Goal: Task Accomplishment & Management: Manage account settings

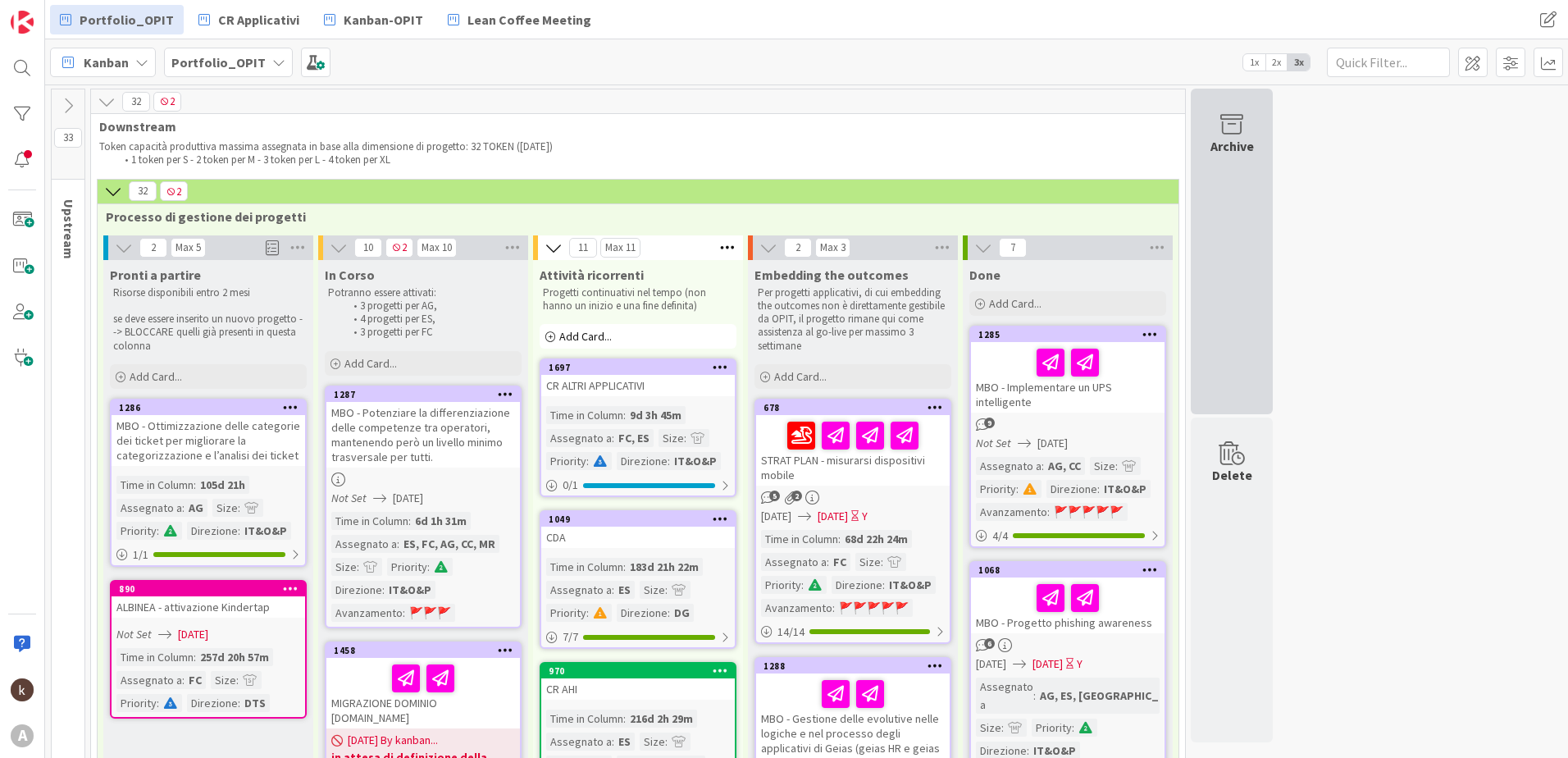
click at [1218, 271] on div "Archive" at bounding box center [1231, 251] width 82 height 326
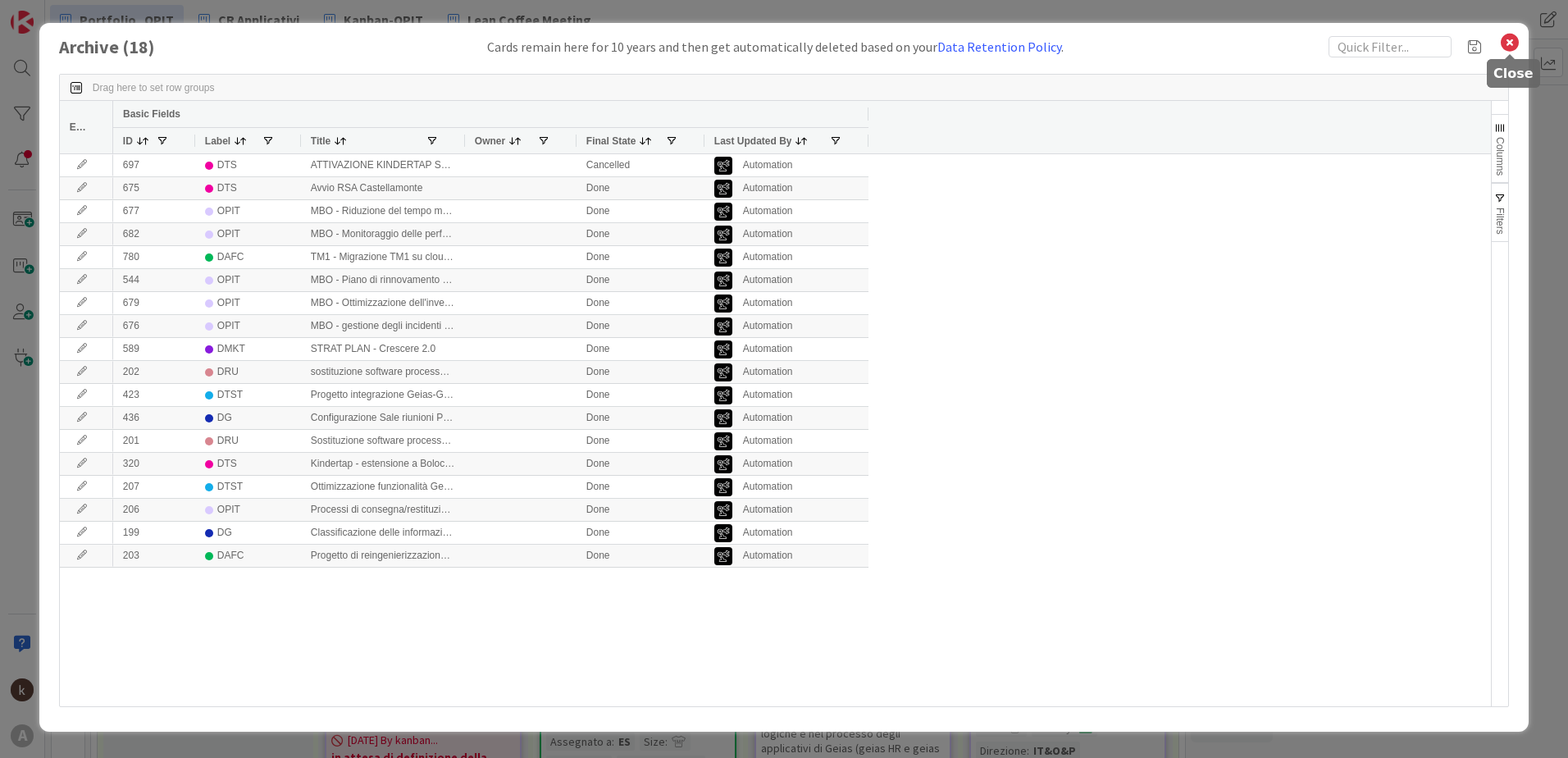
click at [1515, 48] on icon at bounding box center [1510, 43] width 22 height 23
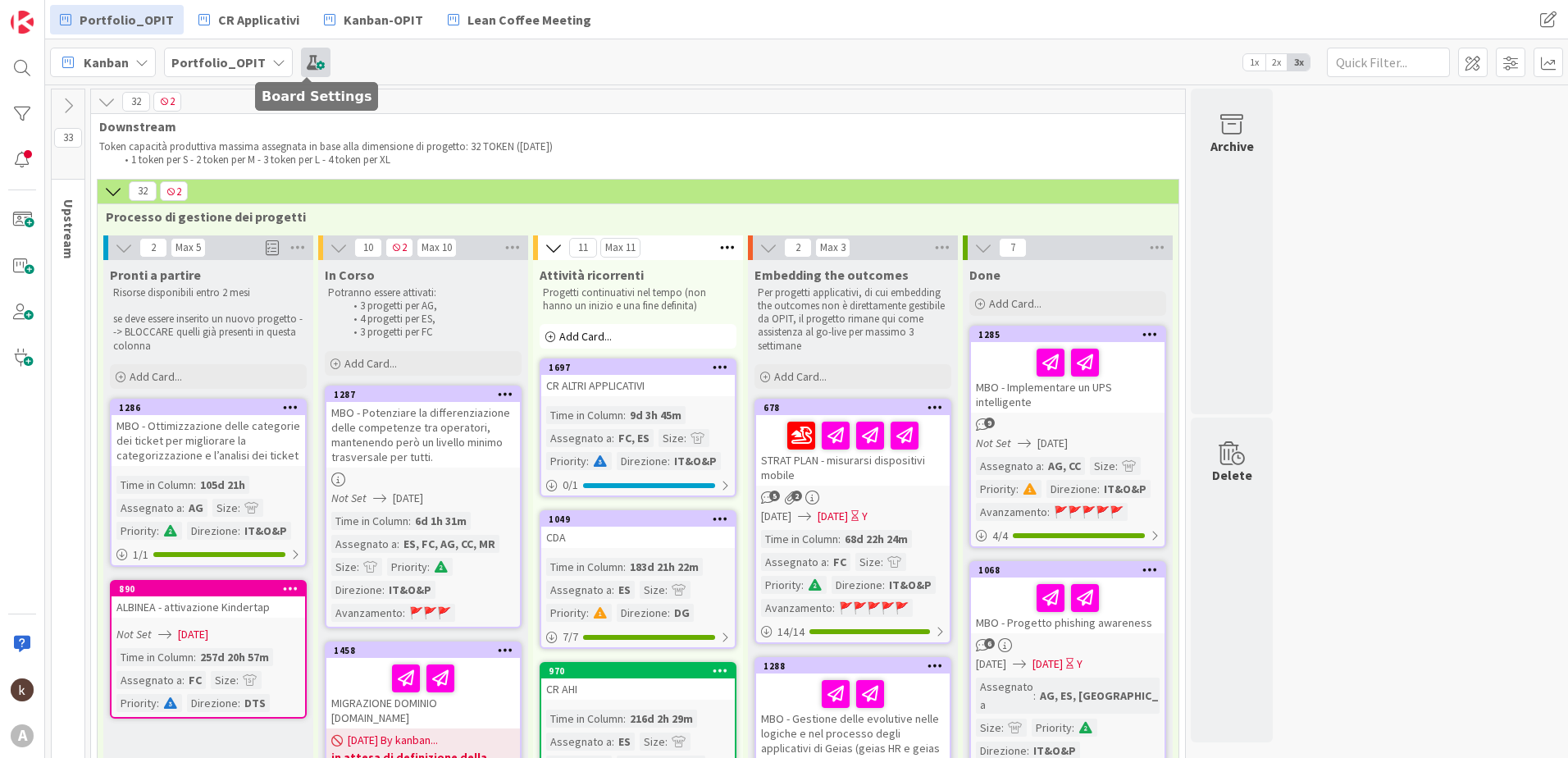
click at [309, 65] on span at bounding box center [316, 62] width 30 height 30
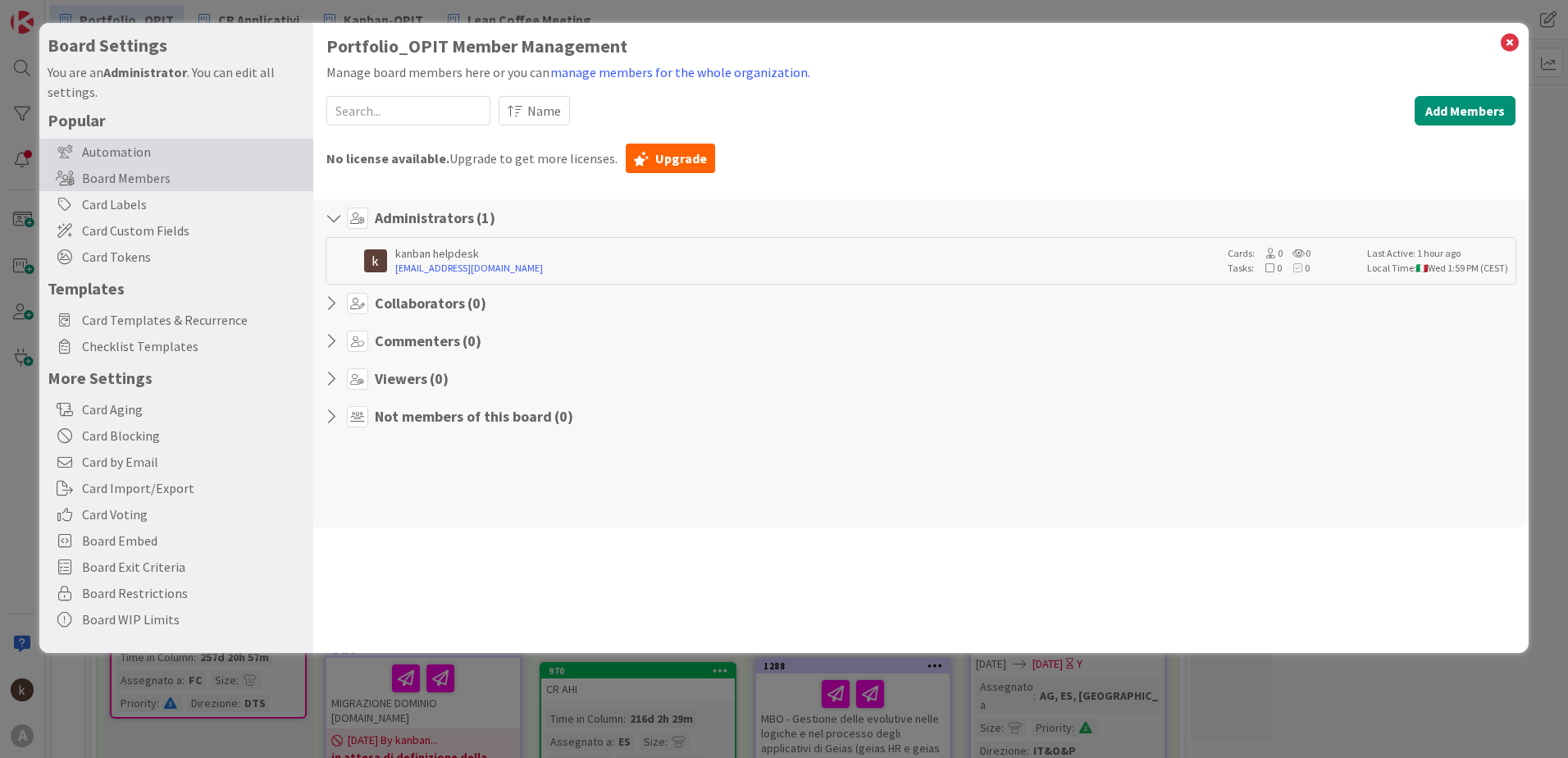
click at [145, 146] on div "Automation" at bounding box center [177, 152] width 274 height 26
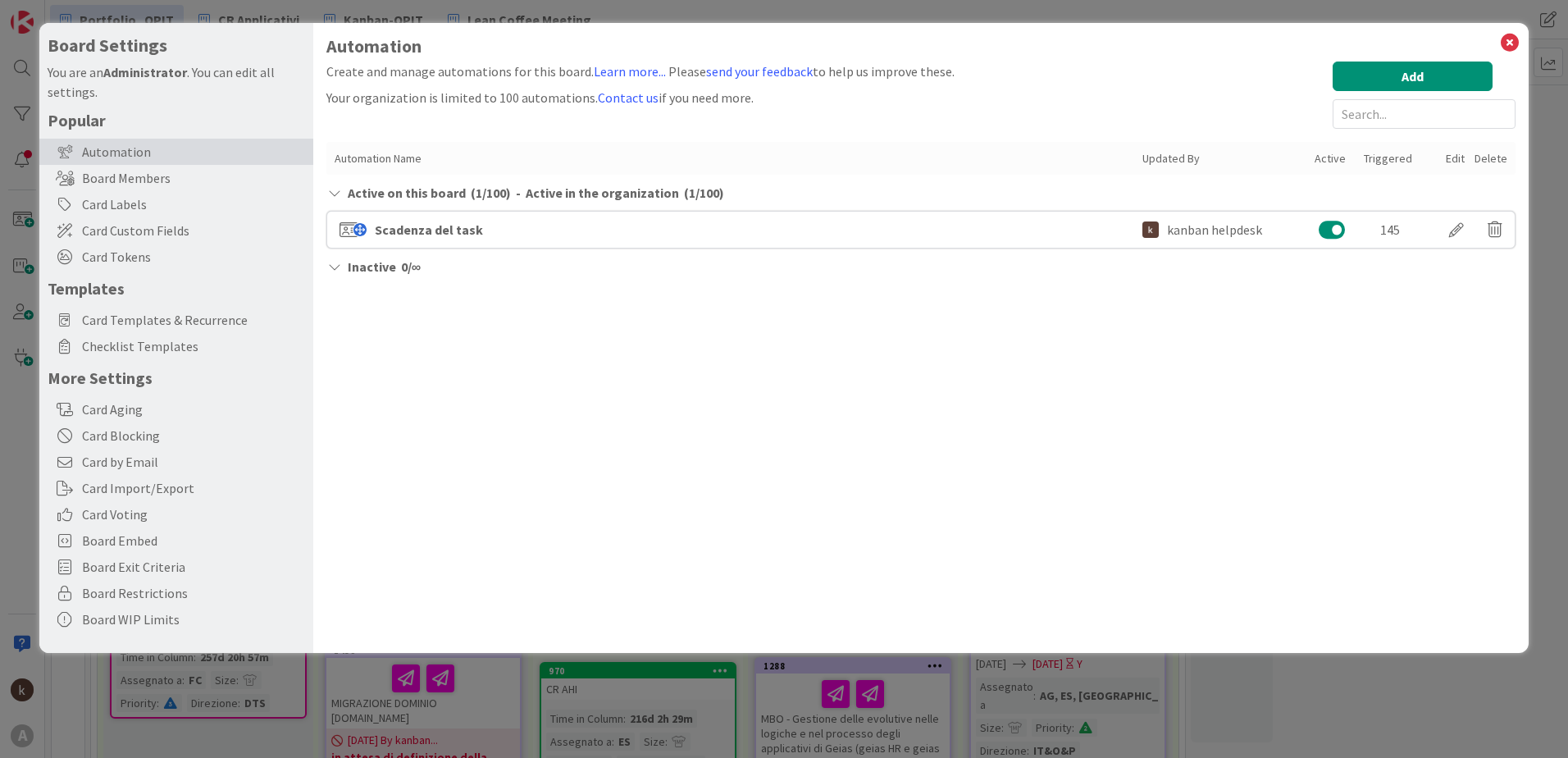
click at [1328, 236] on button at bounding box center [1332, 230] width 27 height 22
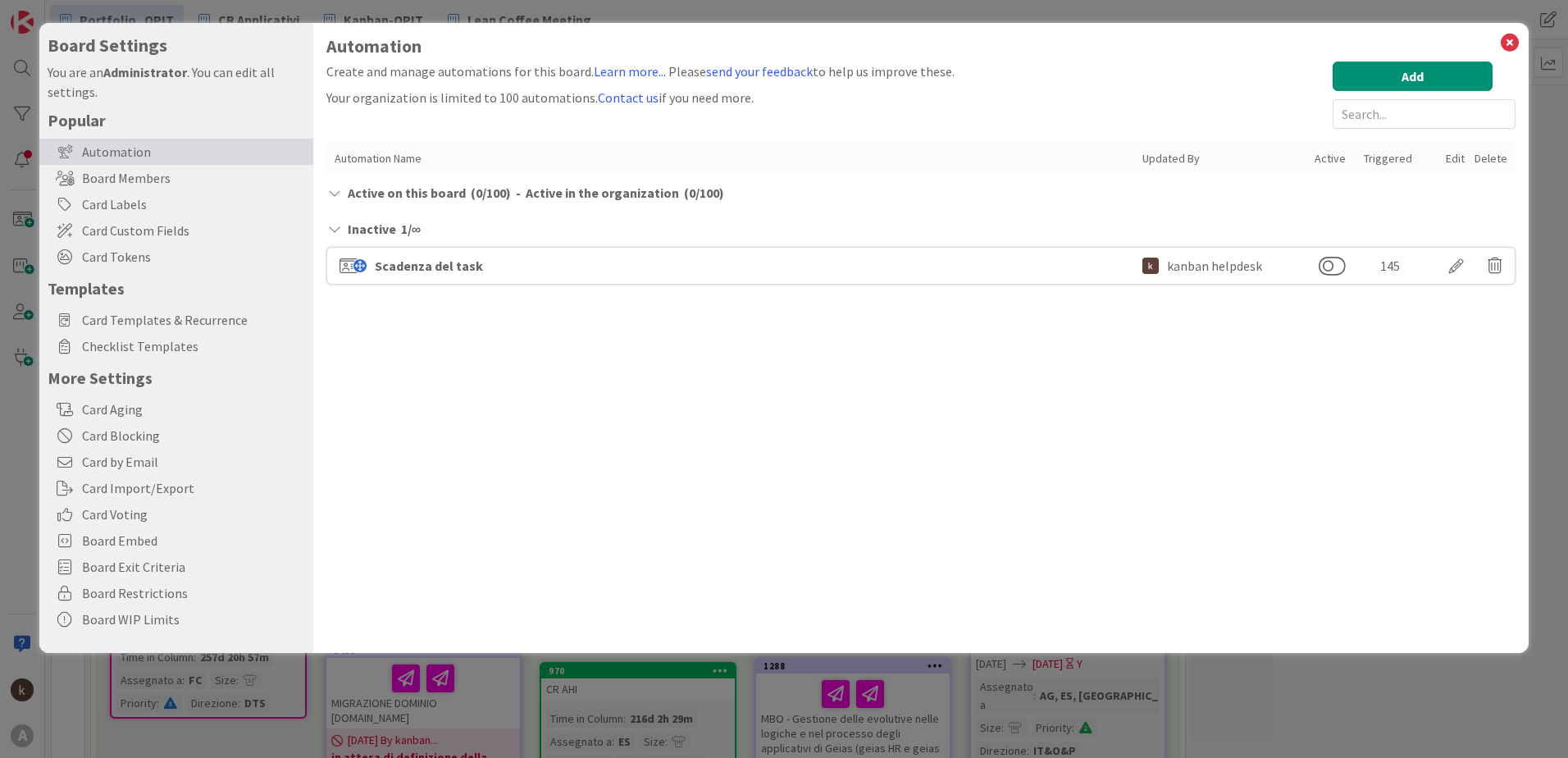
click at [338, 194] on icon at bounding box center [334, 193] width 16 height 13
click at [336, 194] on icon at bounding box center [334, 193] width 16 height 13
click at [1501, 41] on icon at bounding box center [1510, 43] width 22 height 23
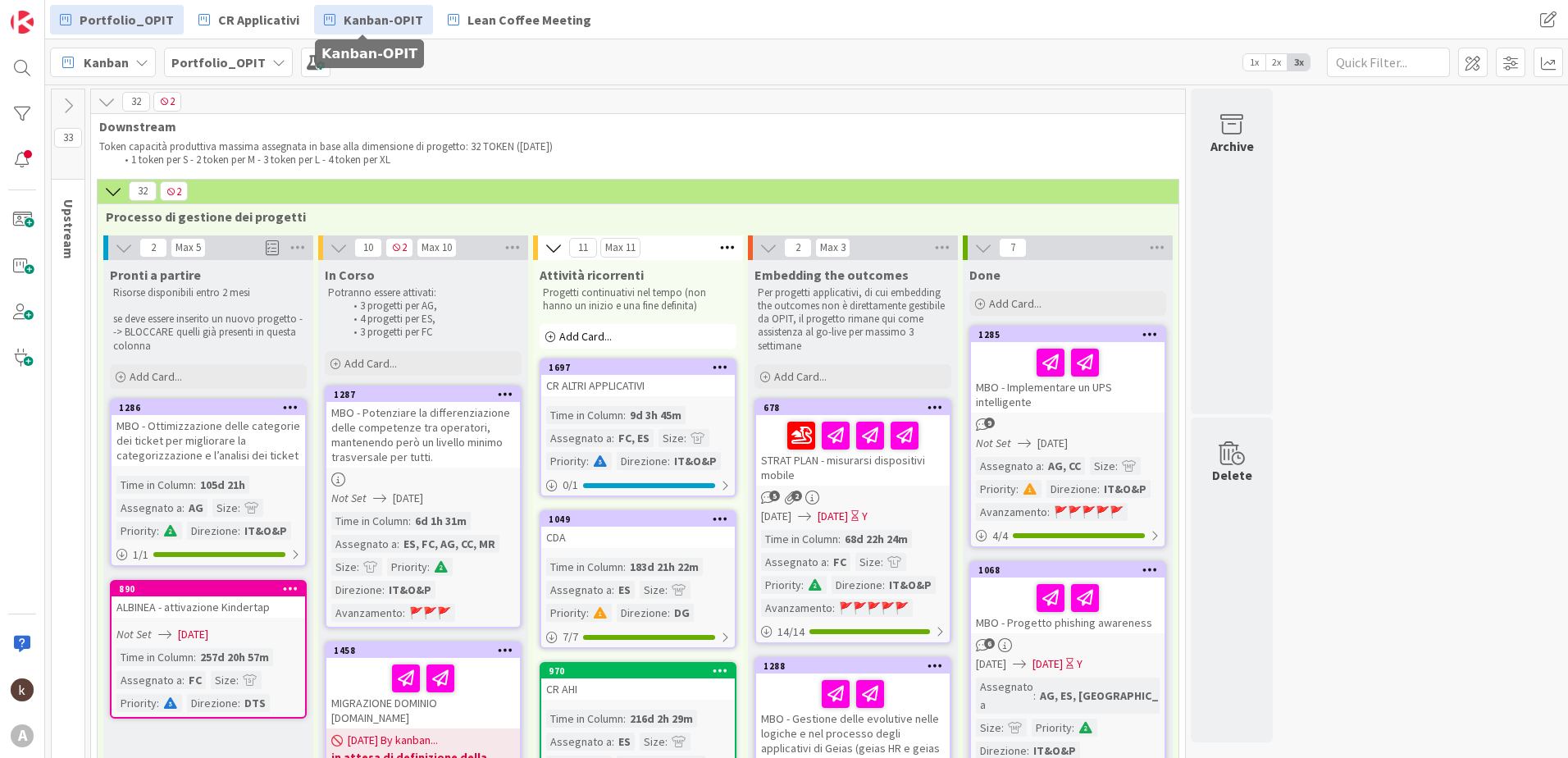
click at [343, 18] on span "Kanban-OPIT" at bounding box center [383, 20] width 80 height 20
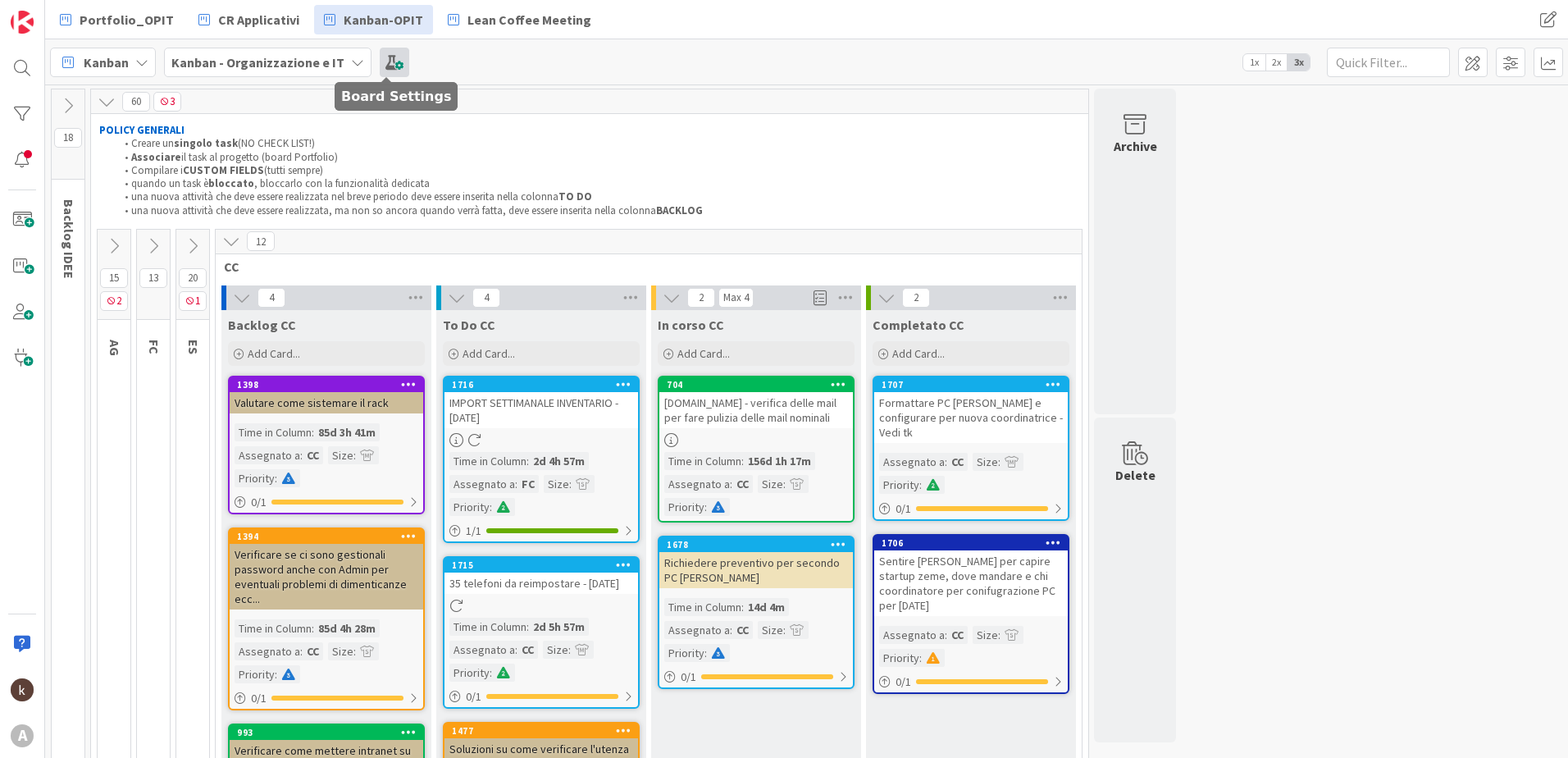
click at [381, 73] on span at bounding box center [394, 62] width 30 height 30
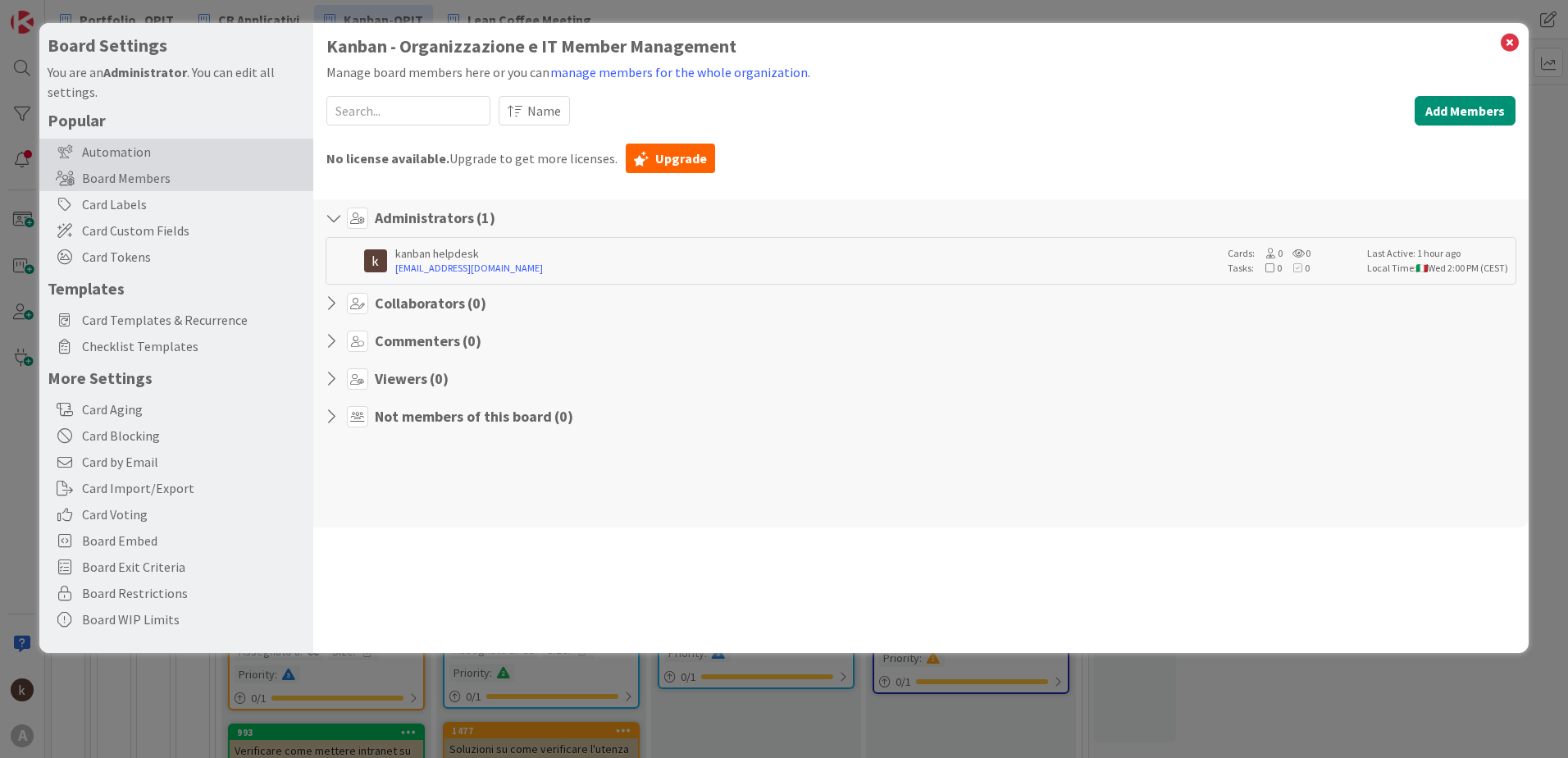
click at [147, 159] on div "Automation" at bounding box center [177, 152] width 274 height 26
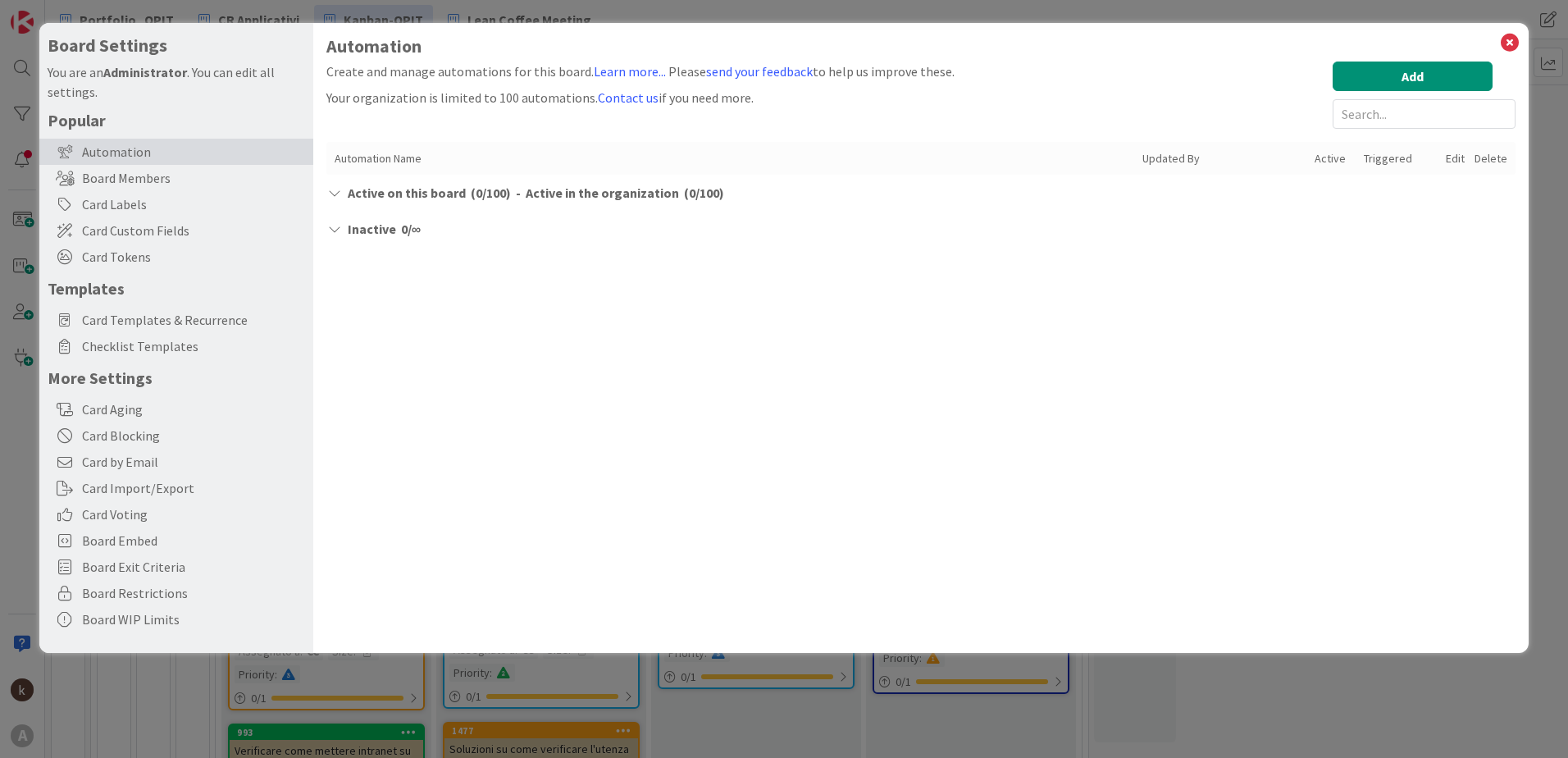
click at [340, 190] on icon at bounding box center [334, 193] width 16 height 13
click at [335, 217] on icon at bounding box center [334, 221] width 16 height 13
click at [1516, 53] on icon at bounding box center [1510, 43] width 22 height 23
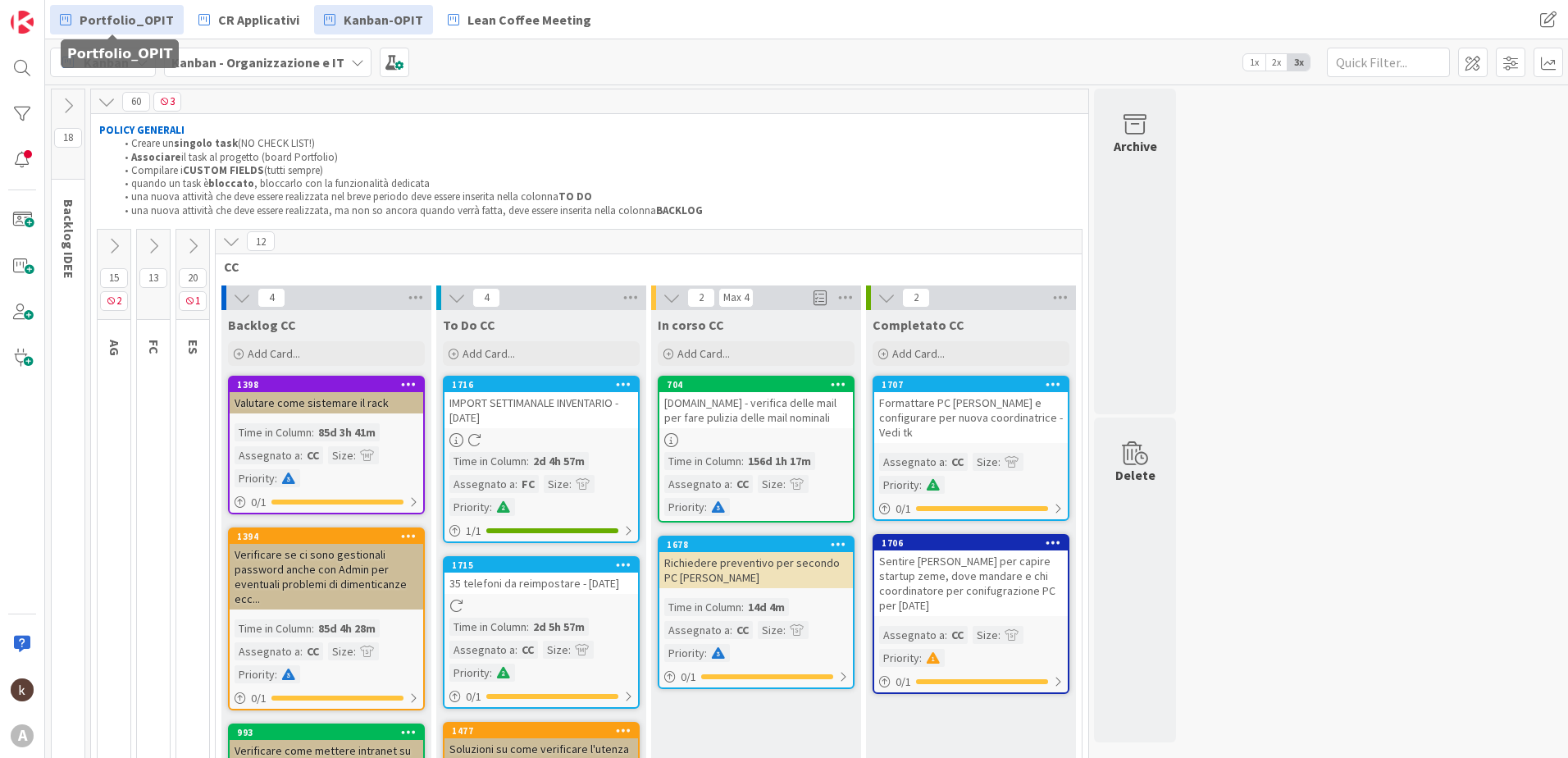
click at [138, 24] on span "Portfolio_OPIT" at bounding box center [126, 20] width 94 height 20
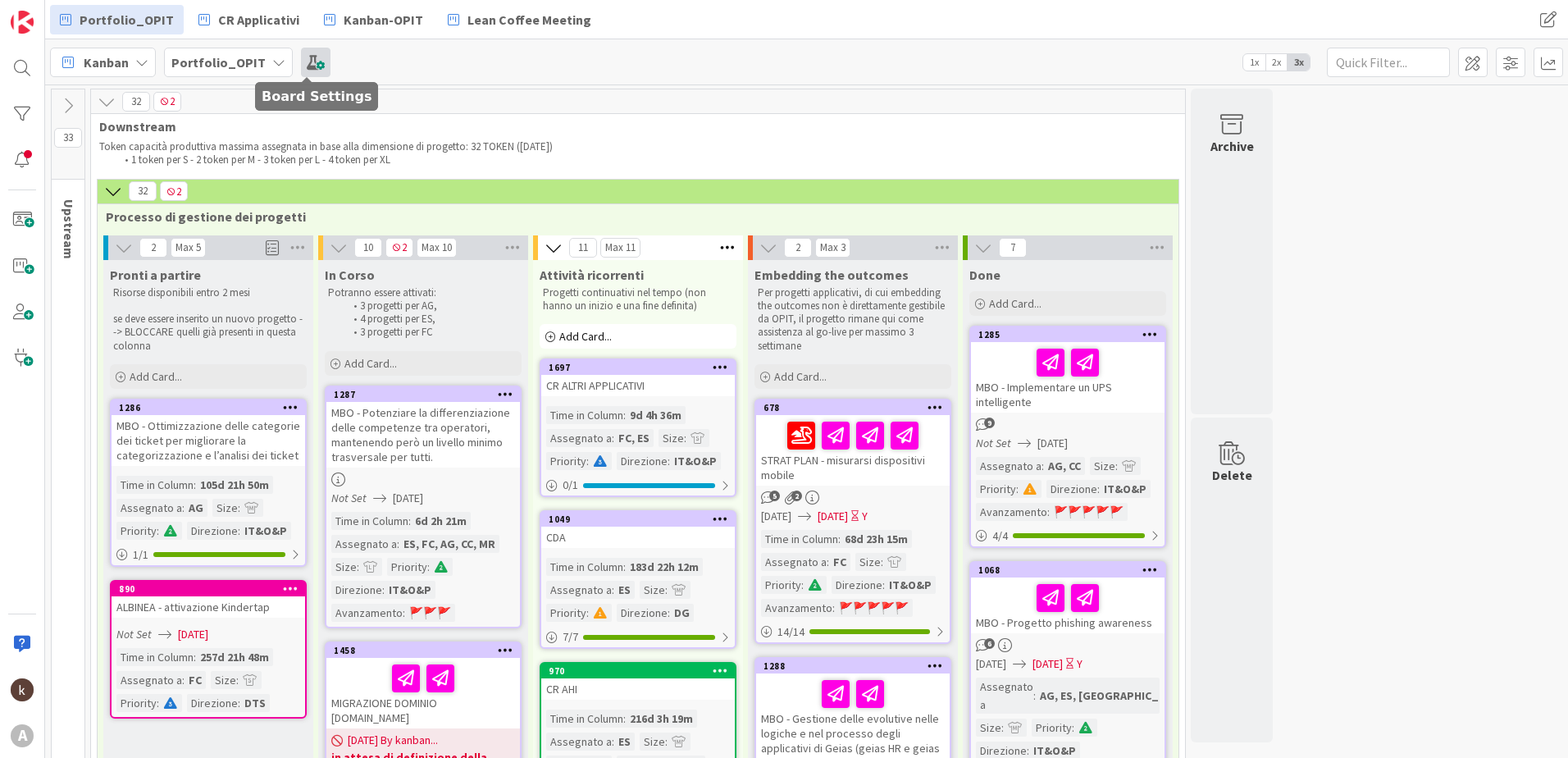
click at [315, 63] on span at bounding box center [316, 62] width 30 height 30
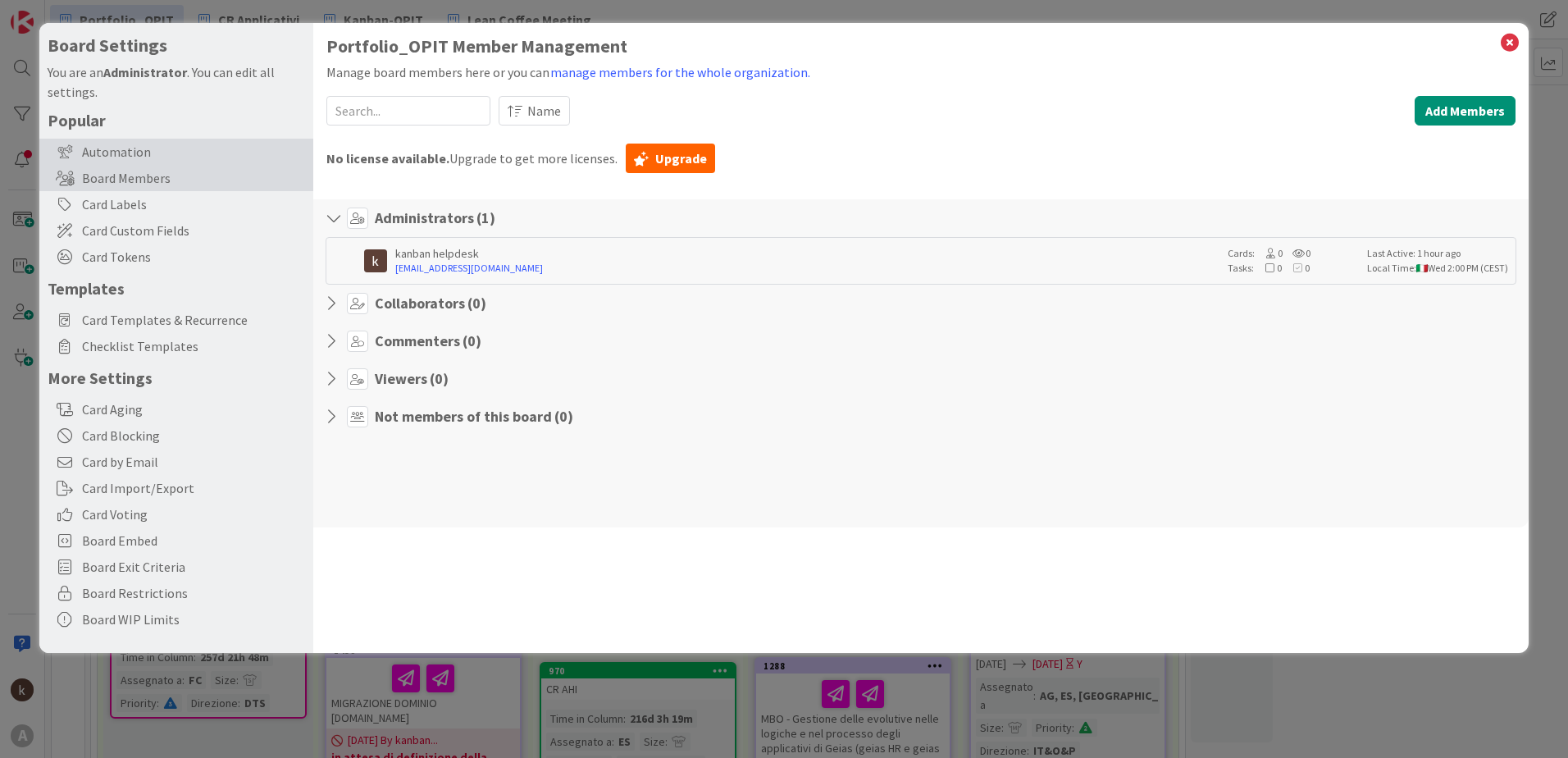
click at [212, 147] on div "Automation" at bounding box center [177, 152] width 274 height 26
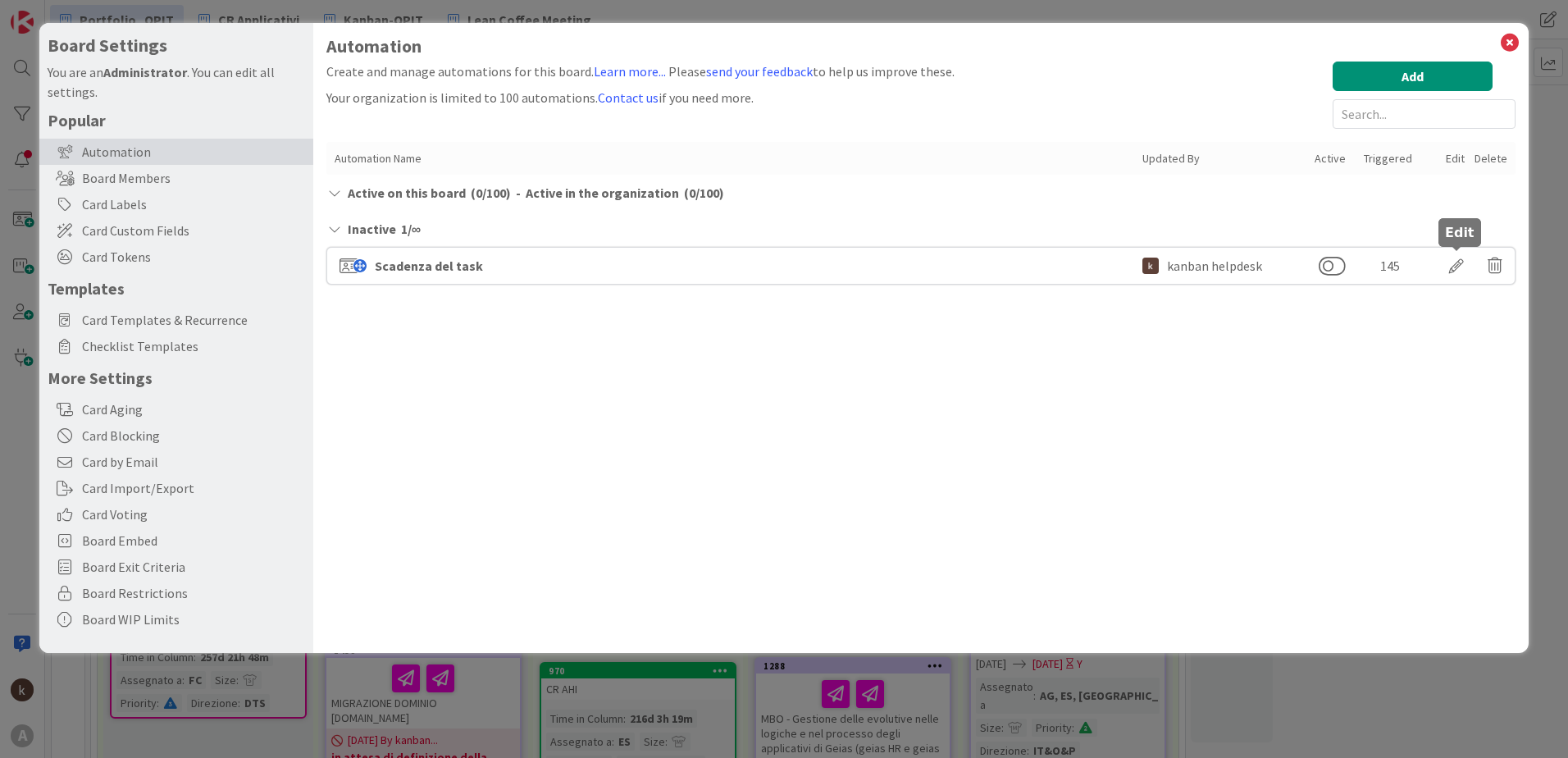
click at [1457, 261] on div at bounding box center [1456, 266] width 46 height 28
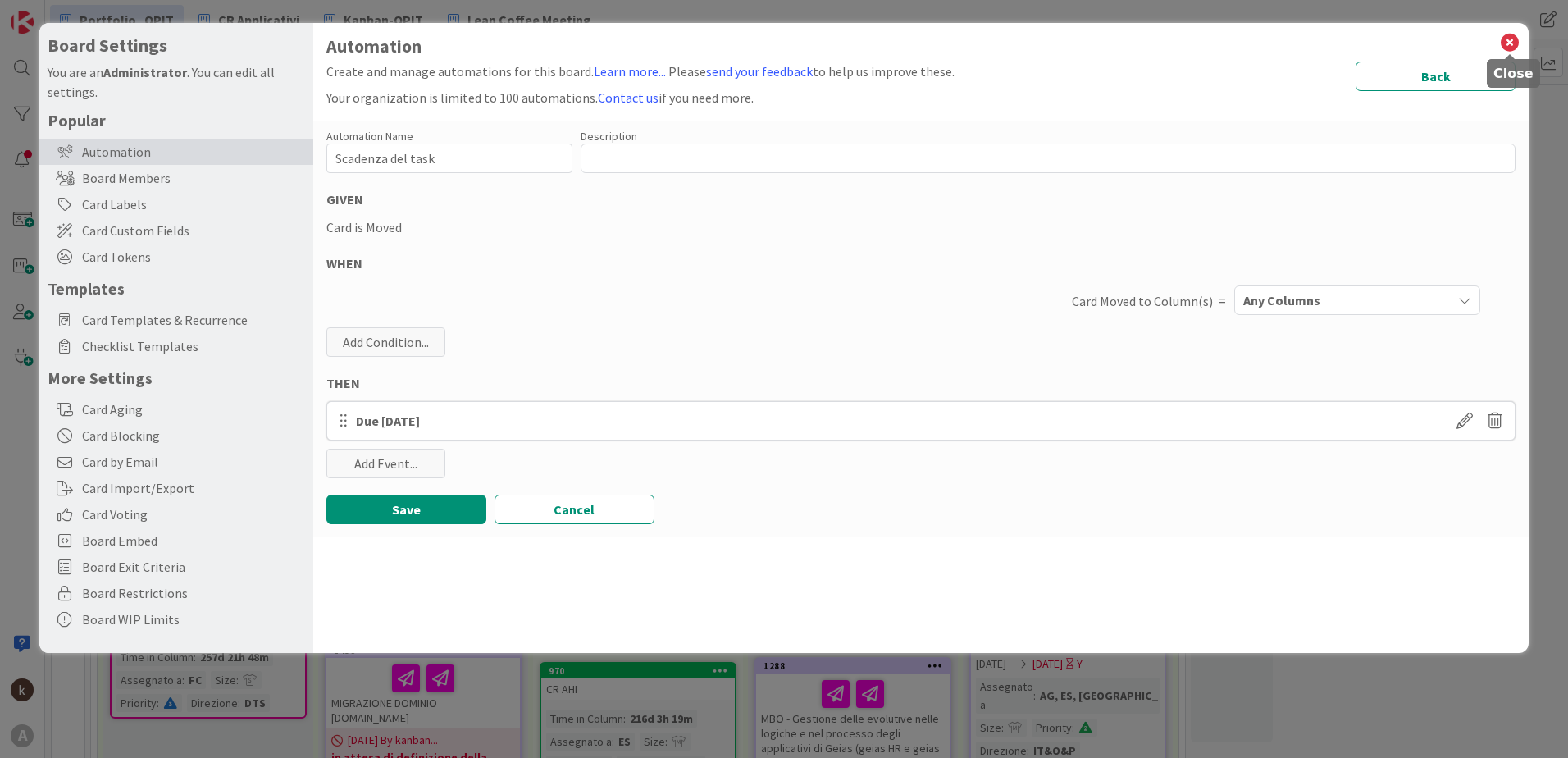
click at [1503, 50] on icon at bounding box center [1510, 43] width 22 height 23
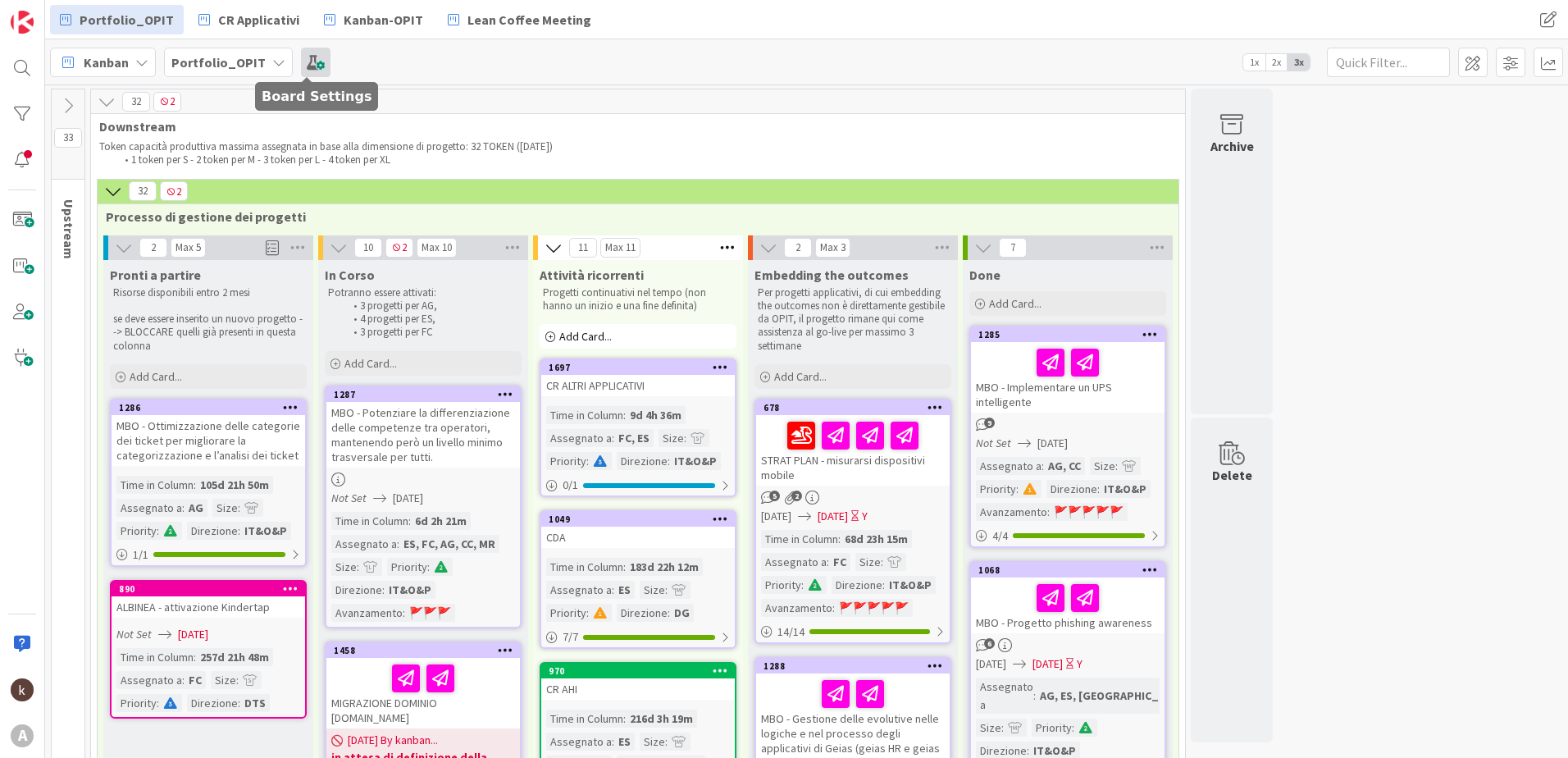
click at [301, 66] on span at bounding box center [316, 62] width 30 height 30
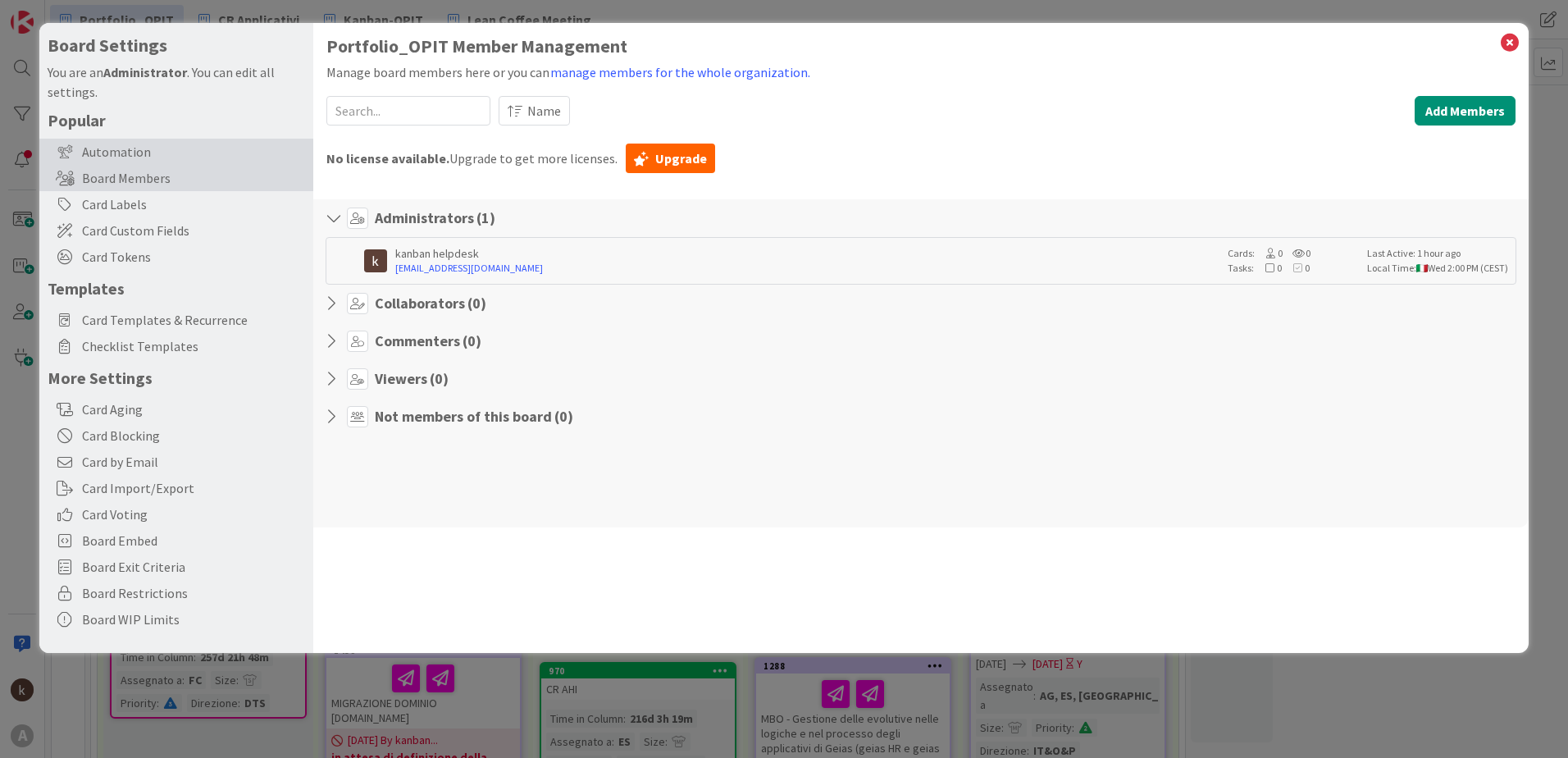
click at [169, 150] on div "Automation" at bounding box center [177, 152] width 274 height 26
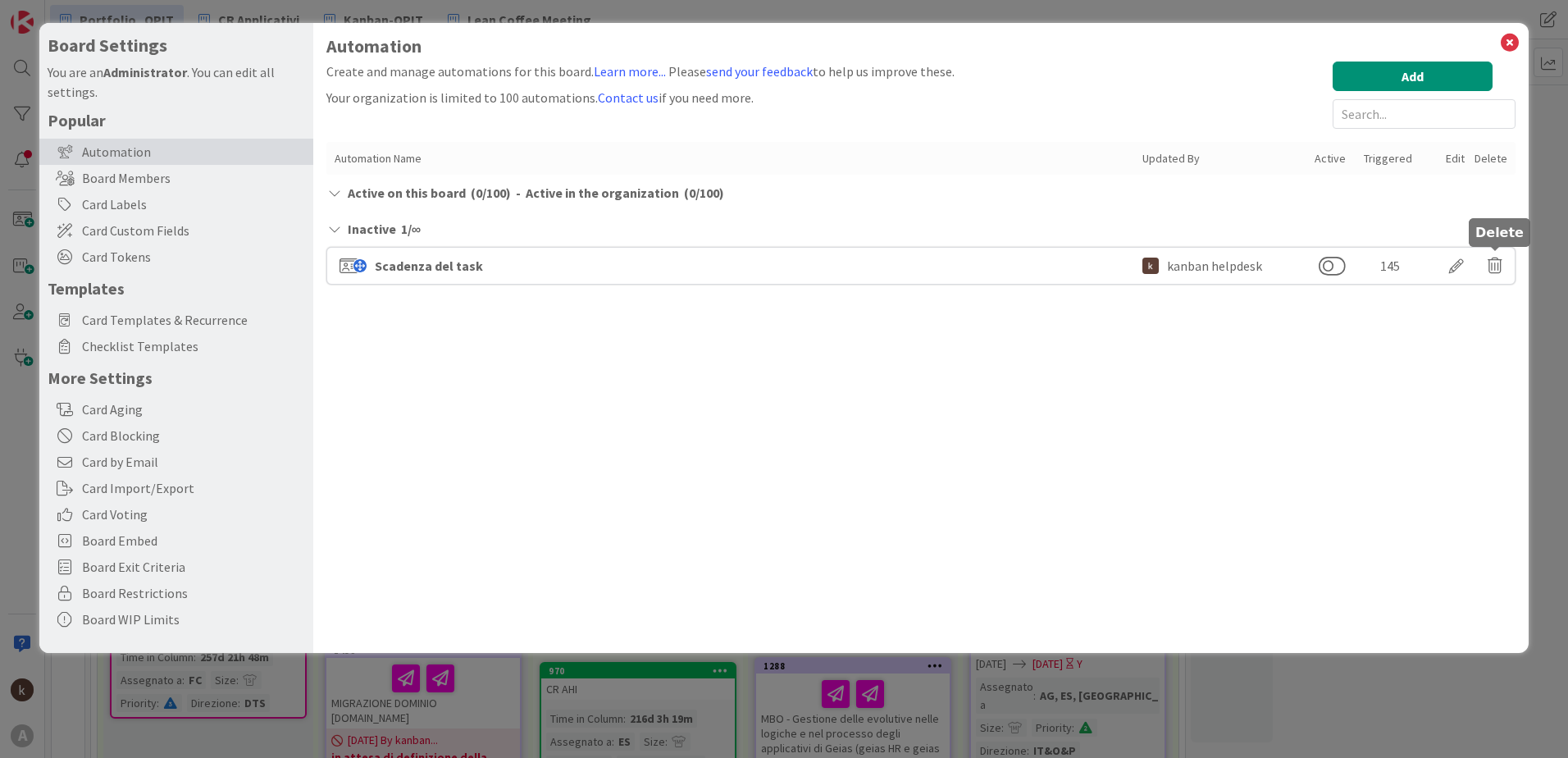
click at [1489, 261] on icon at bounding box center [1495, 266] width 14 height 28
click at [1395, 324] on button "Cancel" at bounding box center [1407, 328] width 63 height 30
click at [392, 262] on div "Scadenza del task" at bounding box center [429, 266] width 108 height 20
click at [1462, 265] on div at bounding box center [1456, 266] width 46 height 28
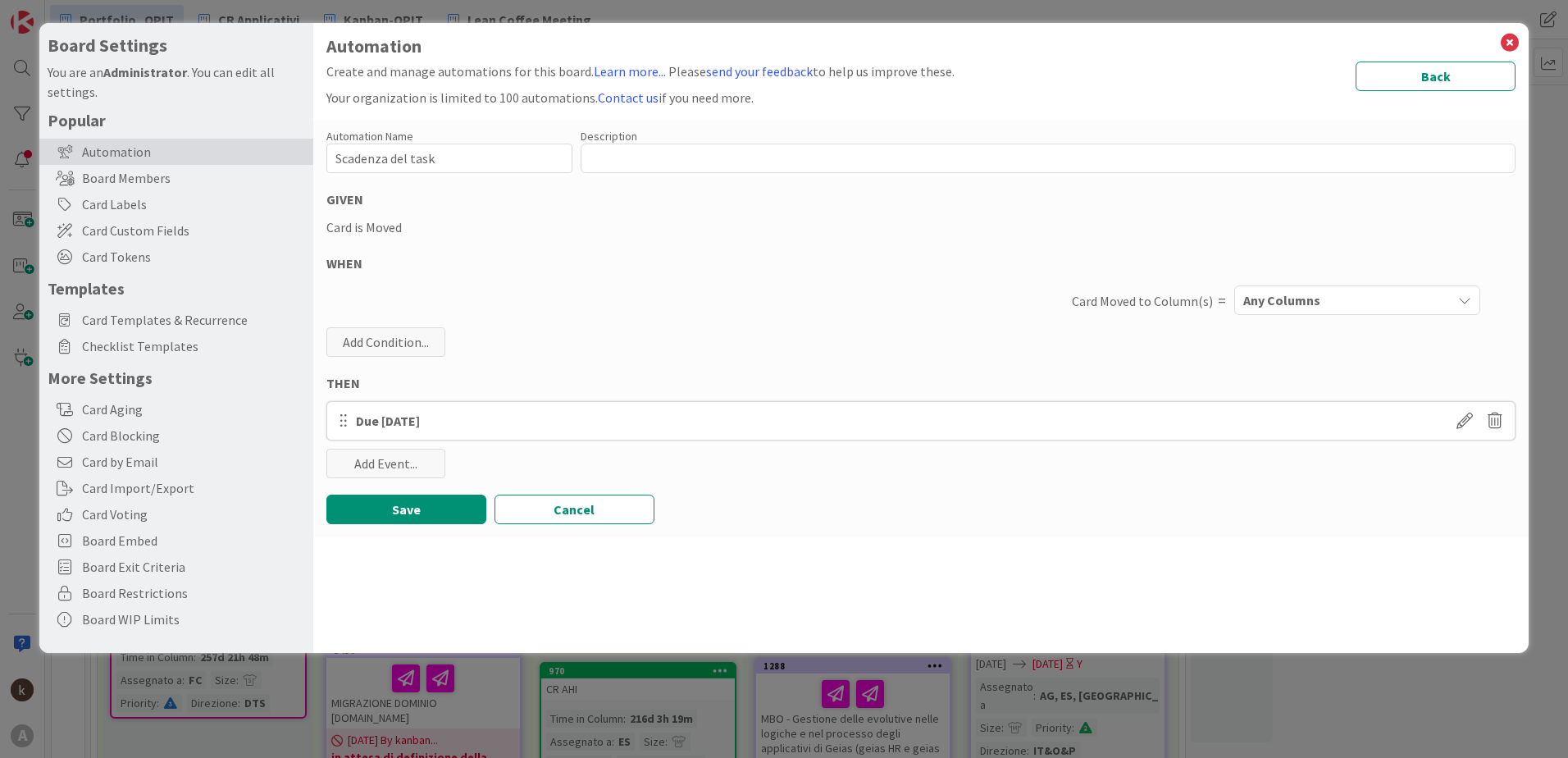
click at [204, 160] on div "Automation" at bounding box center [177, 152] width 274 height 26
click at [1392, 82] on button "Back" at bounding box center [1435, 76] width 160 height 30
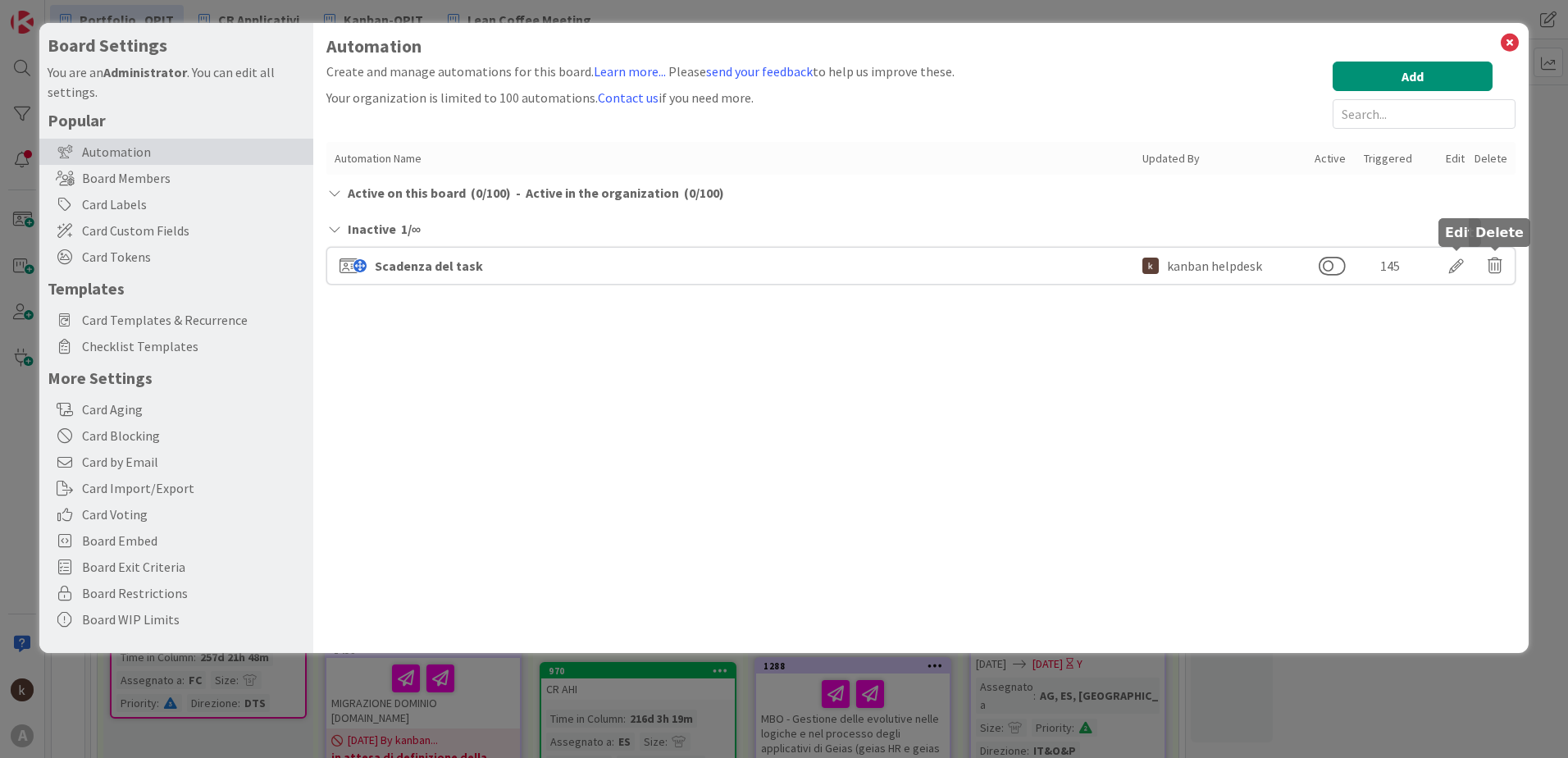
click at [1493, 259] on icon at bounding box center [1495, 266] width 14 height 28
click at [1346, 340] on button "Delete" at bounding box center [1337, 328] width 62 height 30
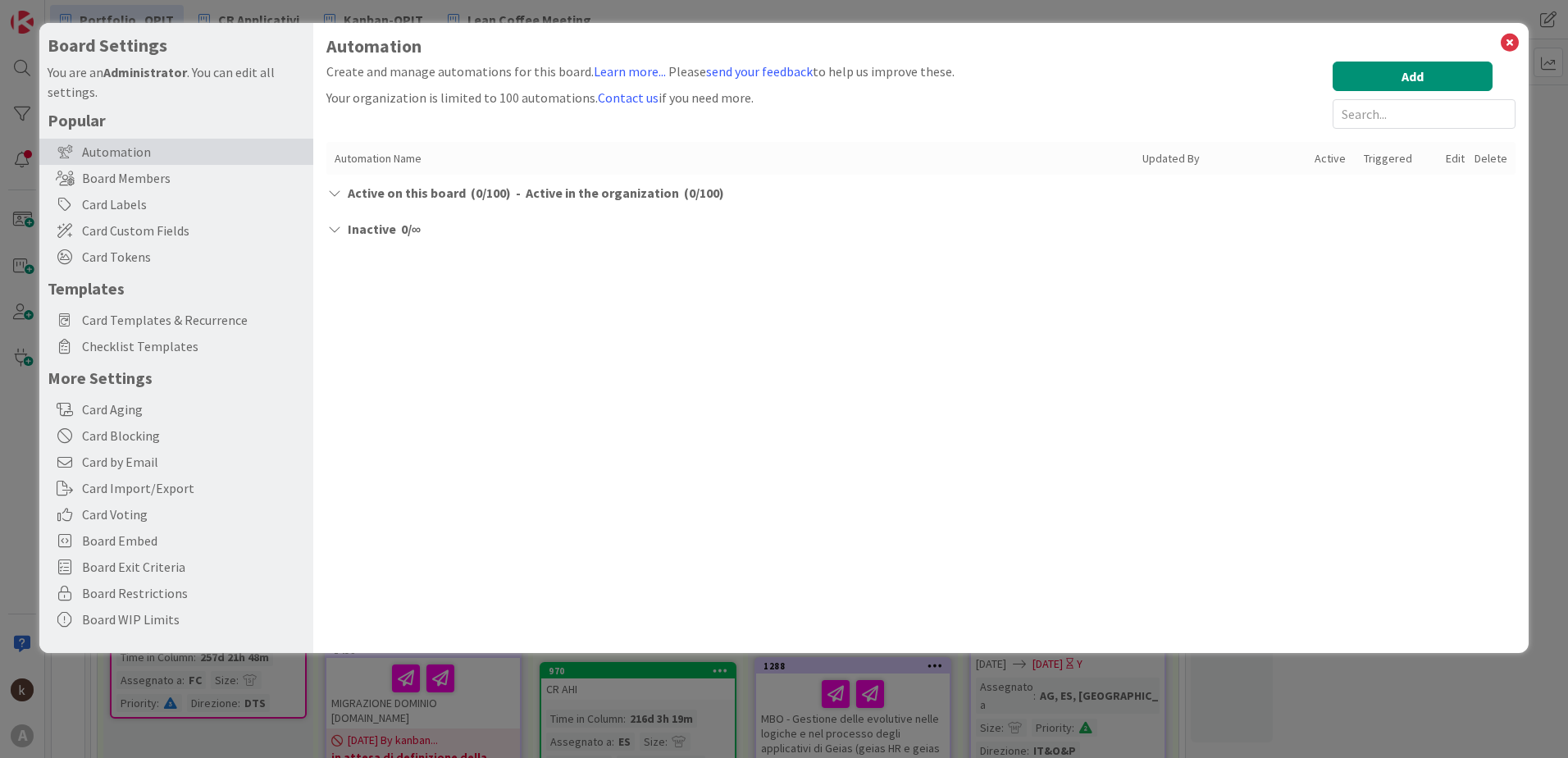
click at [1517, 26] on div "Automation Create and manage automations for this board. Learn more... Please s…" at bounding box center [921, 338] width 1216 height 631
click at [1511, 36] on icon at bounding box center [1510, 43] width 22 height 23
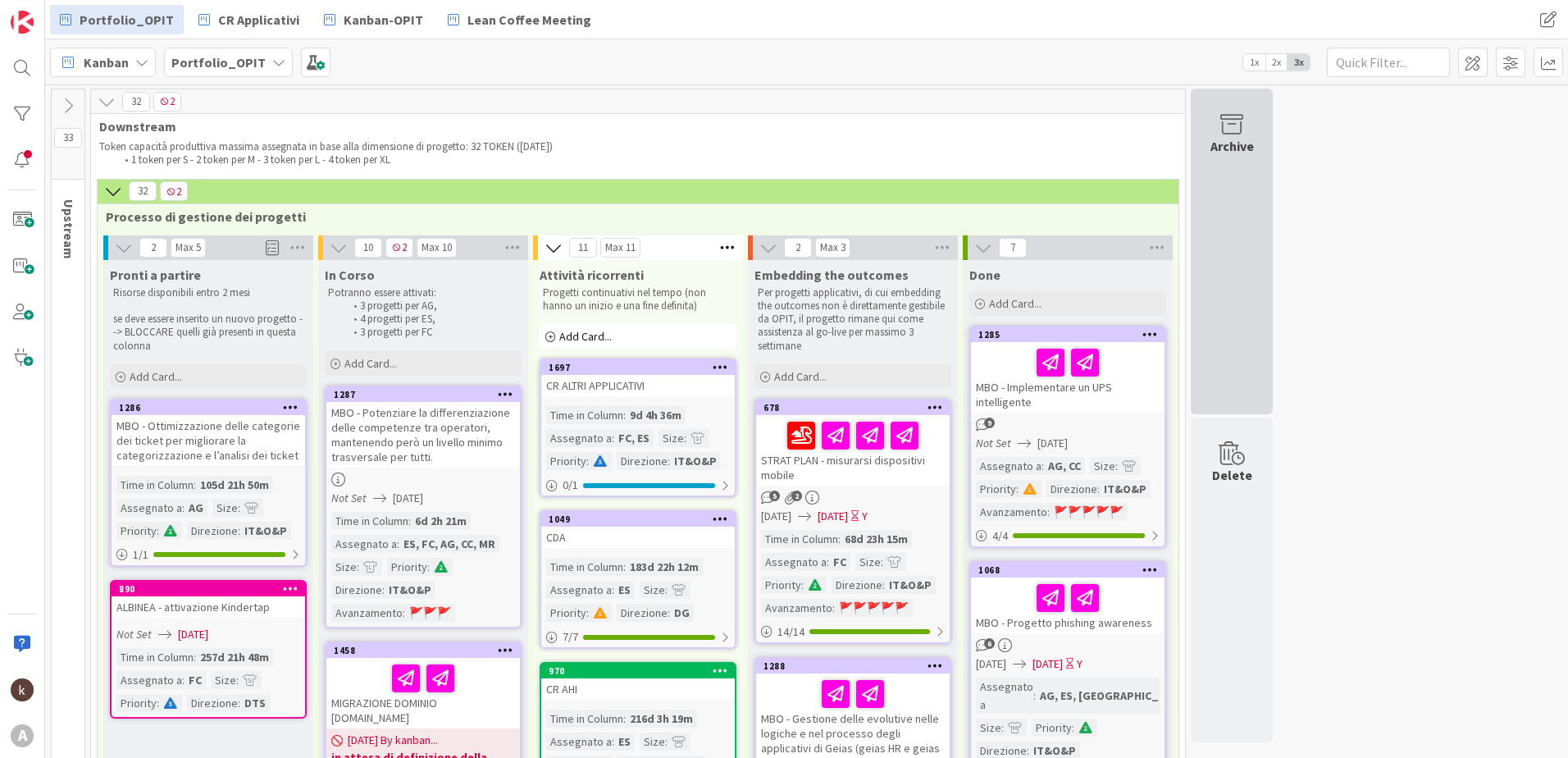
click at [1267, 327] on div "Archive" at bounding box center [1231, 251] width 82 height 326
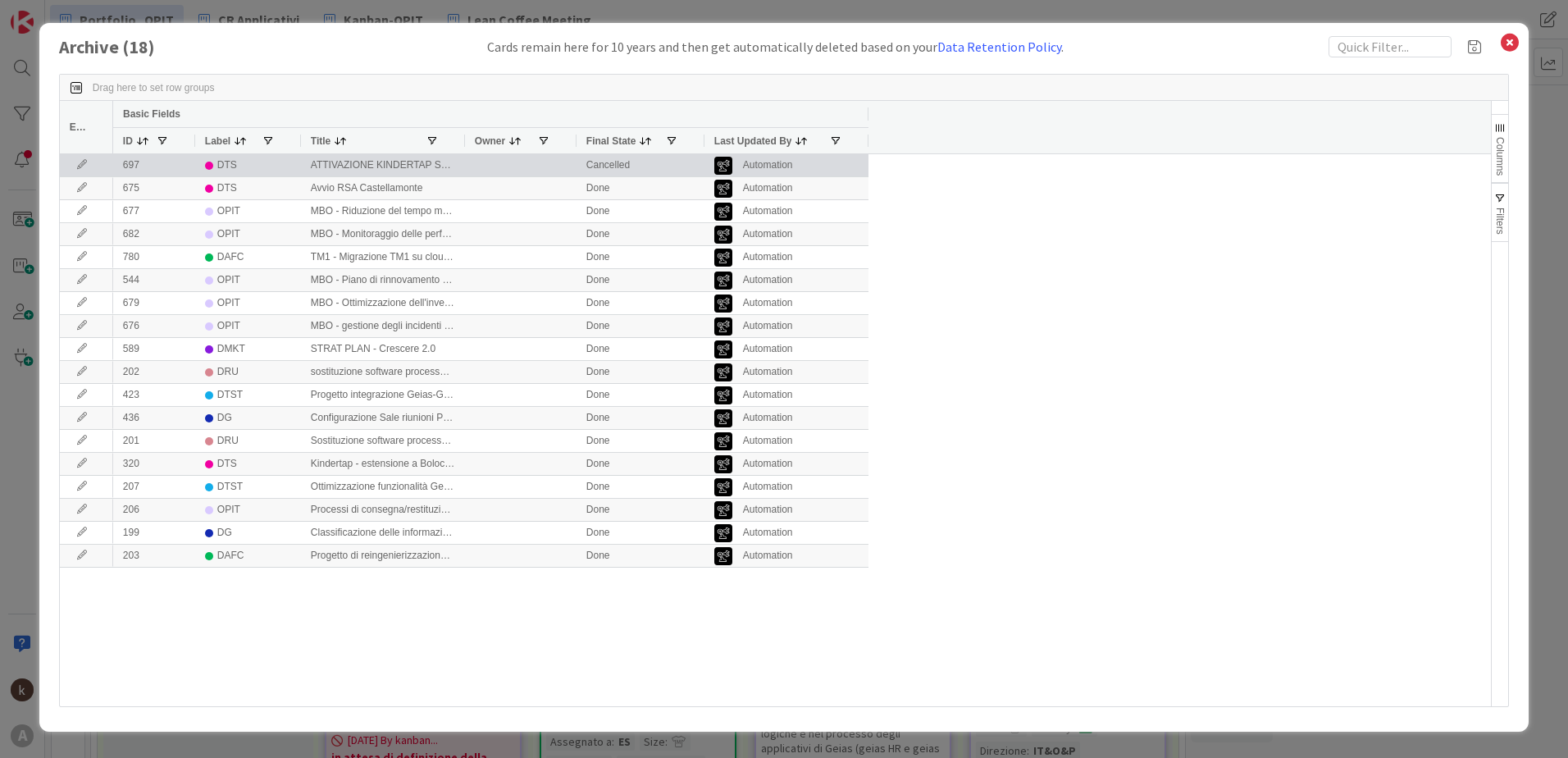
click at [778, 170] on div "Automation" at bounding box center [768, 165] width 50 height 21
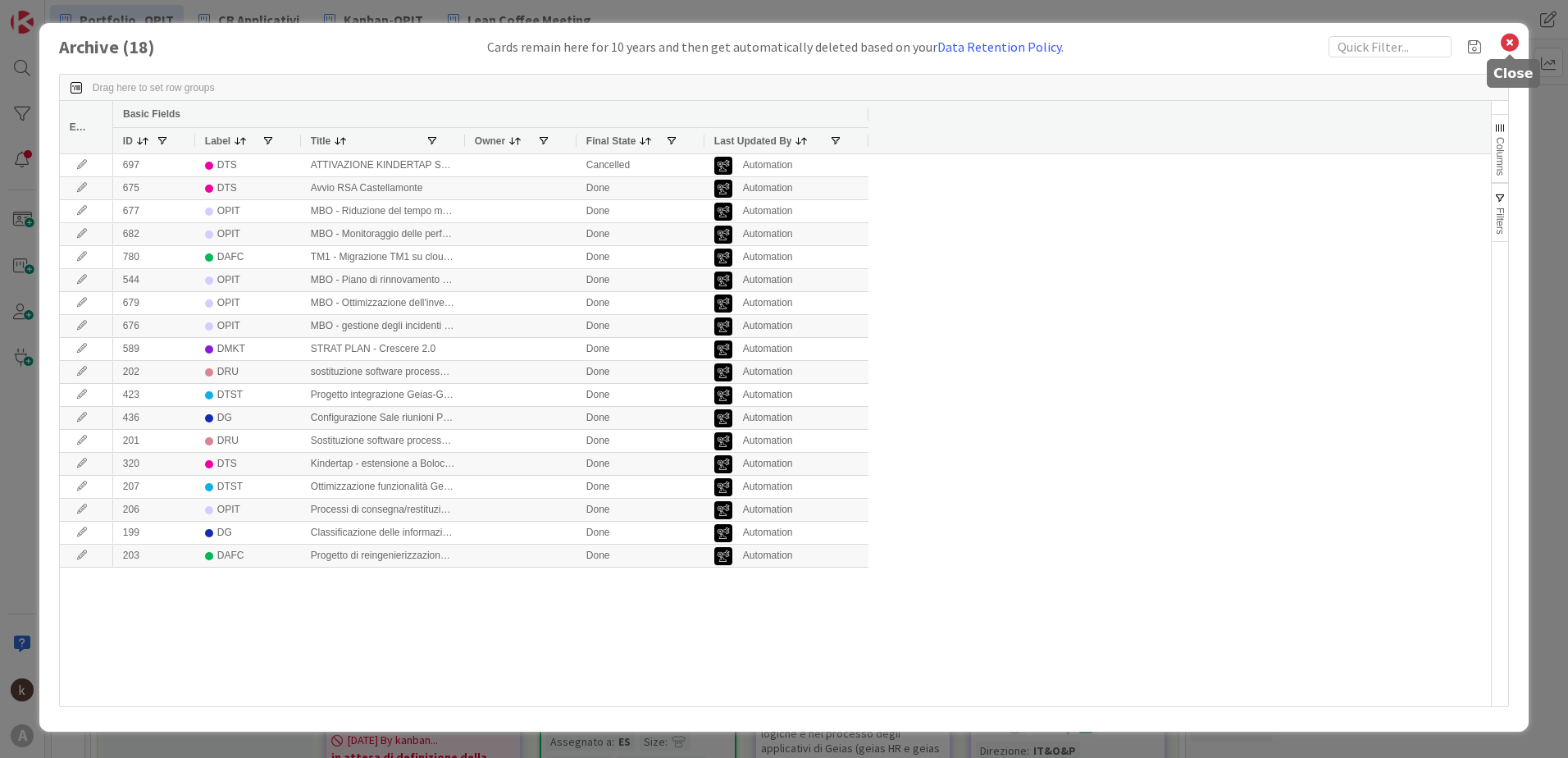
click at [1505, 39] on icon at bounding box center [1510, 43] width 22 height 23
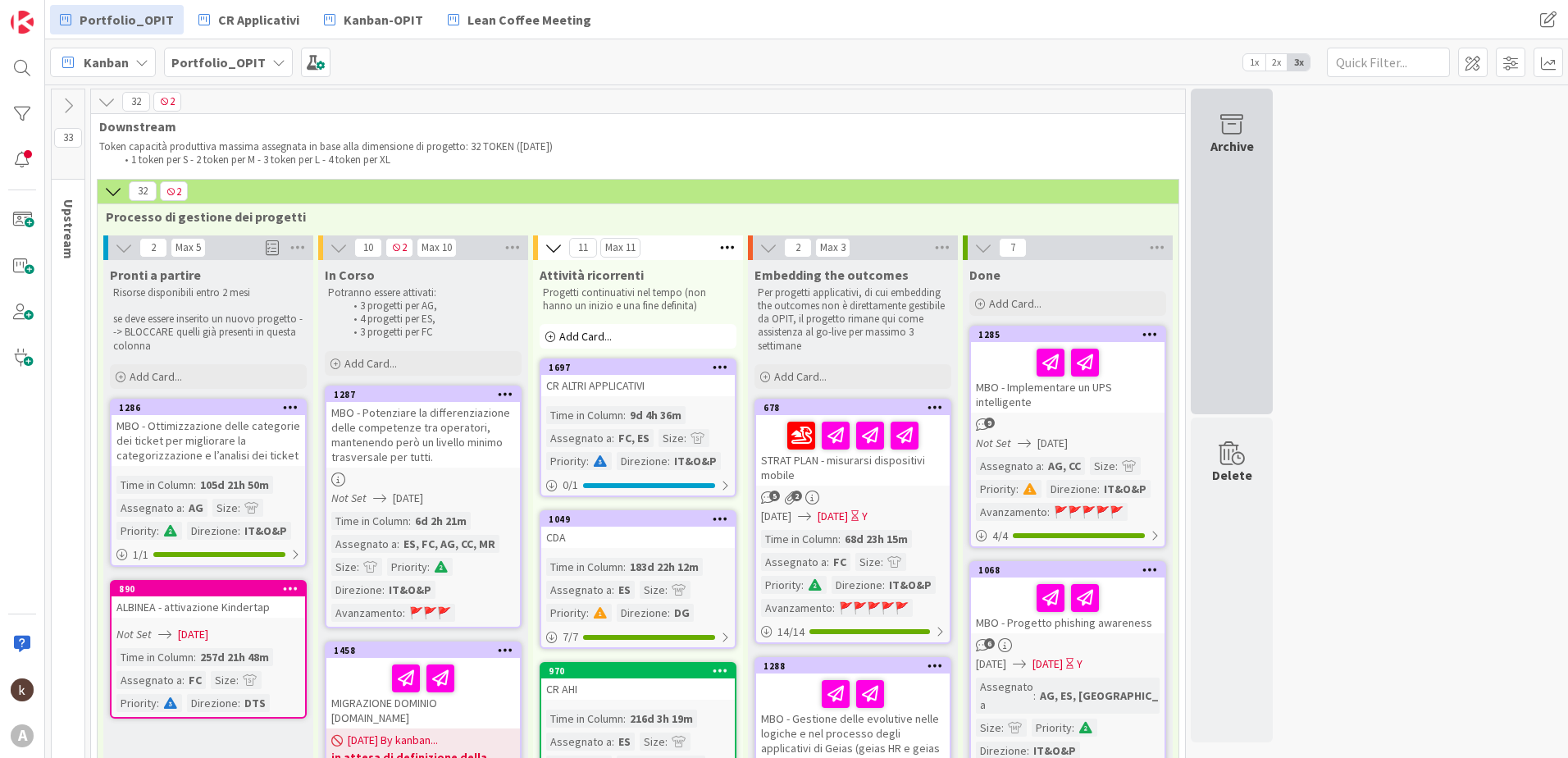
click at [1204, 239] on div "Archive" at bounding box center [1231, 251] width 82 height 326
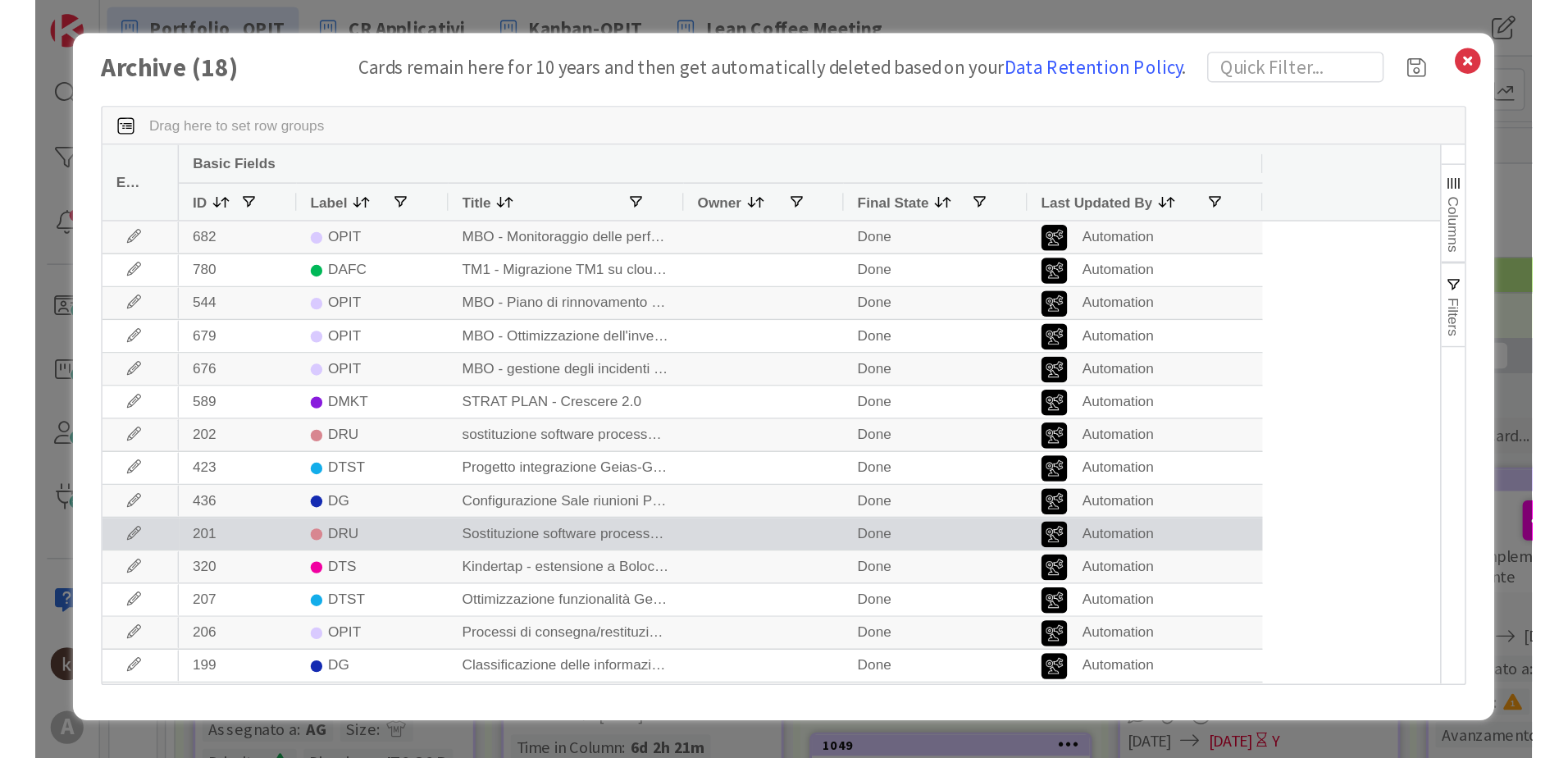
scroll to position [91, 0]
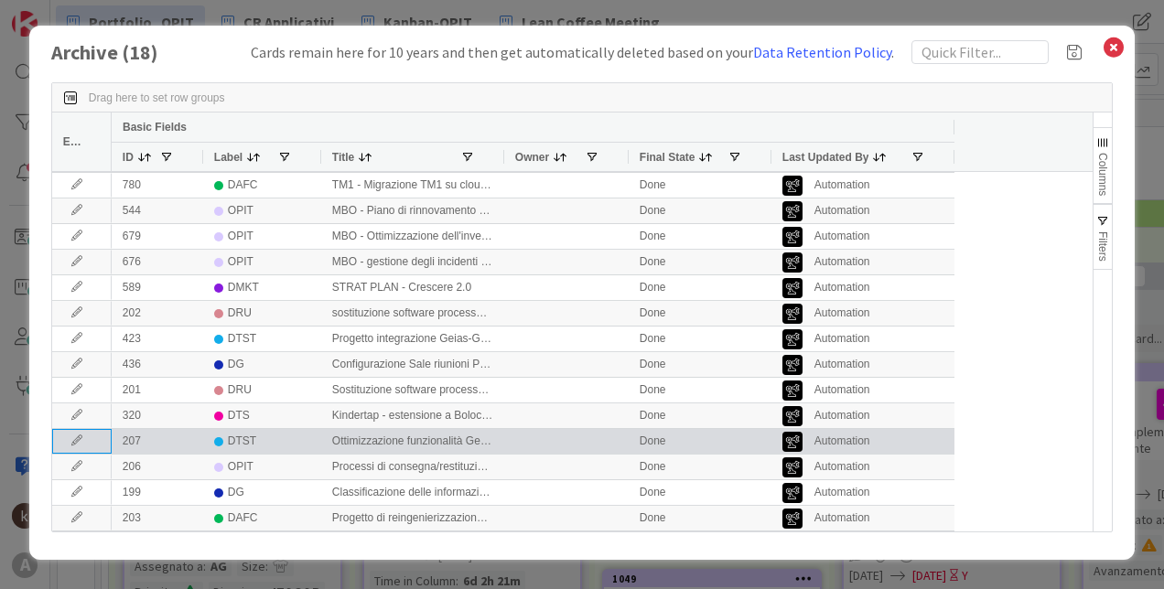
click at [68, 442] on icon at bounding box center [76, 440] width 27 height 11
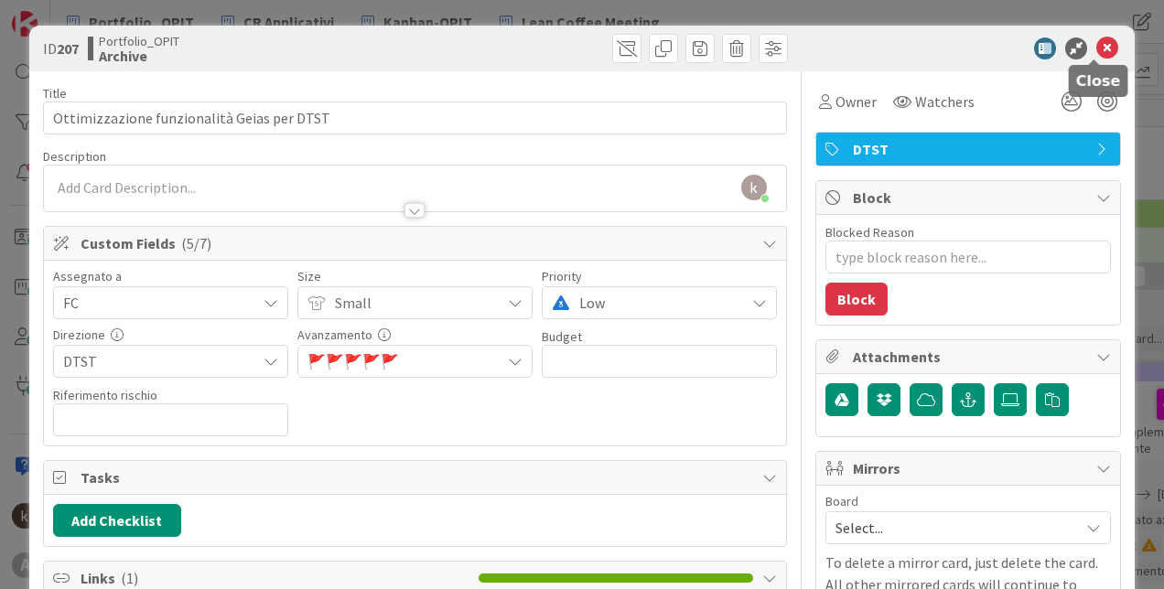
click at [1097, 51] on icon at bounding box center [1107, 49] width 22 height 22
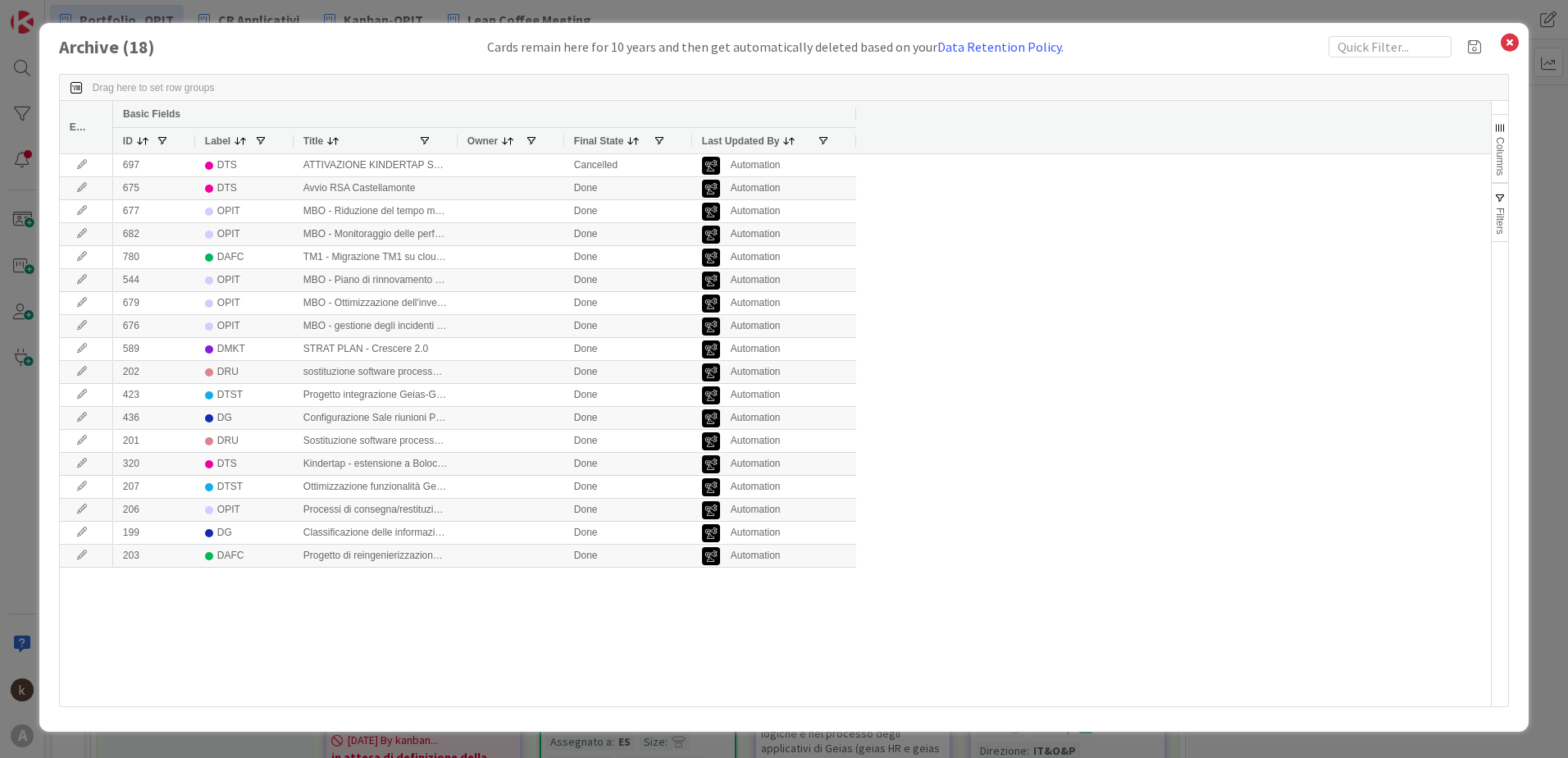
click at [458, 140] on div "Owner" at bounding box center [511, 140] width 107 height 26
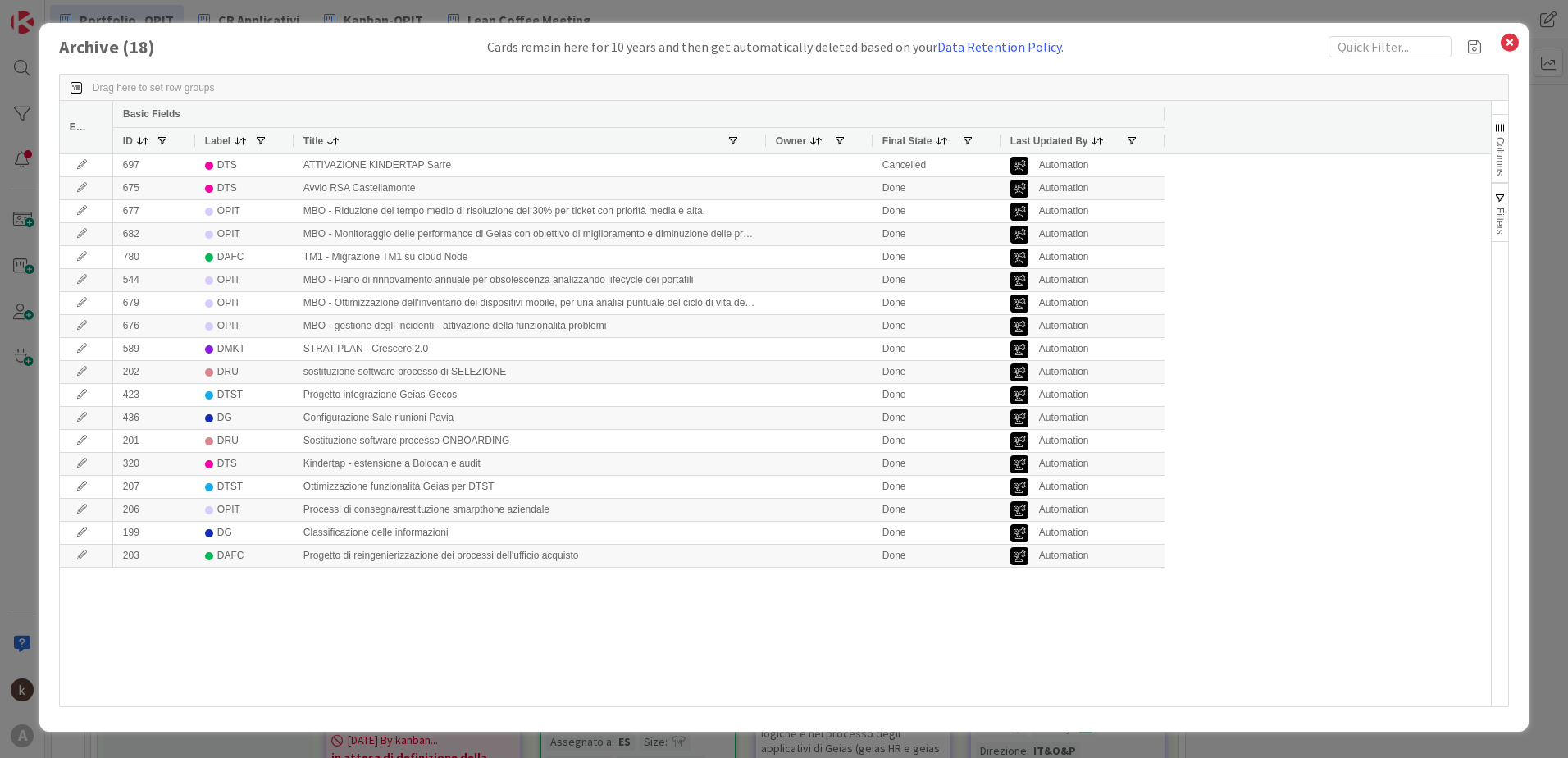
drag, startPoint x: 457, startPoint y: 140, endPoint x: 766, endPoint y: 176, distance: 311.1
click at [766, 176] on div "Edit Basic Fields ID Label Title Owner Final State Last Updated By 697 DTS ATTI…" at bounding box center [775, 404] width 1431 height 606
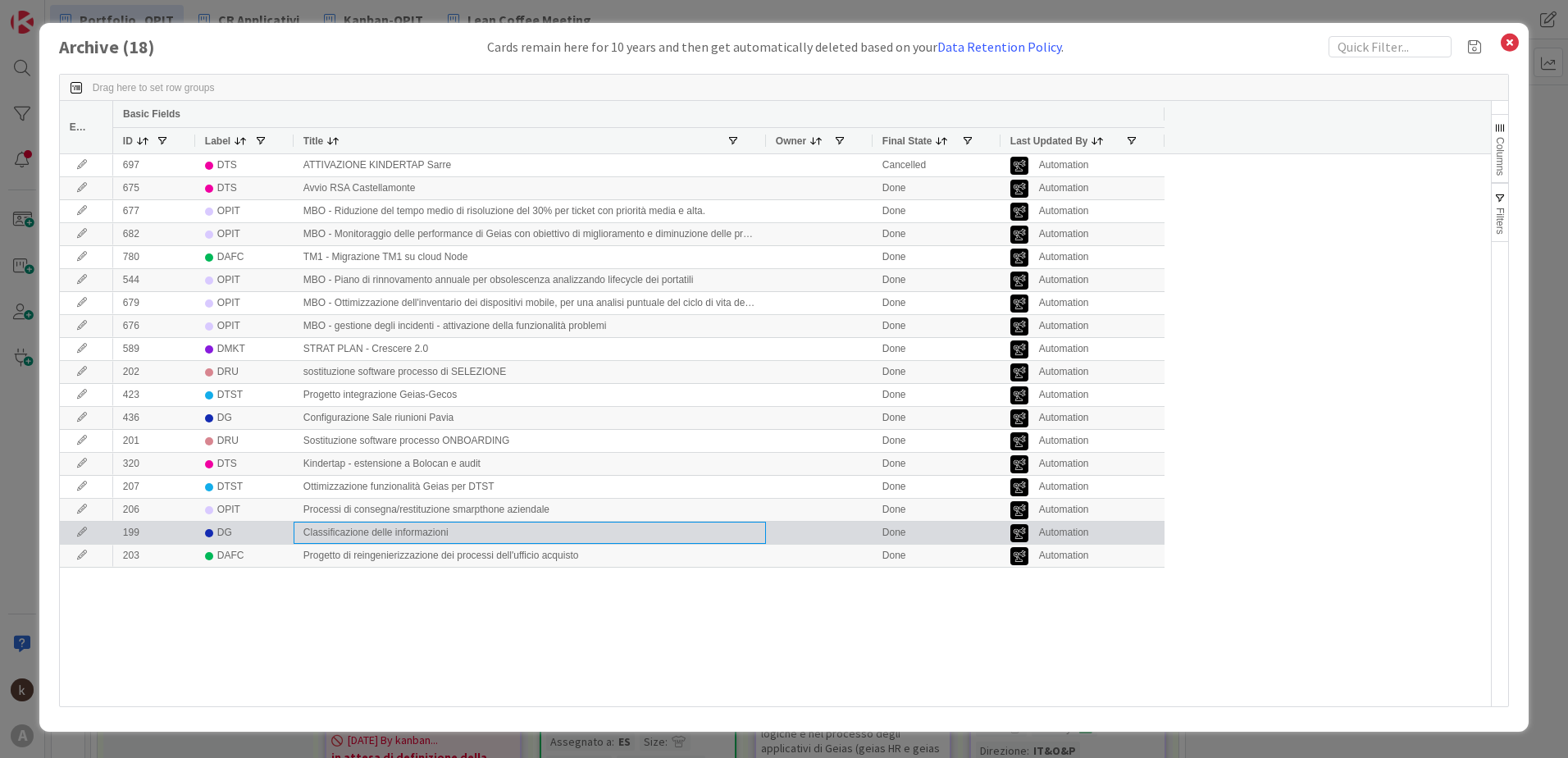
click at [305, 533] on div "Classificazione delle informazioni" at bounding box center [530, 533] width 472 height 22
click at [77, 527] on icon at bounding box center [82, 532] width 24 height 10
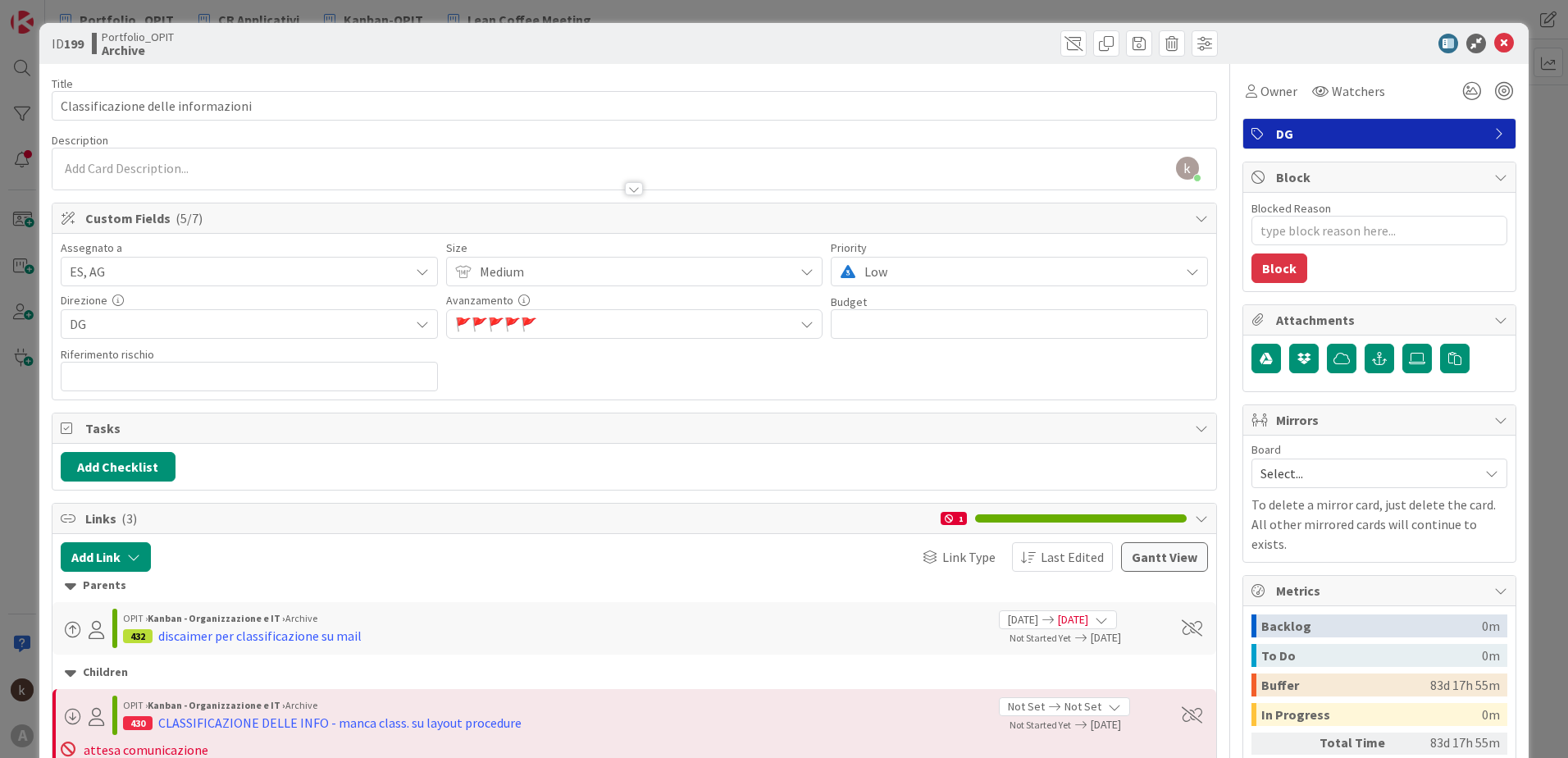
click at [111, 57] on b "Archive" at bounding box center [137, 49] width 73 height 13
click at [1070, 30] on span at bounding box center [1073, 43] width 26 height 26
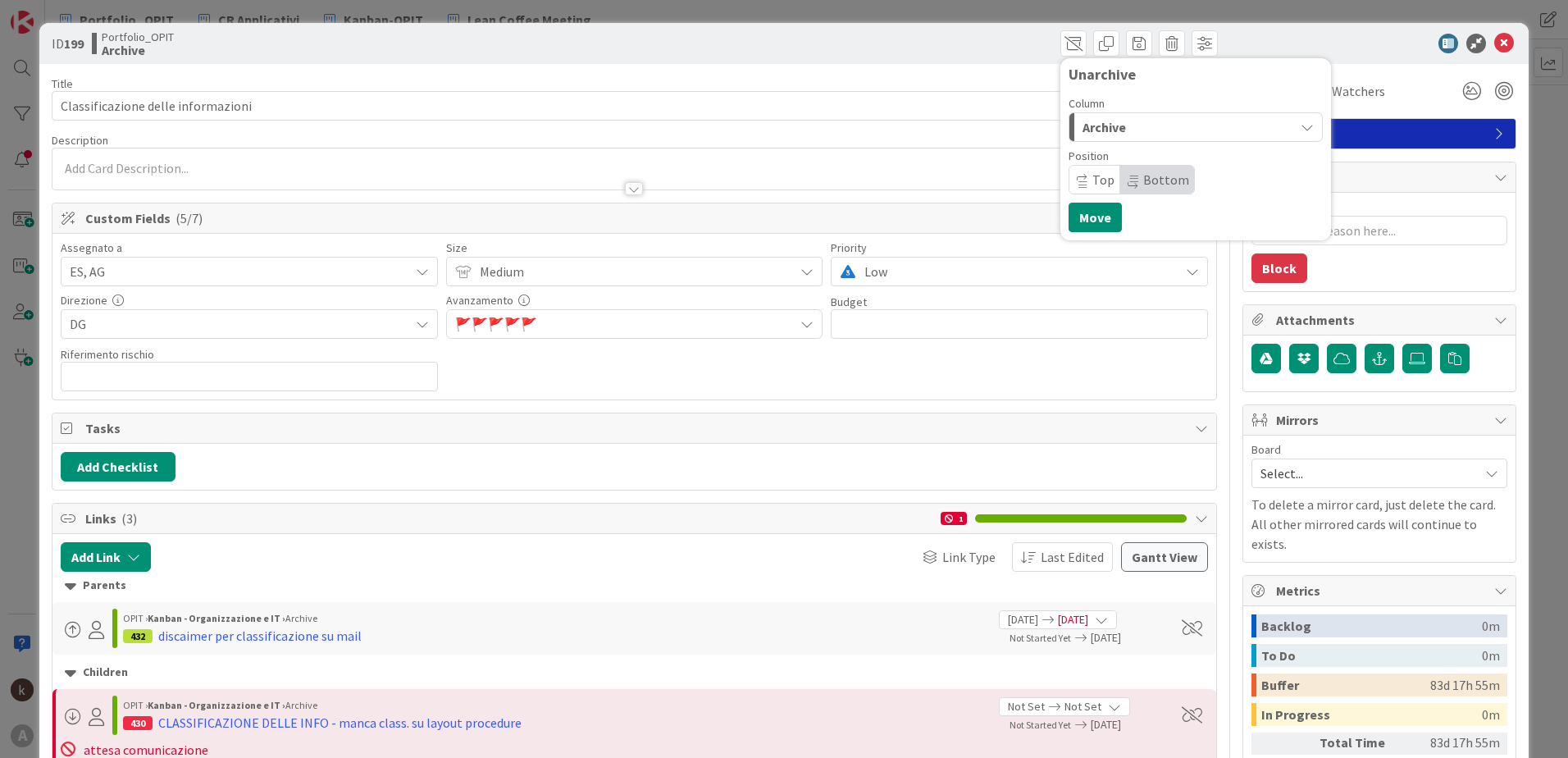
click at [1108, 126] on span "Archive" at bounding box center [1105, 127] width 43 height 22
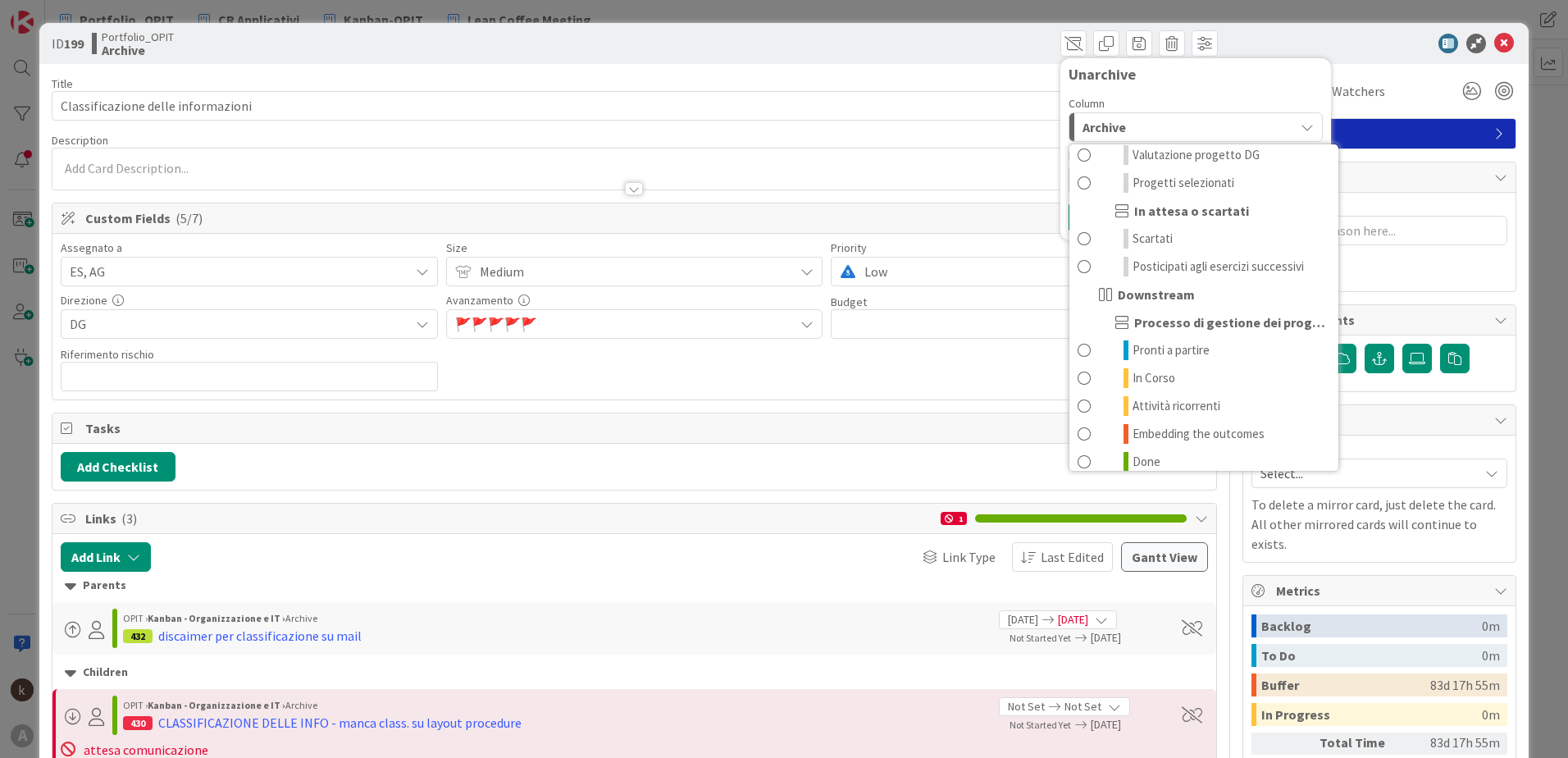
scroll to position [161, 0]
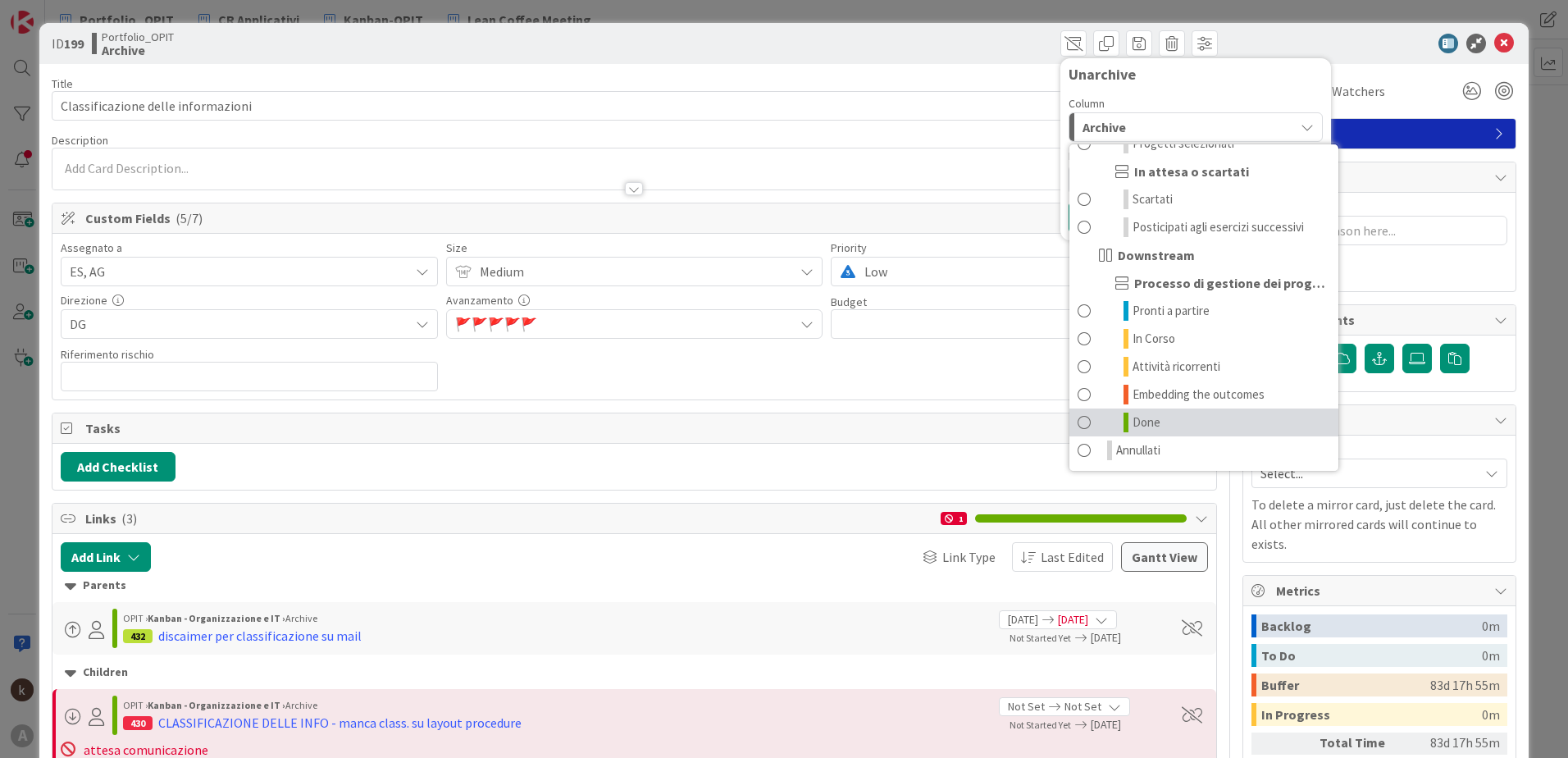
click at [1143, 417] on span "Done" at bounding box center [1146, 423] width 28 height 20
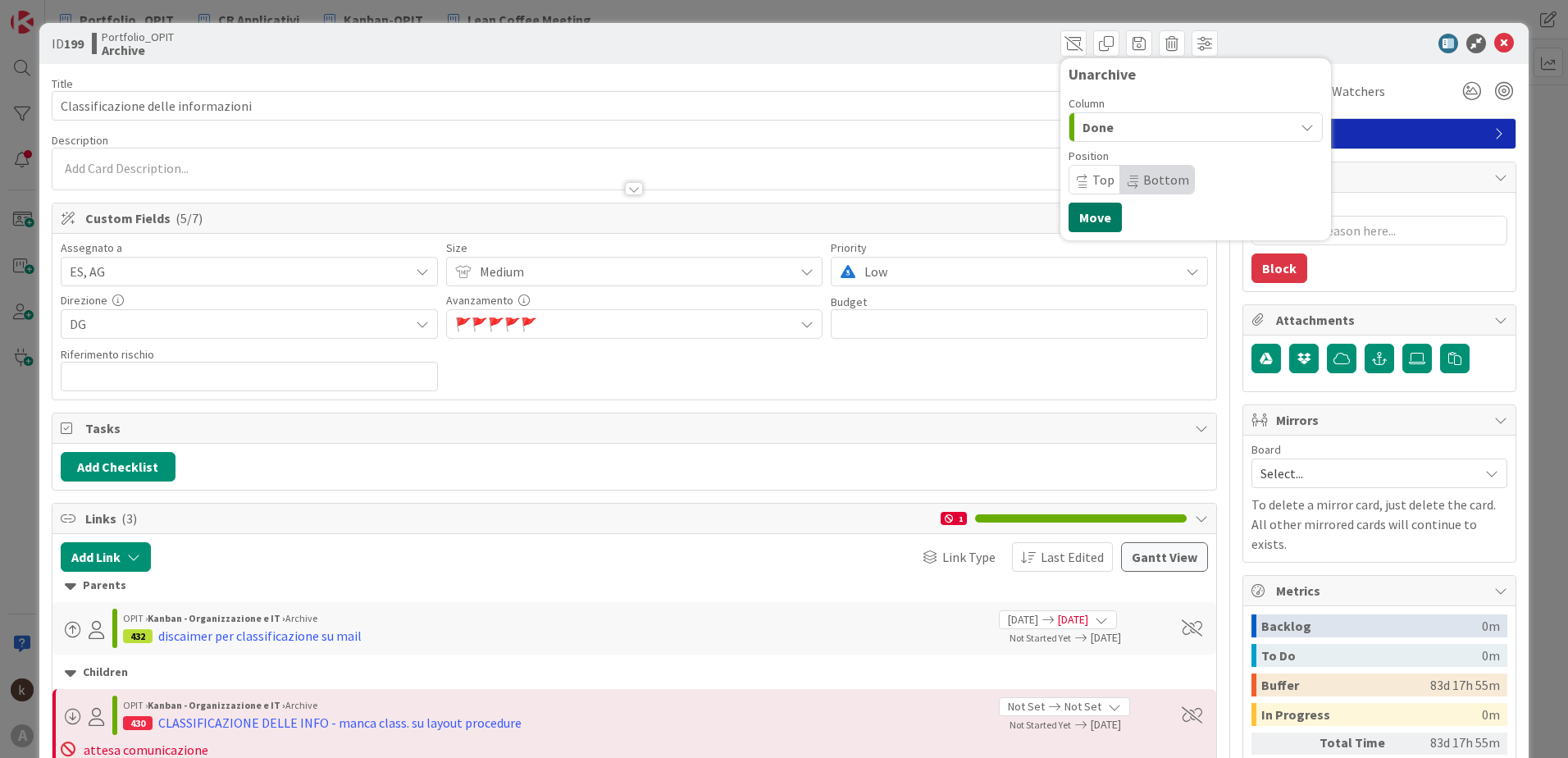
click at [1082, 221] on button "Move" at bounding box center [1095, 217] width 53 height 30
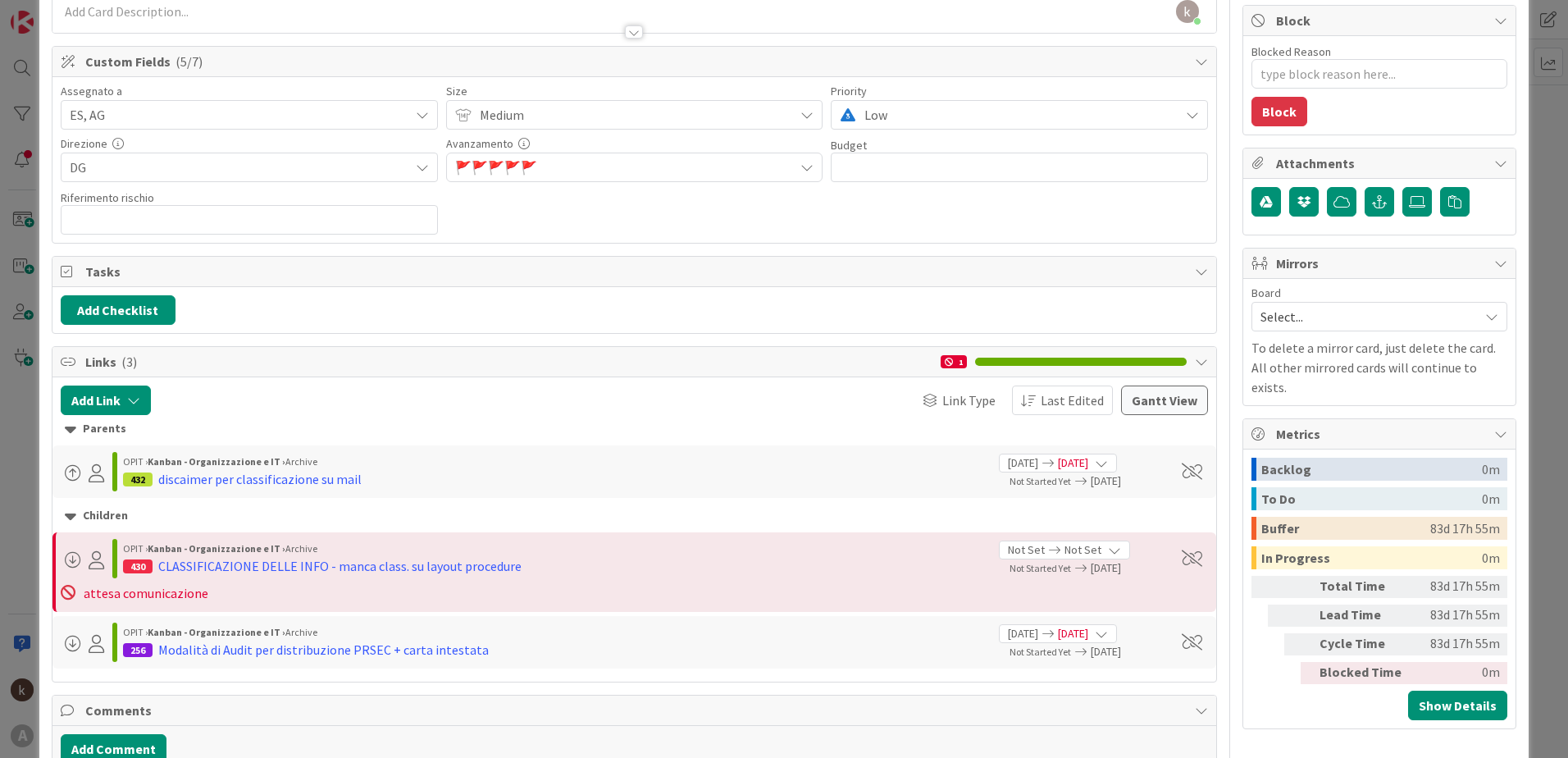
scroll to position [0, 0]
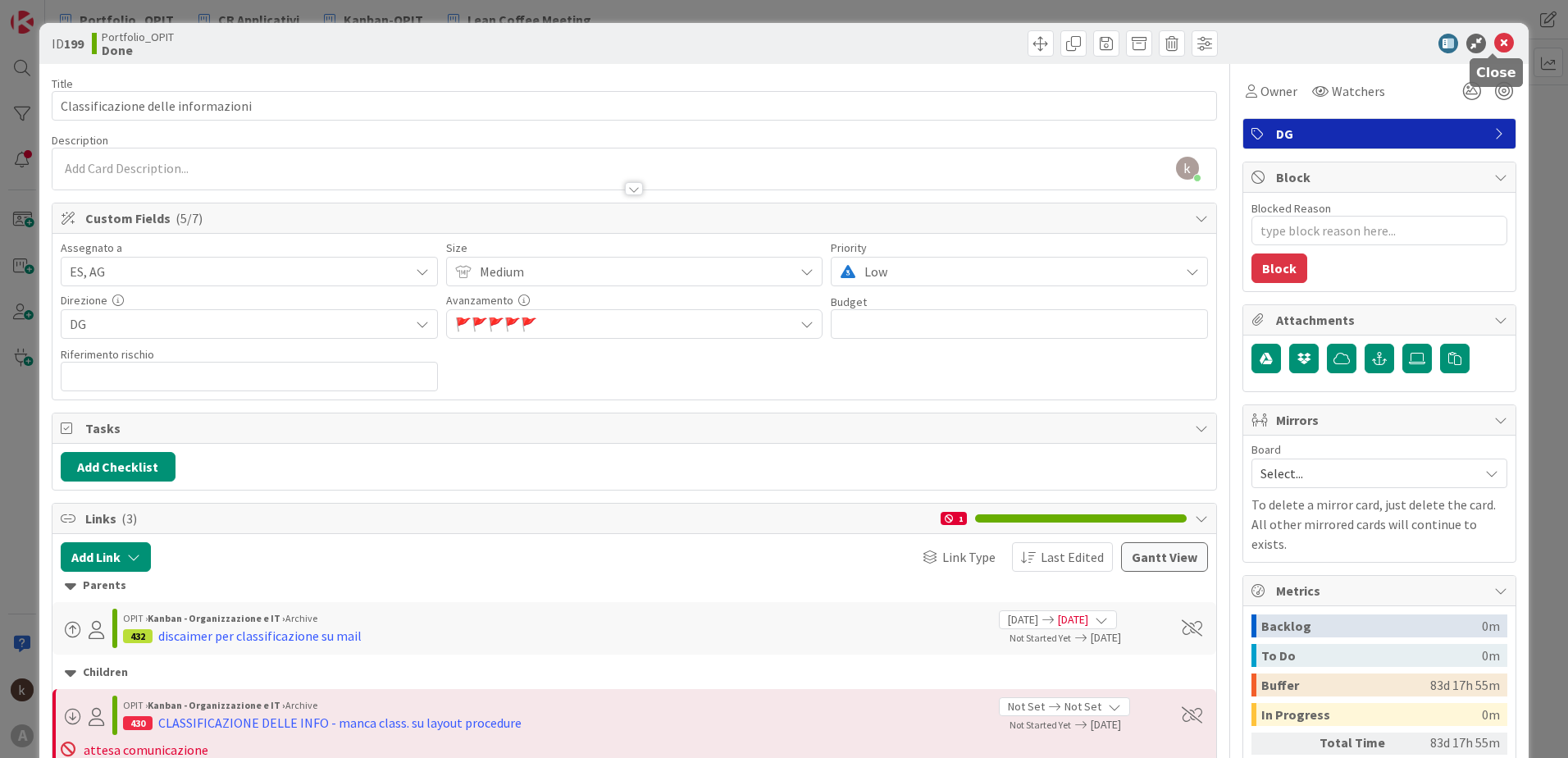
click at [1497, 36] on icon at bounding box center [1504, 44] width 20 height 20
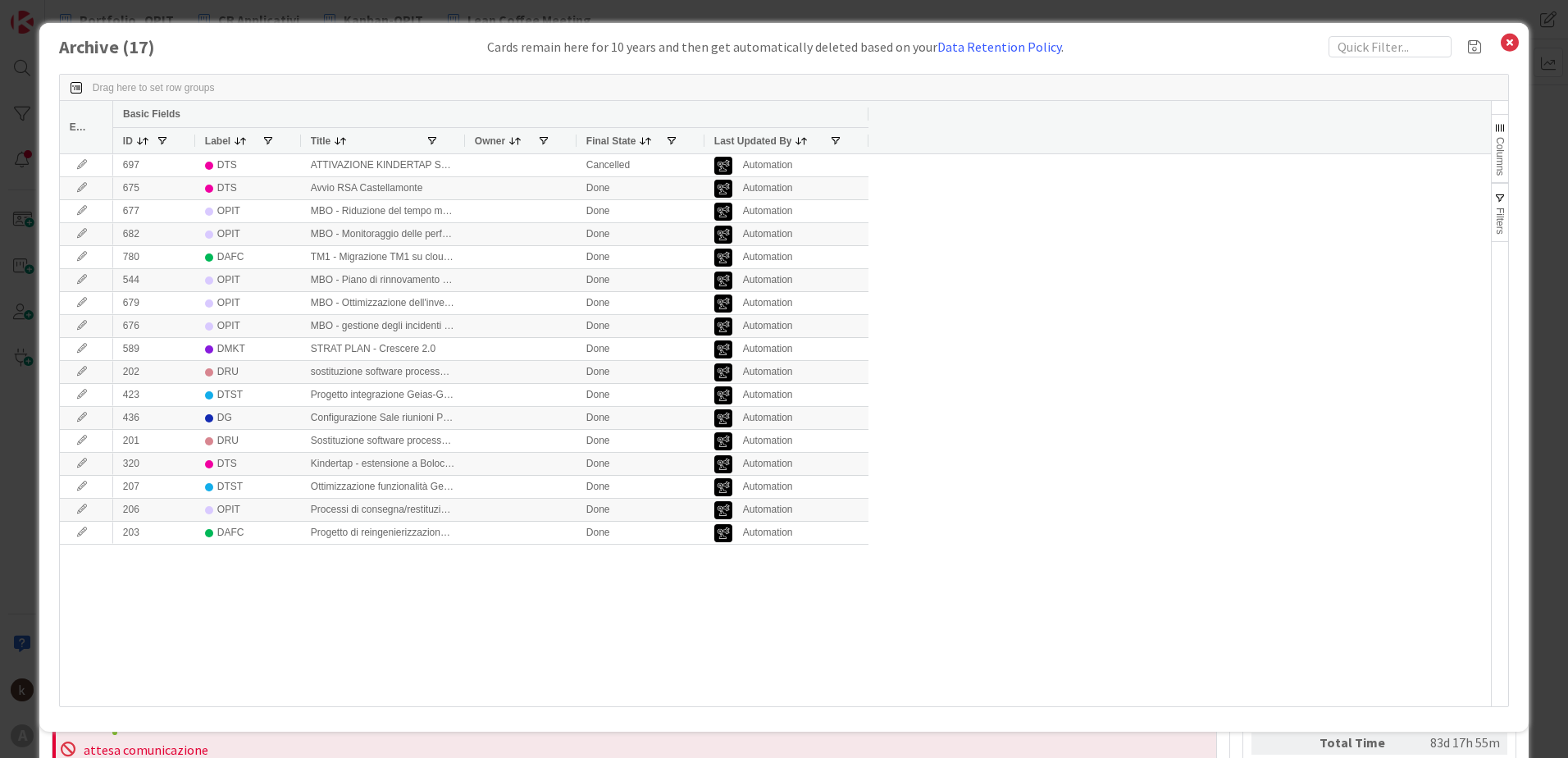
click at [1508, 48] on icon at bounding box center [1510, 43] width 22 height 23
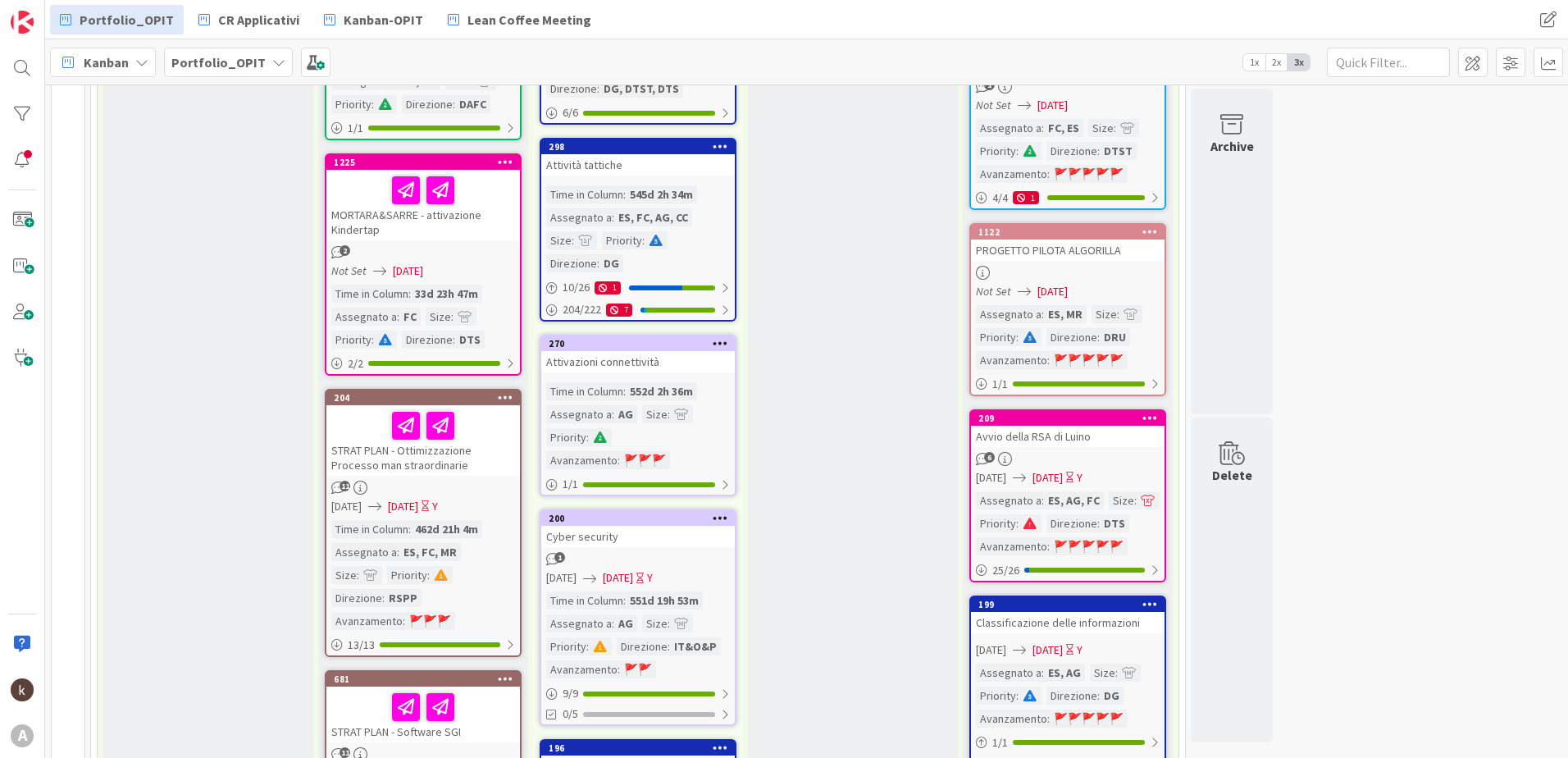
scroll to position [1313, 0]
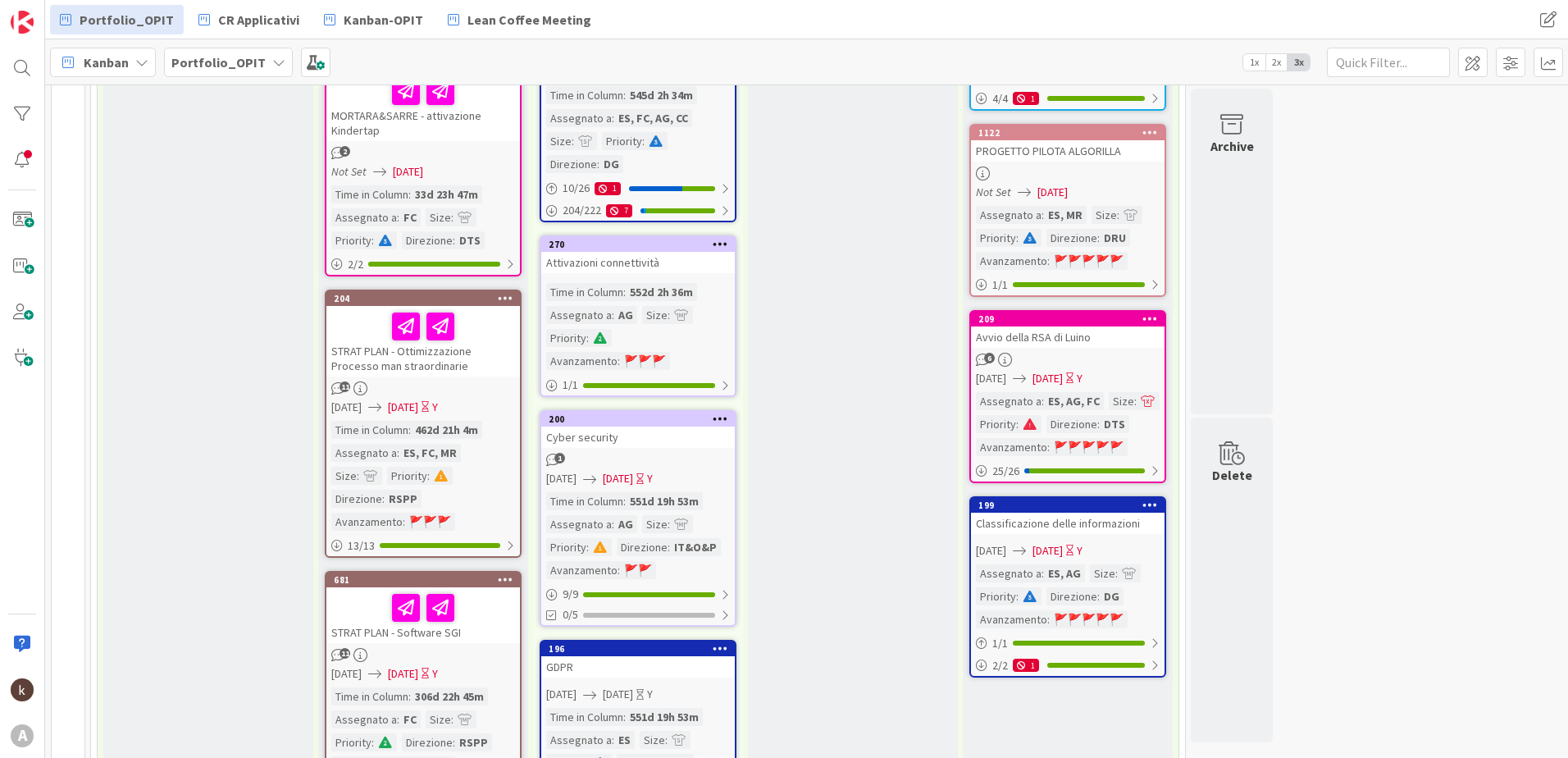
click at [1086, 513] on div "Classificazione delle informazioni" at bounding box center [1068, 524] width 194 height 22
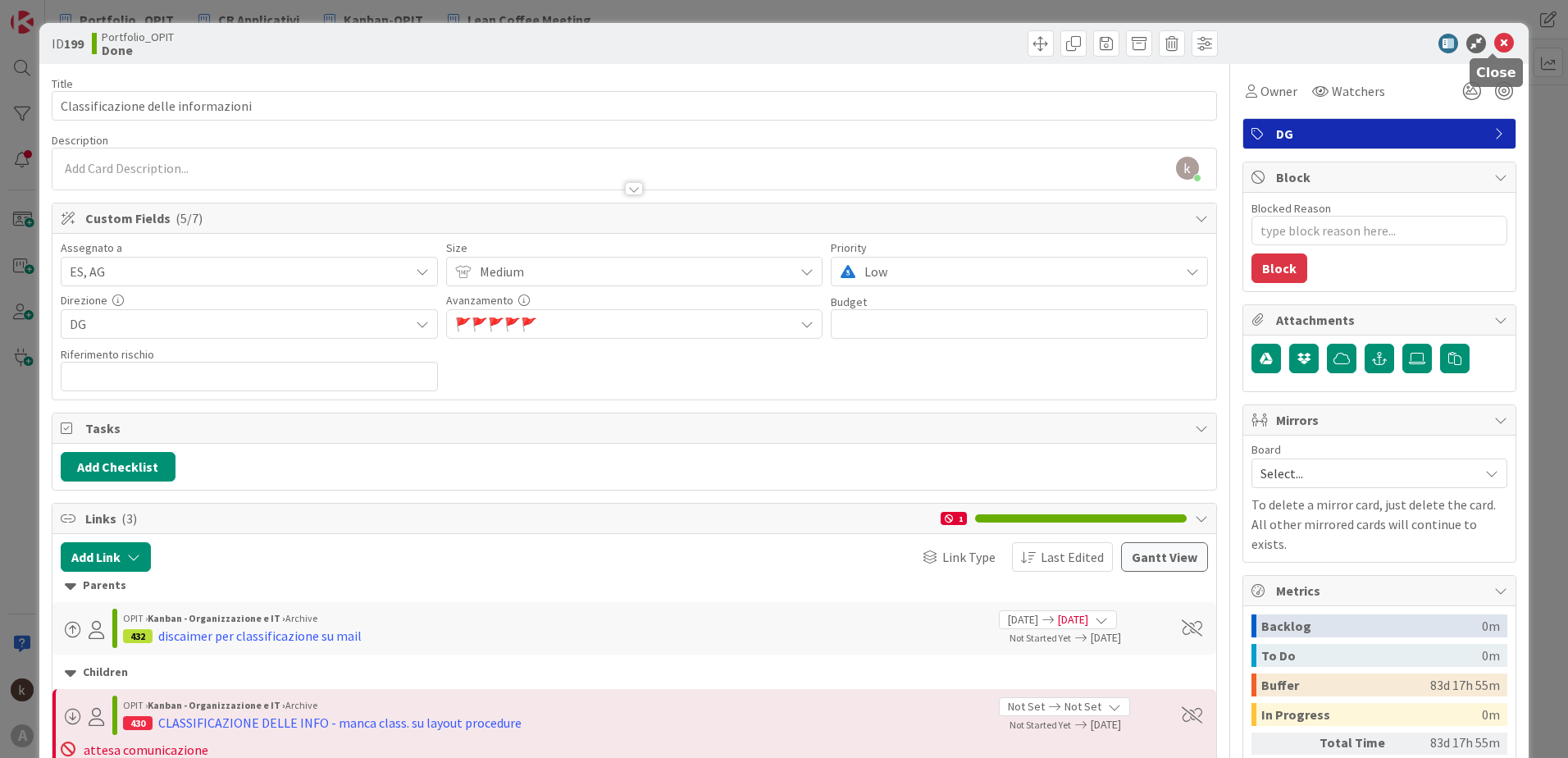
click at [1499, 46] on icon at bounding box center [1504, 44] width 20 height 20
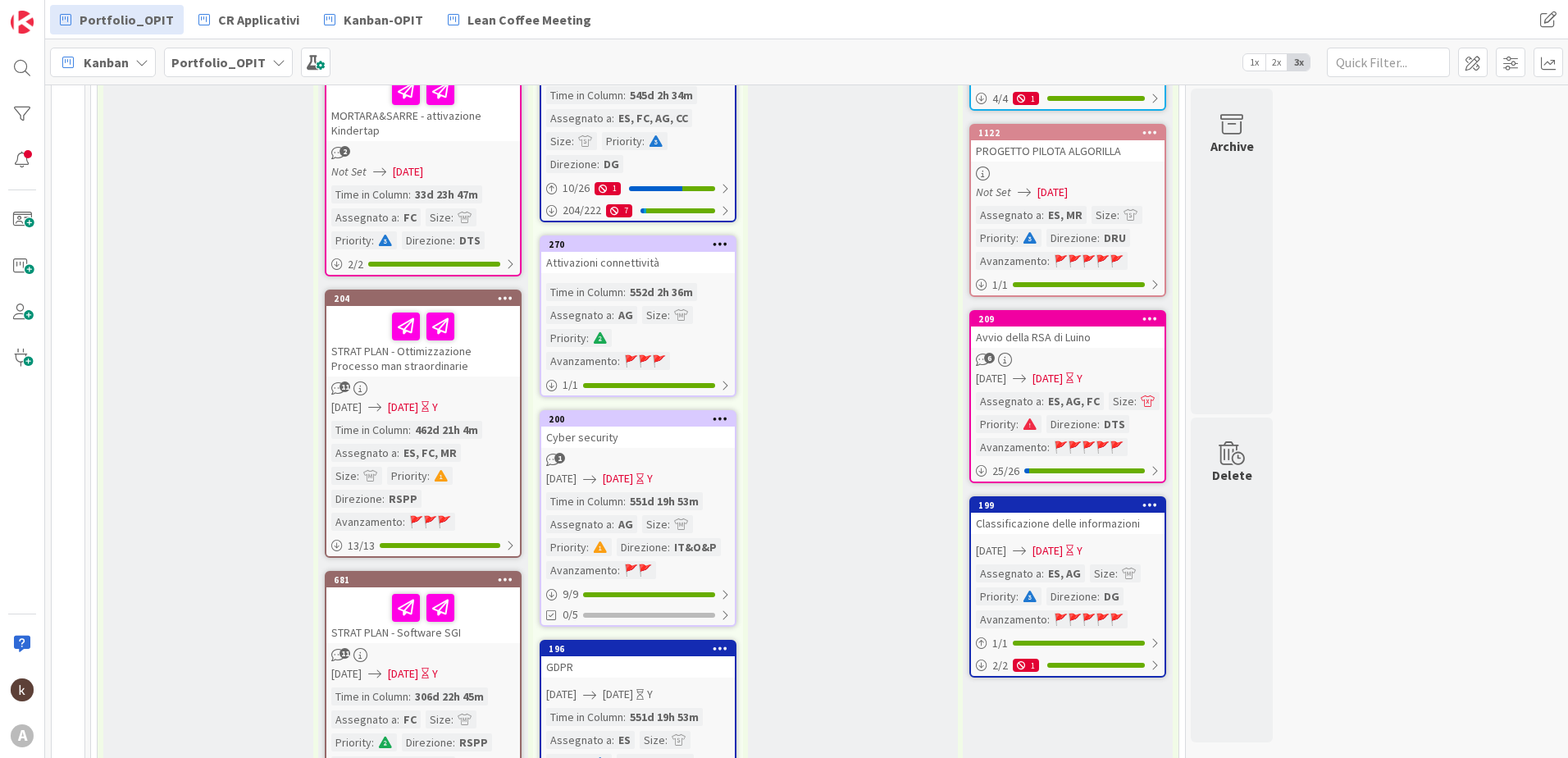
scroll to position [1067, 0]
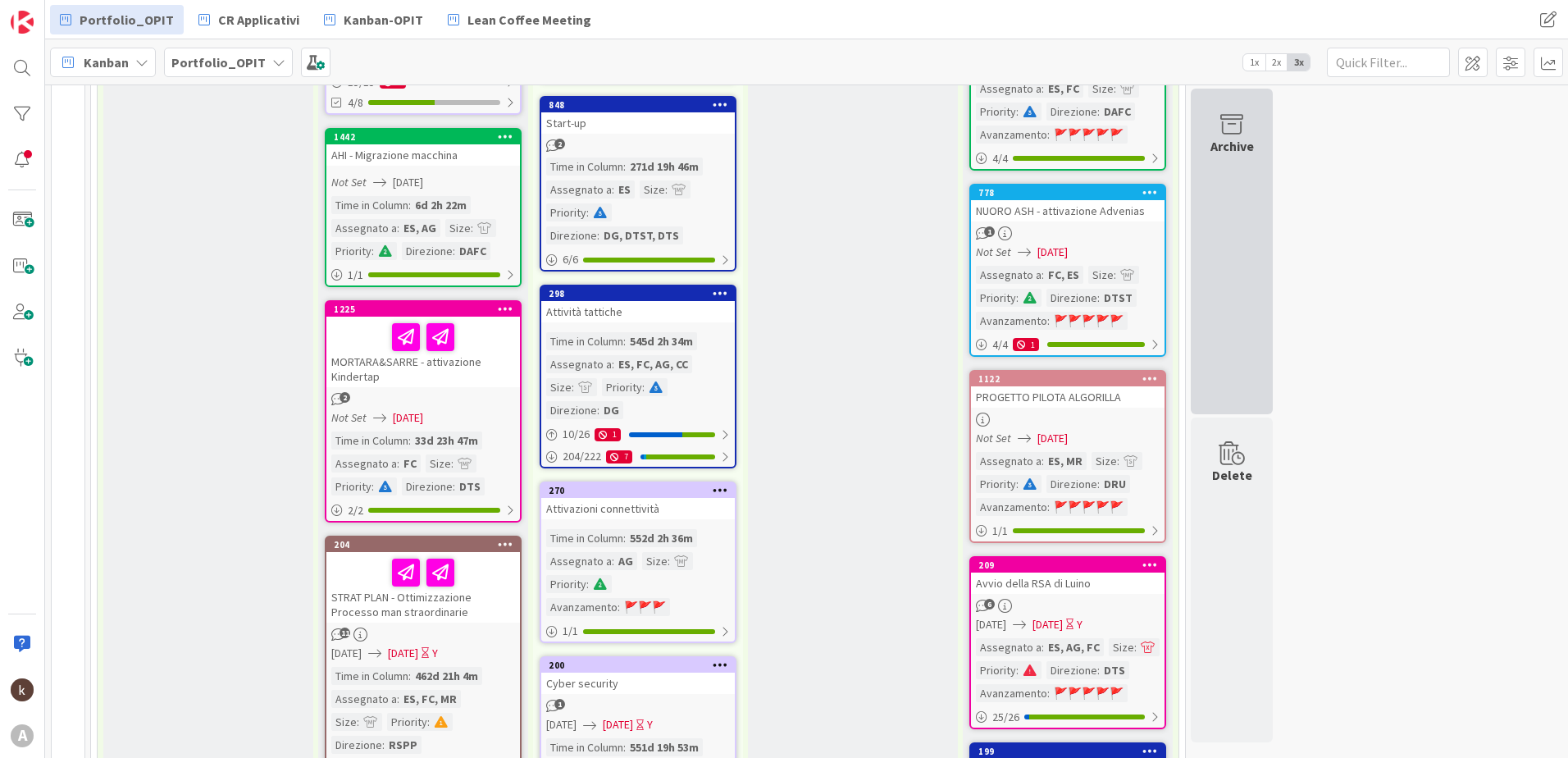
click at [1233, 304] on div "Archive" at bounding box center [1231, 251] width 82 height 326
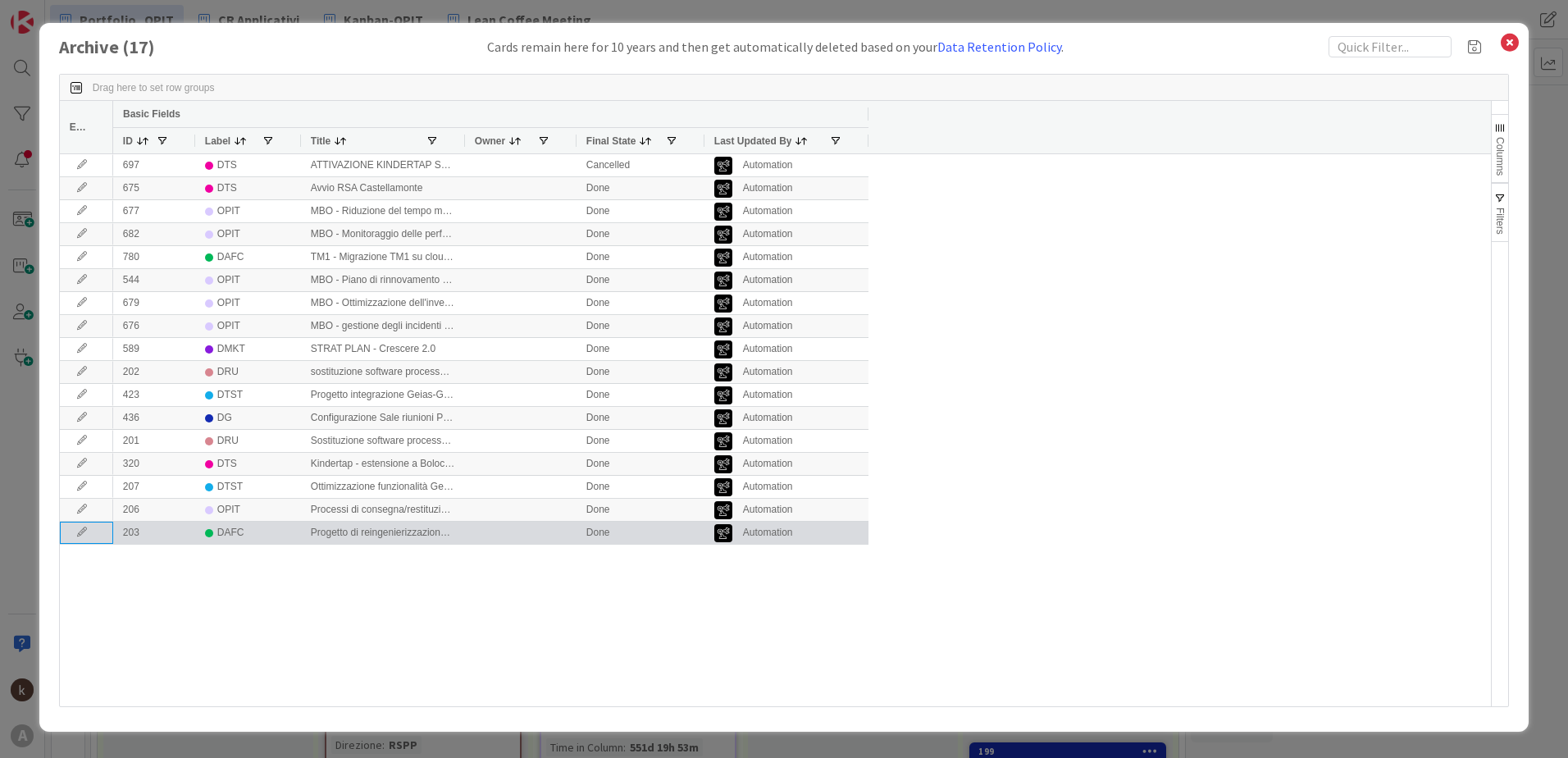
click at [77, 531] on icon at bounding box center [82, 532] width 24 height 10
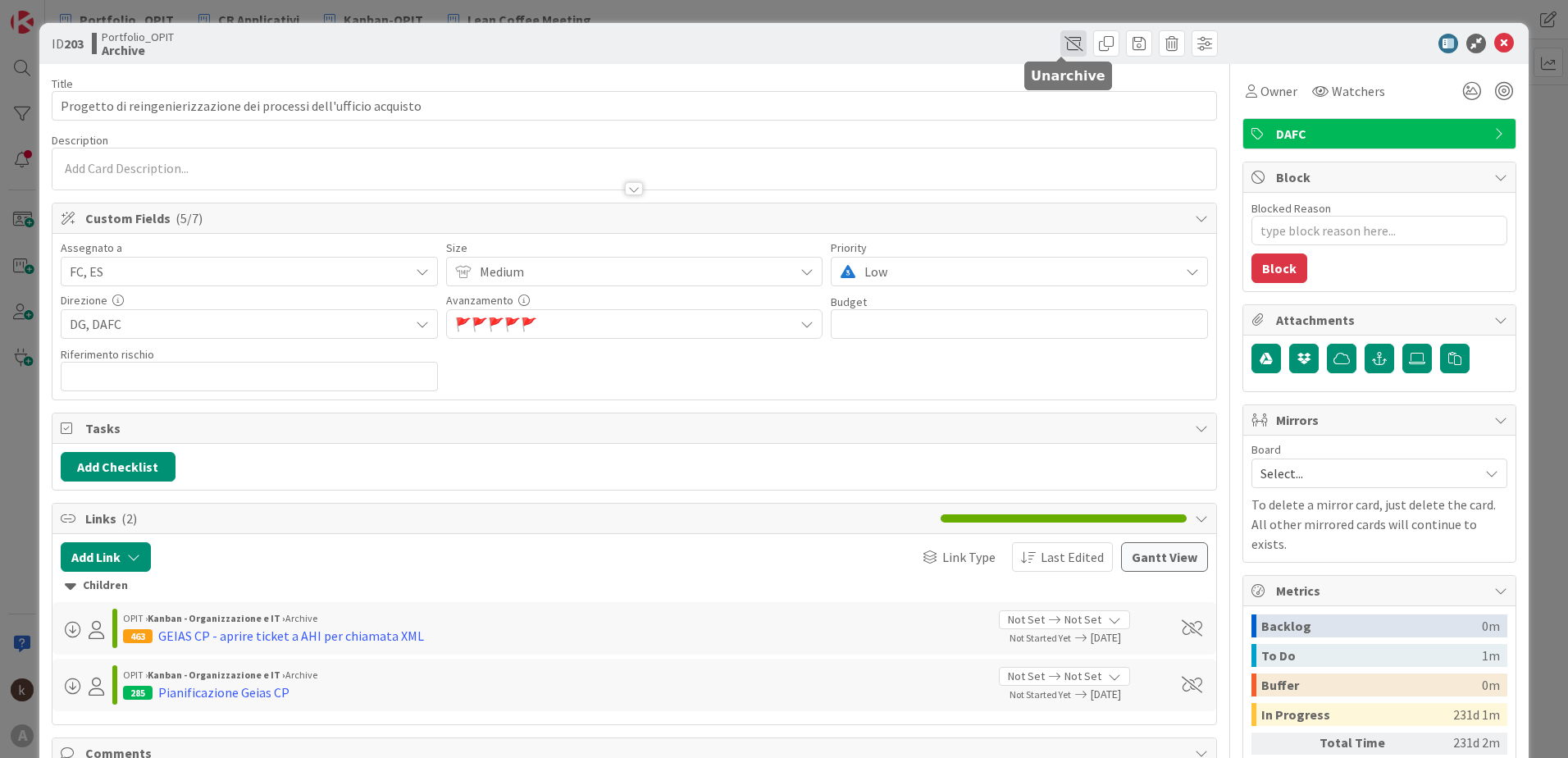
click at [1061, 50] on span at bounding box center [1073, 43] width 26 height 26
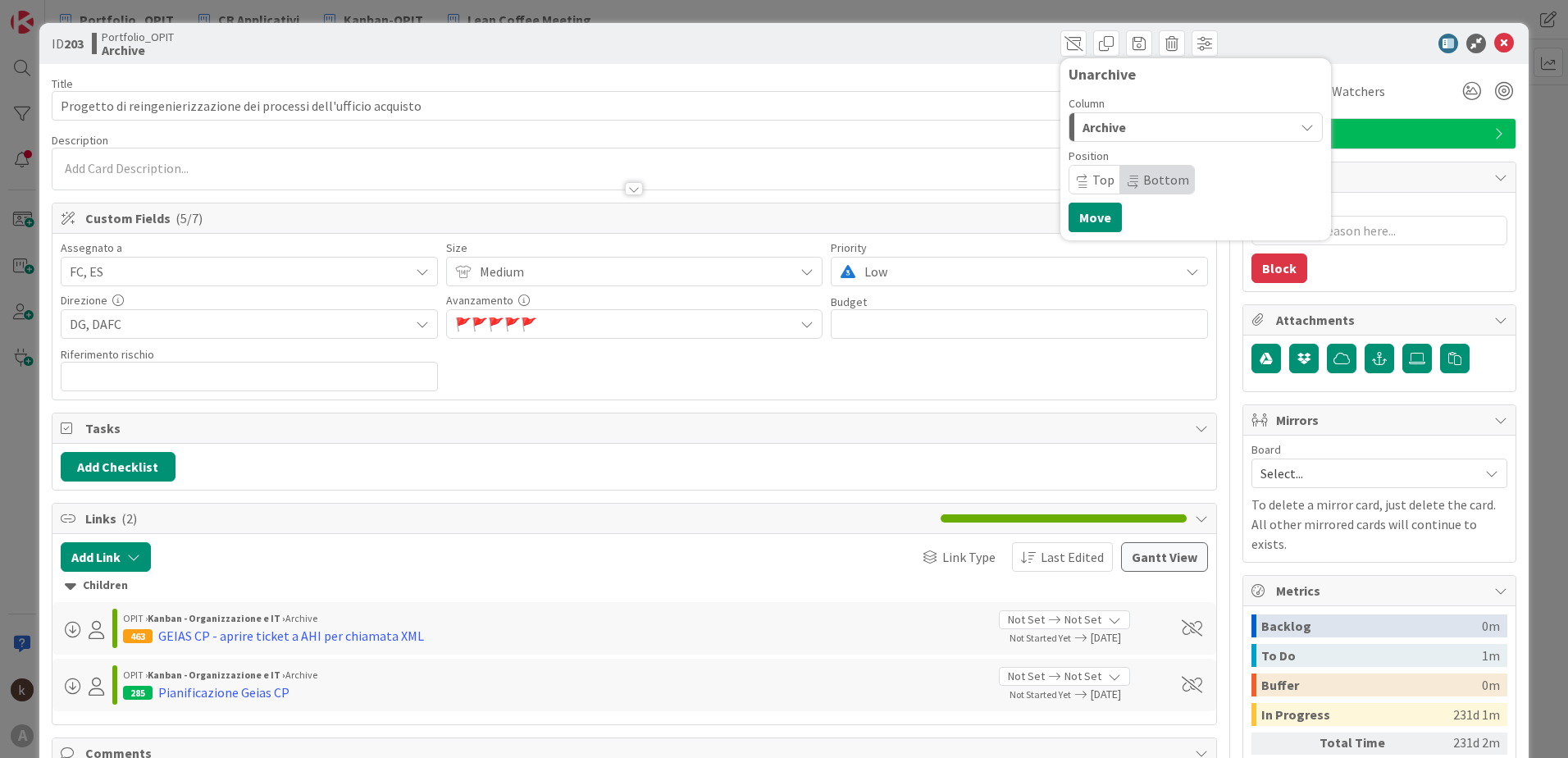
click at [1083, 134] on span "Archive" at bounding box center [1105, 127] width 43 height 22
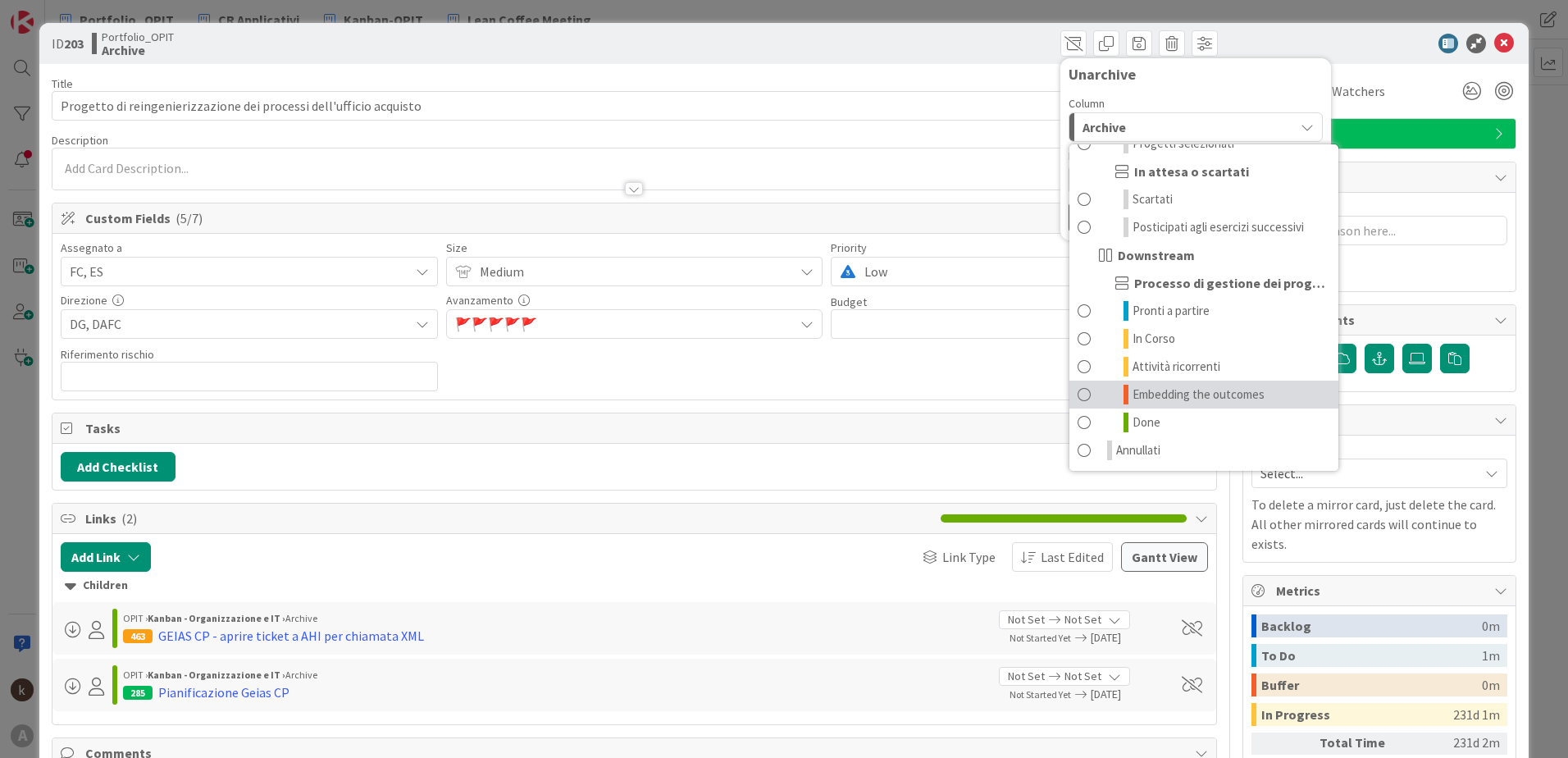
scroll to position [326, 0]
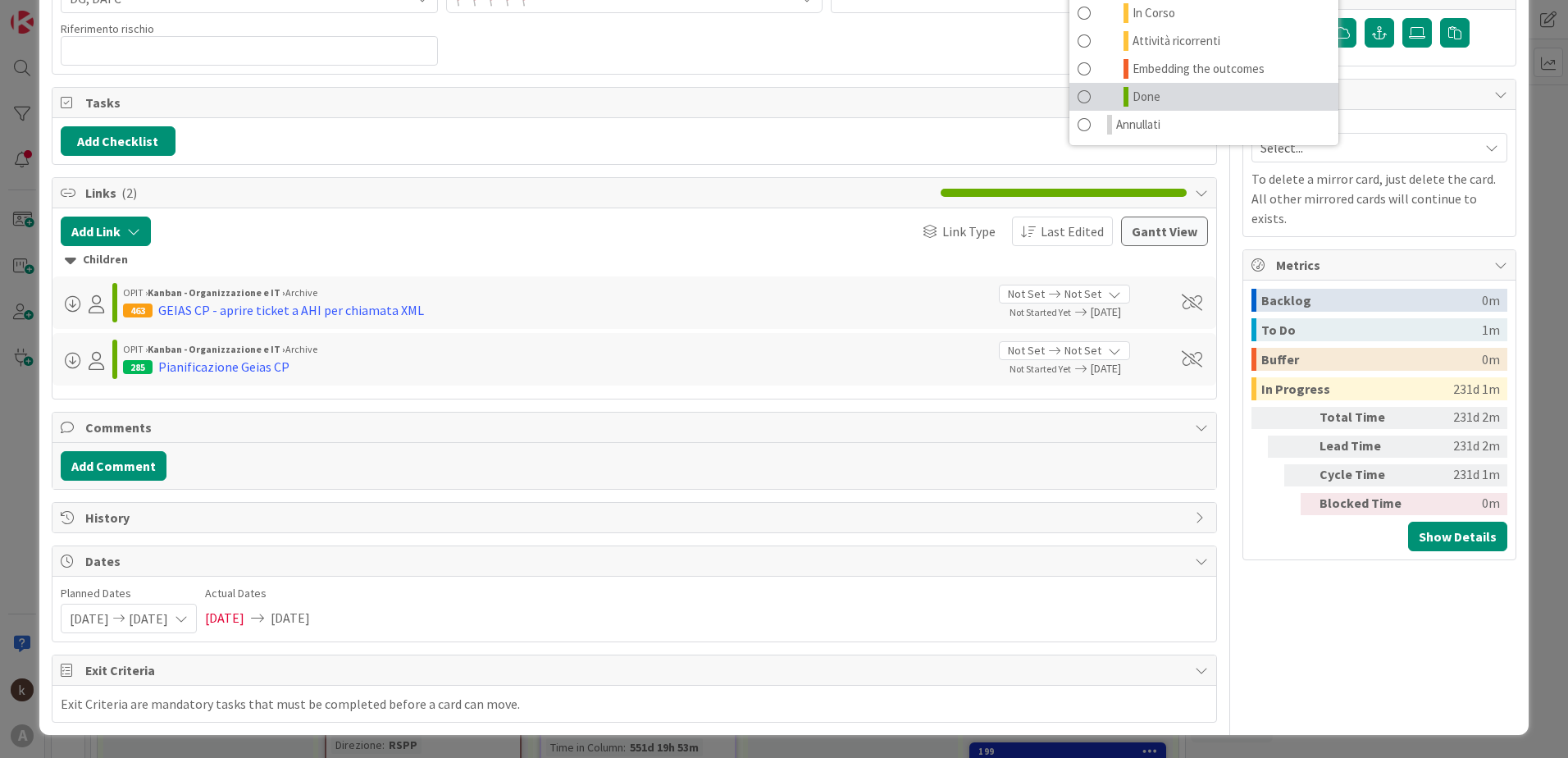
click at [1078, 91] on span at bounding box center [1084, 97] width 13 height 20
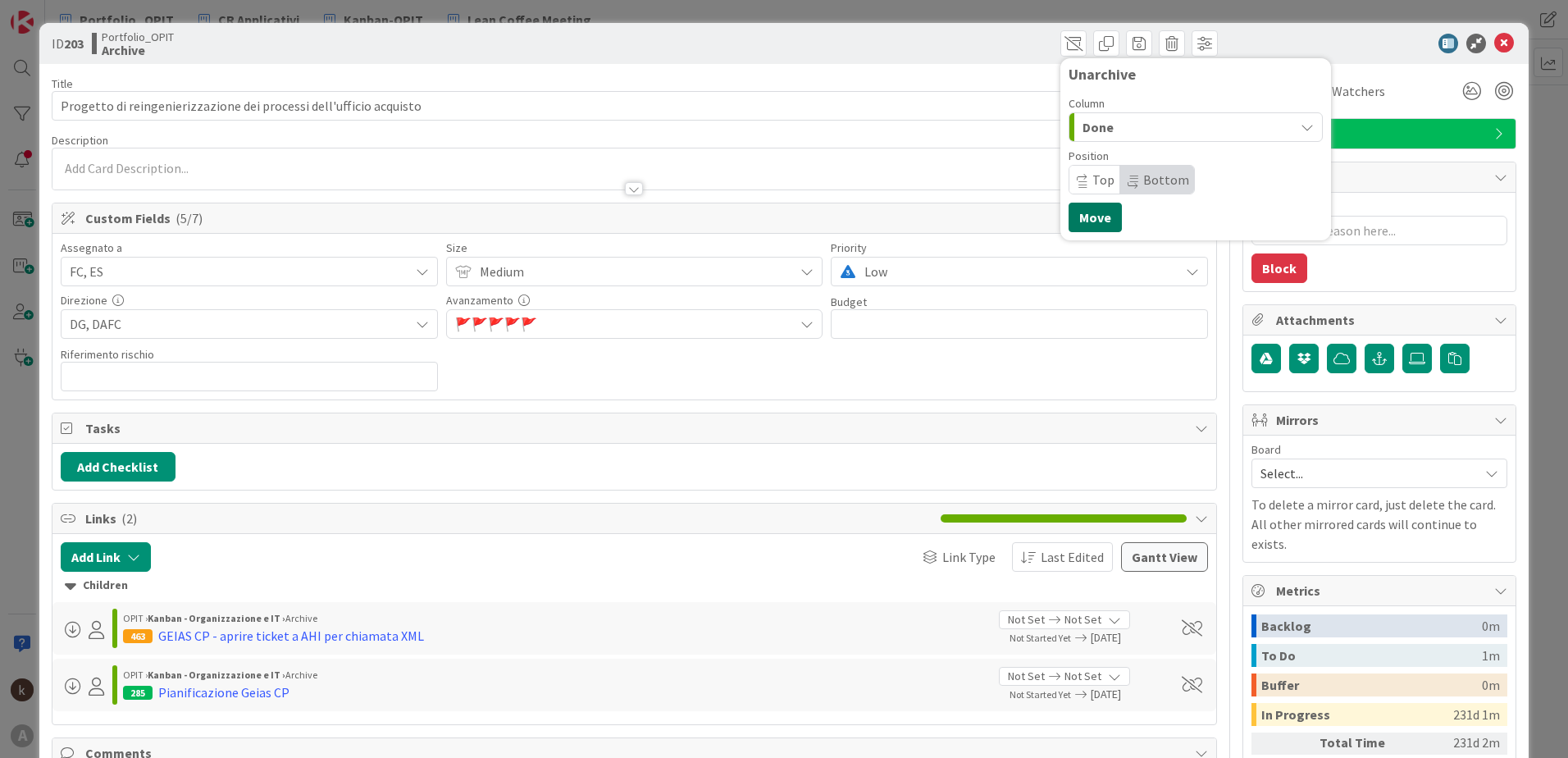
click at [1084, 226] on button "Move" at bounding box center [1095, 217] width 53 height 30
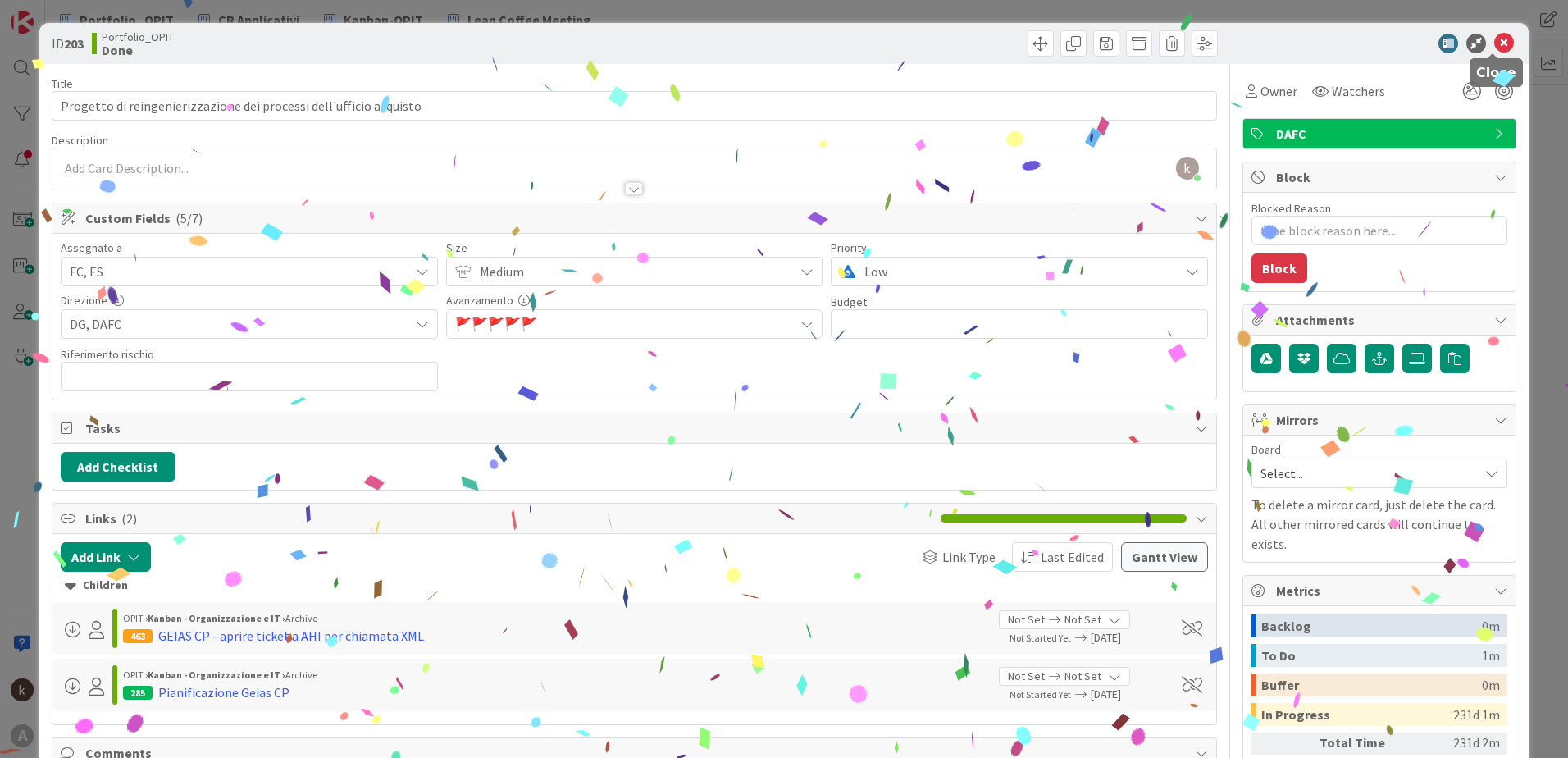
click at [1494, 38] on icon at bounding box center [1504, 44] width 20 height 20
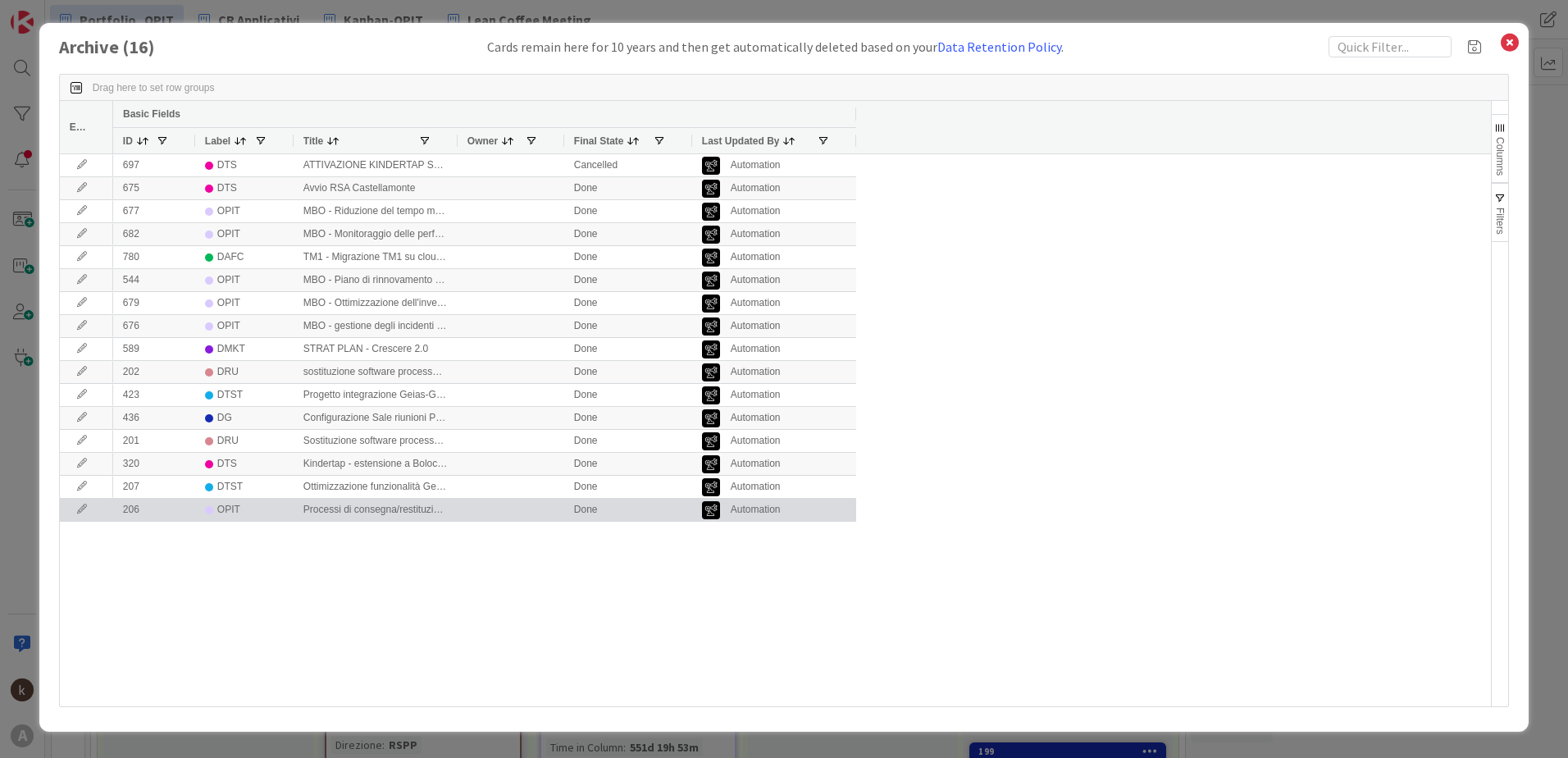
click at [77, 511] on icon at bounding box center [82, 510] width 24 height 10
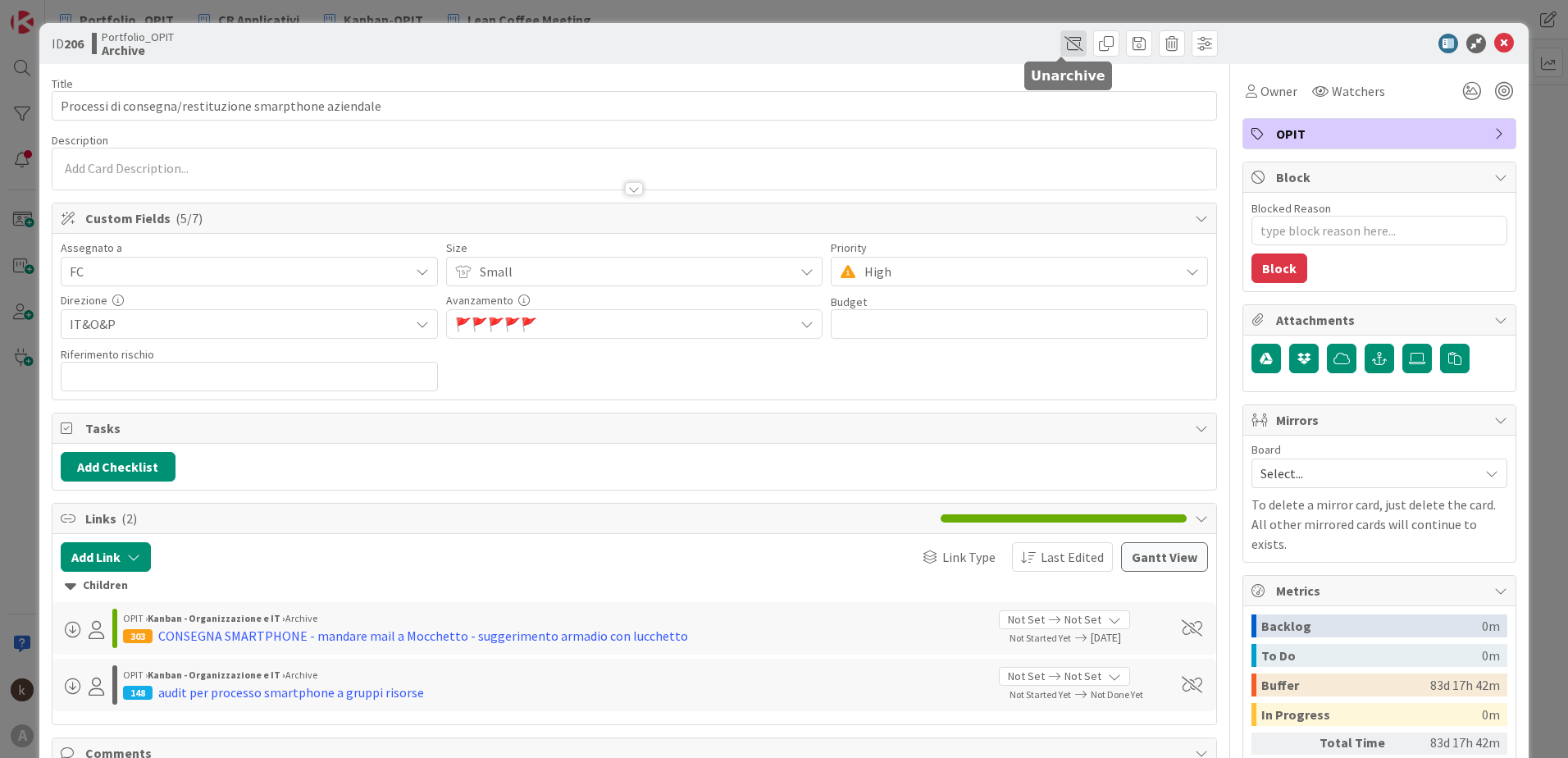
click at [1061, 43] on span at bounding box center [1073, 43] width 26 height 26
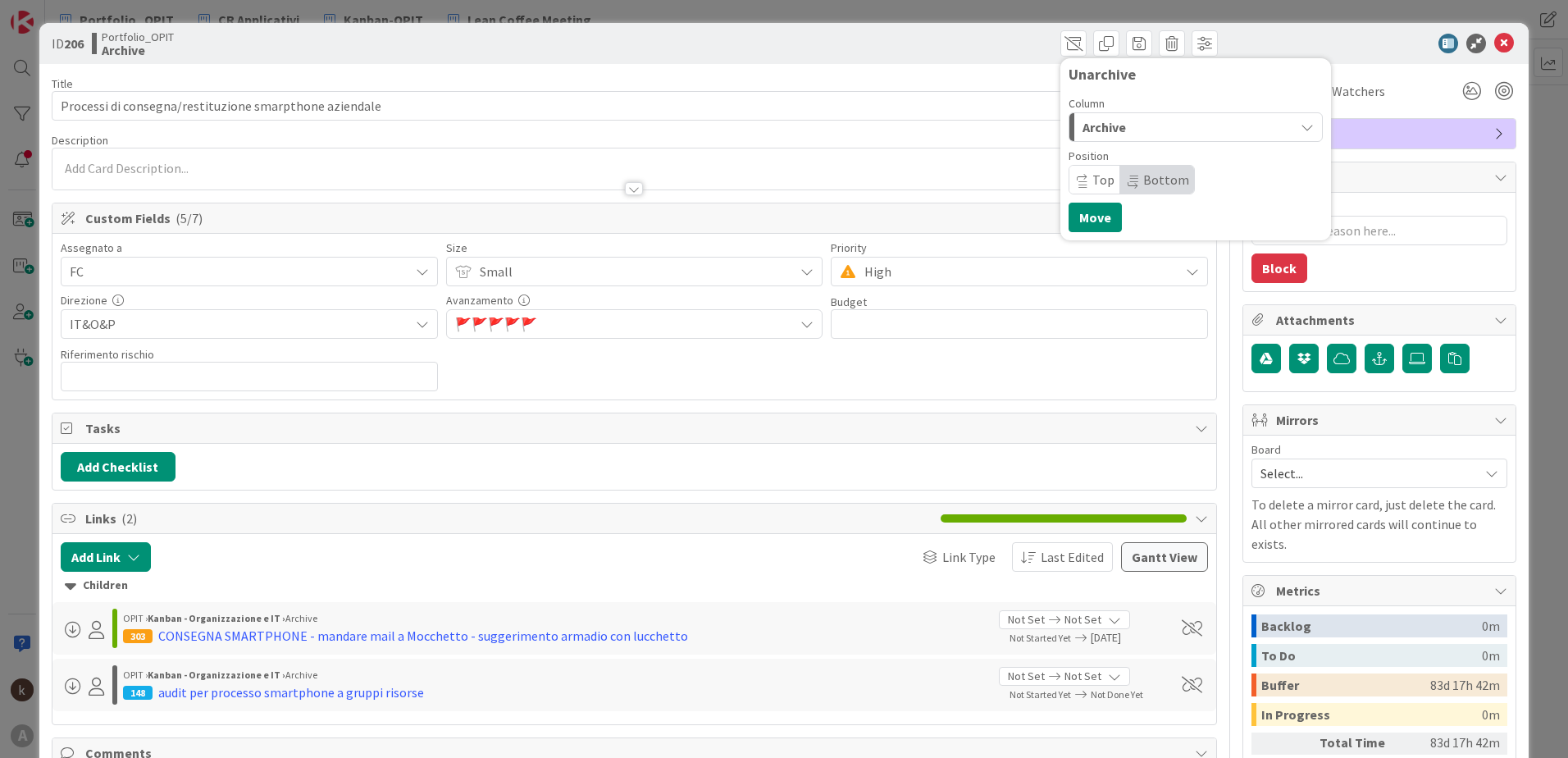
click at [1119, 128] on div "Archive" at bounding box center [1186, 126] width 216 height 26
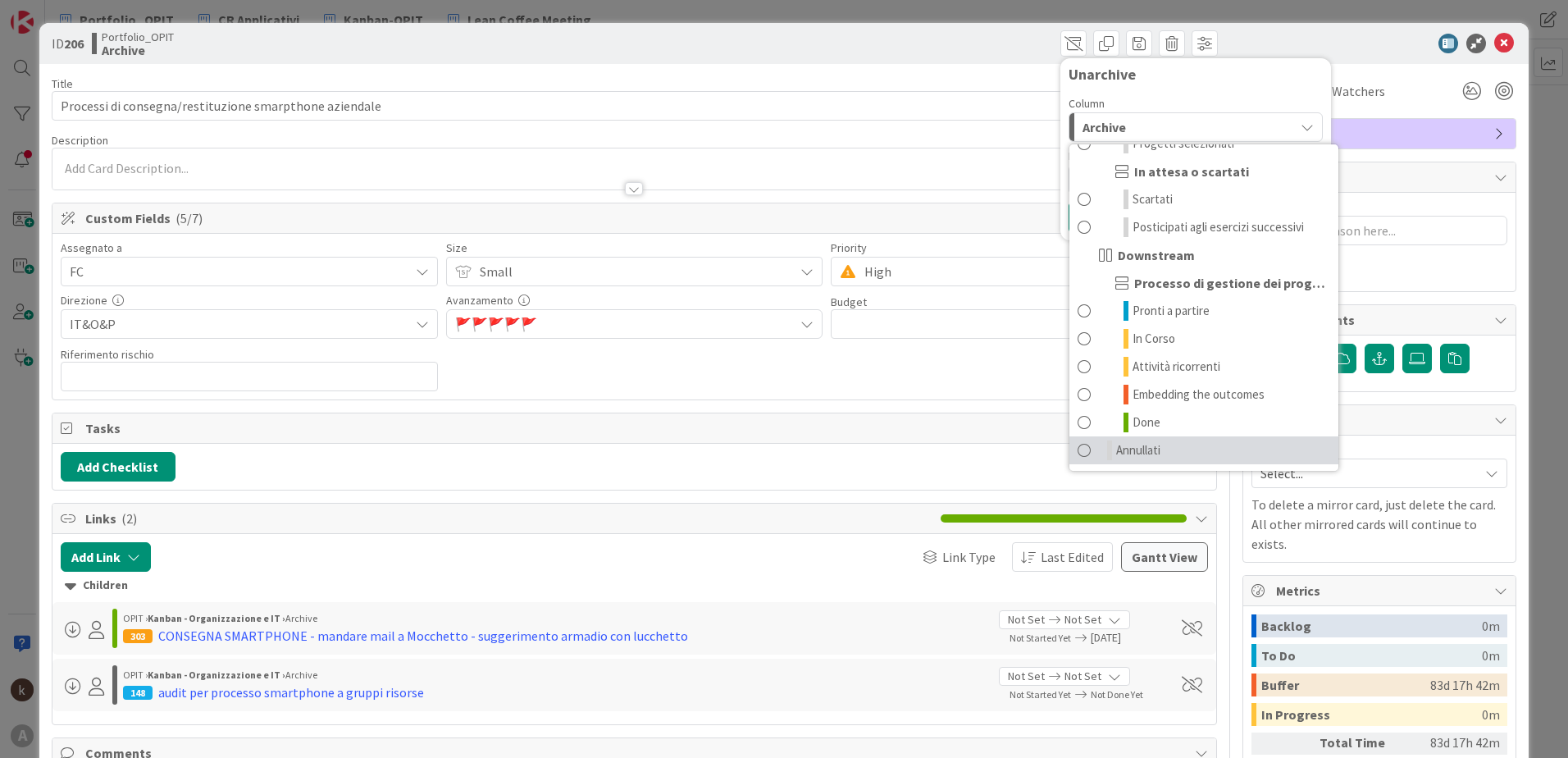
scroll to position [164, 0]
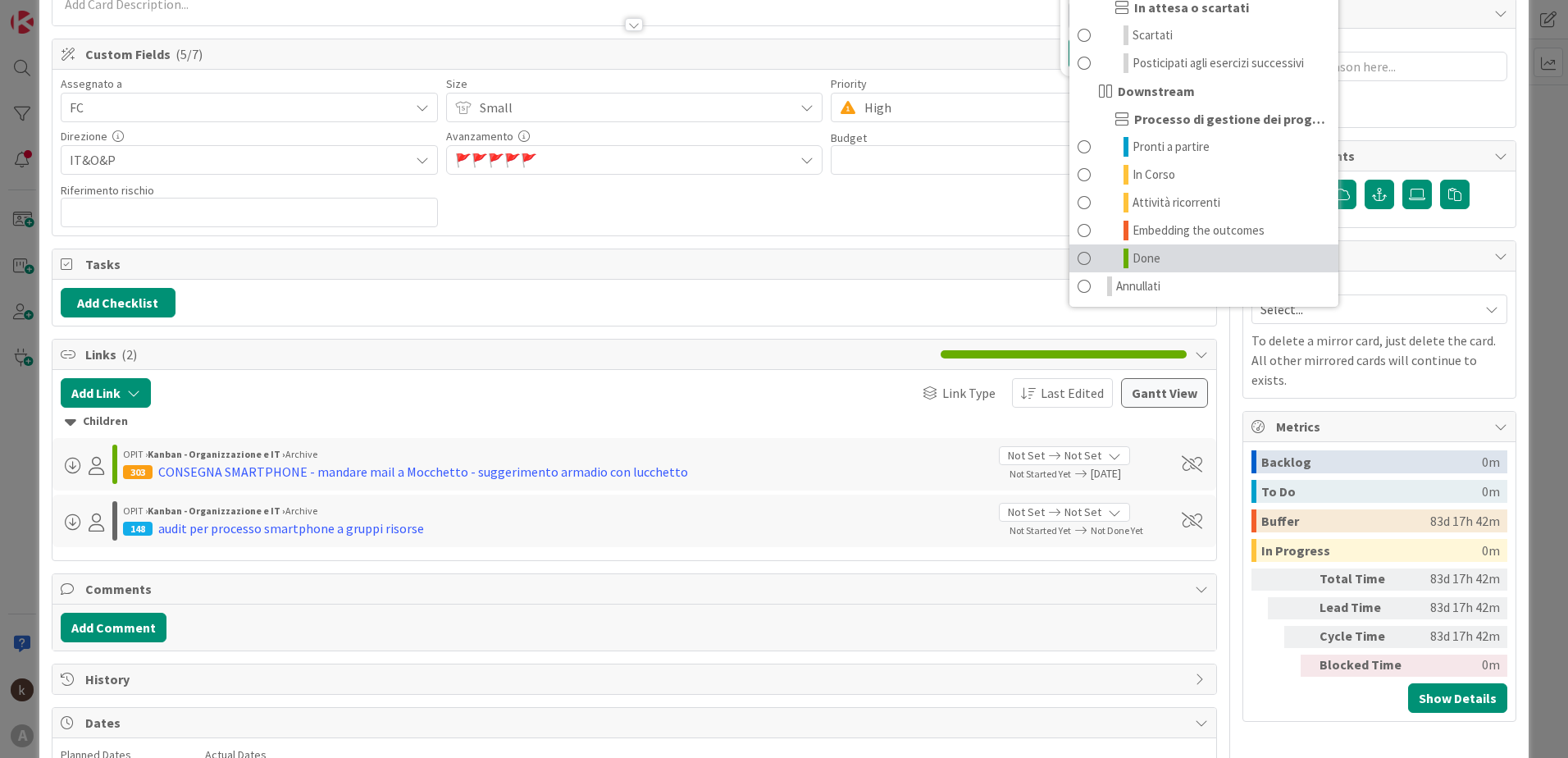
click at [1078, 264] on span at bounding box center [1084, 258] width 13 height 20
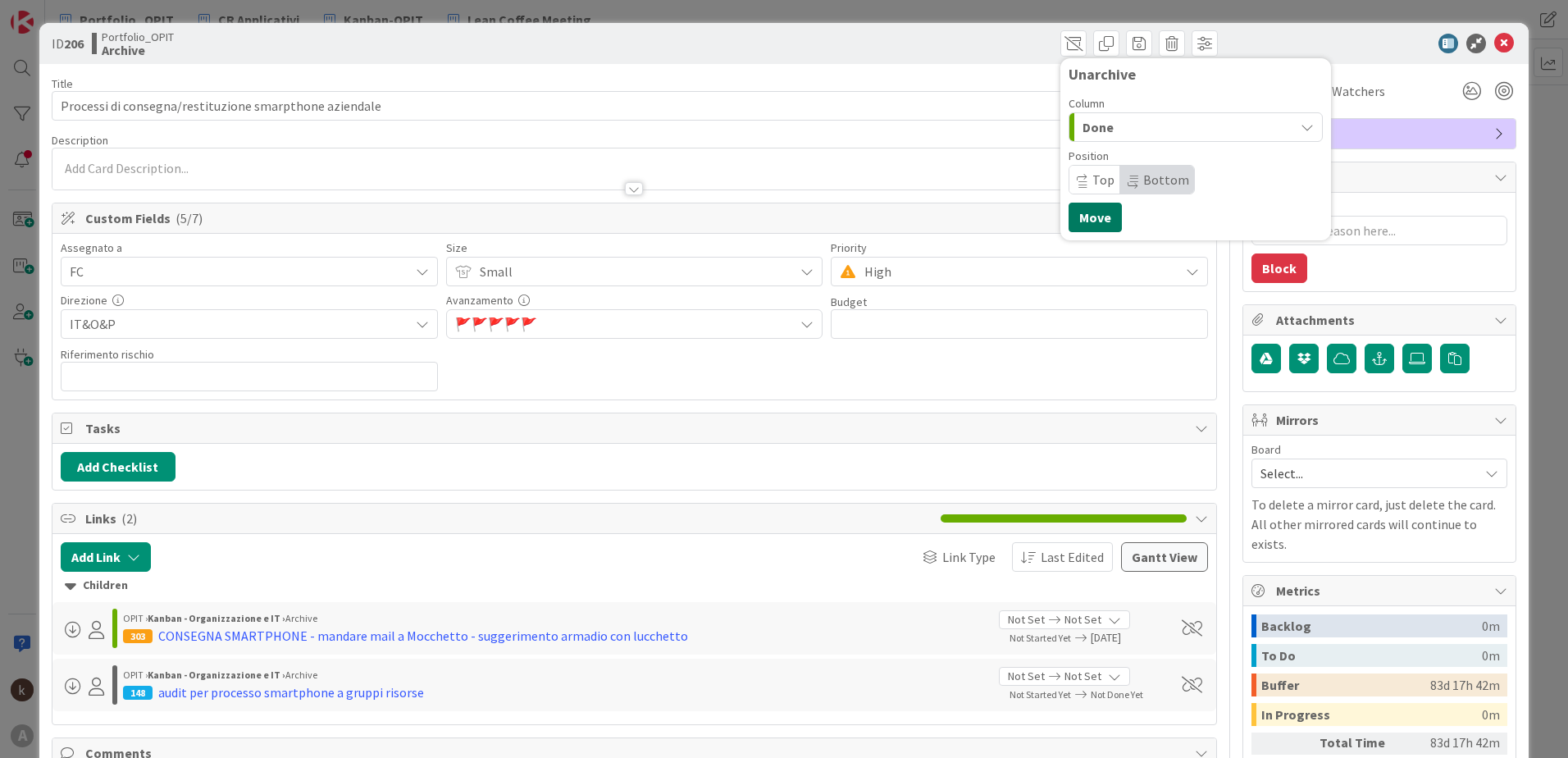
click at [1086, 218] on button "Move" at bounding box center [1095, 217] width 53 height 30
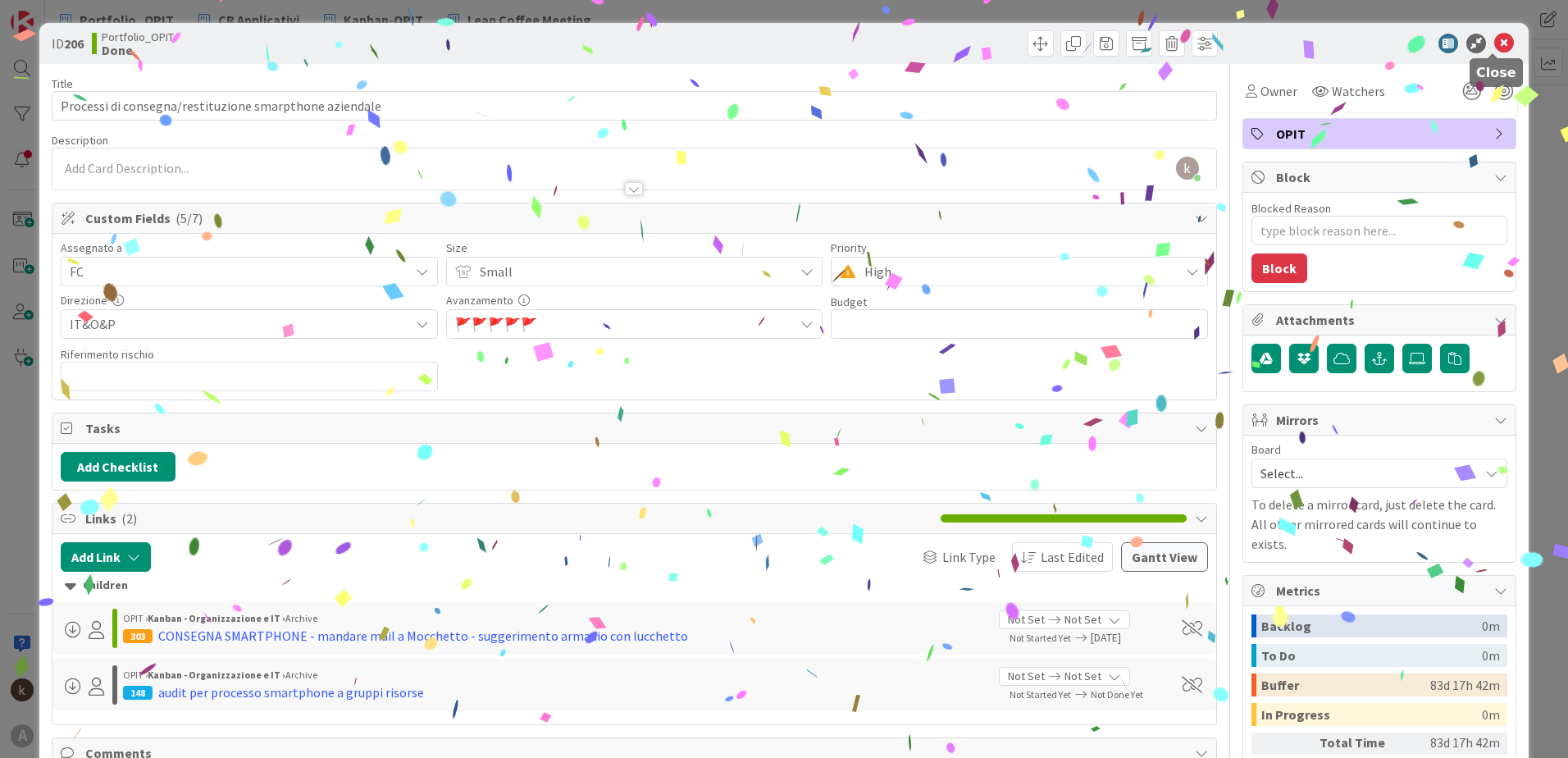
click at [1494, 36] on icon at bounding box center [1504, 44] width 20 height 20
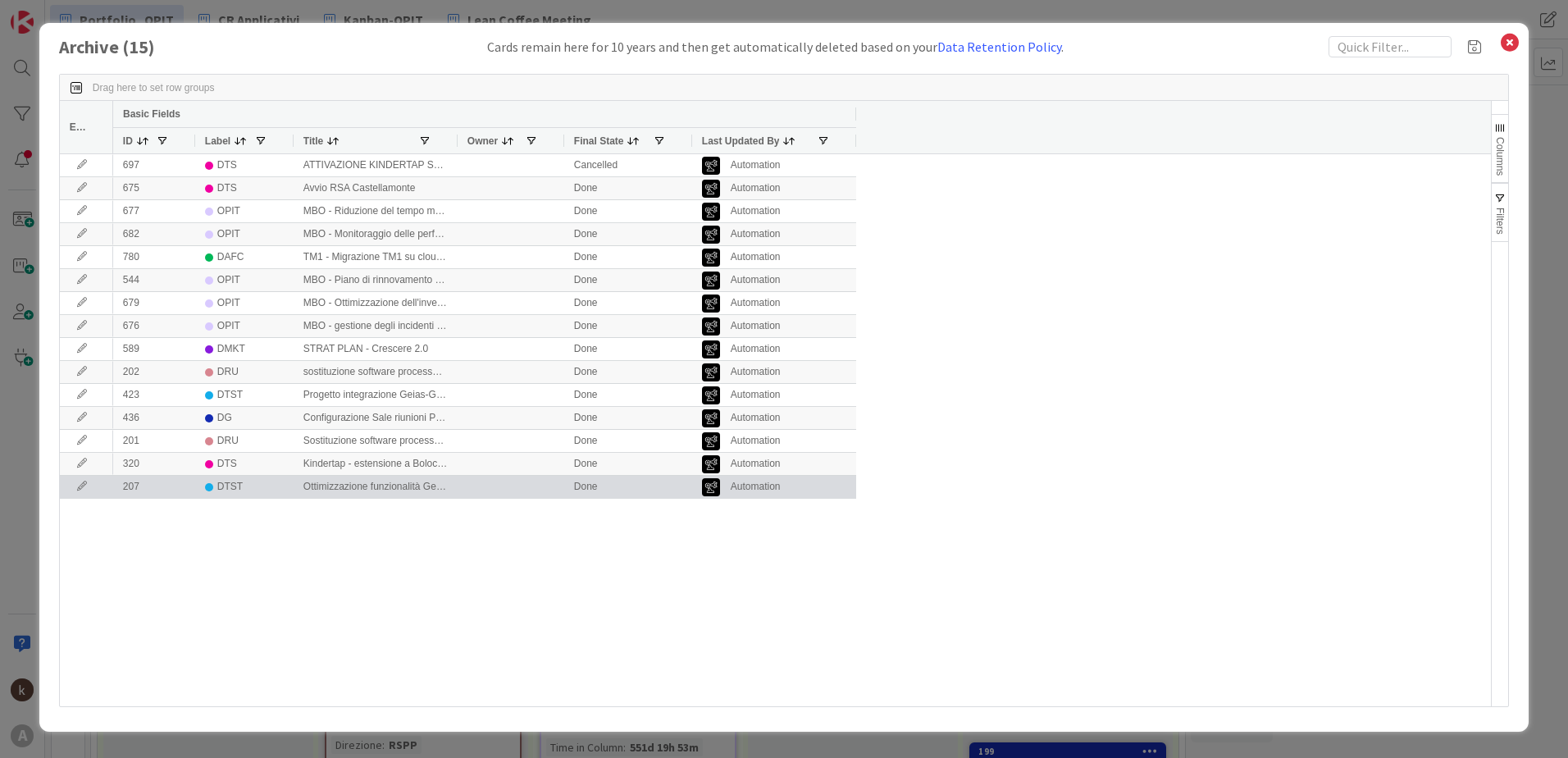
click at [86, 486] on icon at bounding box center [82, 486] width 24 height 10
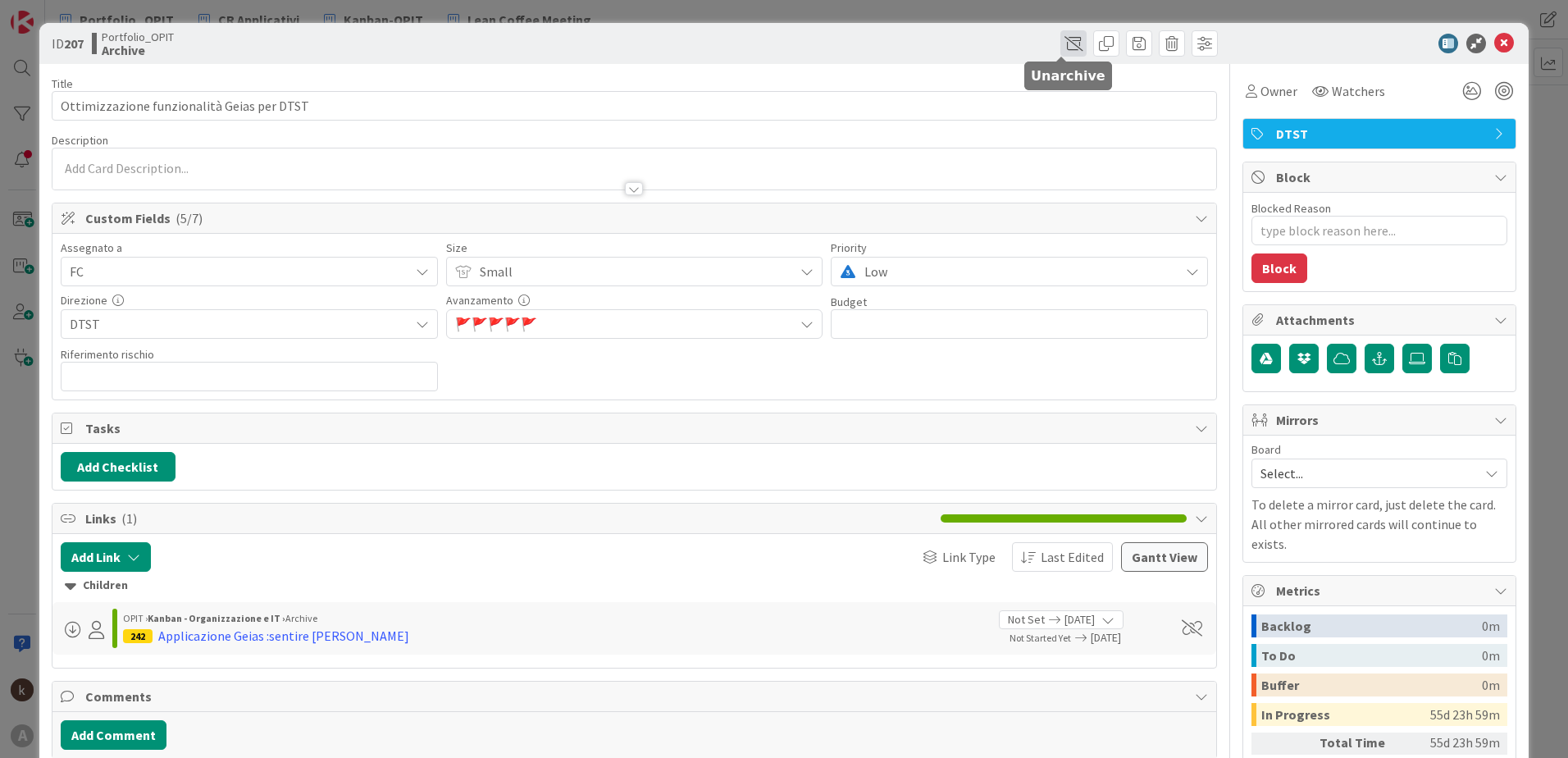
click at [1063, 43] on span at bounding box center [1073, 43] width 26 height 26
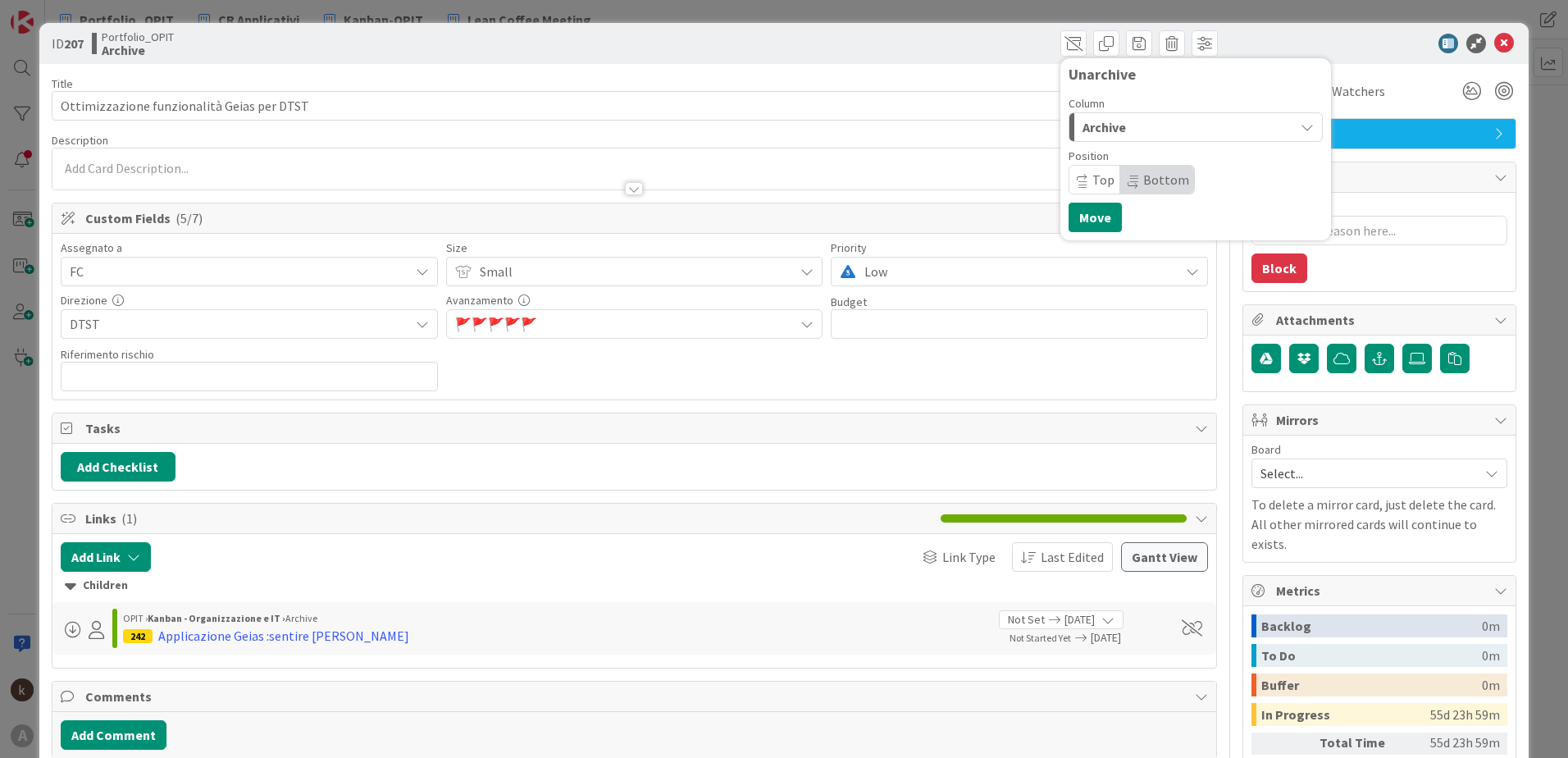
click at [1101, 126] on span "Archive" at bounding box center [1105, 127] width 43 height 22
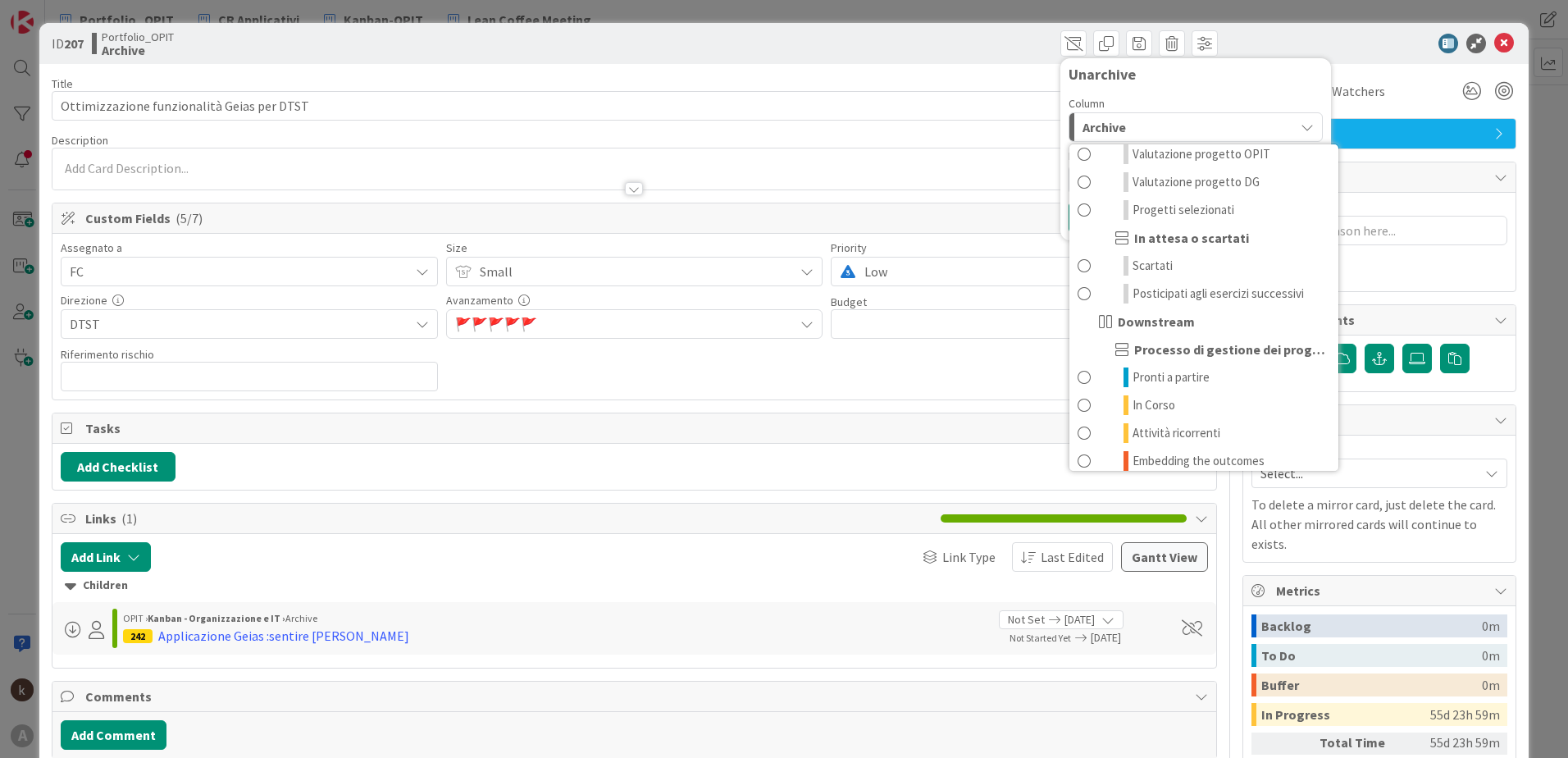
scroll to position [161, 0]
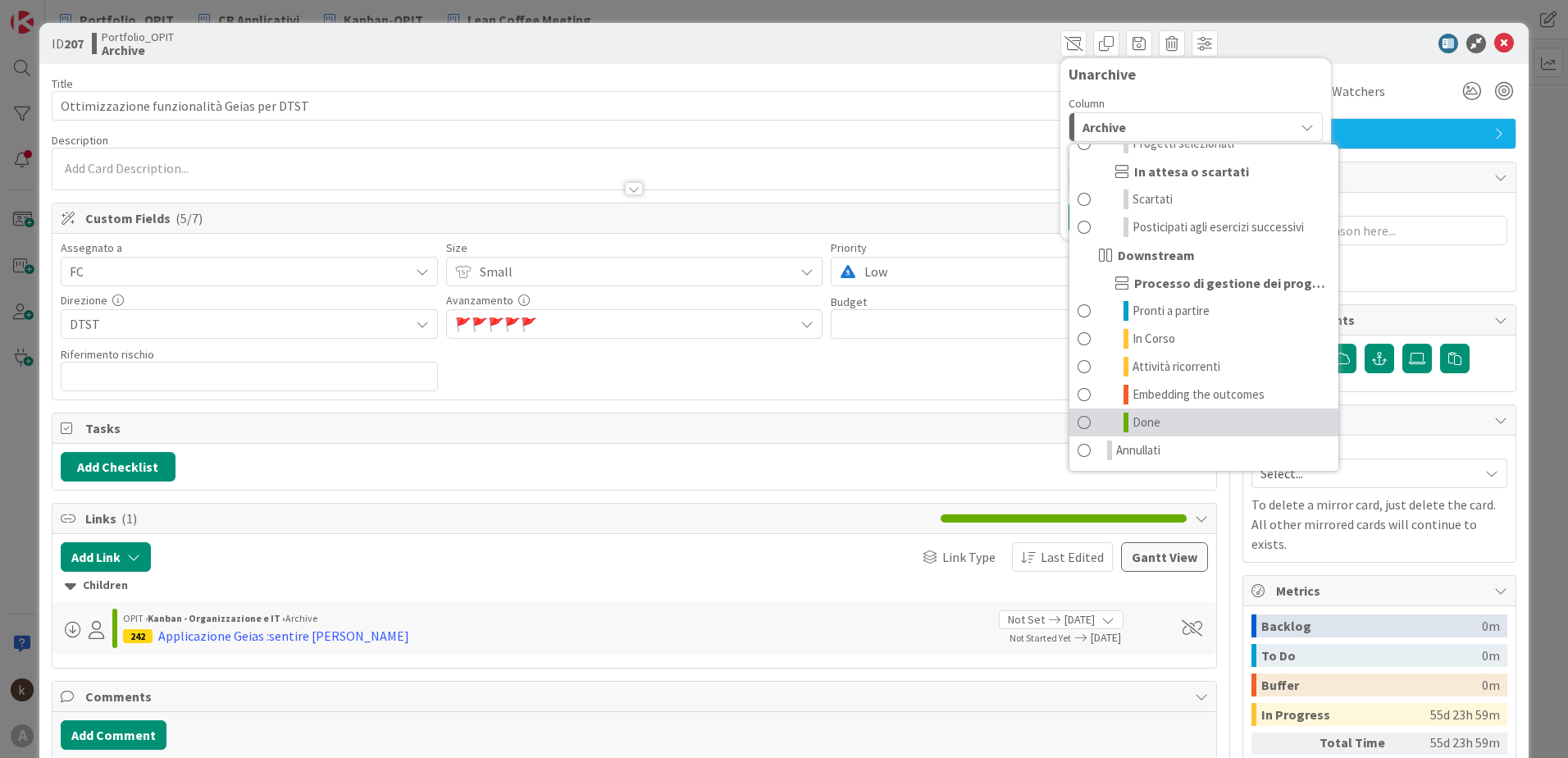
click at [1078, 425] on span at bounding box center [1084, 423] width 13 height 20
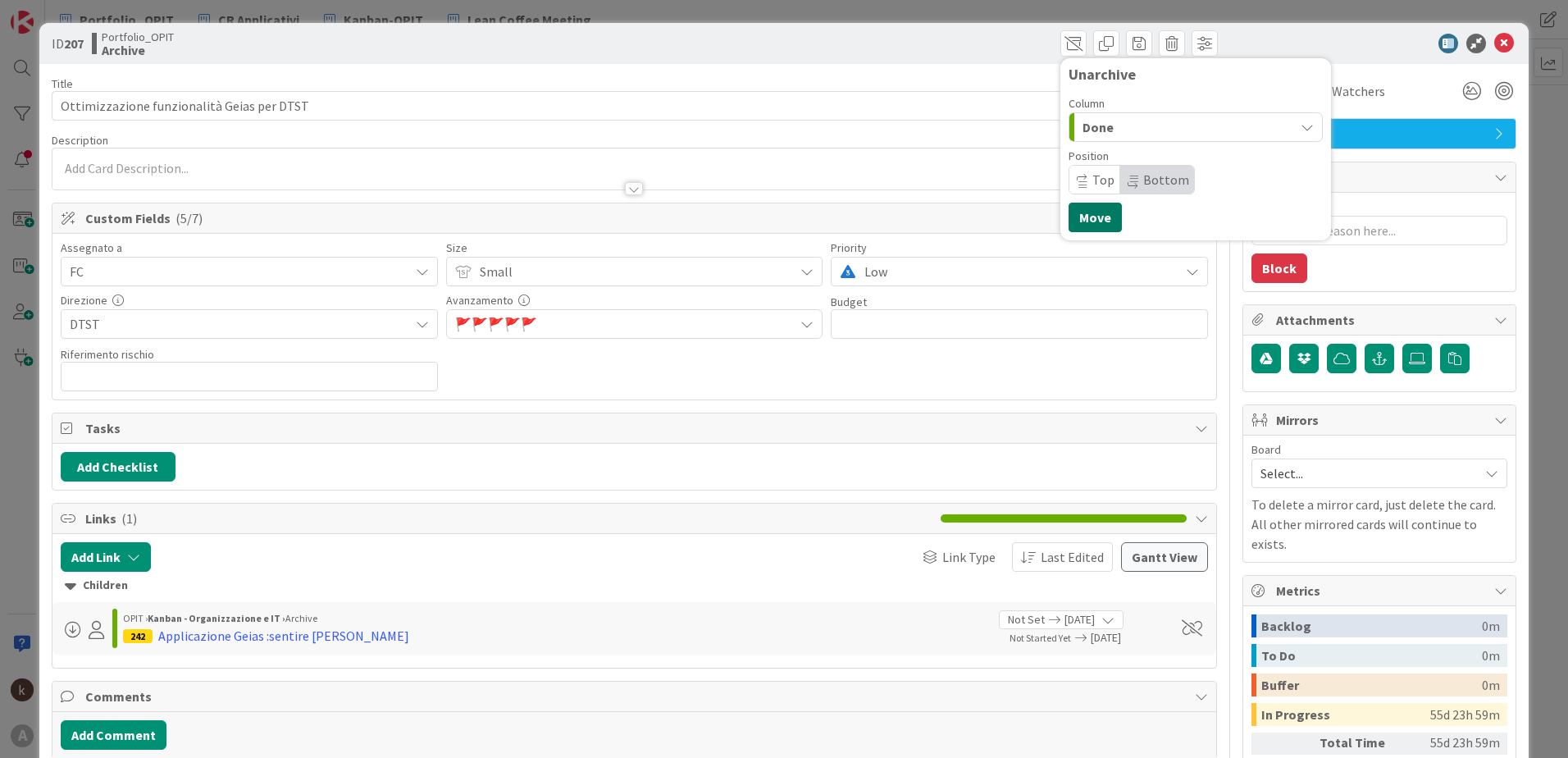
click at [1079, 207] on button "Move" at bounding box center [1095, 217] width 53 height 30
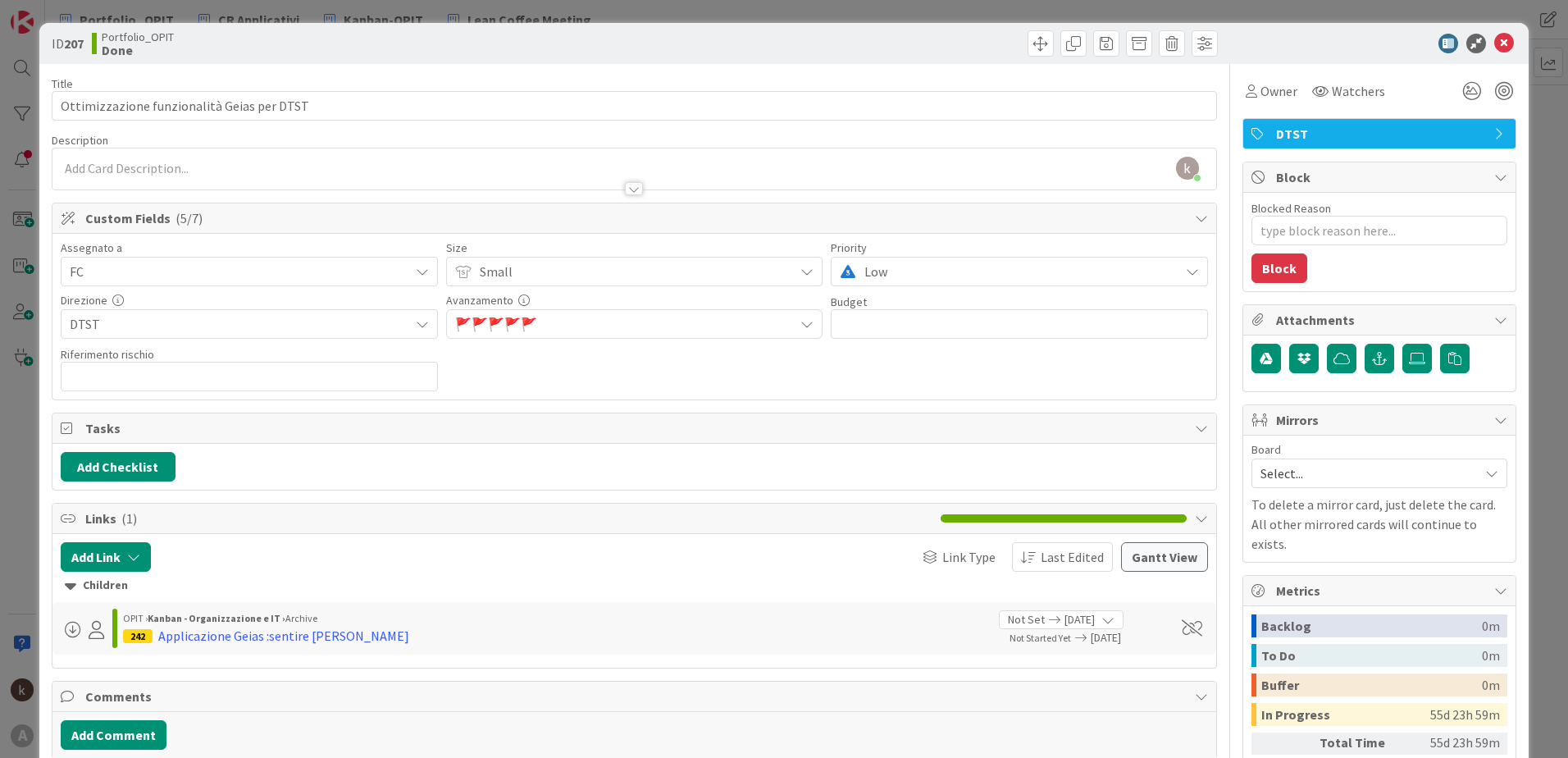
type textarea "x"
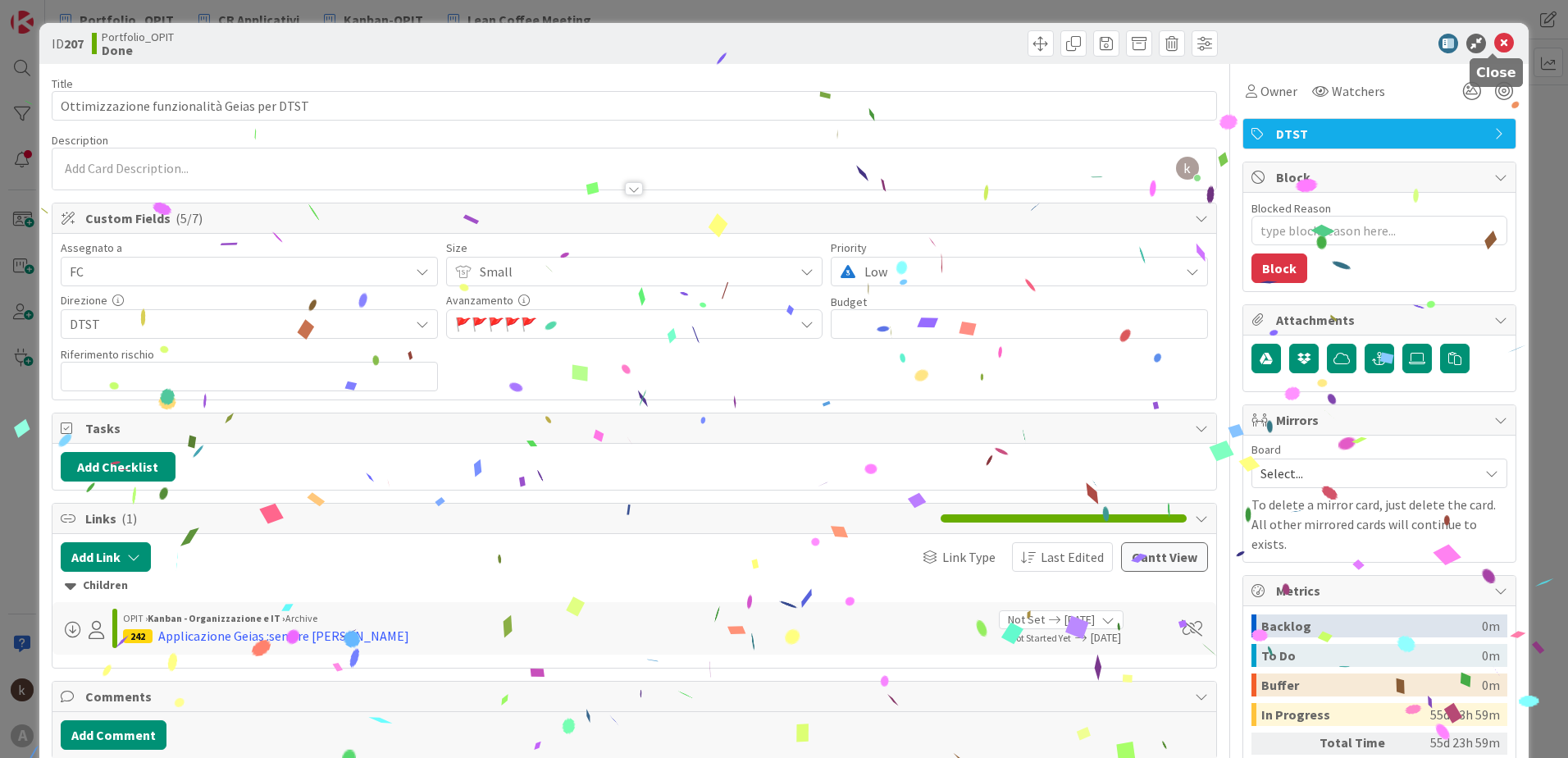
click at [1497, 50] on icon at bounding box center [1504, 44] width 20 height 20
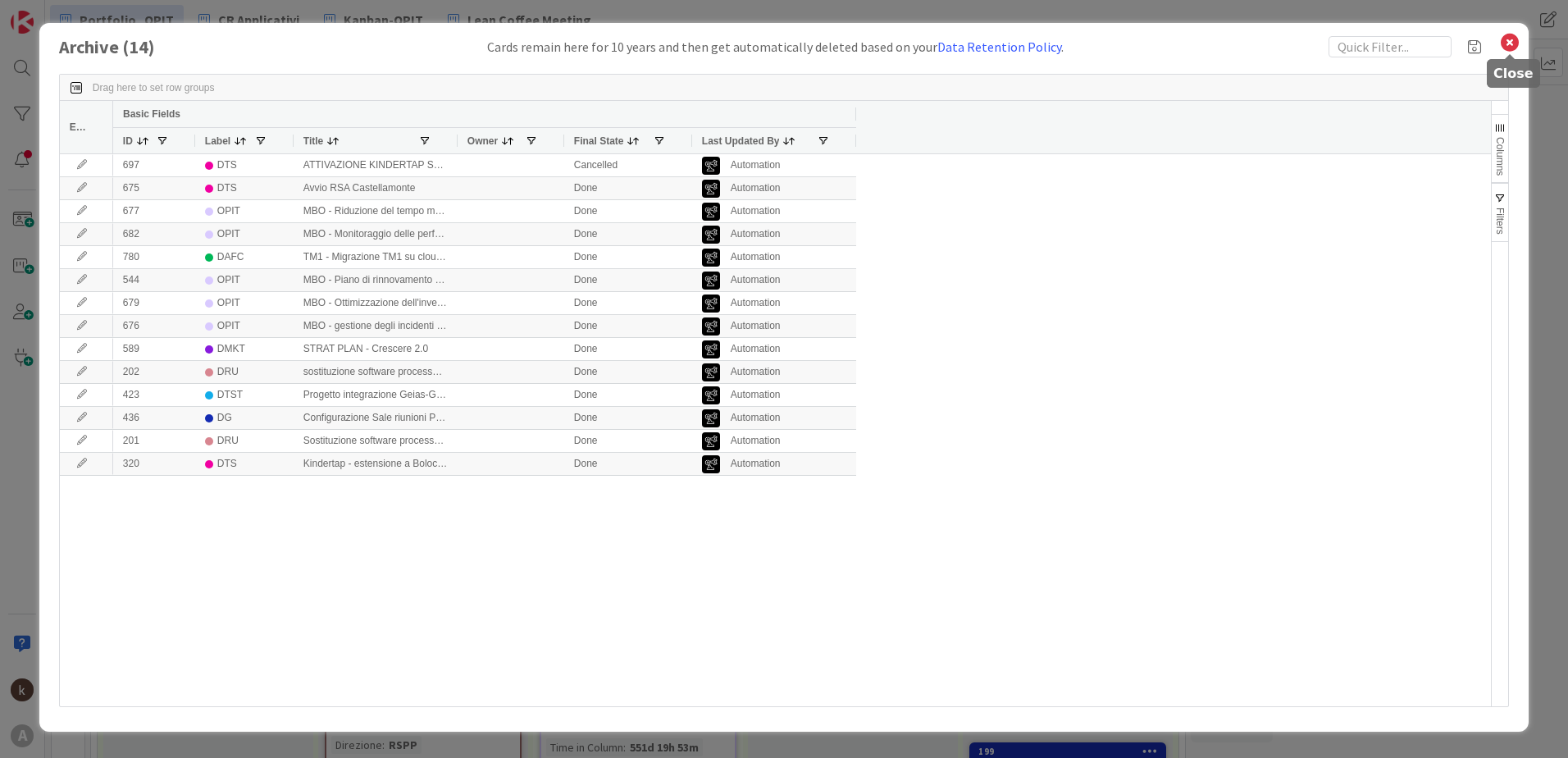
click at [1508, 43] on icon at bounding box center [1510, 43] width 22 height 23
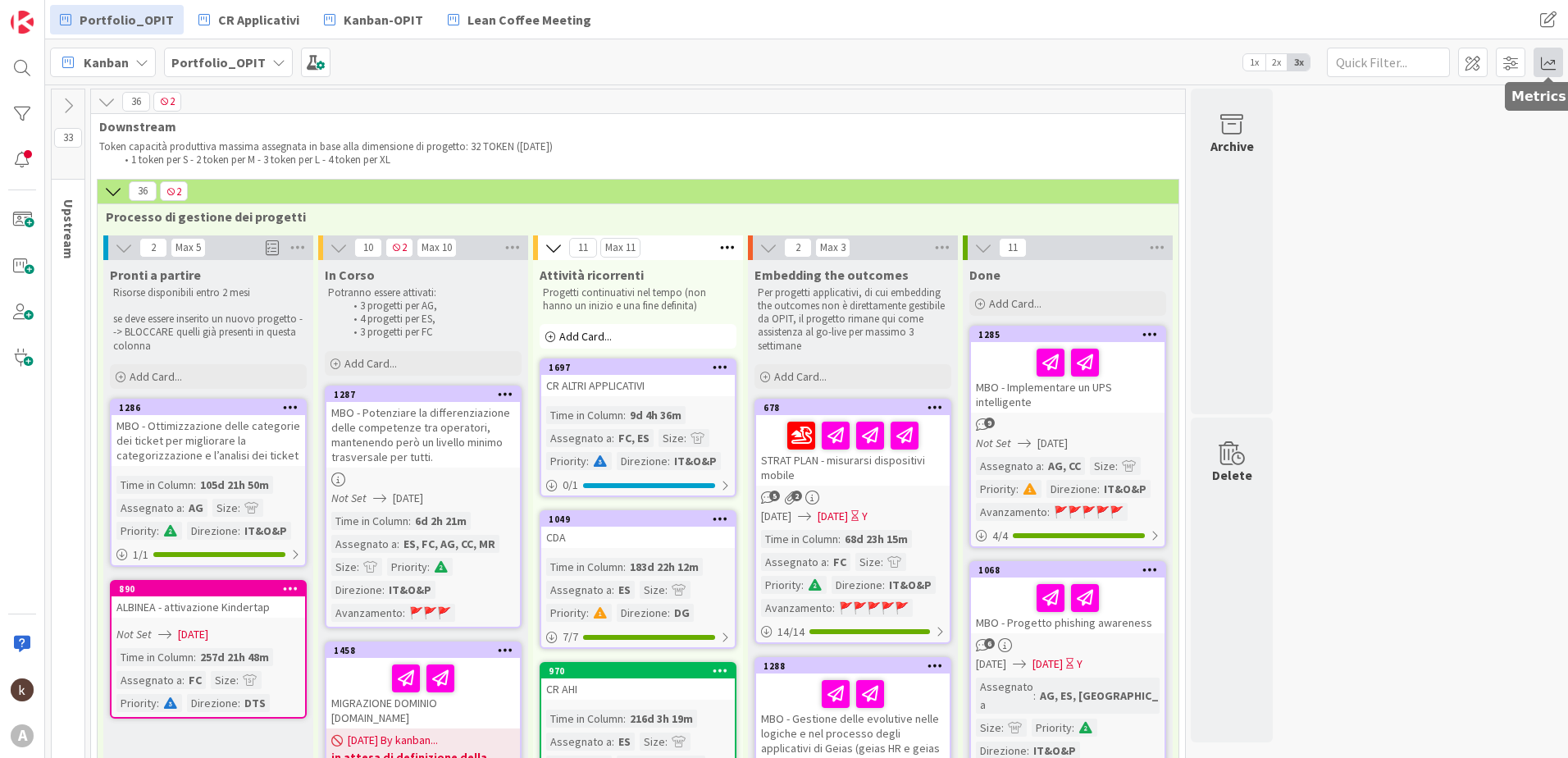
click at [1547, 61] on span at bounding box center [1548, 62] width 30 height 30
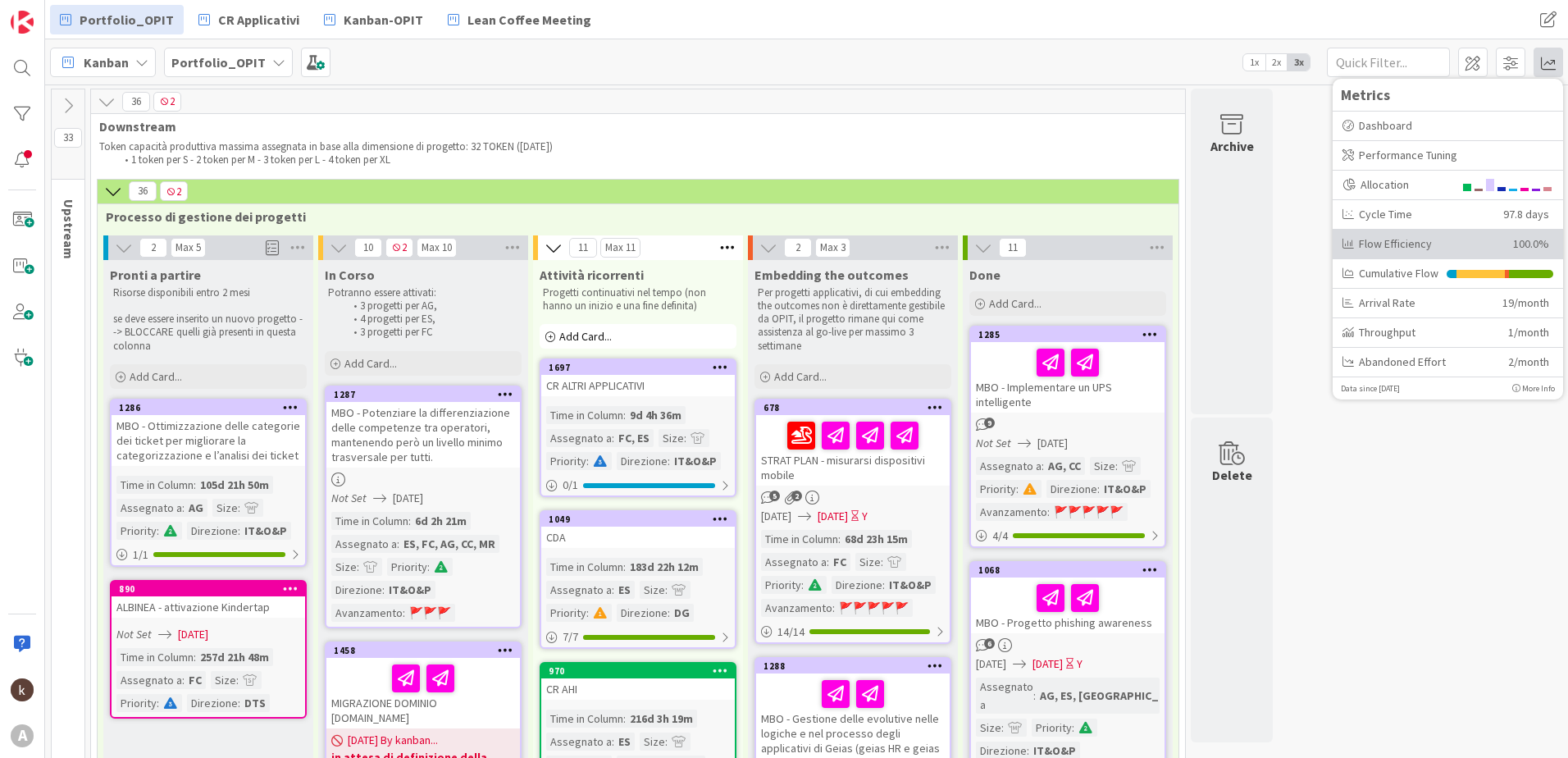
click at [1383, 240] on div "Flow Efficiency" at bounding box center [1422, 244] width 159 height 17
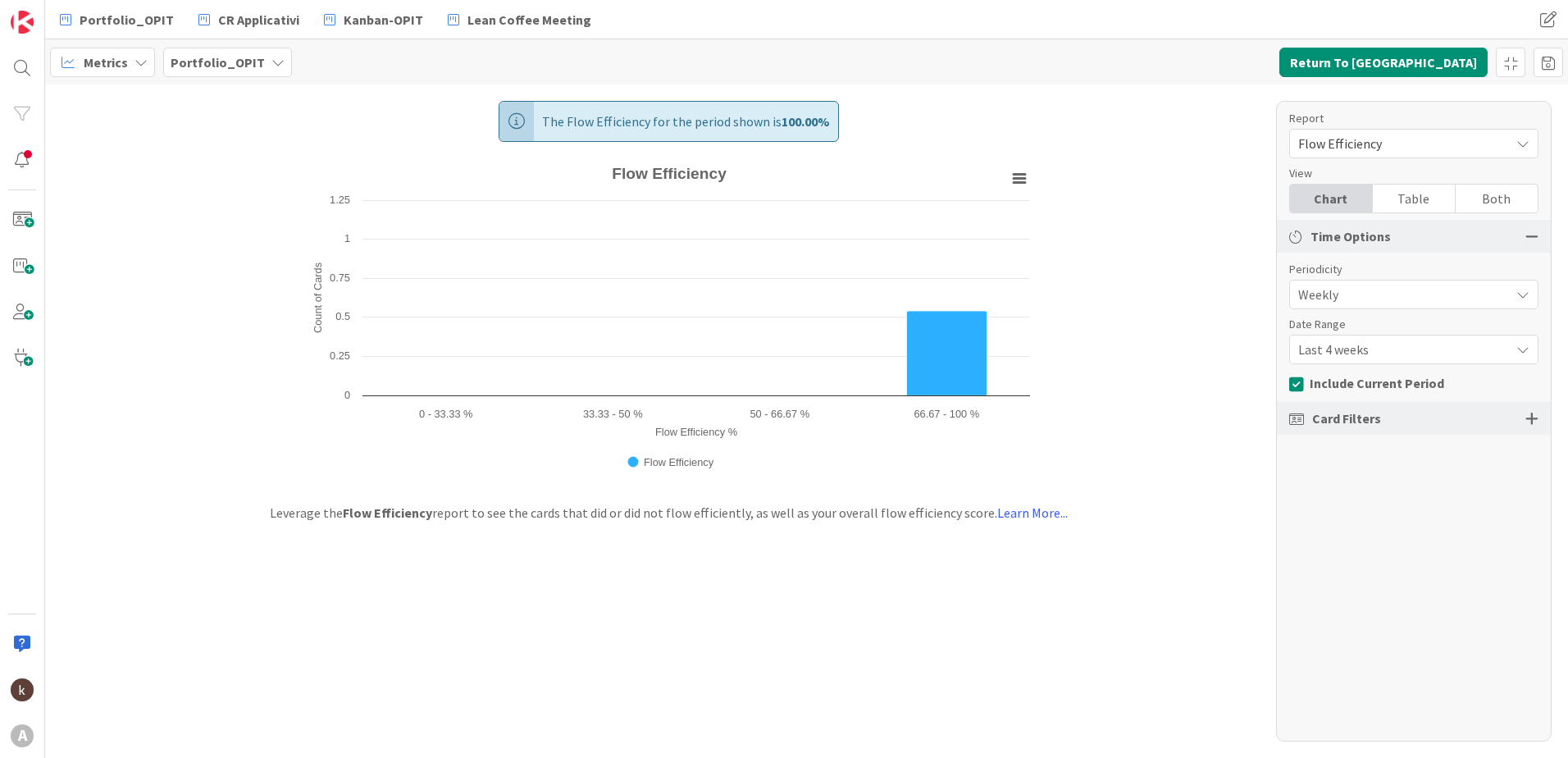
click at [1399, 143] on span "Flow Efficiency" at bounding box center [1399, 144] width 204 height 23
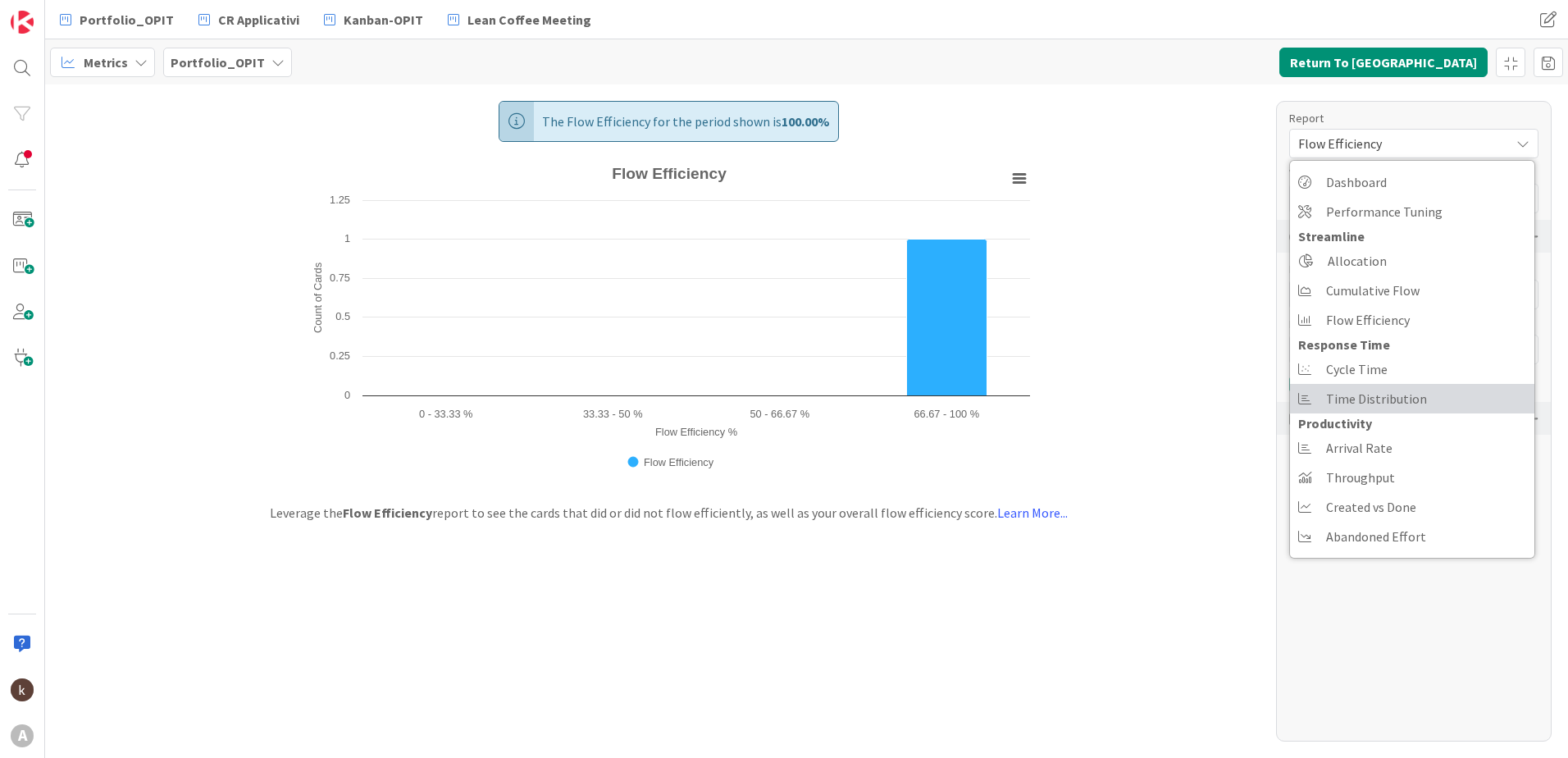
click at [1378, 392] on span "Time Distribution" at bounding box center [1376, 398] width 101 height 24
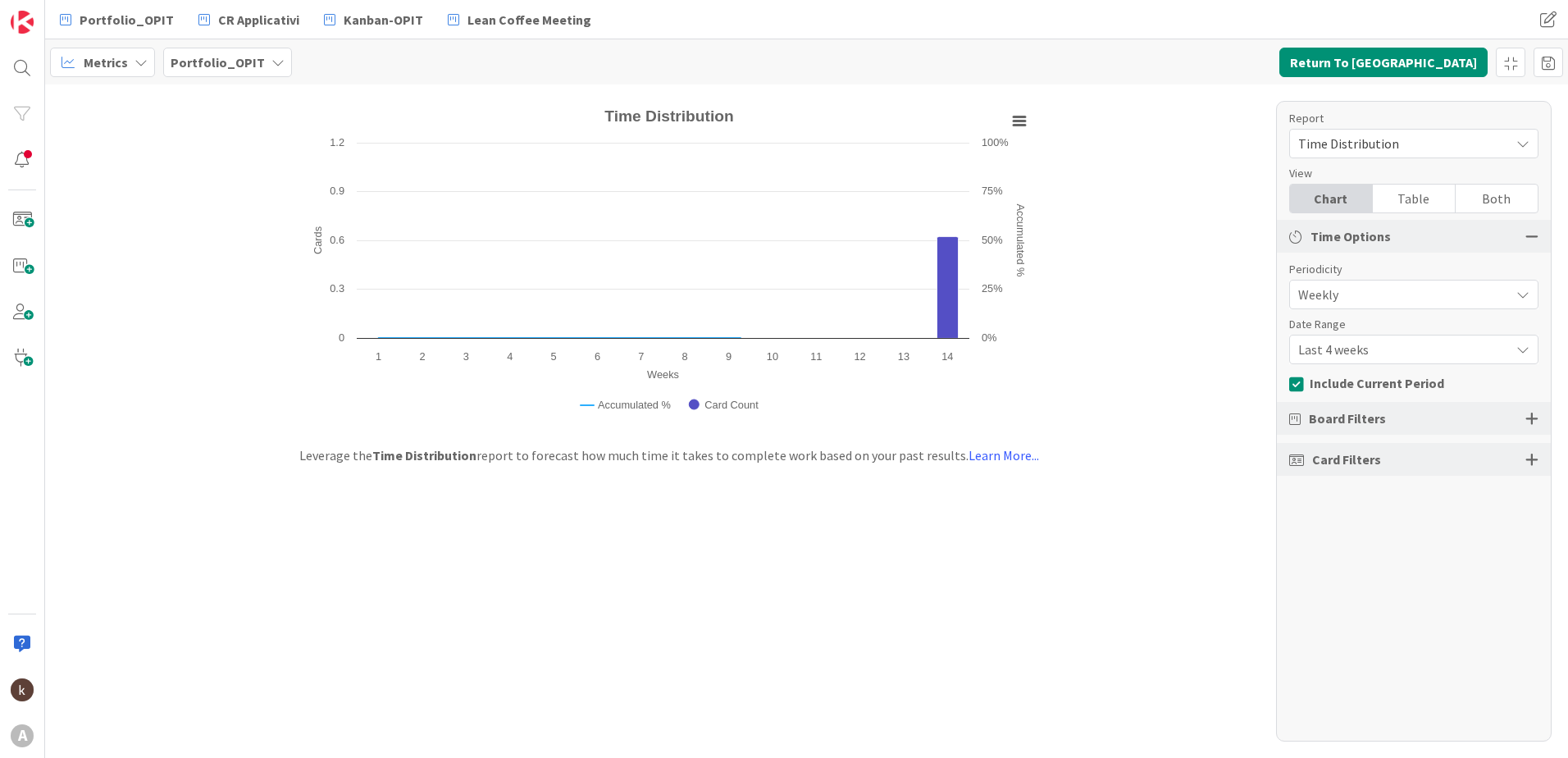
click at [1502, 199] on div "Both" at bounding box center [1496, 198] width 82 height 28
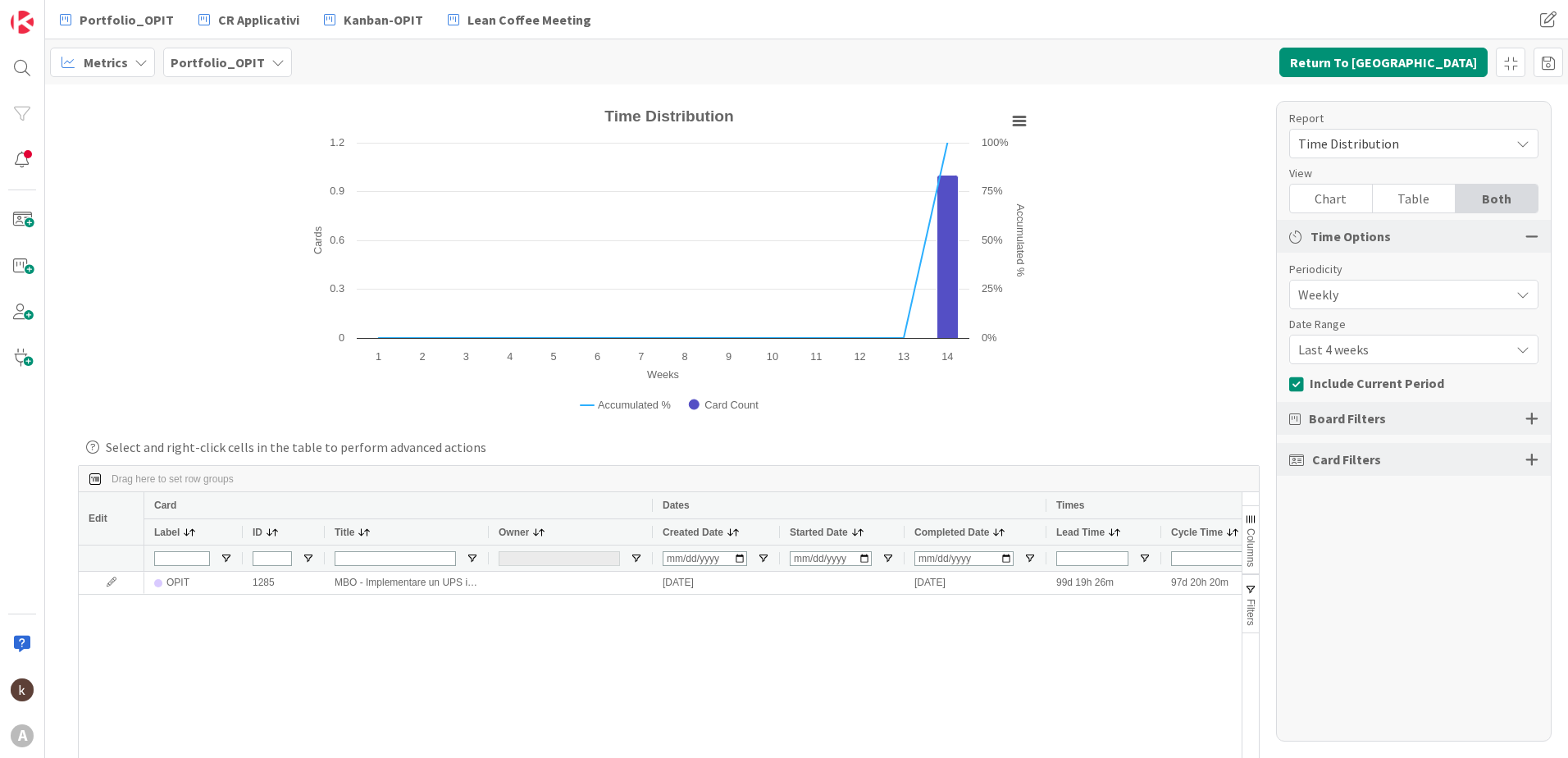
click at [1345, 306] on span "Last 4 weeks" at bounding box center [1399, 295] width 204 height 23
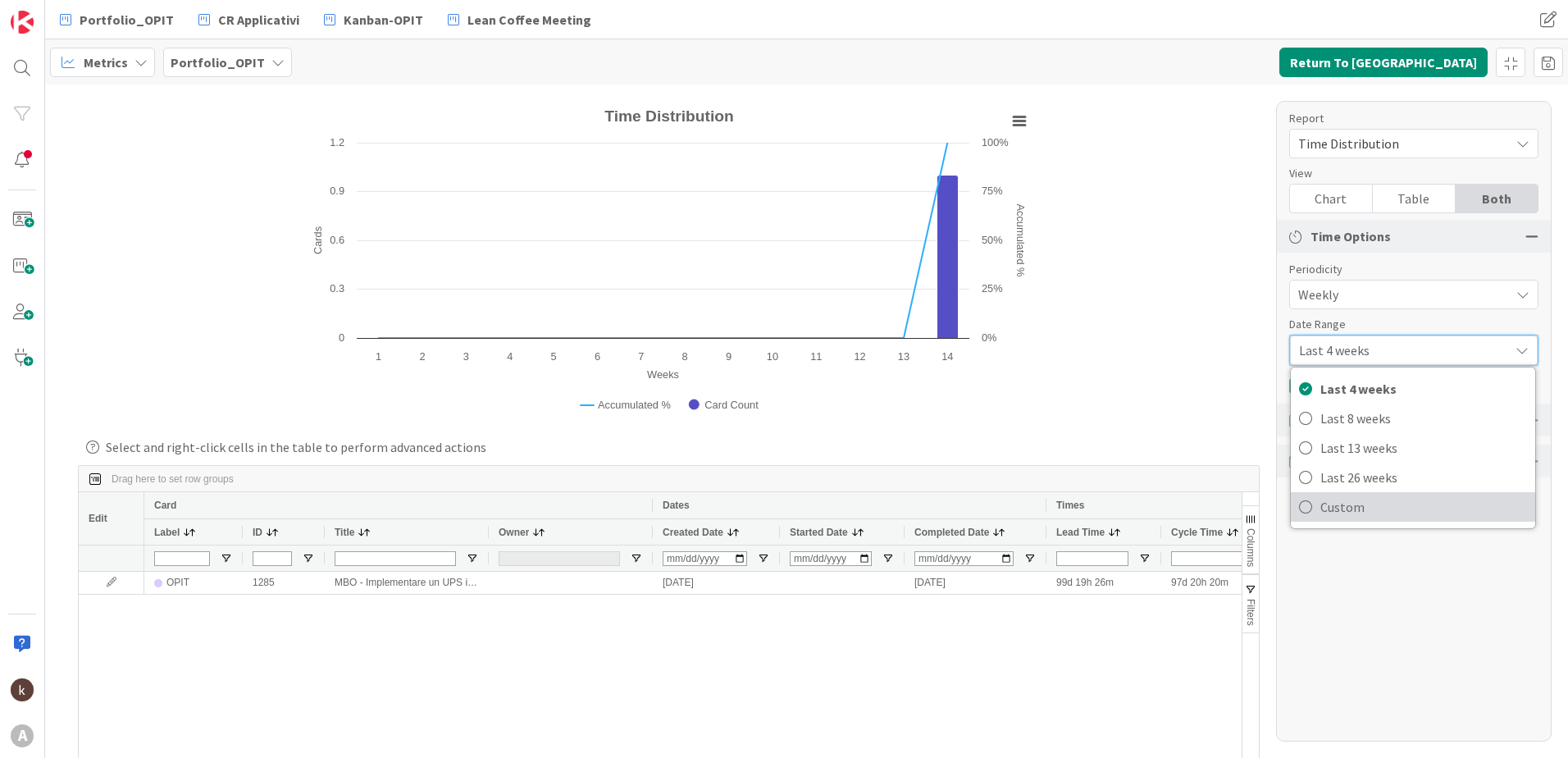
click at [1335, 503] on span "Custom" at bounding box center [1424, 507] width 207 height 24
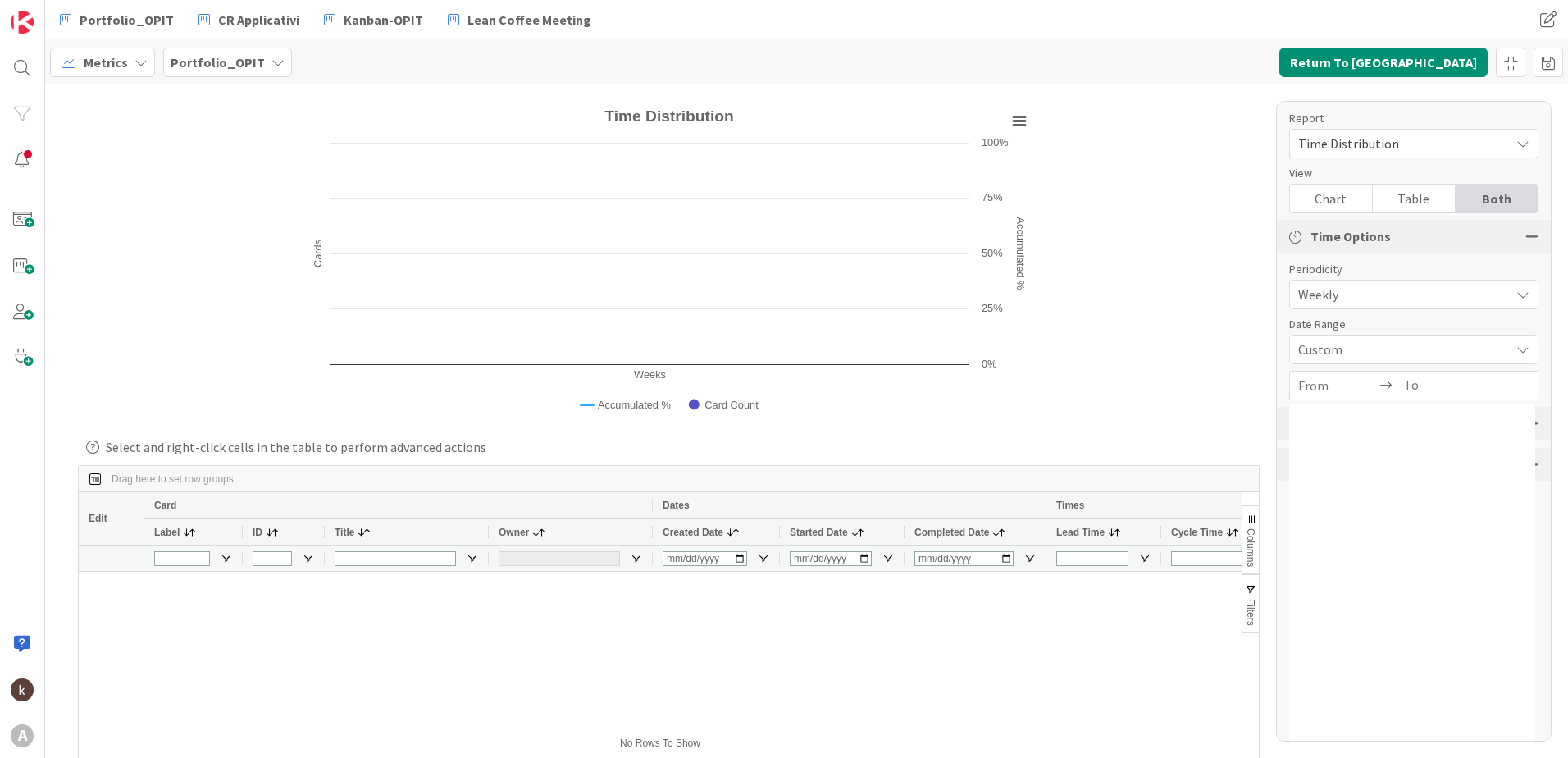
click at [1325, 385] on input "From" at bounding box center [1337, 385] width 78 height 28
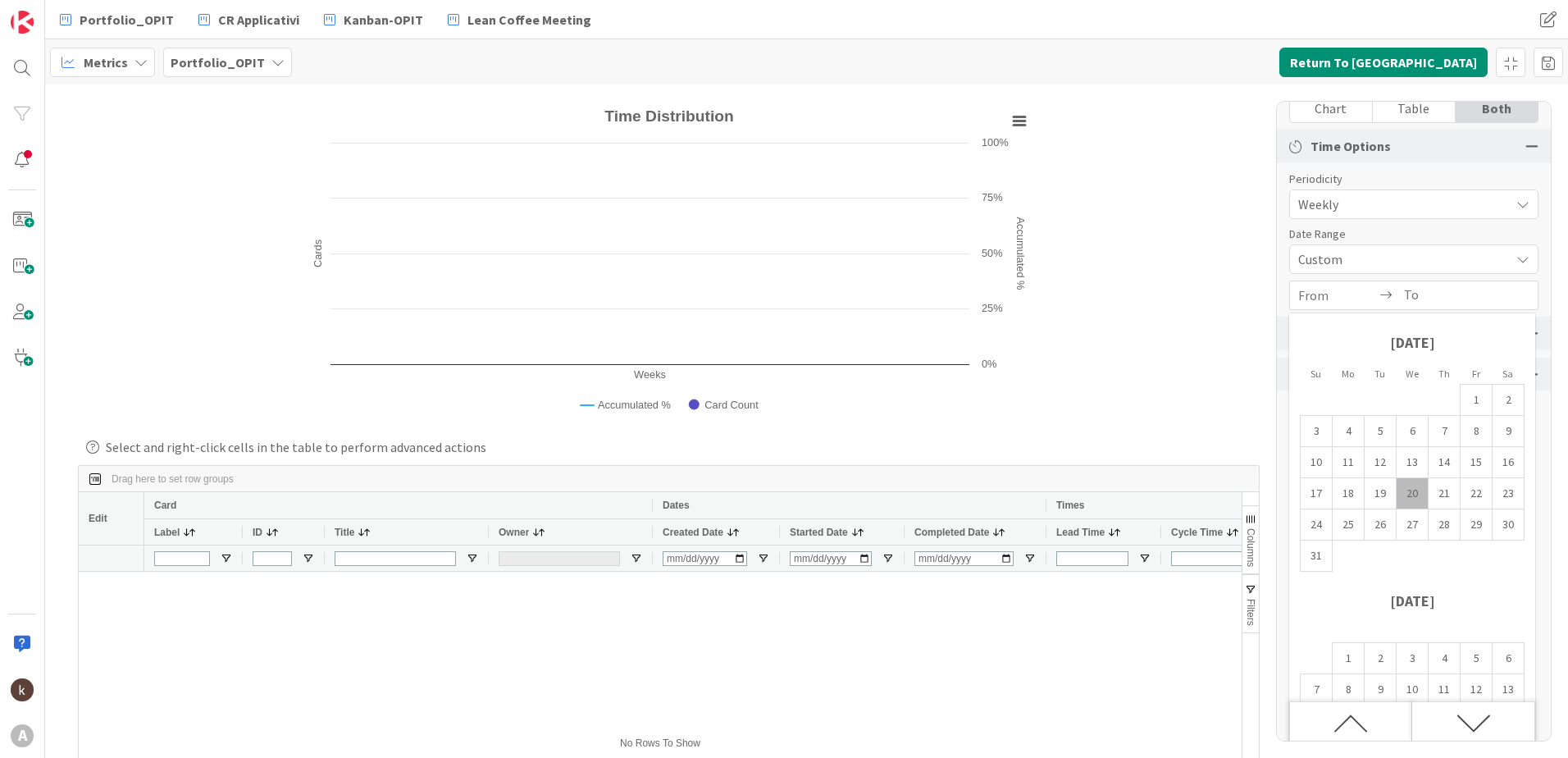
scroll to position [93, 0]
click at [1326, 715] on div "Move backward to switch to the previous month." at bounding box center [1350, 720] width 123 height 43
click at [1326, 719] on div "Move backward to switch to the previous month." at bounding box center [1350, 720] width 123 height 43
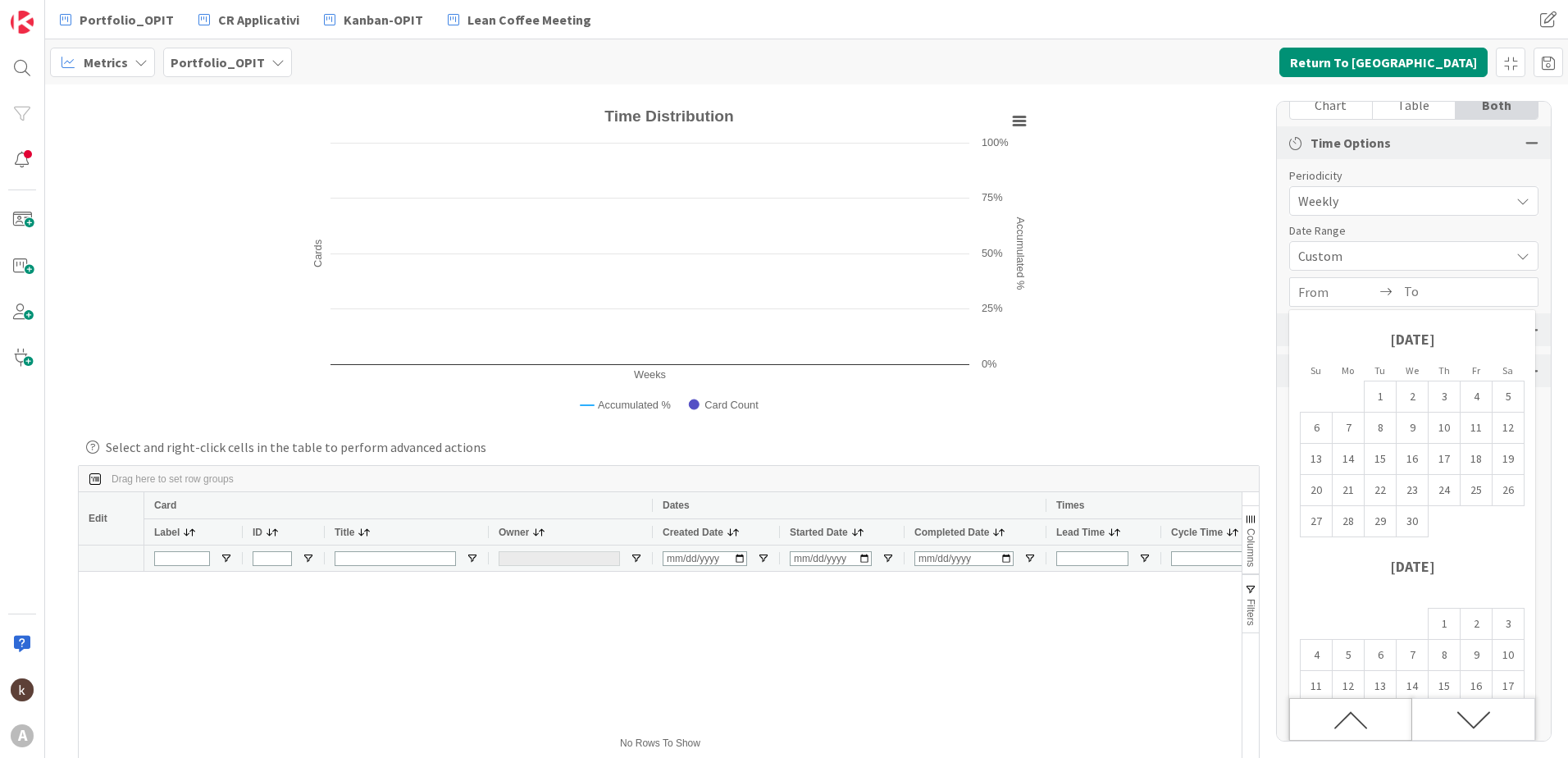
click at [1326, 719] on div "Move backward to switch to the previous month." at bounding box center [1350, 720] width 123 height 43
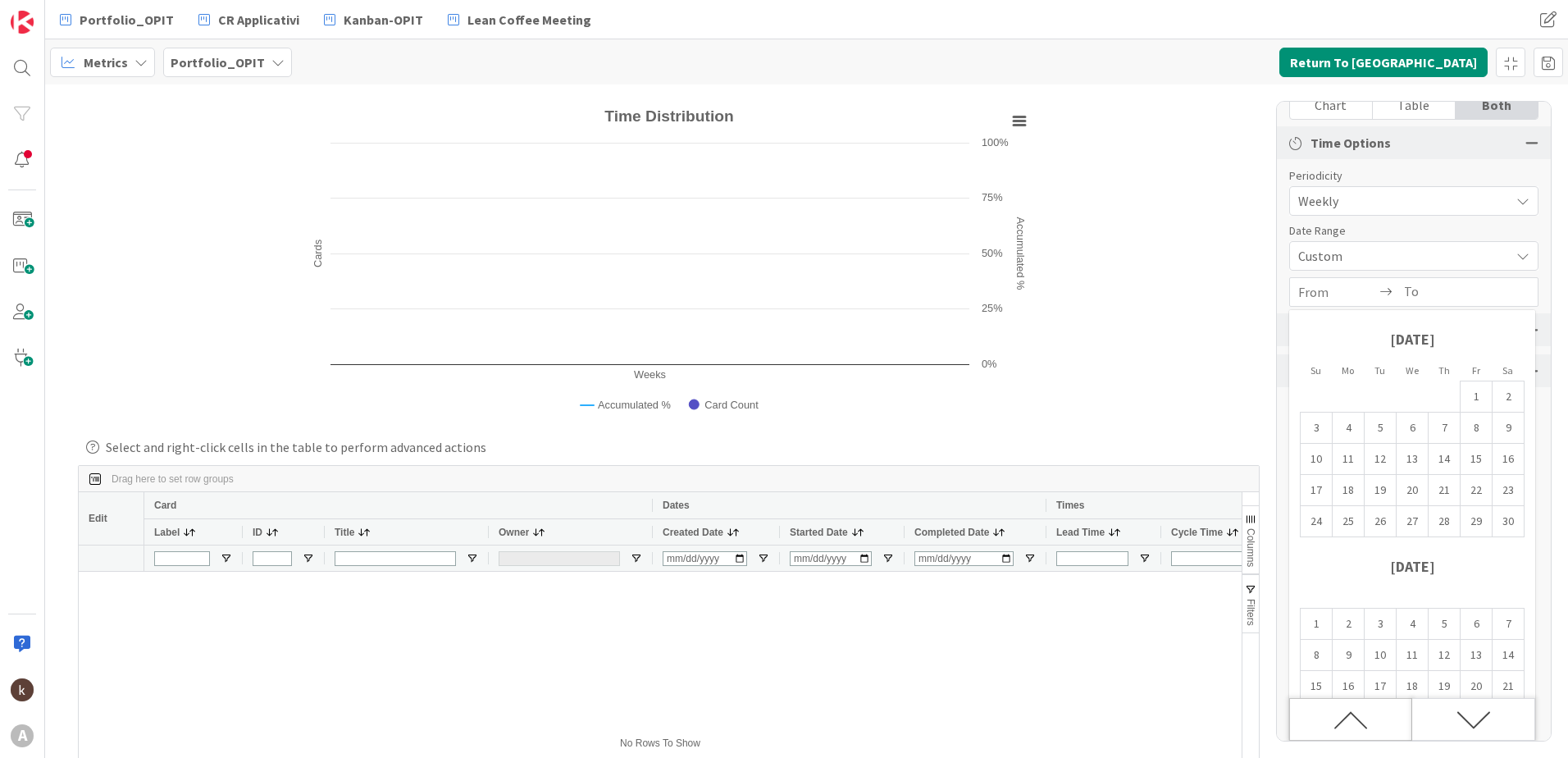
click at [1326, 719] on div "Move backward to switch to the previous month." at bounding box center [1350, 720] width 123 height 43
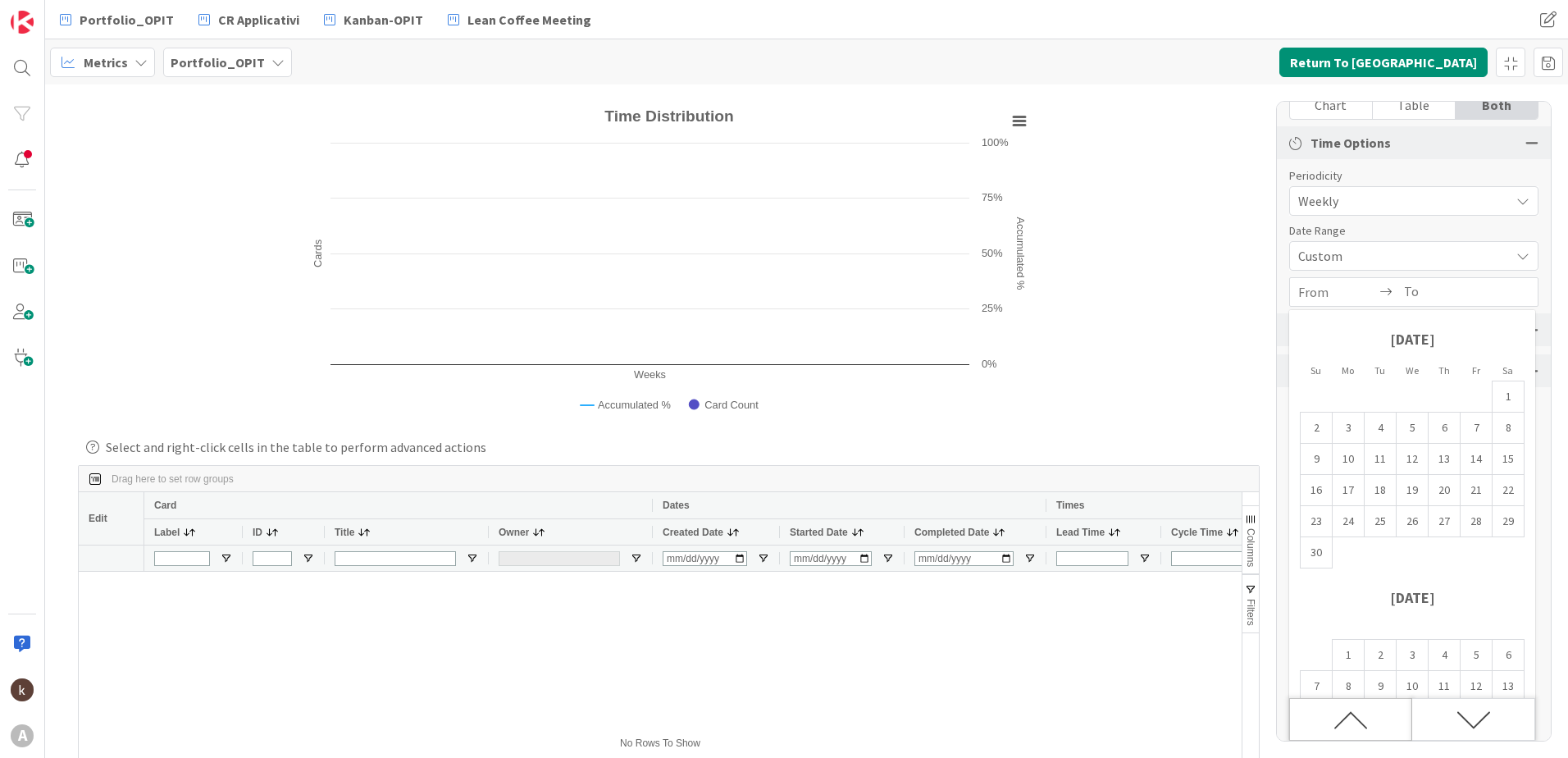
click at [1326, 719] on div "Move backward to switch to the previous month." at bounding box center [1350, 720] width 123 height 43
click at [1330, 725] on div "Move backward to switch to the previous month." at bounding box center [1350, 720] width 123 height 43
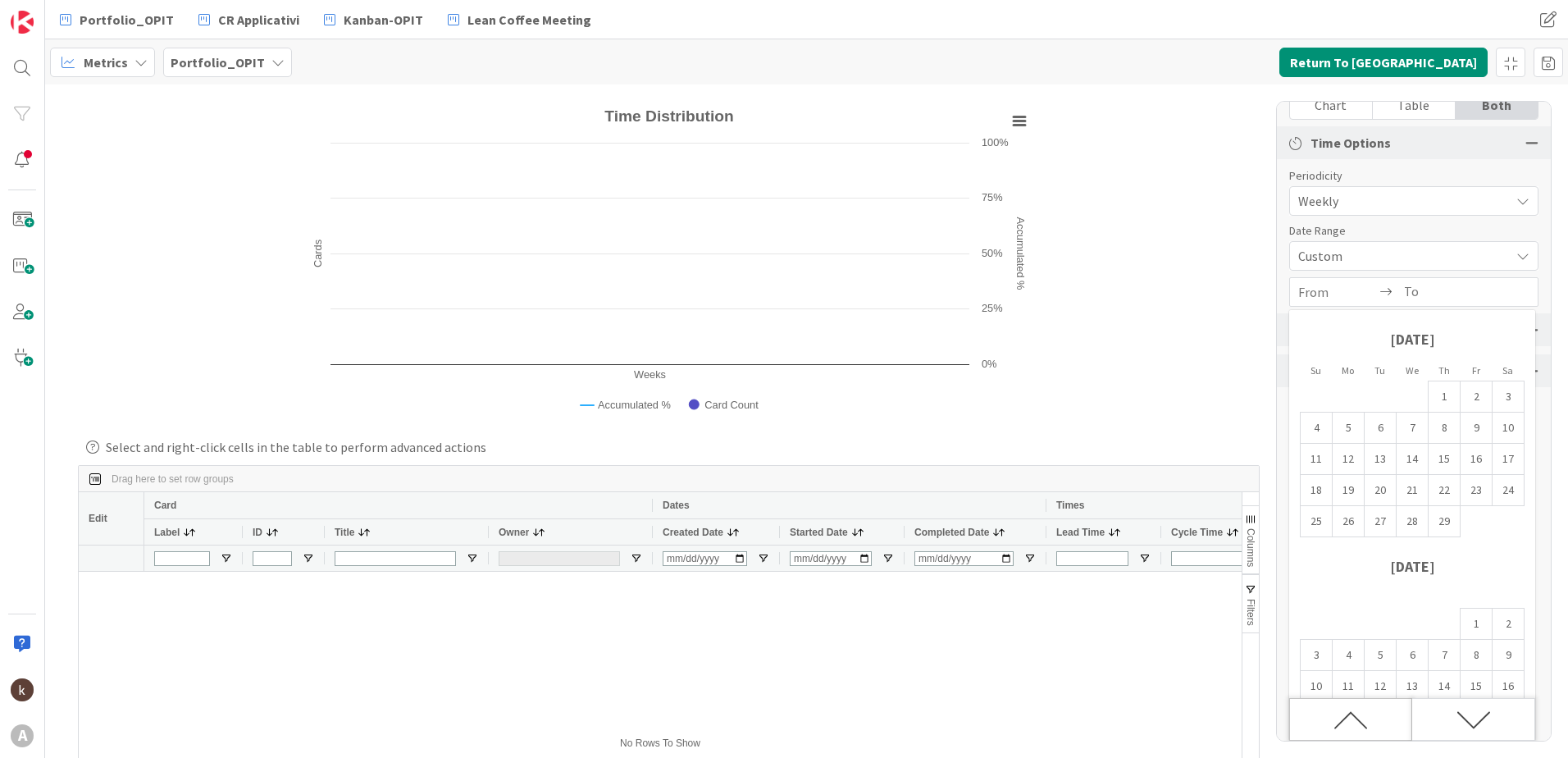
click at [1330, 725] on div "Move backward to switch to the previous month." at bounding box center [1350, 720] width 123 height 43
click at [1485, 396] on td "1" at bounding box center [1477, 396] width 32 height 31
type input "01/12/2023"
click at [1460, 731] on icon "Move forward to switch to the next month." at bounding box center [1474, 720] width 34 height 34
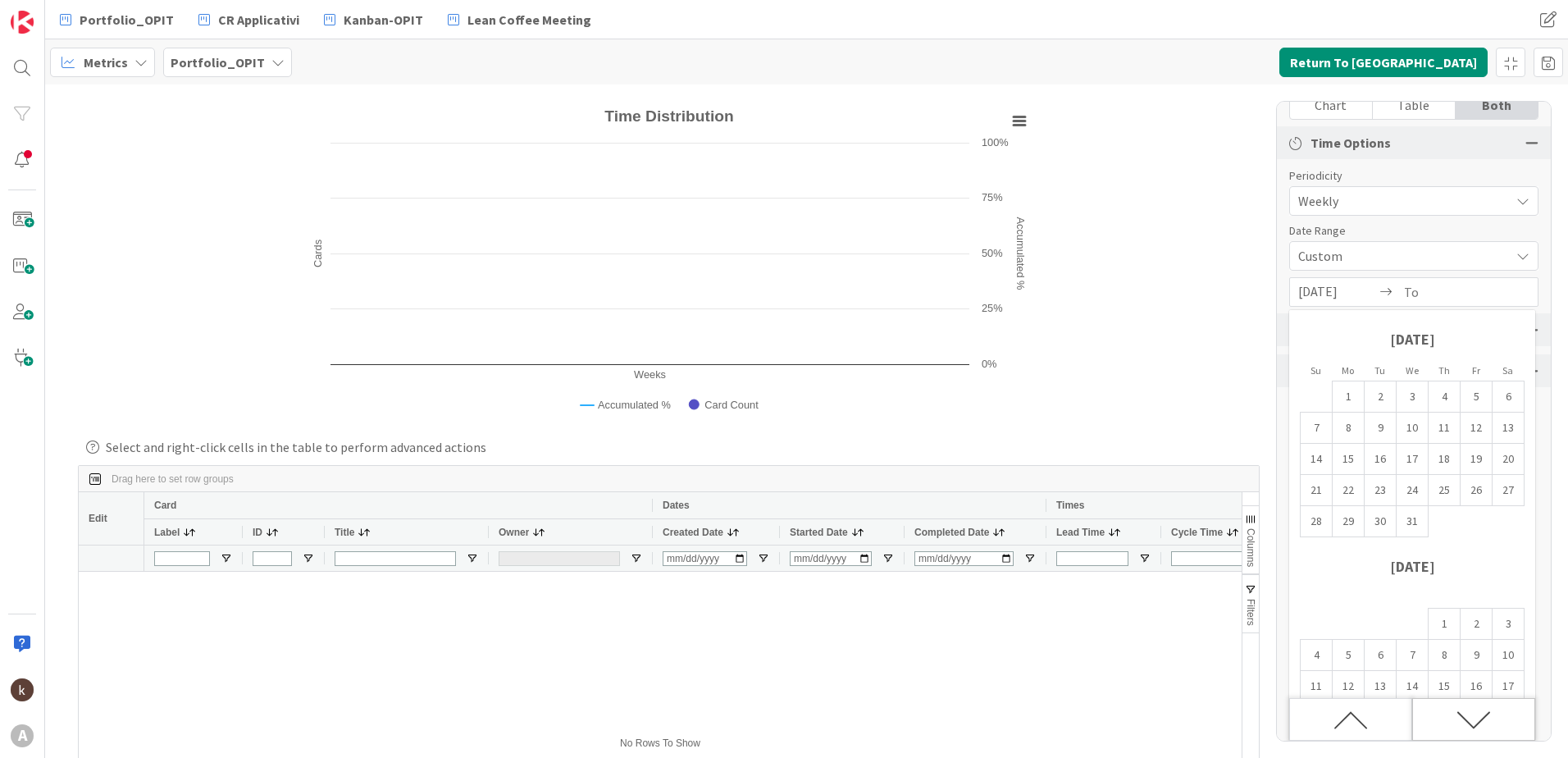
click at [1460, 728] on icon "Move forward to switch to the next month." at bounding box center [1474, 720] width 34 height 34
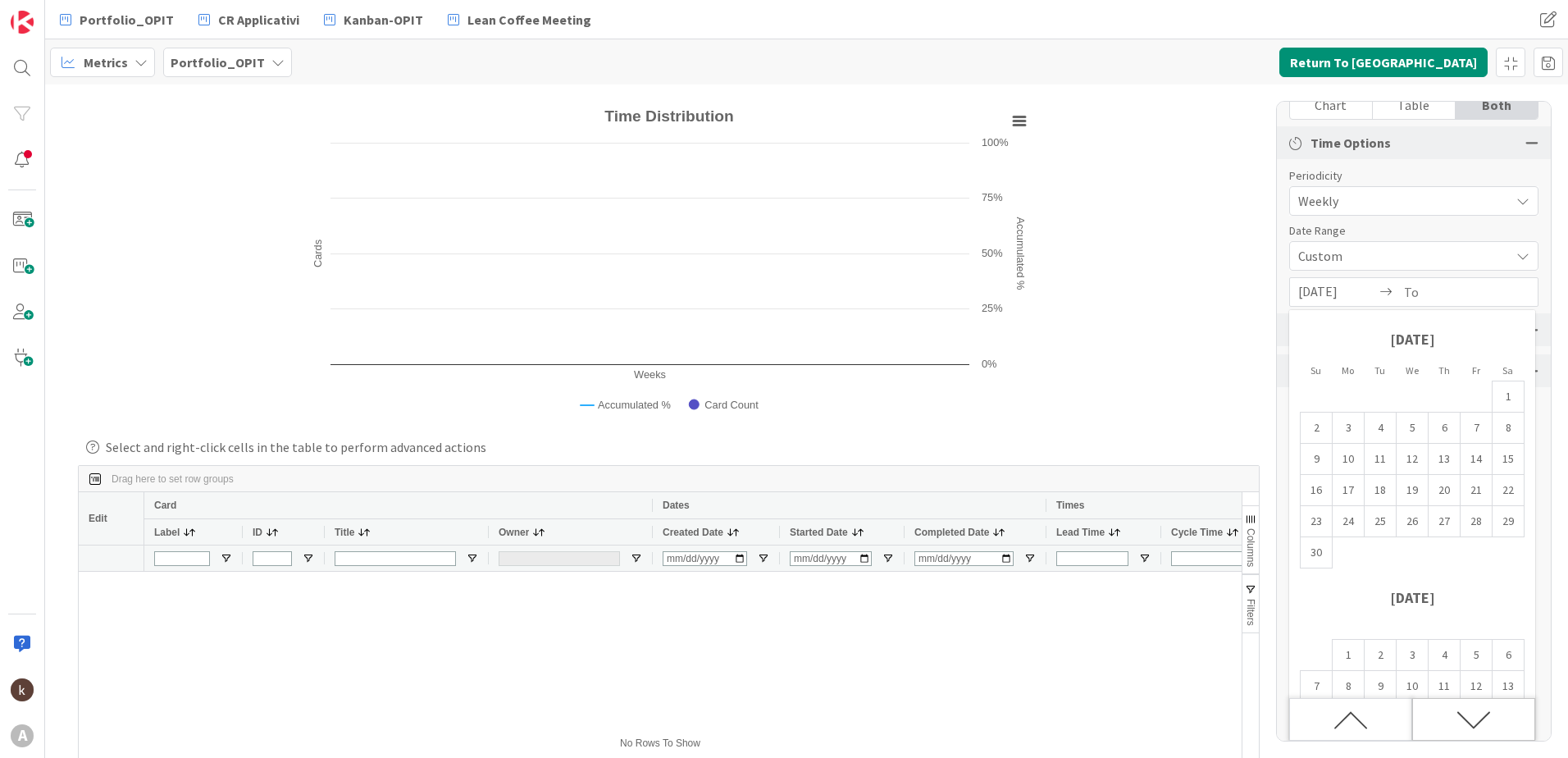
click at [1460, 728] on icon "Move forward to switch to the next month." at bounding box center [1474, 720] width 34 height 34
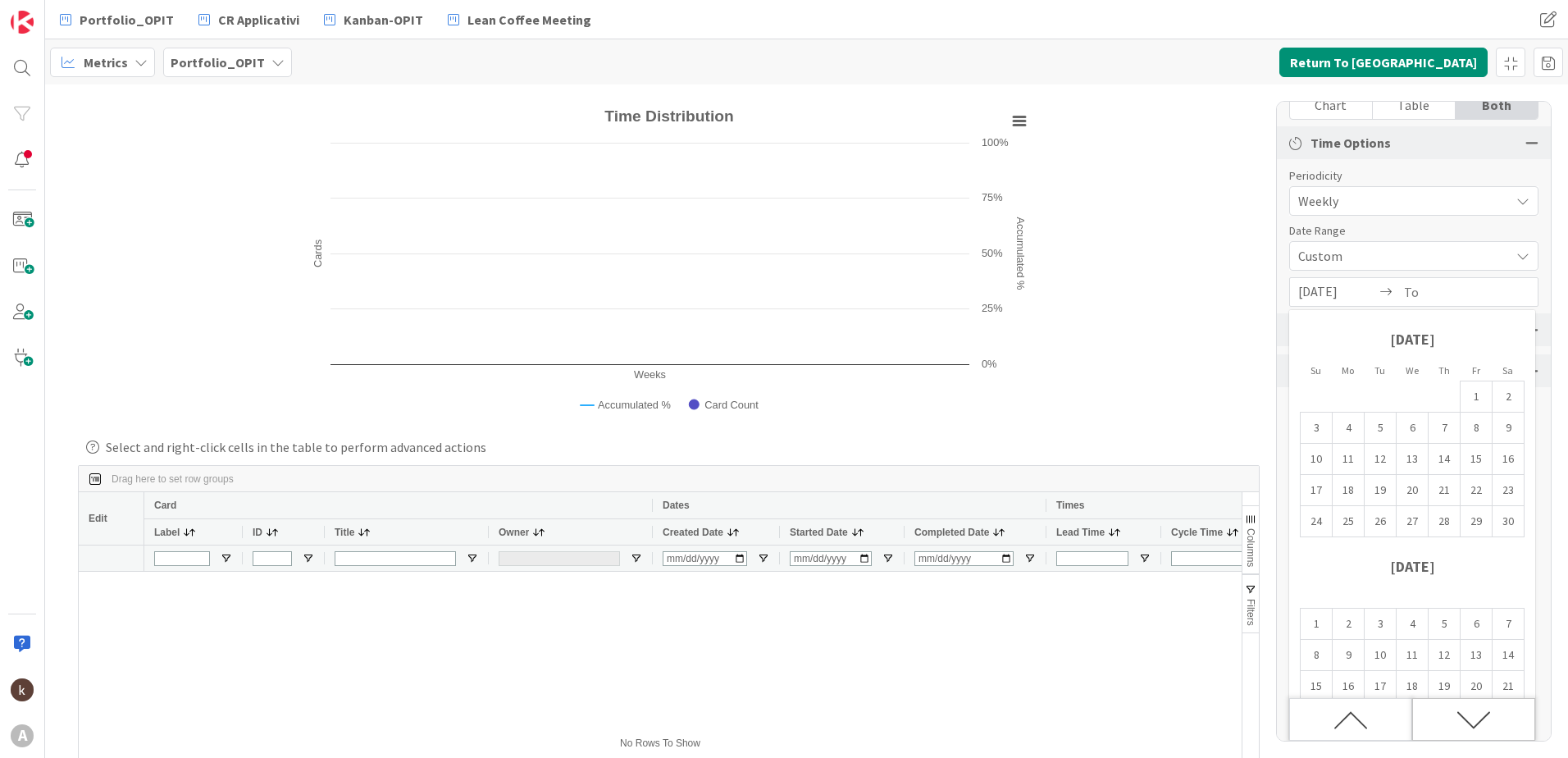
click at [1460, 728] on icon "Move forward to switch to the next month." at bounding box center [1474, 720] width 34 height 34
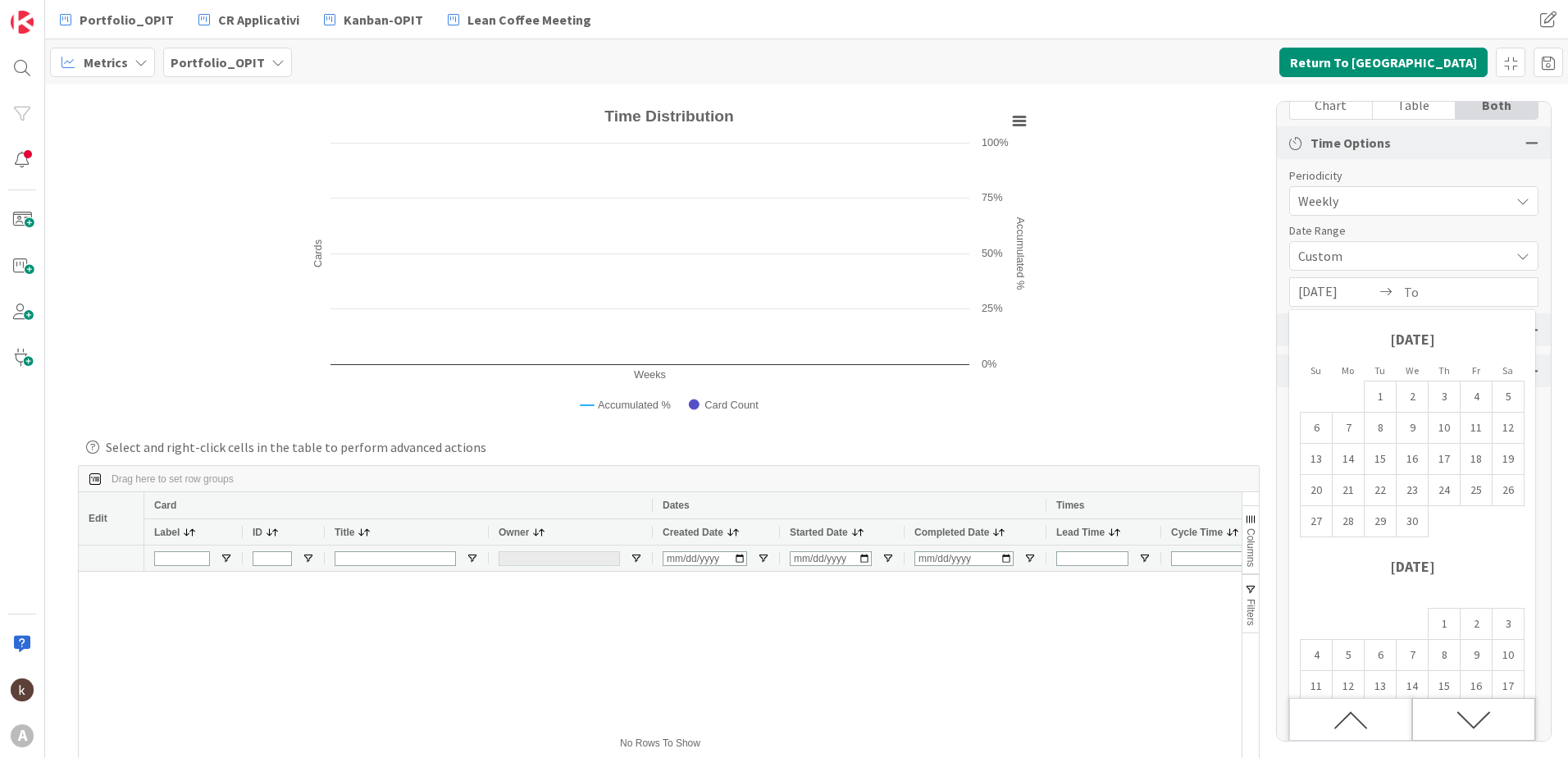
click at [1460, 728] on icon "Move forward to switch to the next month." at bounding box center [1474, 720] width 34 height 34
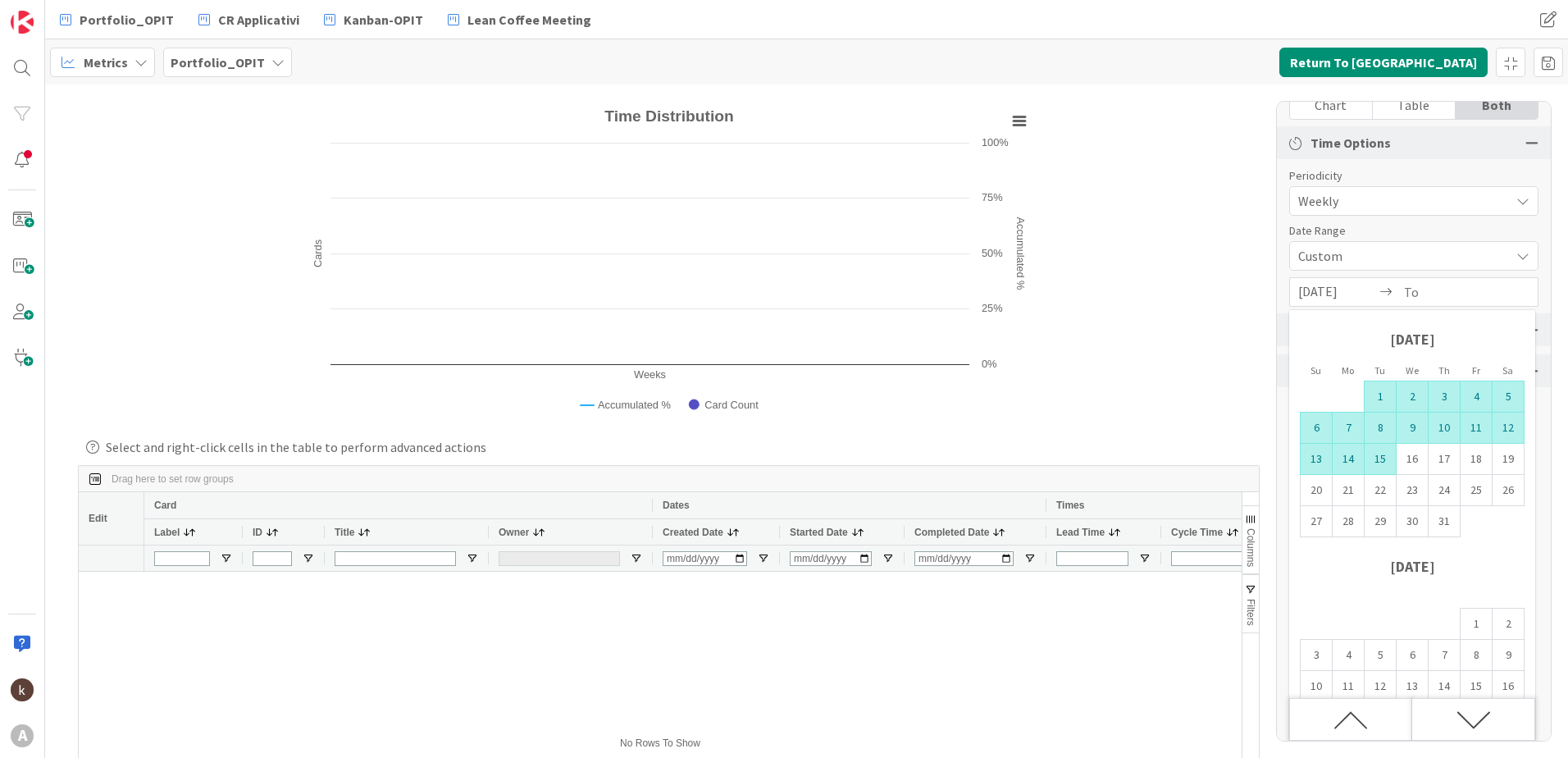
click at [1370, 465] on td "15" at bounding box center [1381, 459] width 32 height 31
type input "15/07/2025"
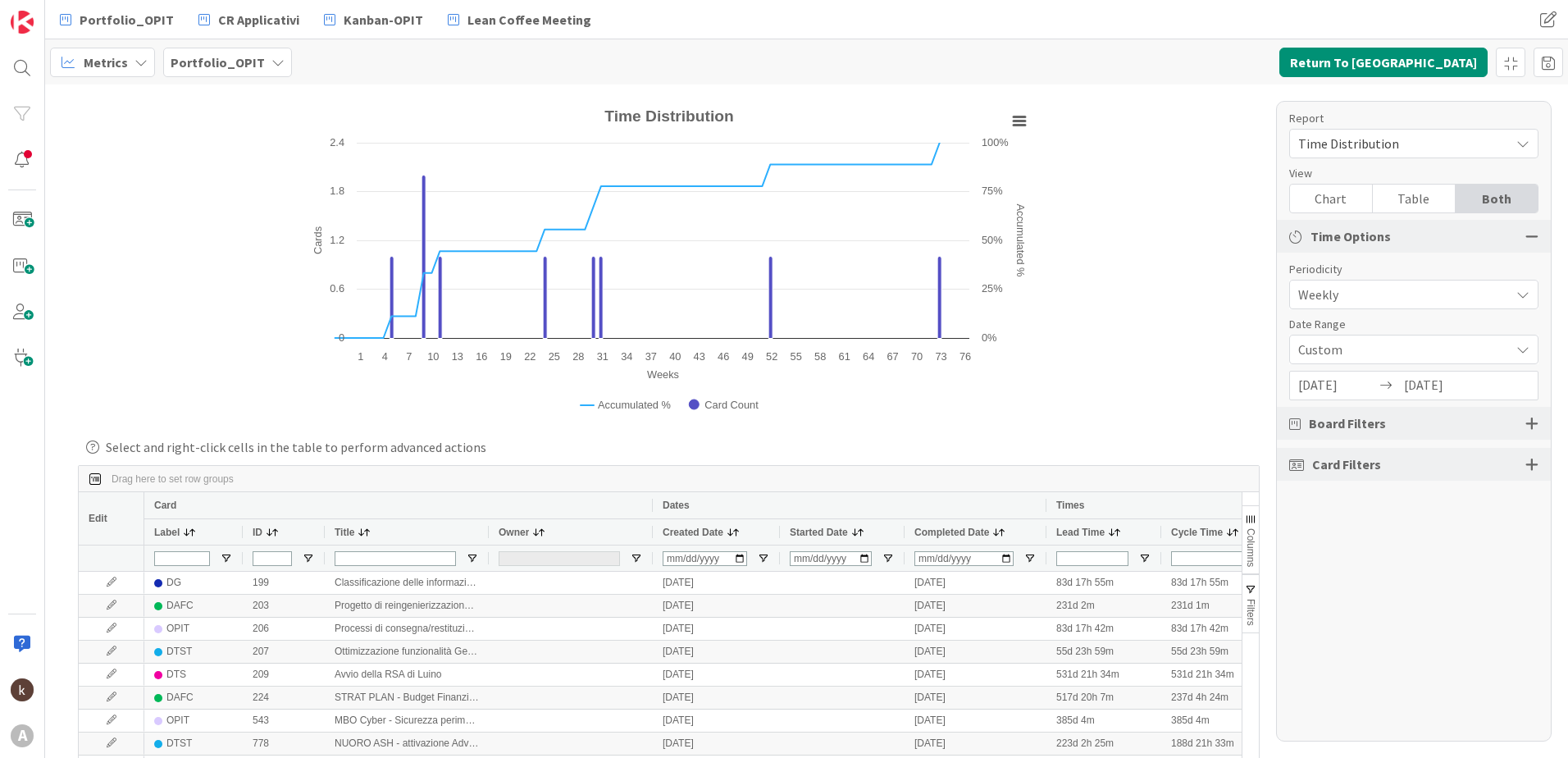
scroll to position [0, 0]
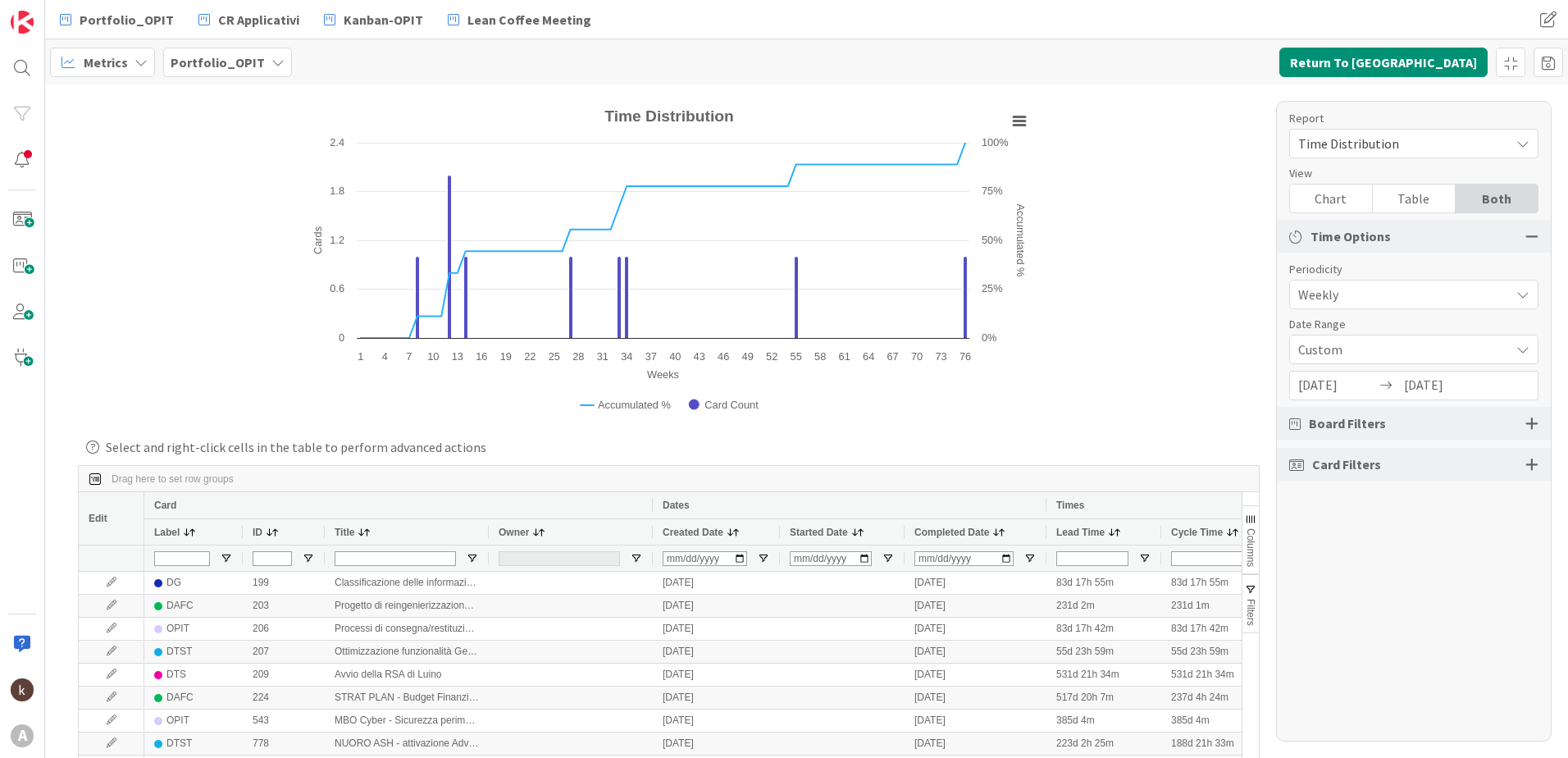
click at [1359, 285] on span "Weekly" at bounding box center [1399, 295] width 204 height 23
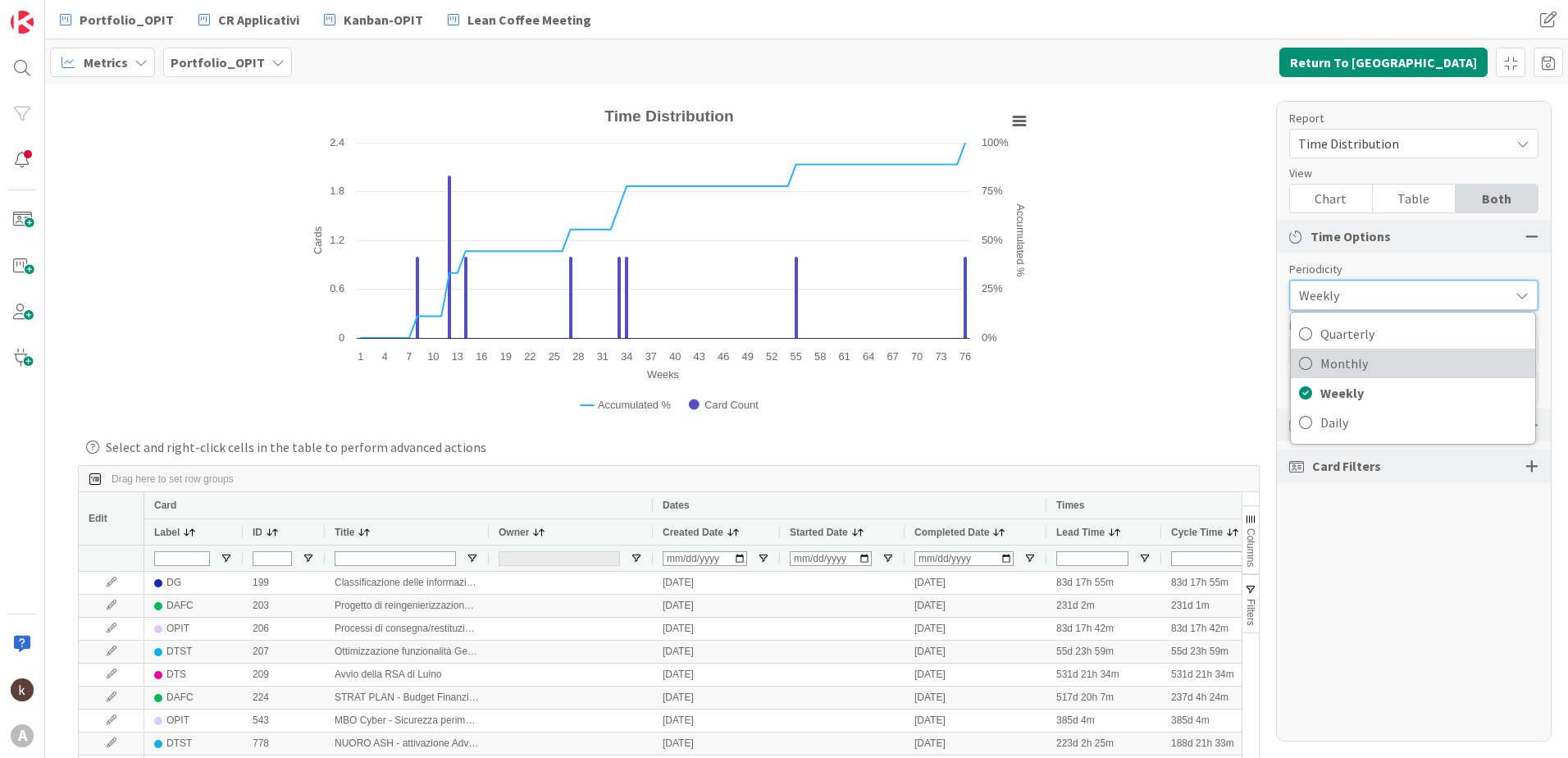
click at [1354, 362] on span "Monthly" at bounding box center [1424, 363] width 207 height 24
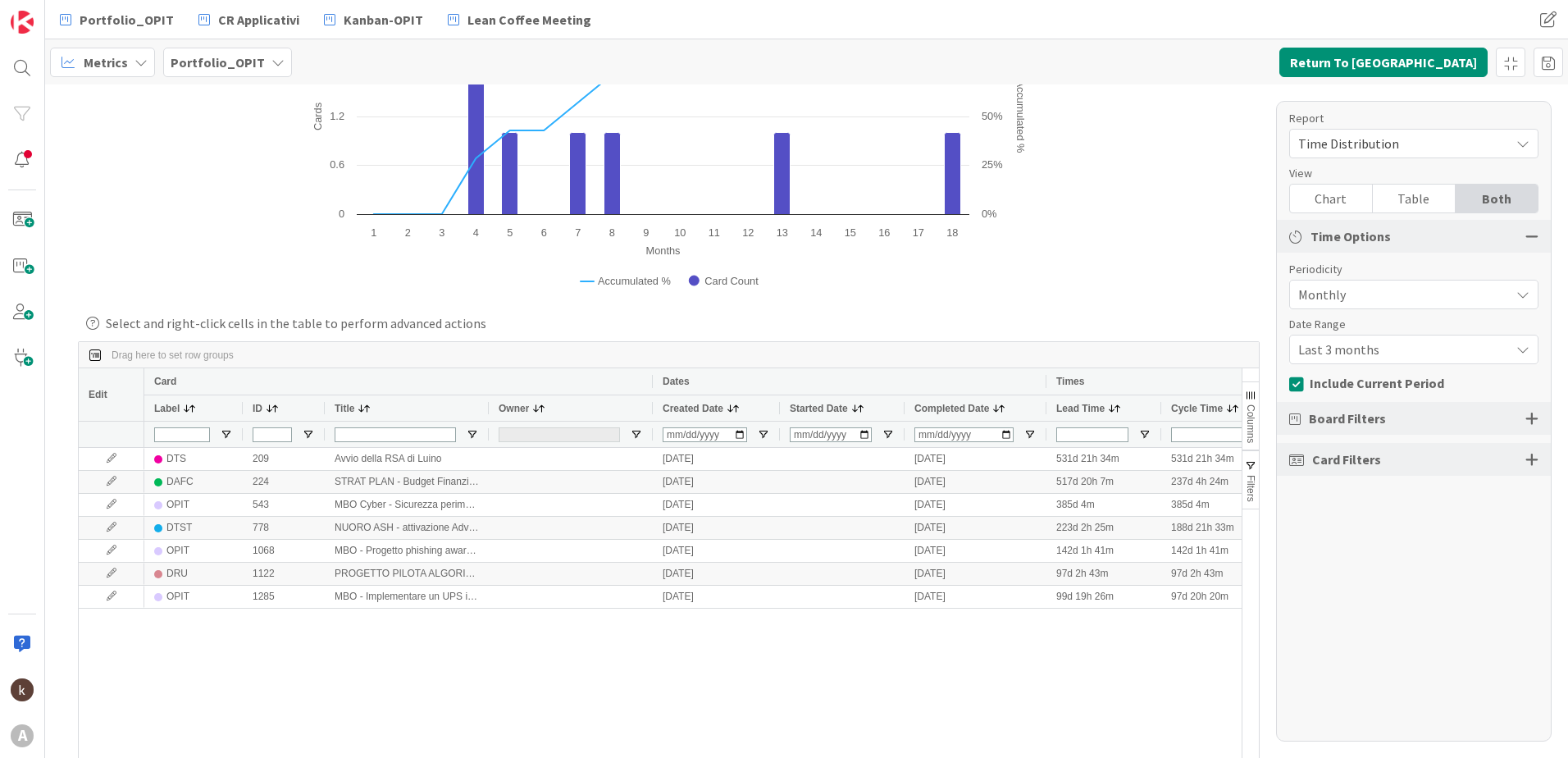
scroll to position [98, 0]
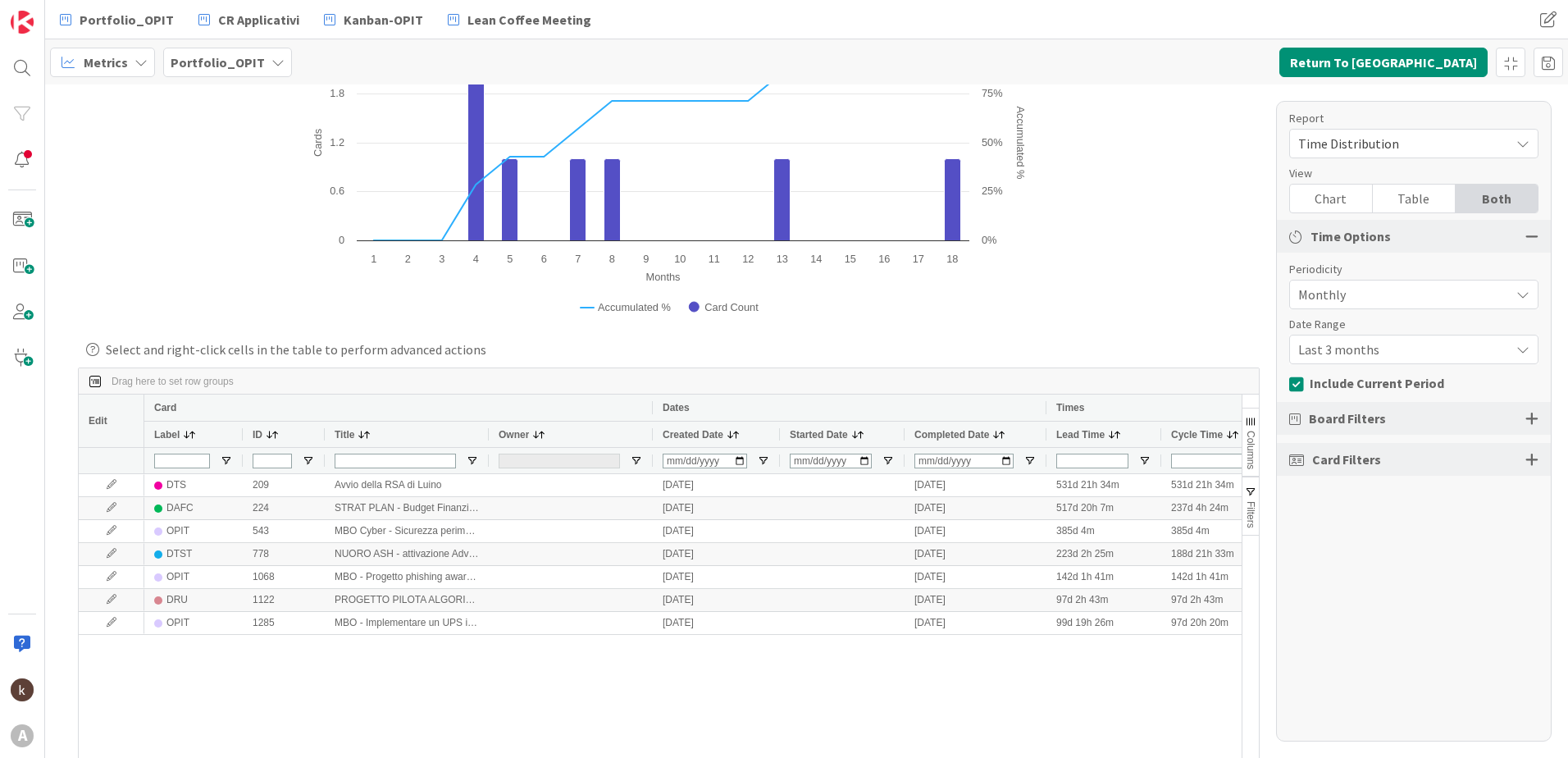
click at [1537, 414] on div at bounding box center [1532, 418] width 13 height 14
click at [1298, 498] on icon at bounding box center [1301, 500] width 24 height 20
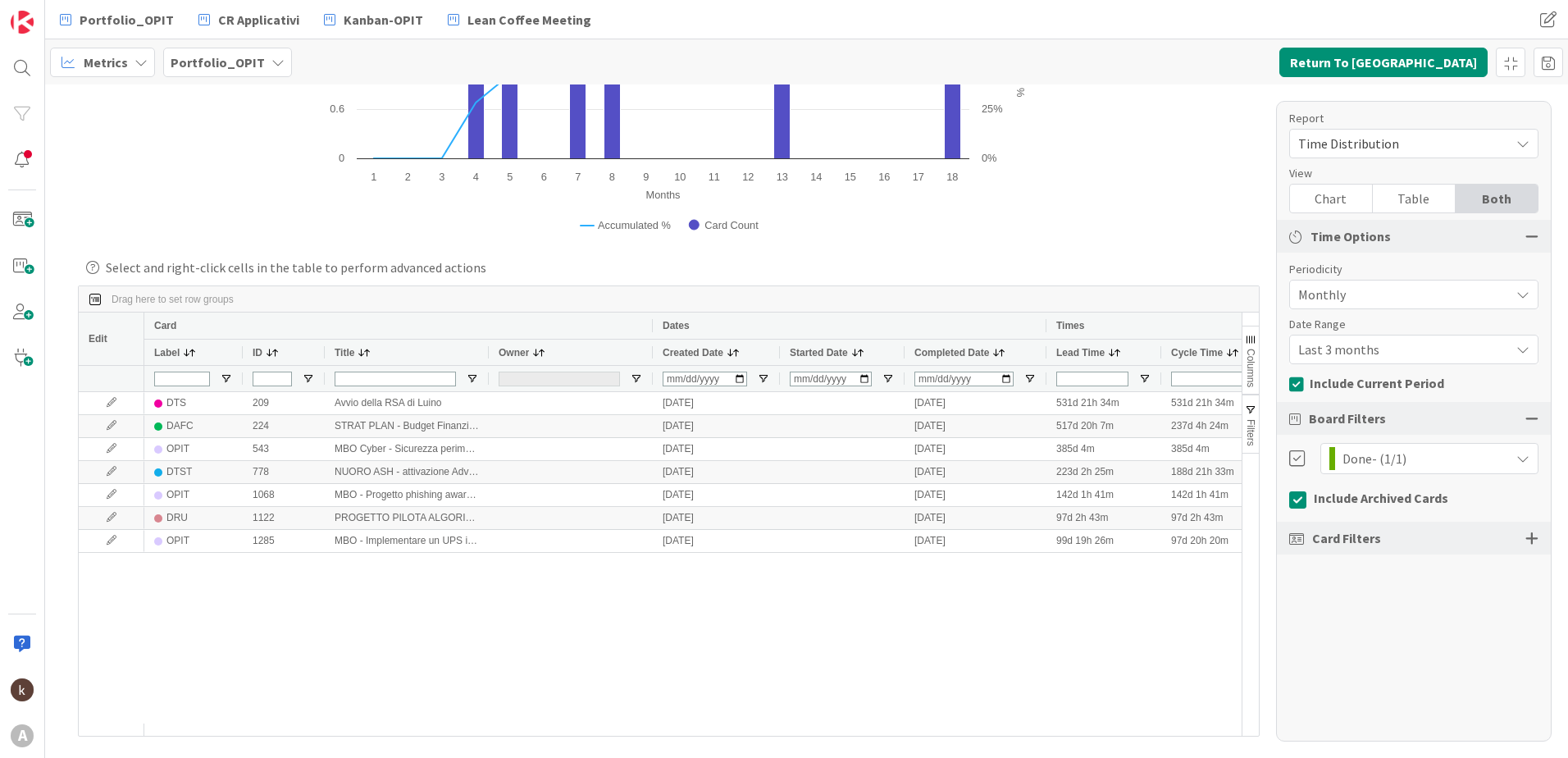
scroll to position [0, 0]
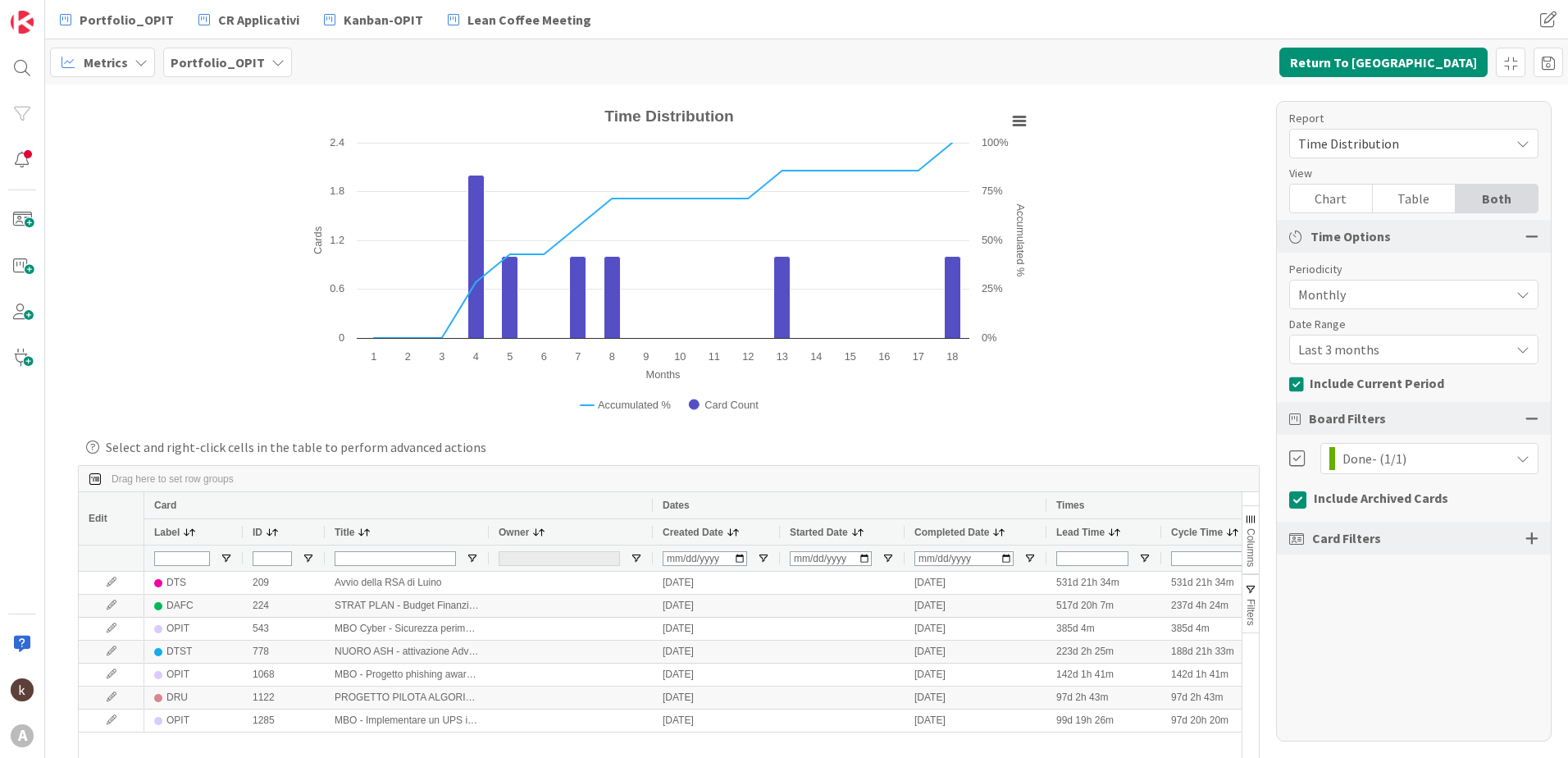
click at [1317, 283] on span "Monthly" at bounding box center [1399, 295] width 204 height 23
click at [1317, 283] on div "Monthly" at bounding box center [1414, 295] width 247 height 30
click at [1337, 306] on span "Last 3 months" at bounding box center [1399, 295] width 204 height 23
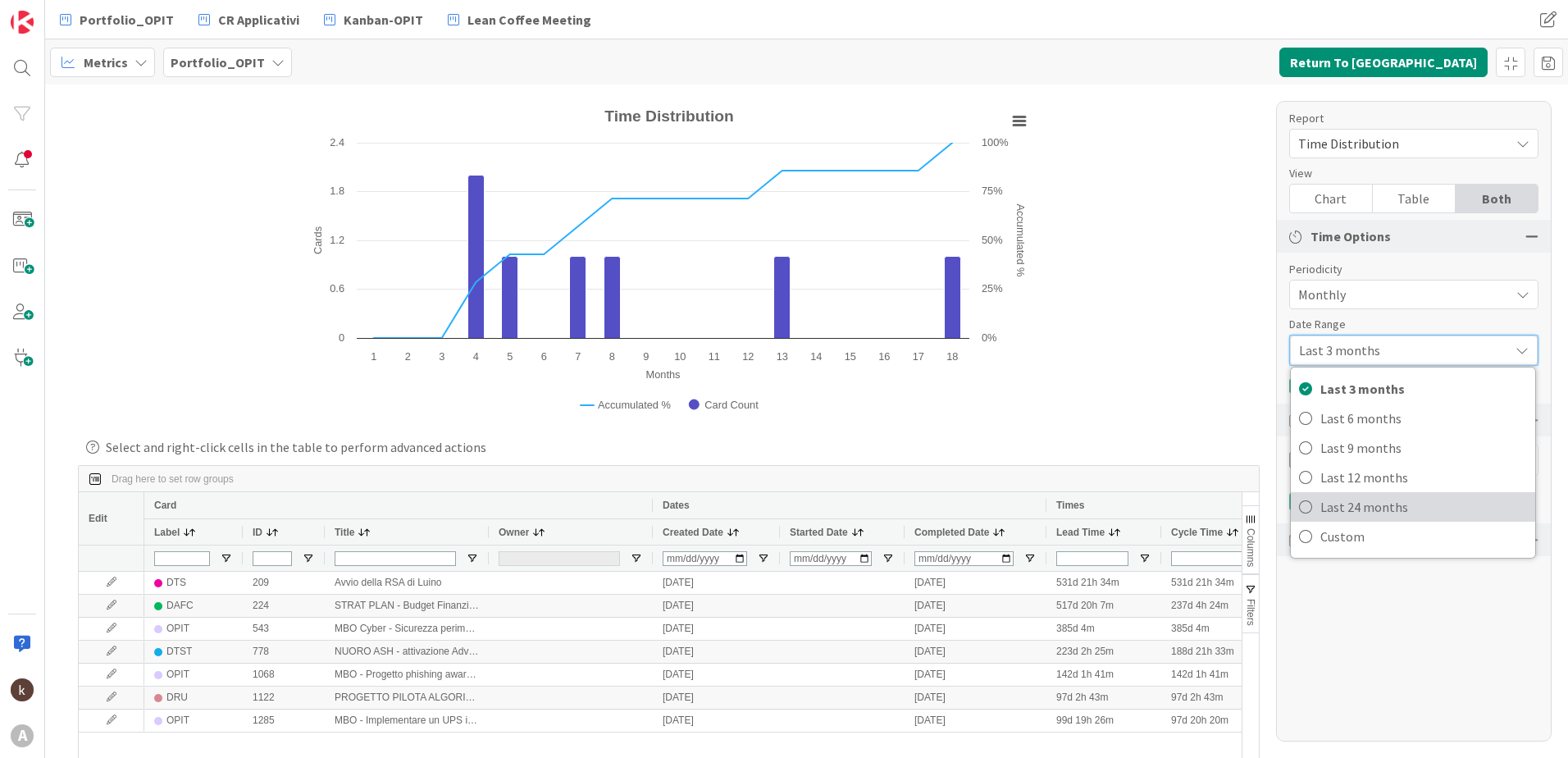
click at [1312, 505] on icon at bounding box center [1305, 507] width 13 height 24
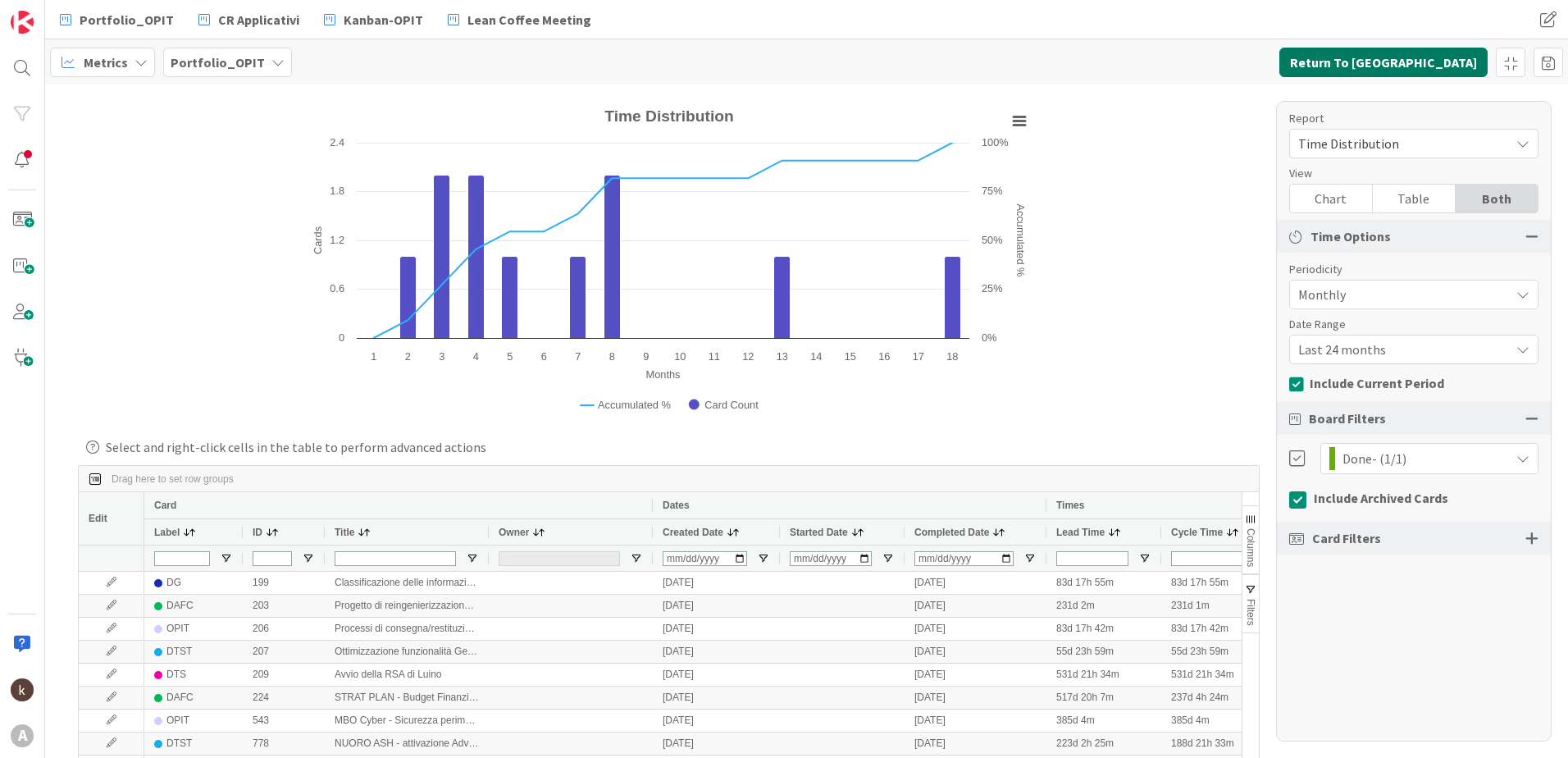
click at [1447, 66] on button "Return To [GEOGRAPHIC_DATA]" at bounding box center [1383, 62] width 208 height 30
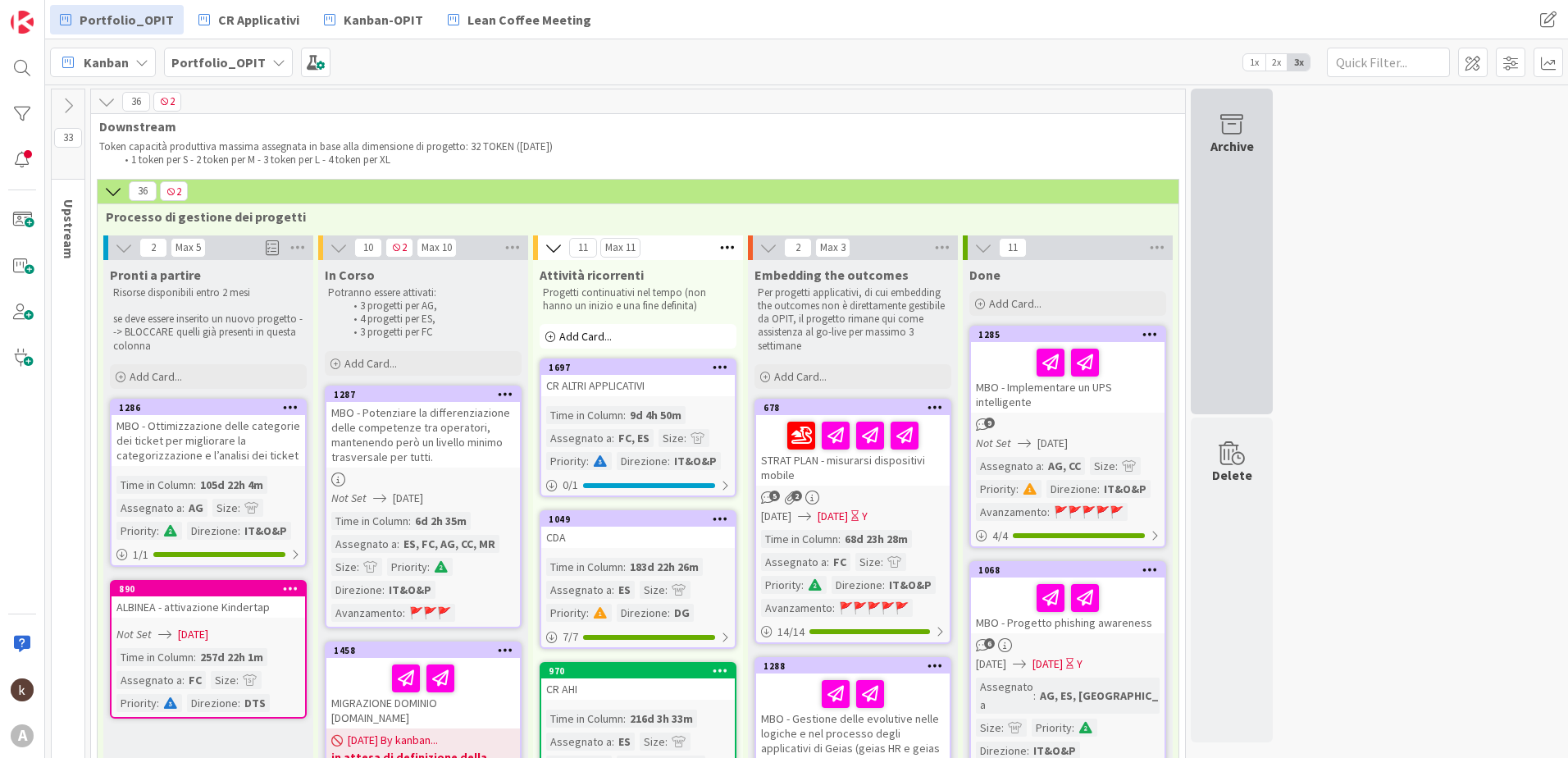
click at [1226, 207] on div "Archive" at bounding box center [1231, 251] width 82 height 326
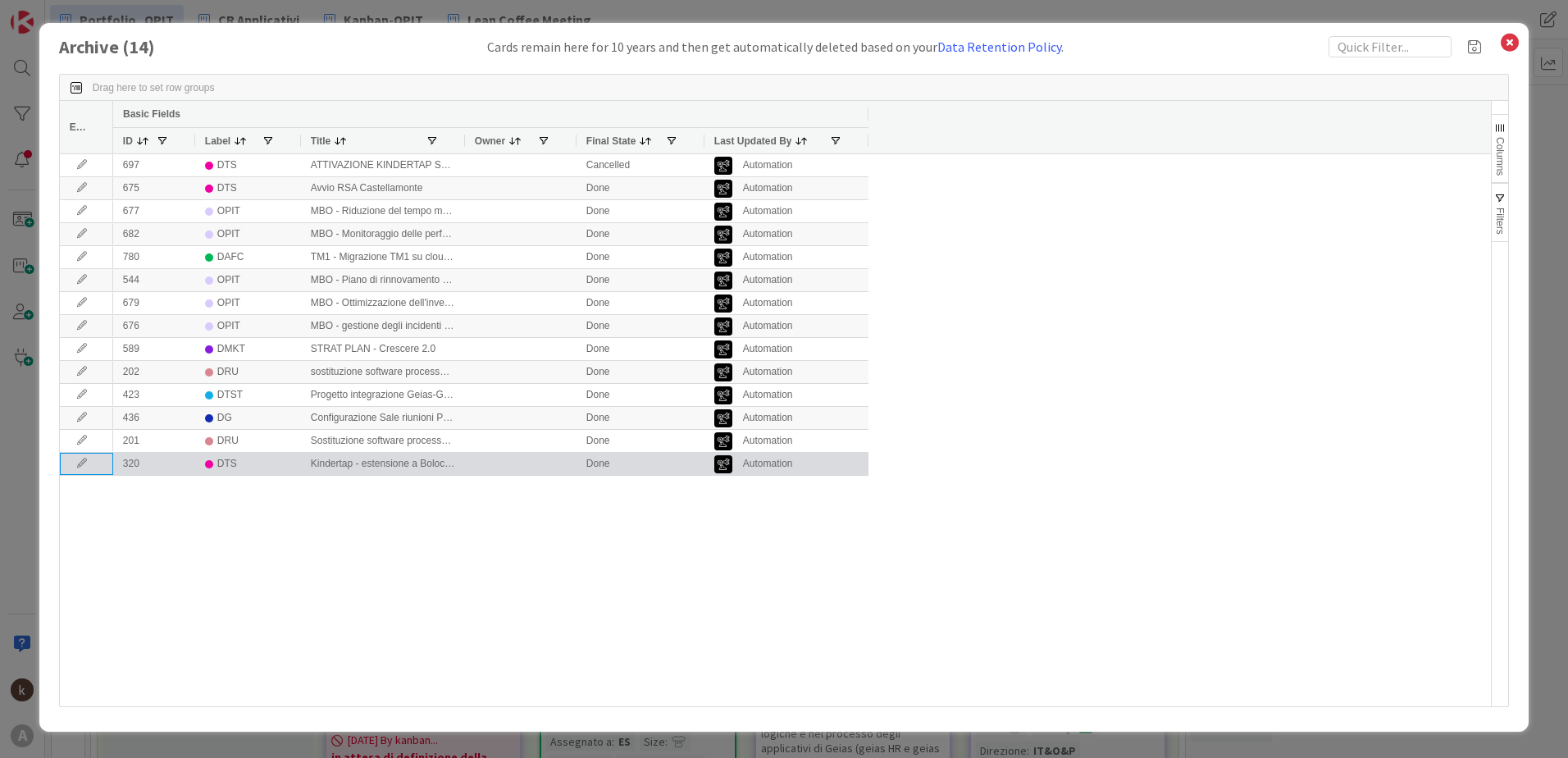
click at [76, 466] on icon at bounding box center [82, 463] width 24 height 10
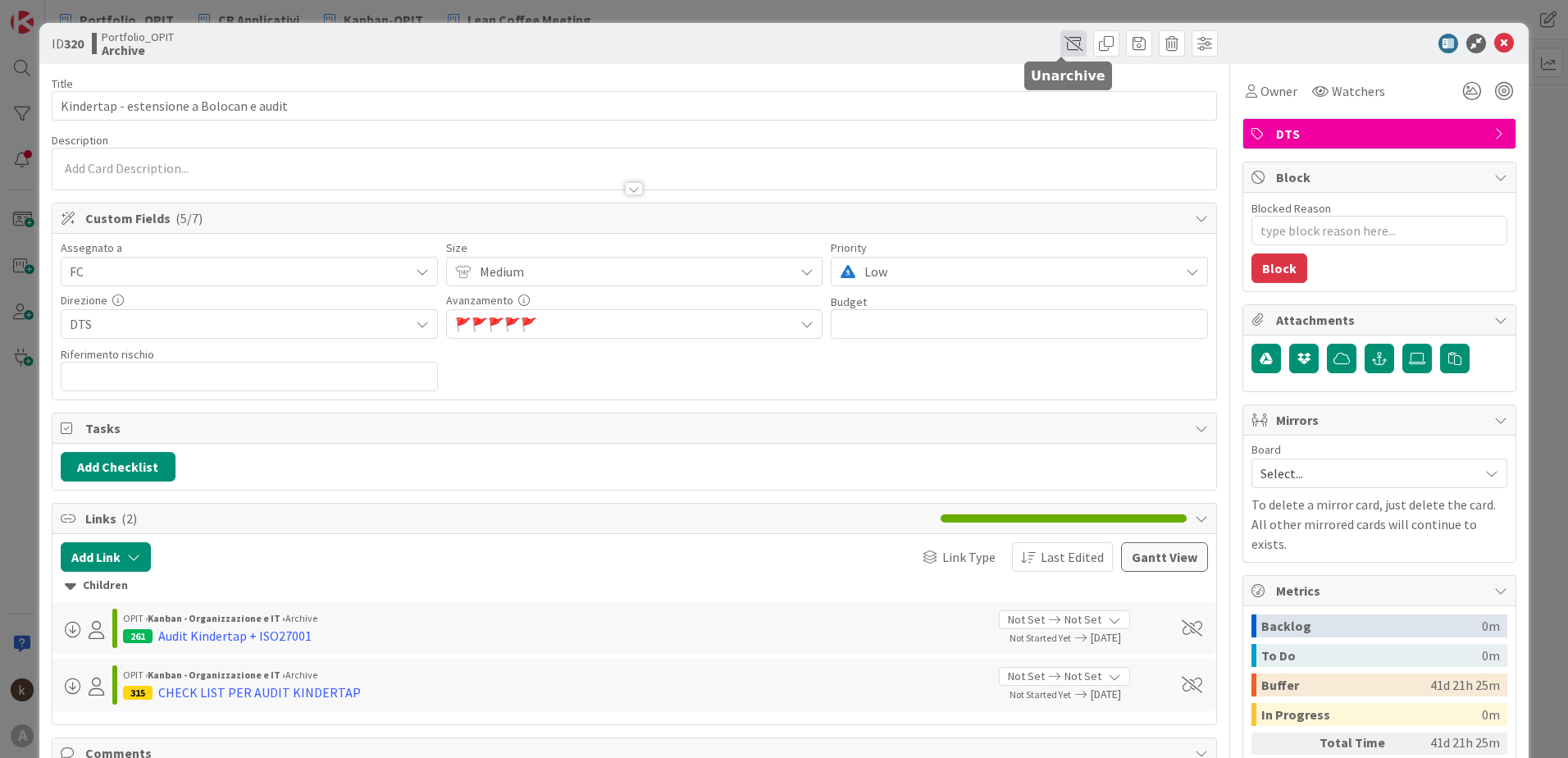
click at [1061, 40] on span at bounding box center [1073, 43] width 26 height 26
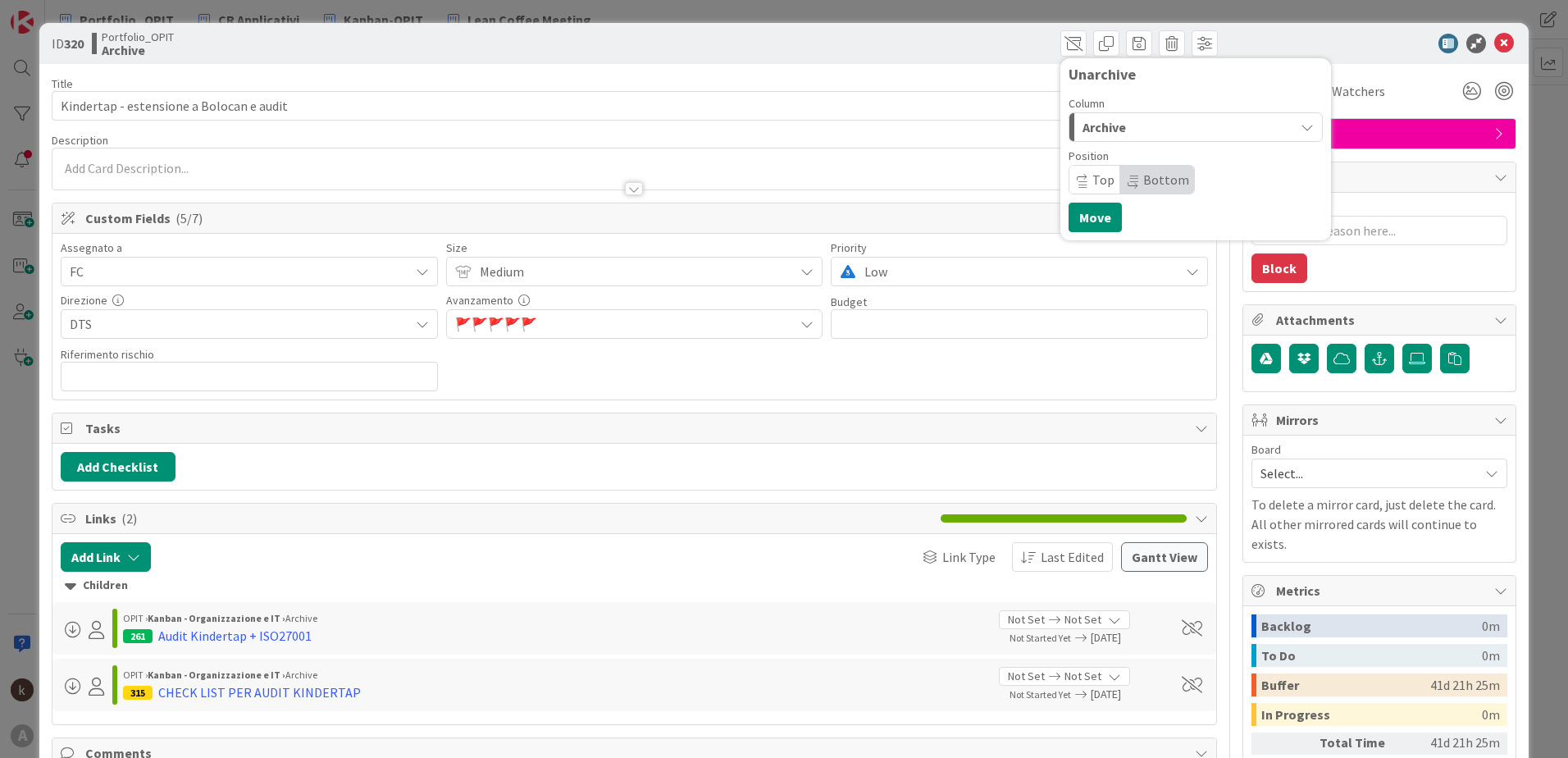
click at [1096, 128] on span "Archive" at bounding box center [1105, 127] width 43 height 22
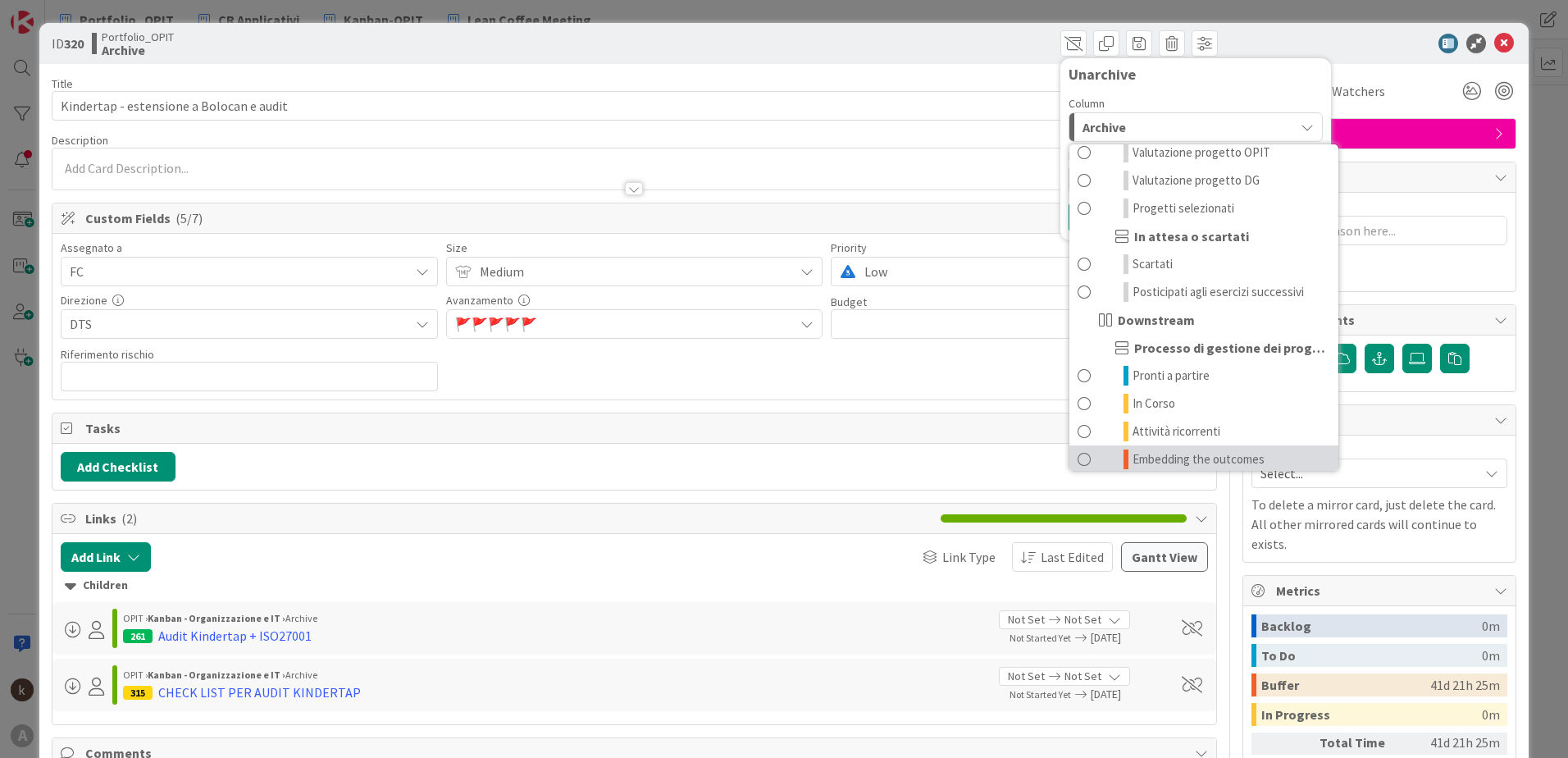
scroll to position [161, 0]
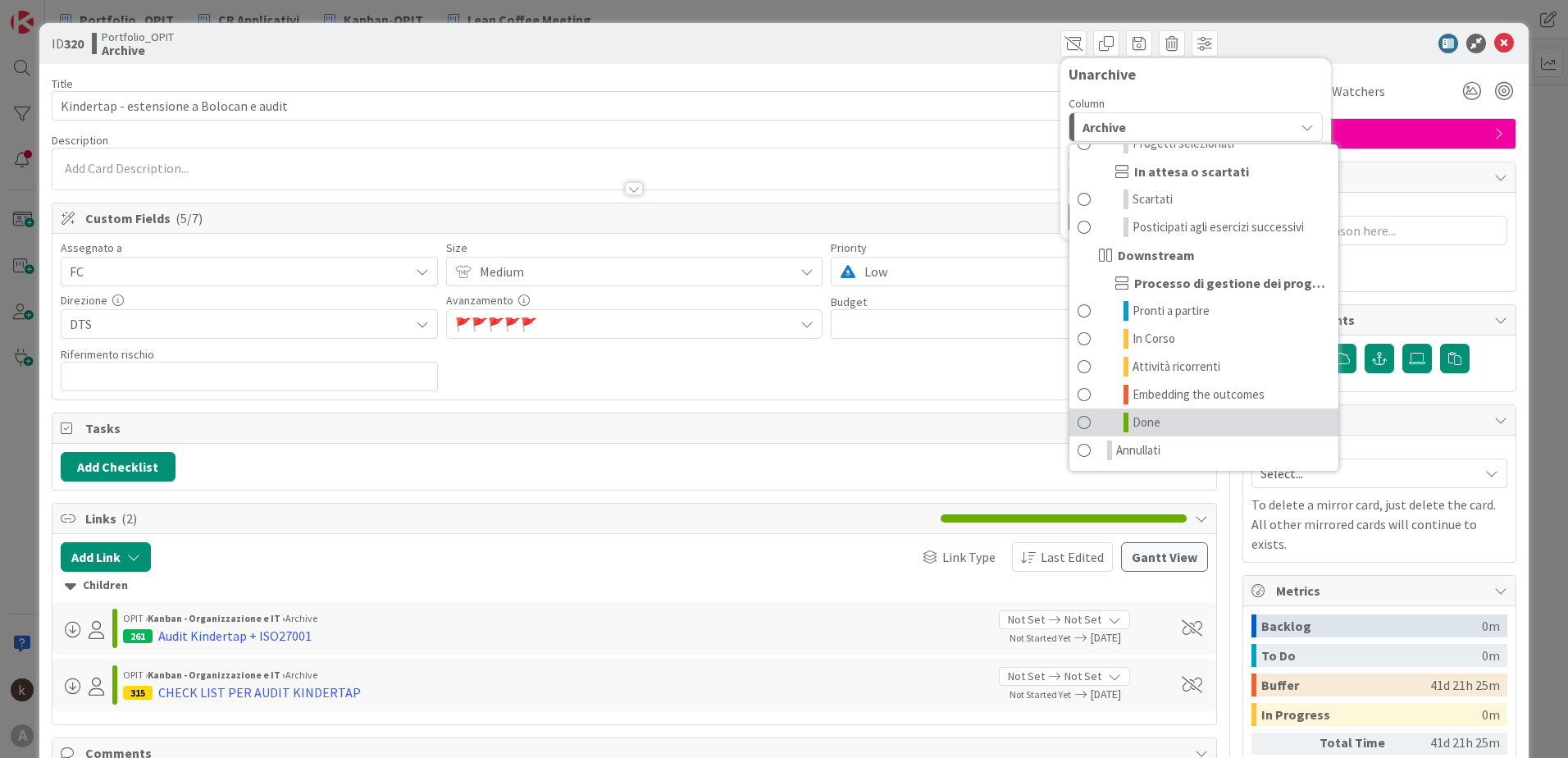
click at [1078, 420] on span at bounding box center [1084, 423] width 13 height 20
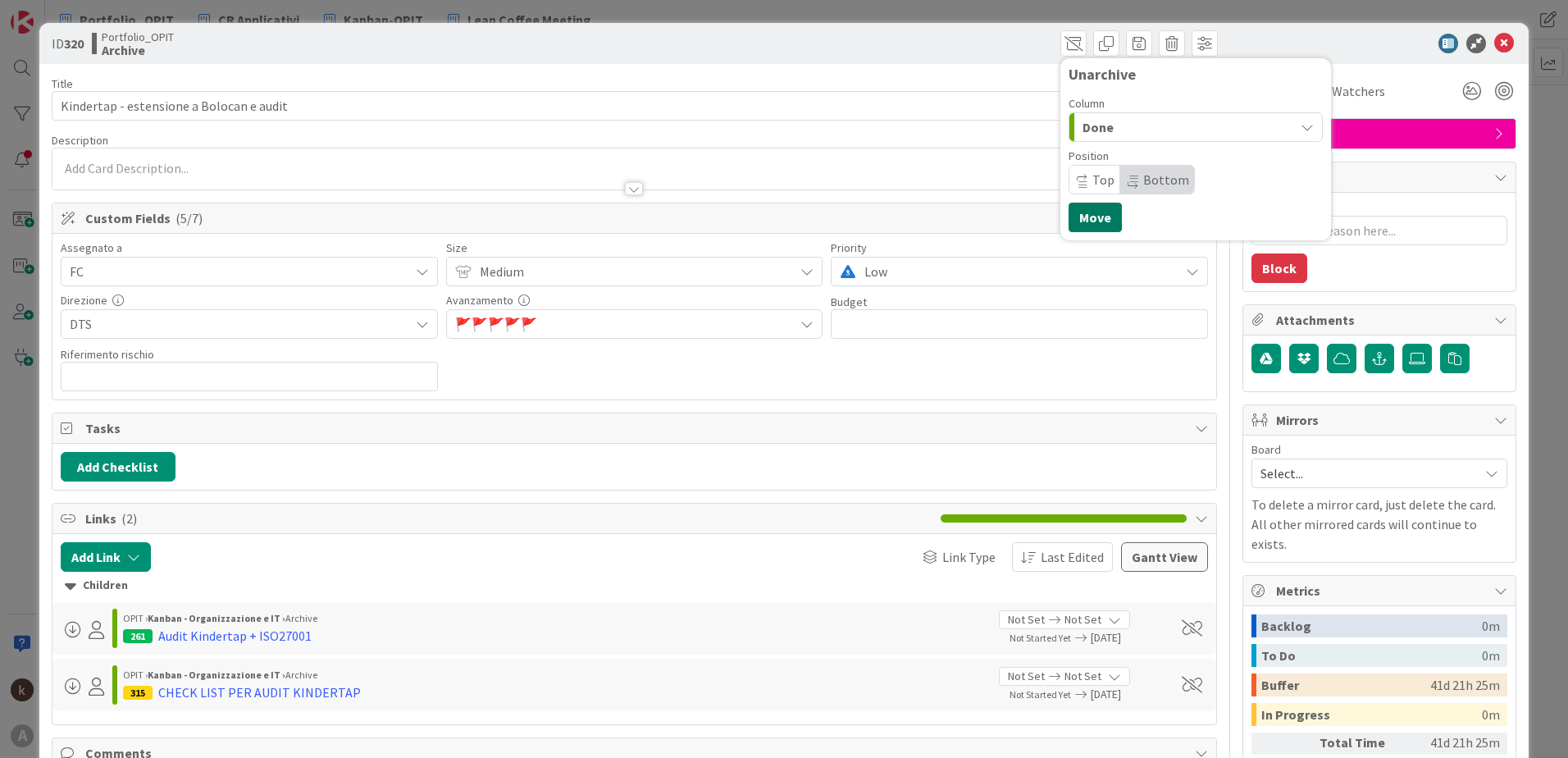
click at [1075, 222] on button "Move" at bounding box center [1095, 217] width 53 height 30
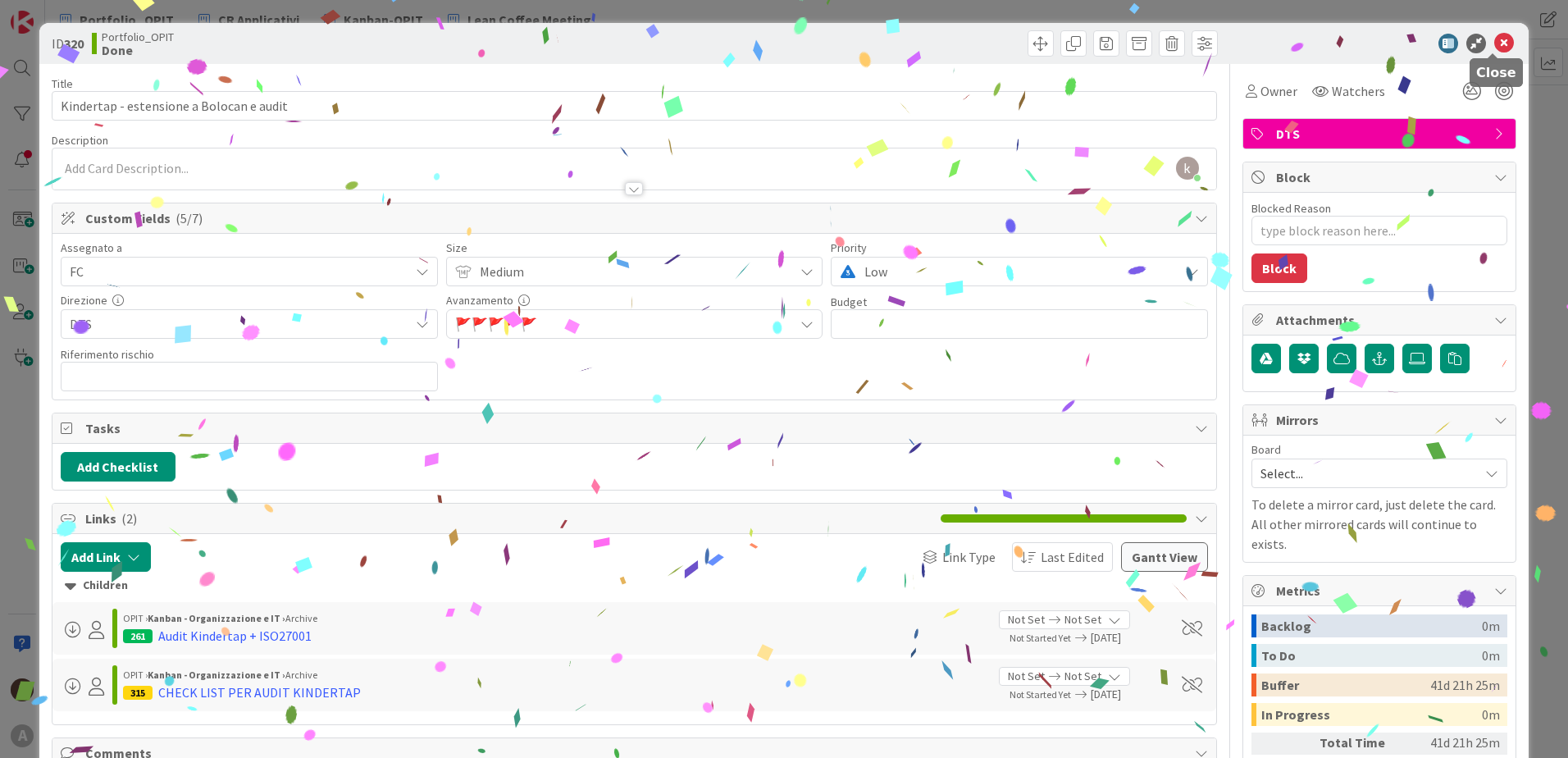
click at [1494, 47] on icon at bounding box center [1504, 44] width 20 height 20
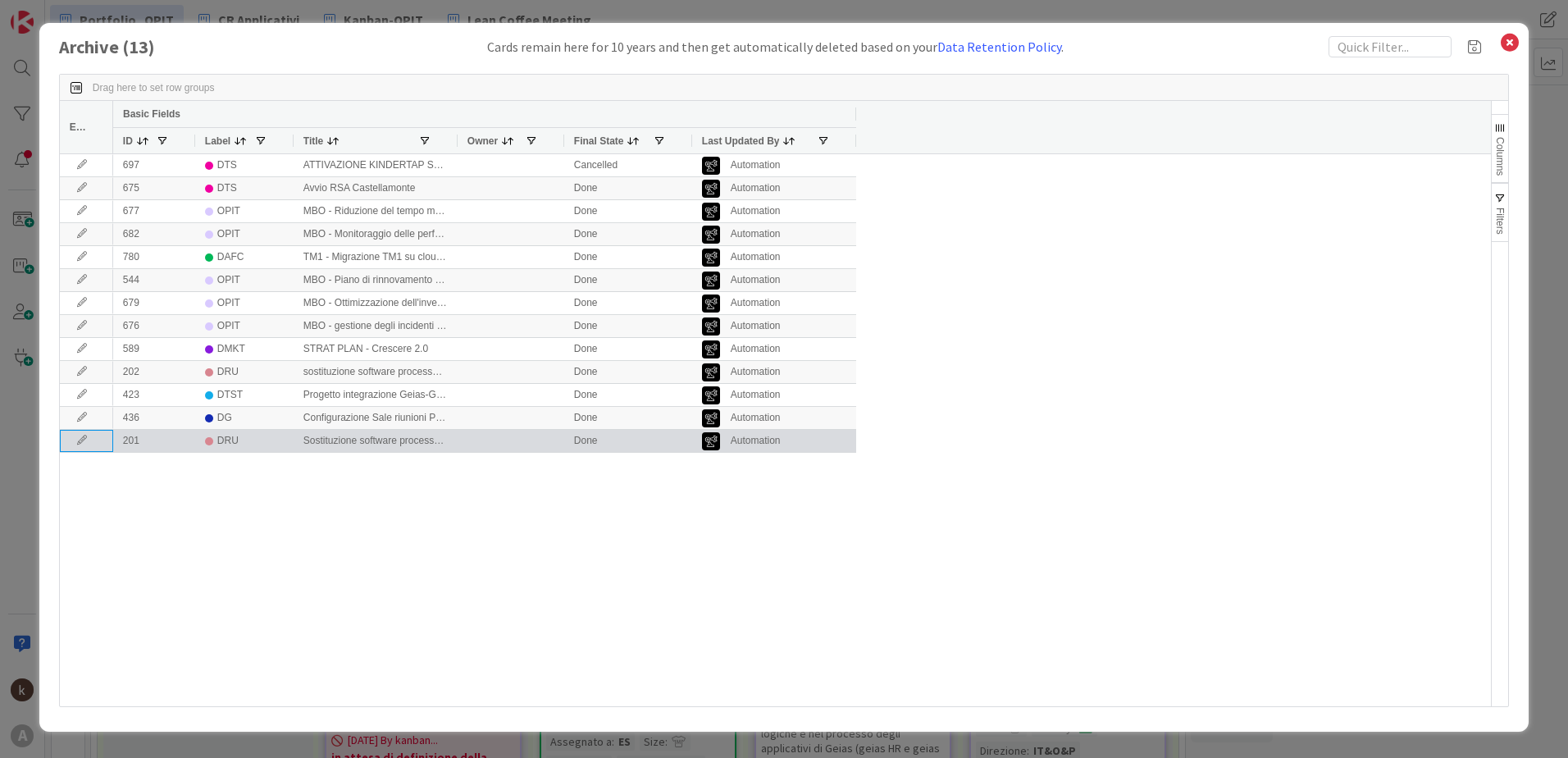
click at [80, 444] on icon at bounding box center [82, 440] width 24 height 10
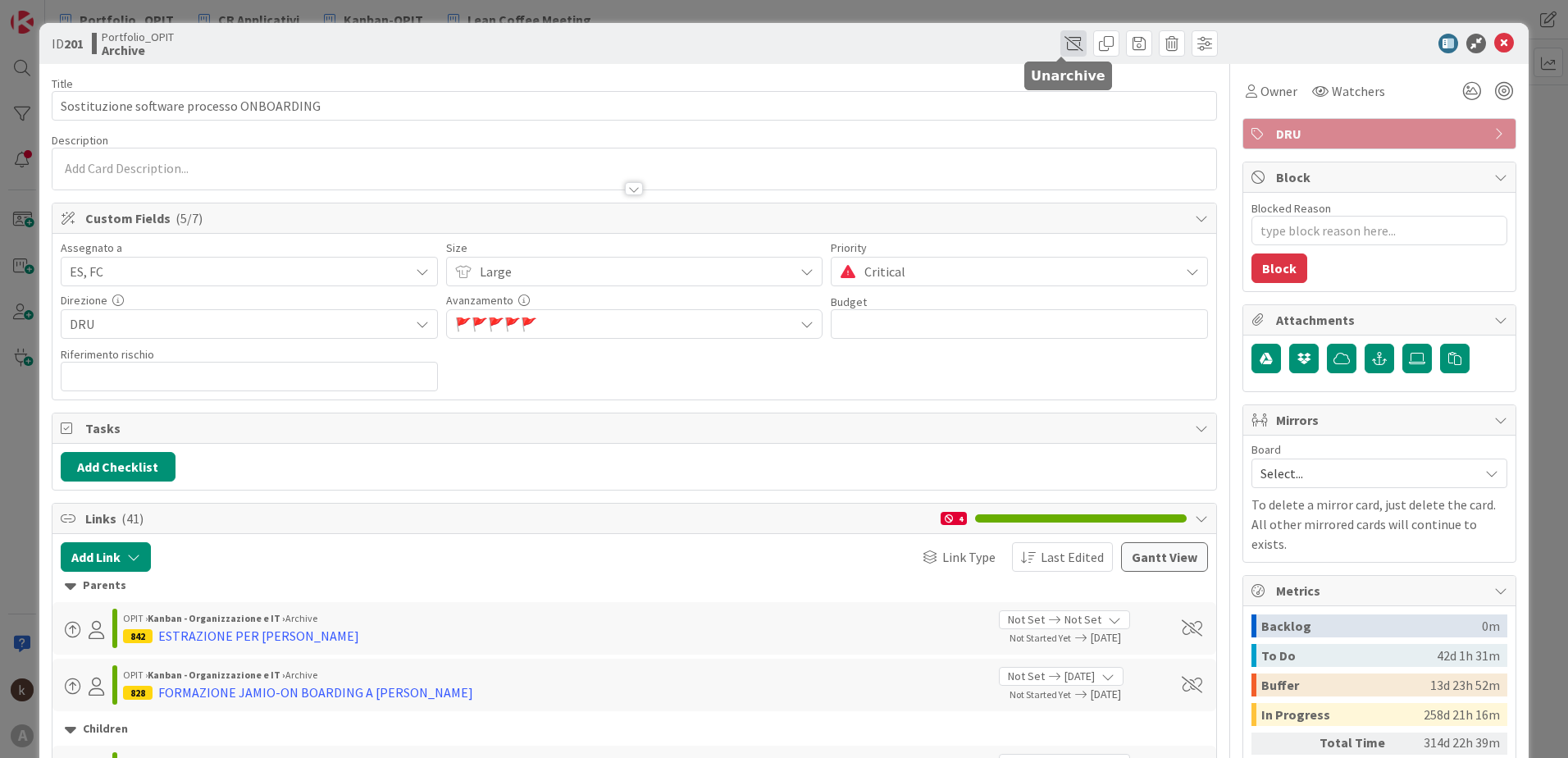
click at [1067, 52] on span at bounding box center [1073, 43] width 26 height 26
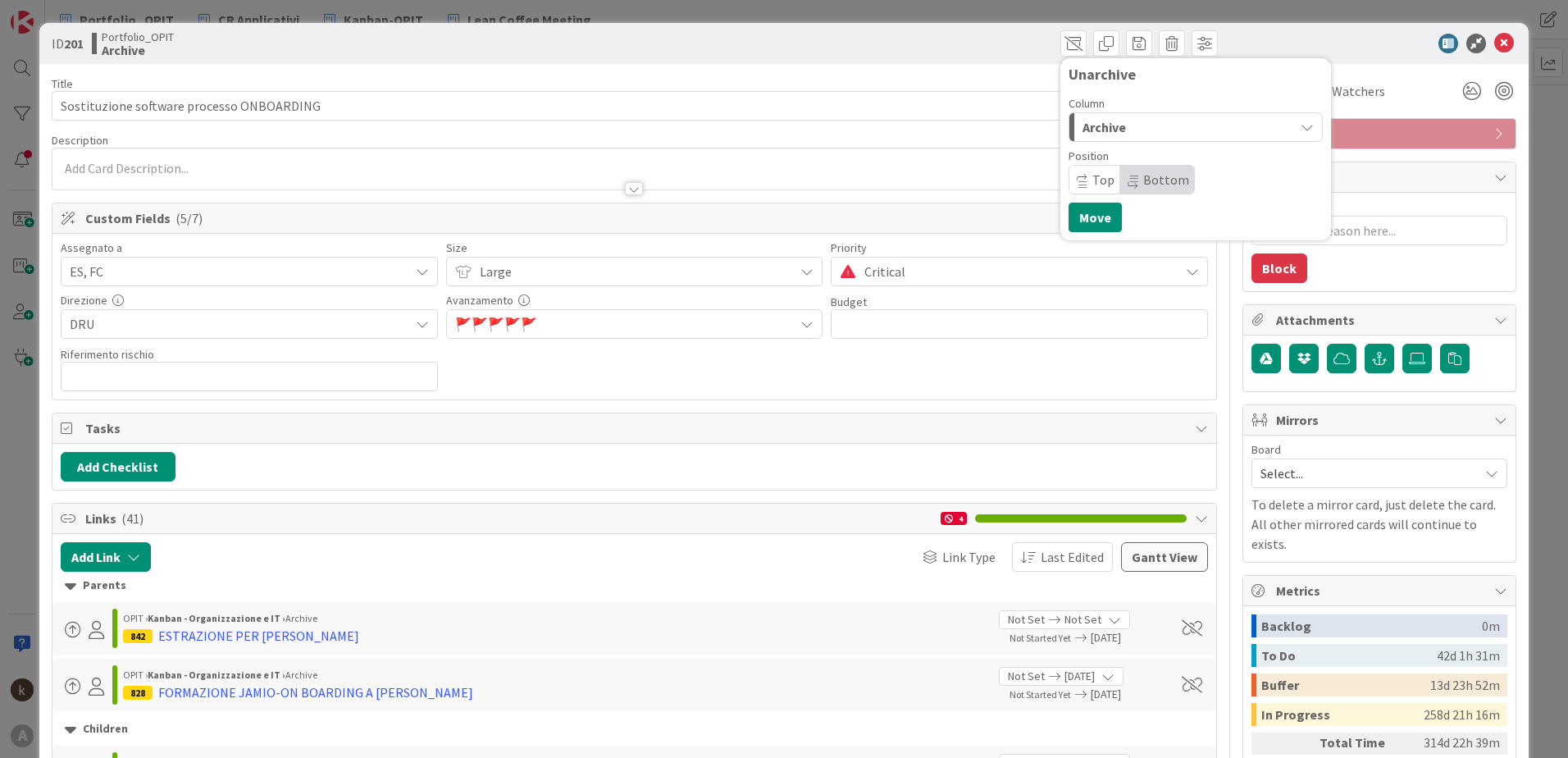
click at [1104, 117] on span "Archive" at bounding box center [1105, 127] width 43 height 22
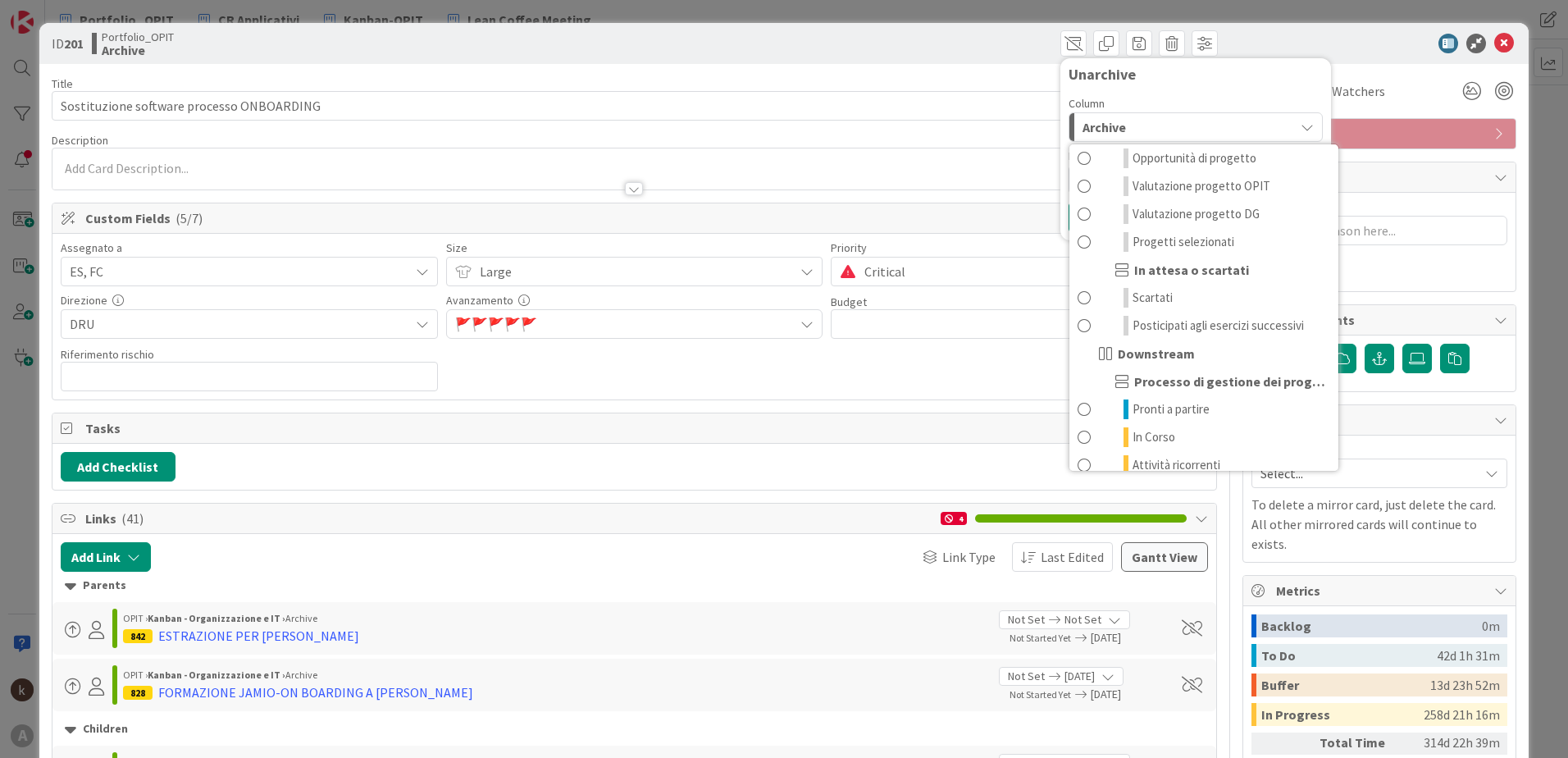
scroll to position [161, 0]
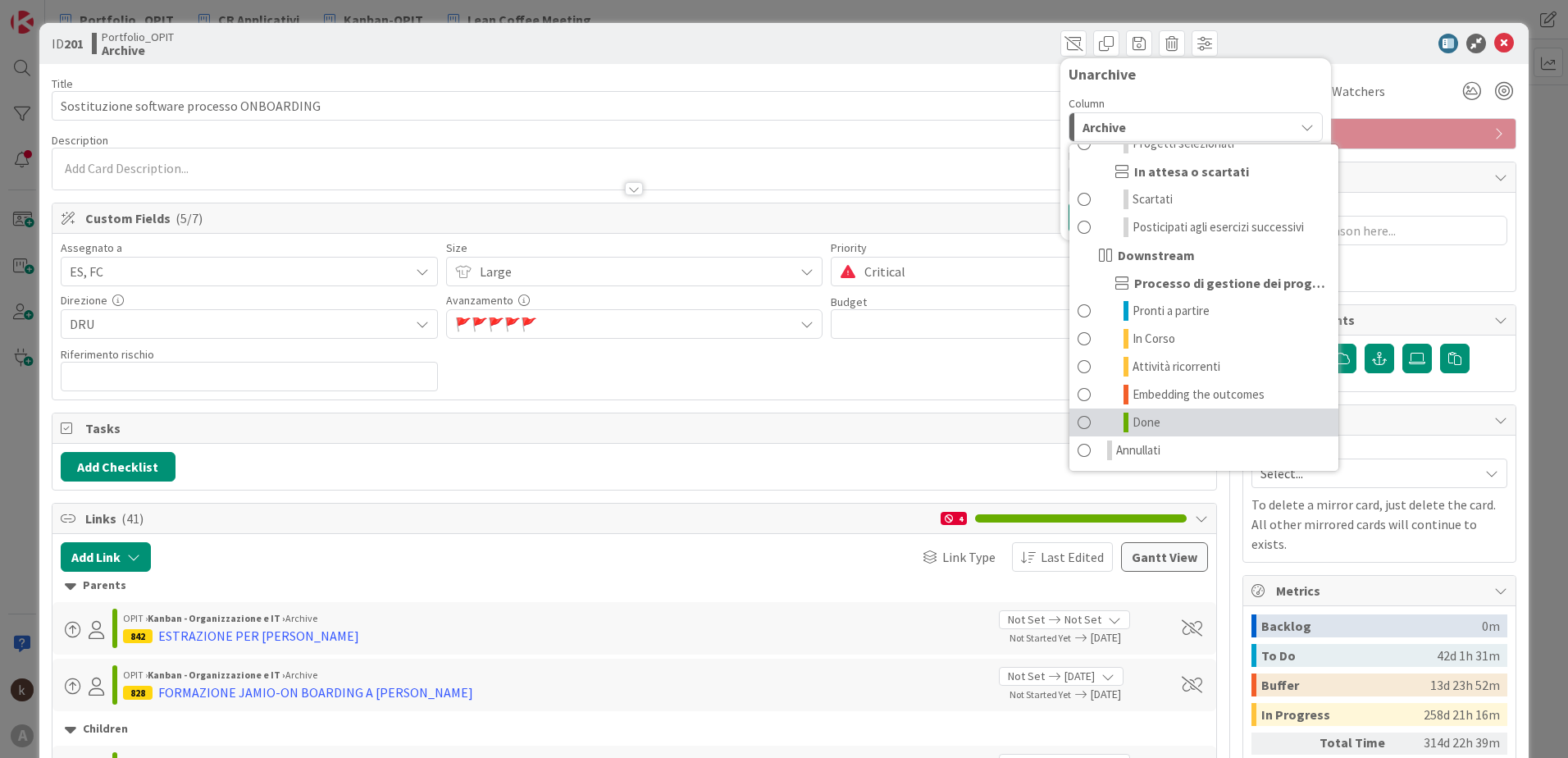
click at [1078, 424] on span at bounding box center [1084, 423] width 13 height 20
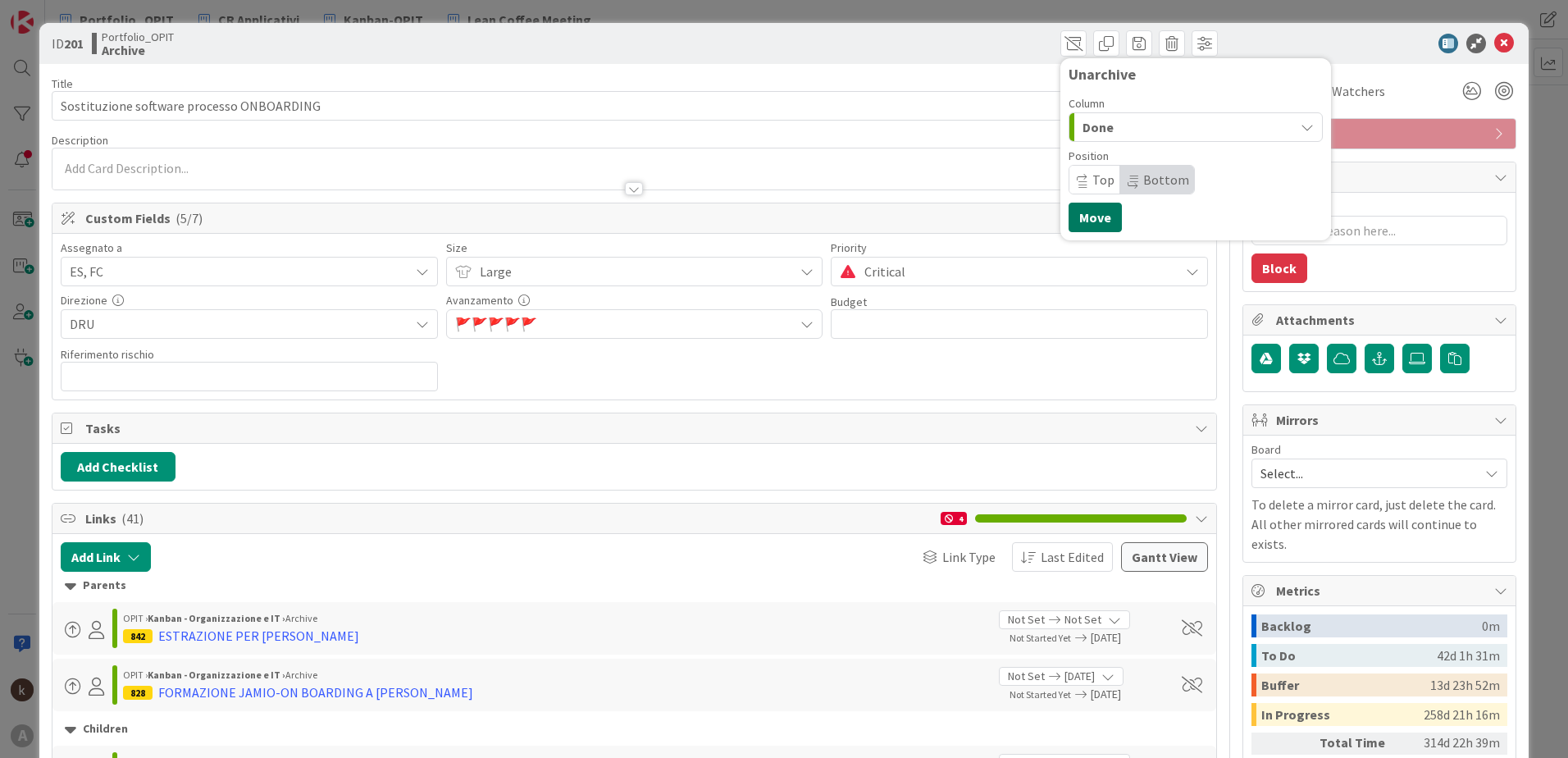
click at [1079, 217] on button "Move" at bounding box center [1095, 217] width 53 height 30
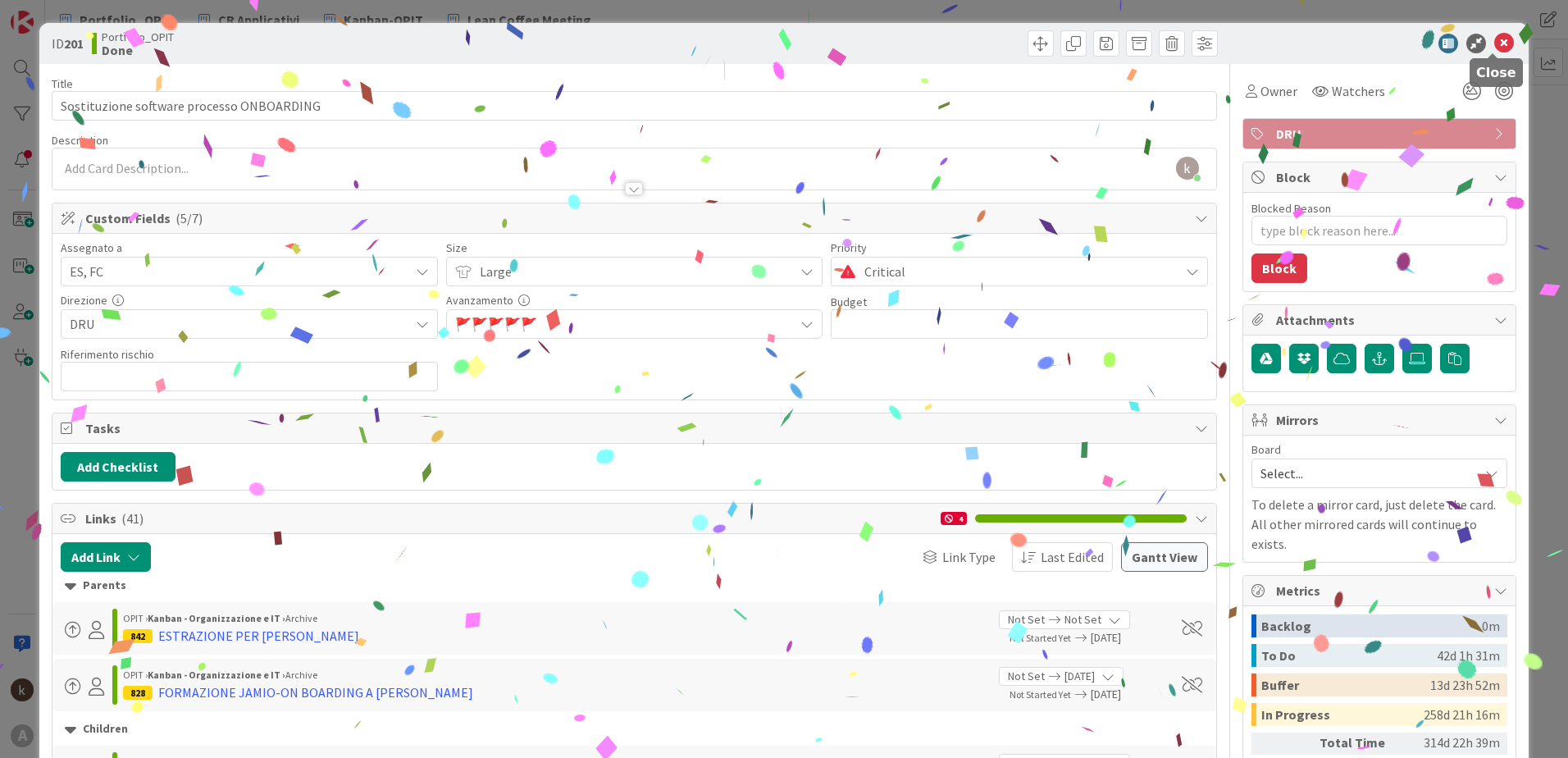
click at [1494, 50] on icon at bounding box center [1504, 44] width 20 height 20
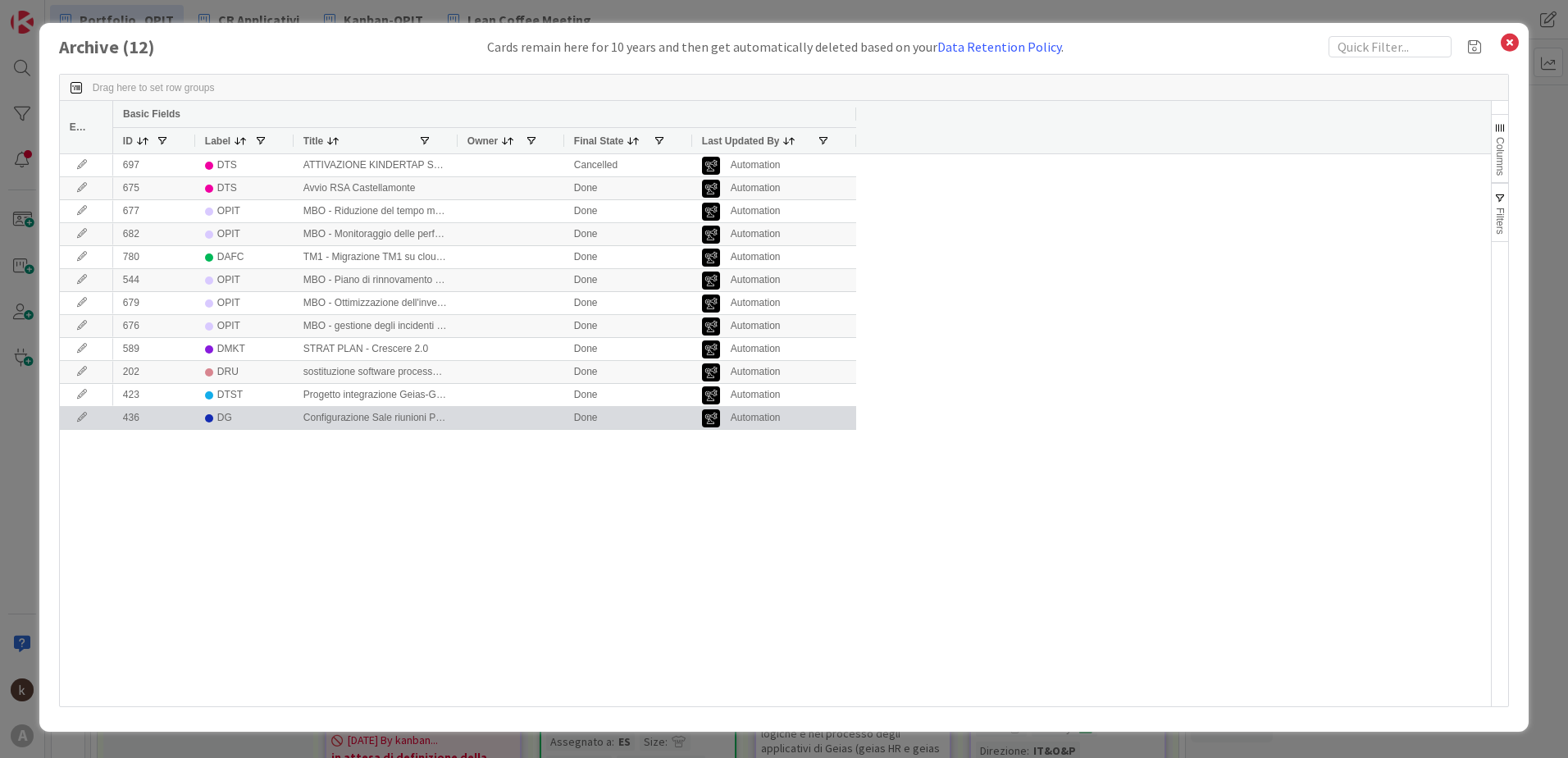
click at [84, 419] on icon at bounding box center [82, 417] width 24 height 10
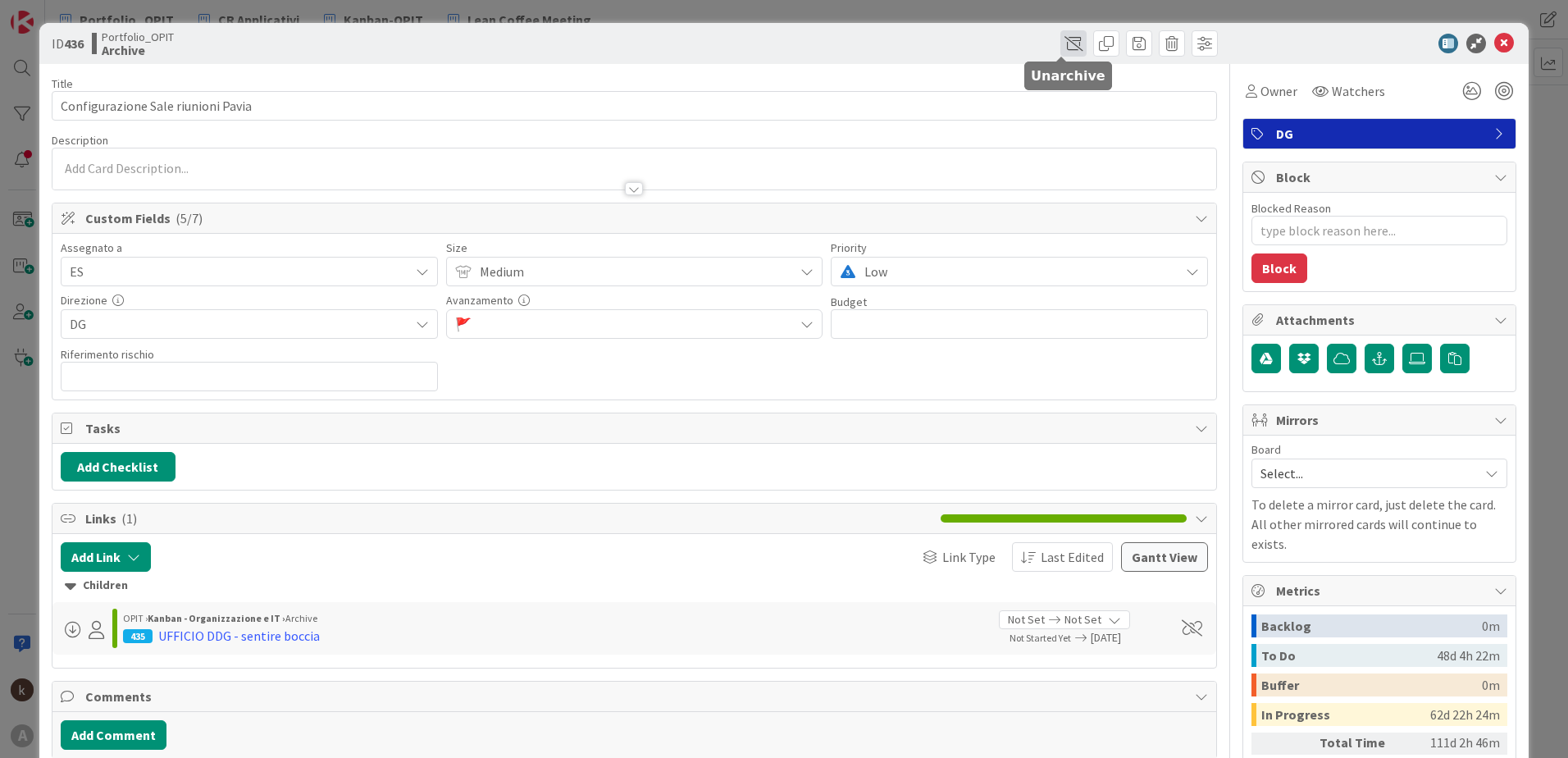
click at [1065, 48] on span at bounding box center [1073, 43] width 26 height 26
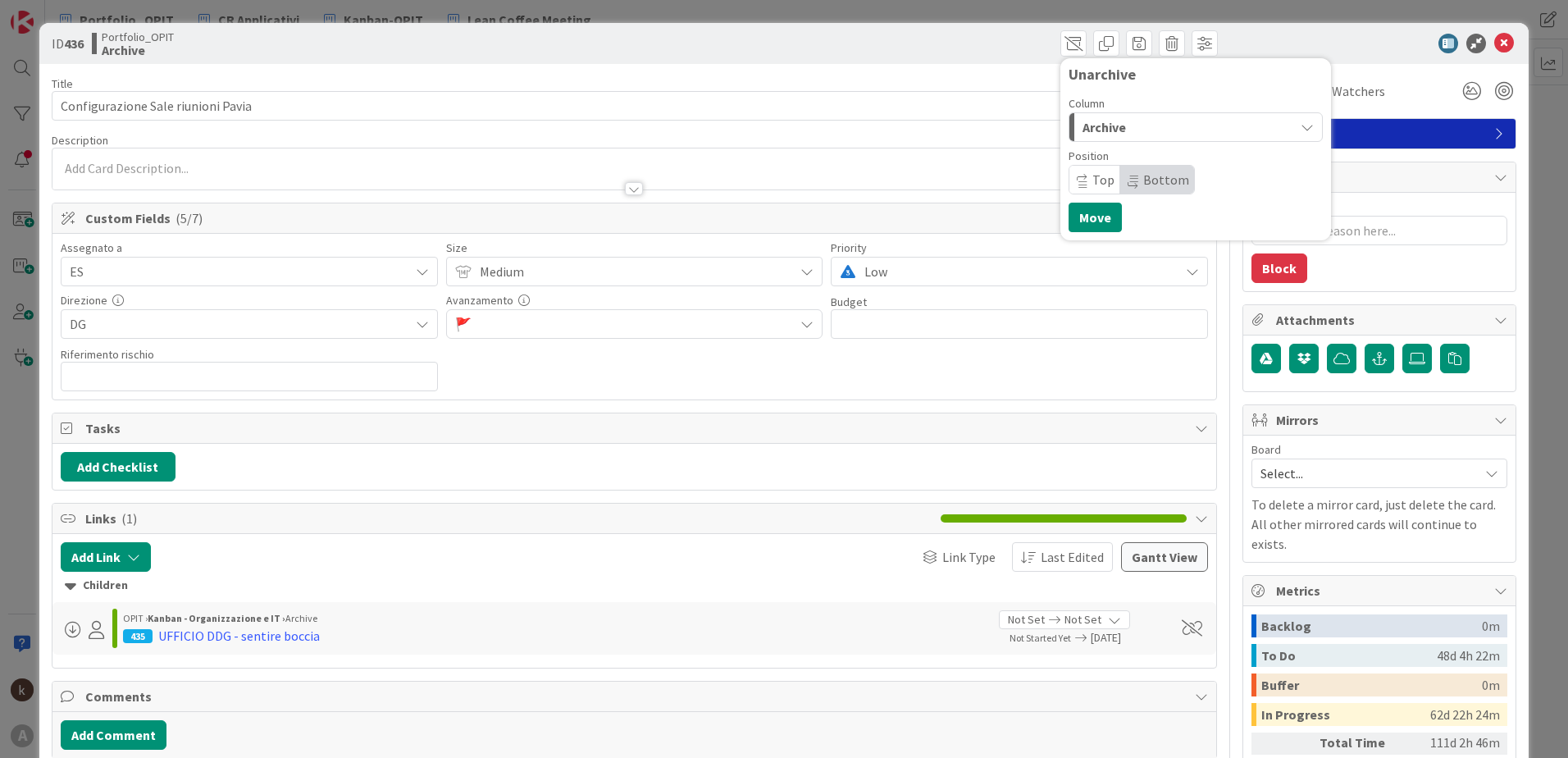
click at [1113, 117] on span "Archive" at bounding box center [1105, 127] width 43 height 22
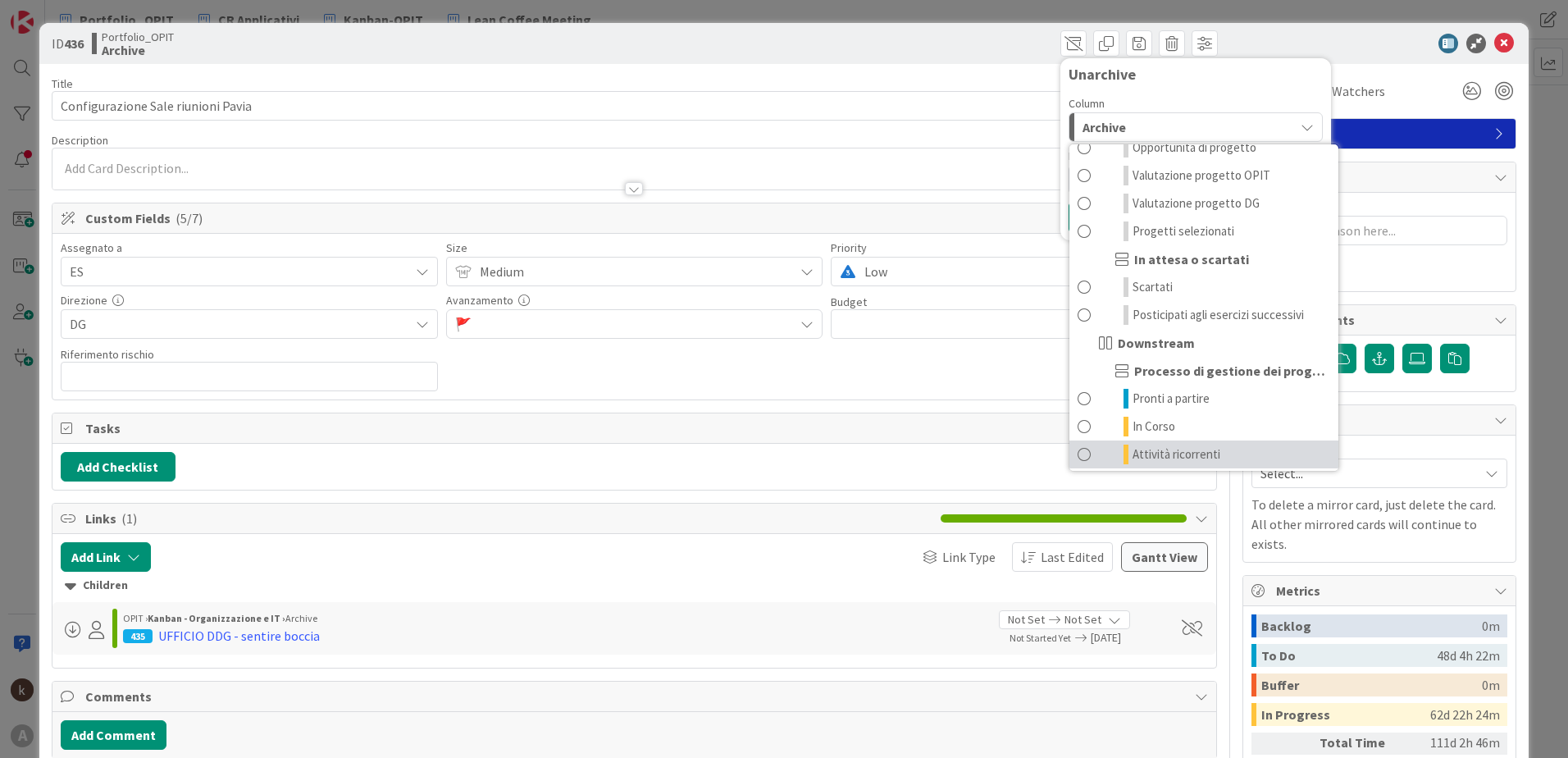
scroll to position [161, 0]
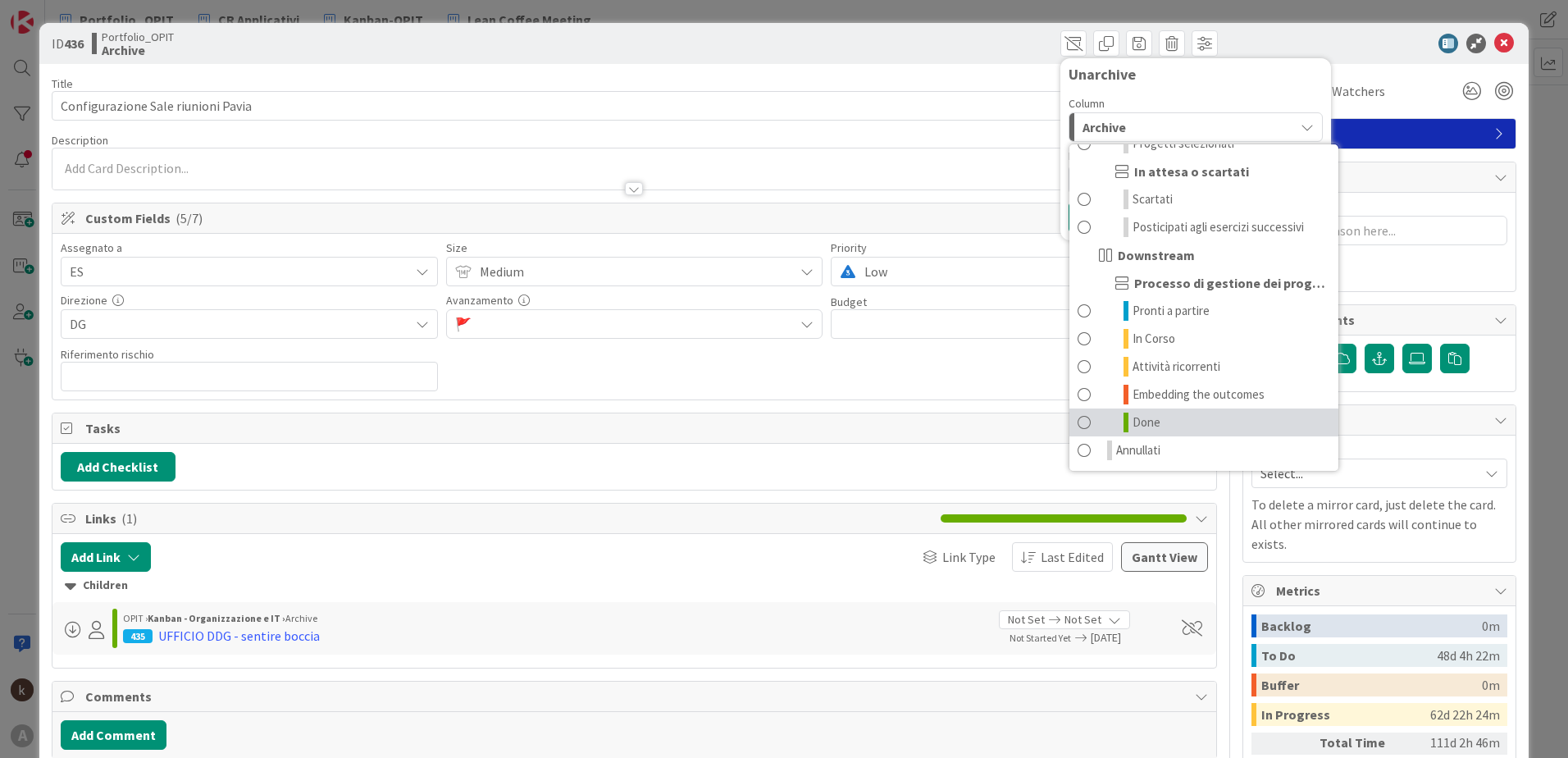
click at [1078, 428] on span at bounding box center [1084, 423] width 13 height 20
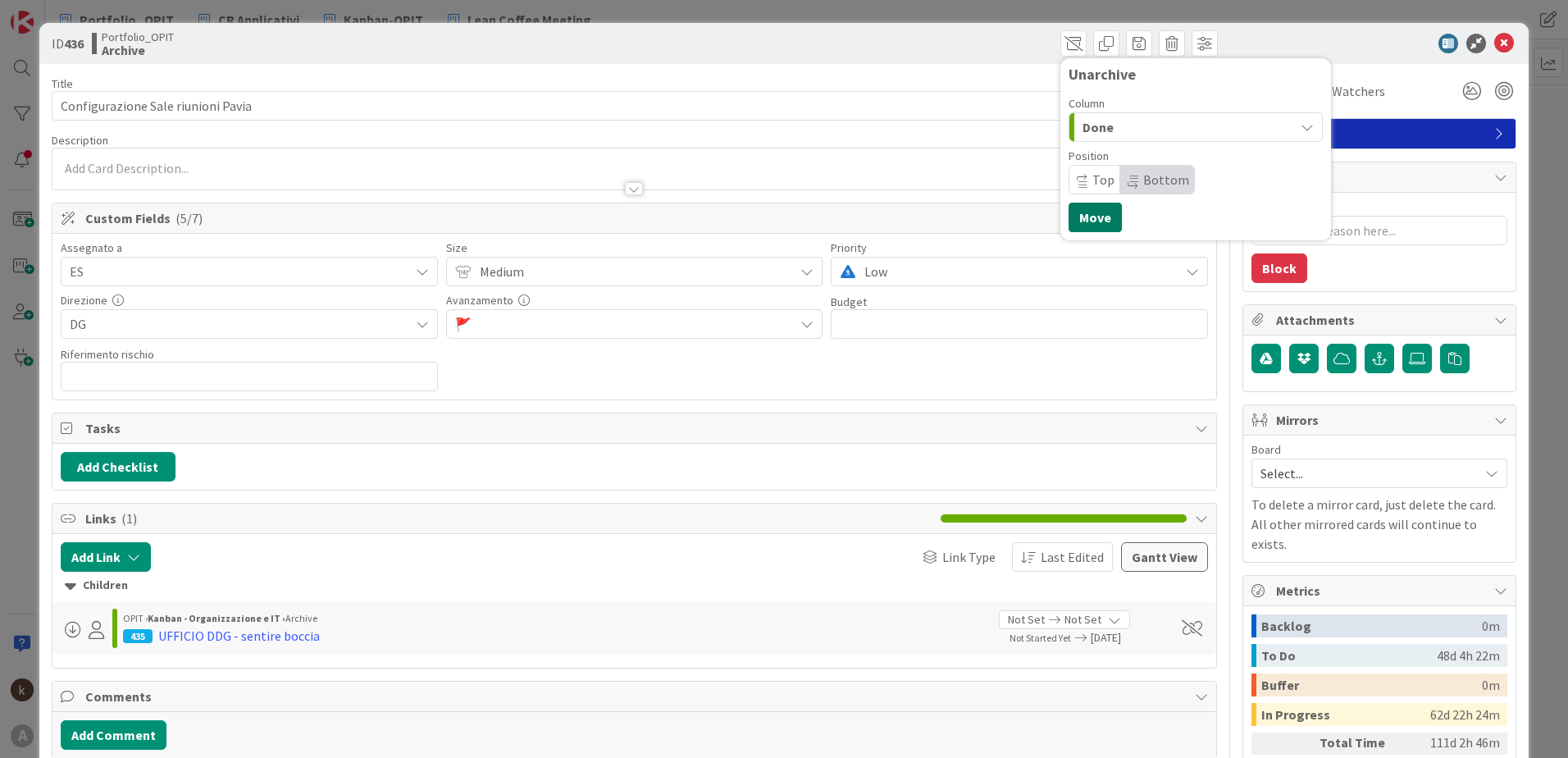
click at [1081, 225] on button "Move" at bounding box center [1095, 217] width 53 height 30
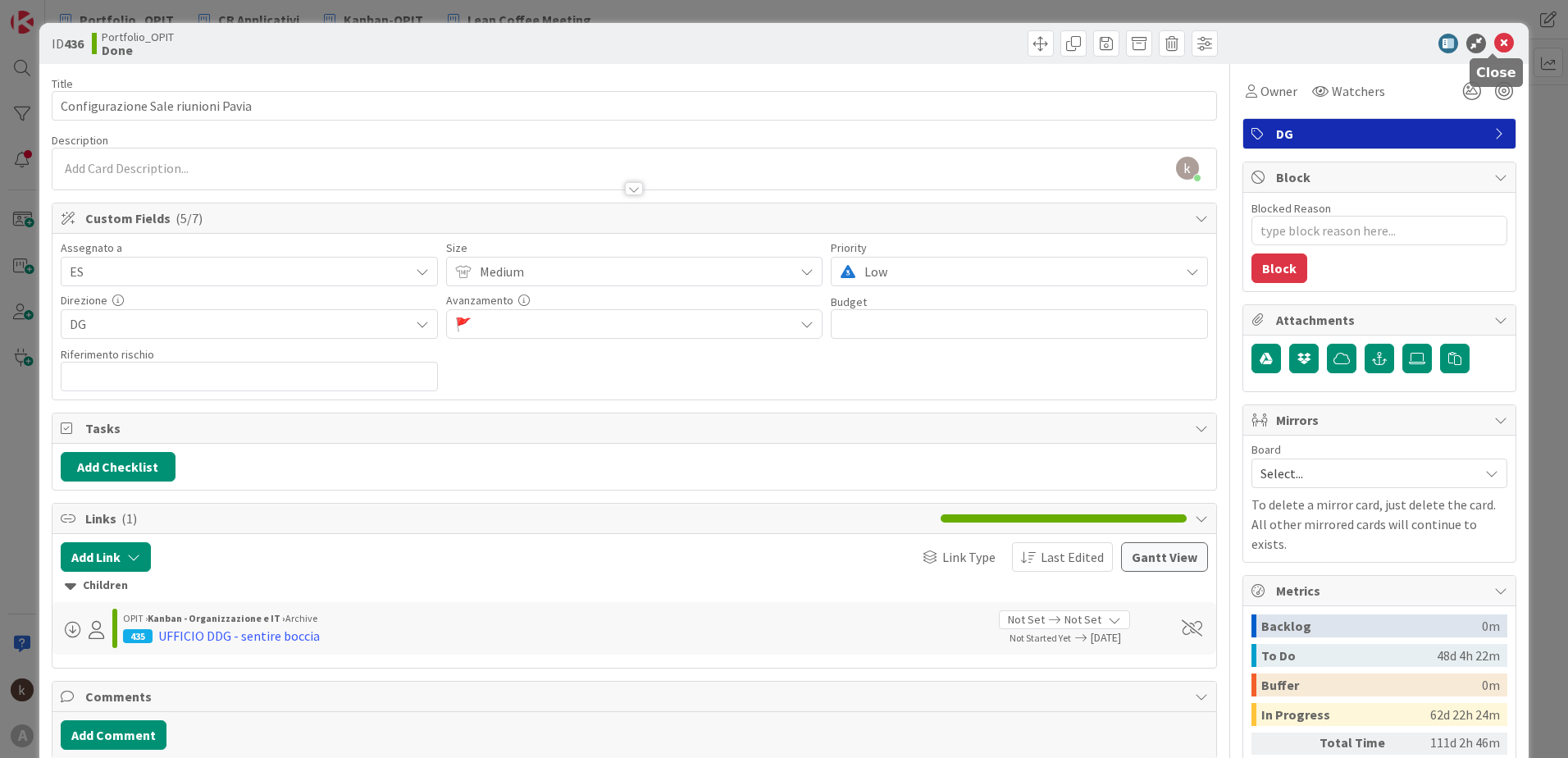
click at [1494, 43] on icon at bounding box center [1504, 44] width 20 height 20
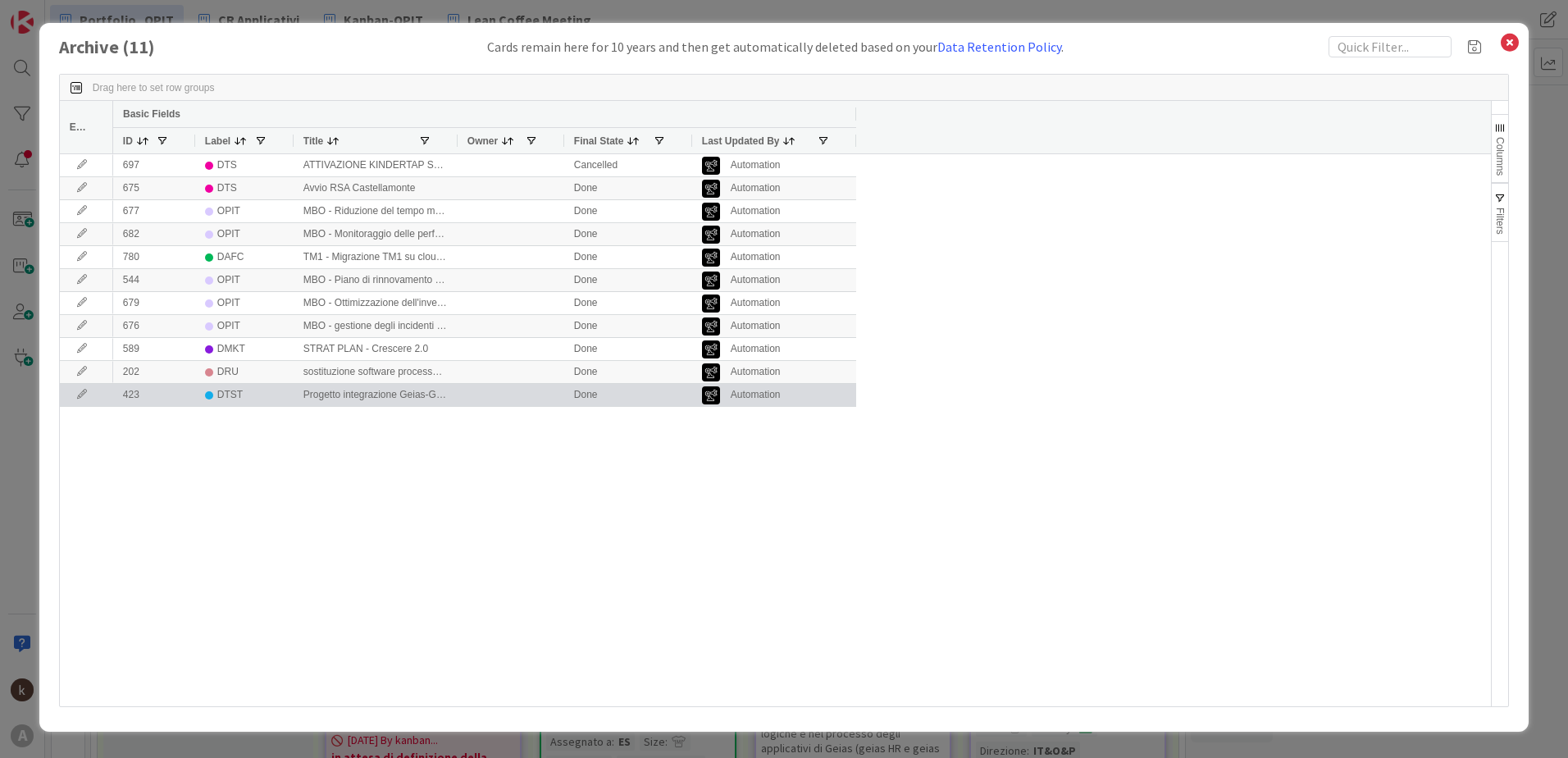
click at [83, 392] on icon at bounding box center [82, 395] width 24 height 10
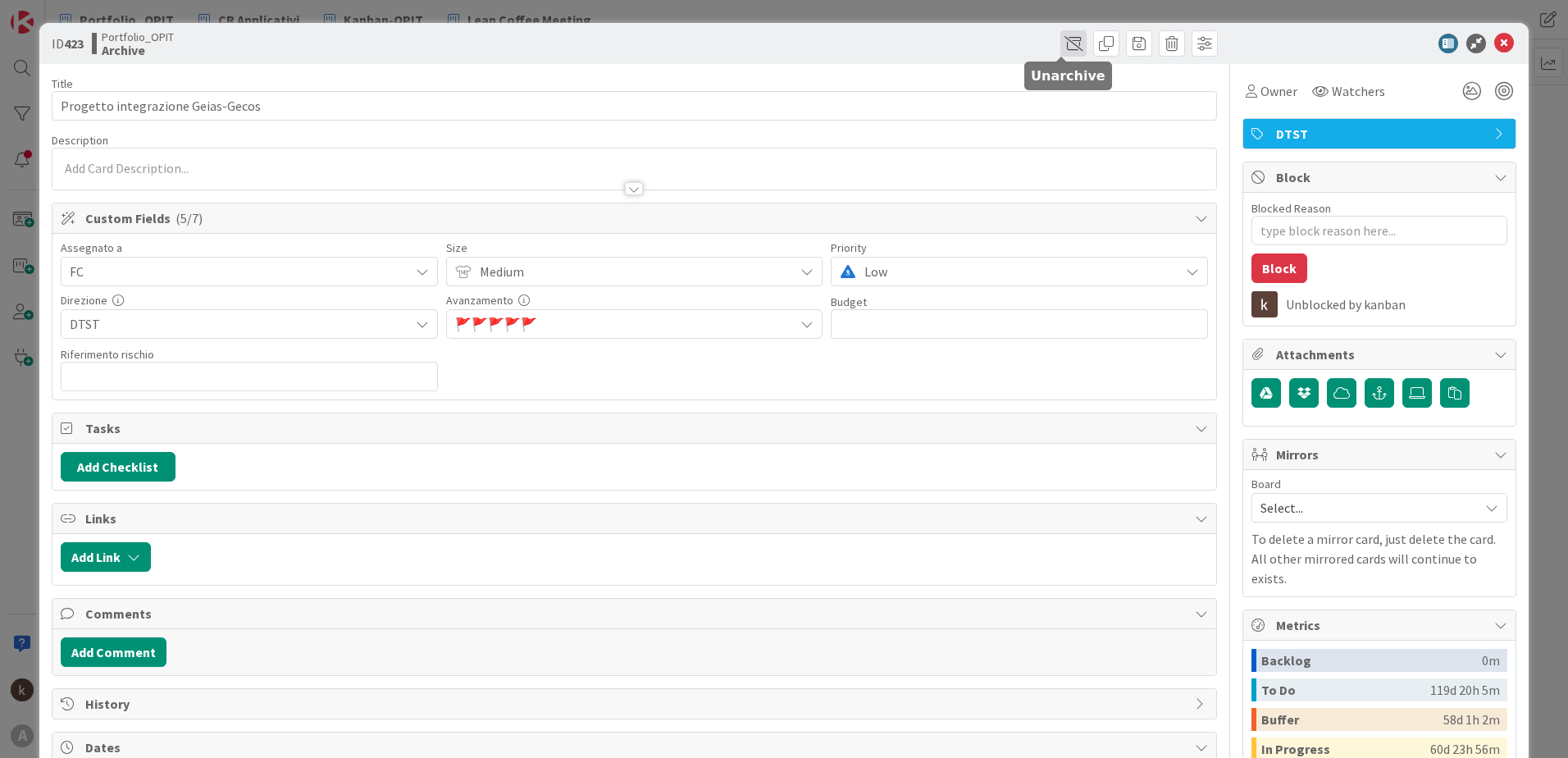
click at [1061, 42] on span at bounding box center [1073, 43] width 26 height 26
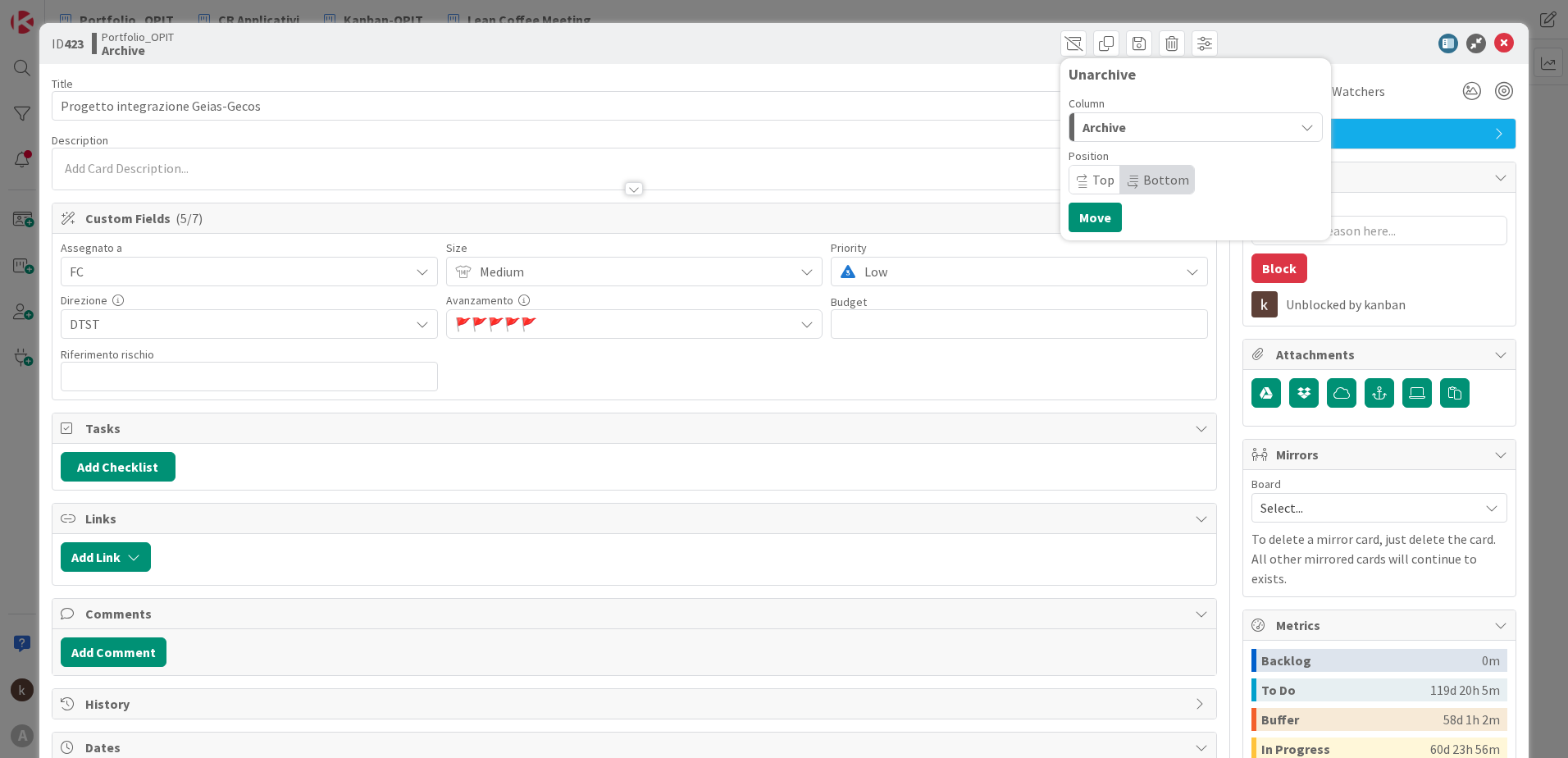
click at [1125, 122] on div "Archive" at bounding box center [1186, 126] width 216 height 26
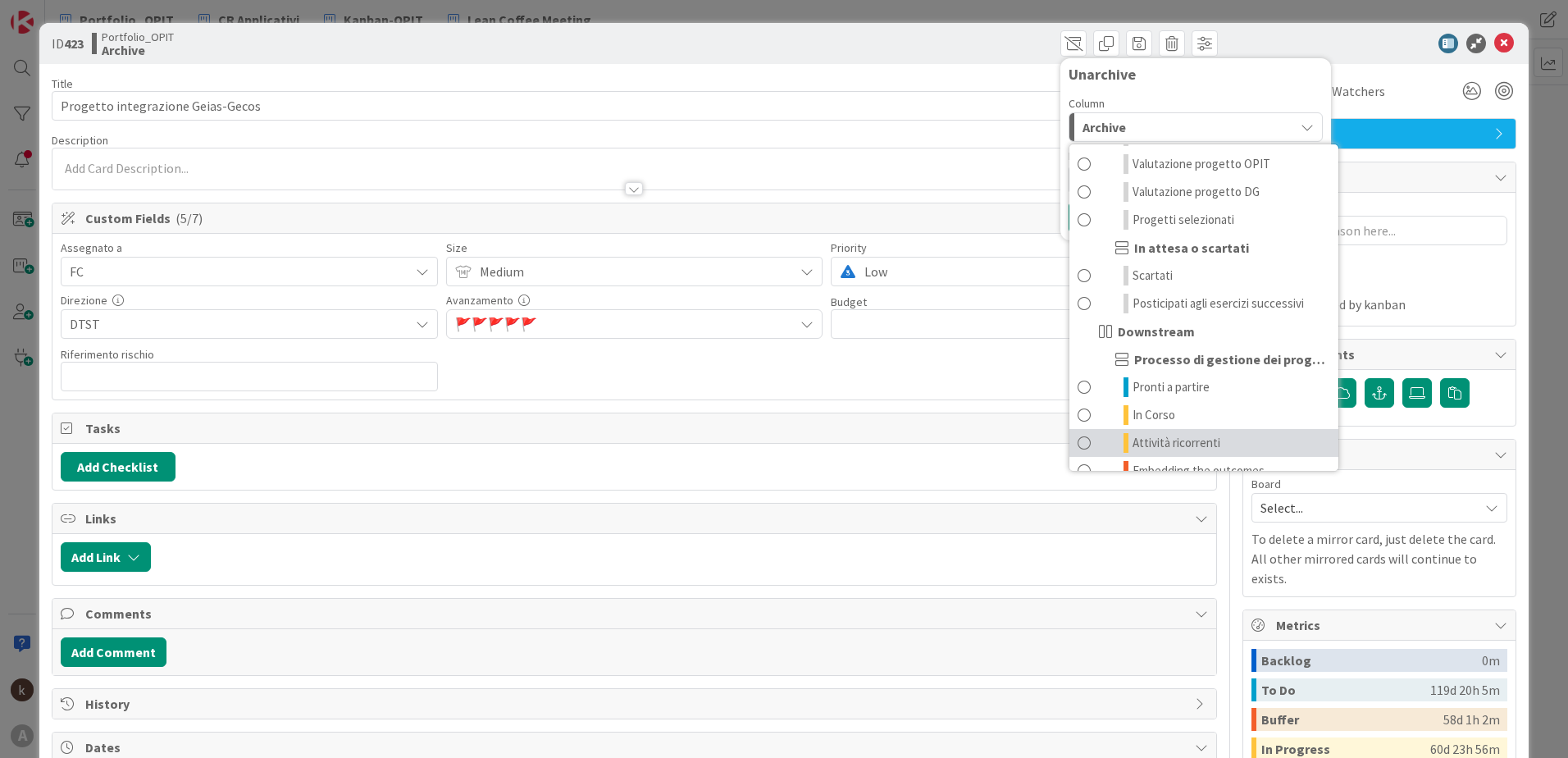
scroll to position [161, 0]
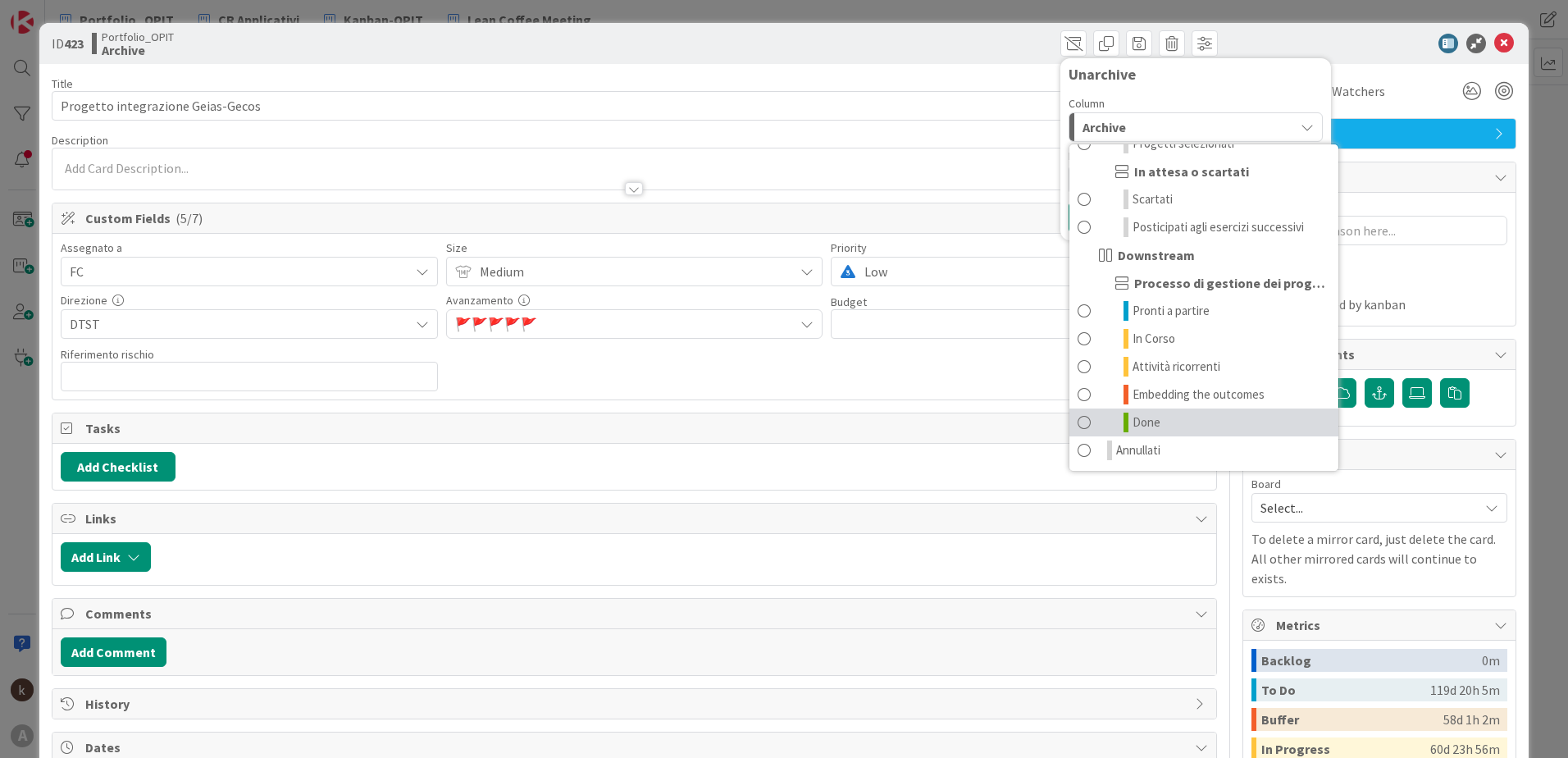
click at [1078, 420] on span at bounding box center [1084, 423] width 13 height 20
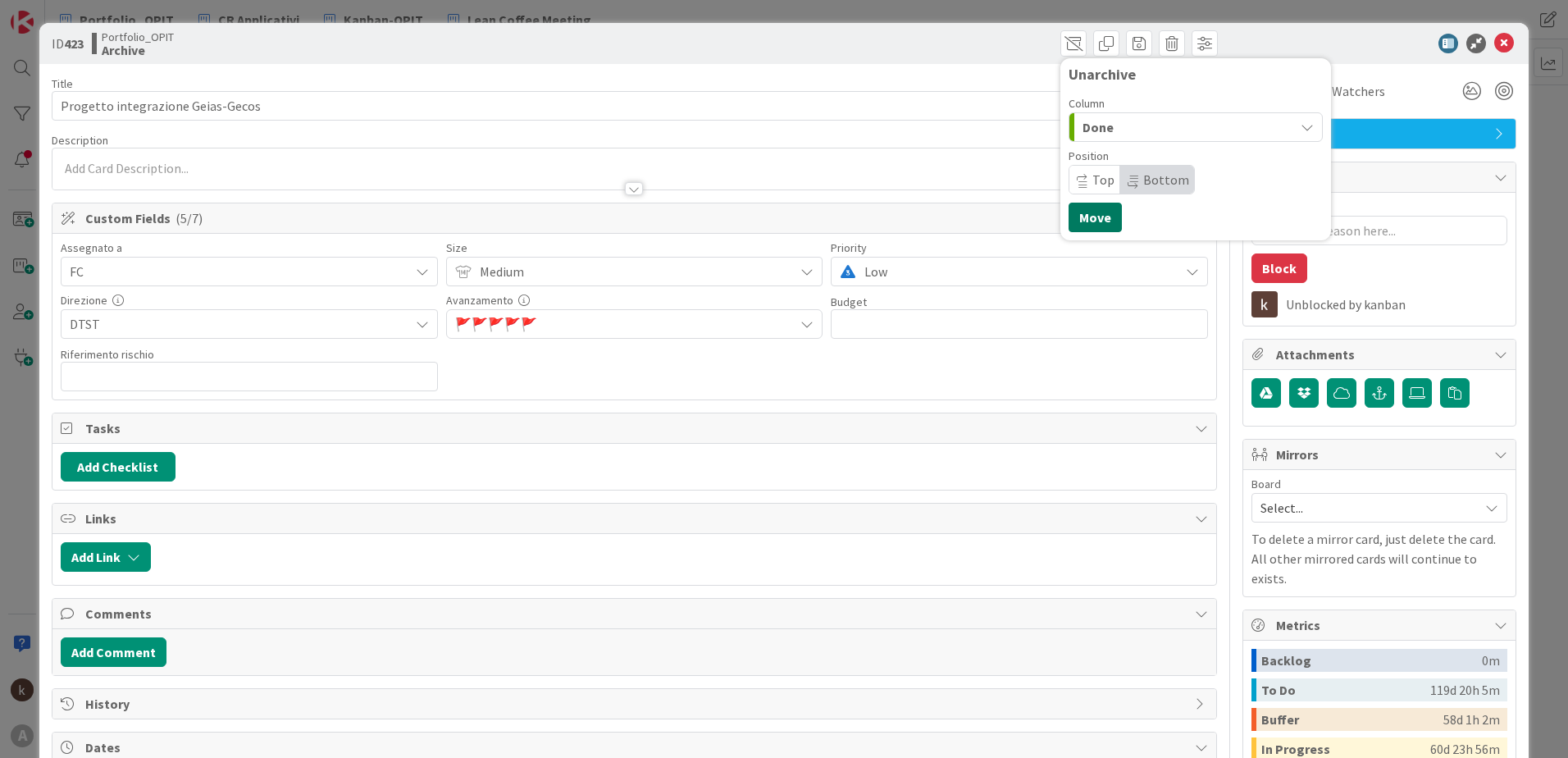
click at [1102, 222] on button "Move" at bounding box center [1095, 217] width 53 height 30
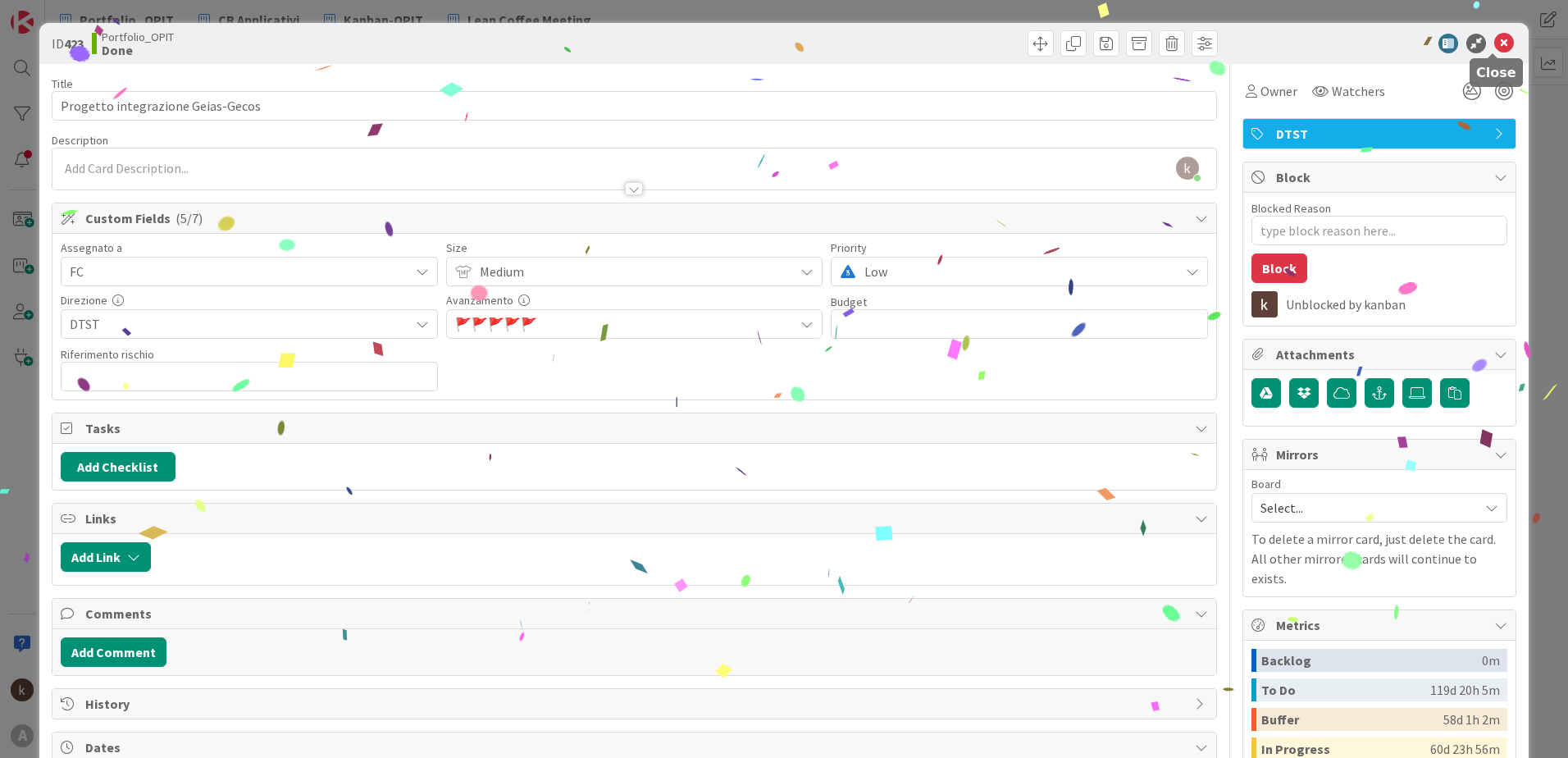
click at [1494, 42] on icon at bounding box center [1504, 44] width 20 height 20
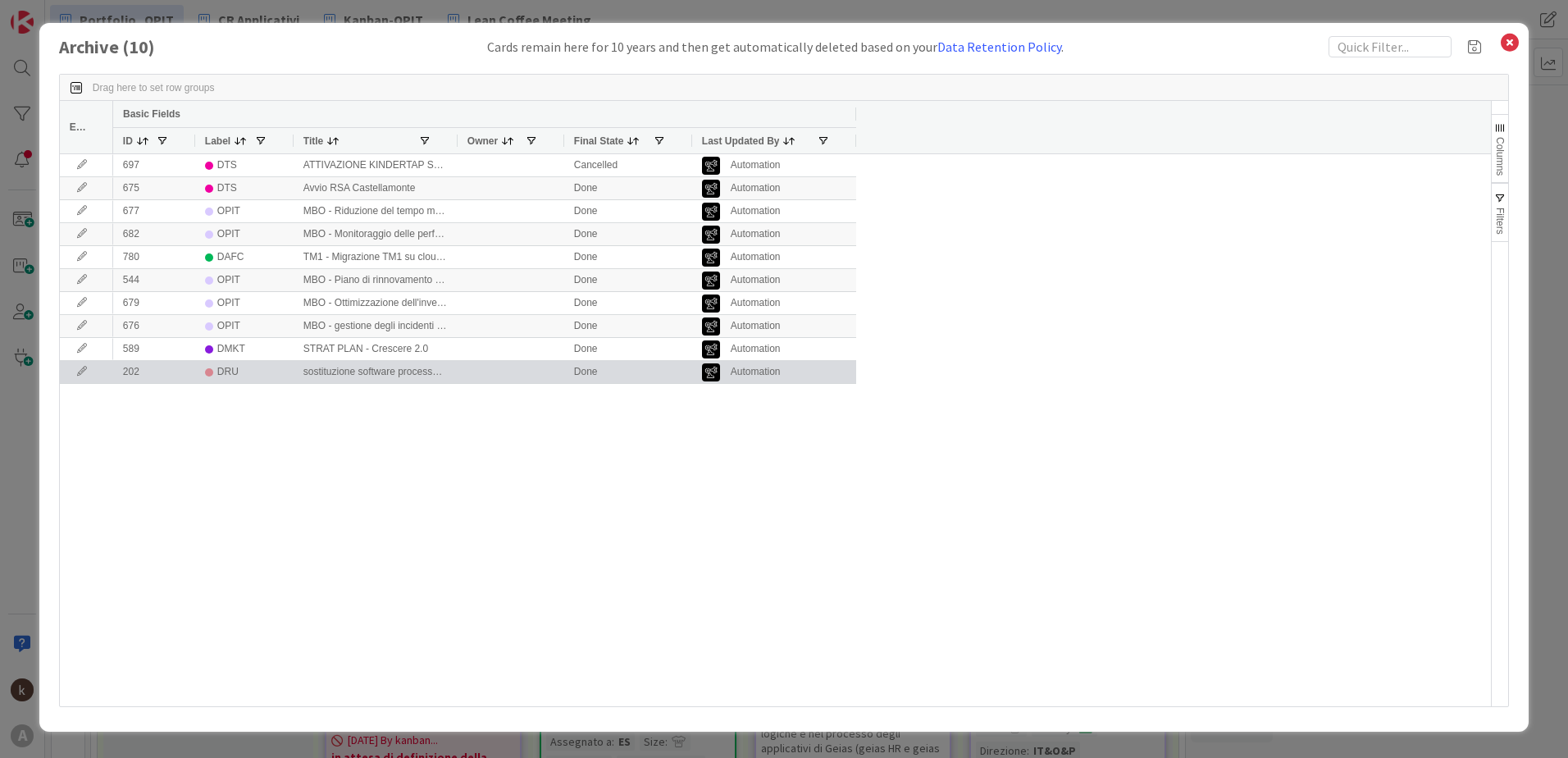
click at [80, 377] on icon at bounding box center [82, 371] width 24 height 10
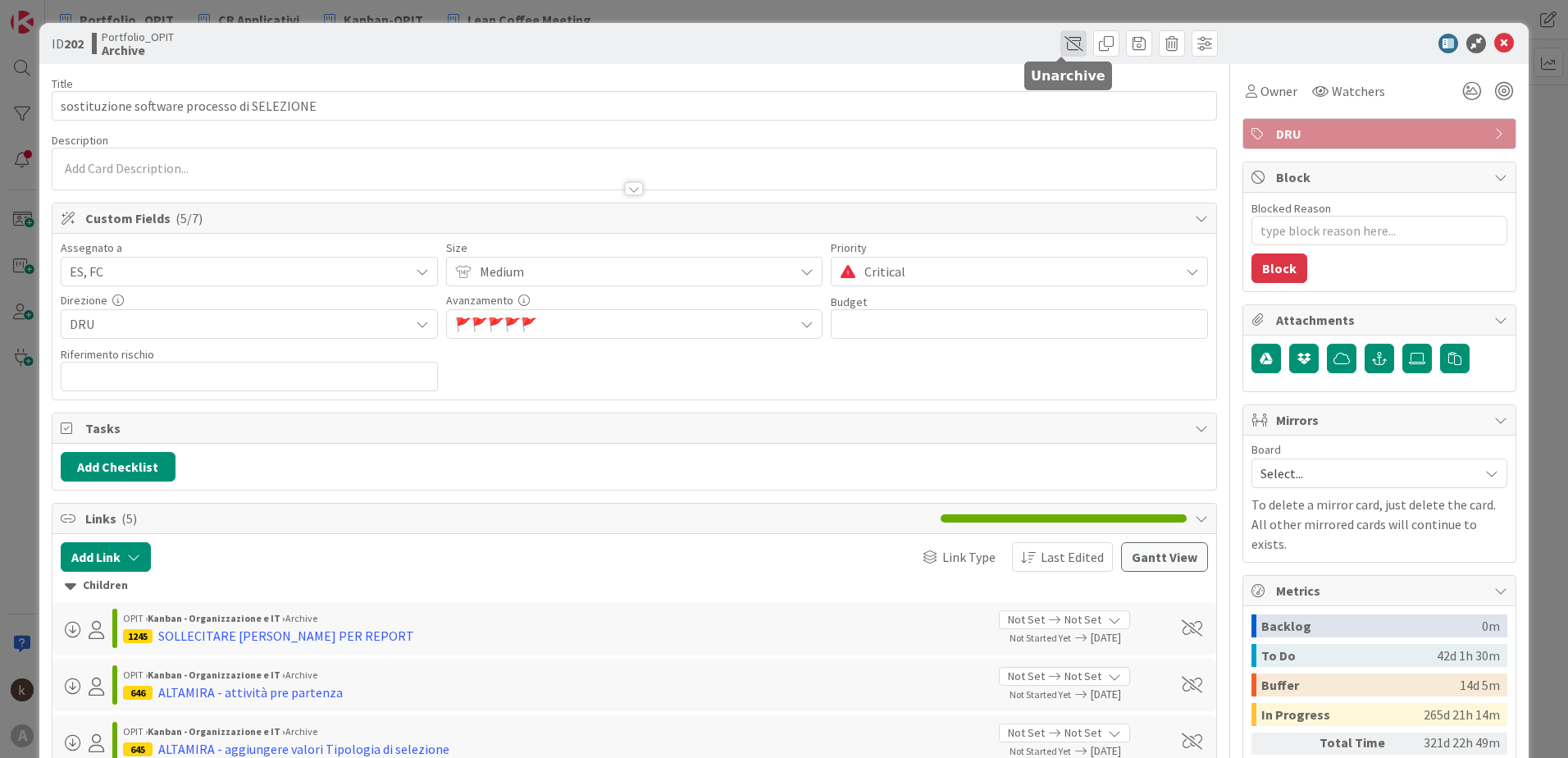
click at [1073, 39] on span at bounding box center [1073, 43] width 26 height 26
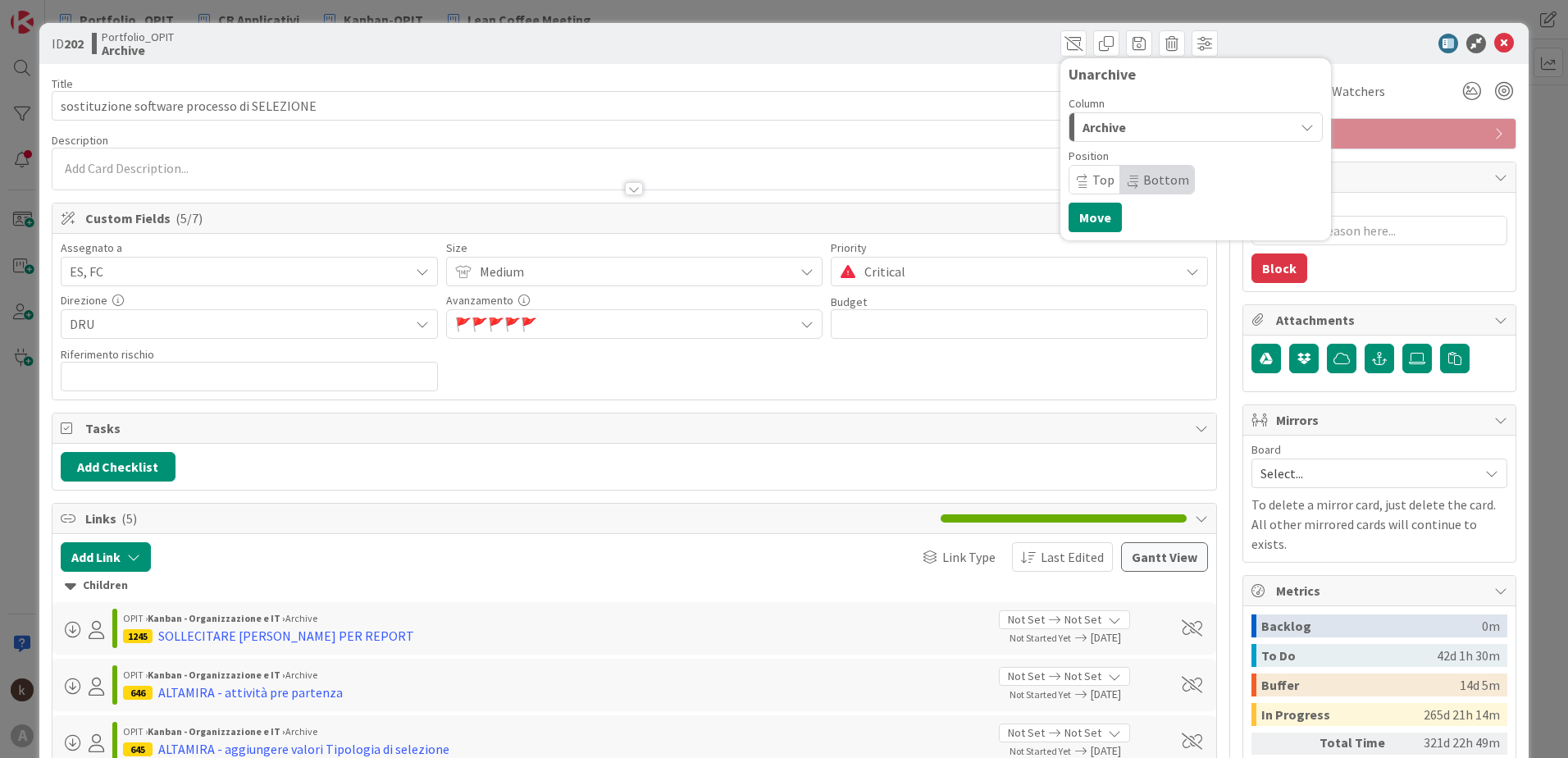
click at [1084, 127] on span "Archive" at bounding box center [1105, 127] width 43 height 22
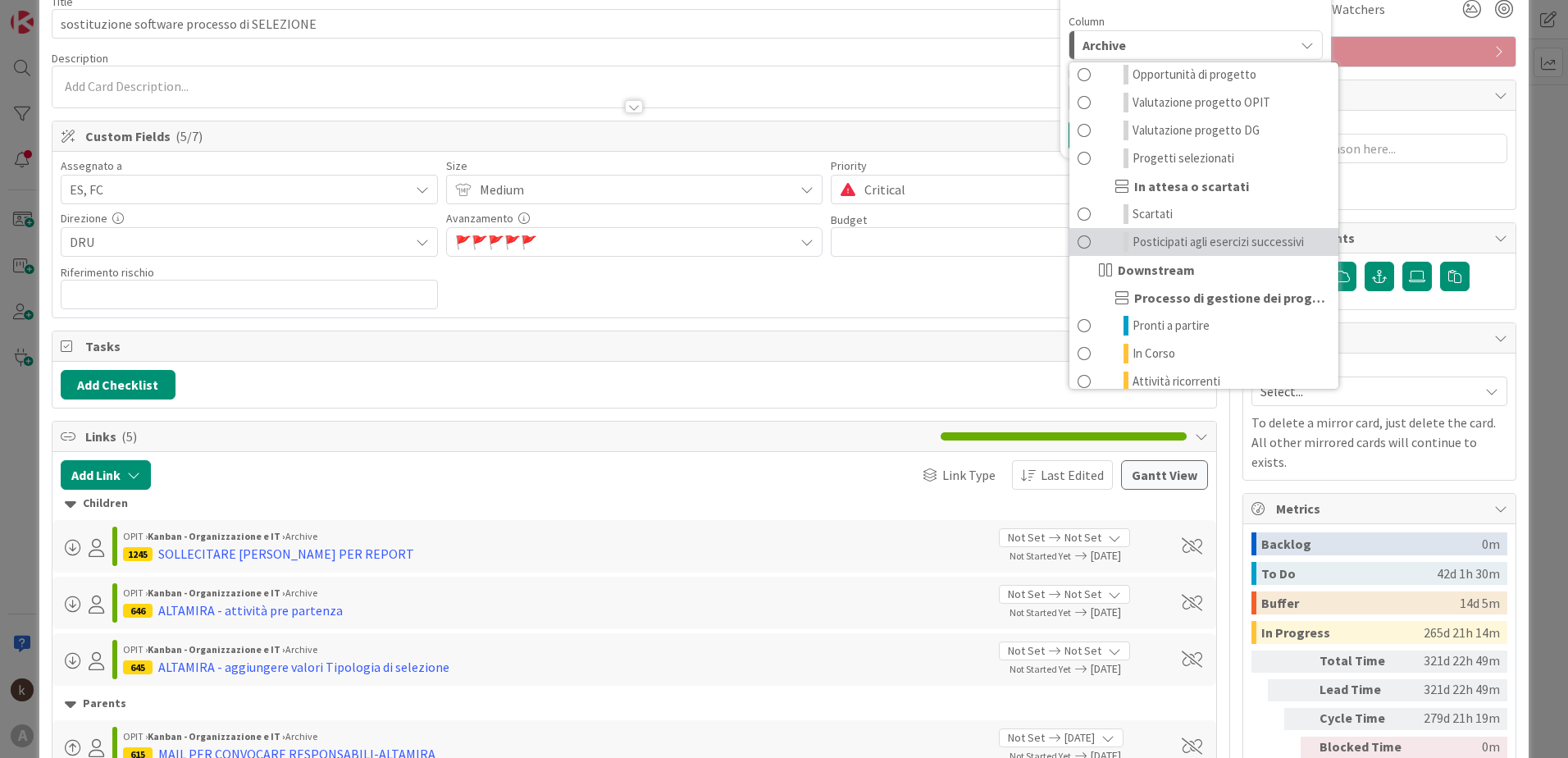
scroll to position [161, 0]
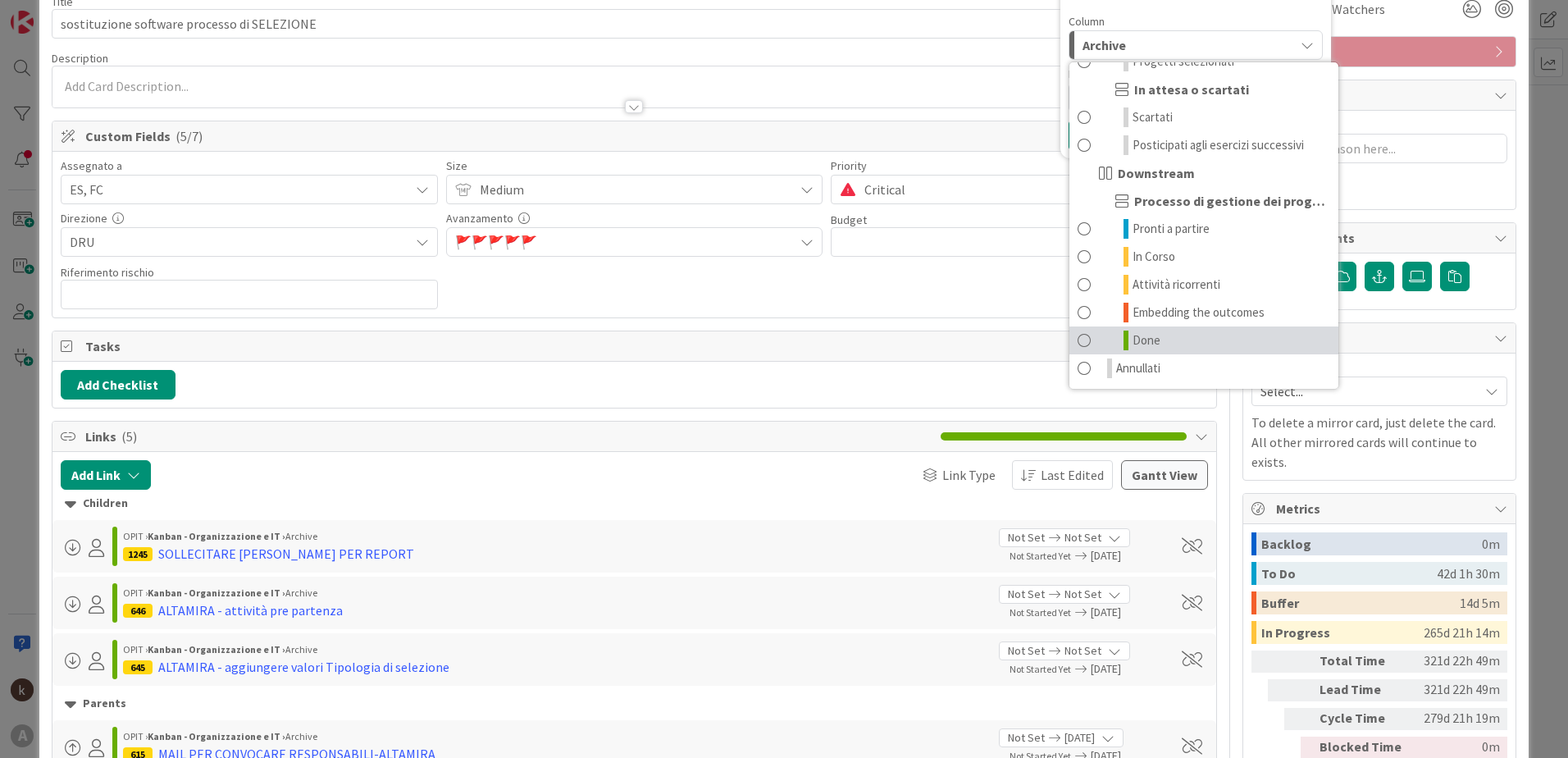
click at [1078, 341] on span at bounding box center [1084, 341] width 13 height 20
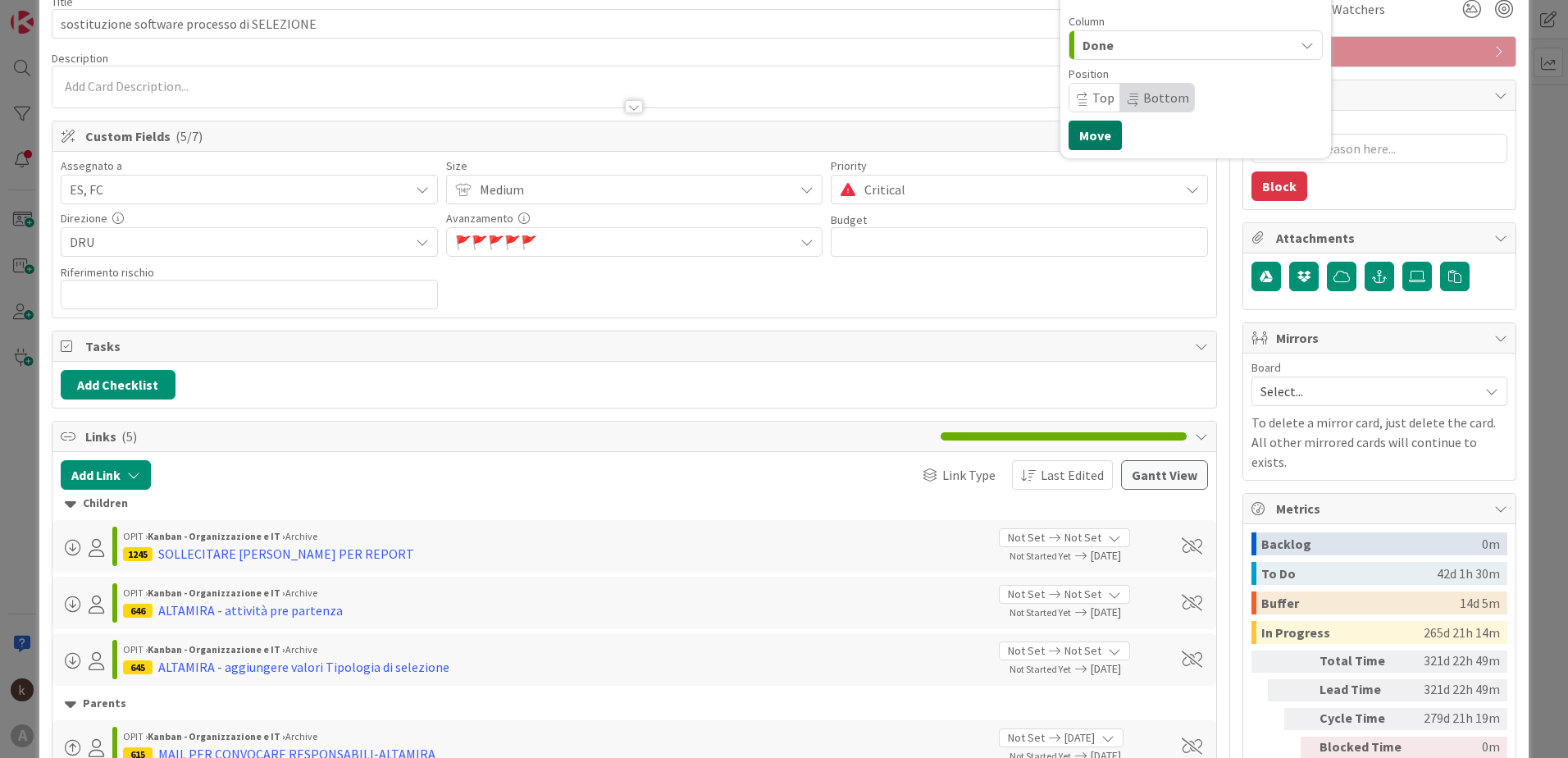
click at [1080, 141] on button "Move" at bounding box center [1095, 135] width 53 height 30
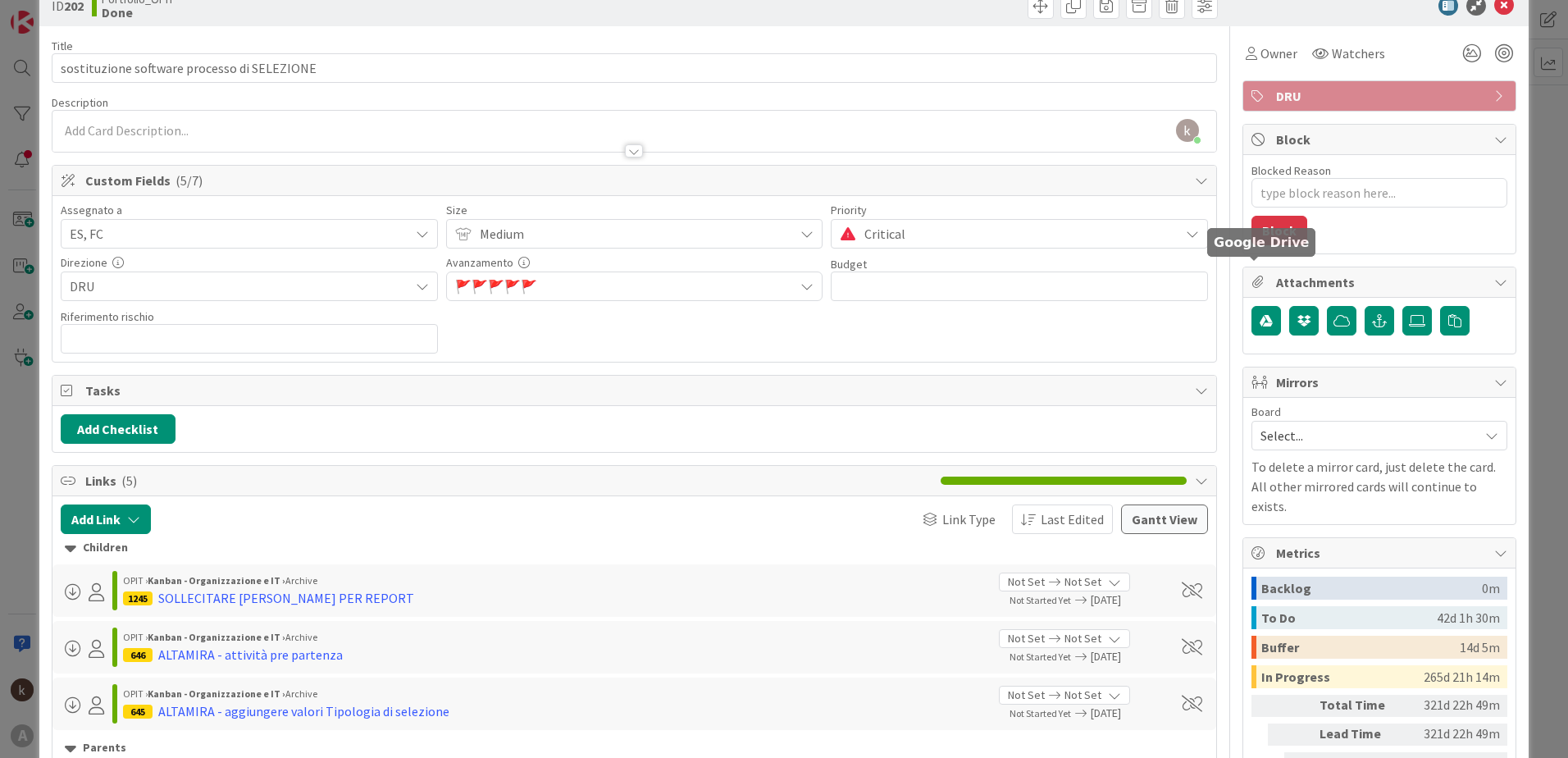
scroll to position [0, 0]
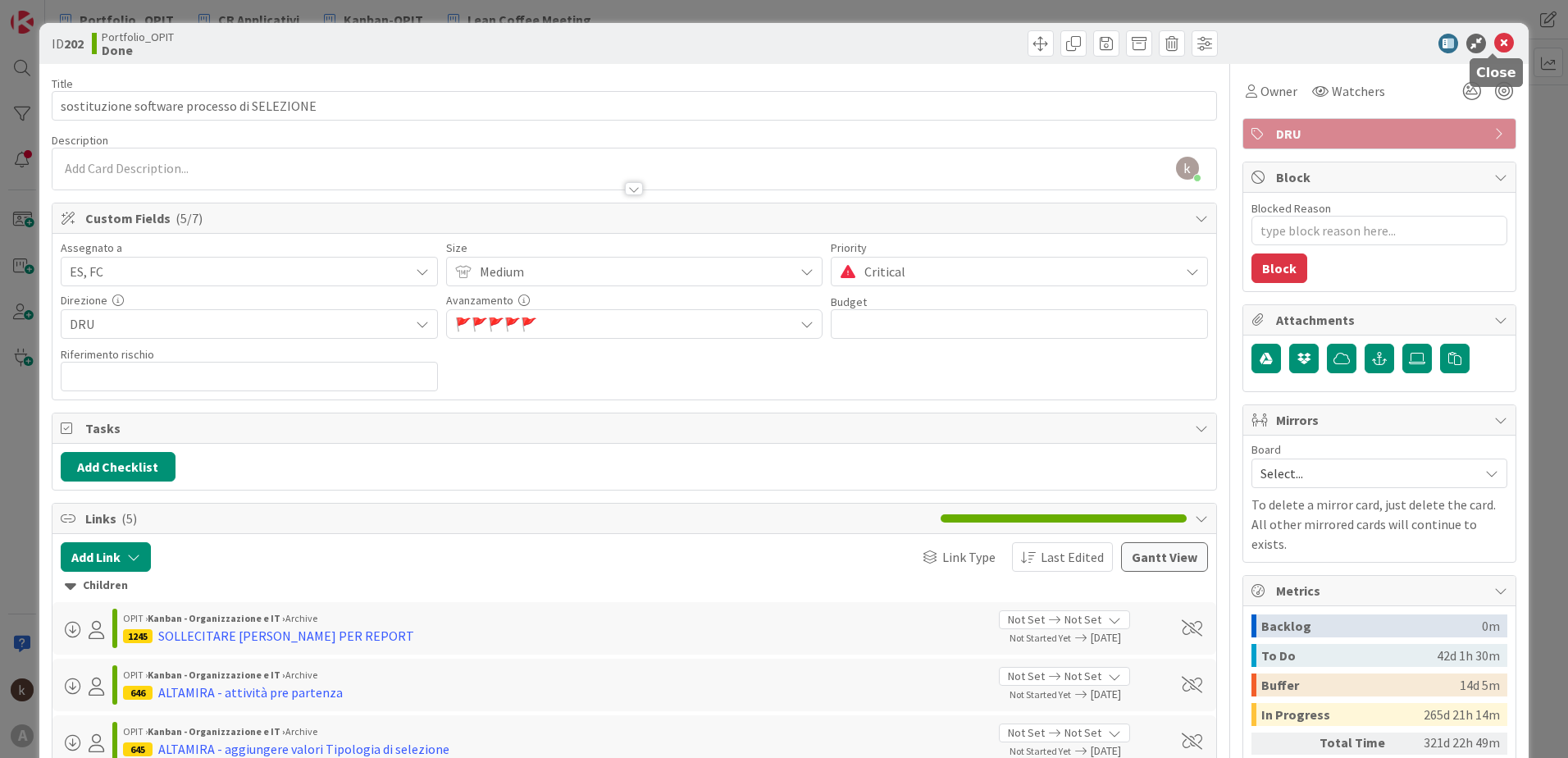
click at [1494, 40] on icon at bounding box center [1504, 44] width 20 height 20
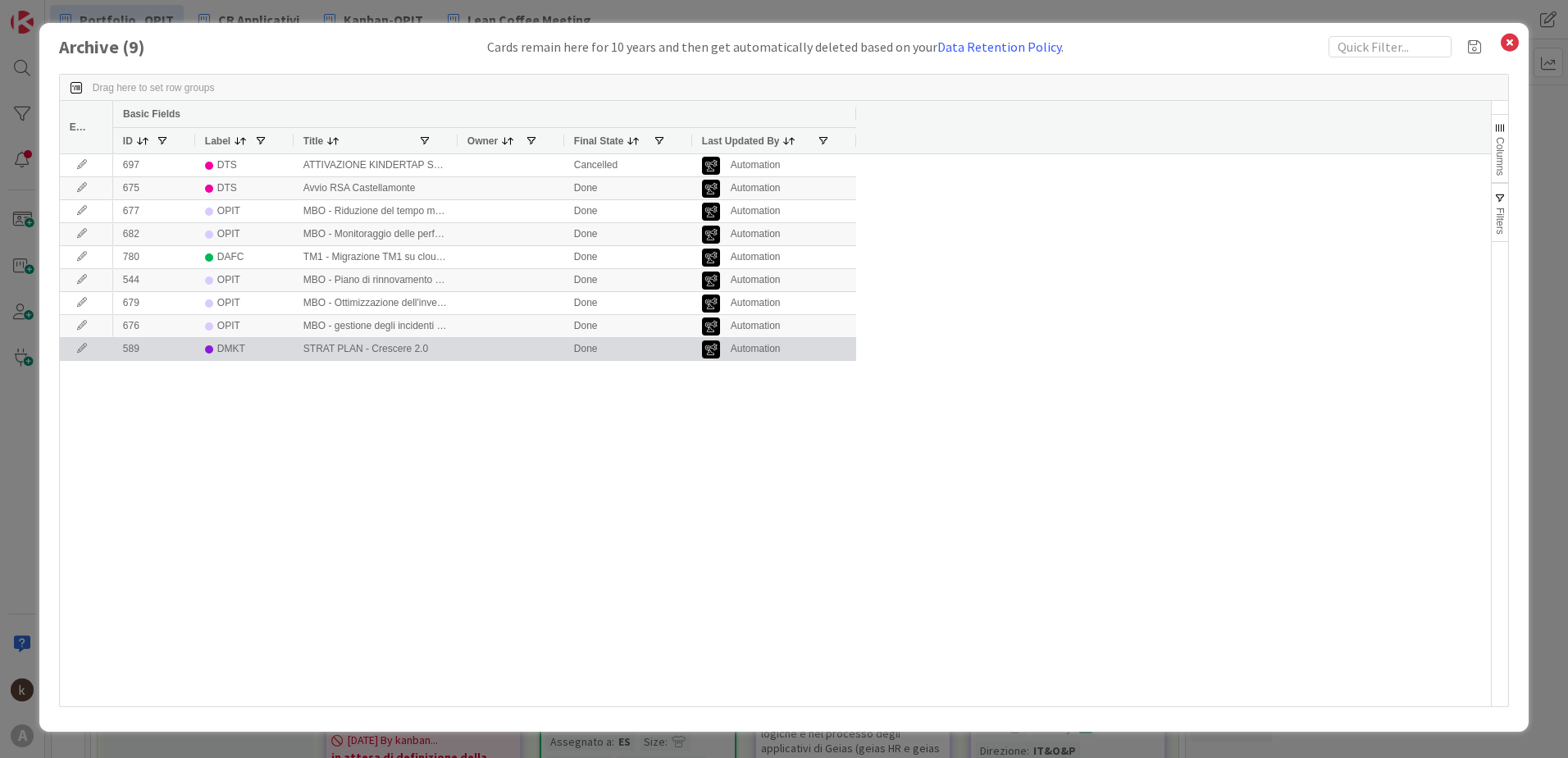
click at [80, 353] on icon at bounding box center [82, 348] width 24 height 10
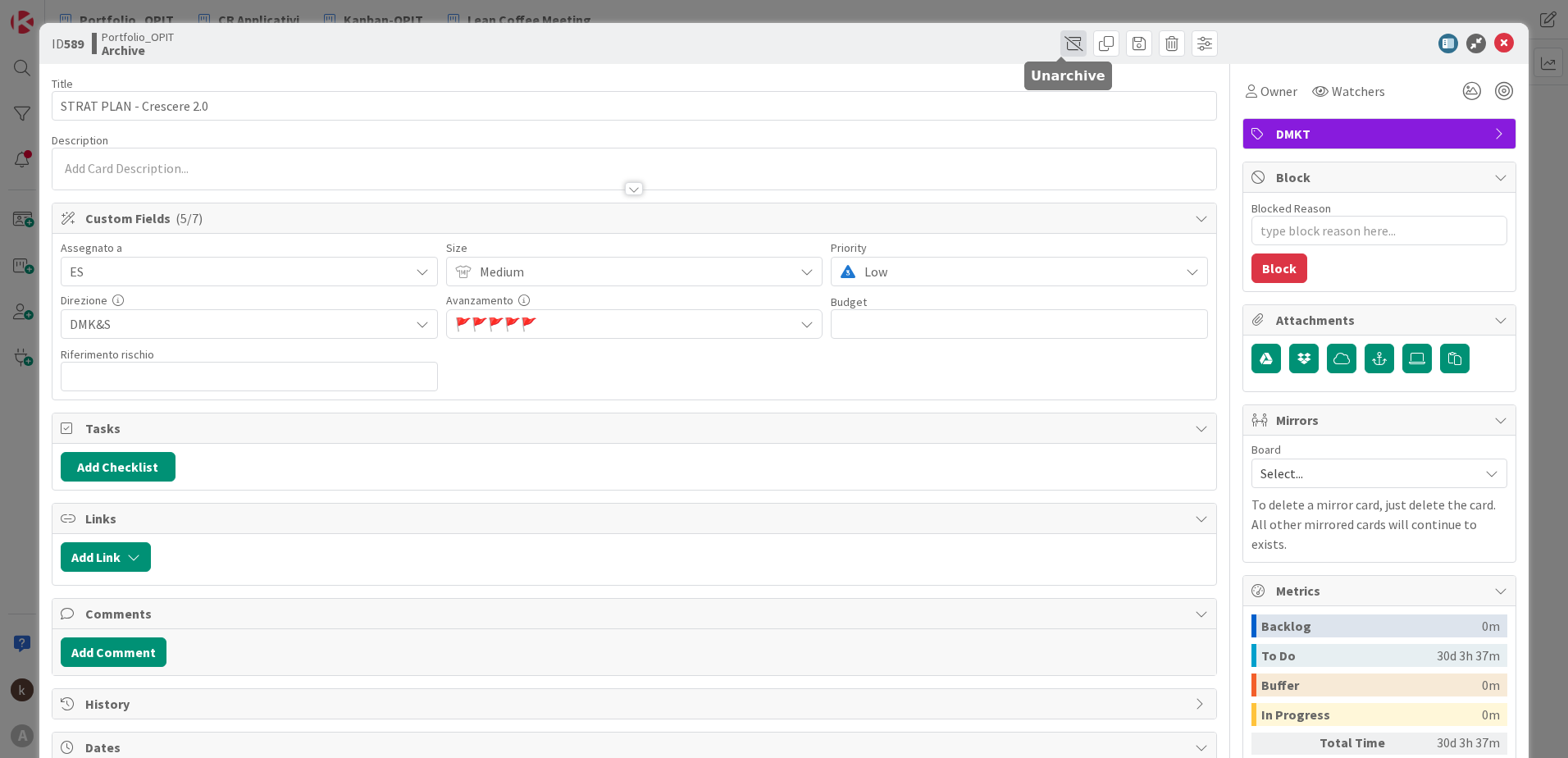
click at [1061, 52] on span at bounding box center [1073, 43] width 26 height 26
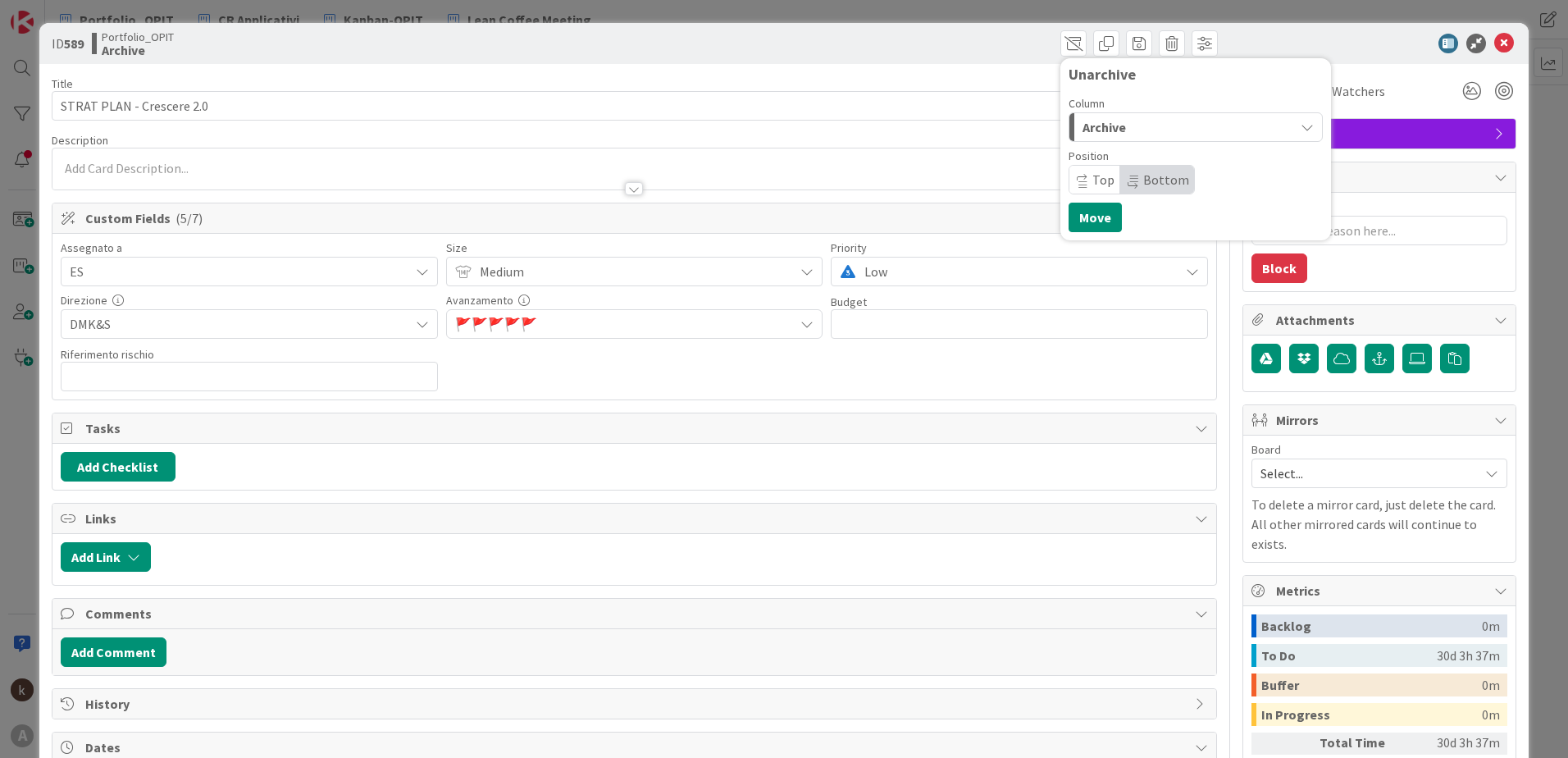
click at [1139, 120] on div "Archive" at bounding box center [1186, 126] width 216 height 26
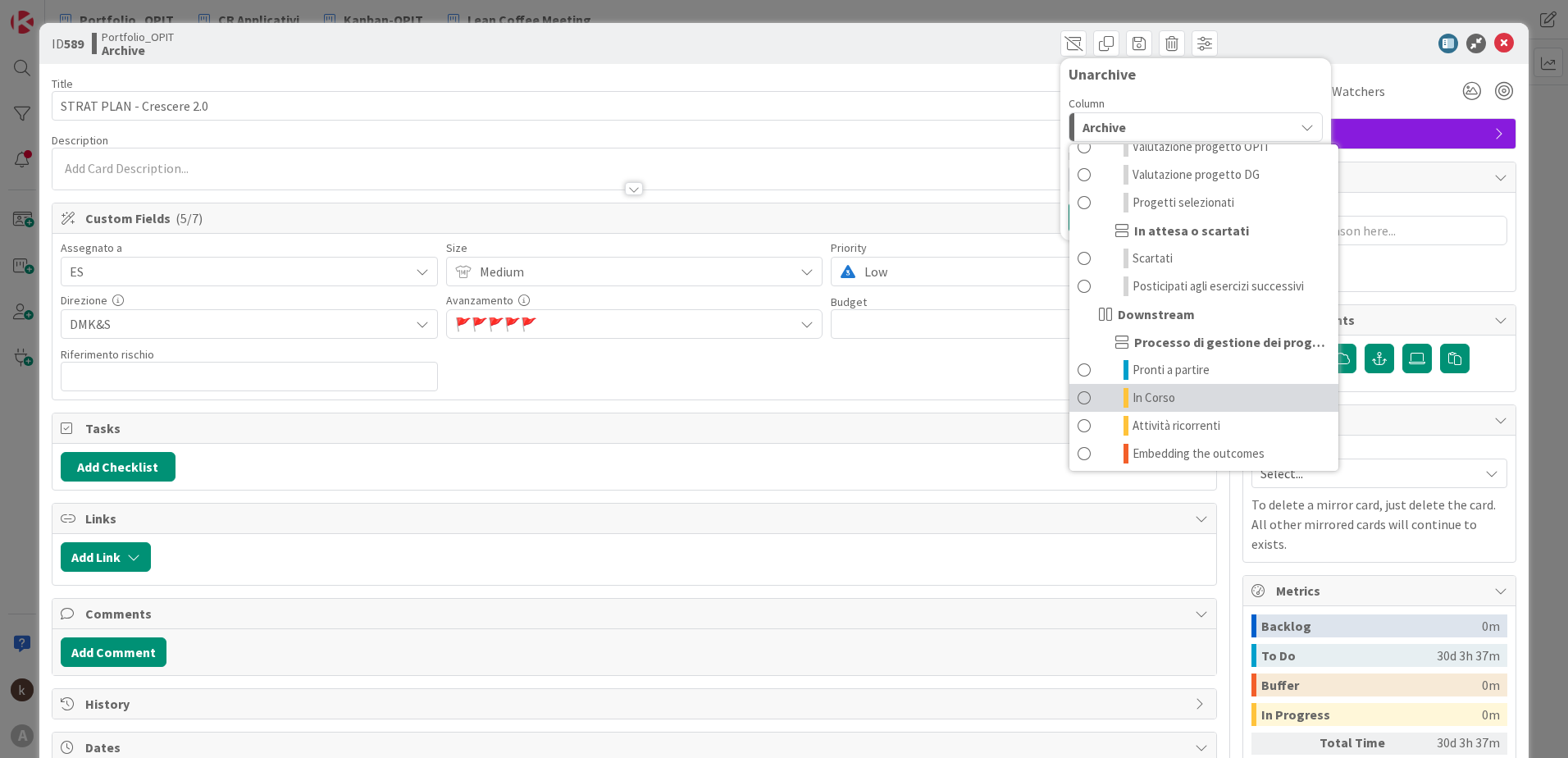
scroll to position [161, 0]
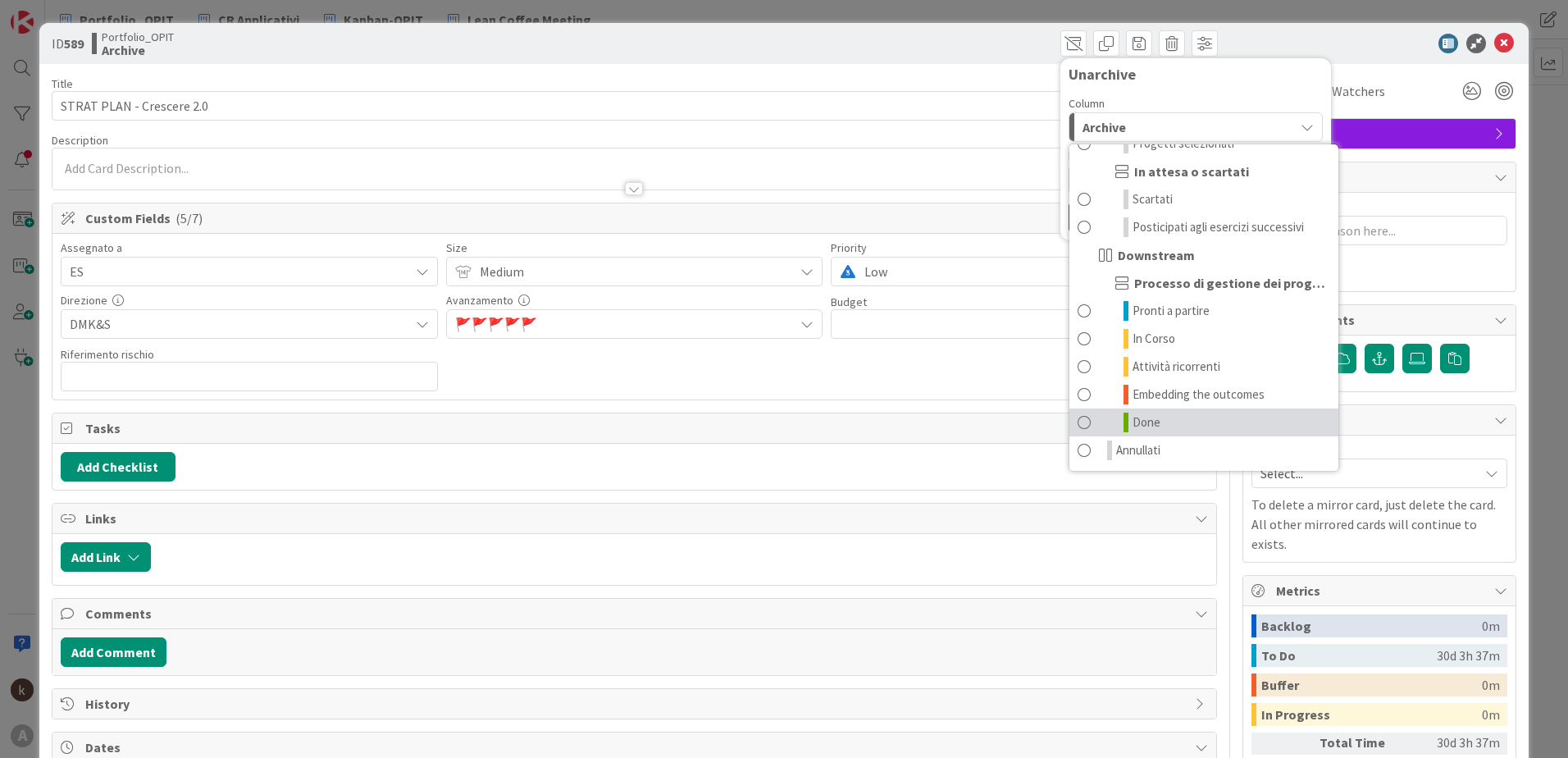
click at [1104, 421] on link "Done" at bounding box center [1204, 423] width 269 height 28
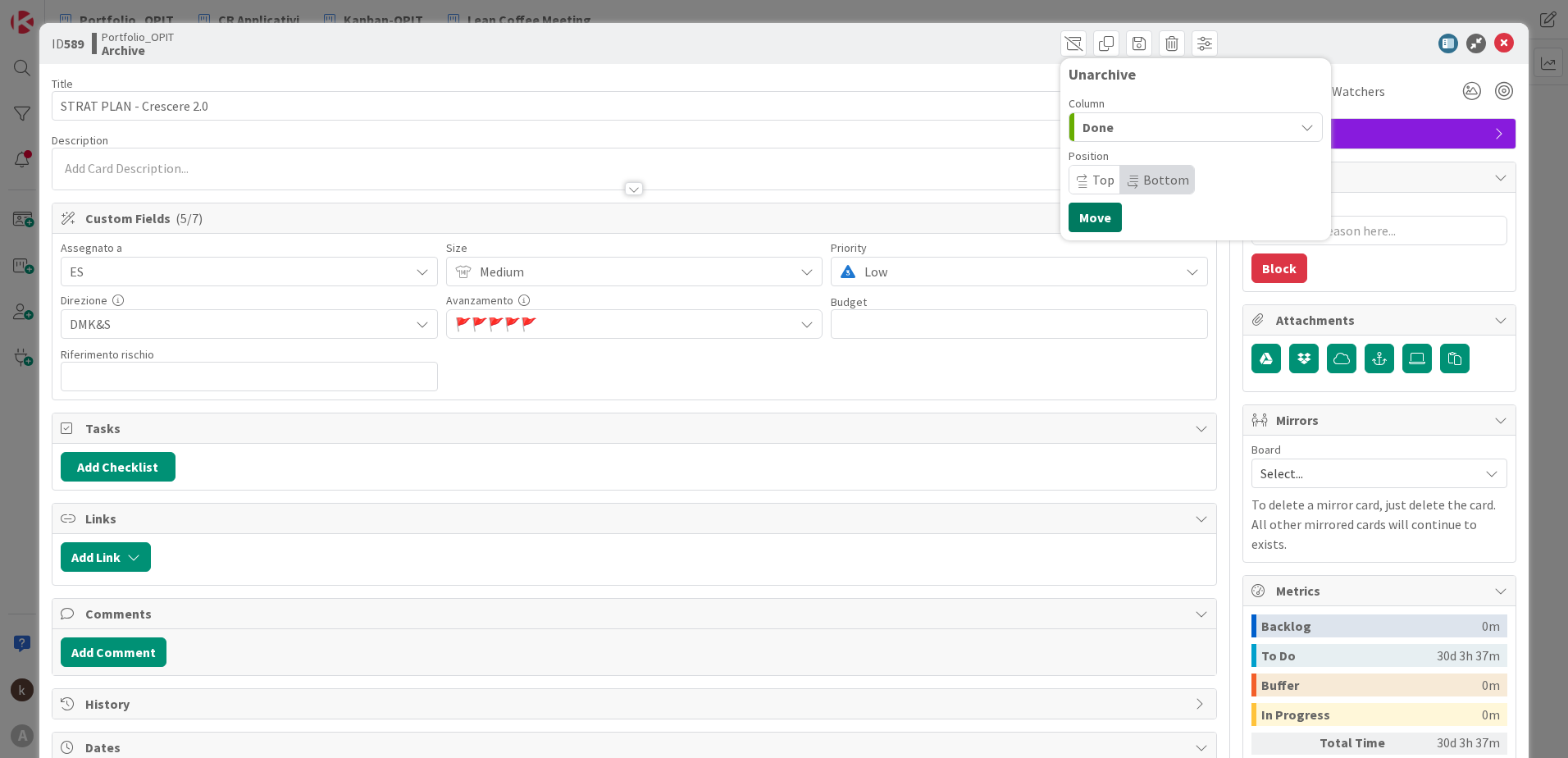
click at [1096, 223] on button "Move" at bounding box center [1095, 217] width 53 height 30
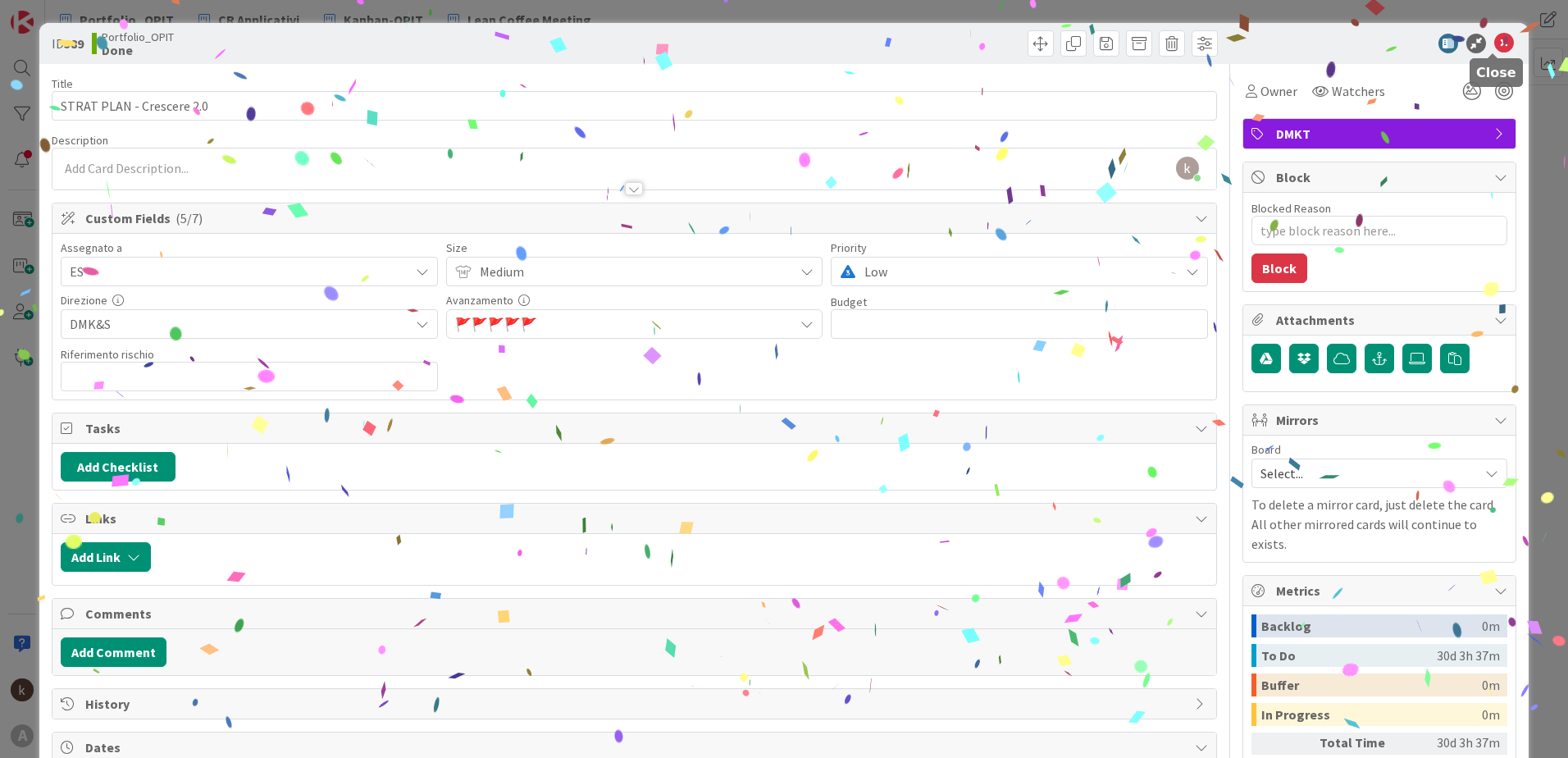
click at [1495, 48] on icon at bounding box center [1504, 44] width 20 height 20
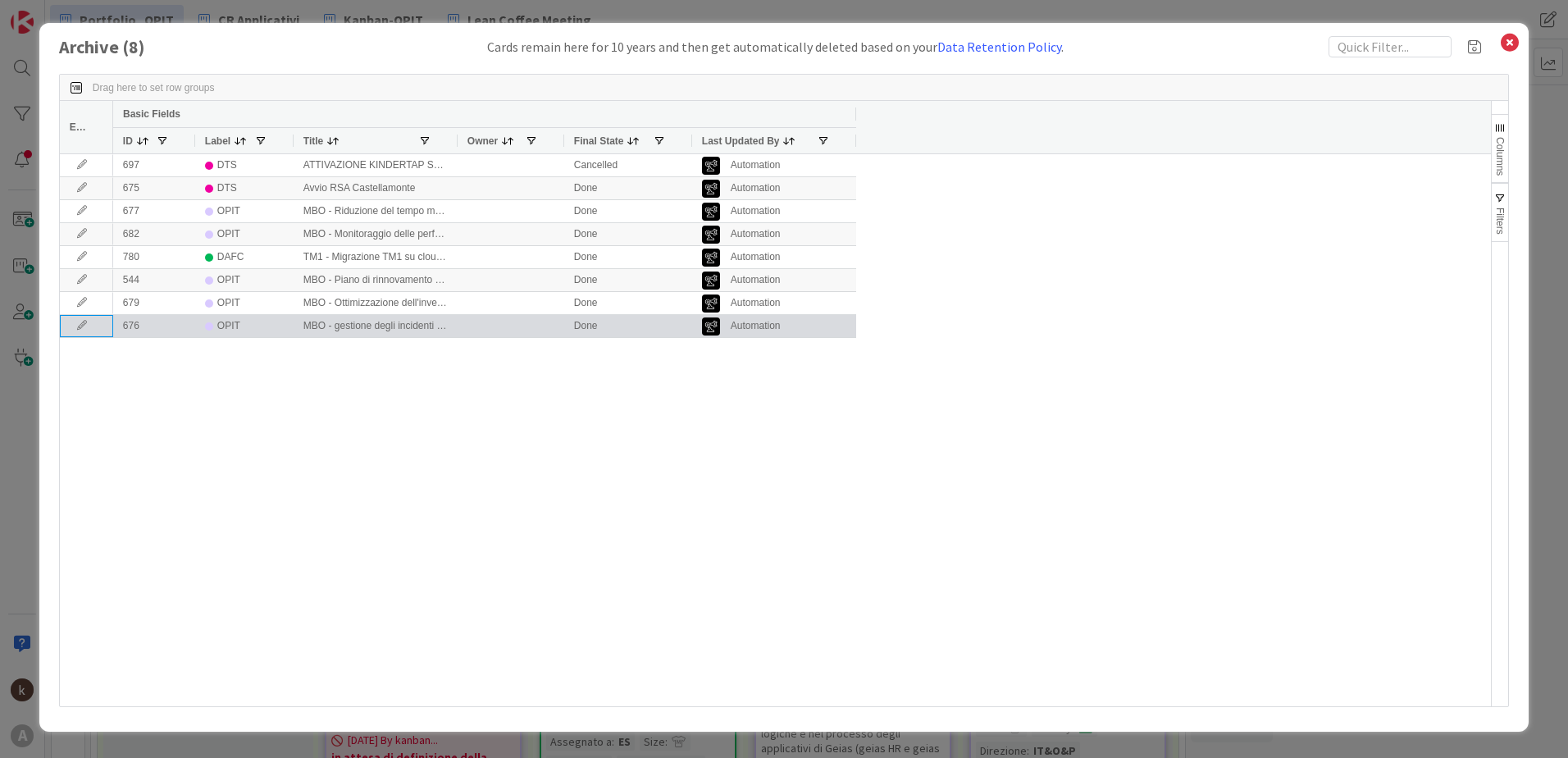
click at [80, 323] on icon at bounding box center [82, 326] width 24 height 10
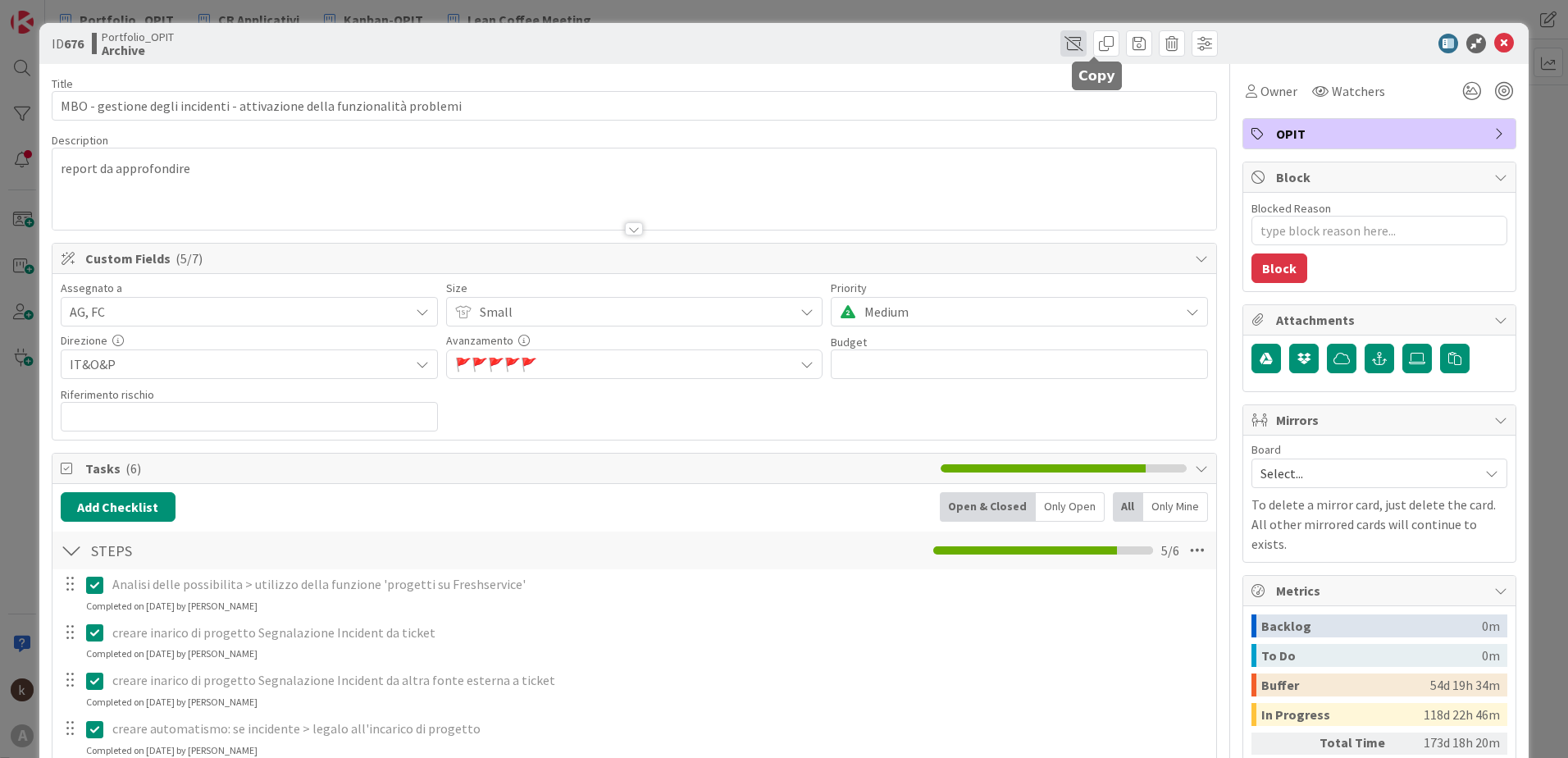
click at [1061, 41] on span at bounding box center [1073, 43] width 26 height 26
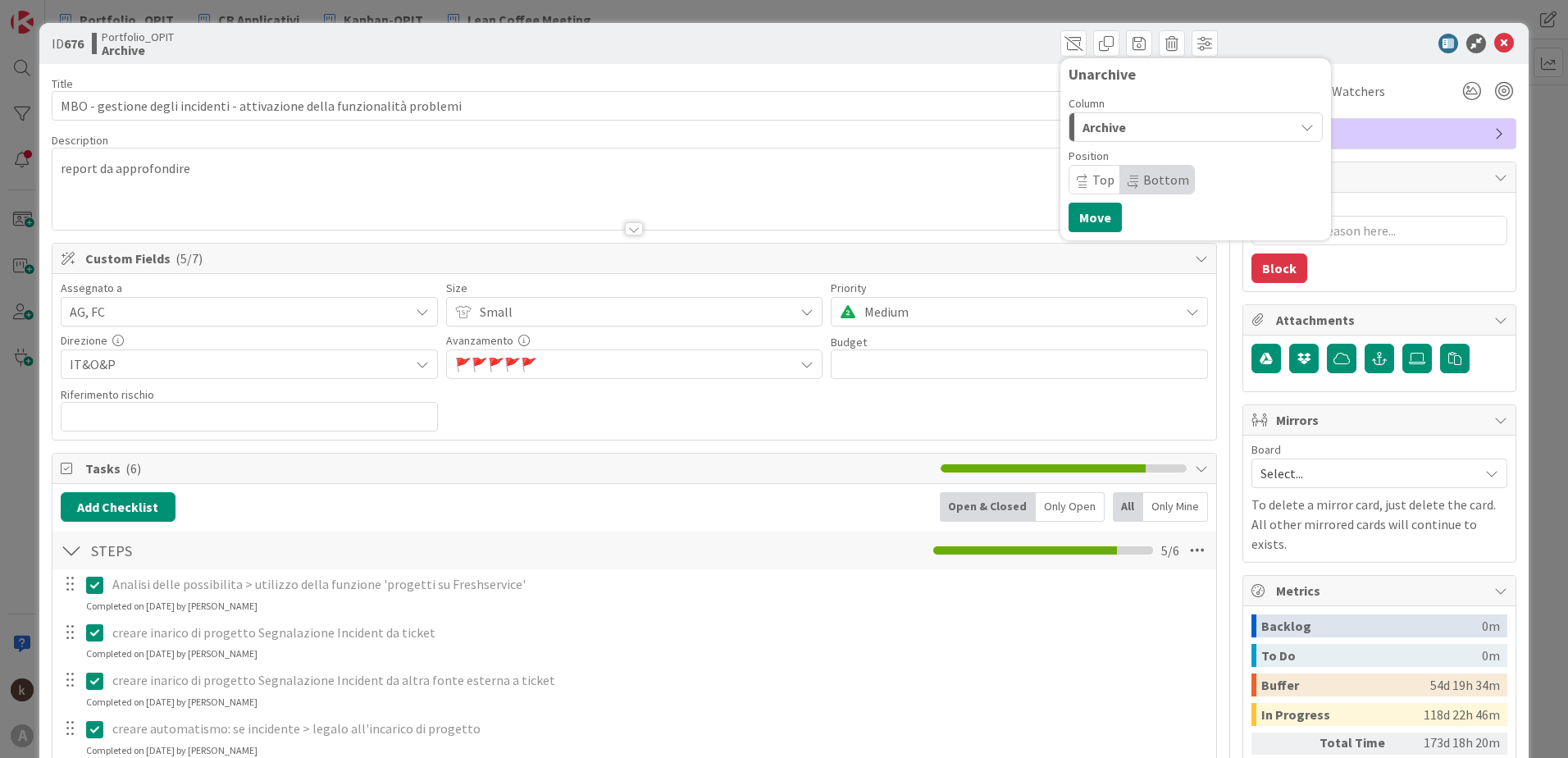
click at [1100, 123] on span "Archive" at bounding box center [1105, 127] width 43 height 22
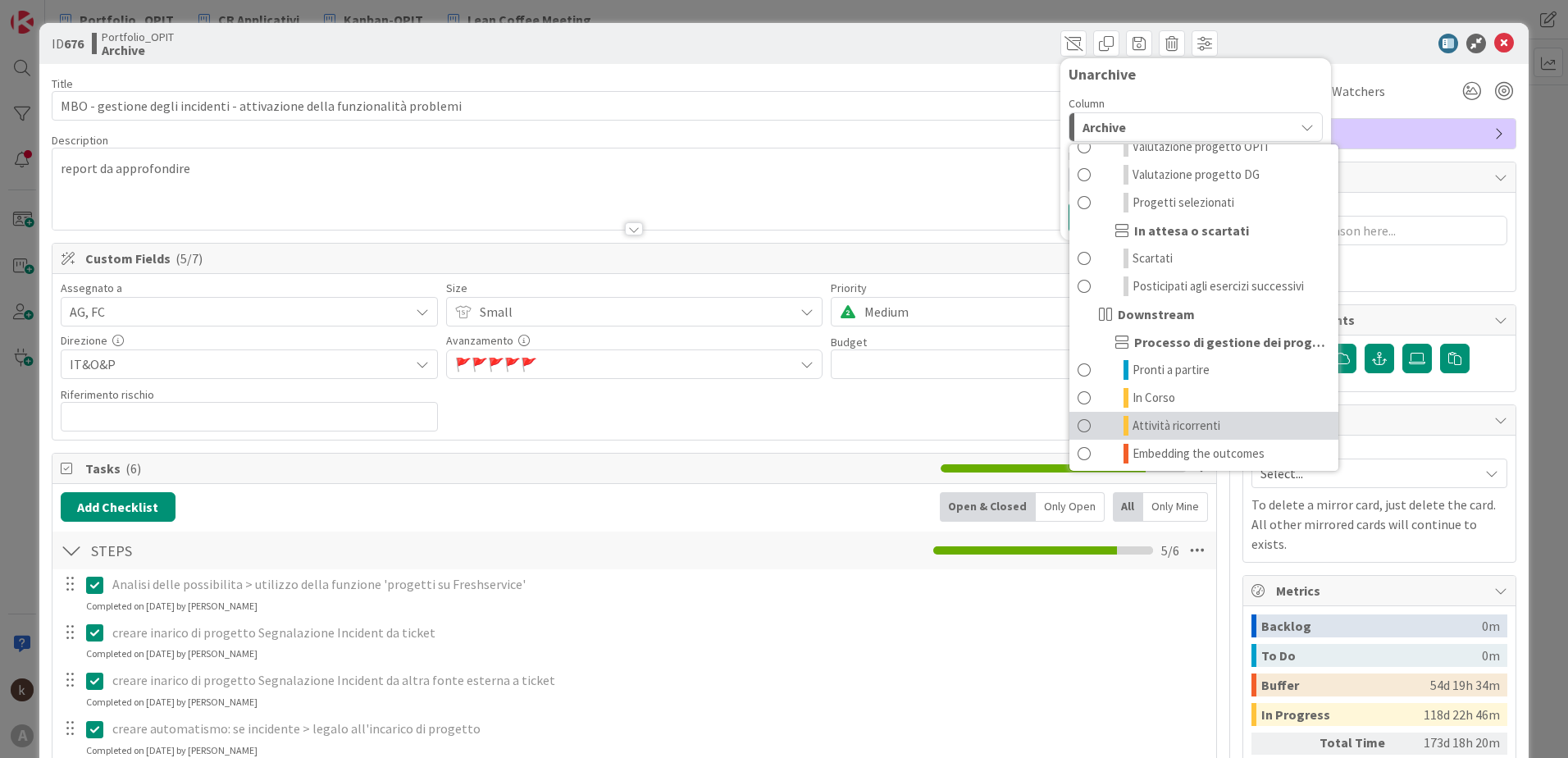
scroll to position [161, 0]
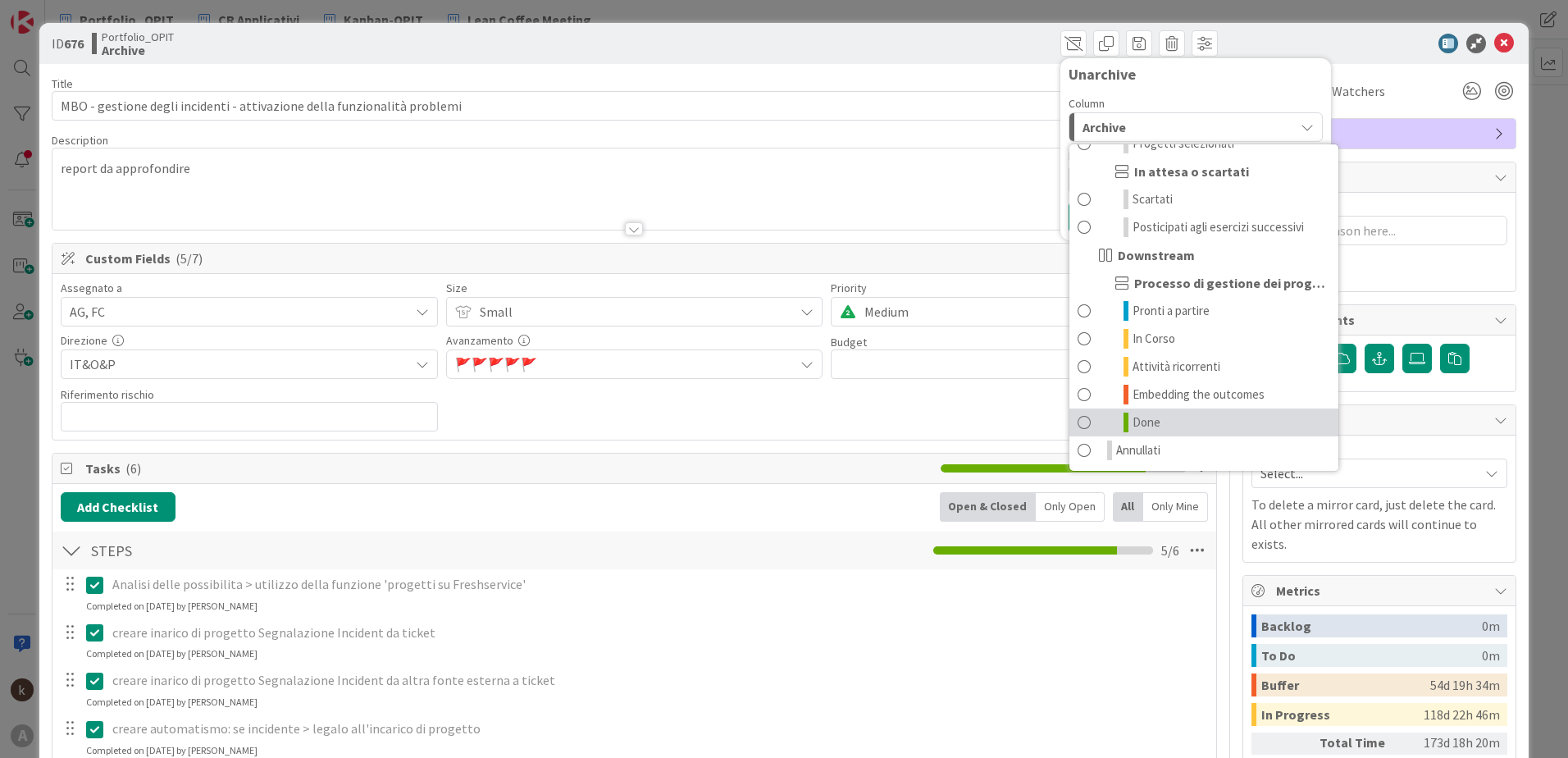
click at [1078, 416] on span at bounding box center [1084, 423] width 13 height 20
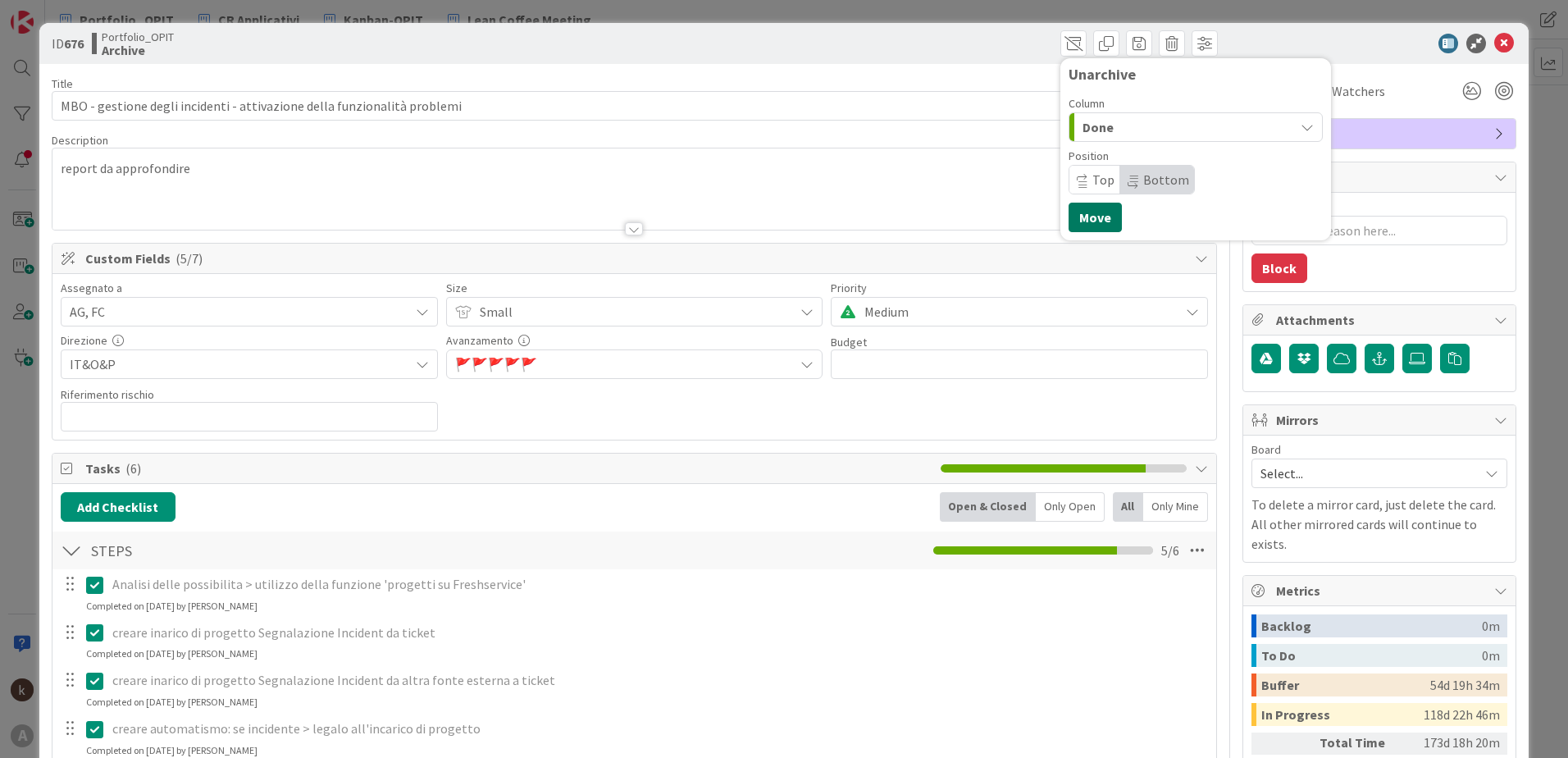
click at [1086, 211] on button "Move" at bounding box center [1095, 217] width 53 height 30
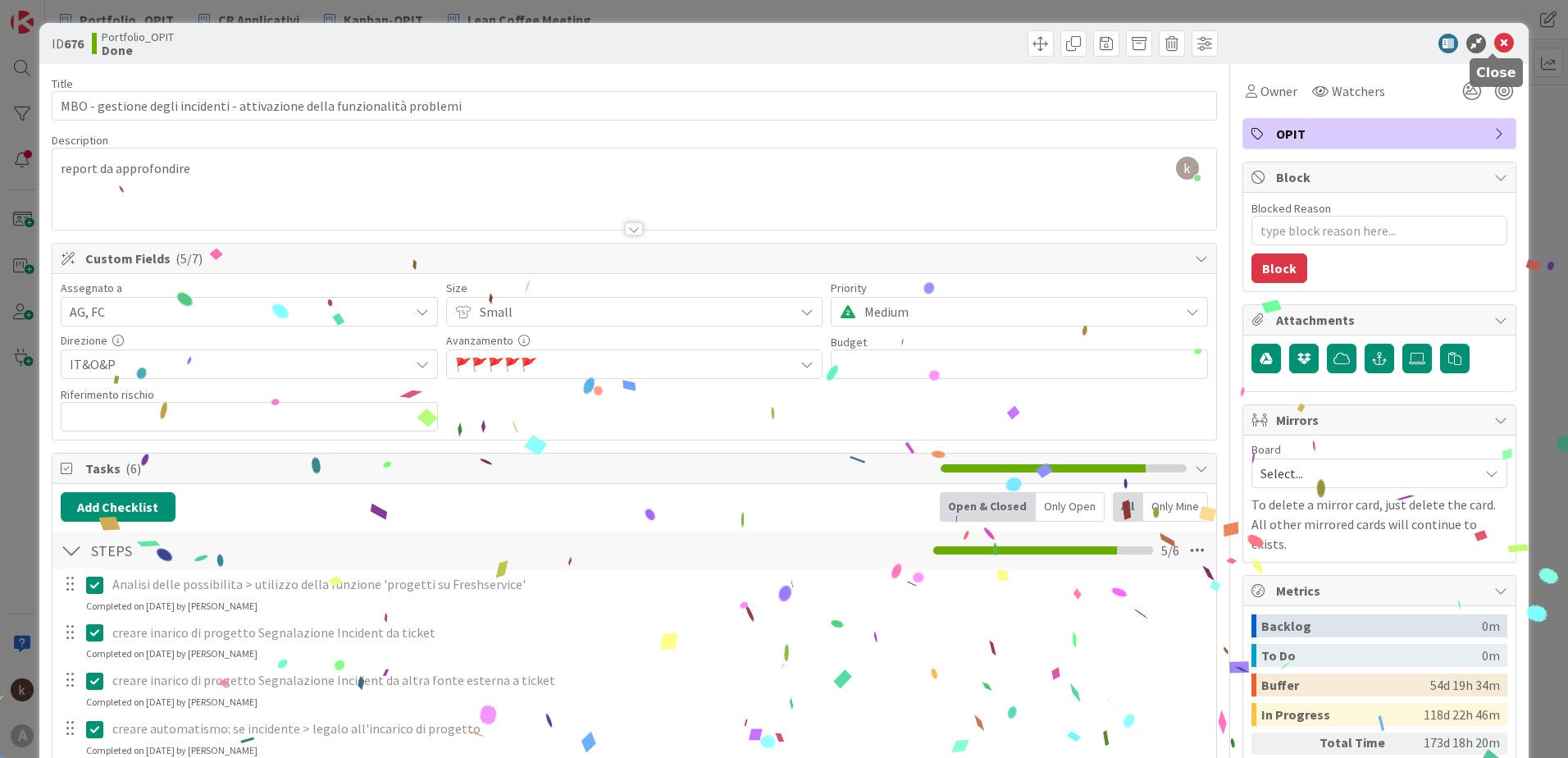
click at [1496, 45] on icon at bounding box center [1504, 44] width 20 height 20
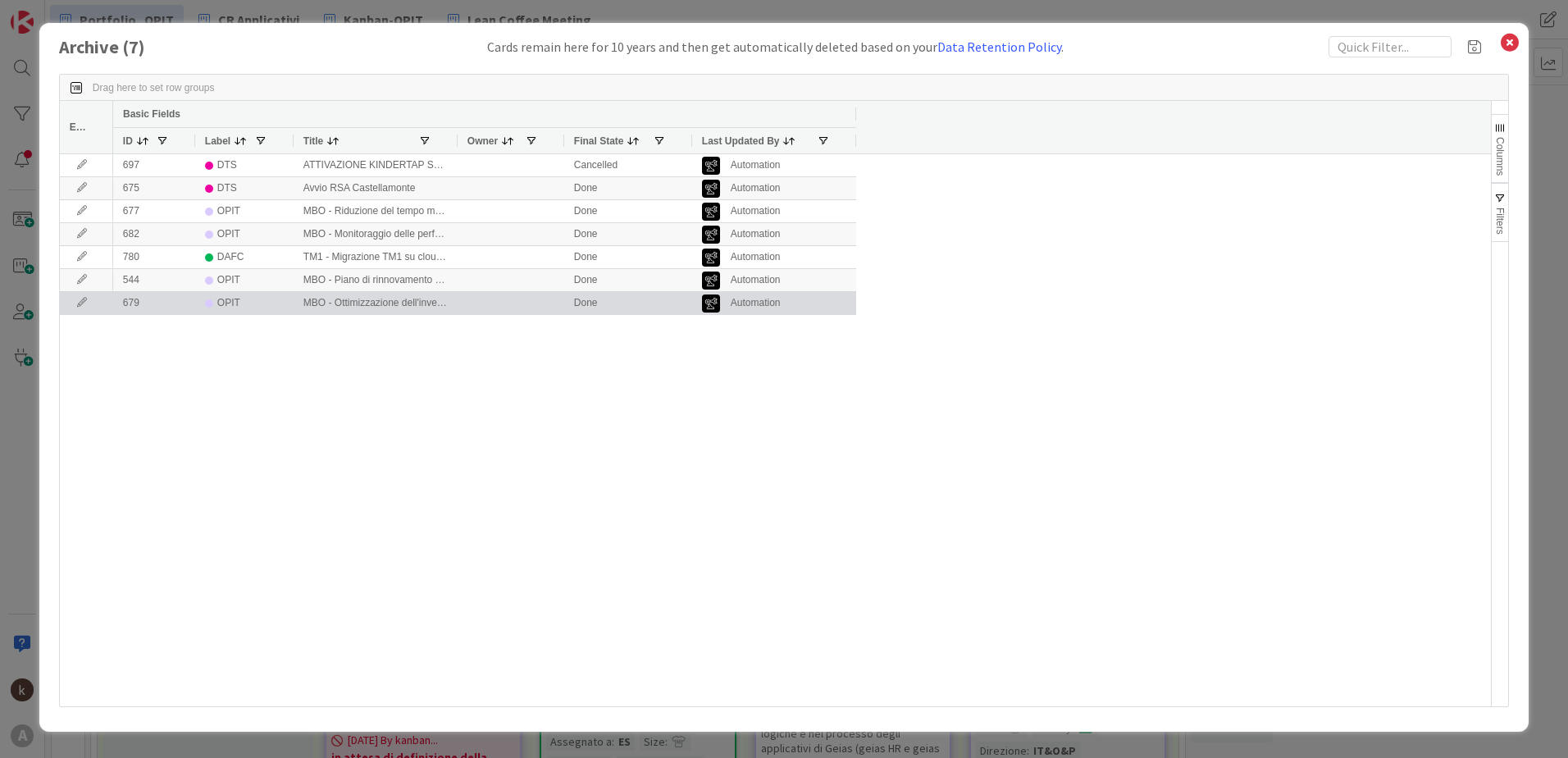
click at [81, 305] on icon at bounding box center [82, 302] width 24 height 10
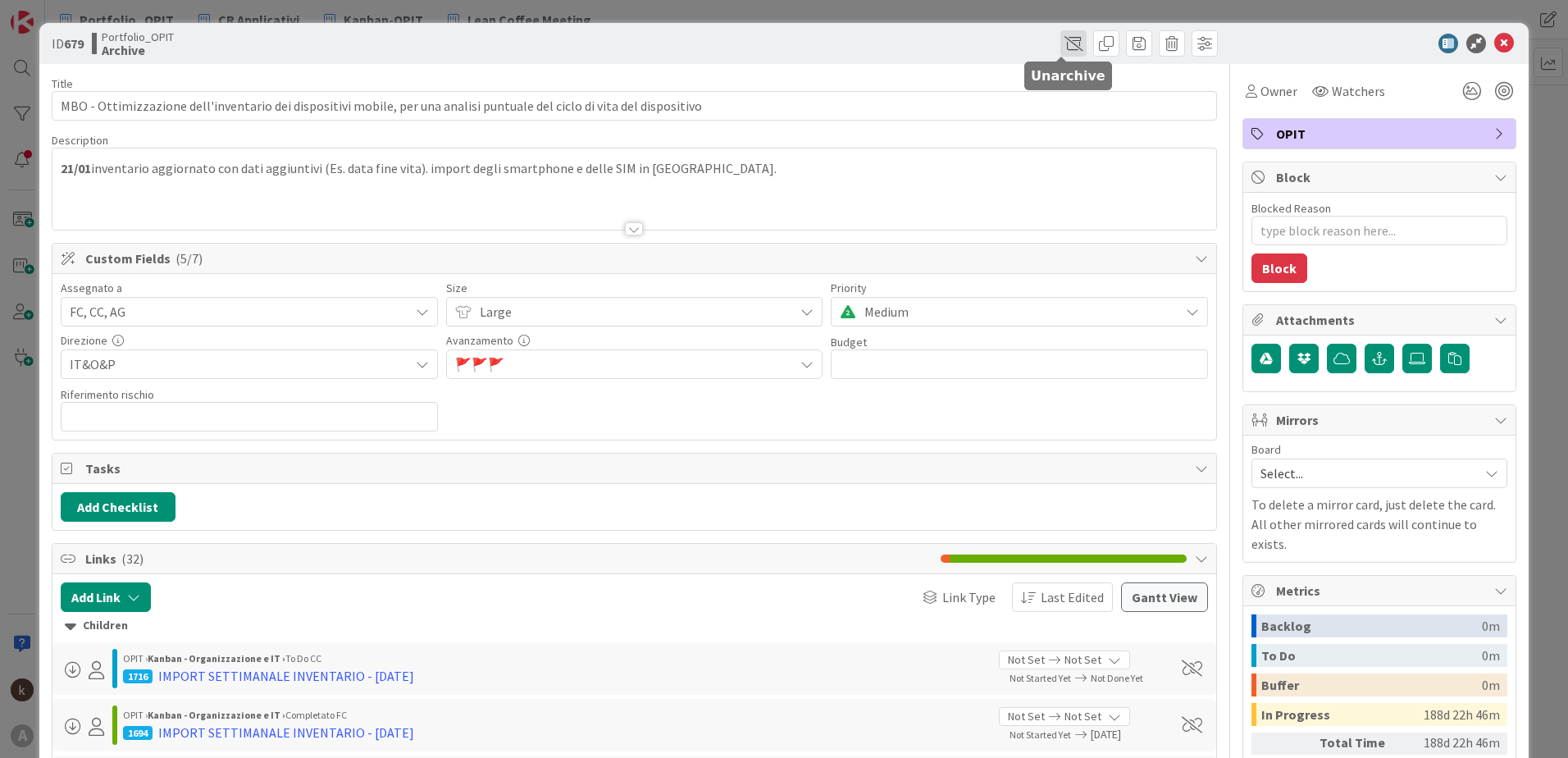
click at [1061, 46] on span at bounding box center [1073, 43] width 26 height 26
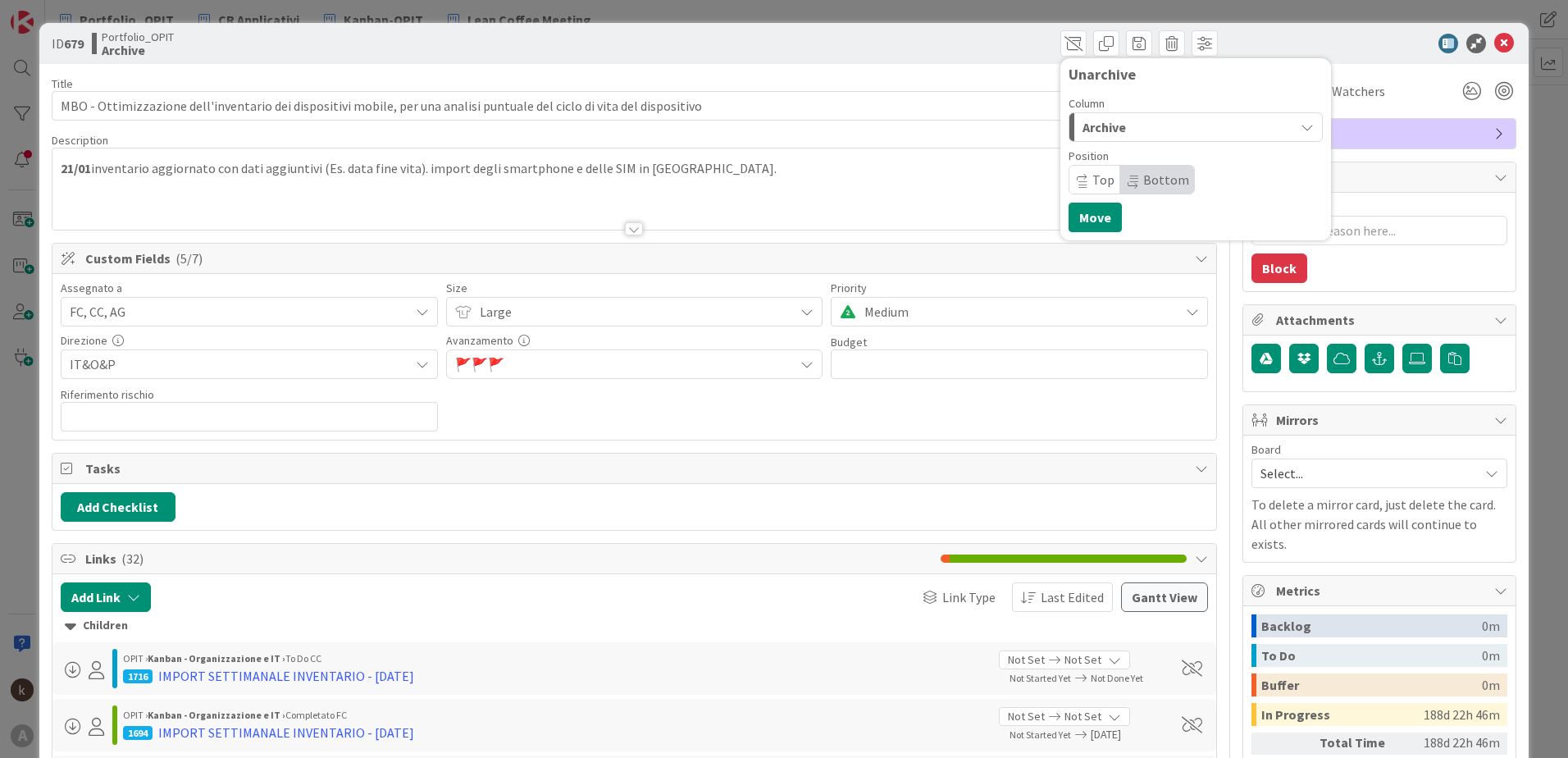
click at [1101, 134] on span "Archive" at bounding box center [1105, 127] width 43 height 22
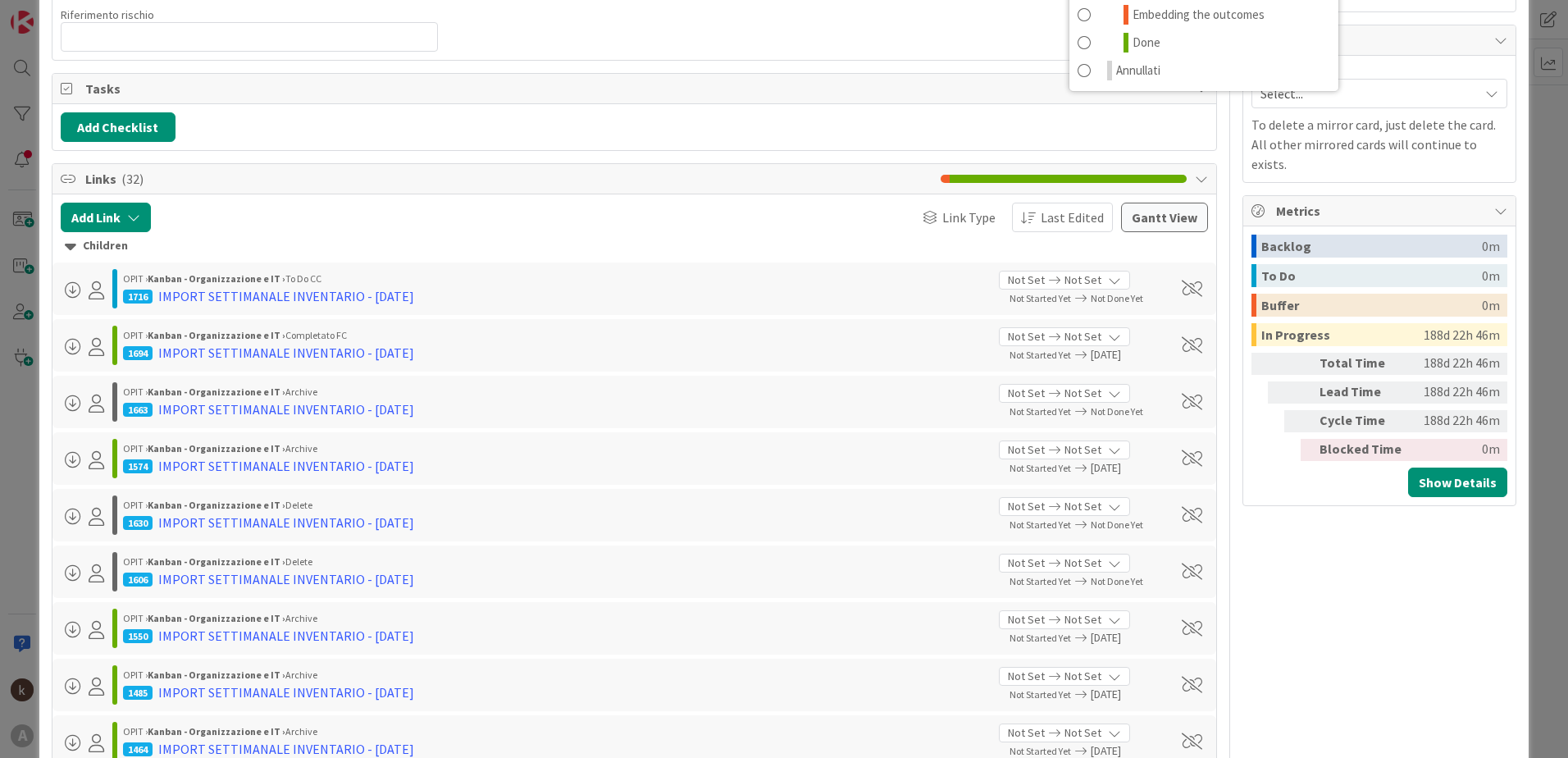
scroll to position [328, 0]
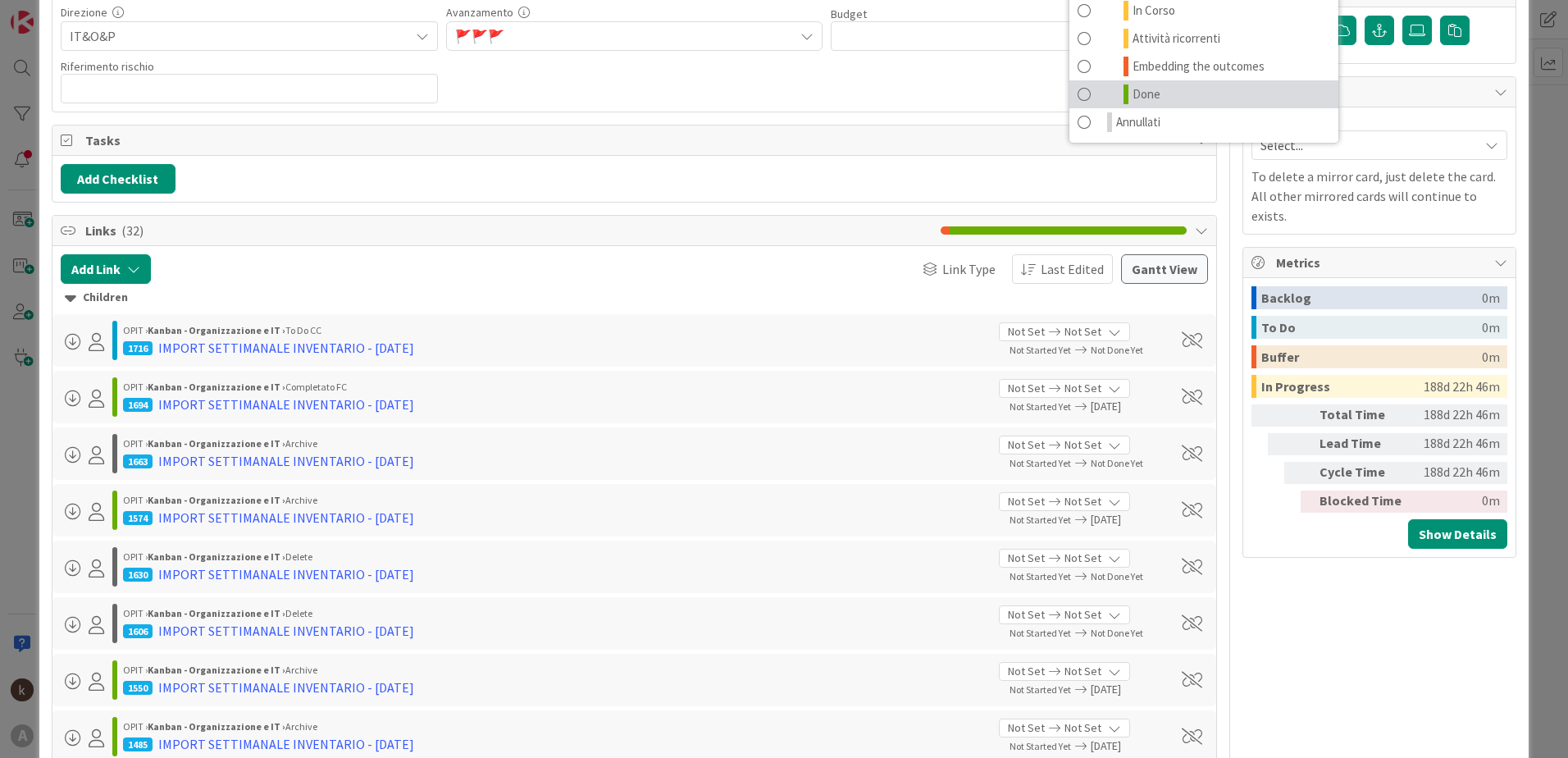
click at [1078, 89] on span at bounding box center [1084, 94] width 13 height 20
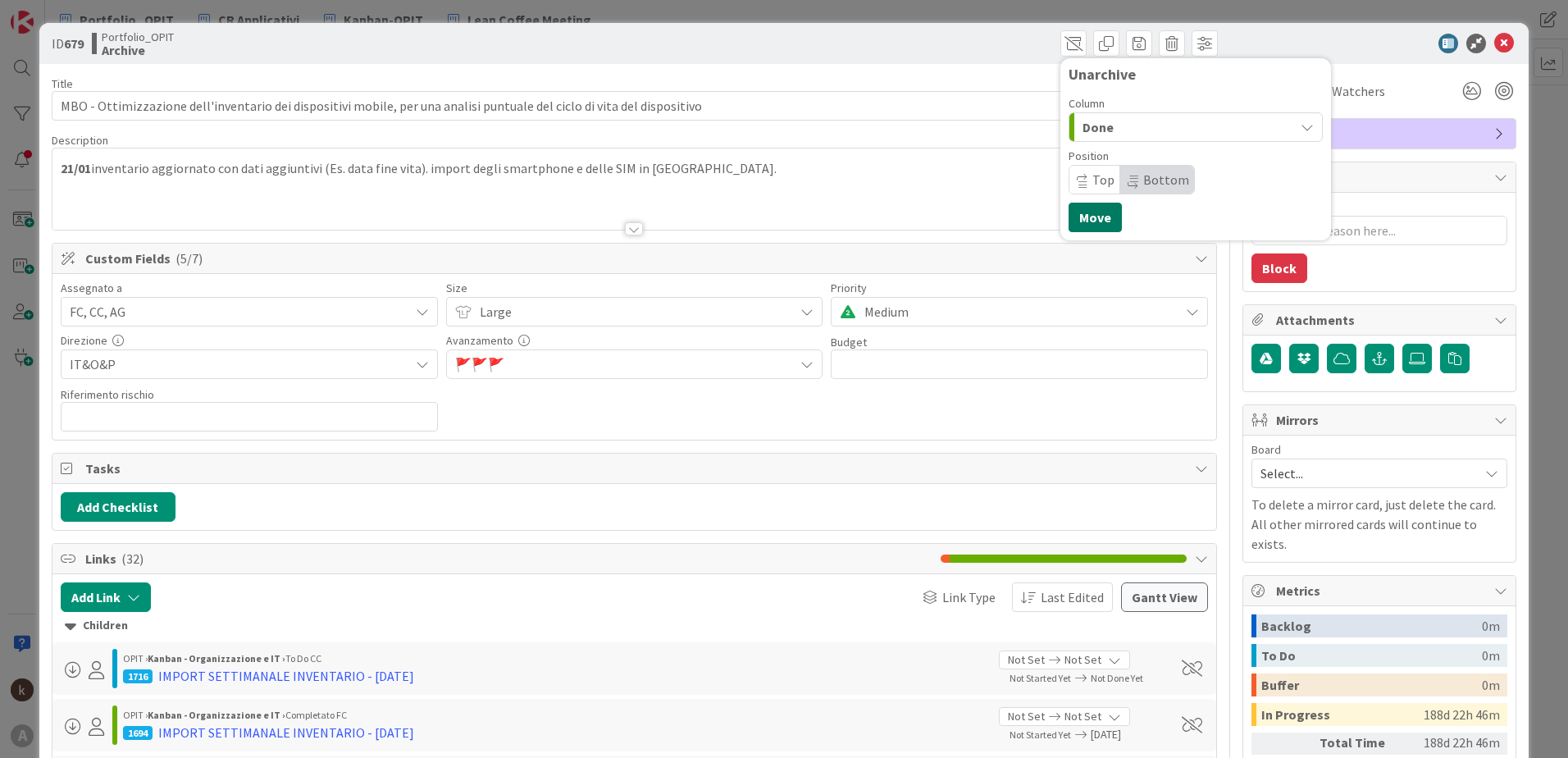
click at [1070, 226] on button "Move" at bounding box center [1095, 217] width 53 height 30
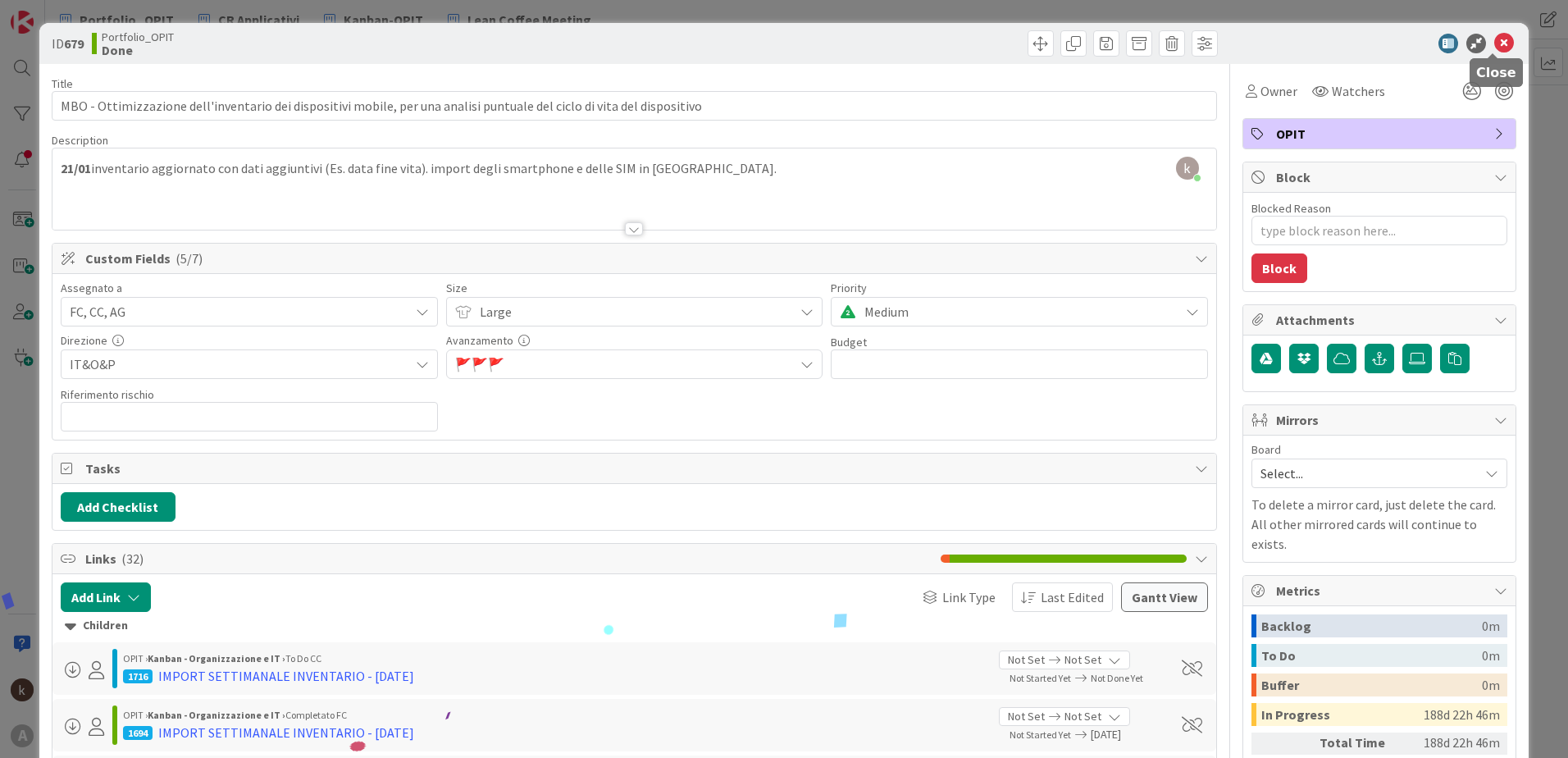
click at [1494, 37] on icon at bounding box center [1504, 44] width 20 height 20
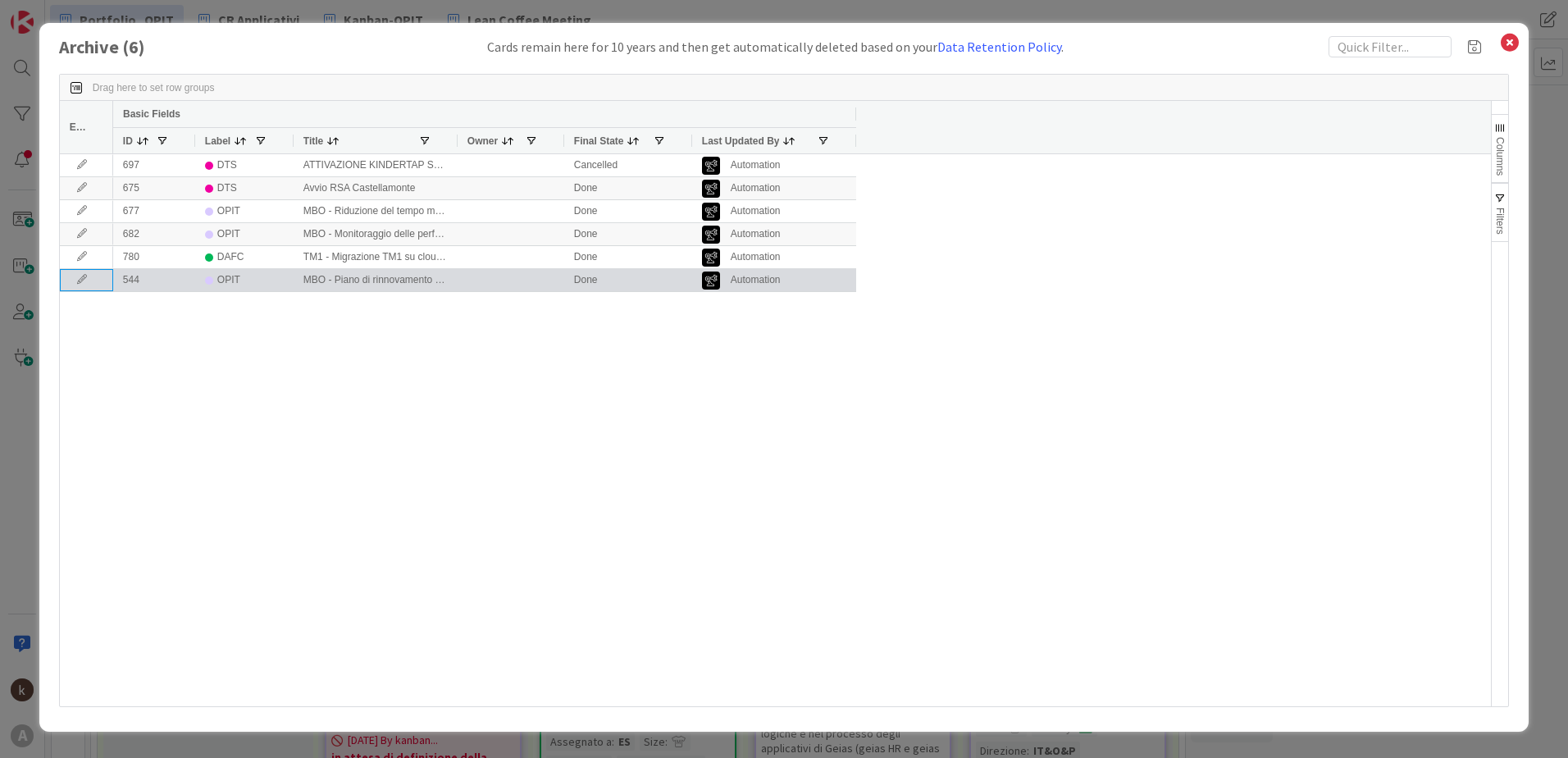
click at [76, 281] on icon at bounding box center [82, 279] width 24 height 10
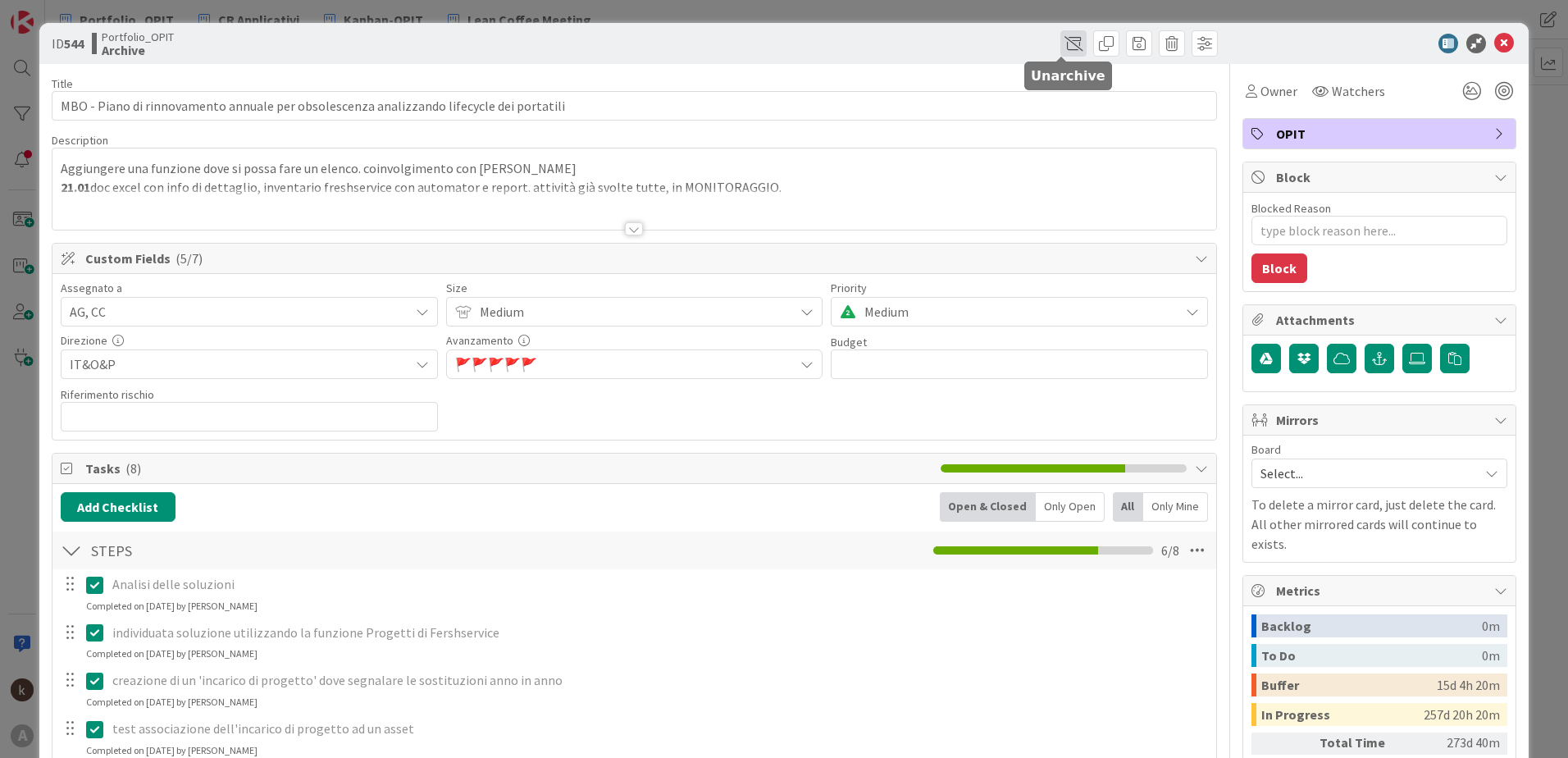
click at [1065, 48] on span at bounding box center [1073, 43] width 26 height 26
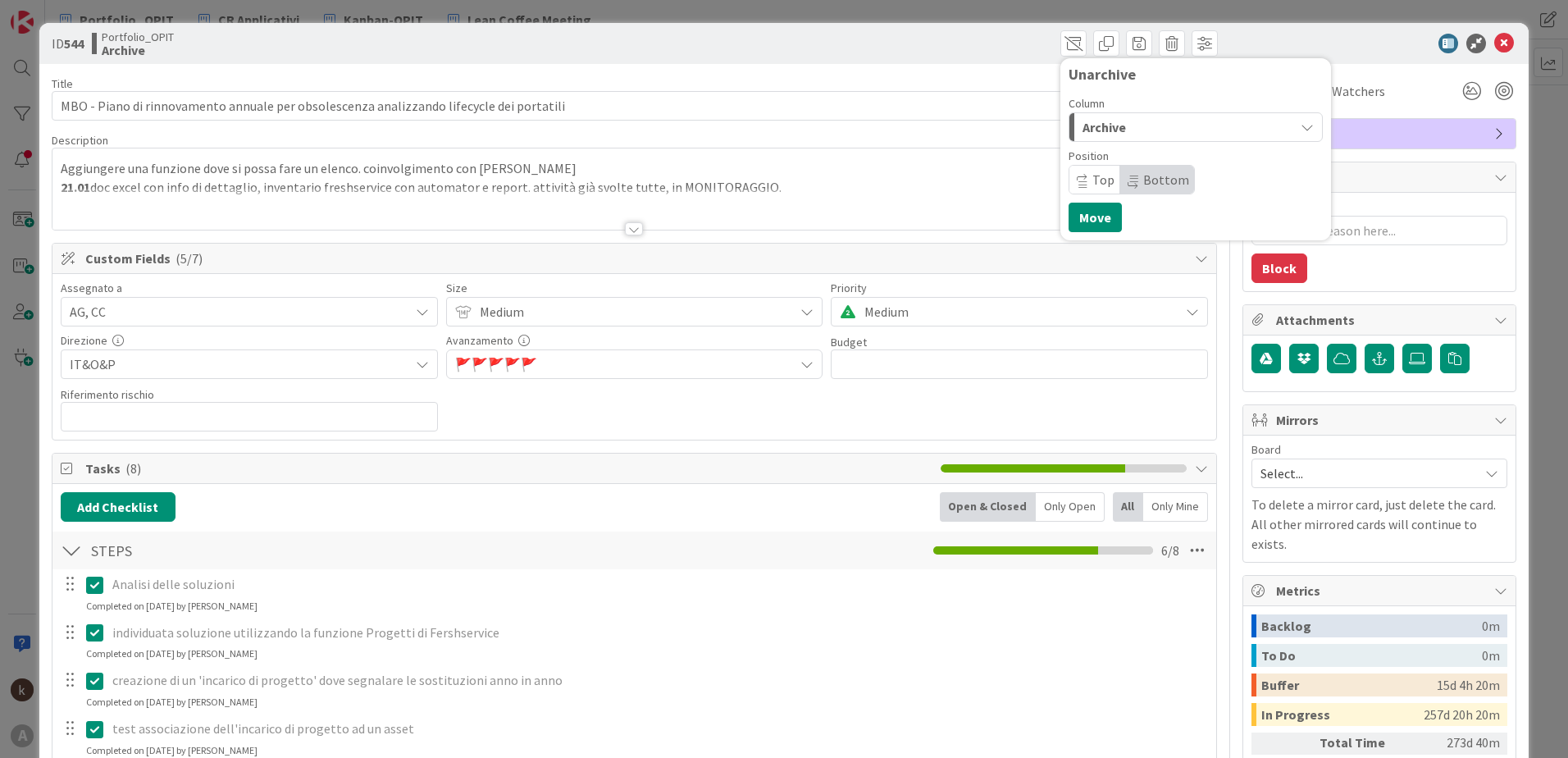
click at [1086, 136] on span "Archive" at bounding box center [1105, 127] width 43 height 22
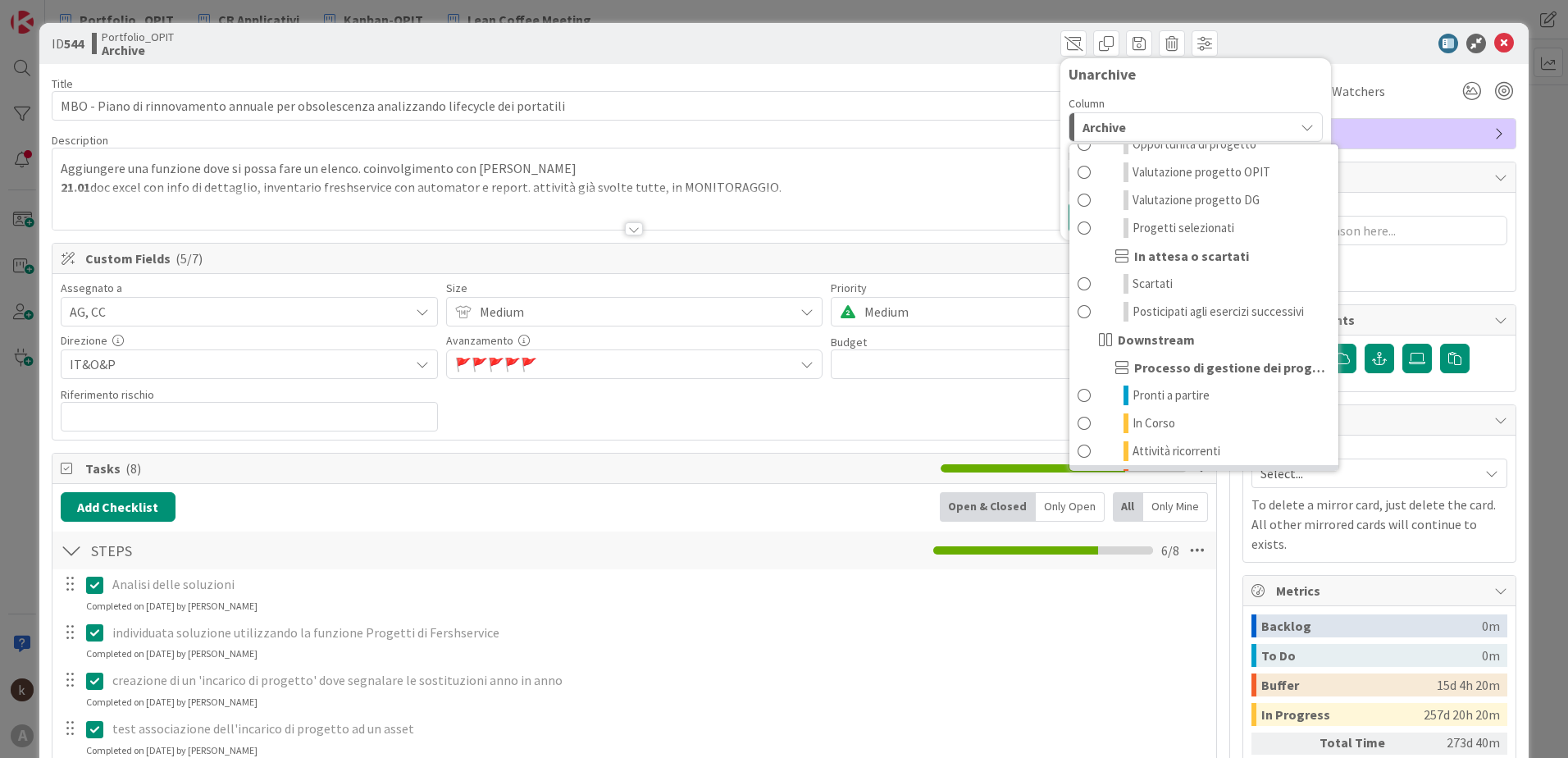
scroll to position [161, 0]
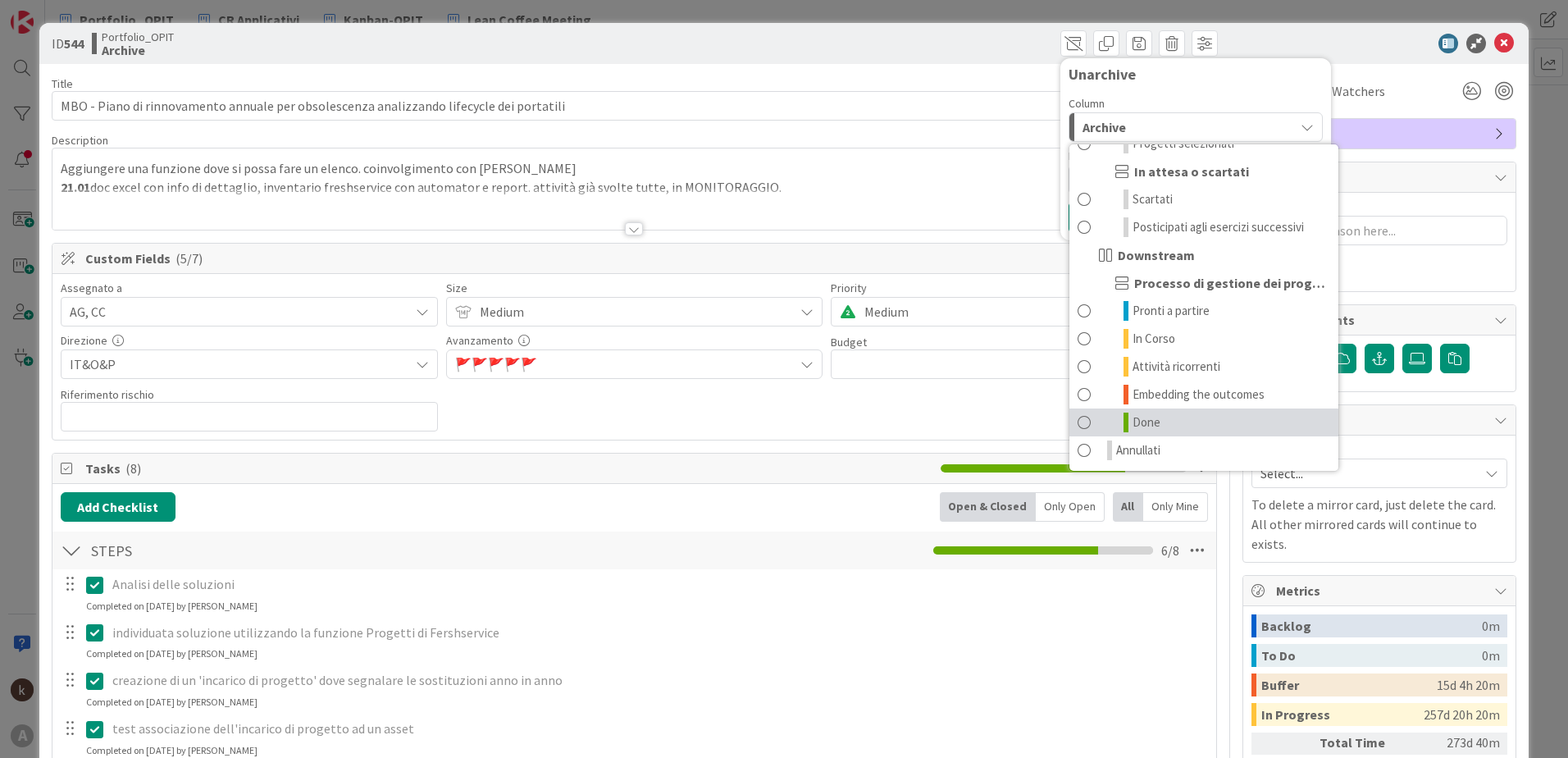
click at [1078, 420] on span at bounding box center [1084, 423] width 13 height 20
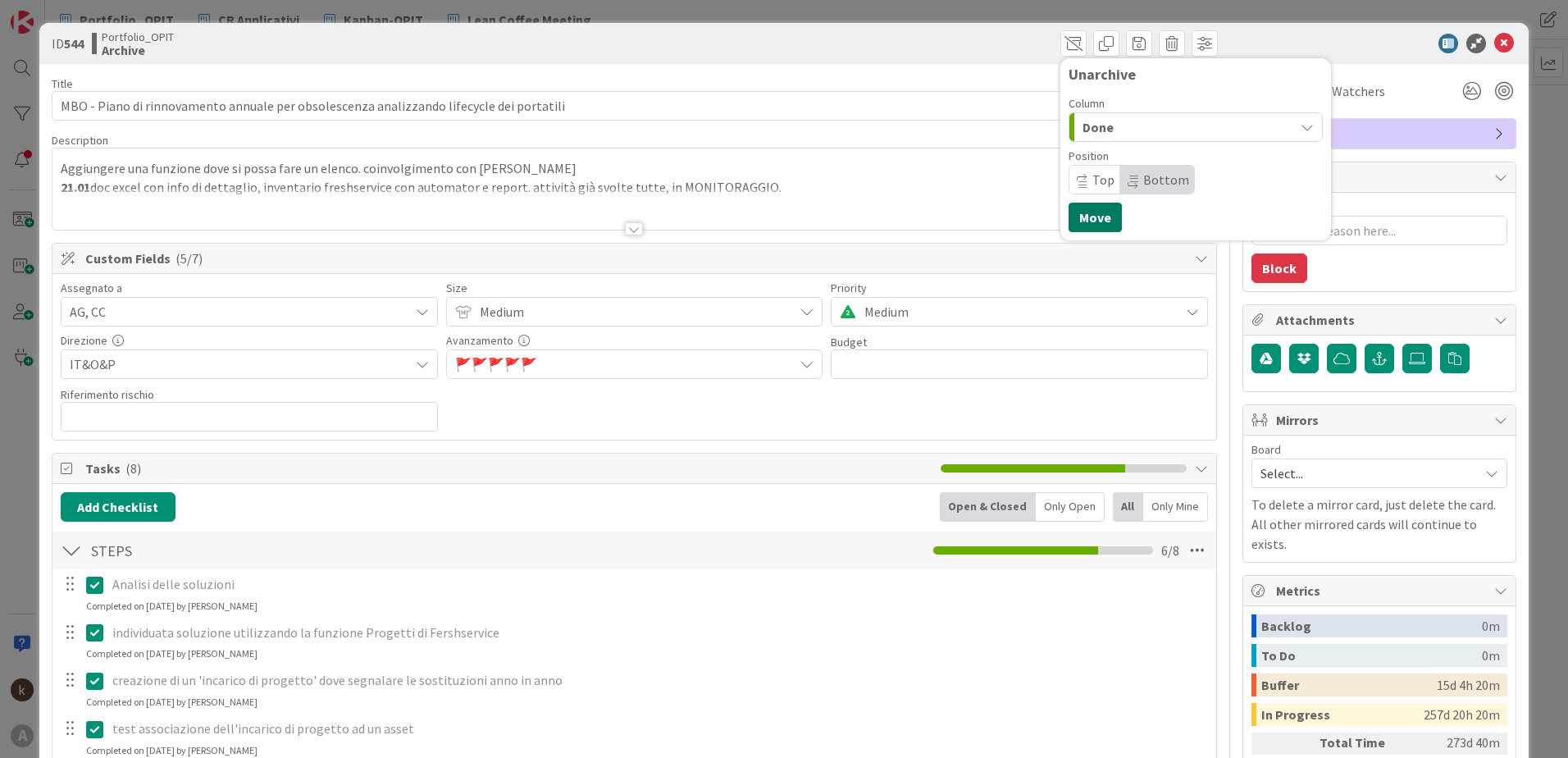
click at [1073, 213] on button "Move" at bounding box center [1095, 217] width 53 height 30
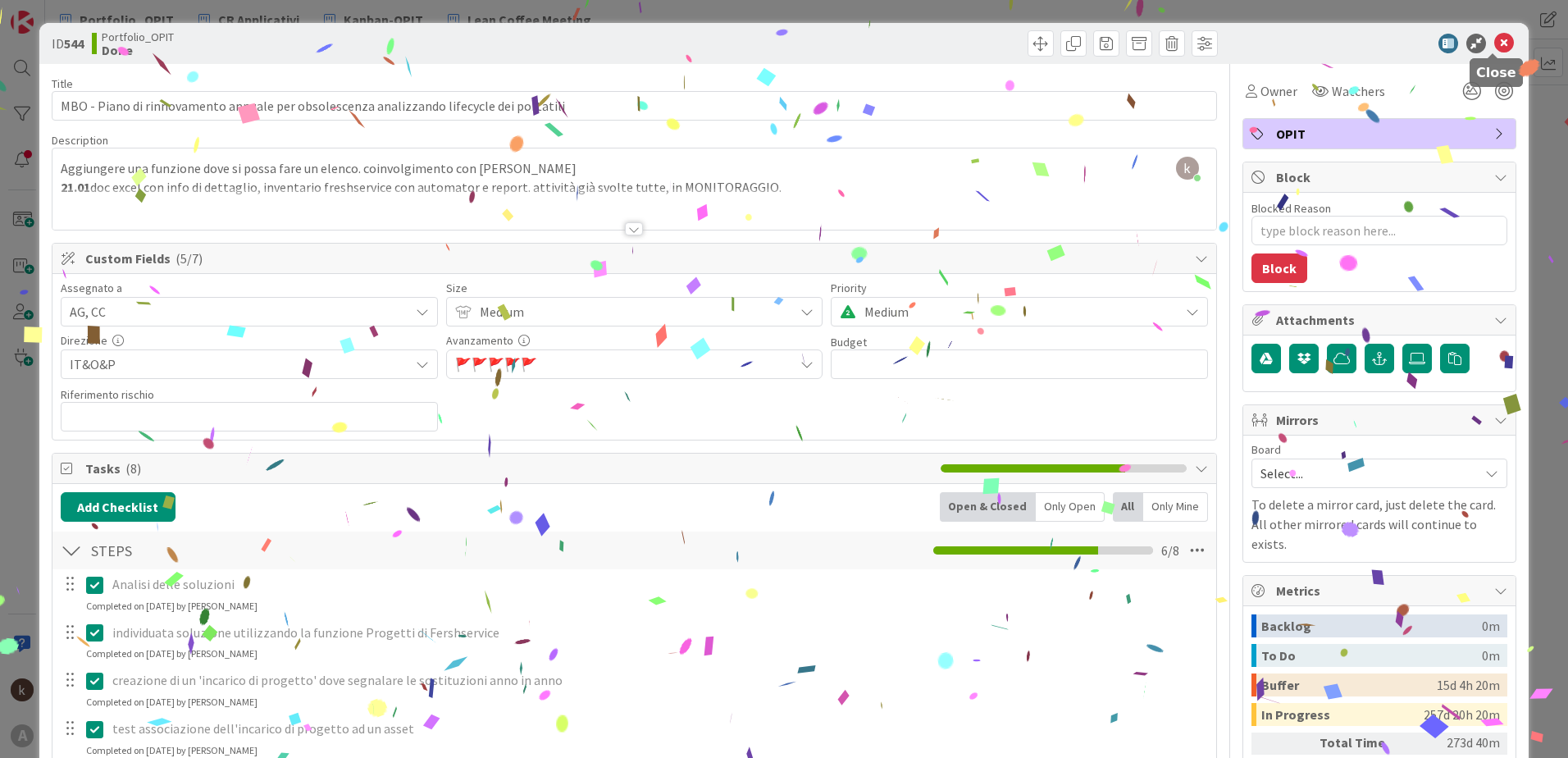
click at [1494, 48] on icon at bounding box center [1504, 44] width 20 height 20
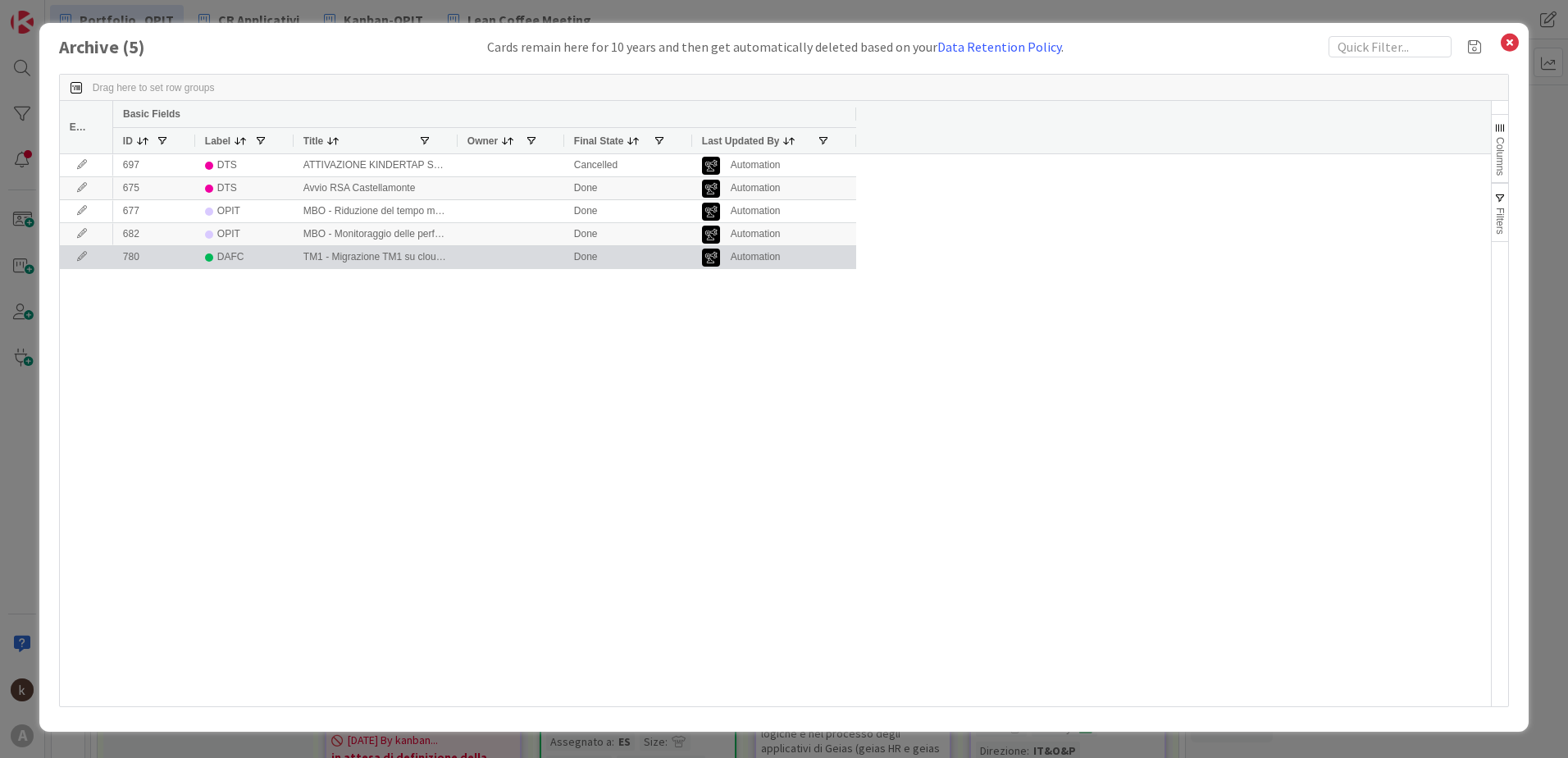
click at [84, 262] on icon at bounding box center [82, 257] width 24 height 10
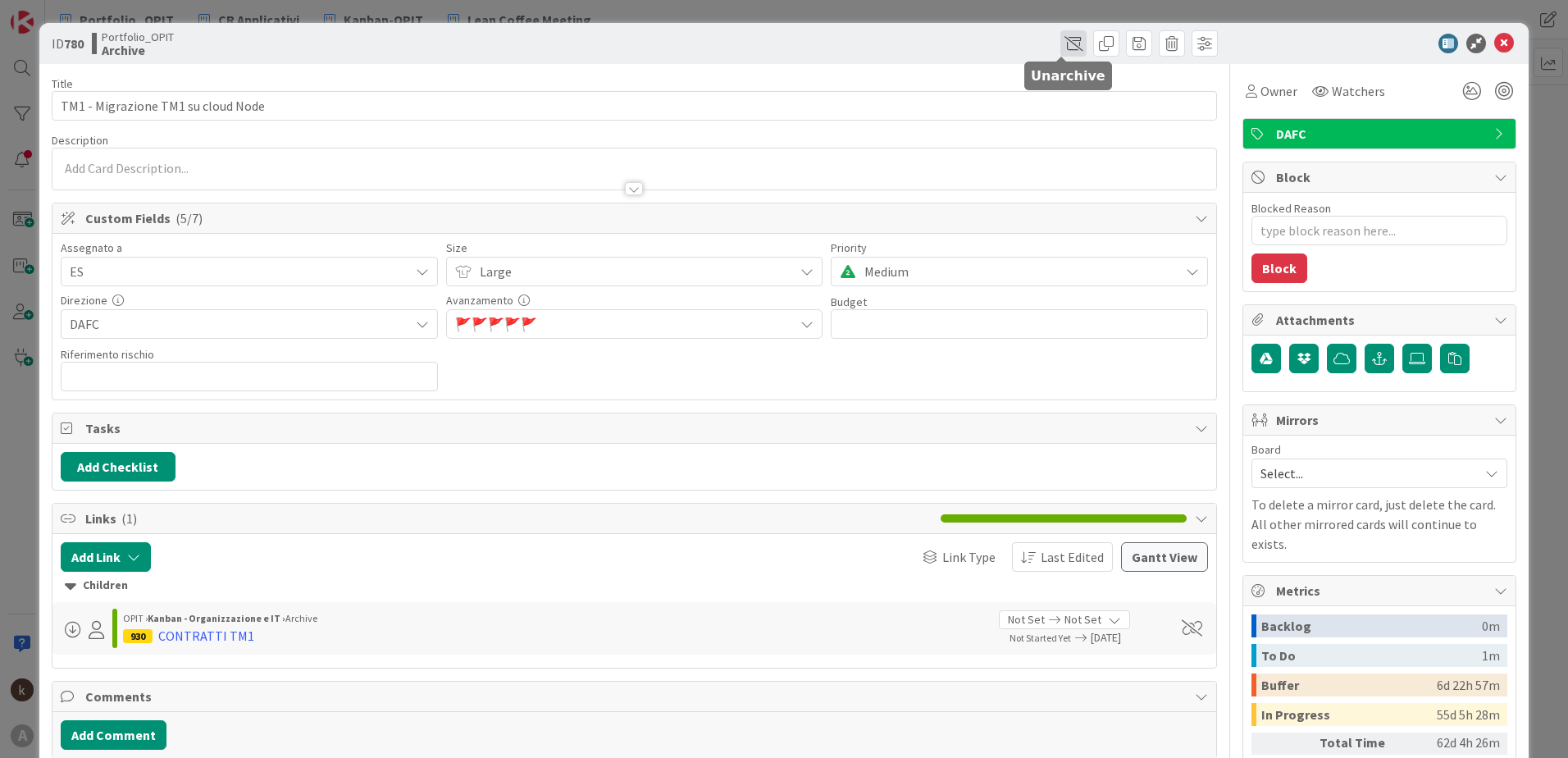
click at [1061, 42] on span at bounding box center [1073, 43] width 26 height 26
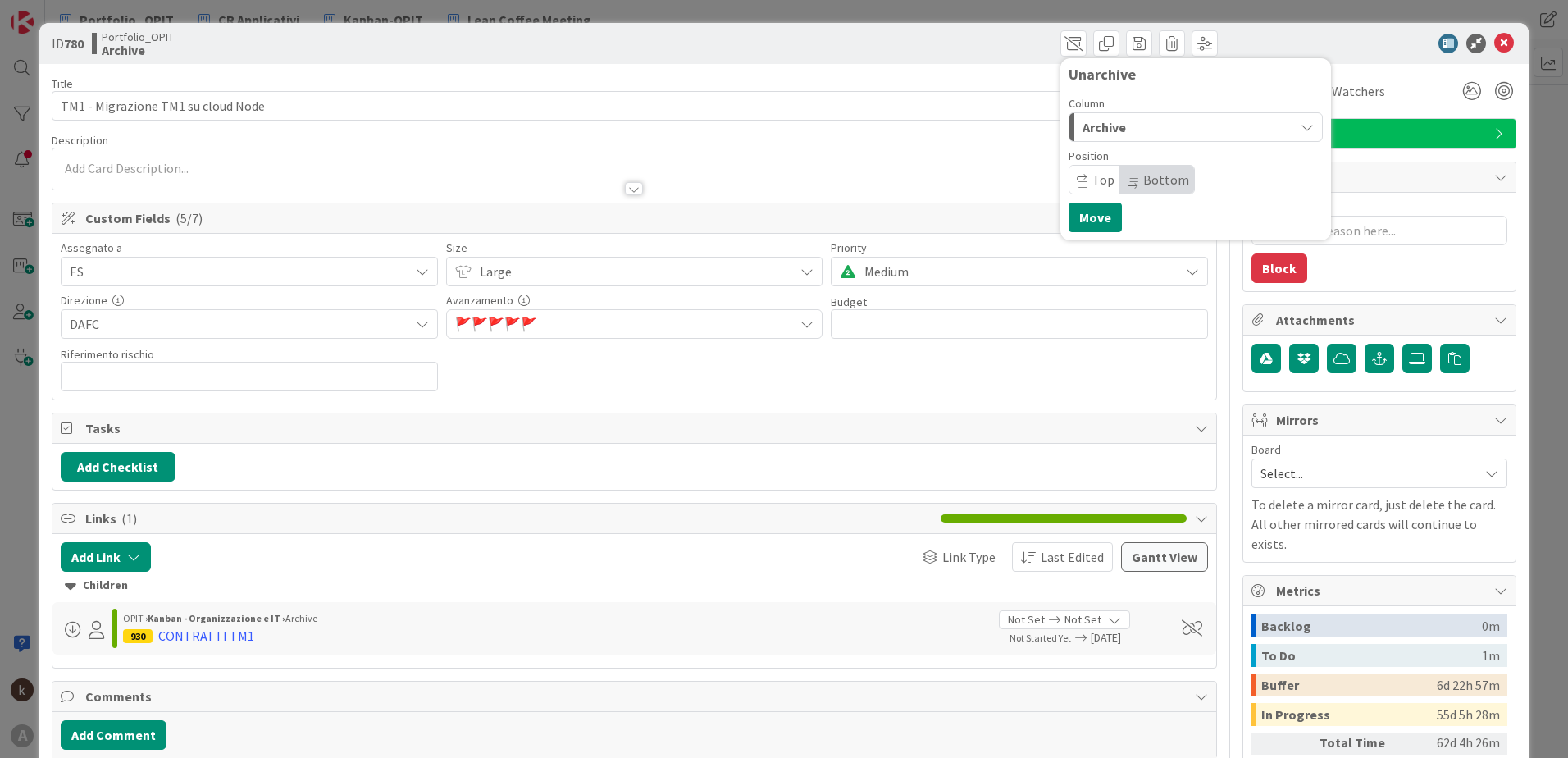
click at [1107, 120] on span "Archive" at bounding box center [1105, 127] width 43 height 22
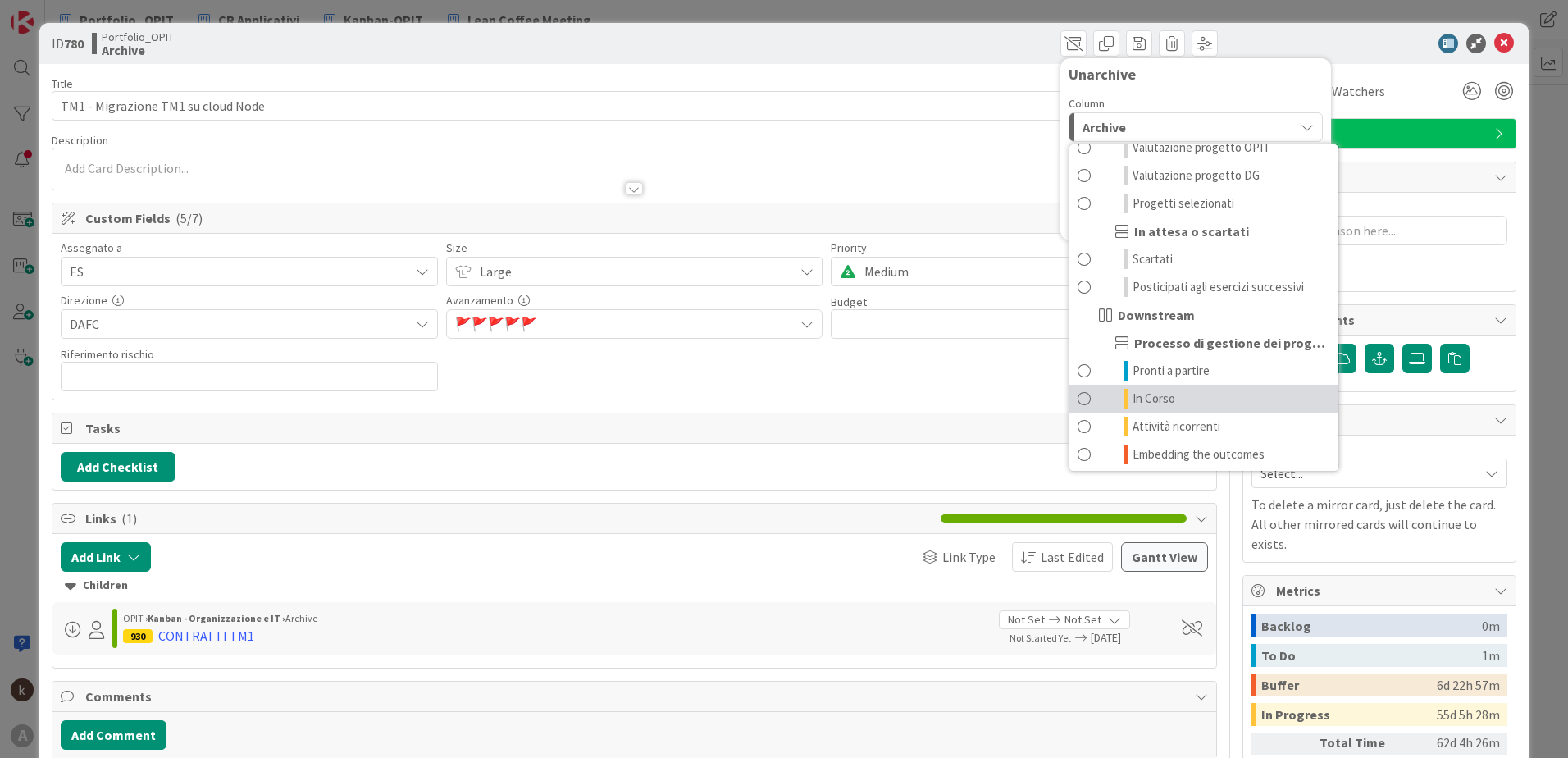
scroll to position [161, 0]
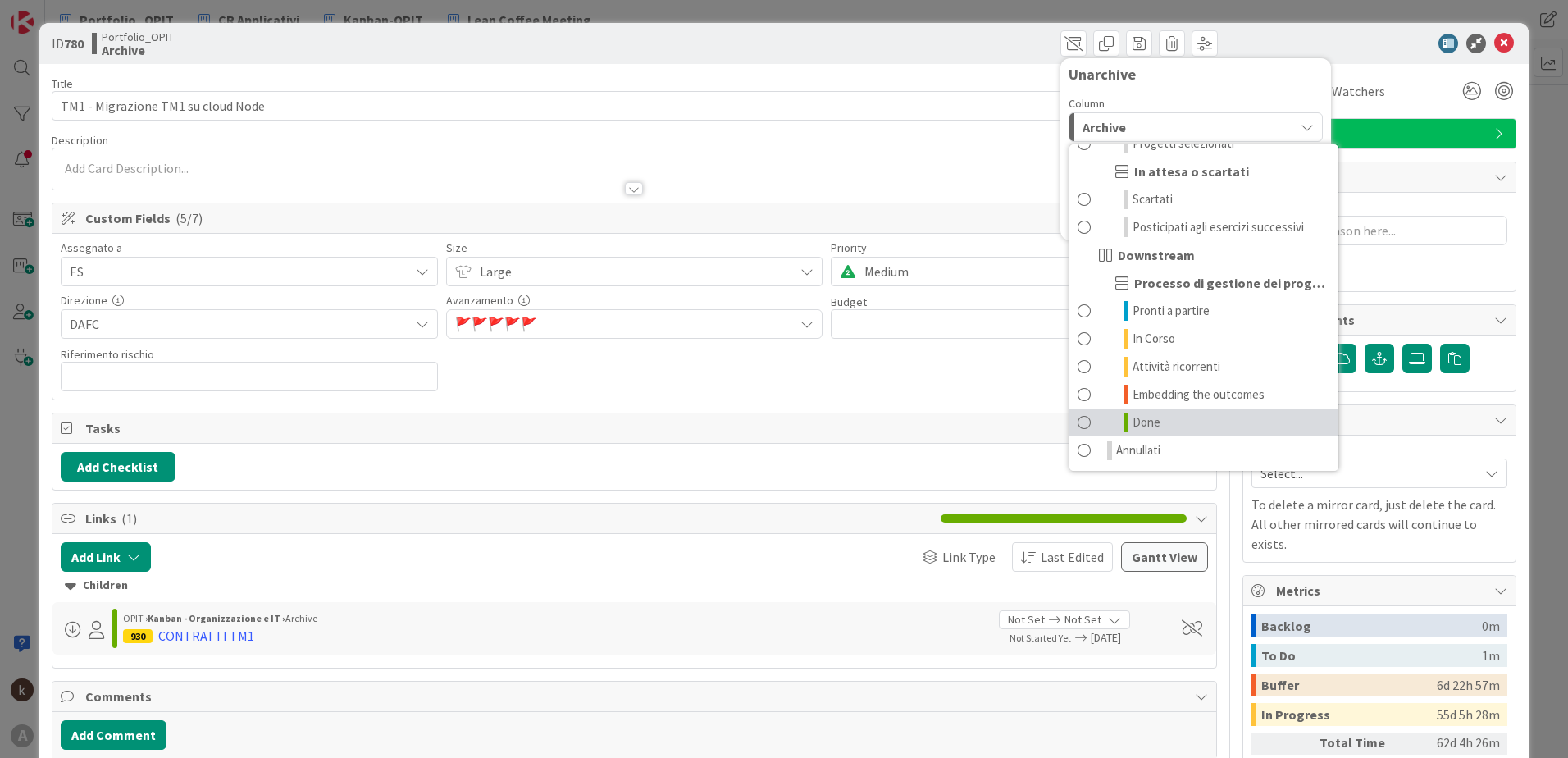
click at [1078, 420] on span at bounding box center [1084, 423] width 13 height 20
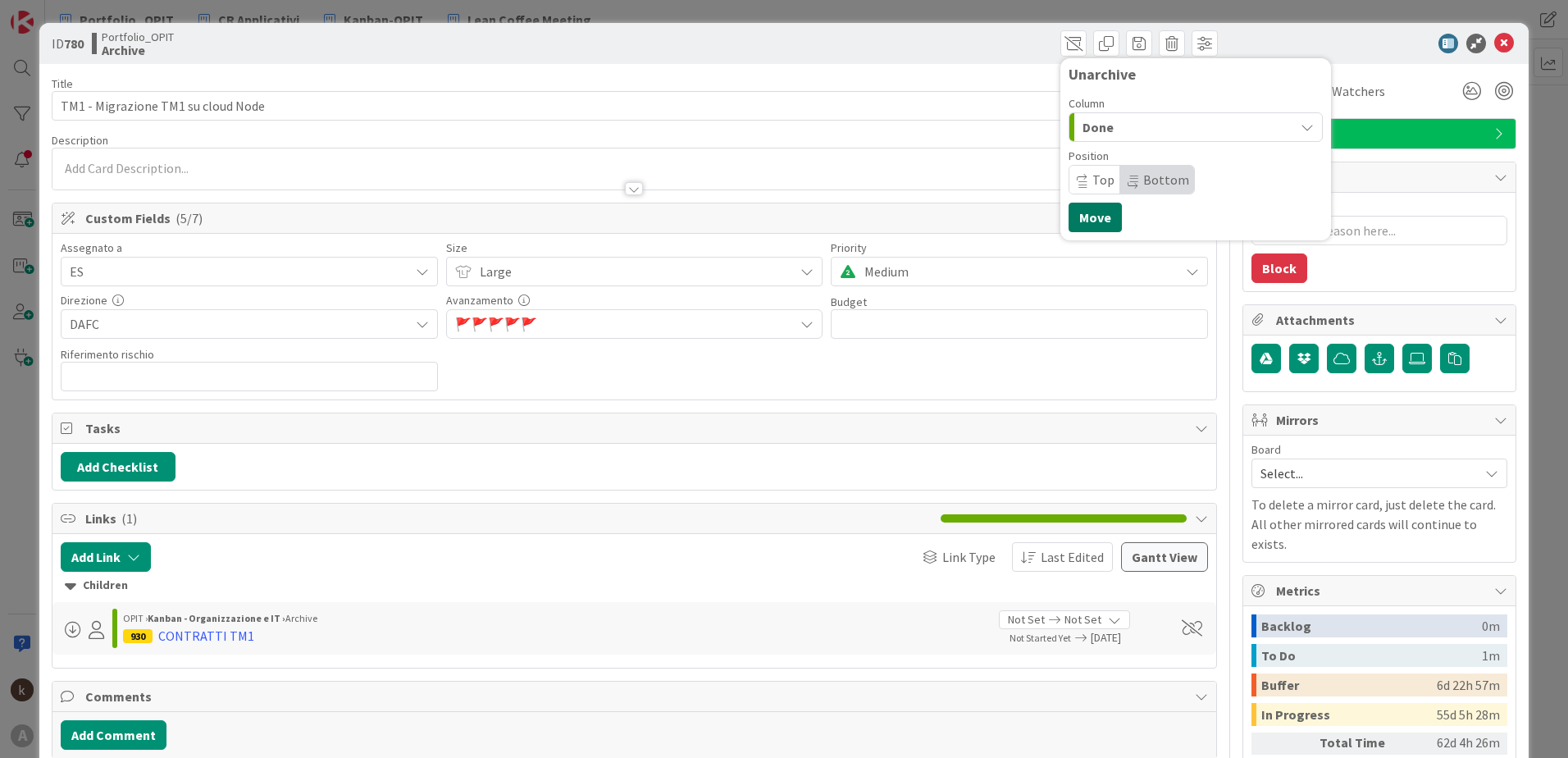
click at [1088, 219] on button "Move" at bounding box center [1095, 217] width 53 height 30
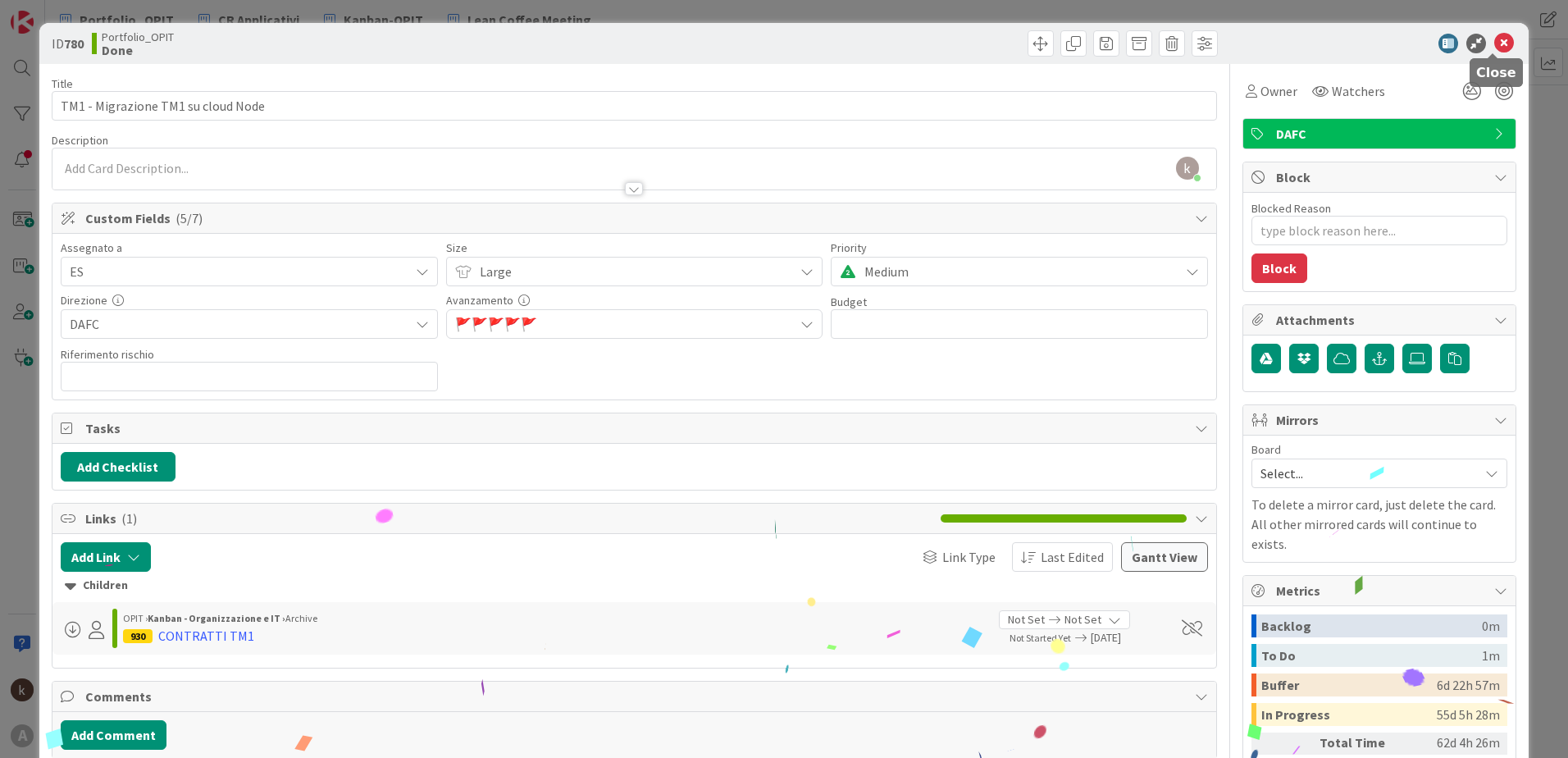
click at [1494, 45] on icon at bounding box center [1504, 44] width 20 height 20
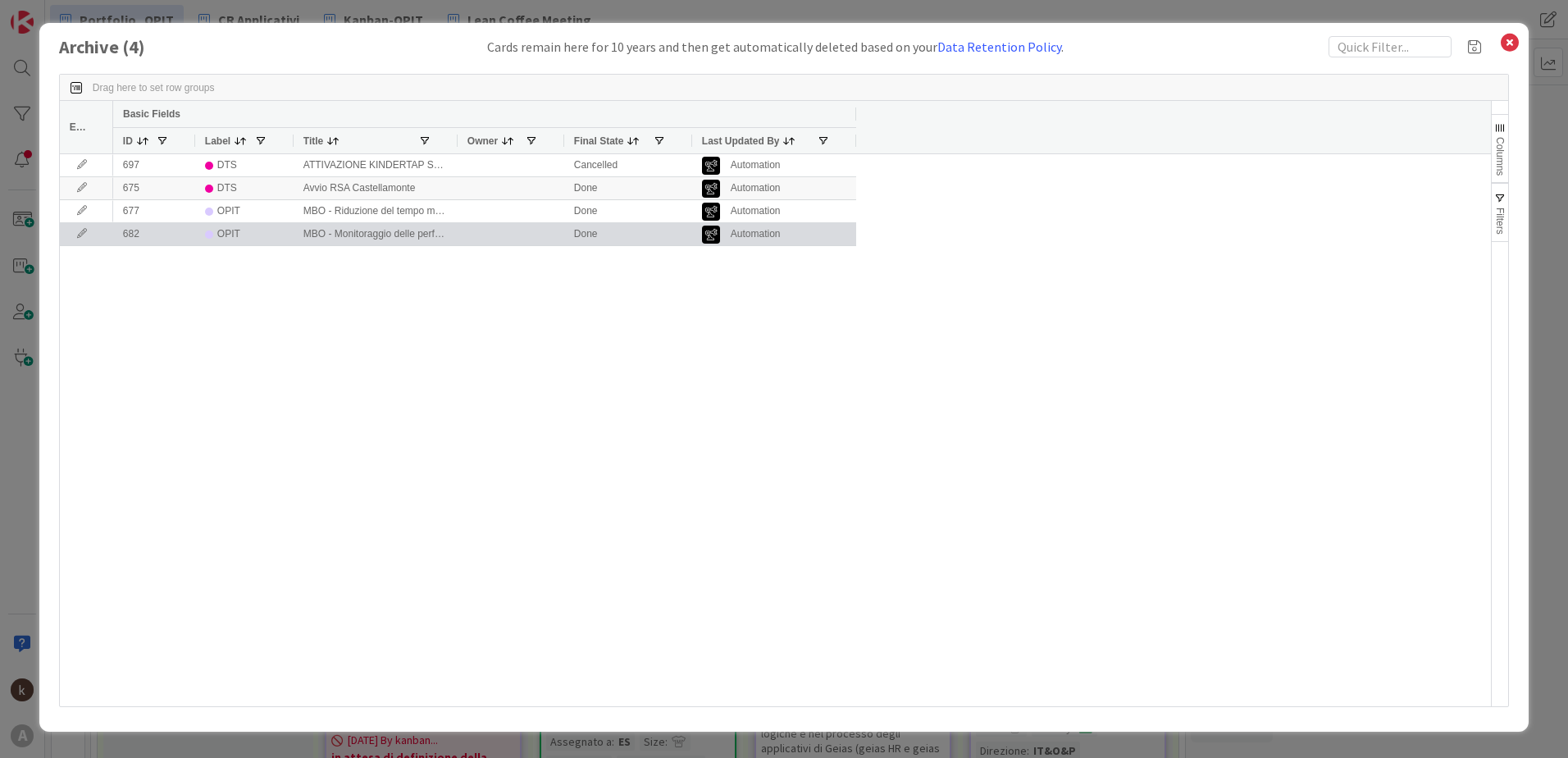
click at [82, 230] on icon at bounding box center [82, 233] width 24 height 10
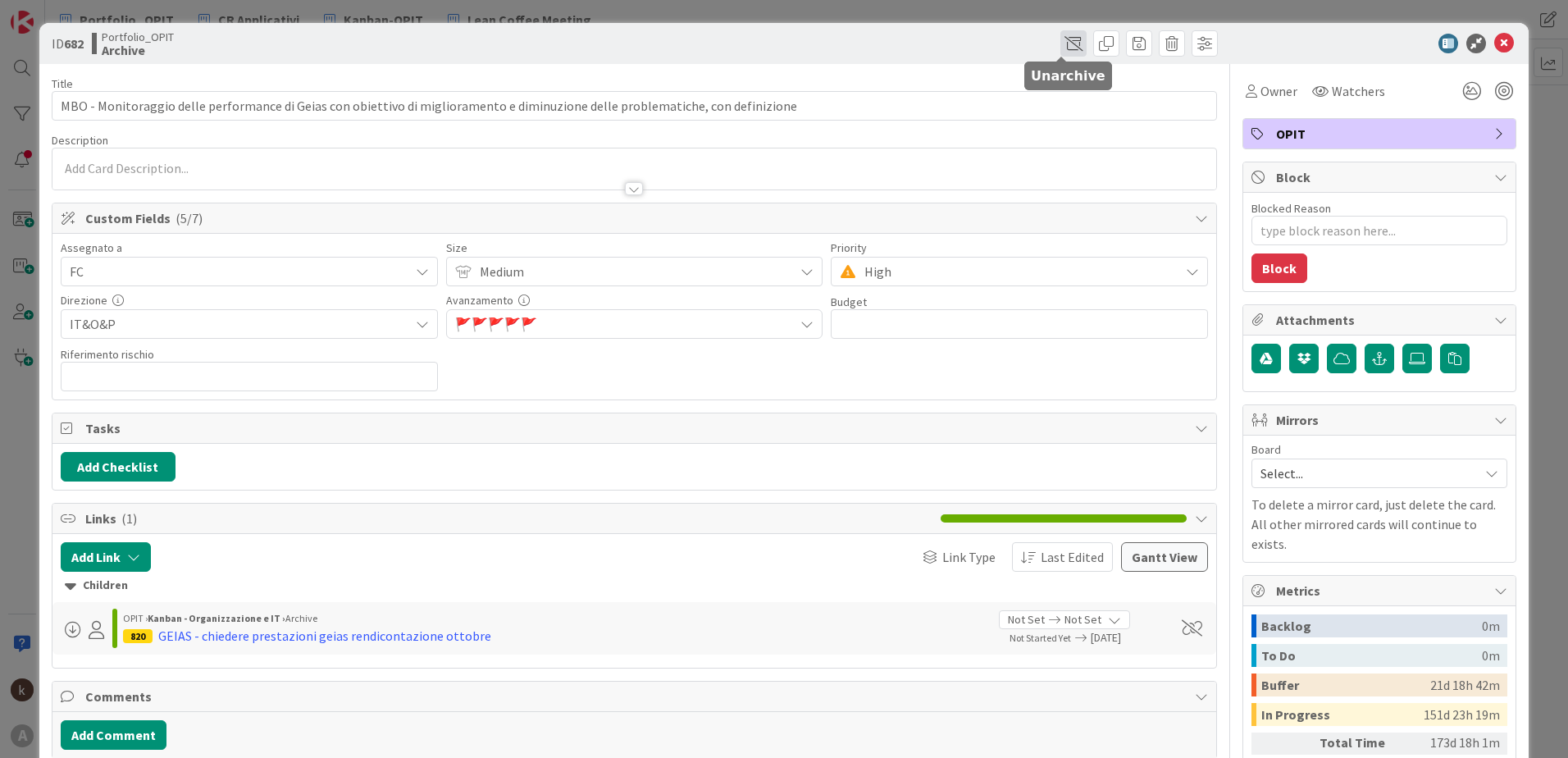
click at [1061, 48] on span at bounding box center [1073, 43] width 26 height 26
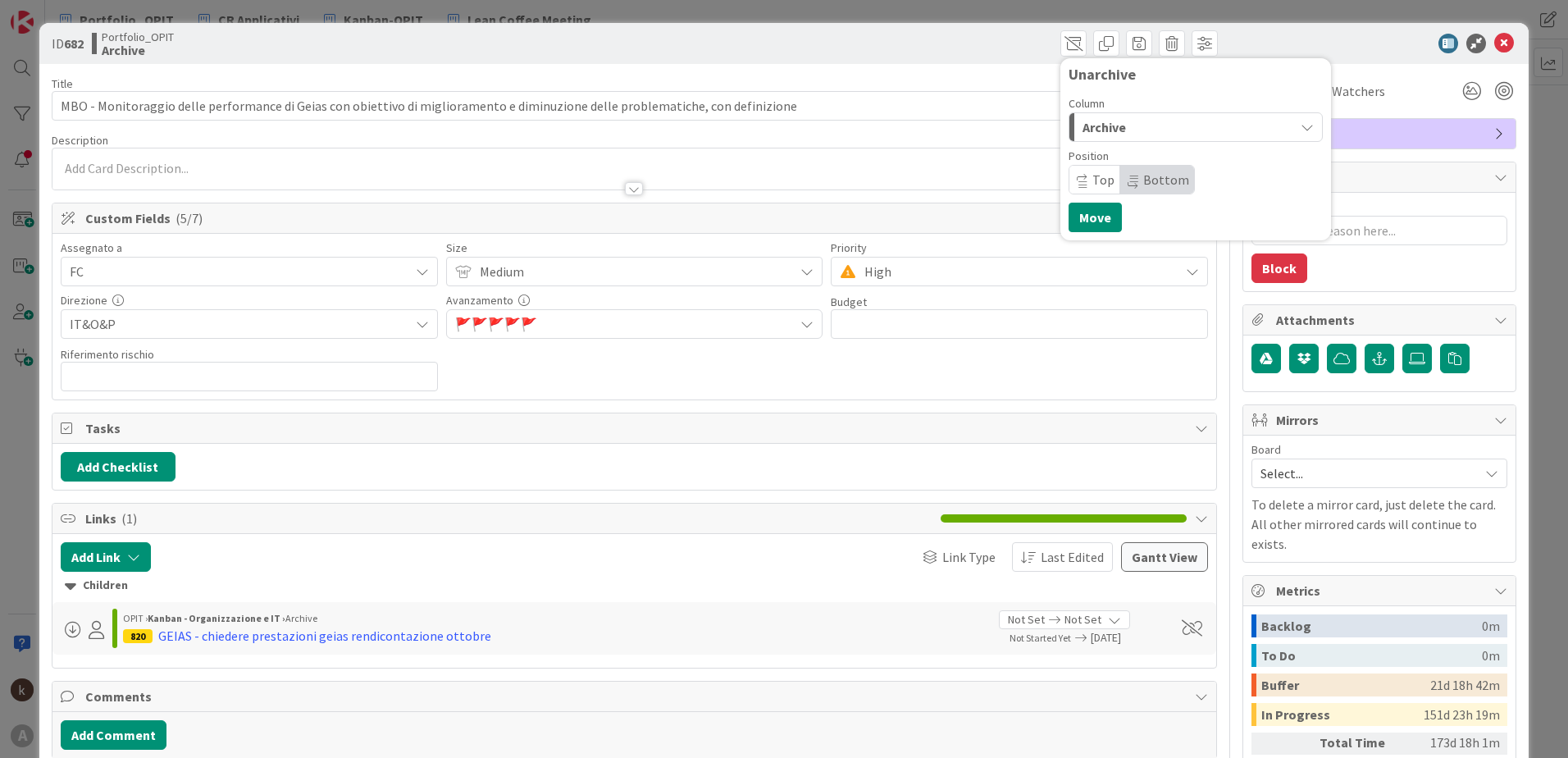
click at [1092, 135] on span "Archive" at bounding box center [1105, 127] width 43 height 22
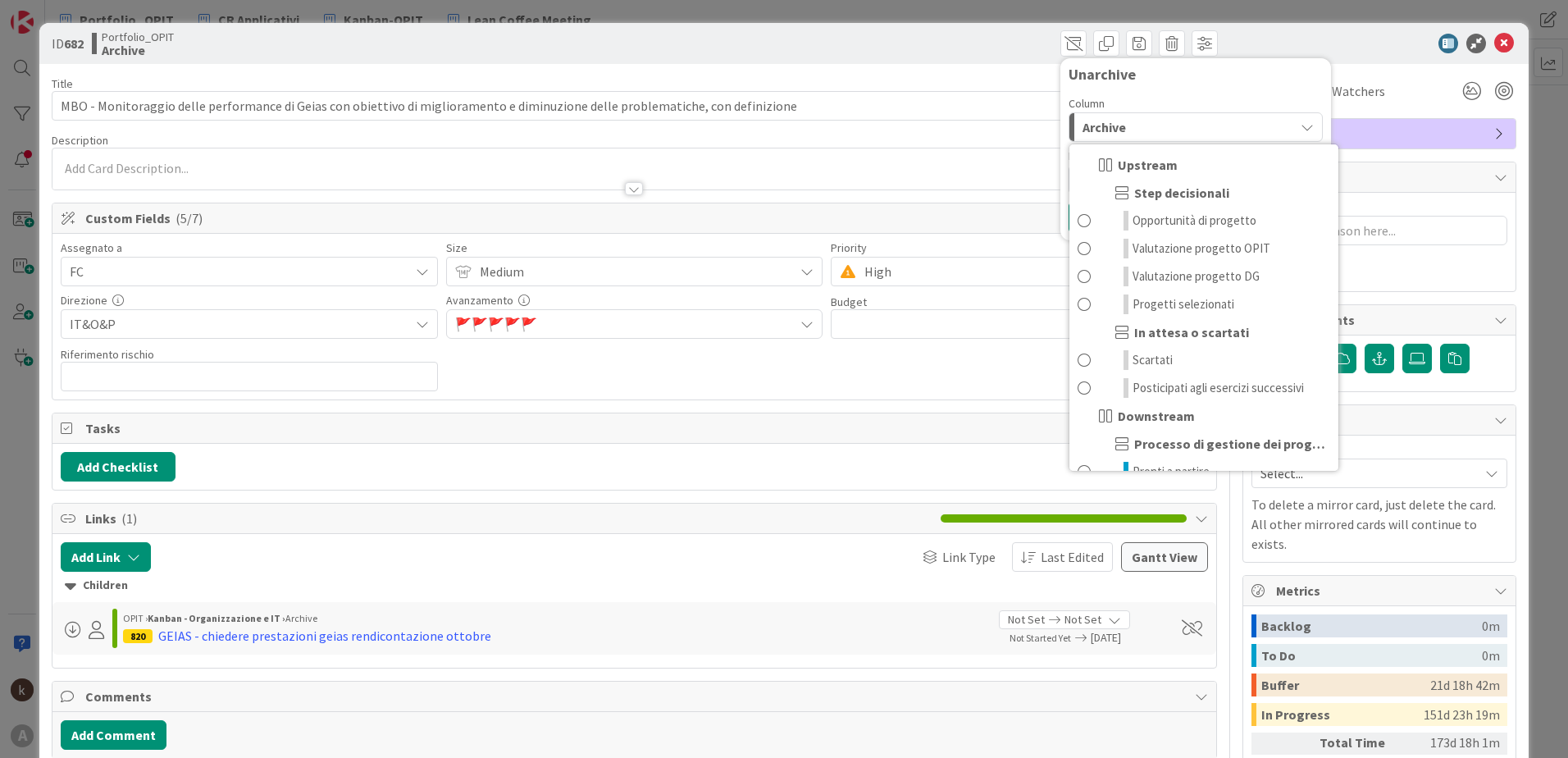
scroll to position [161, 0]
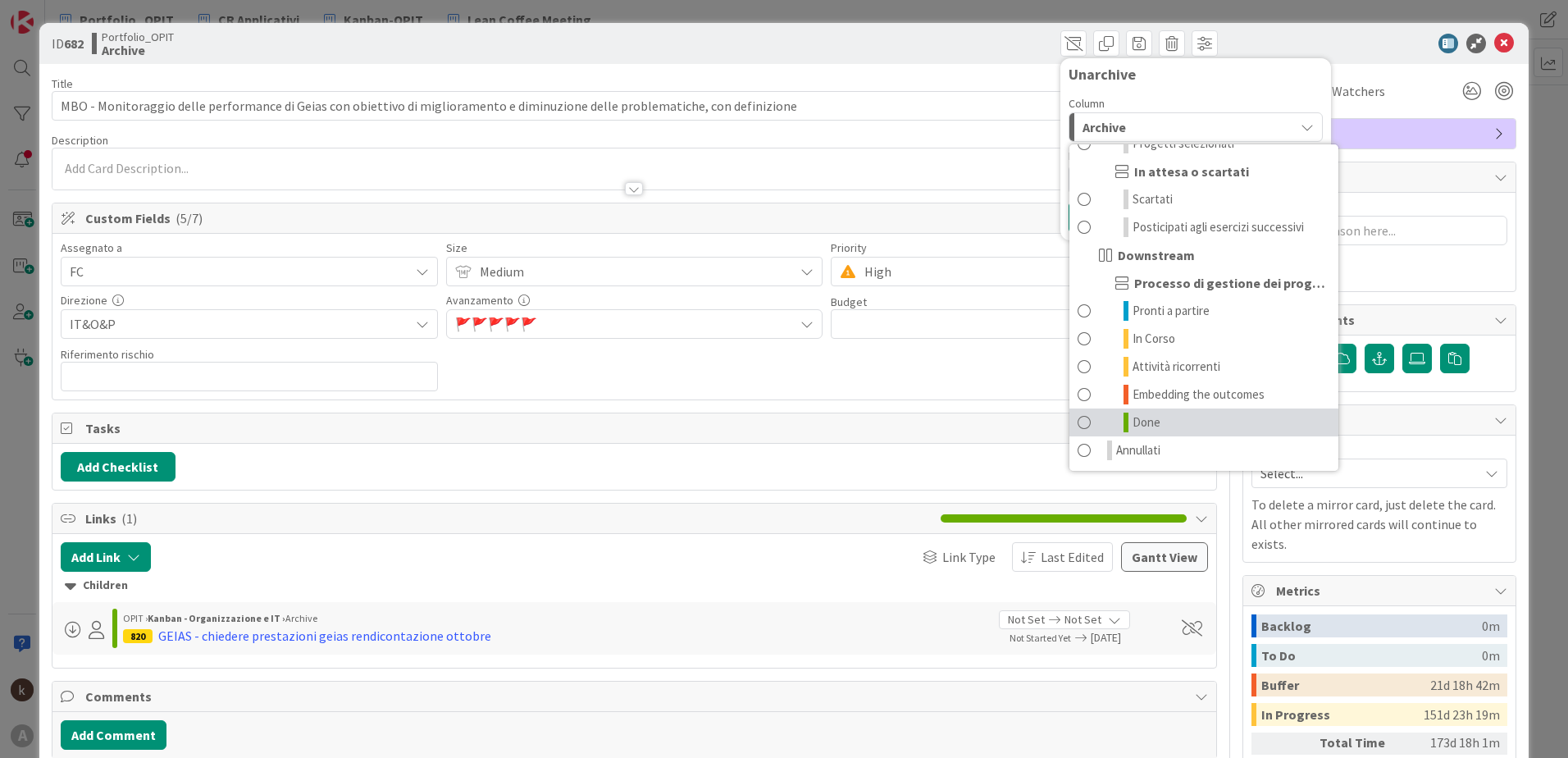
click at [1078, 423] on span at bounding box center [1084, 423] width 13 height 20
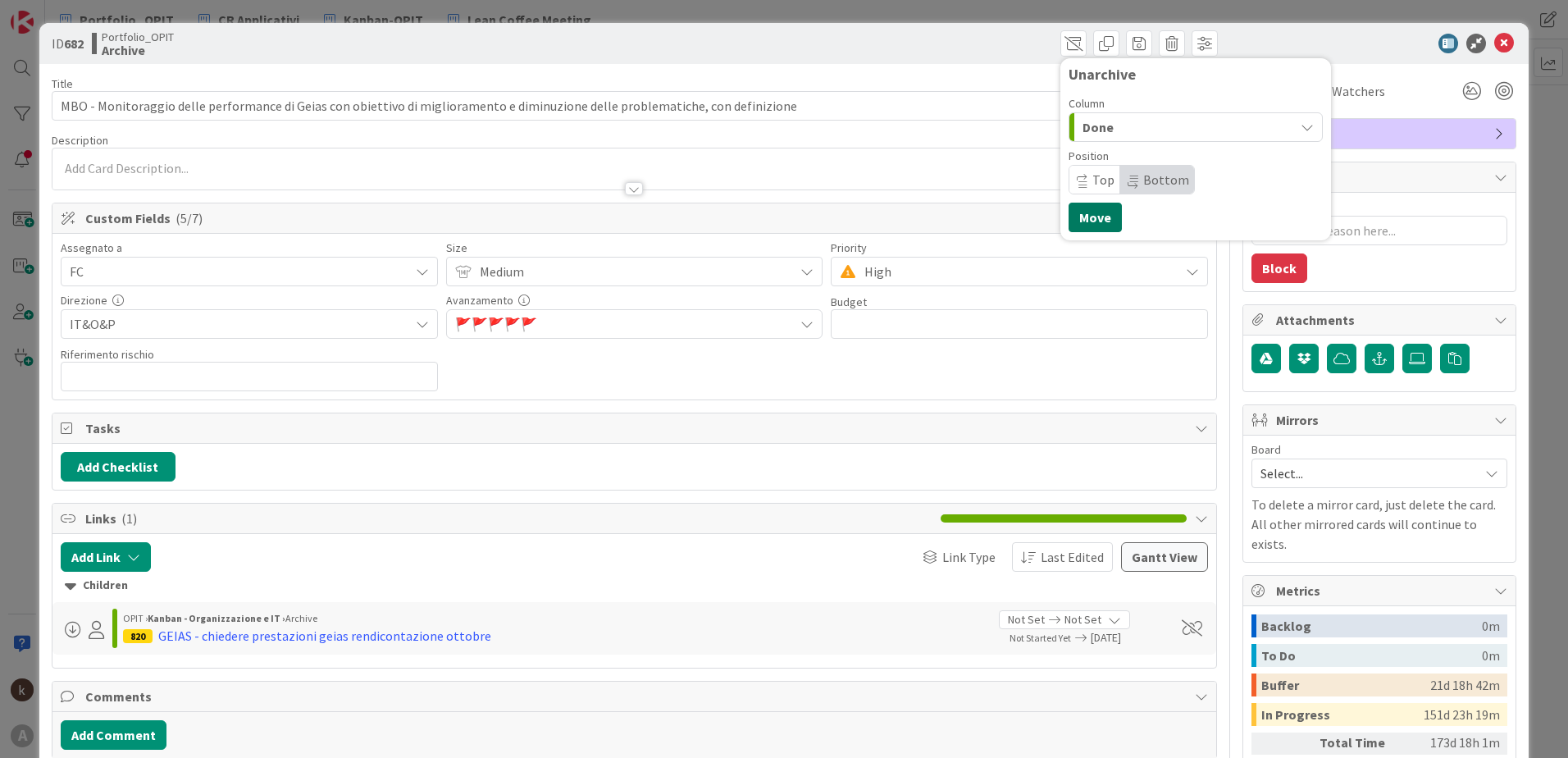
click at [1079, 216] on button "Move" at bounding box center [1095, 217] width 53 height 30
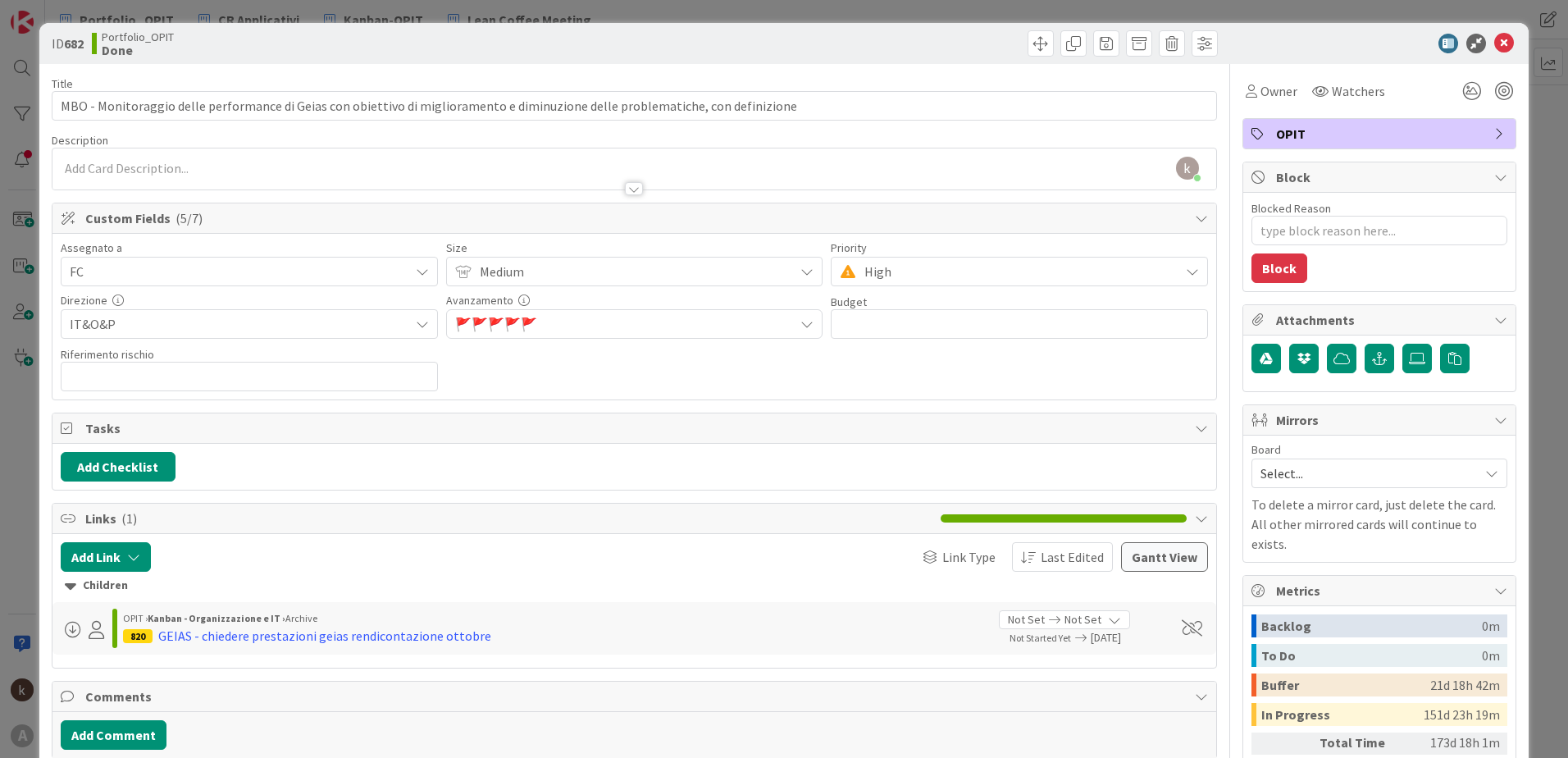
type textarea "x"
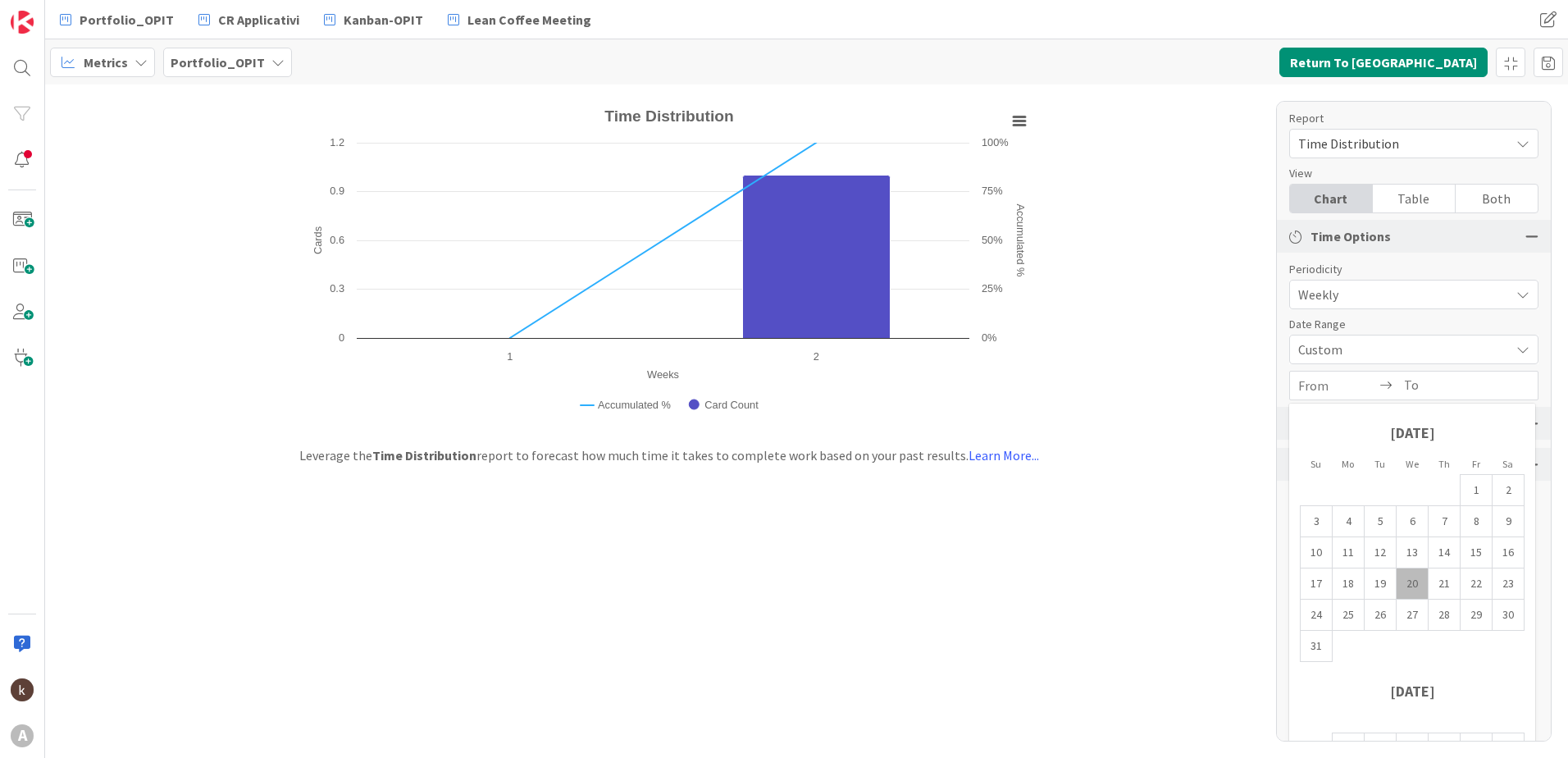
scroll to position [93, 0]
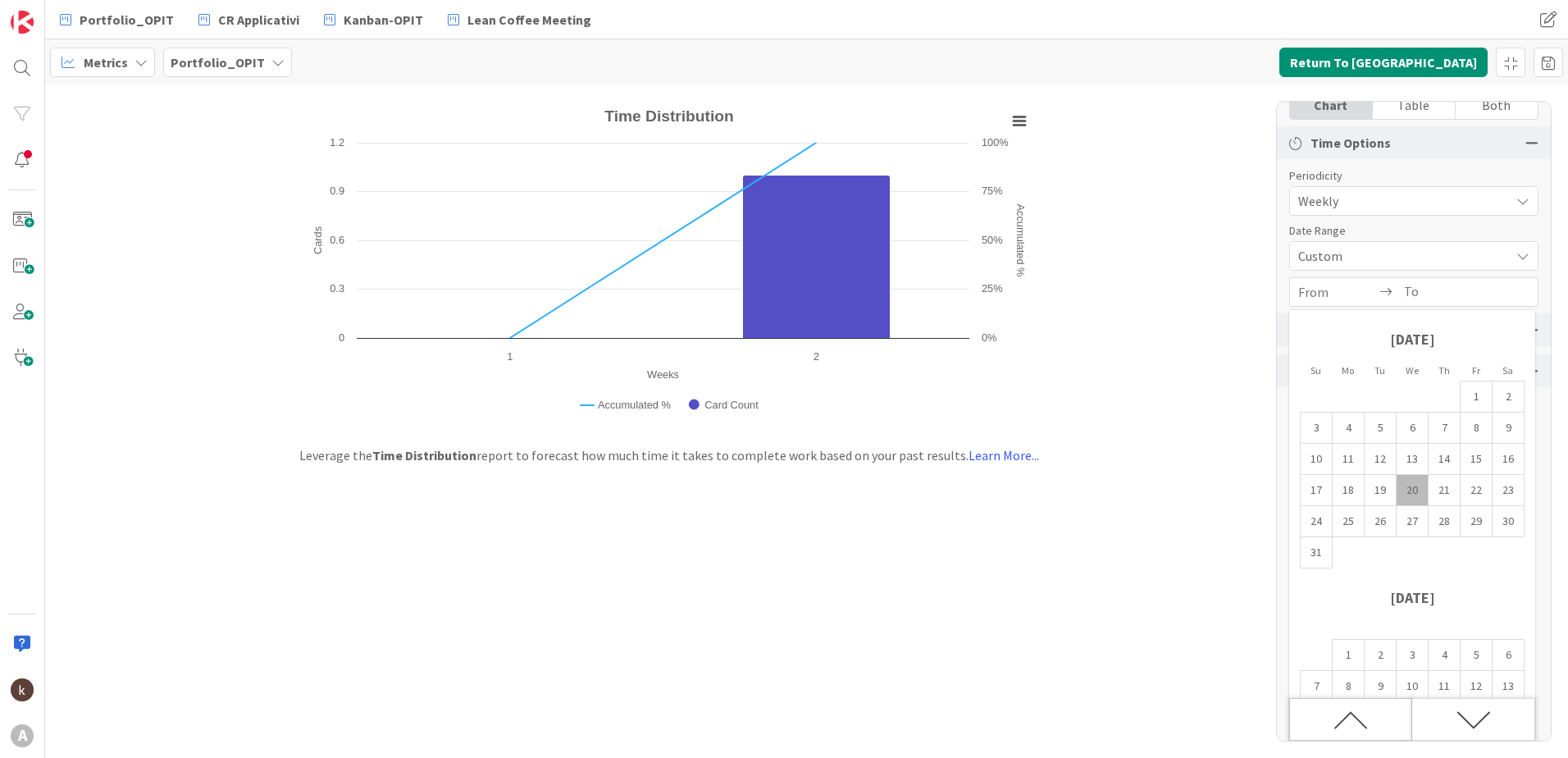
click at [1365, 719] on icon "Move backward to switch to the previous month." at bounding box center [1351, 720] width 34 height 34
click at [1364, 717] on icon "Move backward to switch to the previous month." at bounding box center [1351, 720] width 34 height 34
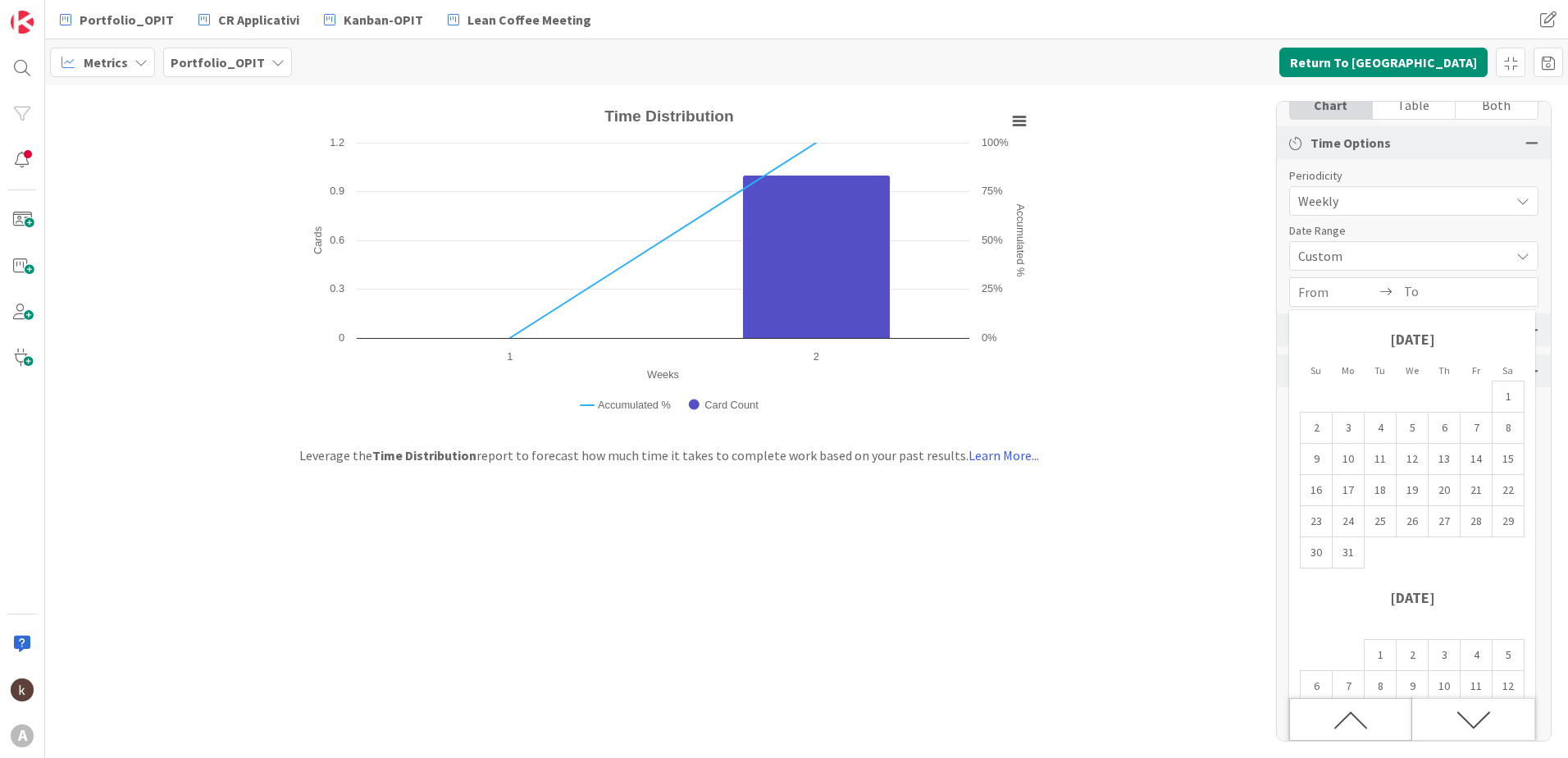
click at [1364, 717] on icon "Move backward to switch to the previous month." at bounding box center [1351, 720] width 34 height 34
click at [1468, 108] on div "Both" at bounding box center [1496, 105] width 82 height 28
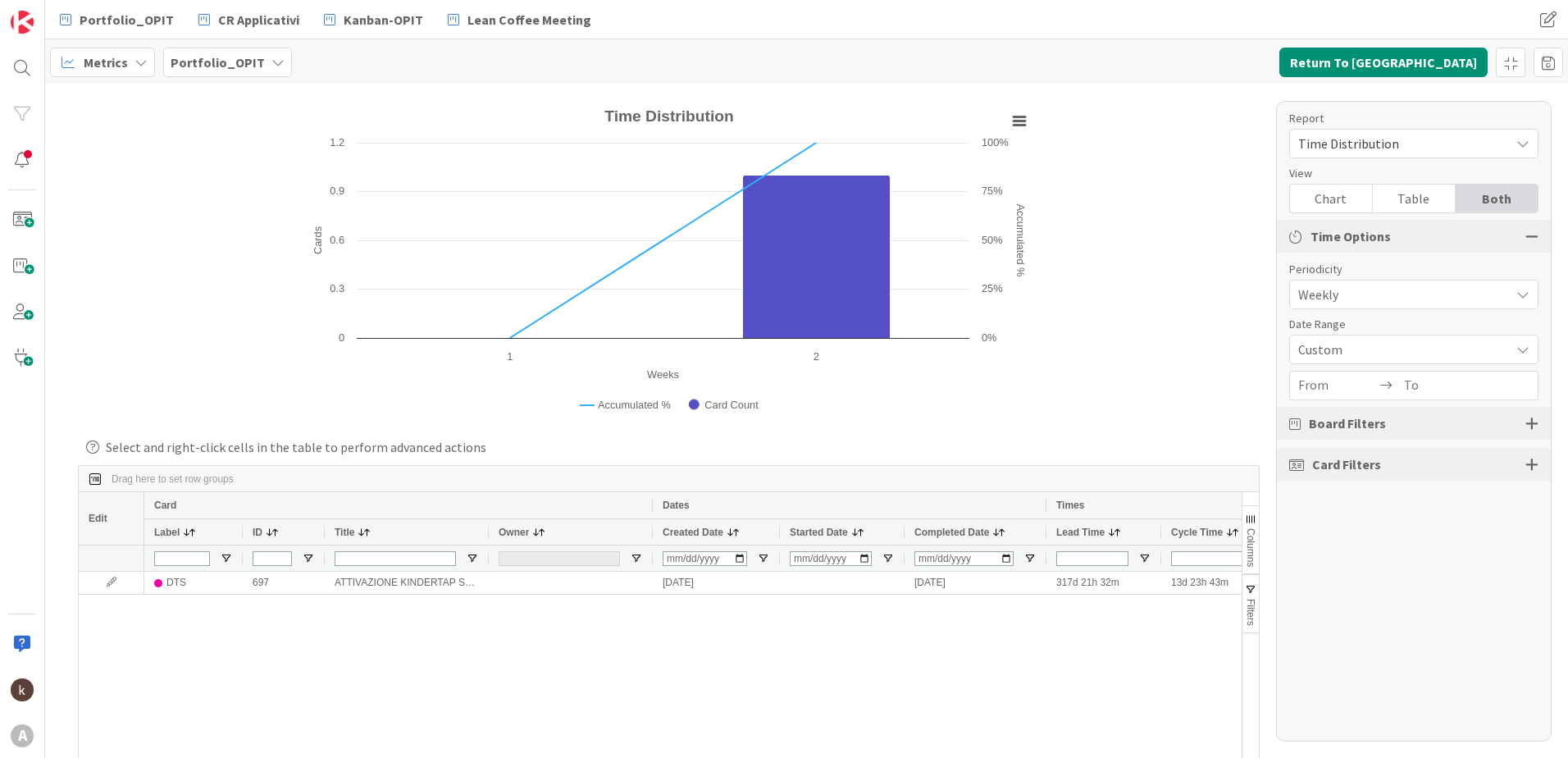
click at [1382, 291] on span "Weekly" at bounding box center [1399, 295] width 204 height 23
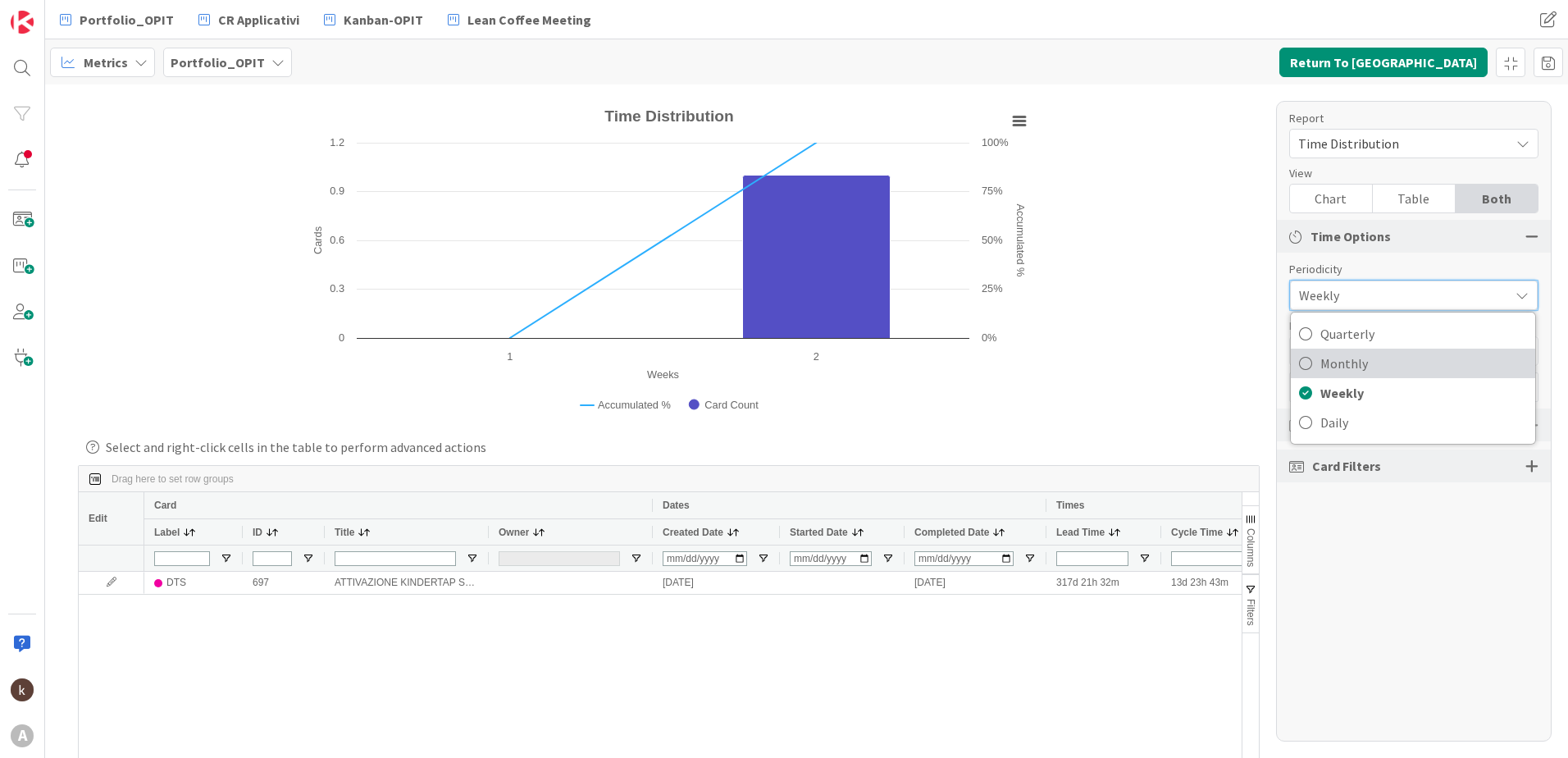
click at [1381, 355] on span "Monthly" at bounding box center [1424, 363] width 207 height 24
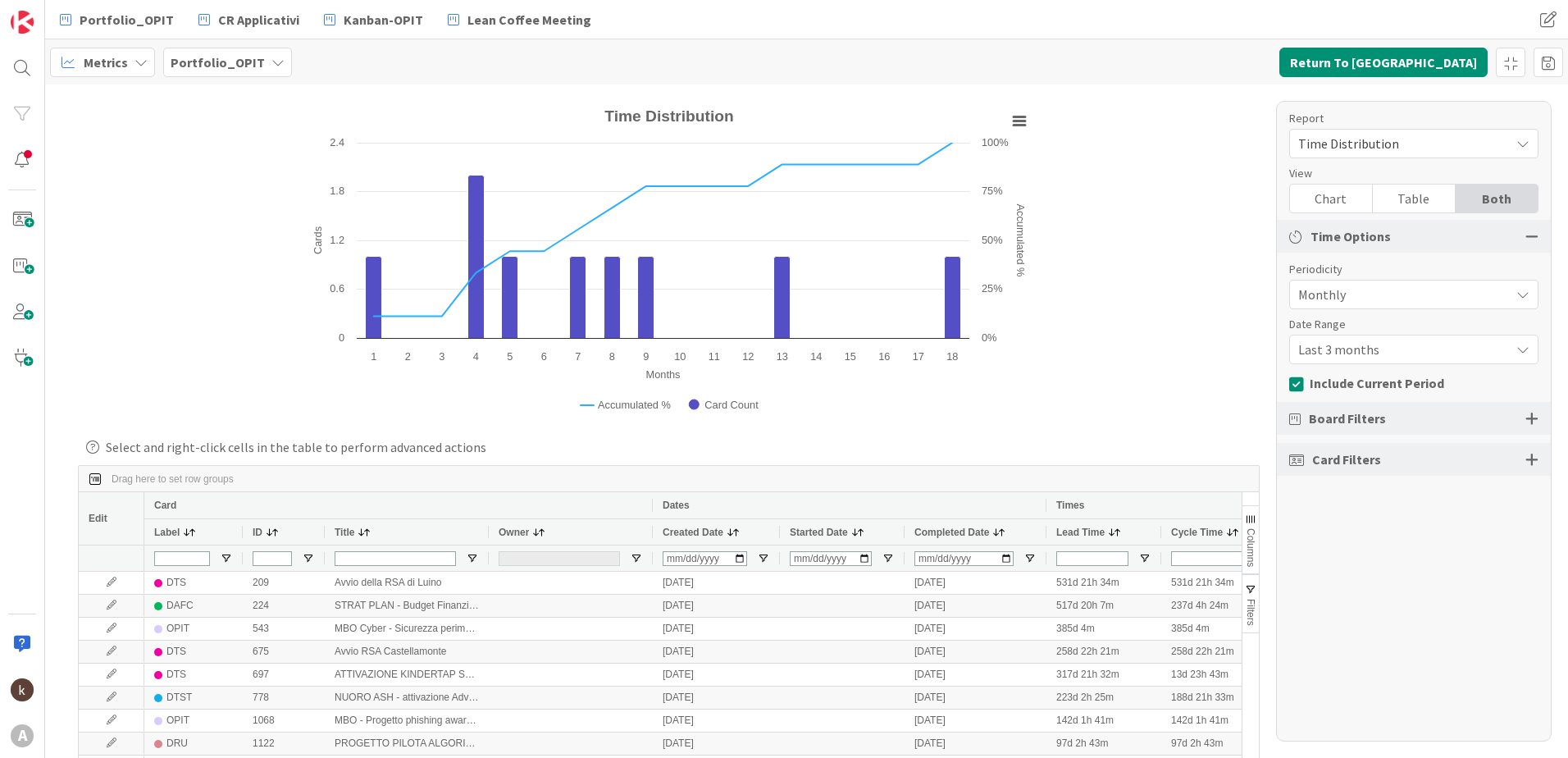
click at [1378, 306] on span "Last 3 months" at bounding box center [1399, 295] width 204 height 23
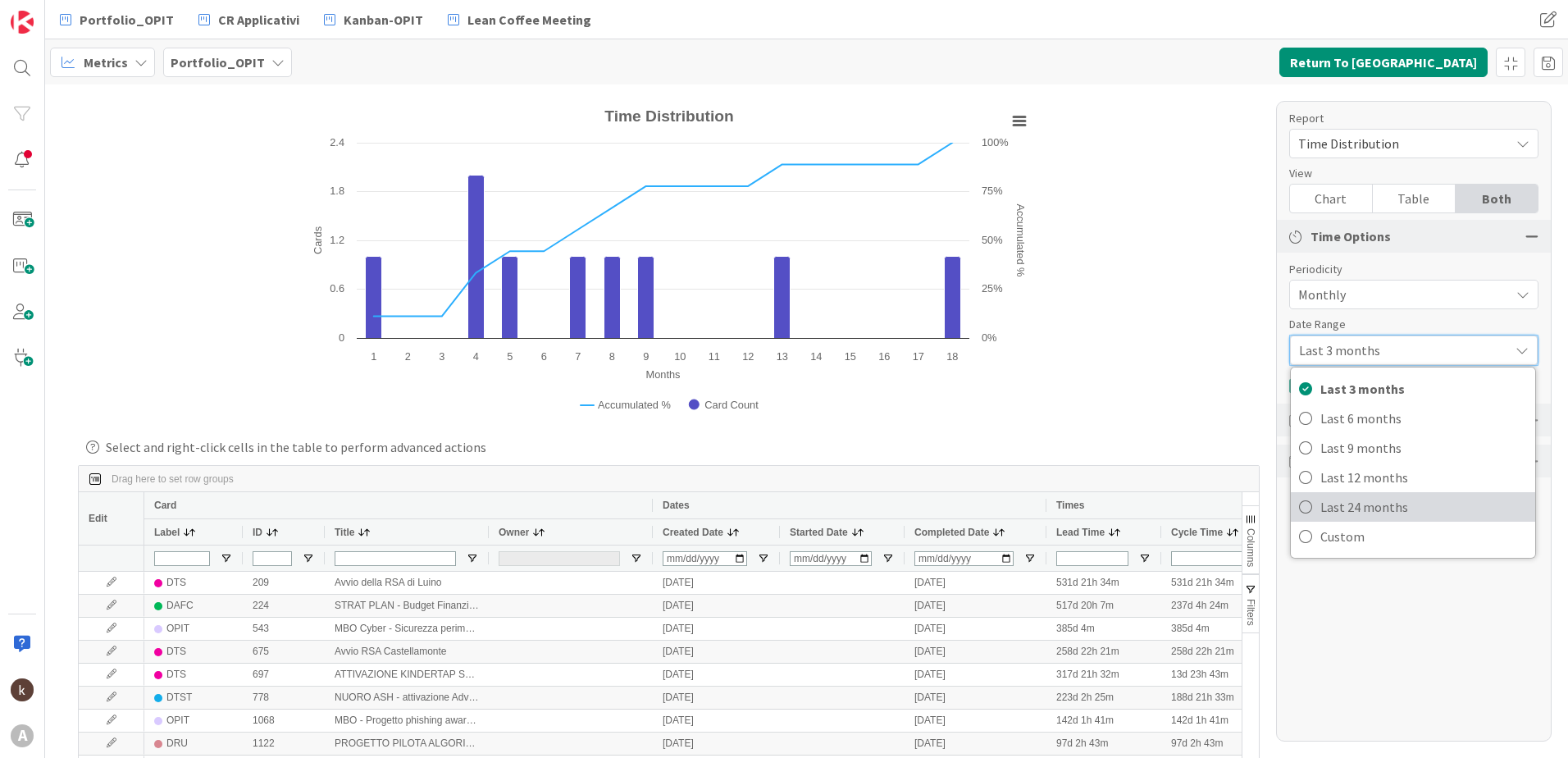
click at [1400, 506] on span "Last 24 months" at bounding box center [1424, 507] width 207 height 24
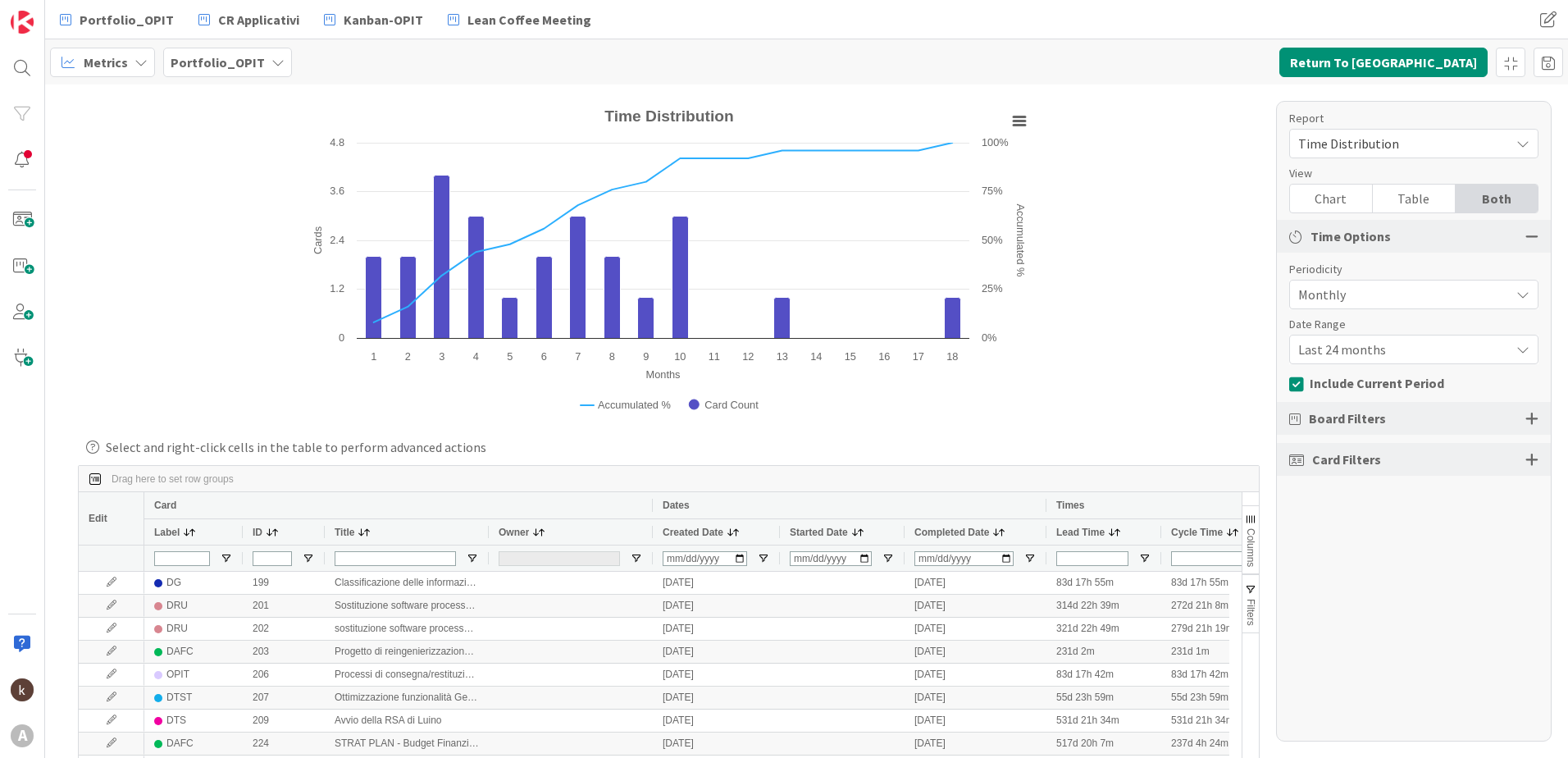
click at [1531, 461] on div at bounding box center [1532, 459] width 13 height 14
click at [1466, 659] on span "Select custom field..." at bounding box center [1399, 658] width 204 height 23
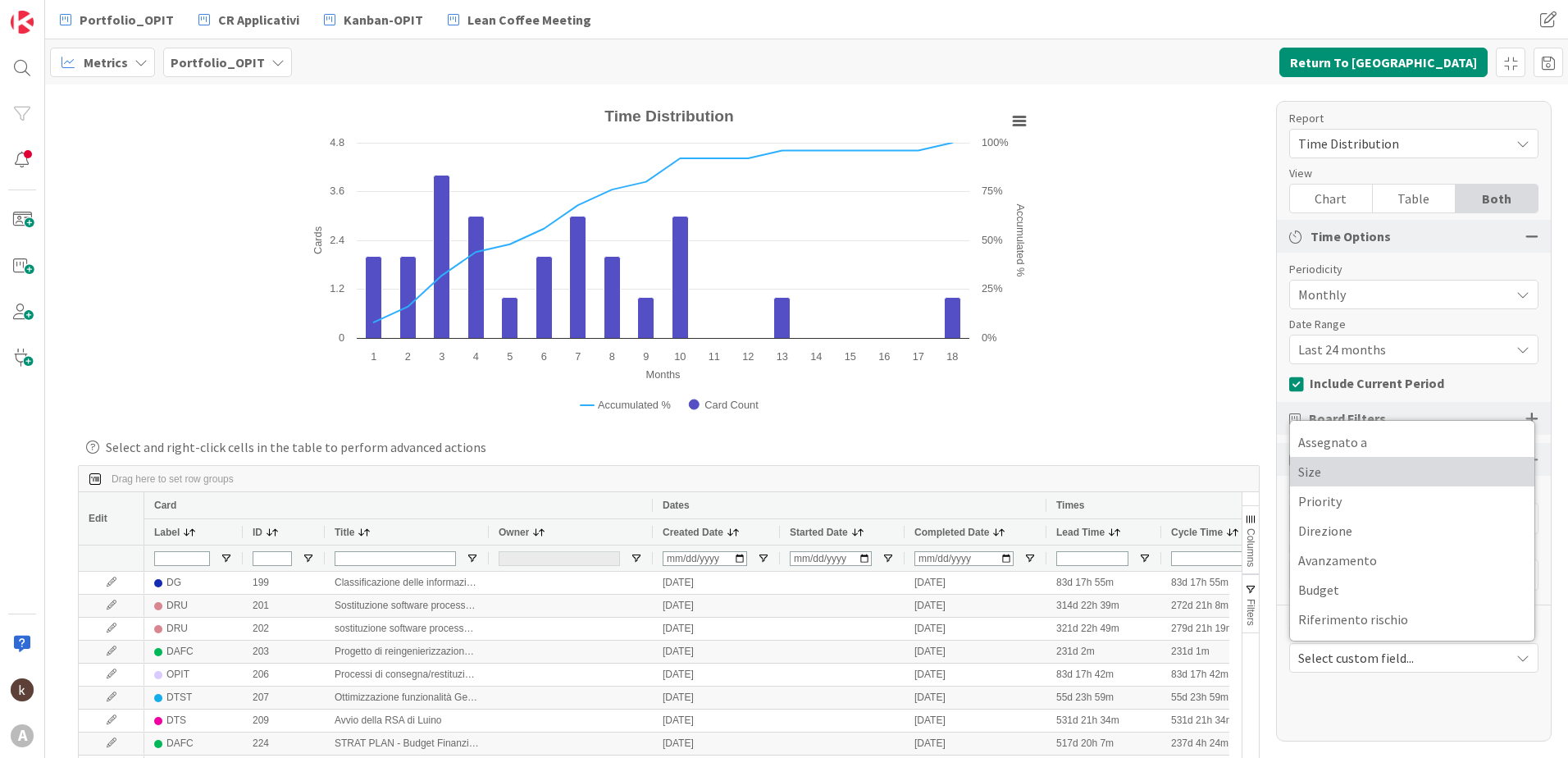
click at [1428, 477] on span "Size" at bounding box center [1412, 471] width 228 height 24
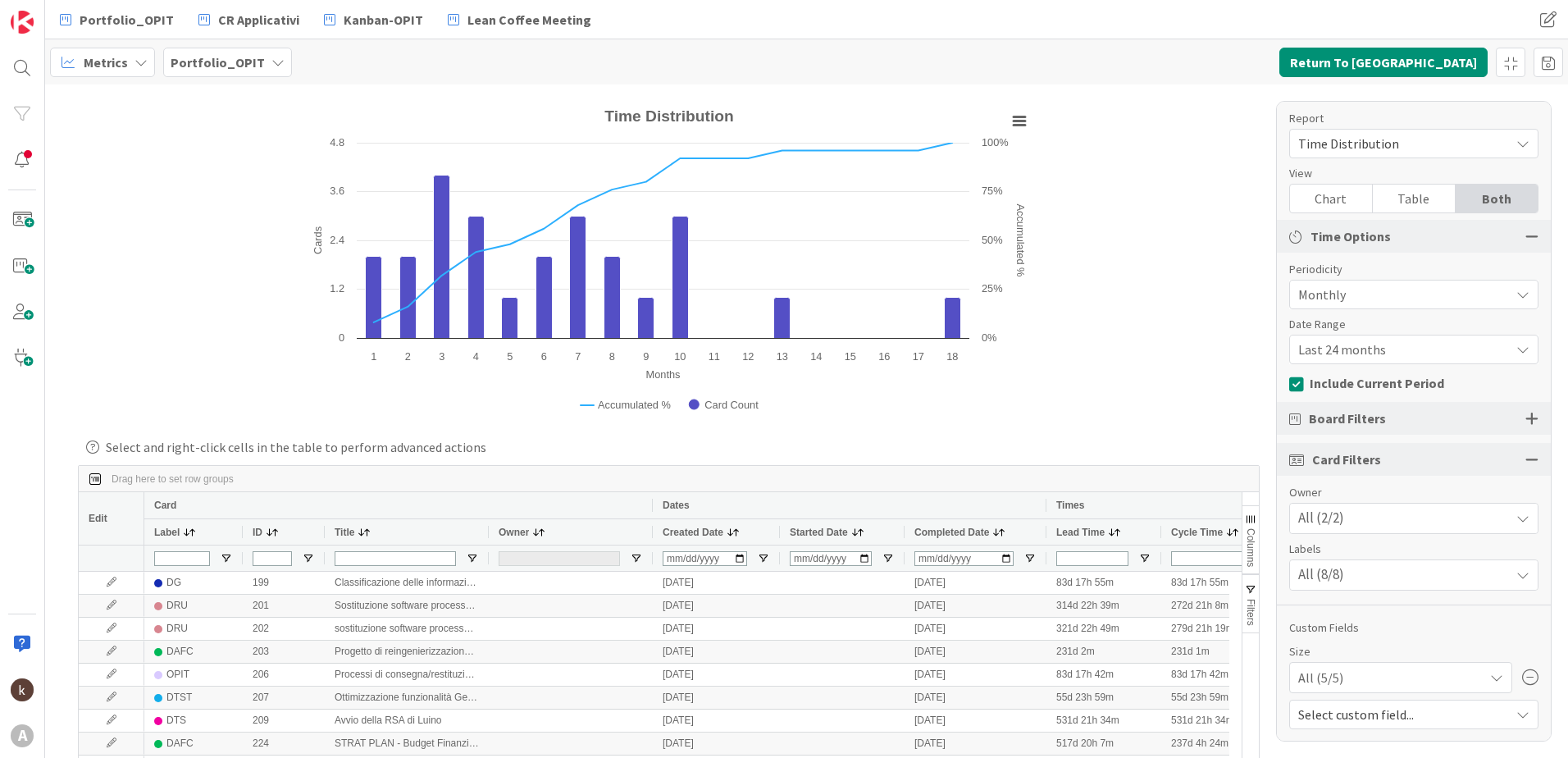
click at [1406, 716] on span "Select custom field..." at bounding box center [1399, 715] width 204 height 23
click at [1403, 719] on span "Select custom field..." at bounding box center [1399, 715] width 204 height 23
click at [1398, 674] on div "All (5/5)" at bounding box center [1400, 677] width 205 height 30
click at [1298, 475] on div at bounding box center [1306, 478] width 16 height 18
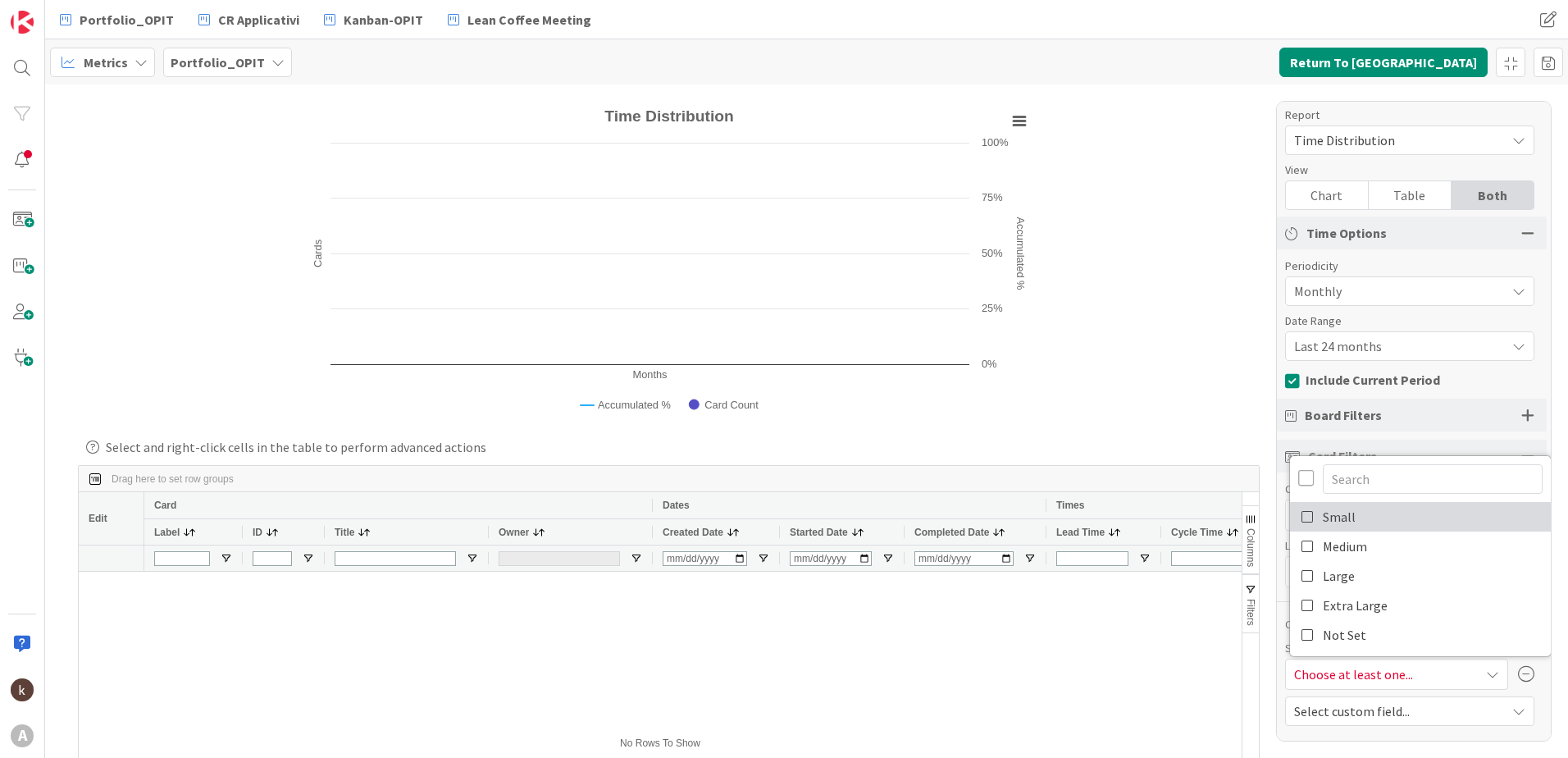
click at [1302, 518] on icon at bounding box center [1308, 517] width 13 height 24
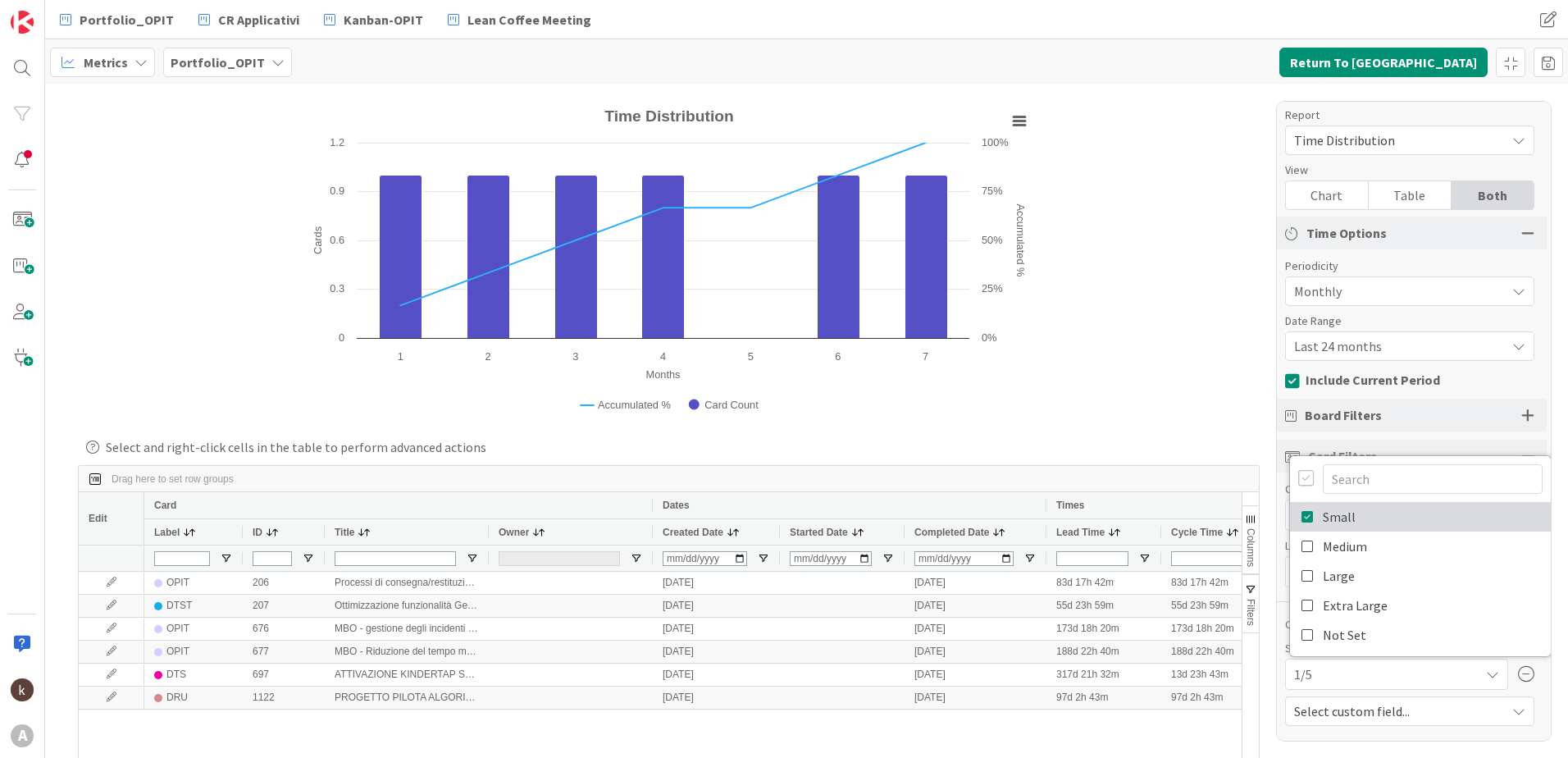
click at [1302, 518] on icon at bounding box center [1308, 517] width 13 height 24
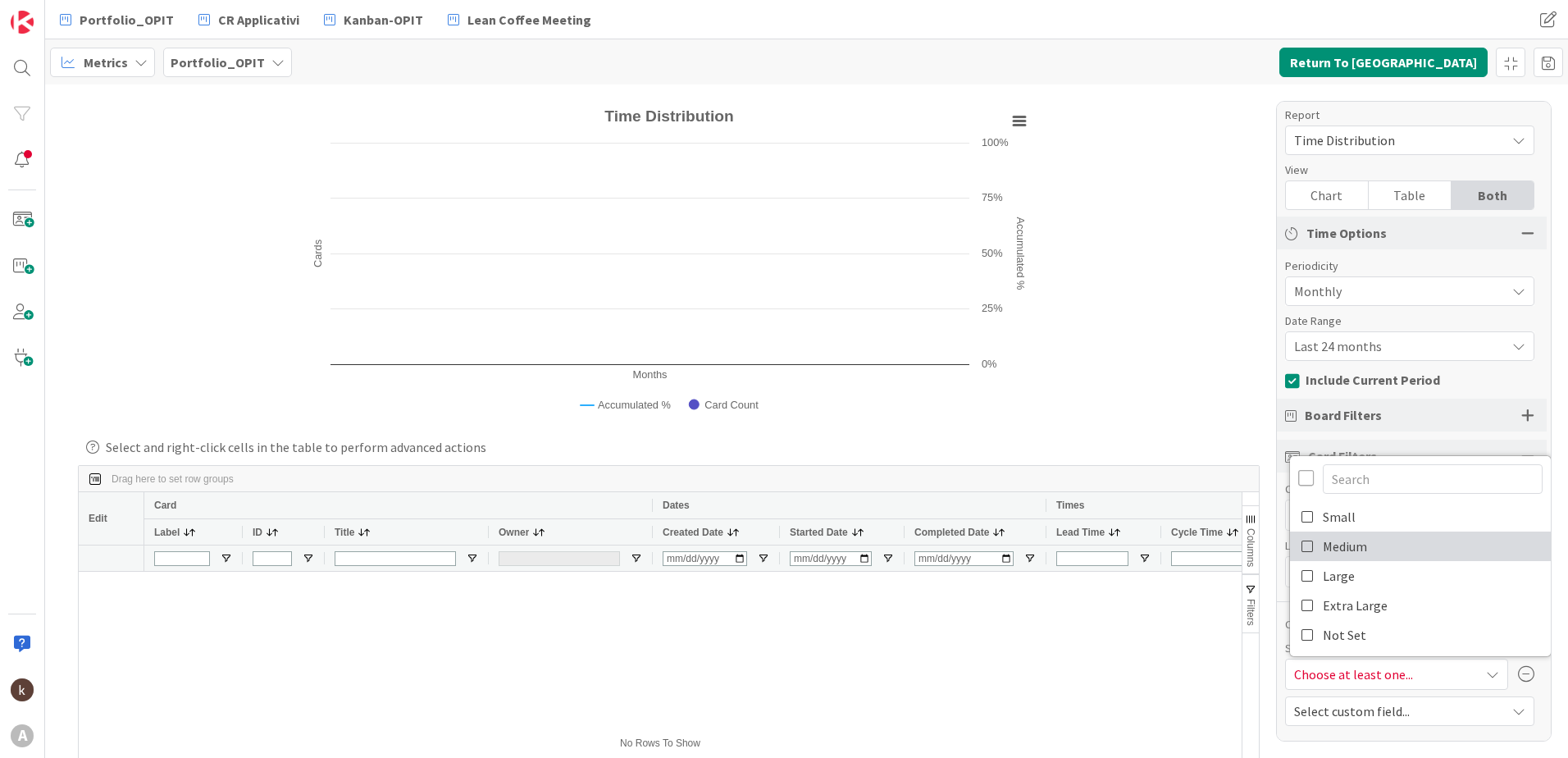
click at [1302, 549] on icon at bounding box center [1308, 546] width 13 height 24
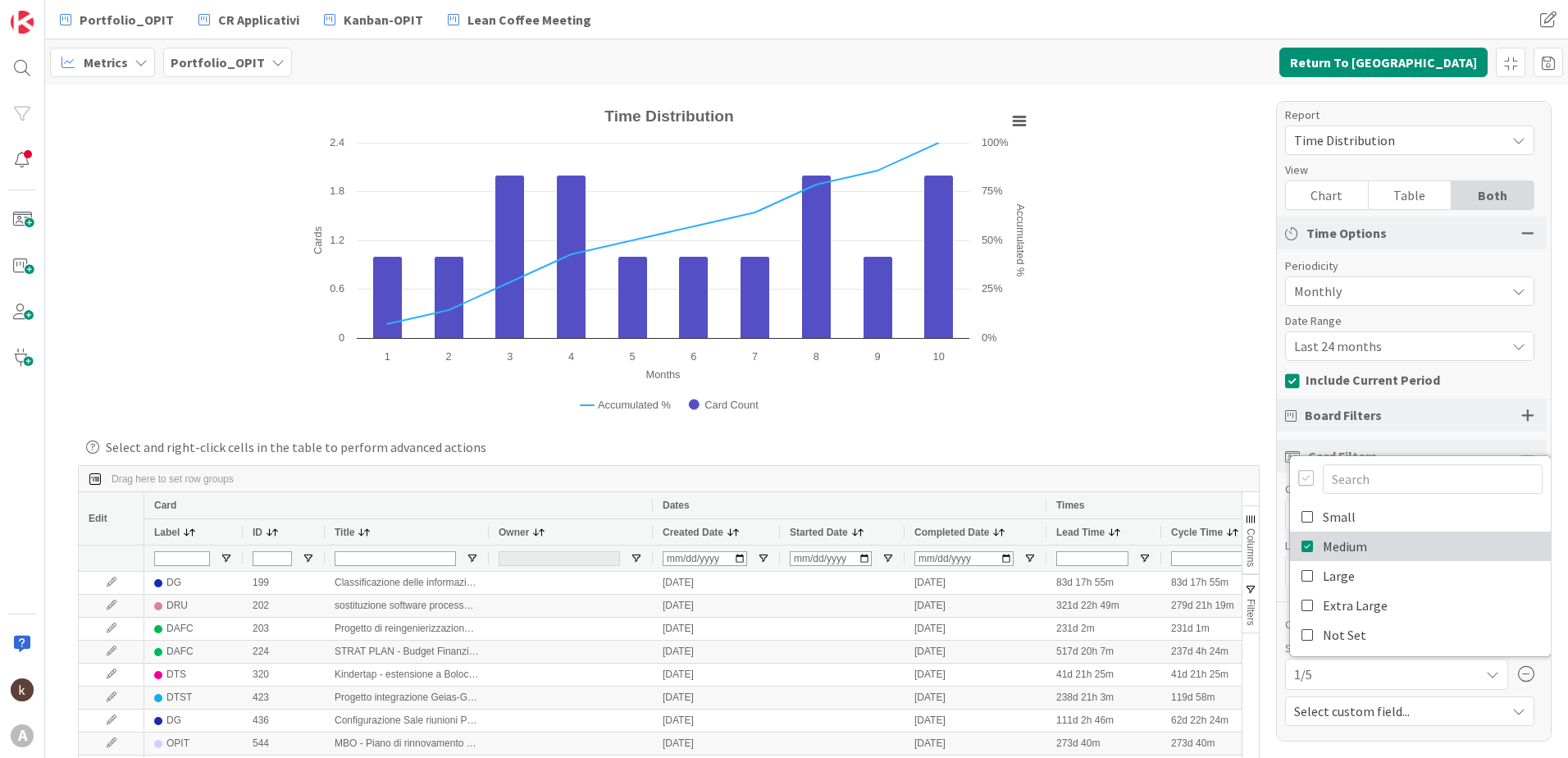
click at [1302, 545] on icon at bounding box center [1308, 546] width 13 height 24
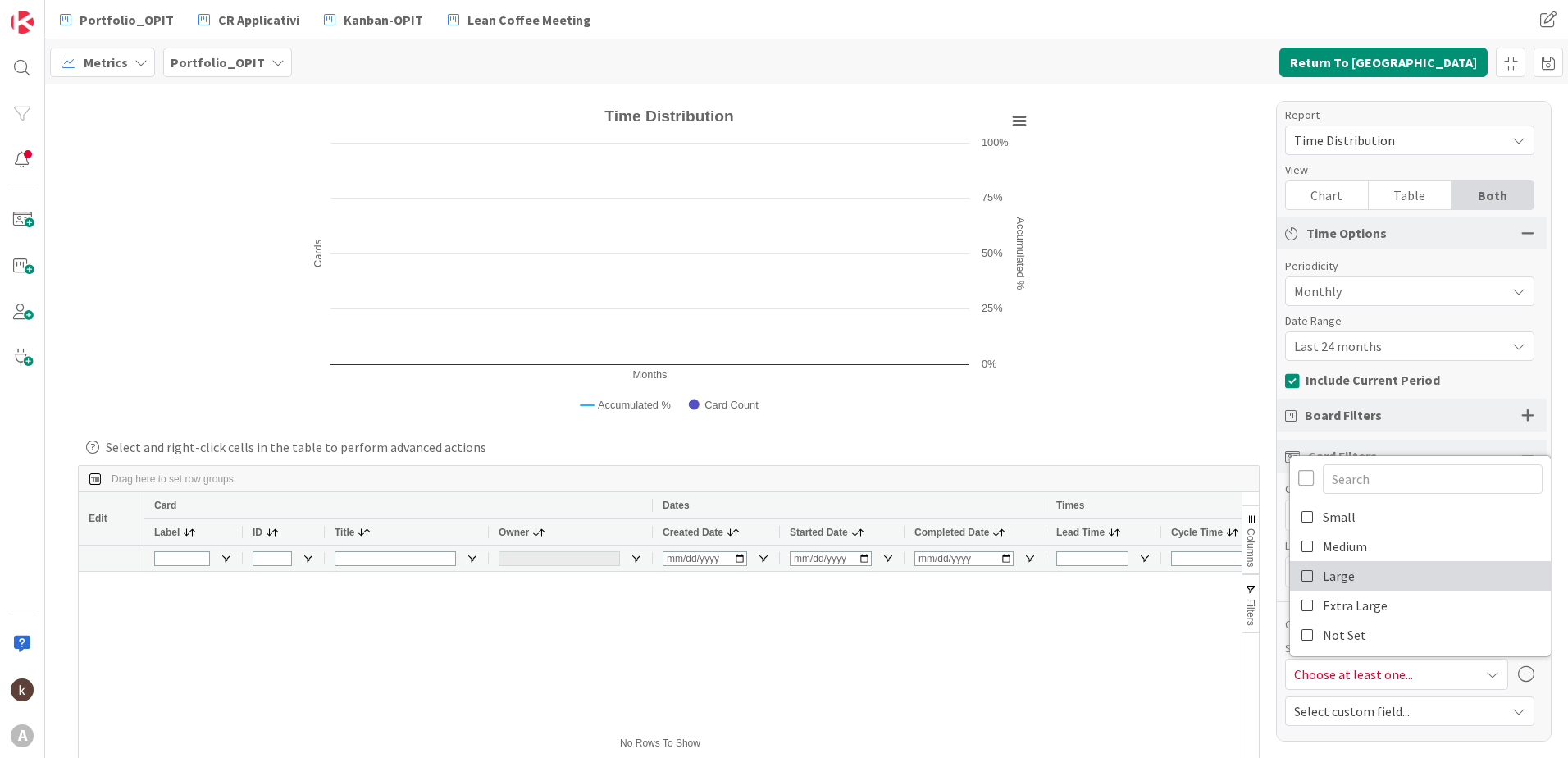
click at [1302, 582] on icon at bounding box center [1308, 576] width 13 height 24
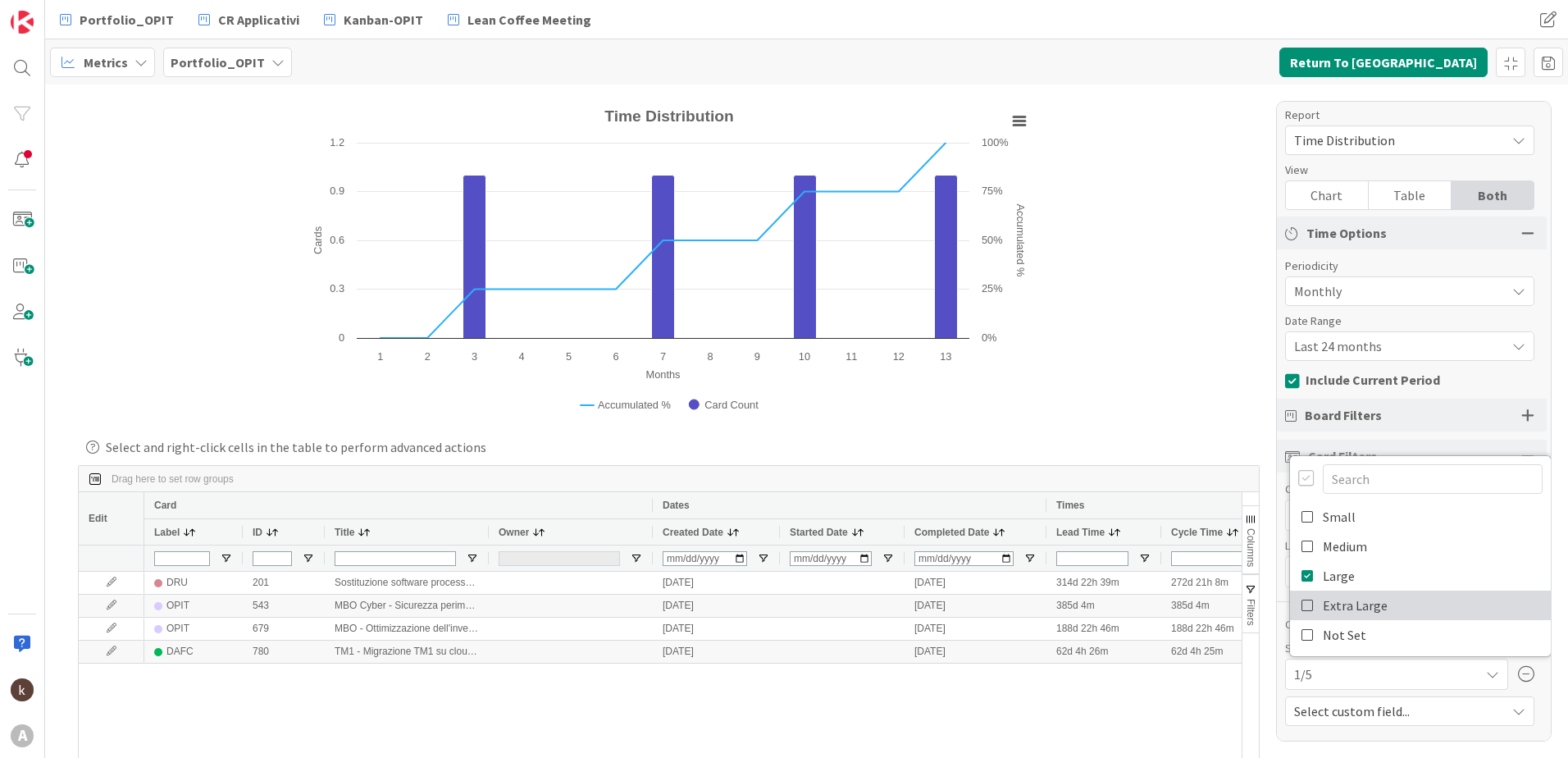
click at [1302, 603] on icon at bounding box center [1308, 605] width 13 height 24
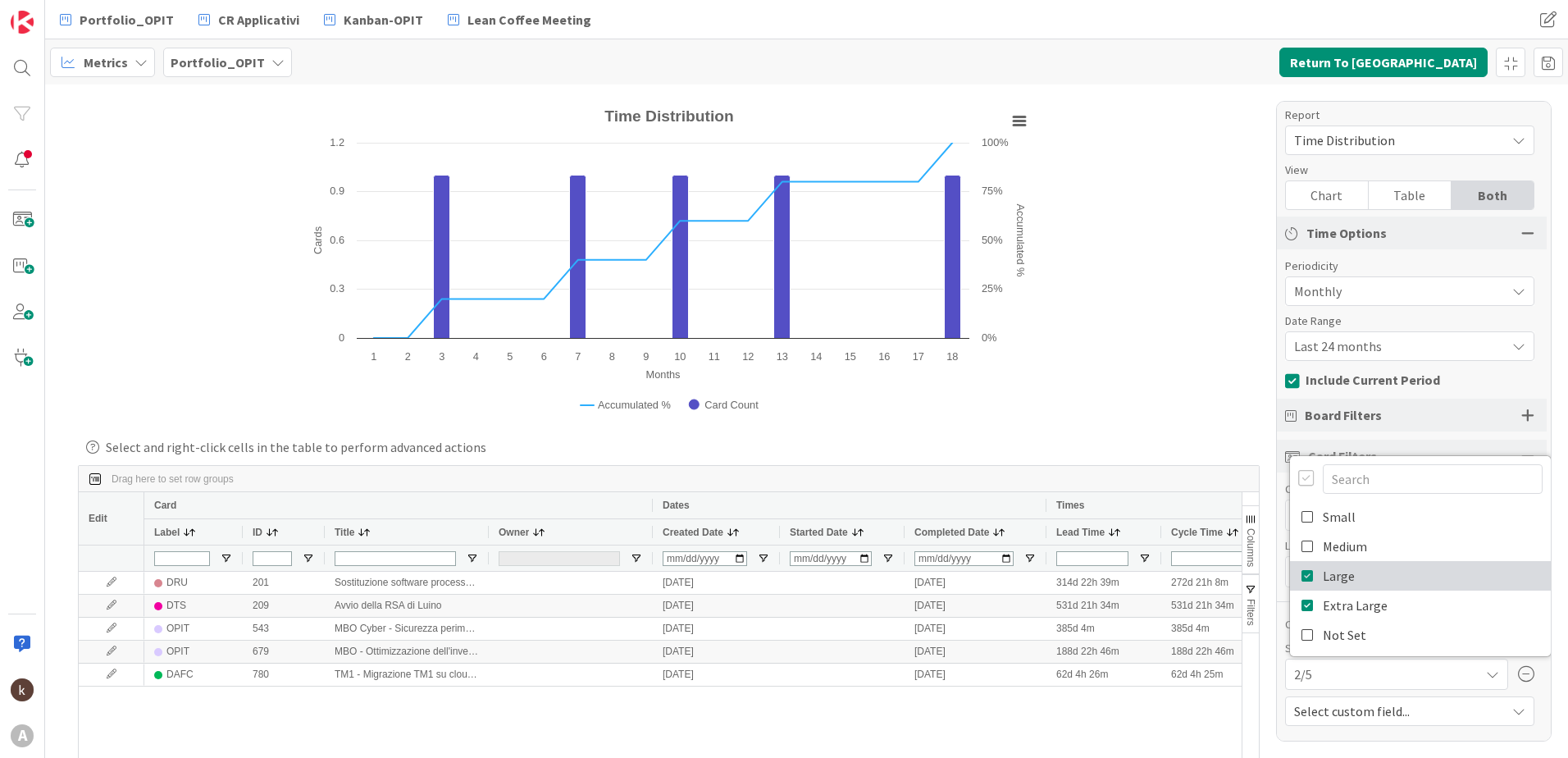
click at [1302, 574] on icon at bounding box center [1308, 576] width 13 height 24
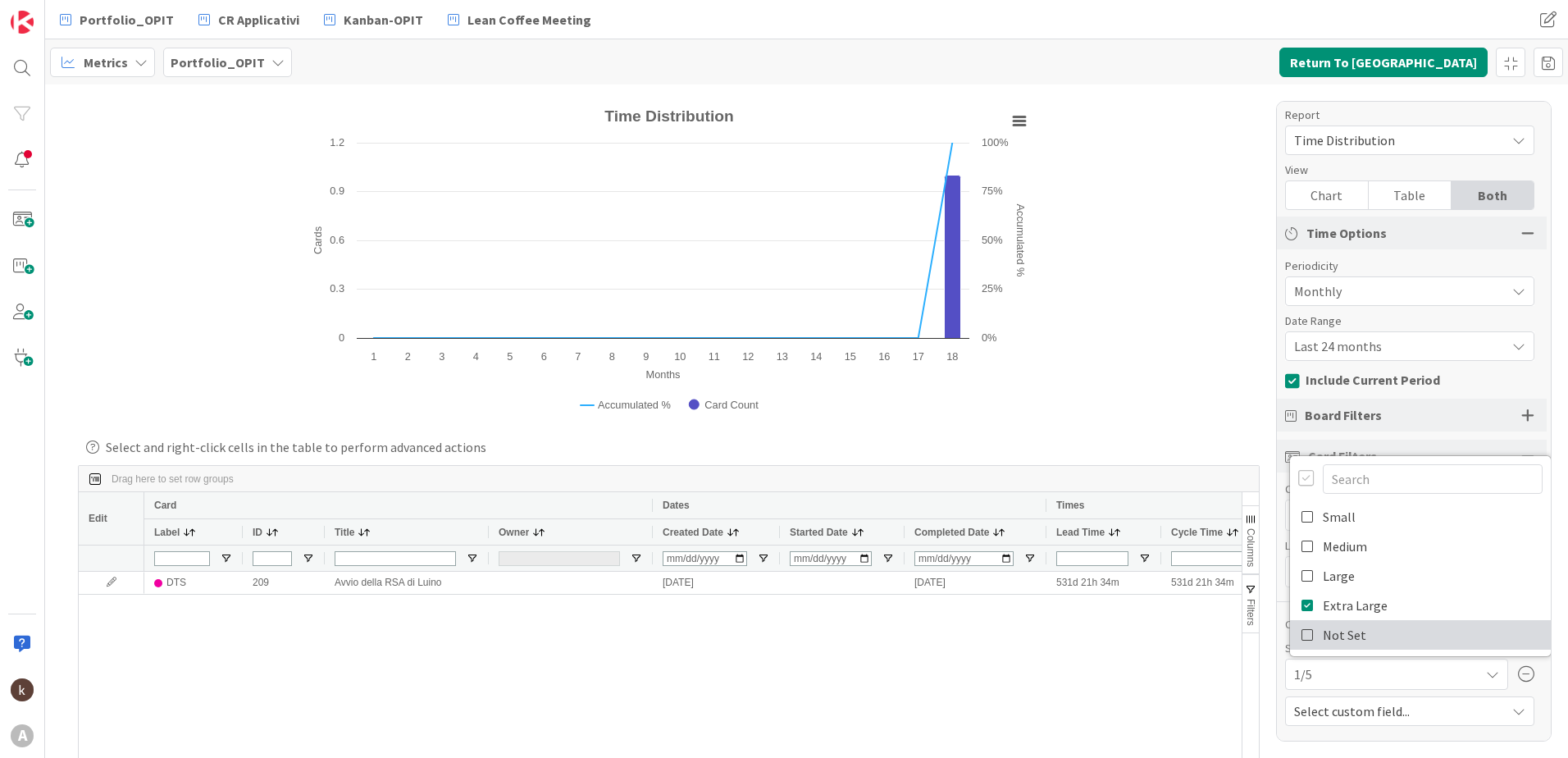
click at [1302, 640] on icon at bounding box center [1308, 634] width 13 height 24
click at [1302, 603] on icon at bounding box center [1308, 605] width 13 height 24
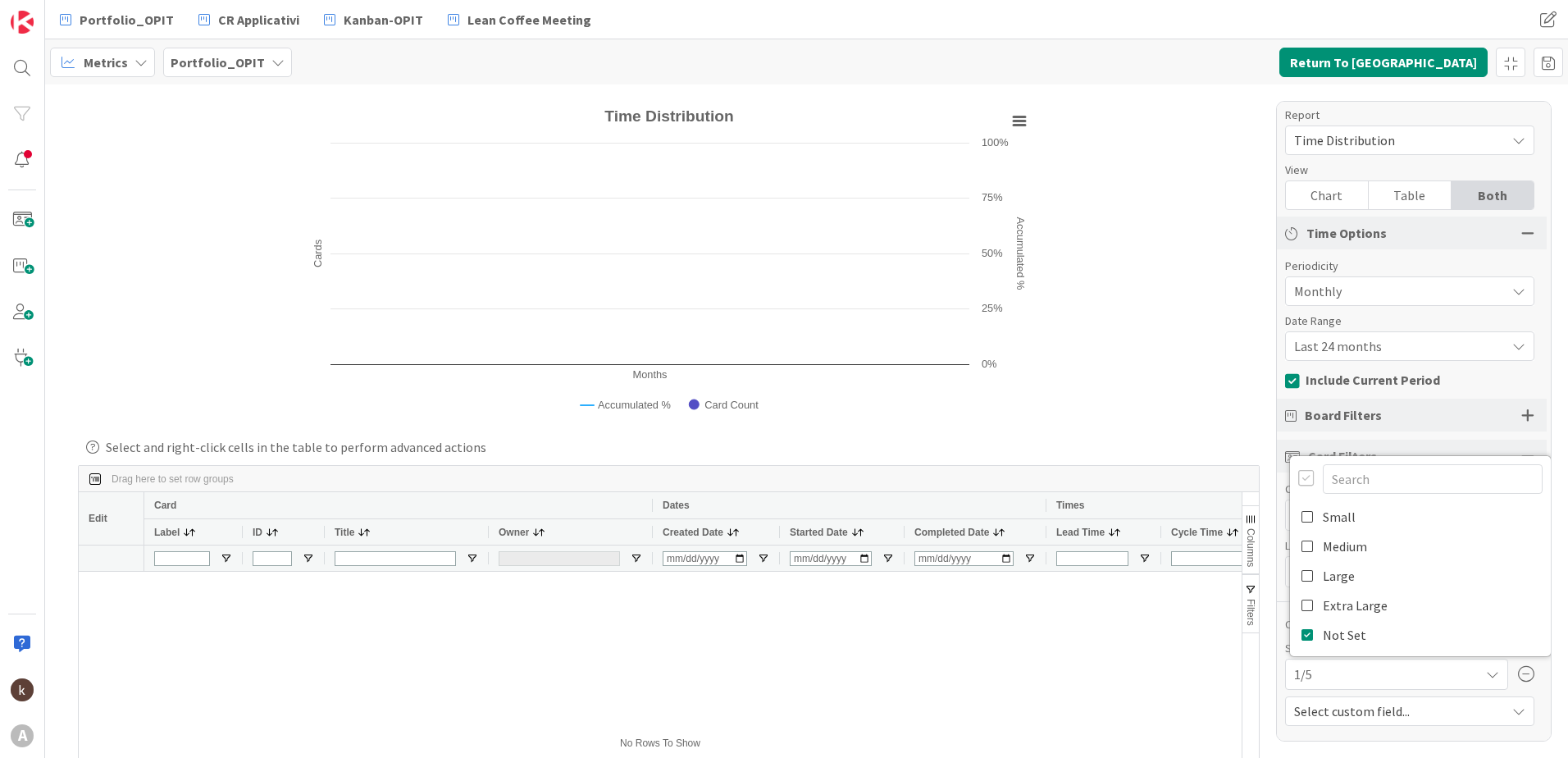
click at [1298, 474] on div at bounding box center [1306, 478] width 16 height 18
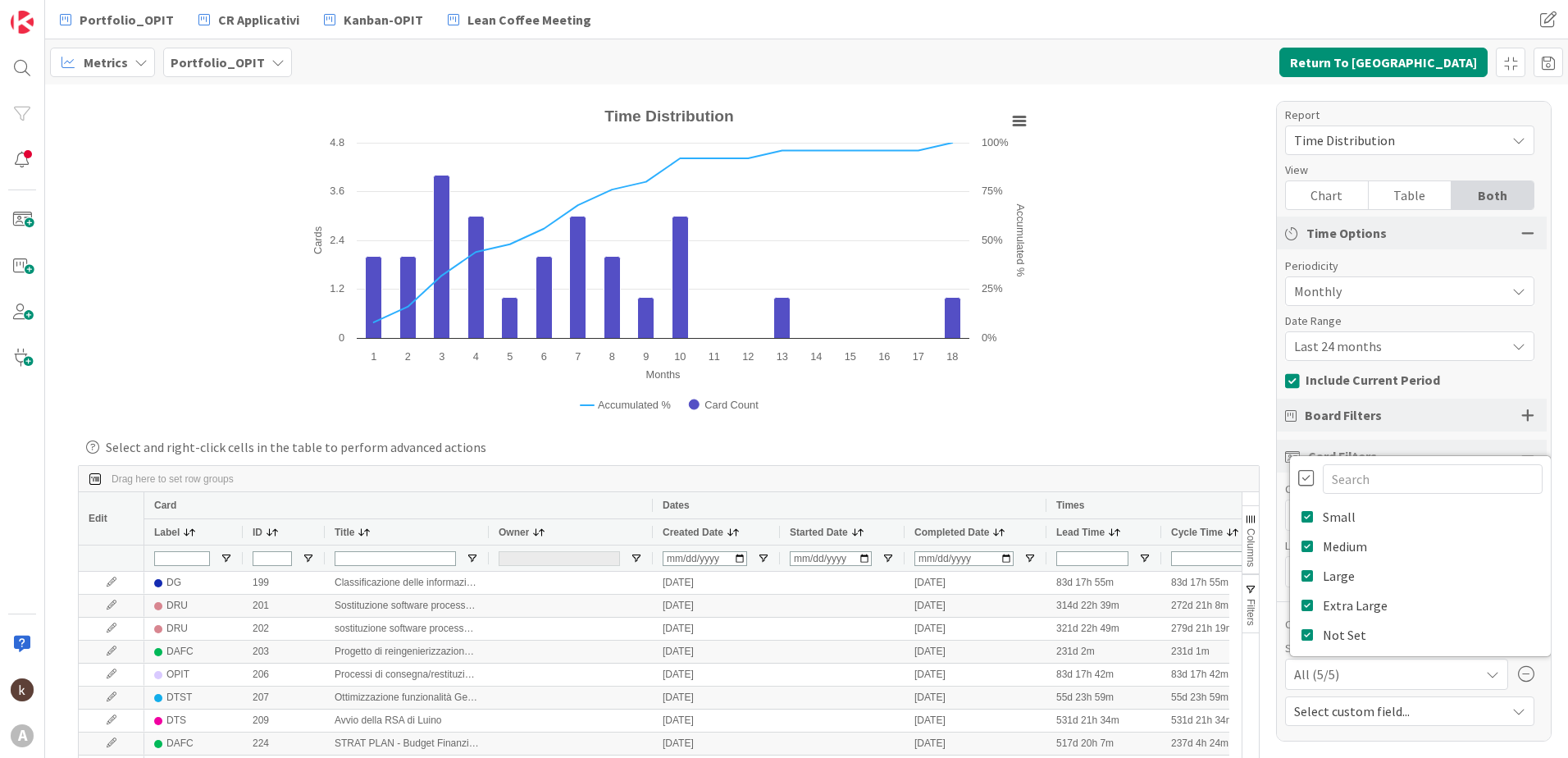
click at [1298, 478] on div at bounding box center [1306, 478] width 16 height 18
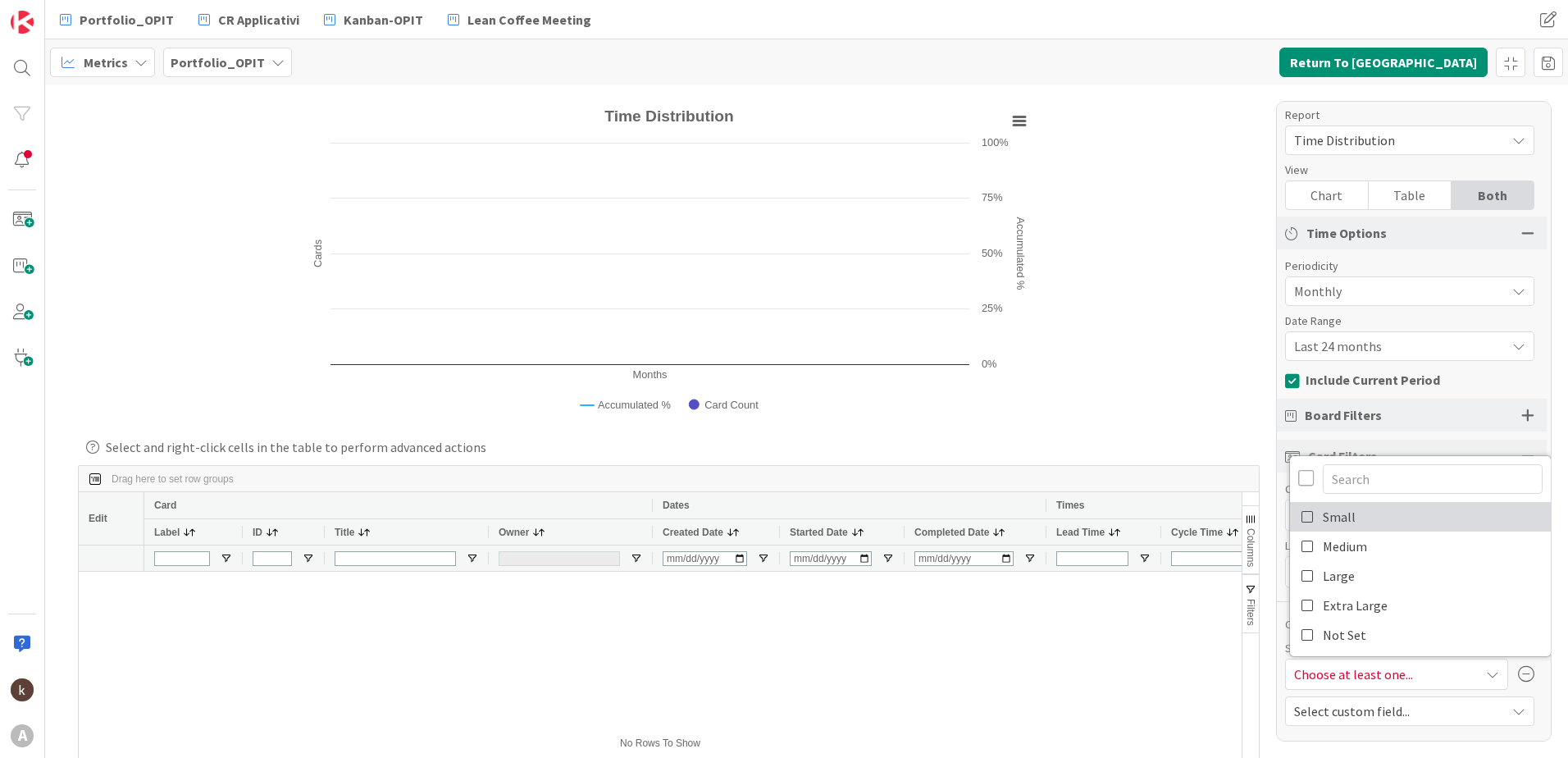
click at [1302, 516] on icon at bounding box center [1308, 517] width 13 height 24
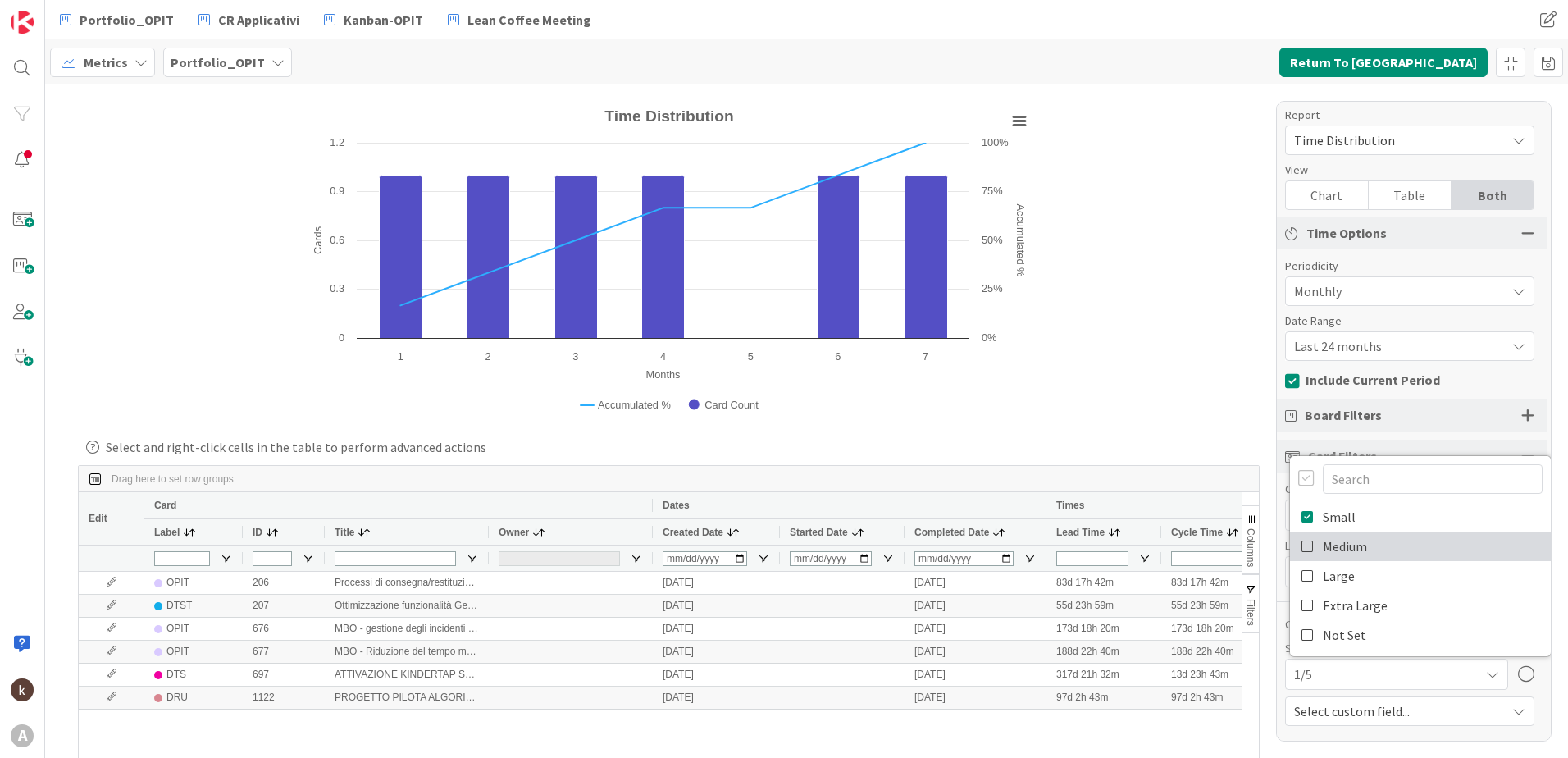
click at [1302, 543] on icon at bounding box center [1308, 546] width 13 height 24
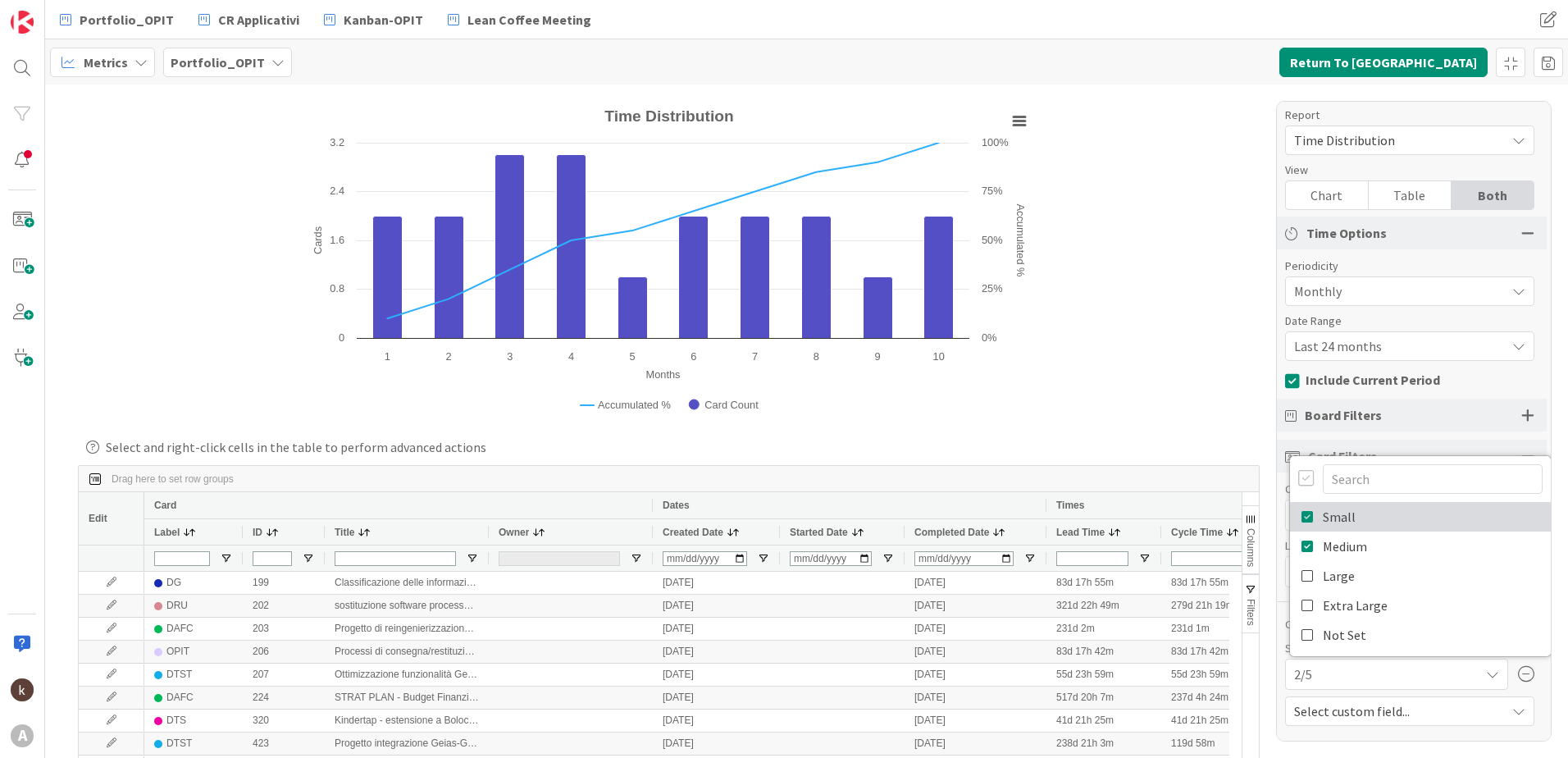
click at [1302, 515] on icon at bounding box center [1308, 517] width 13 height 24
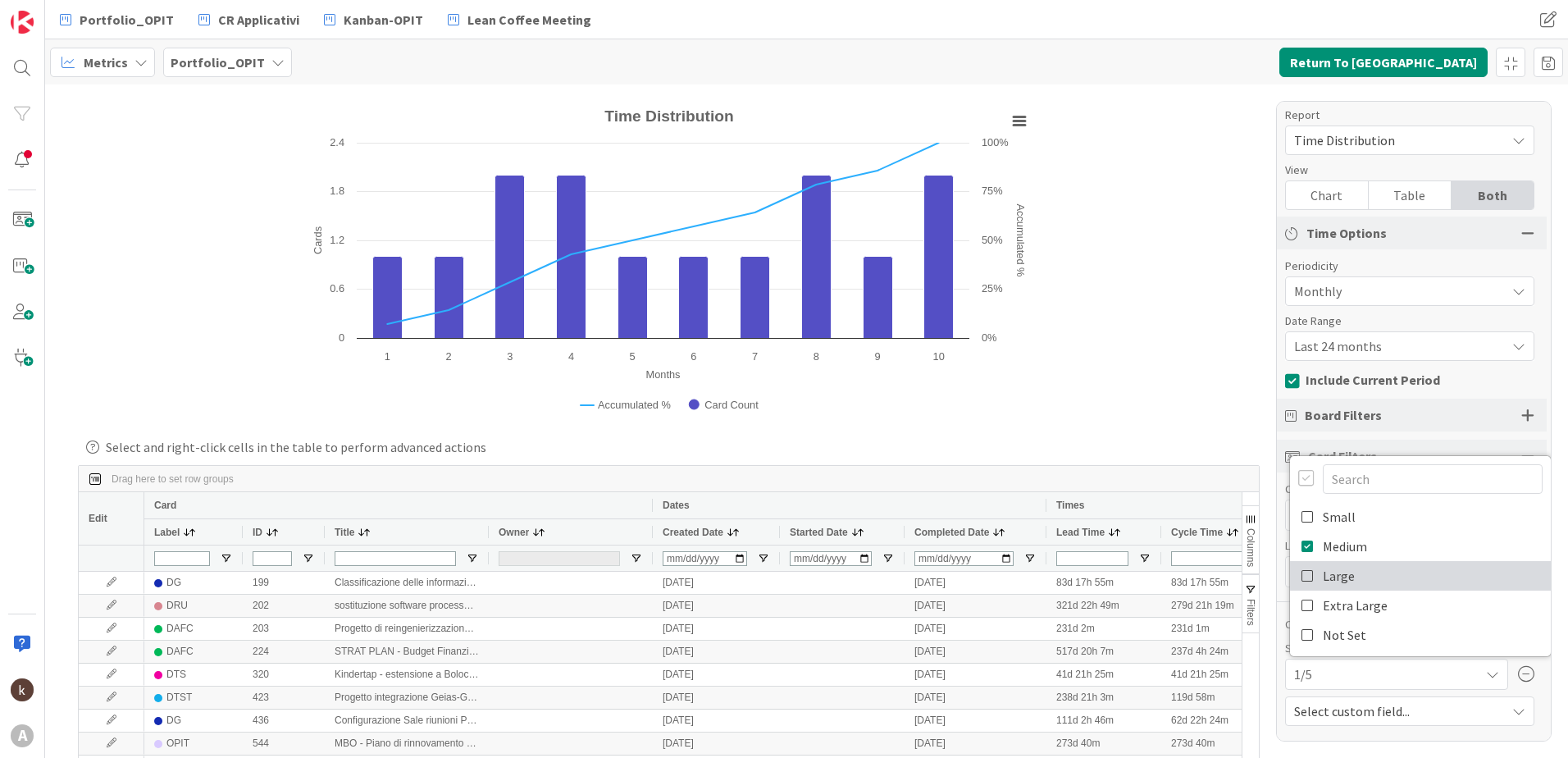
click at [1302, 579] on icon at bounding box center [1308, 576] width 13 height 24
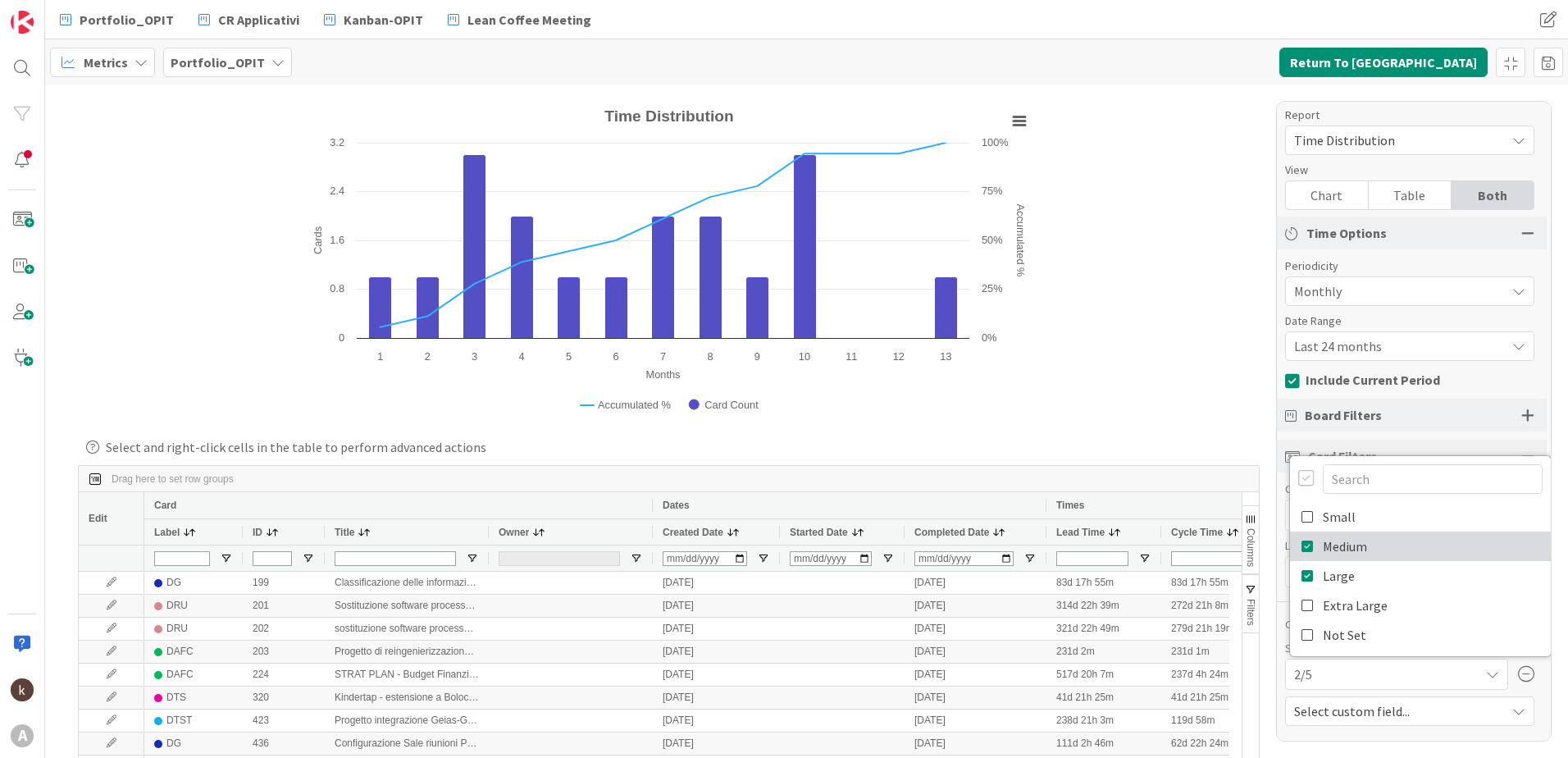
click at [1302, 544] on icon at bounding box center [1308, 546] width 13 height 24
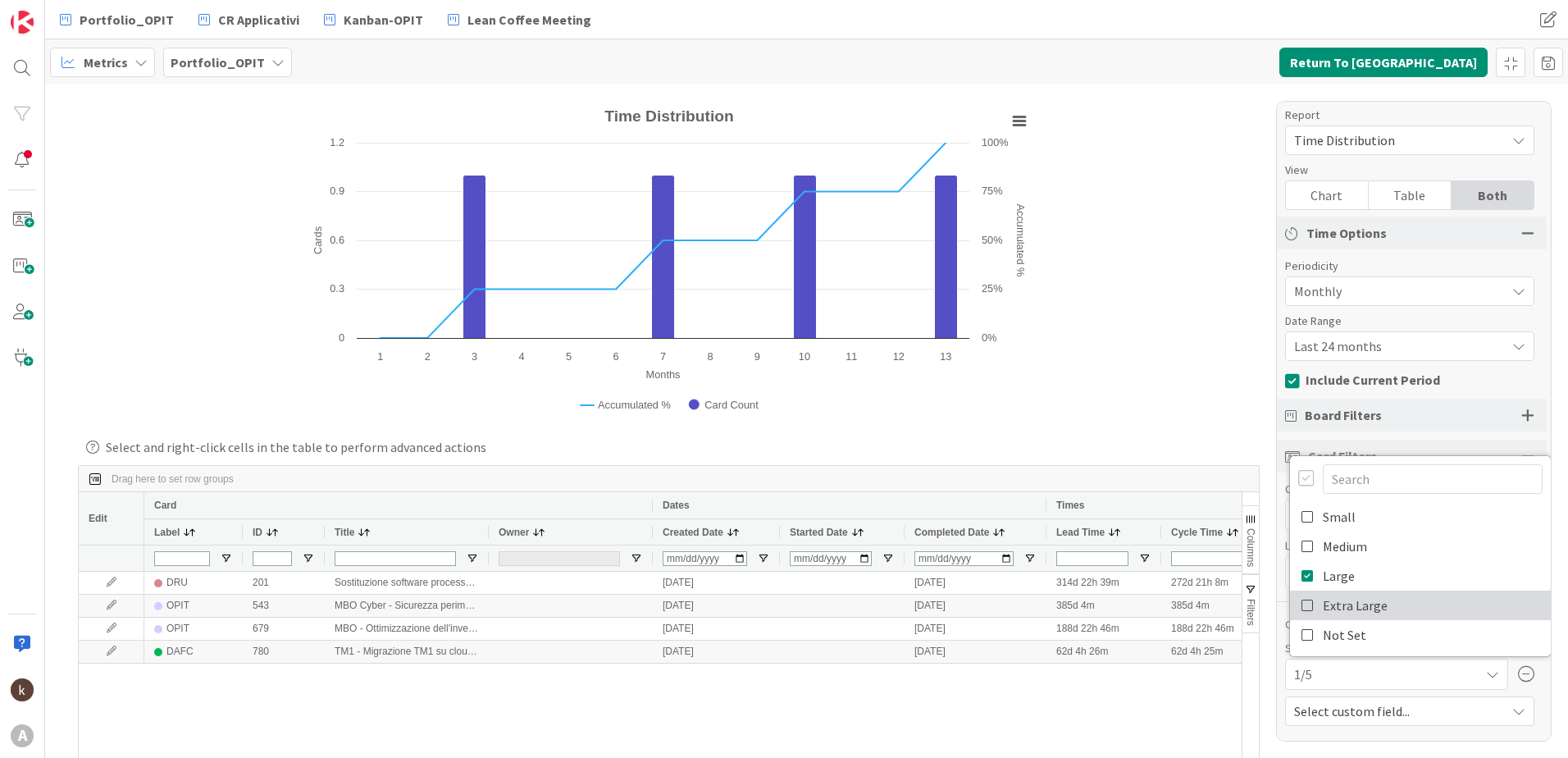
click at [1302, 608] on icon at bounding box center [1308, 605] width 13 height 24
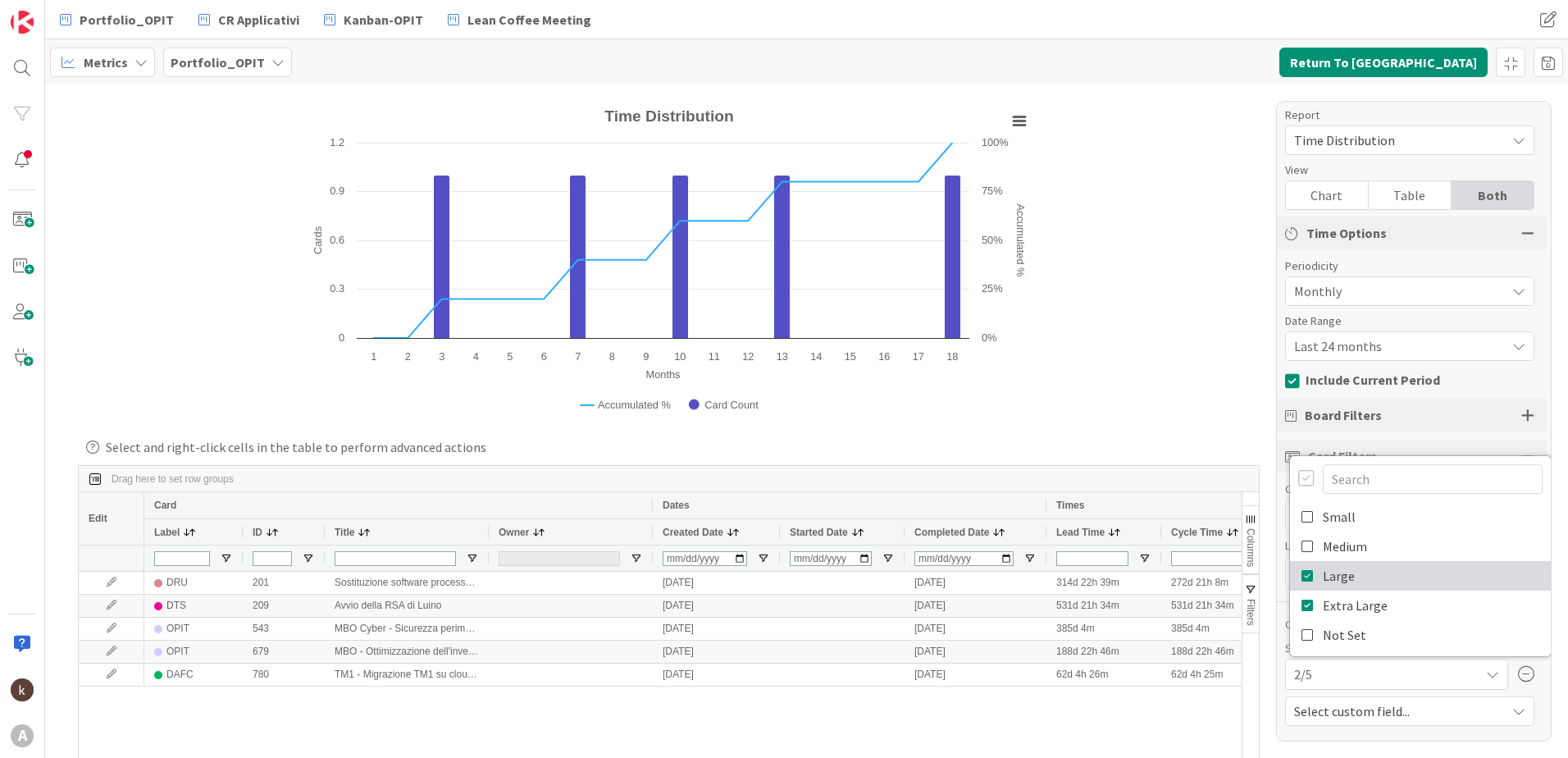
click at [1302, 568] on icon at bounding box center [1308, 576] width 13 height 24
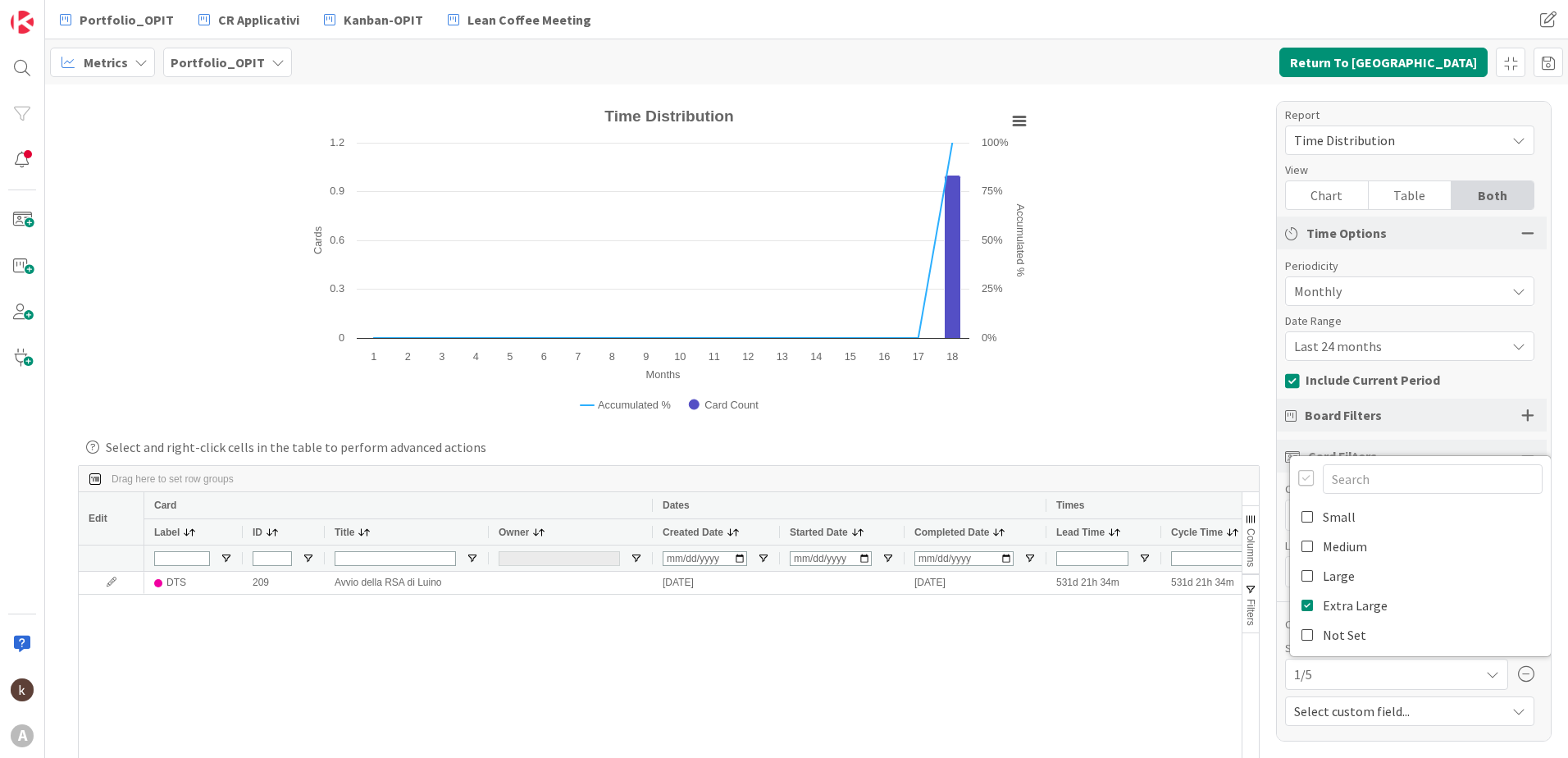
click at [1411, 135] on span "Time Distribution" at bounding box center [1396, 141] width 204 height 23
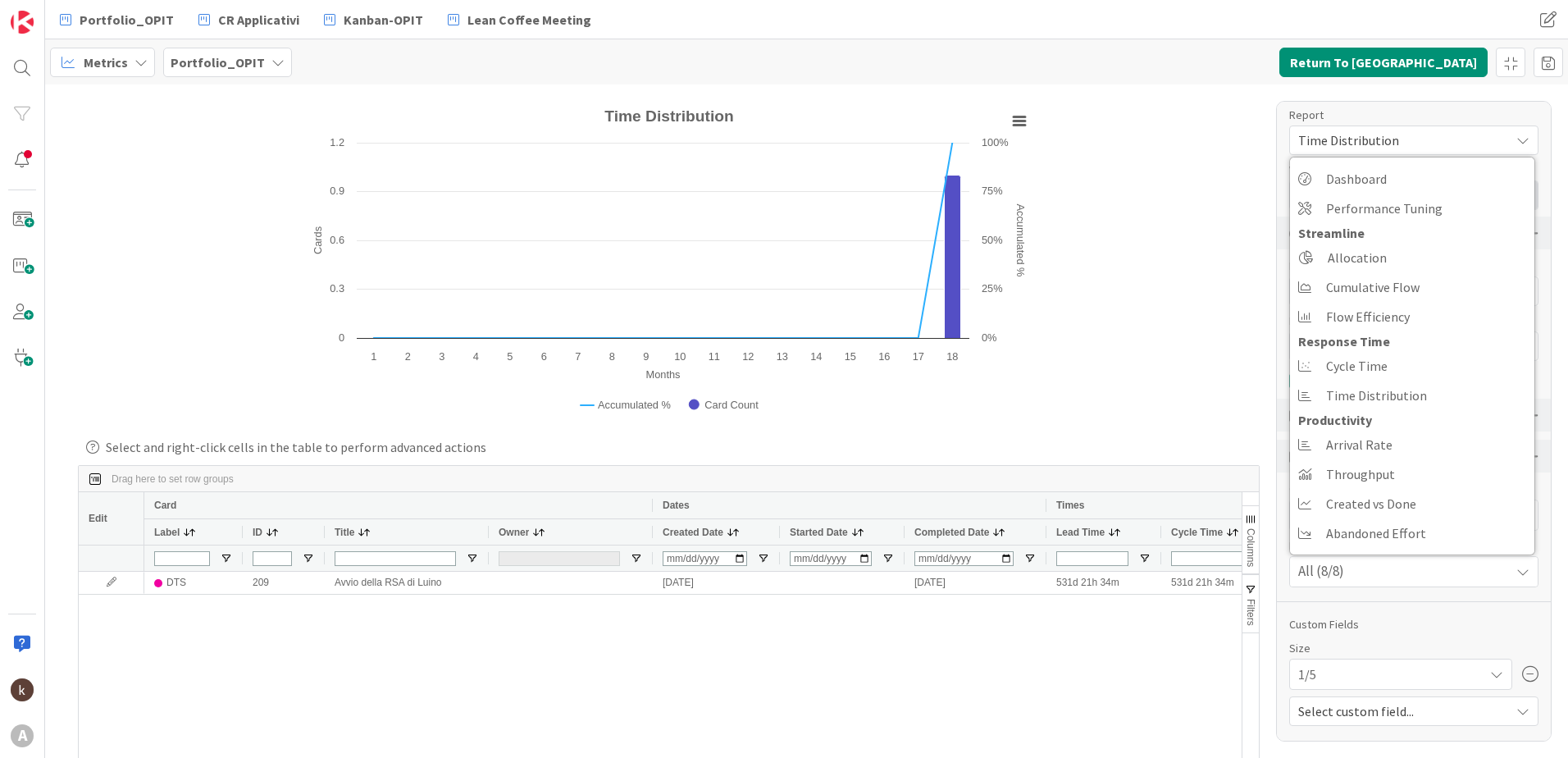
scroll to position [4, 0]
click at [1395, 262] on link "Allocation" at bounding box center [1412, 257] width 245 height 30
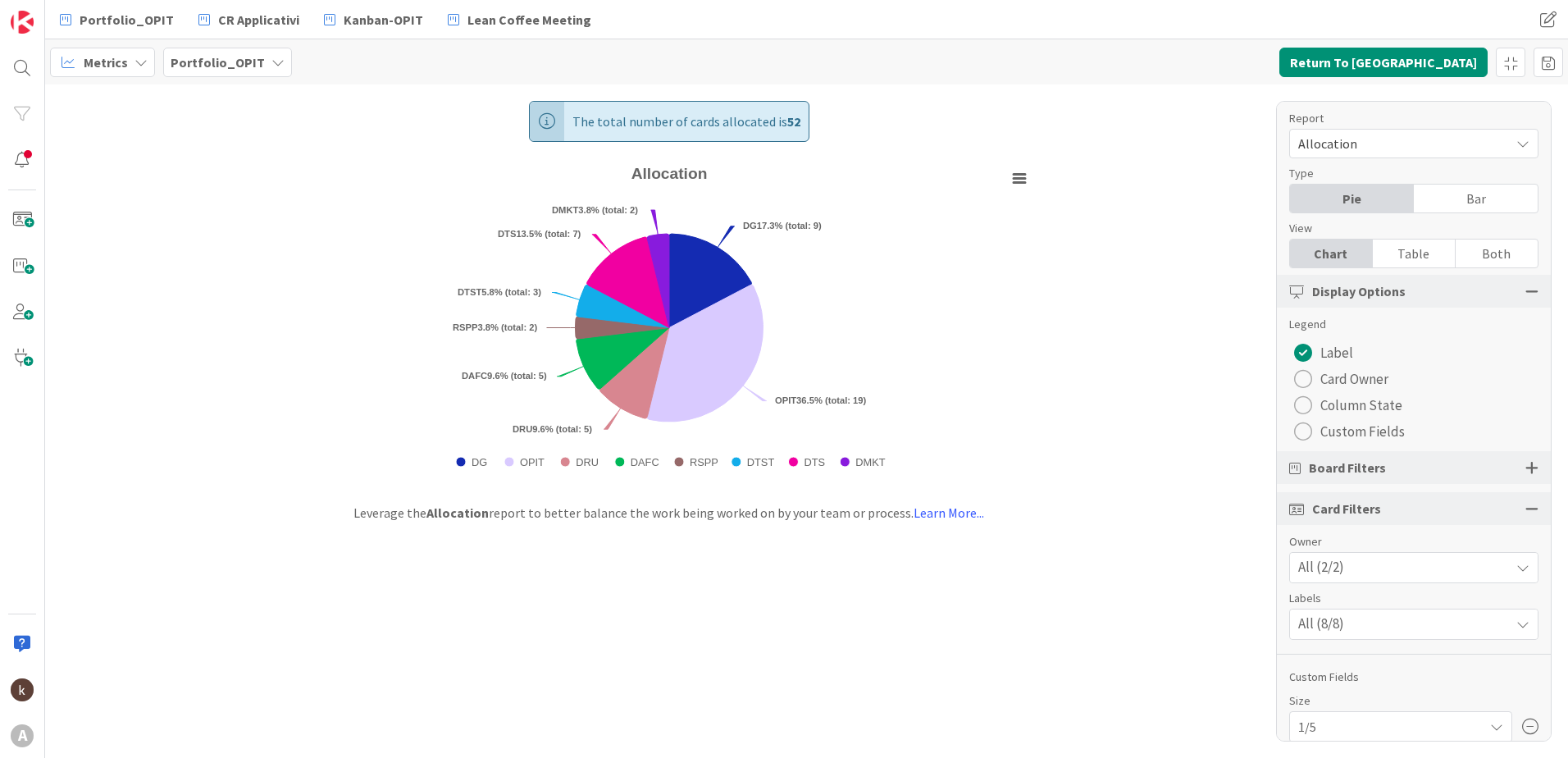
click at [1334, 430] on span "Custom Fields" at bounding box center [1363, 431] width 84 height 24
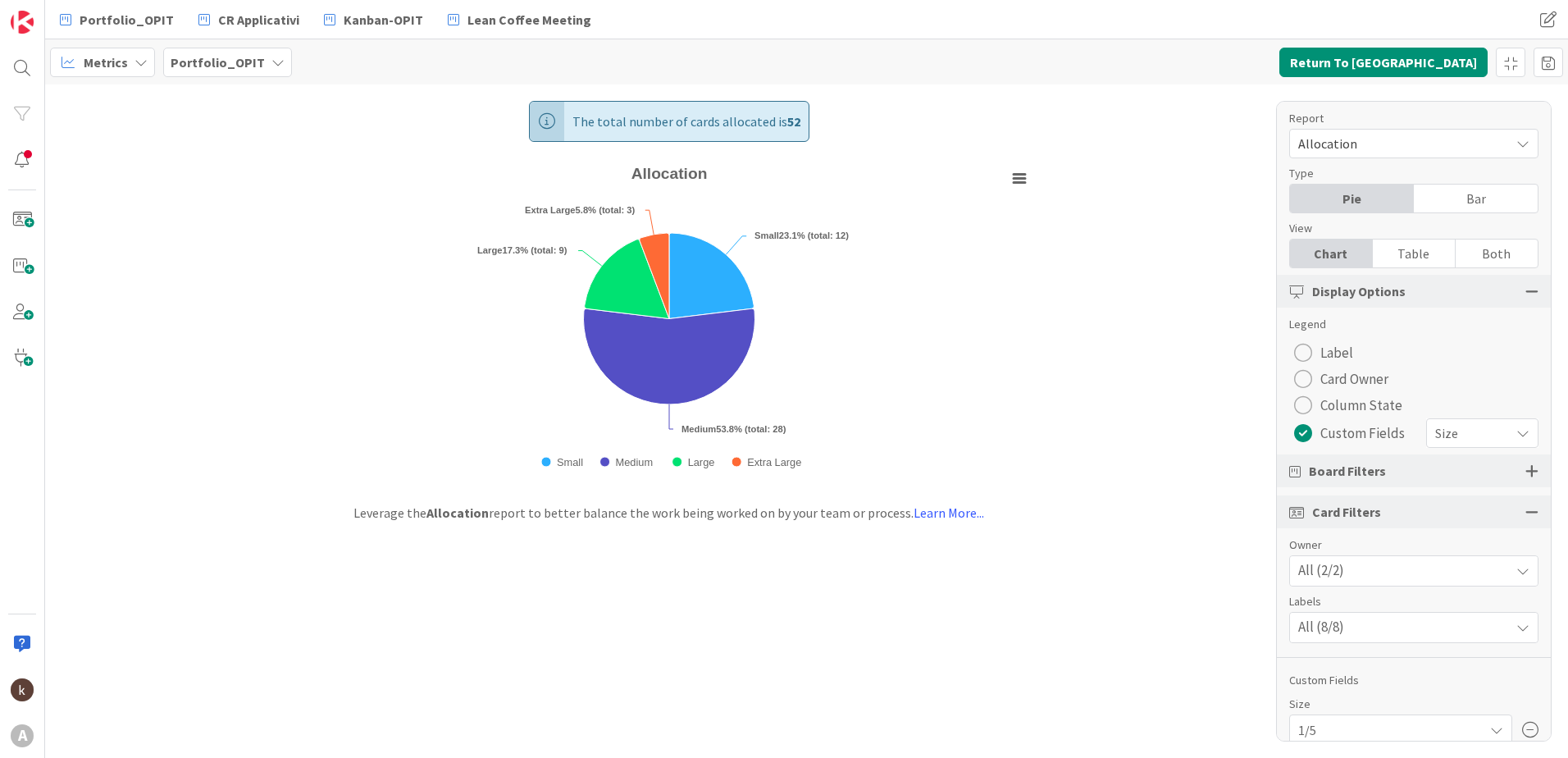
click at [1467, 430] on span "Size" at bounding box center [1468, 433] width 66 height 23
click at [1460, 429] on span "Size" at bounding box center [1468, 434] width 65 height 23
click at [1460, 431] on span "Size" at bounding box center [1468, 433] width 66 height 23
click at [1309, 349] on div "radio" at bounding box center [1304, 353] width 18 height 18
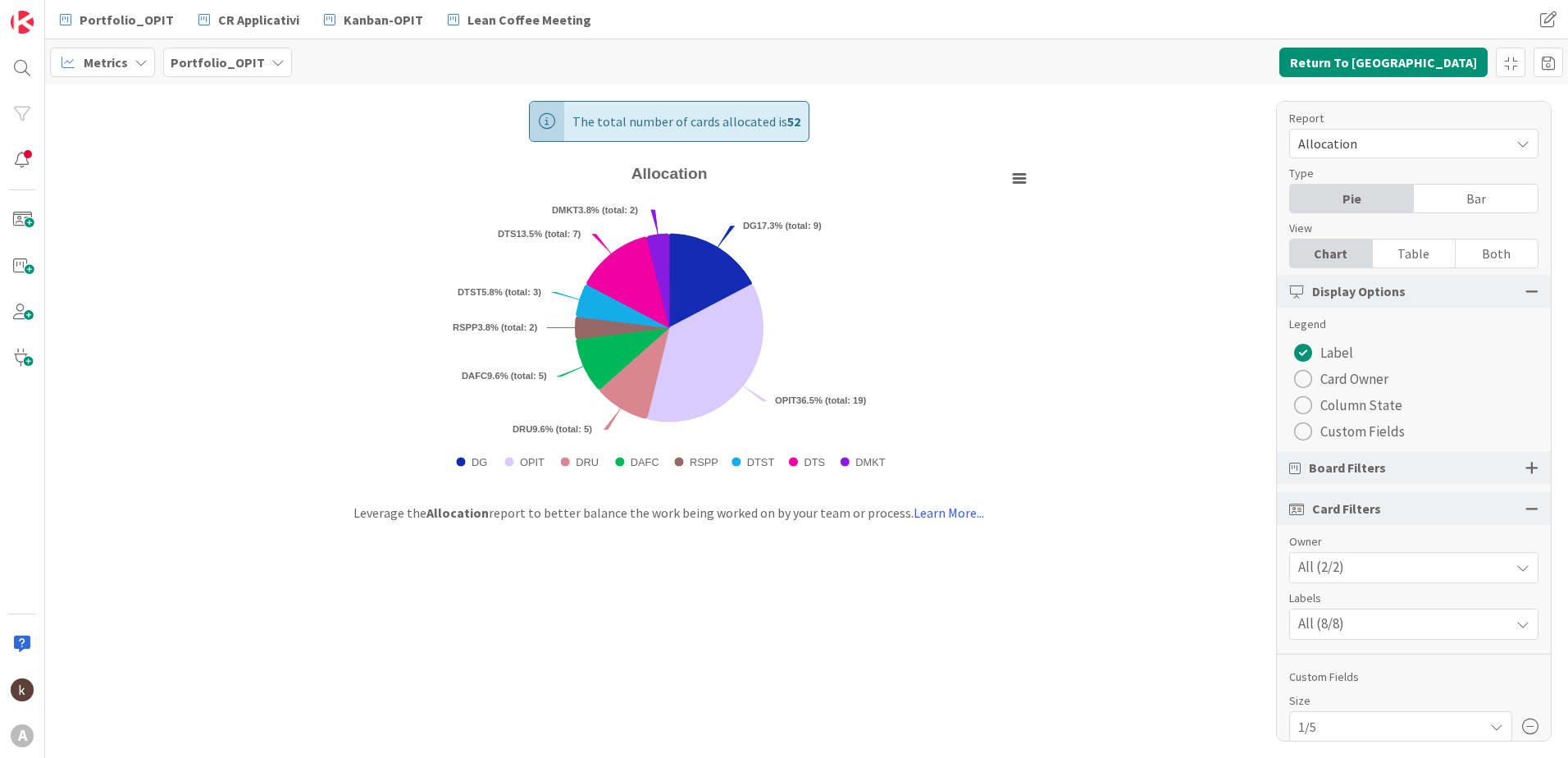
click at [1312, 424] on div "radio" at bounding box center [1304, 431] width 18 height 18
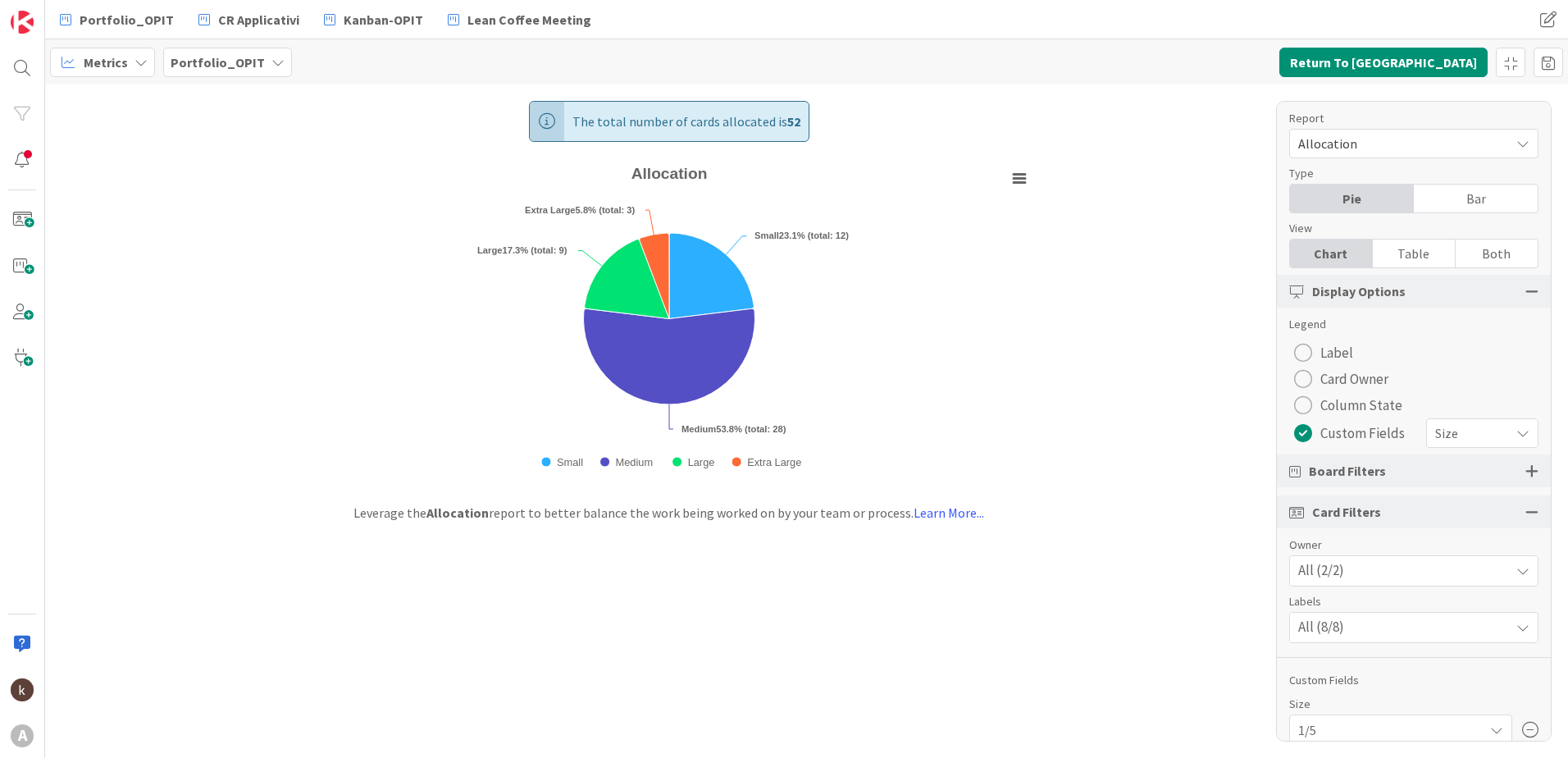
scroll to position [56, 0]
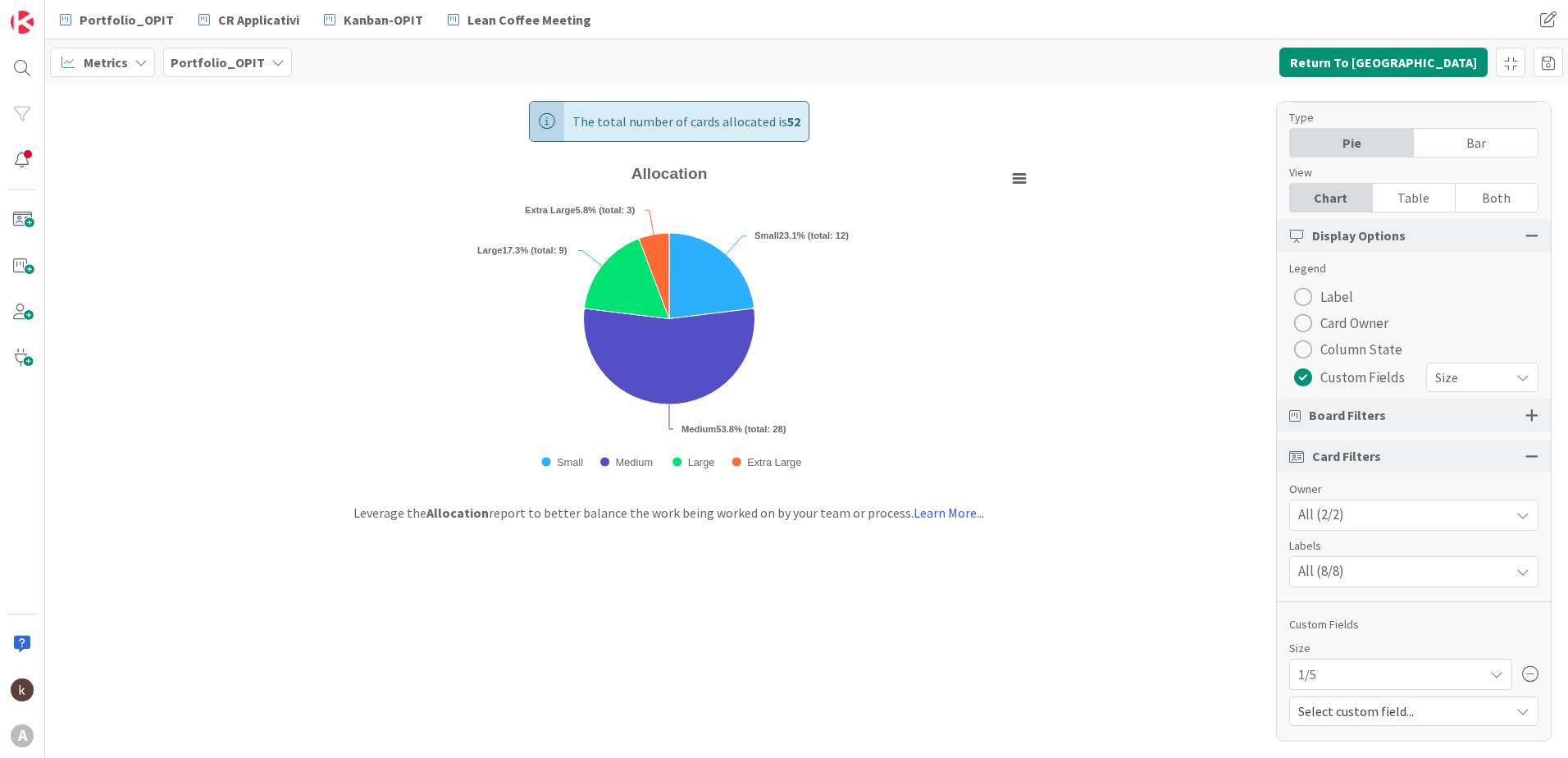
click at [1451, 660] on div "1/5" at bounding box center [1400, 675] width 205 height 30
click at [1298, 475] on div at bounding box center [1306, 478] width 16 height 18
click at [1486, 680] on icon at bounding box center [1493, 675] width 13 height 13
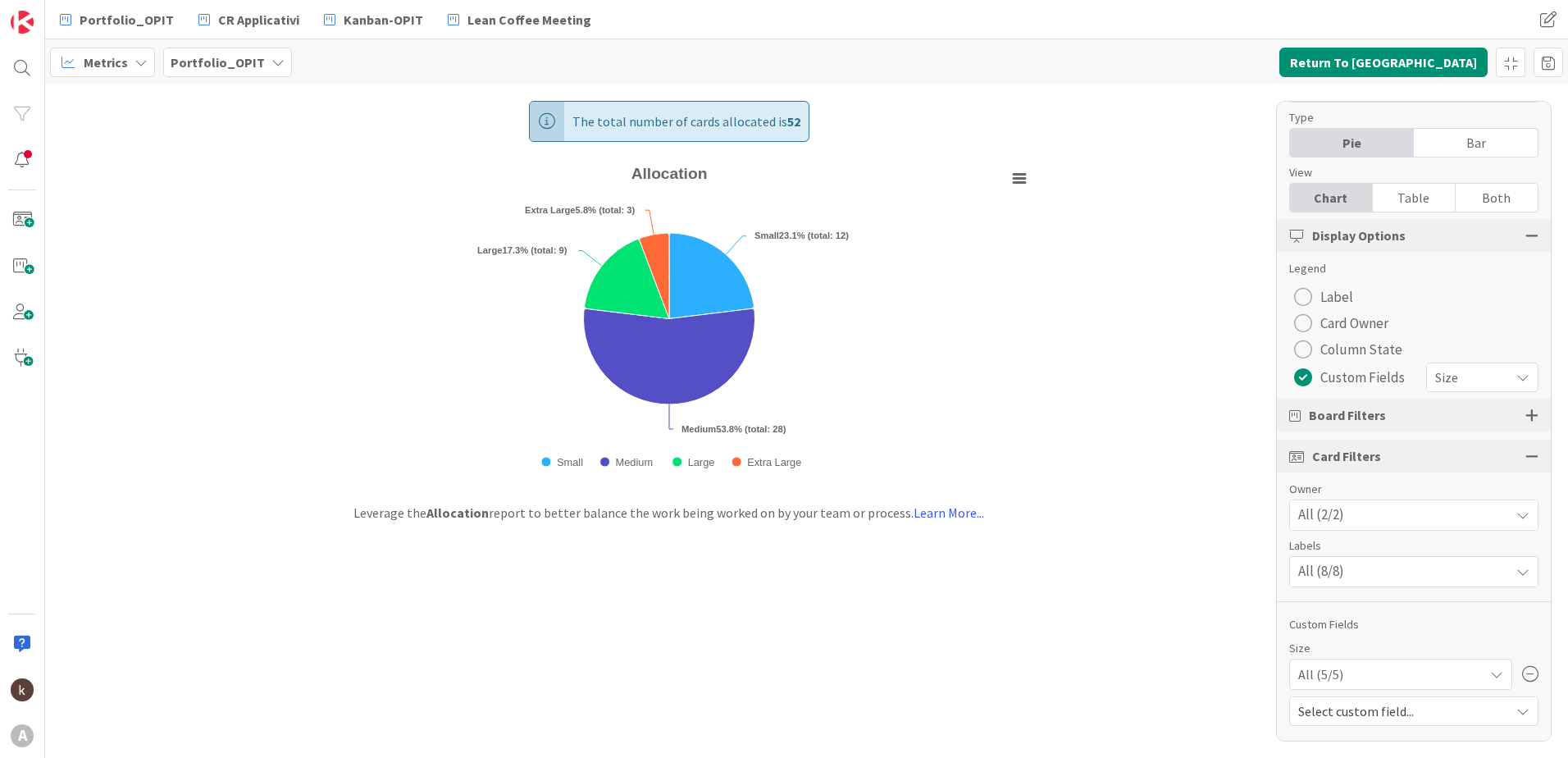
click at [1462, 715] on span "Select custom field..." at bounding box center [1399, 711] width 204 height 23
click at [1408, 571] on link "Direzione" at bounding box center [1412, 584] width 245 height 30
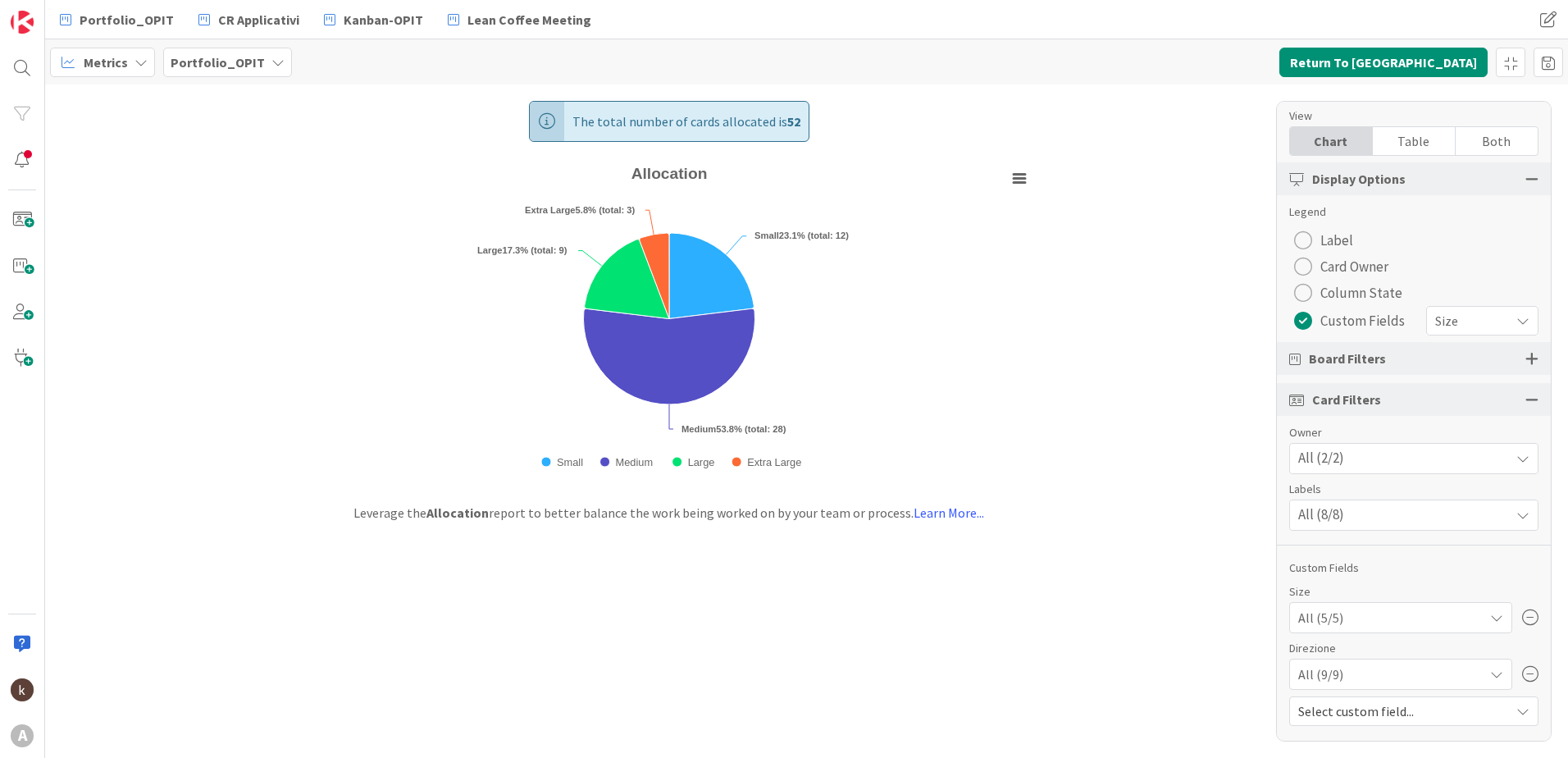
click at [1389, 680] on div "All (9/9)" at bounding box center [1400, 675] width 205 height 30
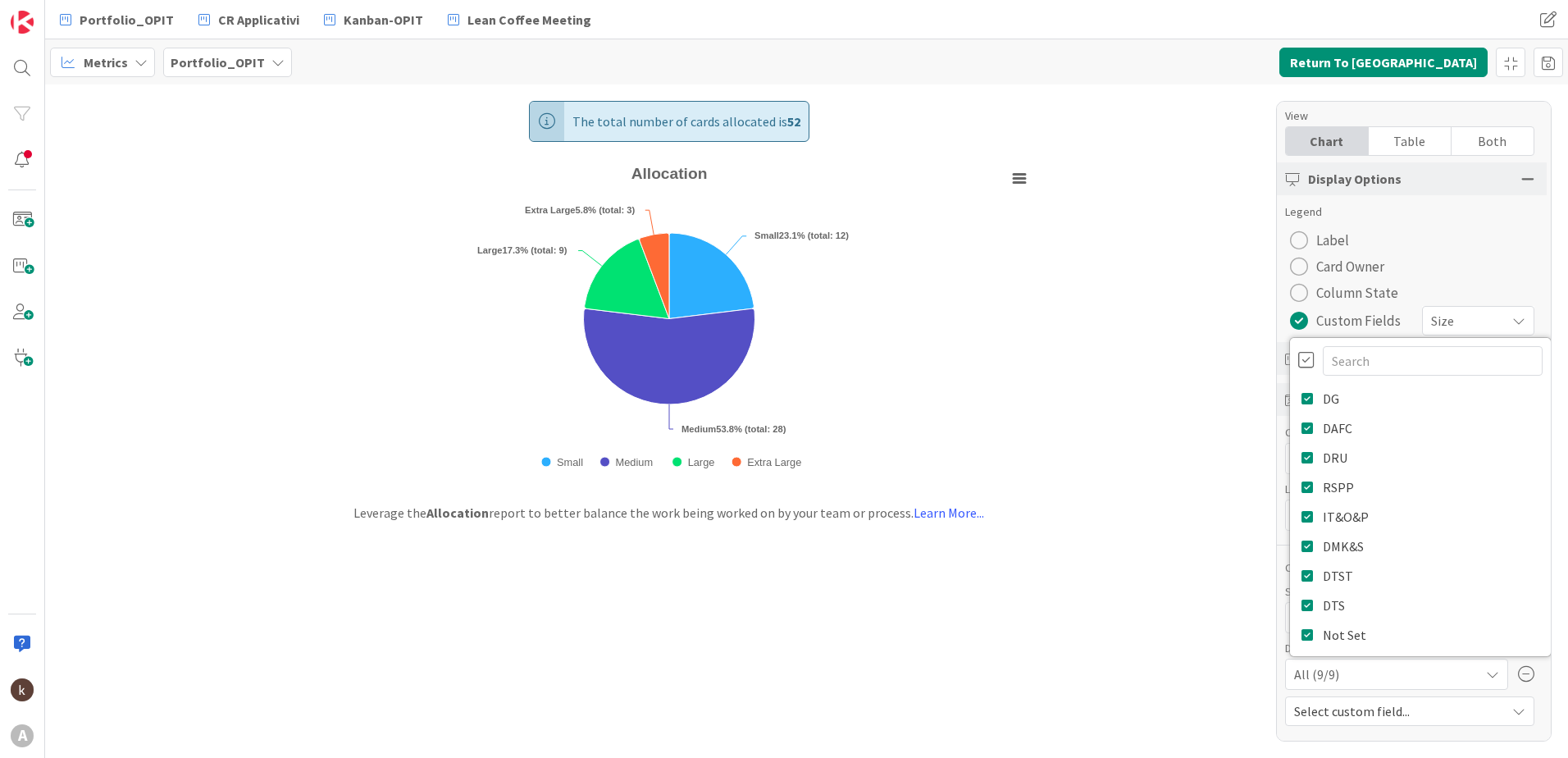
click at [1389, 680] on div "All (9/9)" at bounding box center [1397, 675] width 205 height 30
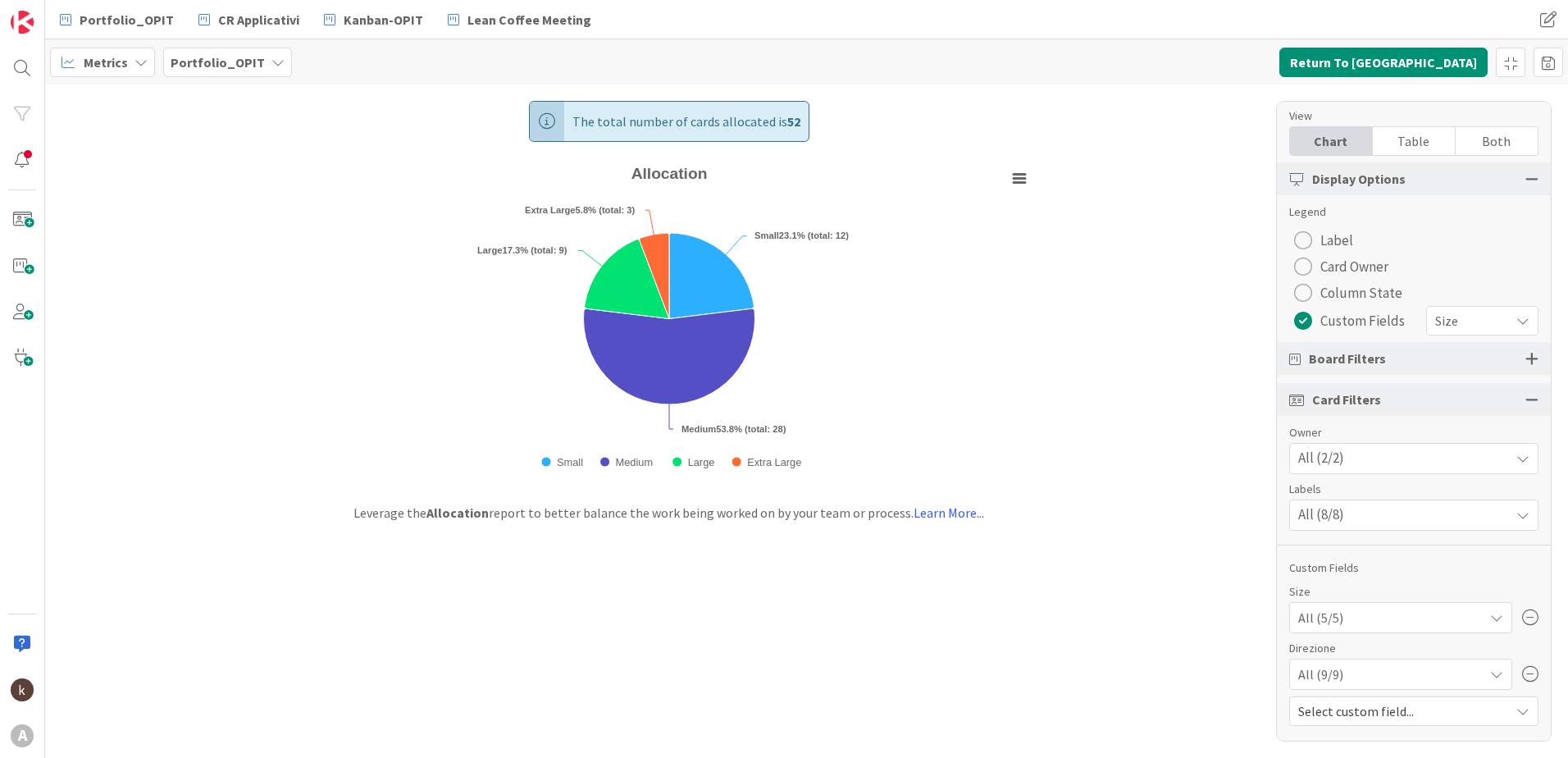
scroll to position [112, 0]
click at [1389, 716] on span "Select custom field..." at bounding box center [1399, 711] width 204 height 23
click at [1388, 670] on div "All (9/9)" at bounding box center [1400, 675] width 205 height 30
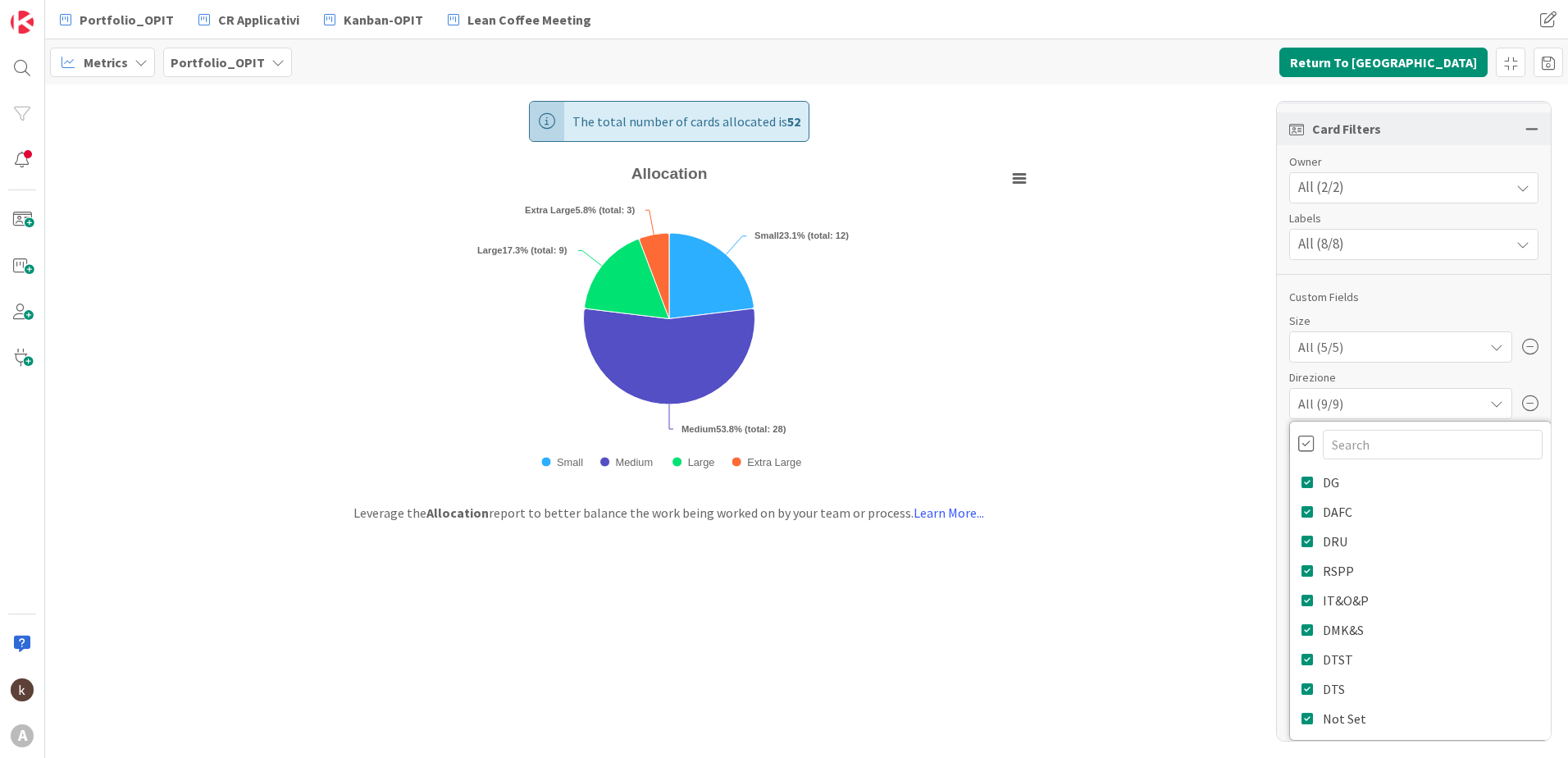
click at [1468, 287] on div "Report Allocation Dashboard Performance Tuning Streamline Allocation Cumulative…" at bounding box center [1414, 422] width 275 height 641
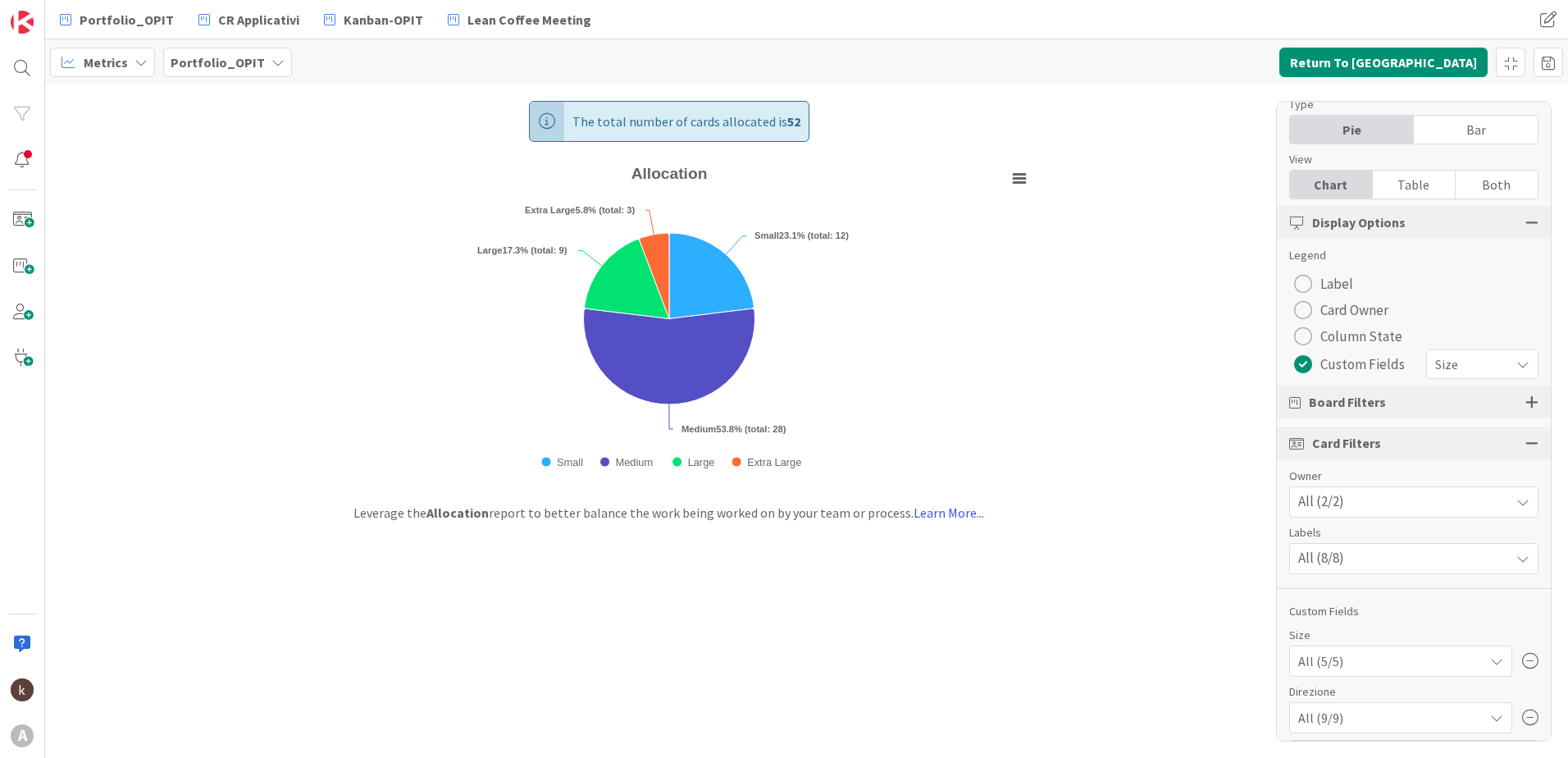
scroll to position [30, 0]
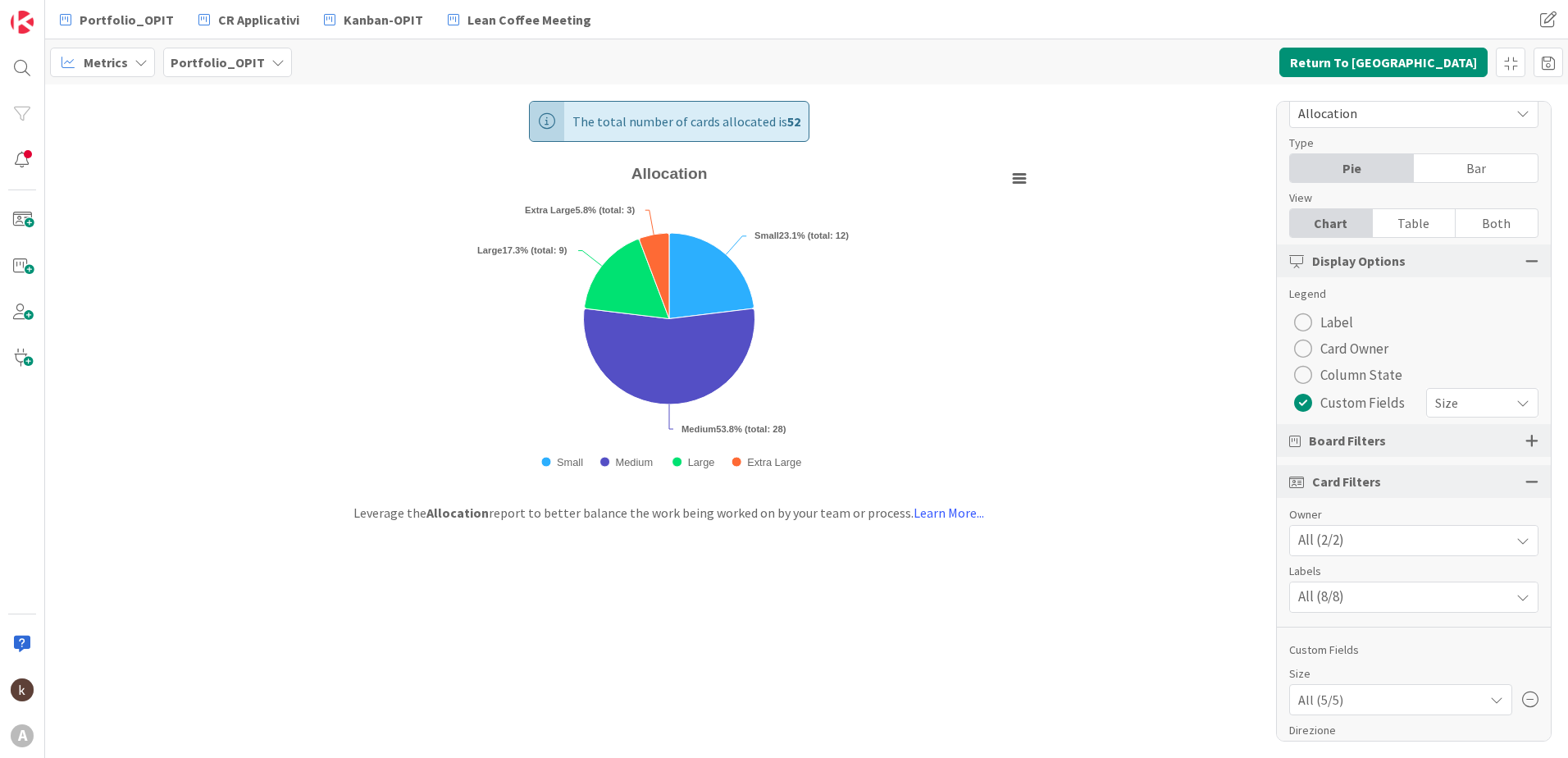
click at [1371, 536] on div "All (2/2)" at bounding box center [1414, 540] width 247 height 30
click at [1373, 603] on div "All (8/8)" at bounding box center [1414, 597] width 247 height 30
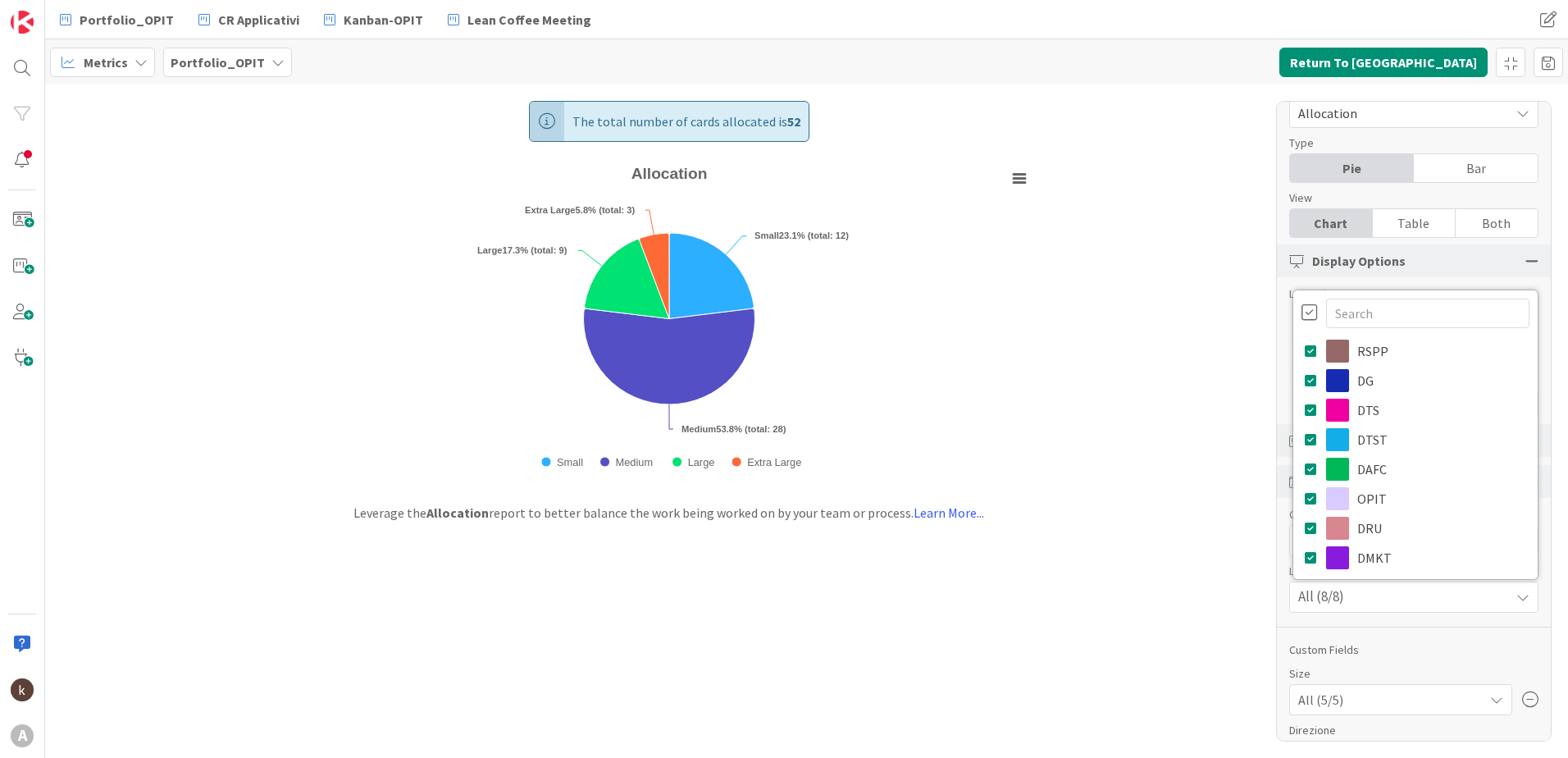
click at [1385, 603] on div "All (8/8)" at bounding box center [1414, 597] width 247 height 30
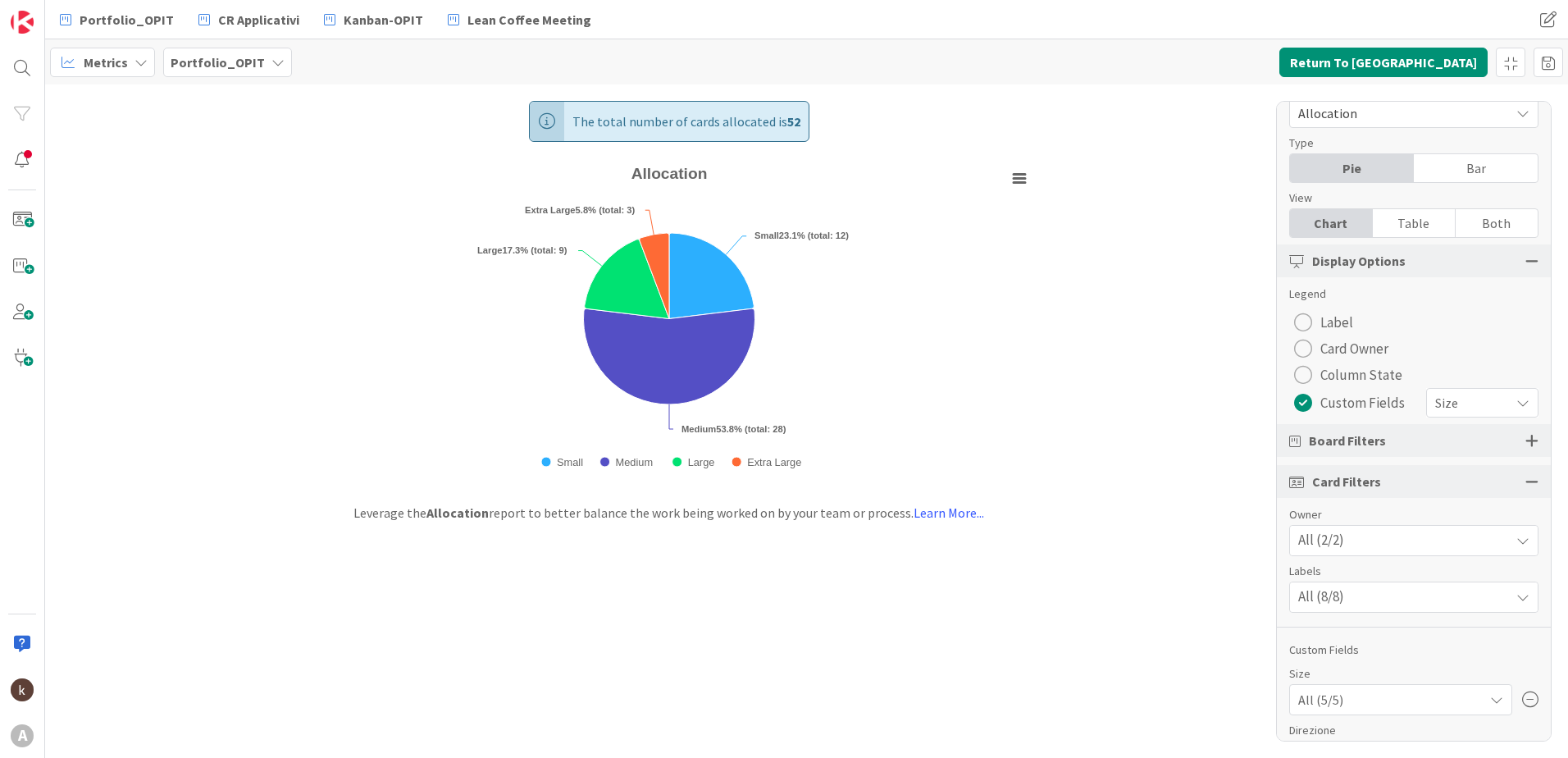
scroll to position [112, 0]
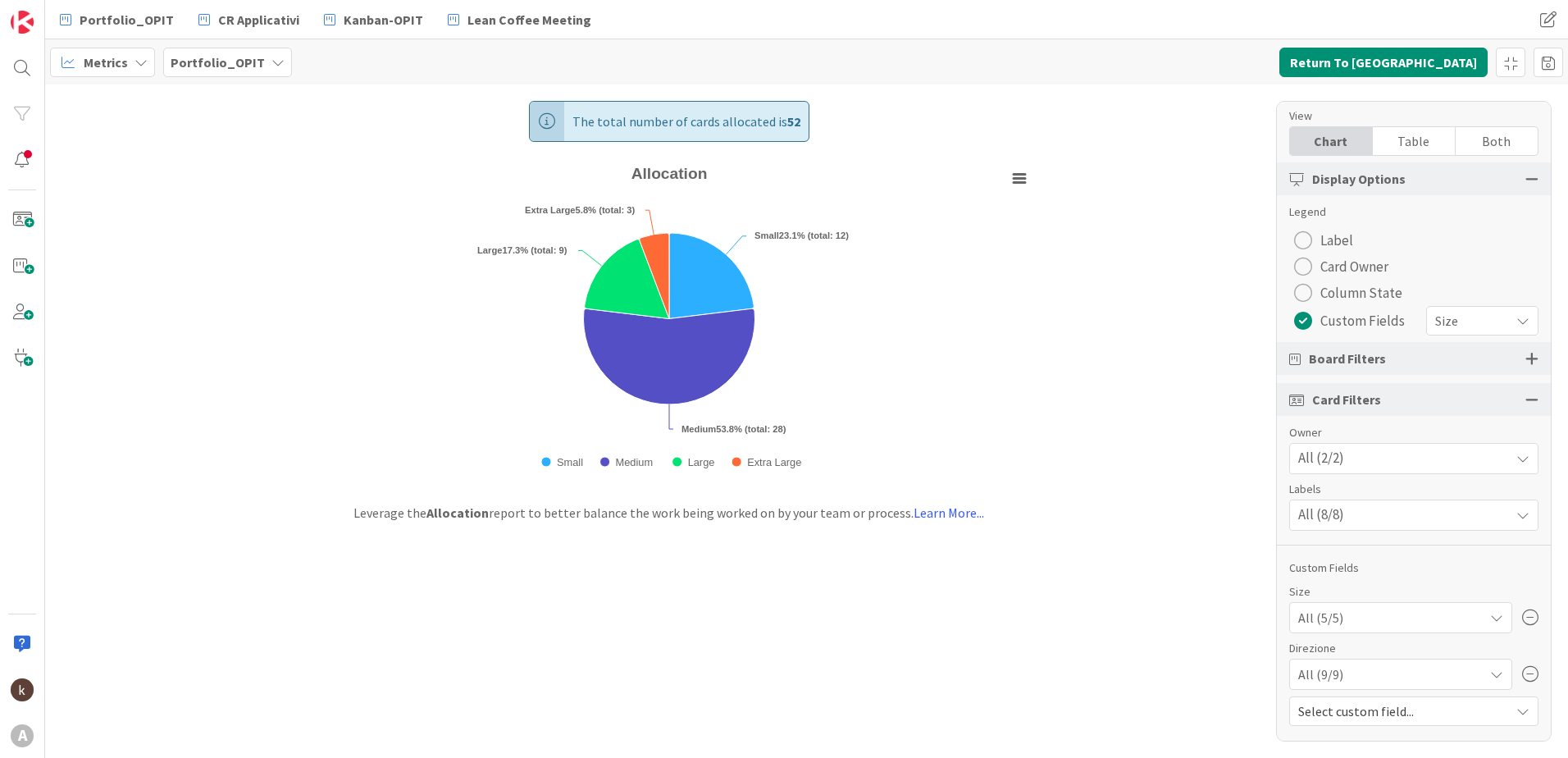
click at [1310, 293] on div "radio" at bounding box center [1304, 293] width 18 height 18
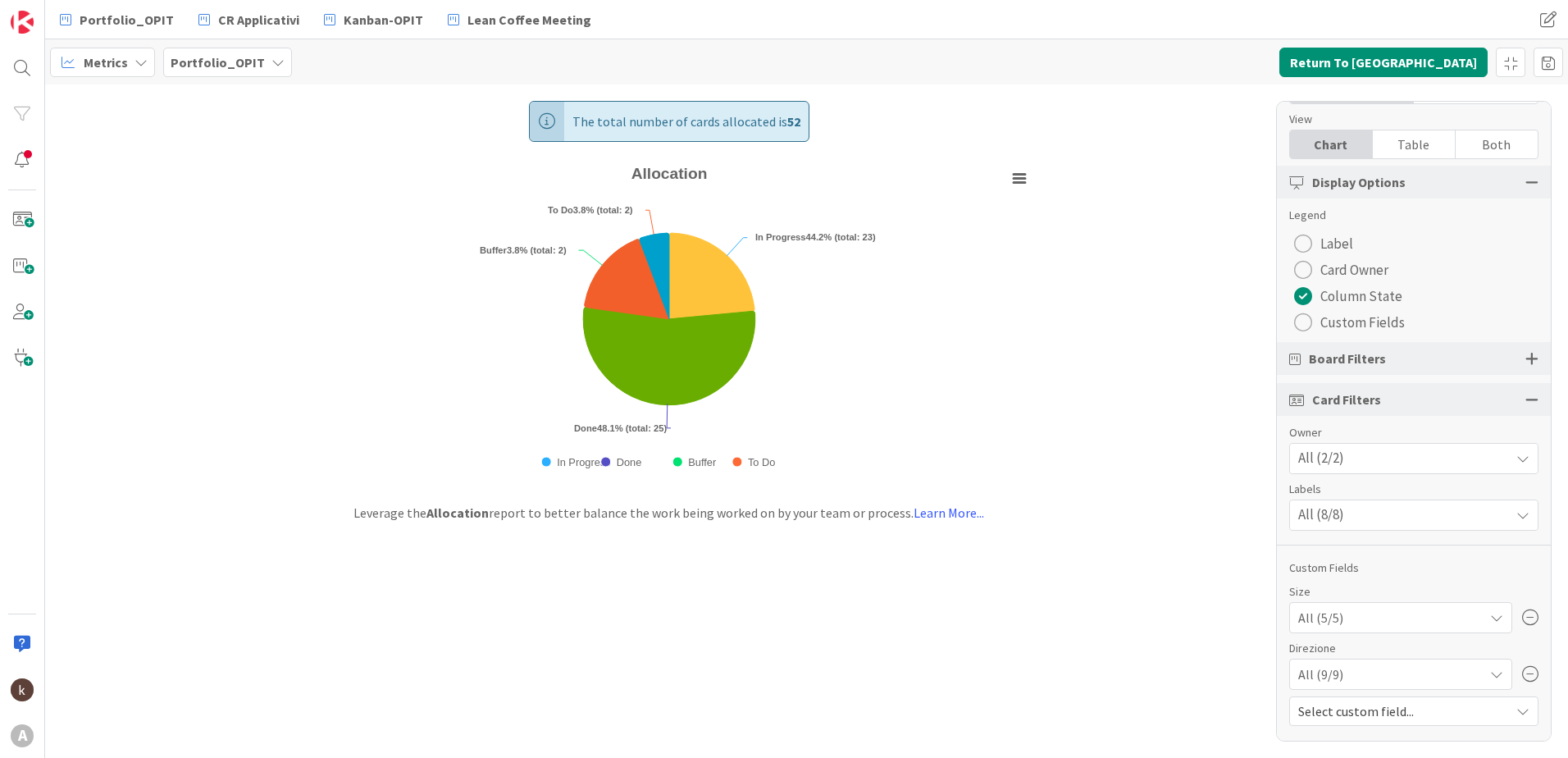
scroll to position [109, 0]
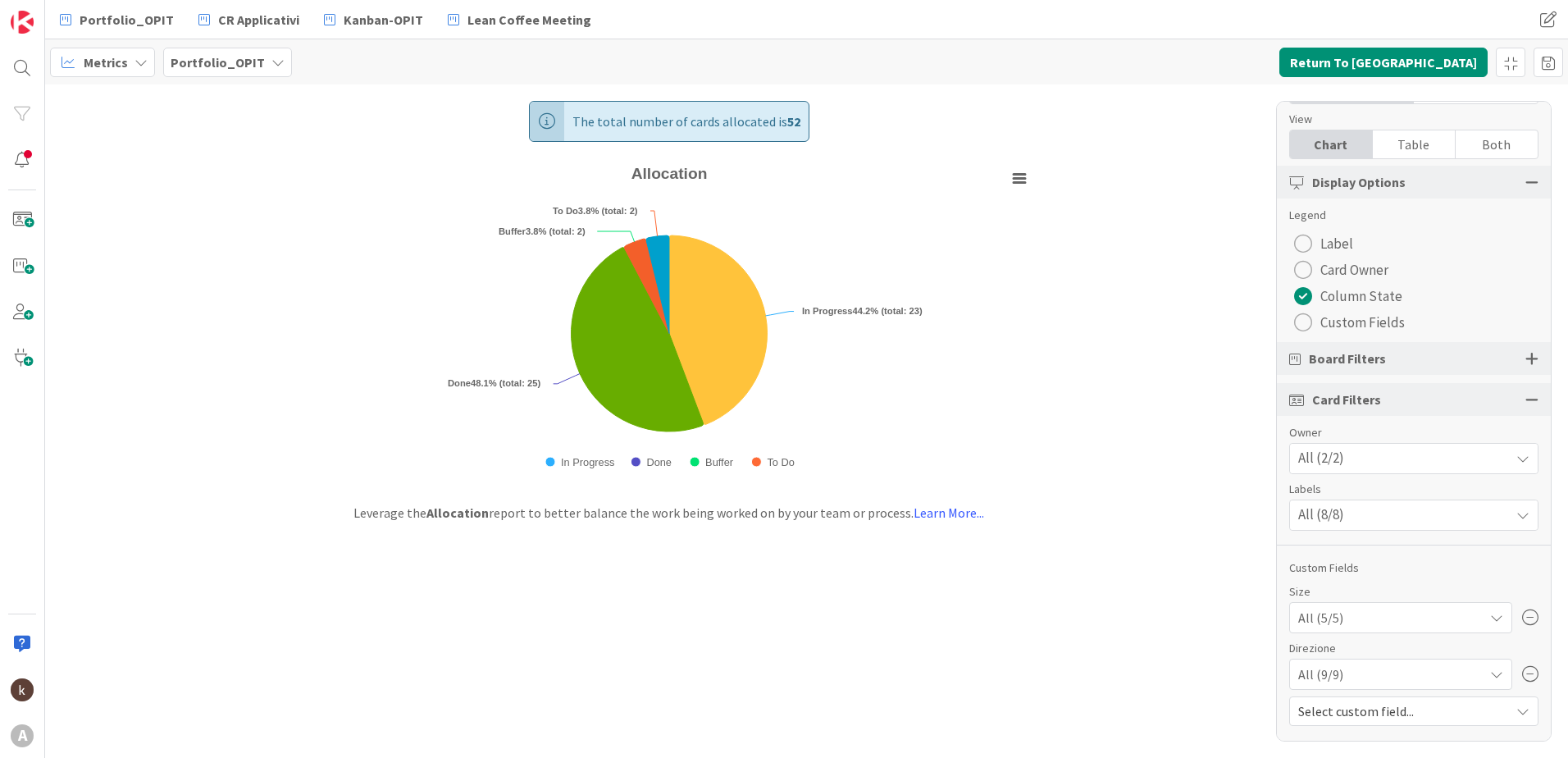
click at [1308, 321] on div "radio" at bounding box center [1304, 322] width 18 height 18
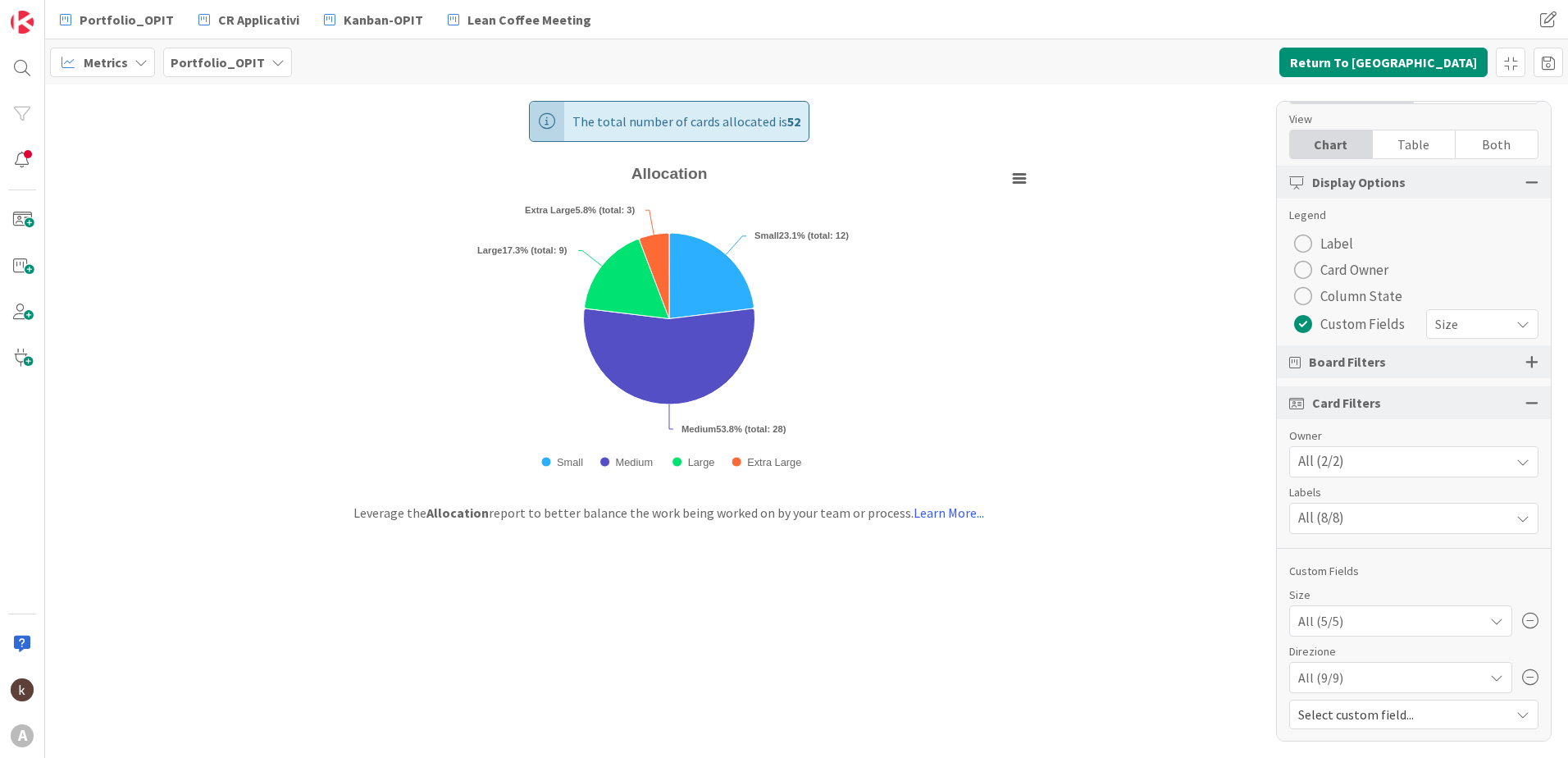
scroll to position [112, 0]
click at [1487, 726] on div "Select custom field..." at bounding box center [1414, 711] width 249 height 30
click at [1486, 726] on div "Select custom field..." at bounding box center [1414, 711] width 249 height 30
click at [1467, 683] on div "All (9/9)" at bounding box center [1400, 675] width 205 height 30
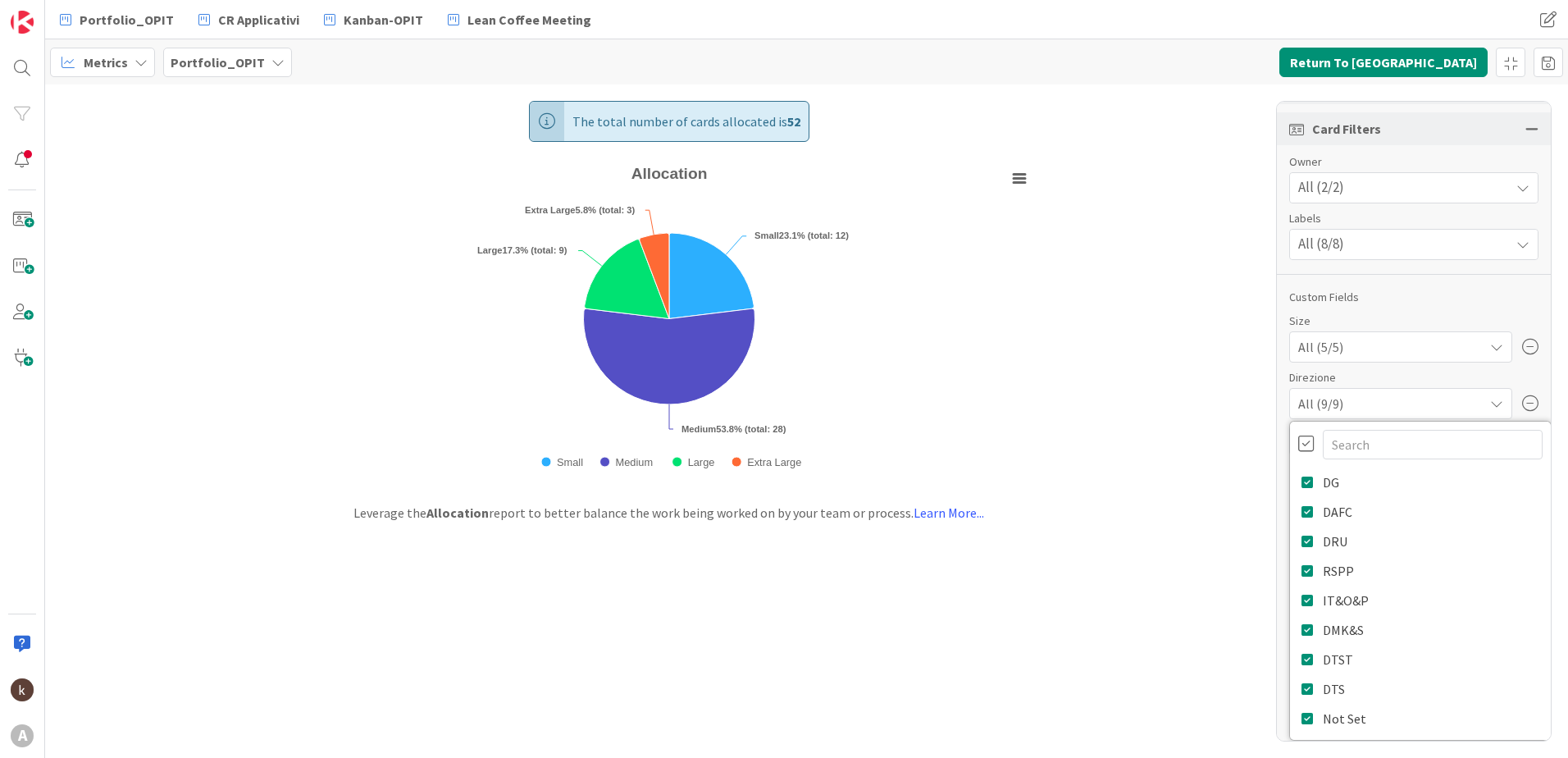
click at [1208, 497] on div "The total number of cards allocated is 52 Created with Highcharts 11.4.3 Chart …" at bounding box center [806, 421] width 1523 height 674
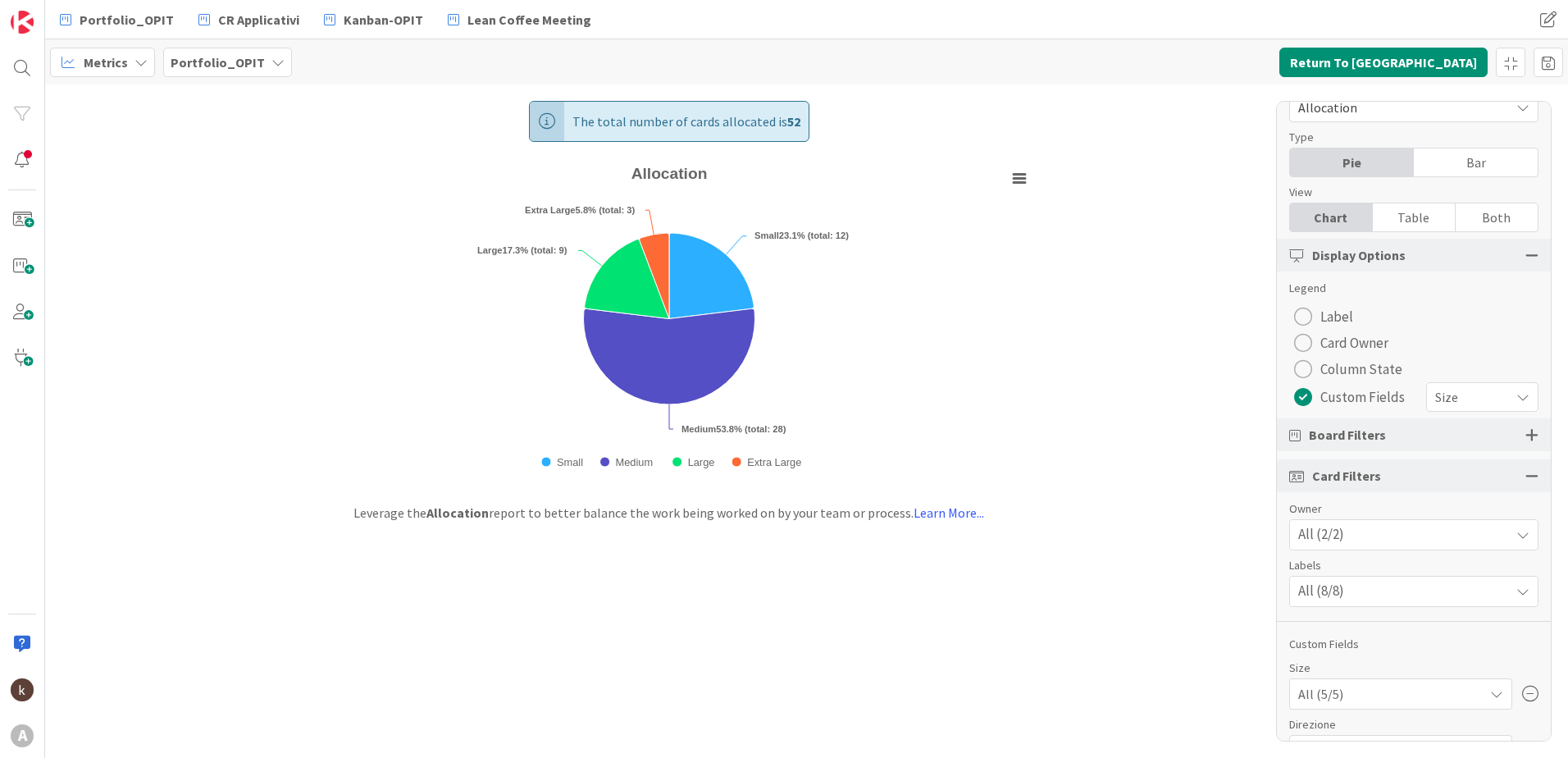
scroll to position [0, 0]
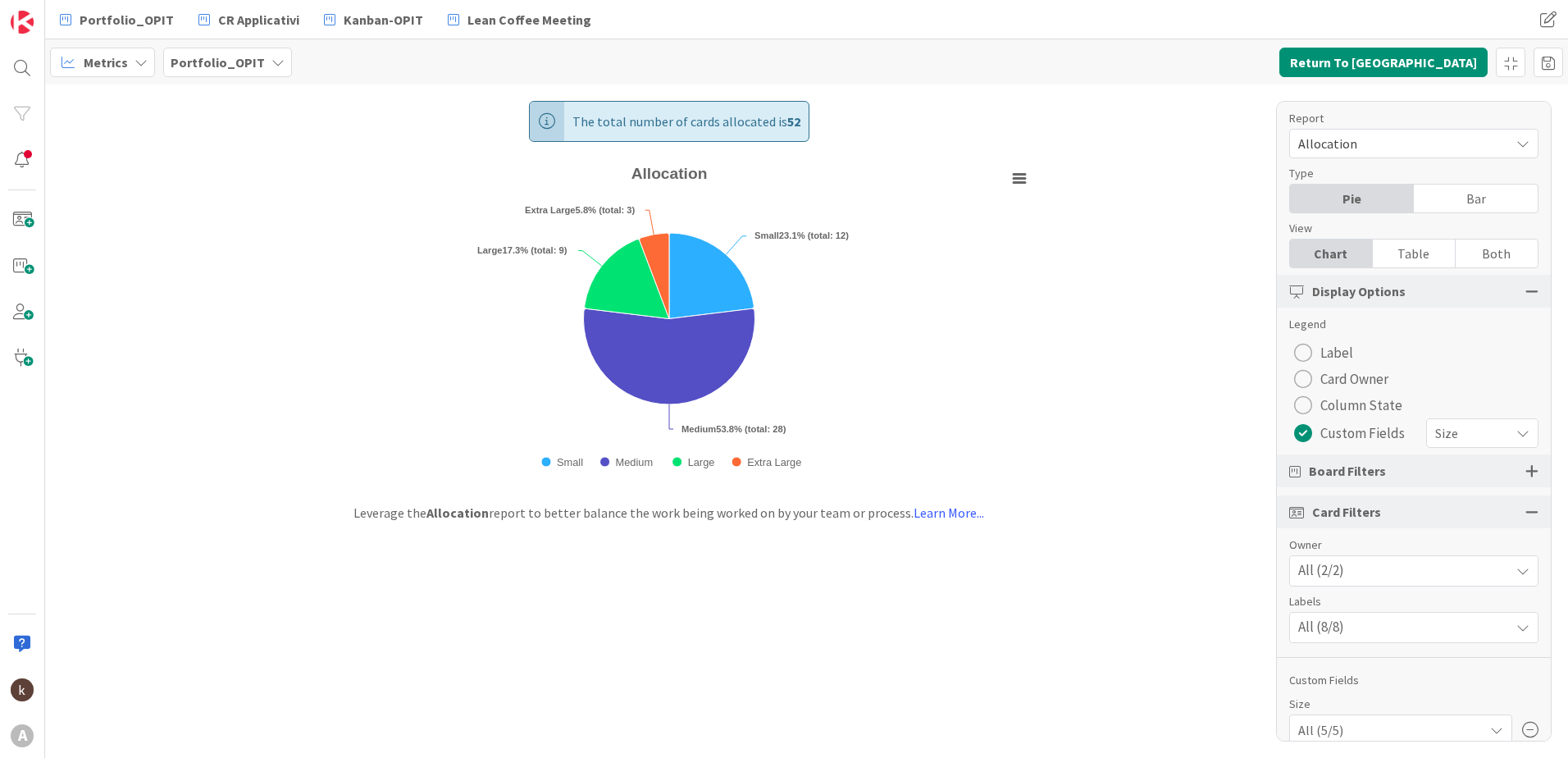
click at [1492, 245] on div "Both" at bounding box center [1496, 253] width 82 height 28
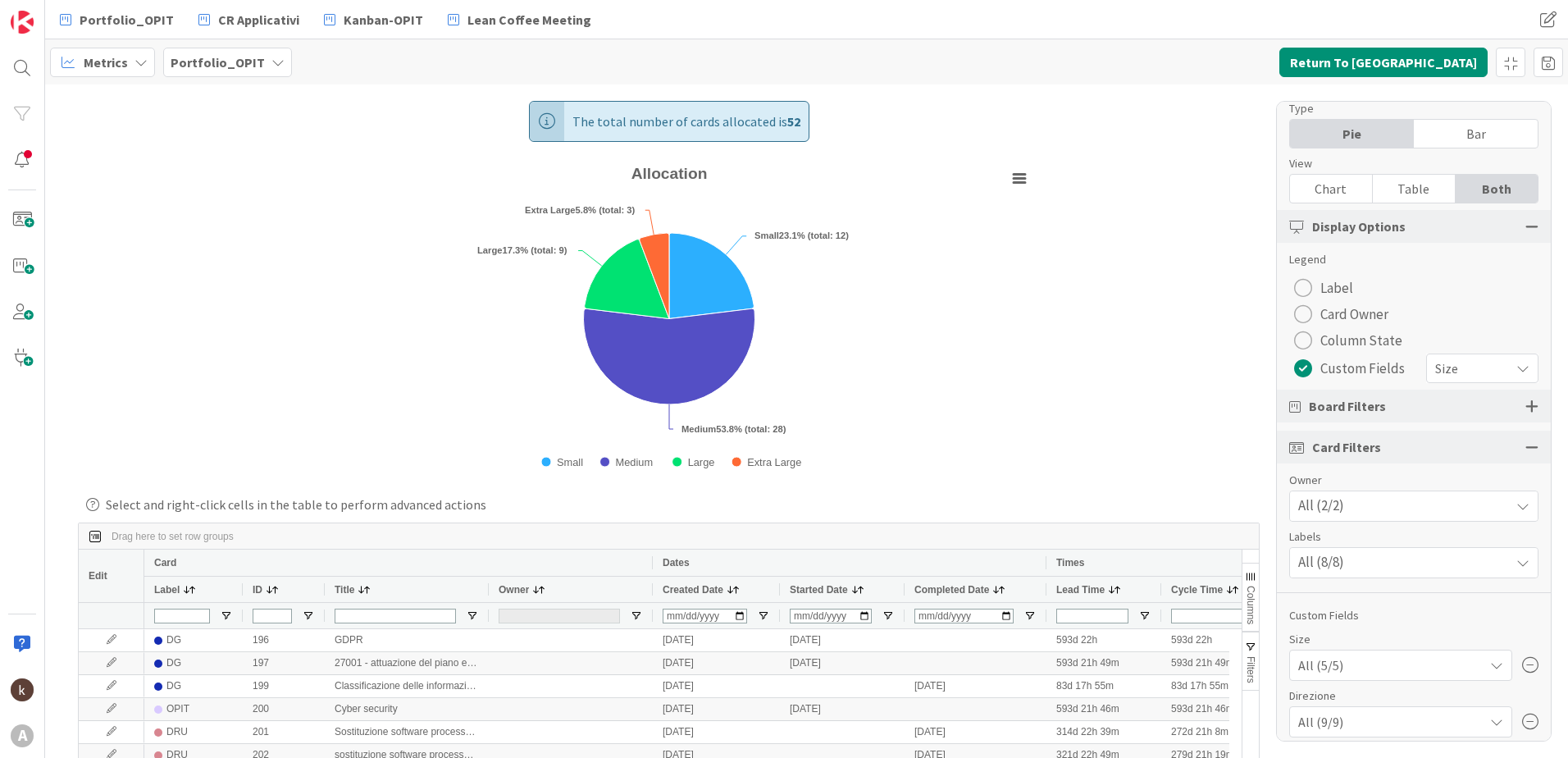
scroll to position [112, 0]
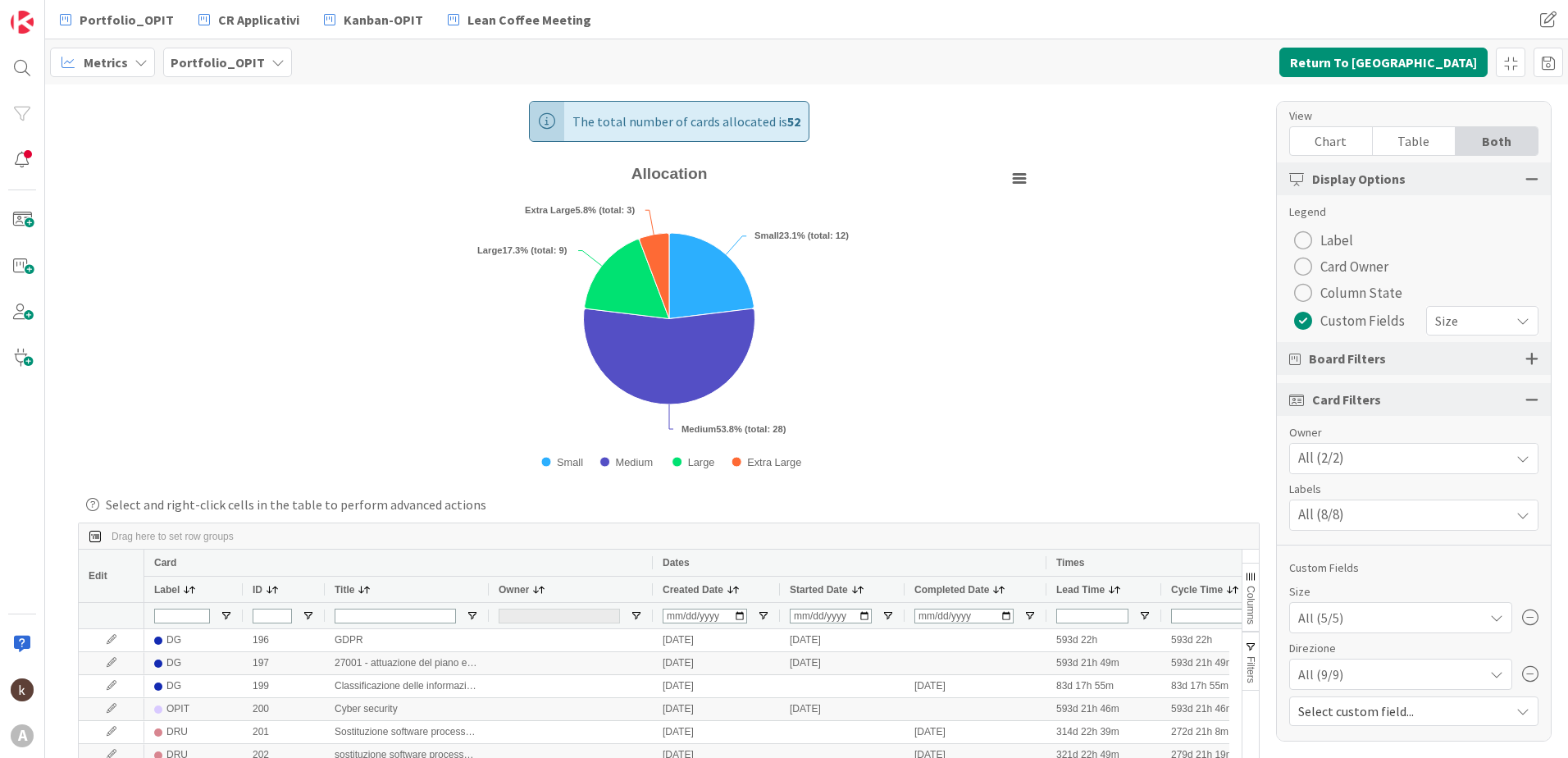
click at [1413, 535] on div "Report Allocation Dashboard Performance Tuning Streamline Allocation Cumulative…" at bounding box center [1414, 422] width 275 height 641
click at [1416, 527] on div "All (8/8)" at bounding box center [1414, 515] width 247 height 30
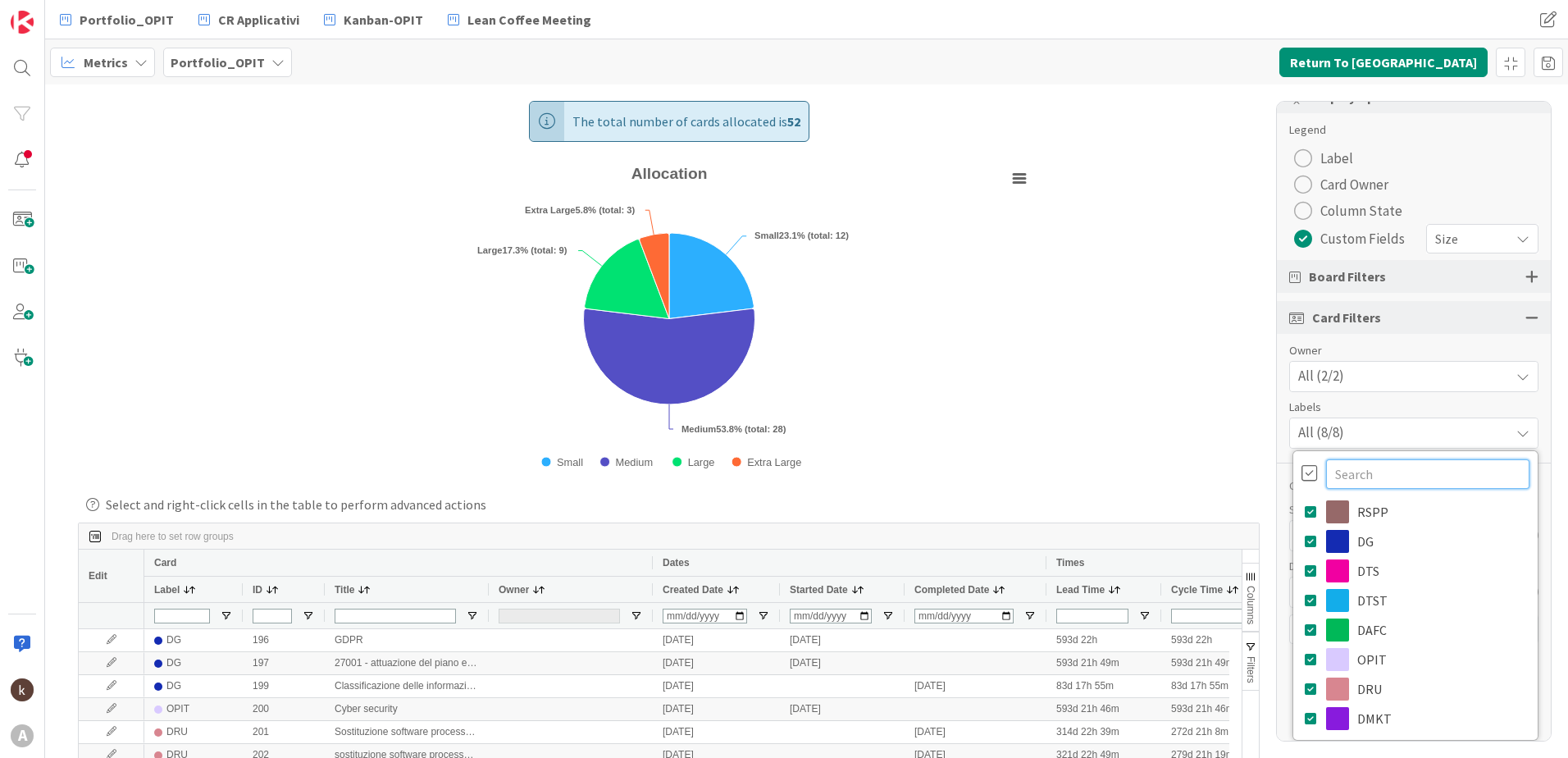
click at [1440, 469] on input "text" at bounding box center [1427, 474] width 204 height 30
click at [1120, 405] on div "The total number of cards allocated is 52 Created with Highcharts 11.4.3 Chart …" at bounding box center [806, 421] width 1523 height 674
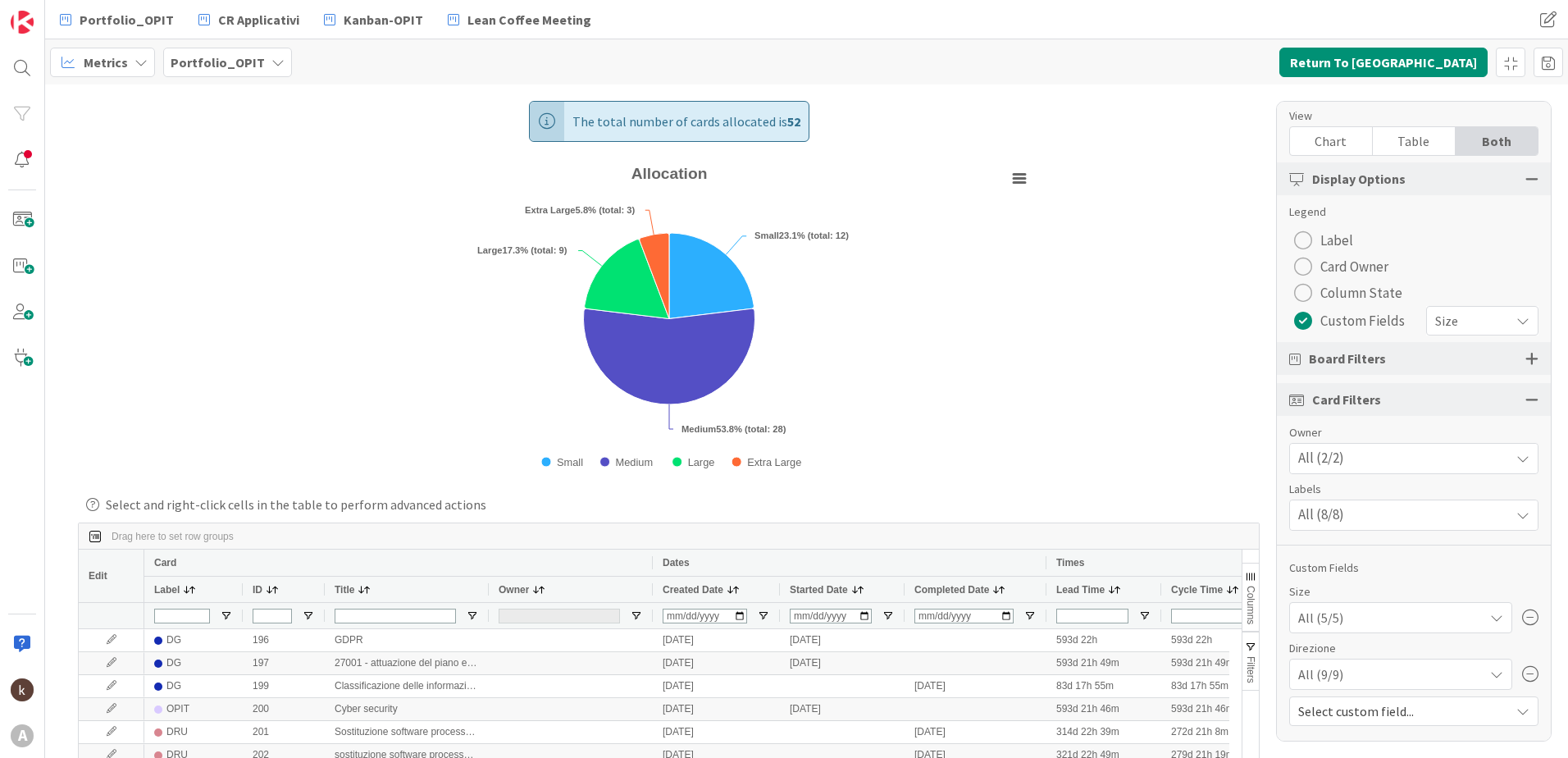
click at [1526, 363] on div at bounding box center [1532, 359] width 13 height 14
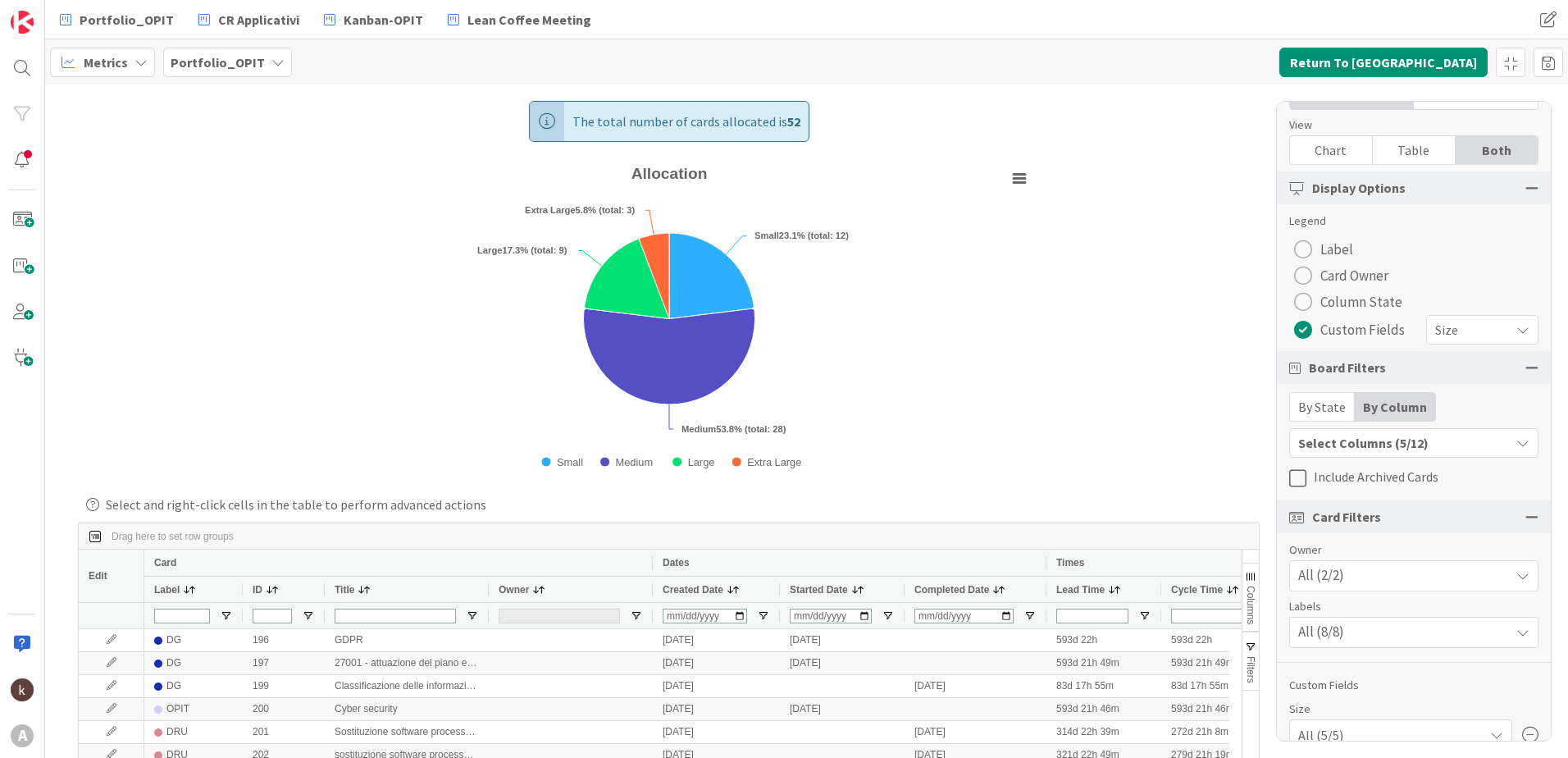
scroll to position [0, 0]
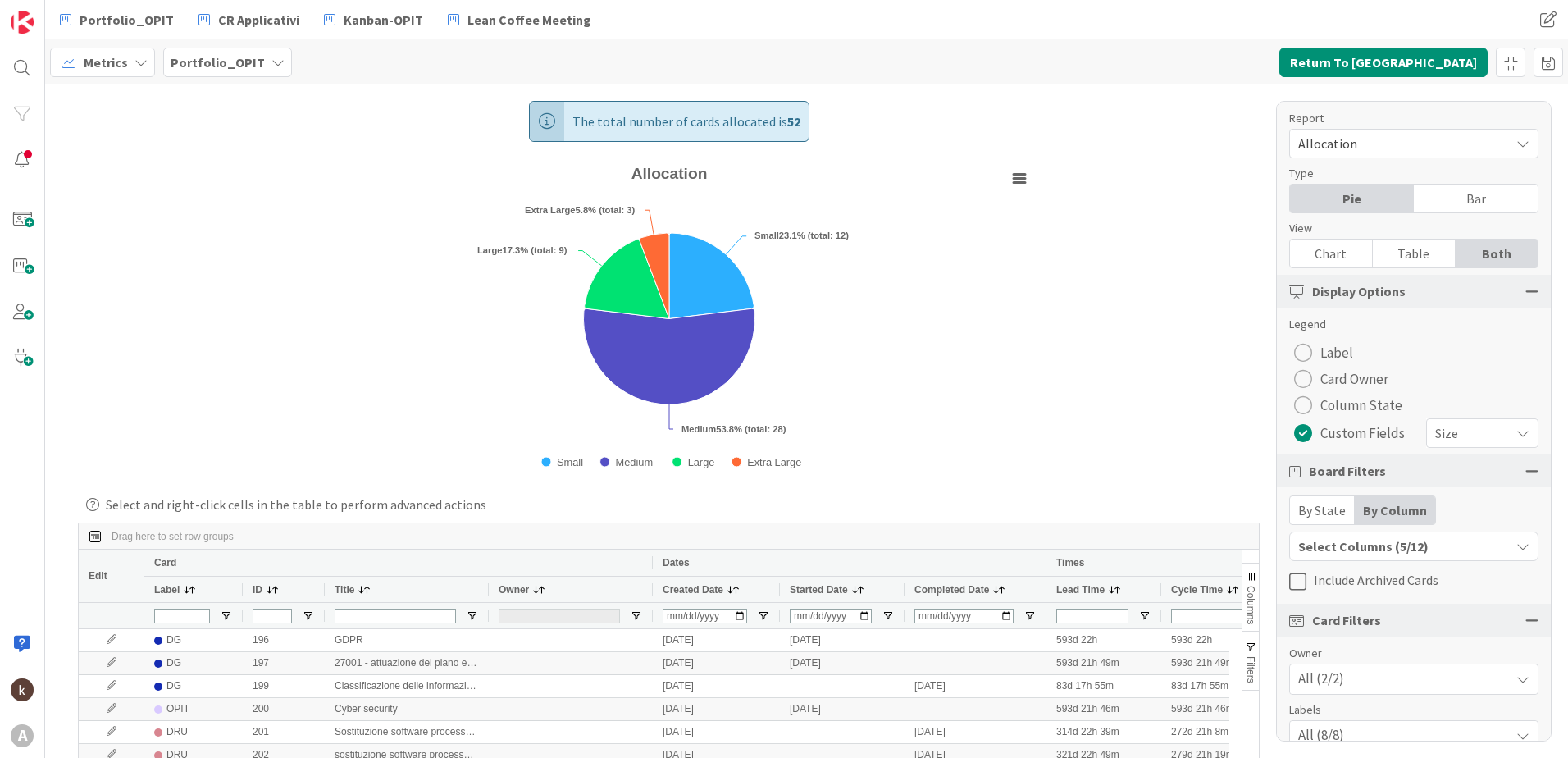
click at [1345, 558] on button "Select Columns (5/12)" at bounding box center [1414, 546] width 249 height 30
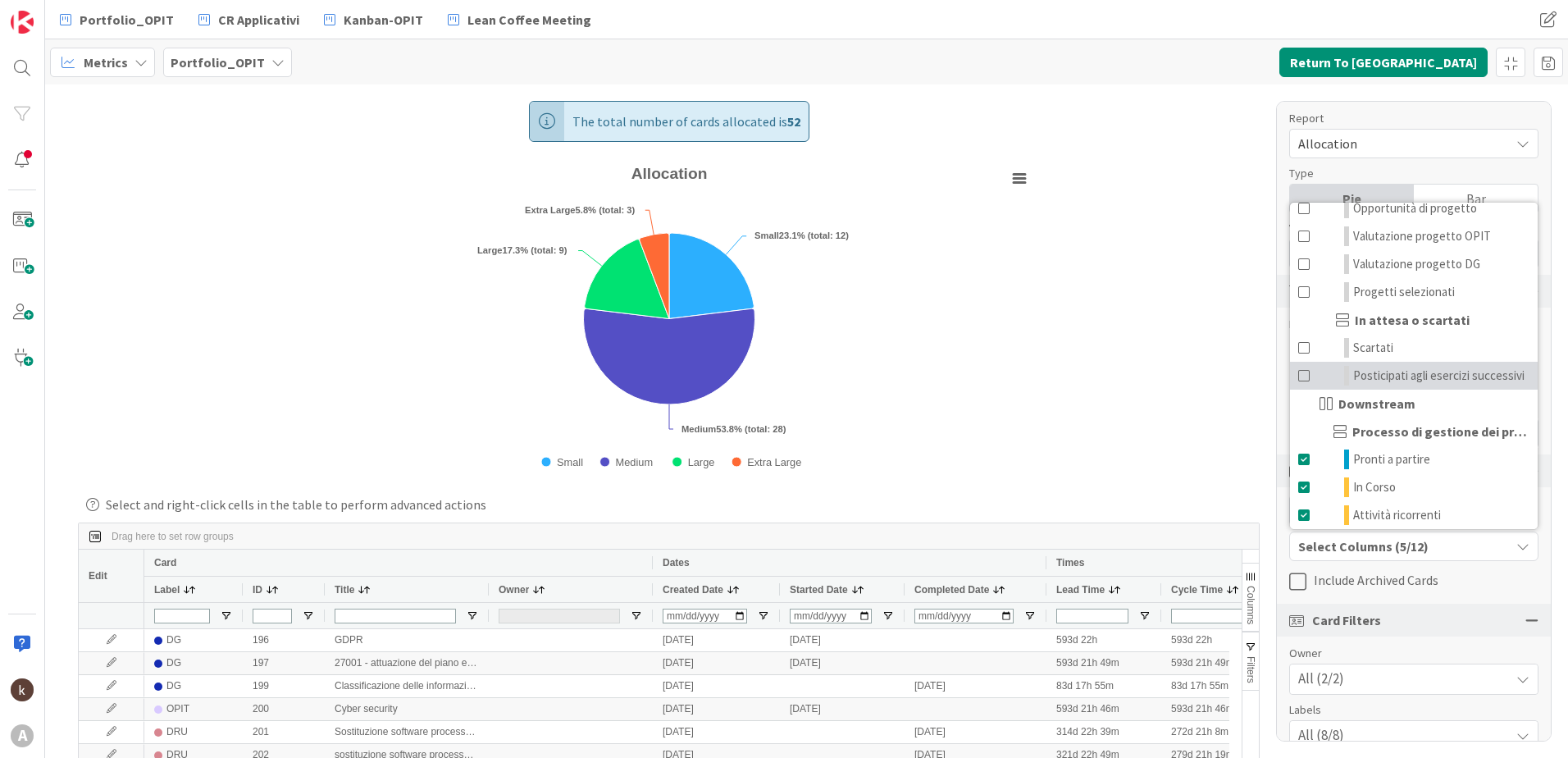
scroll to position [180, 0]
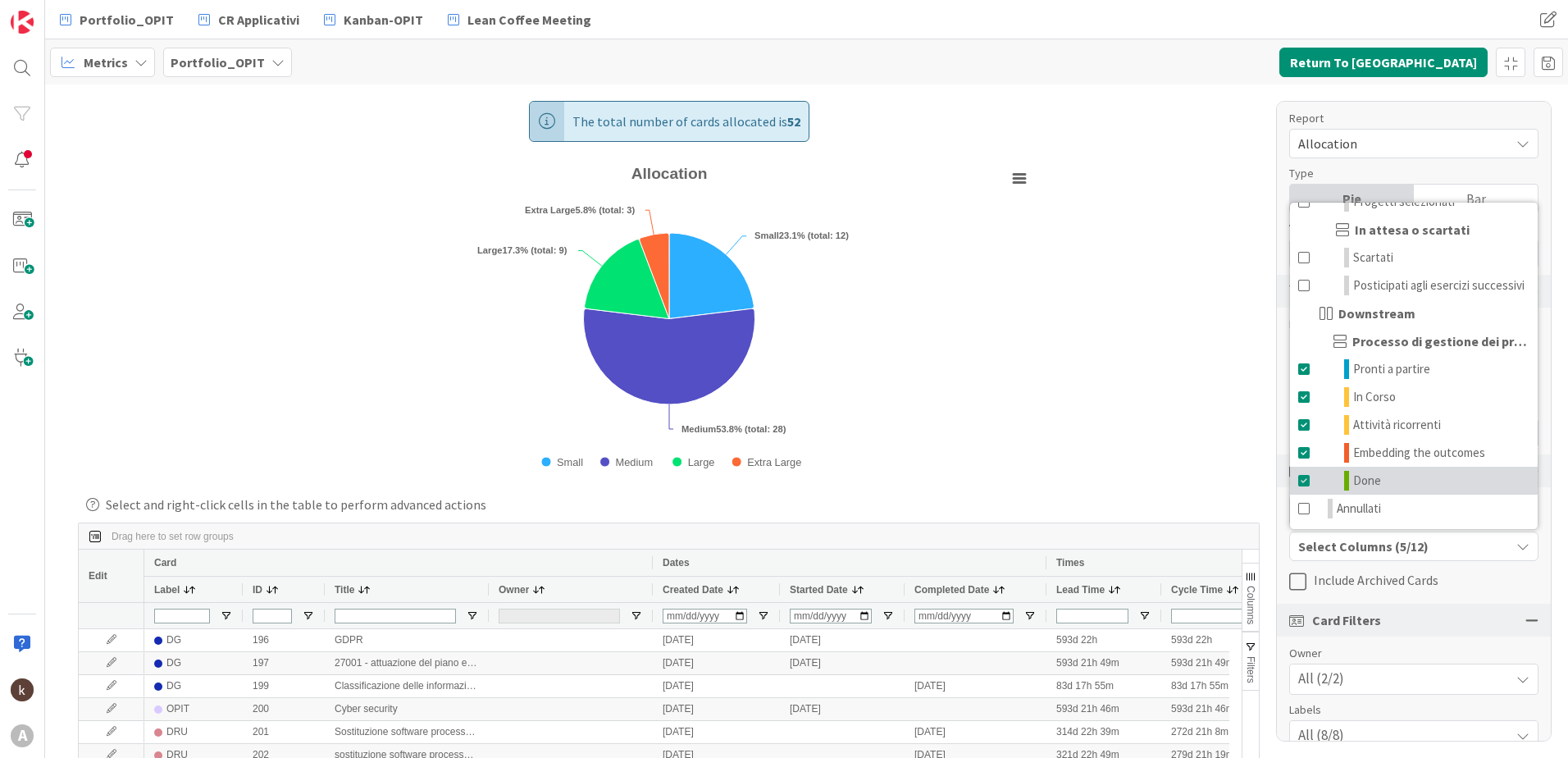
click at [1305, 478] on span at bounding box center [1304, 481] width 13 height 20
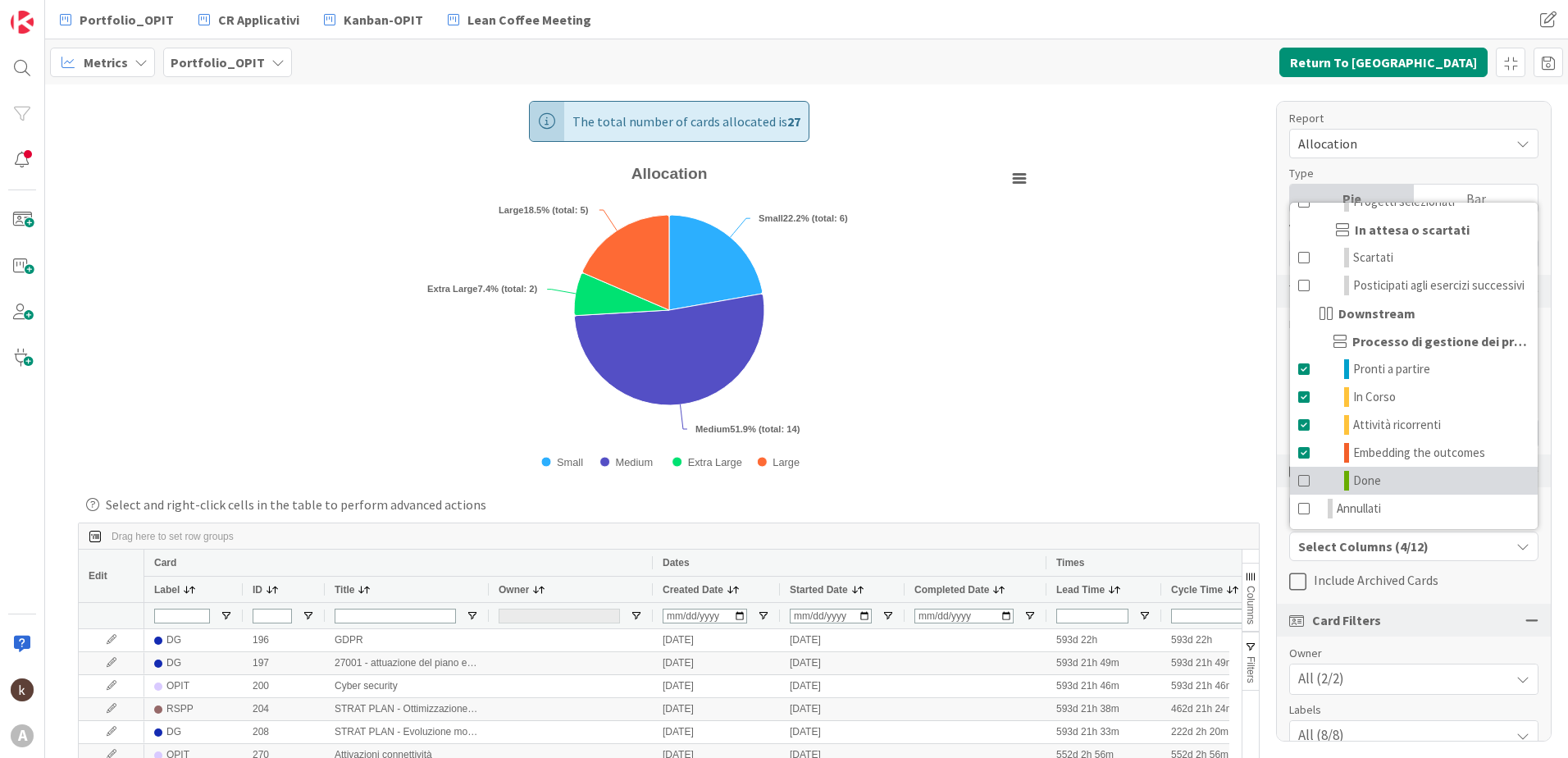
click at [1009, 315] on rect "Allocation" at bounding box center [669, 322] width 737 height 327
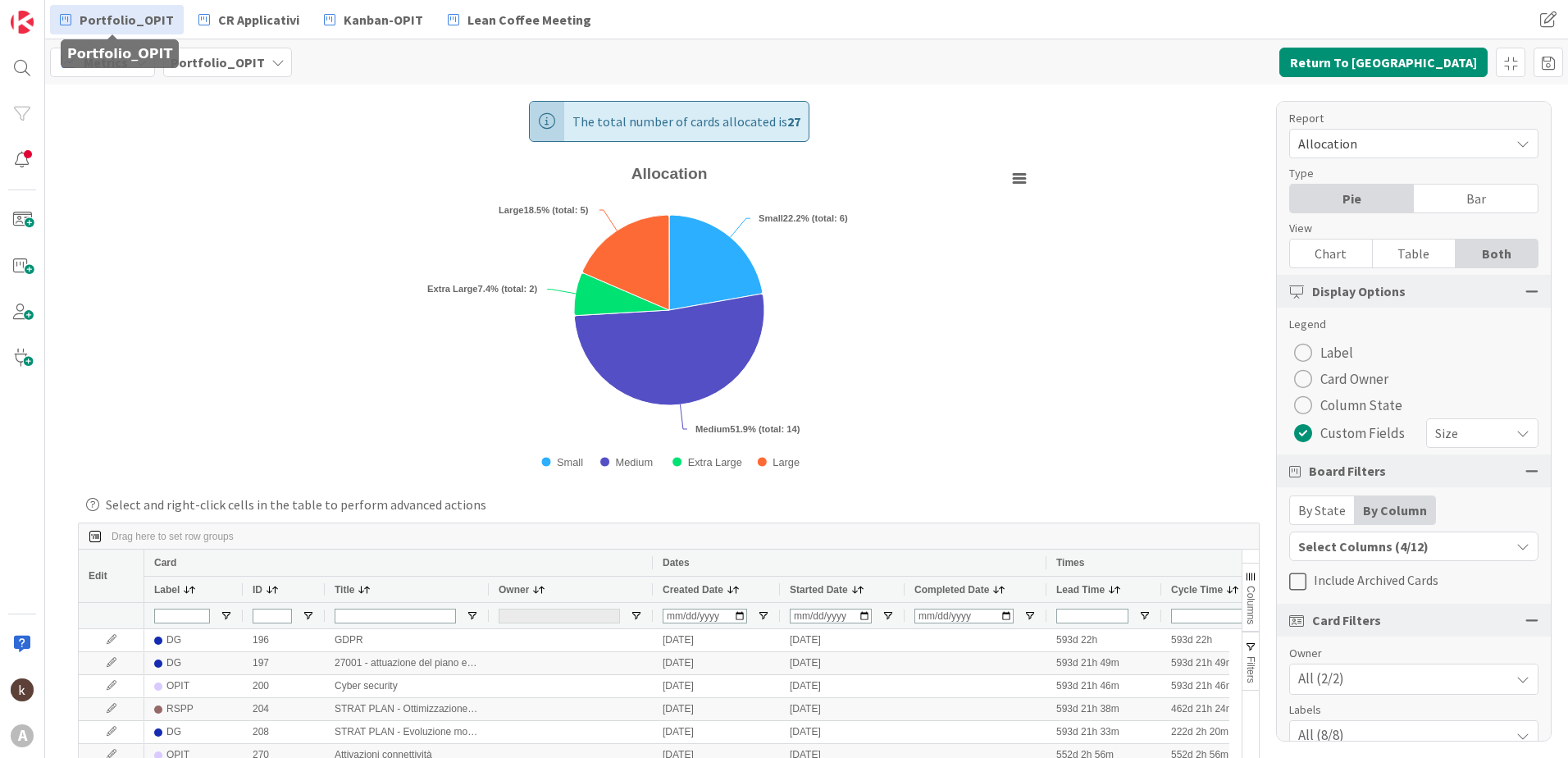
click at [92, 20] on span "Portfolio_OPIT" at bounding box center [126, 20] width 94 height 20
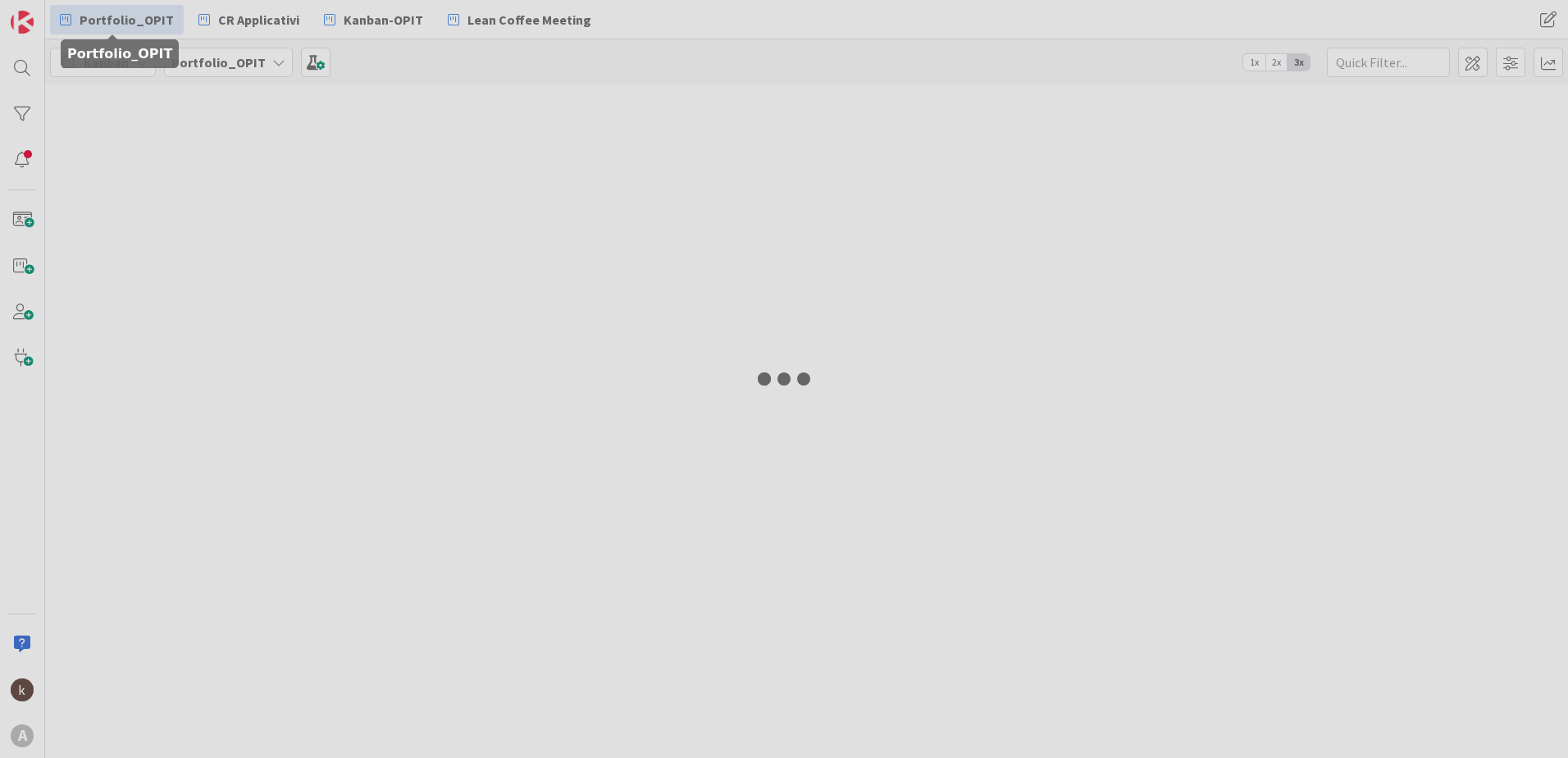
click at [386, 18] on div at bounding box center [784, 379] width 1568 height 758
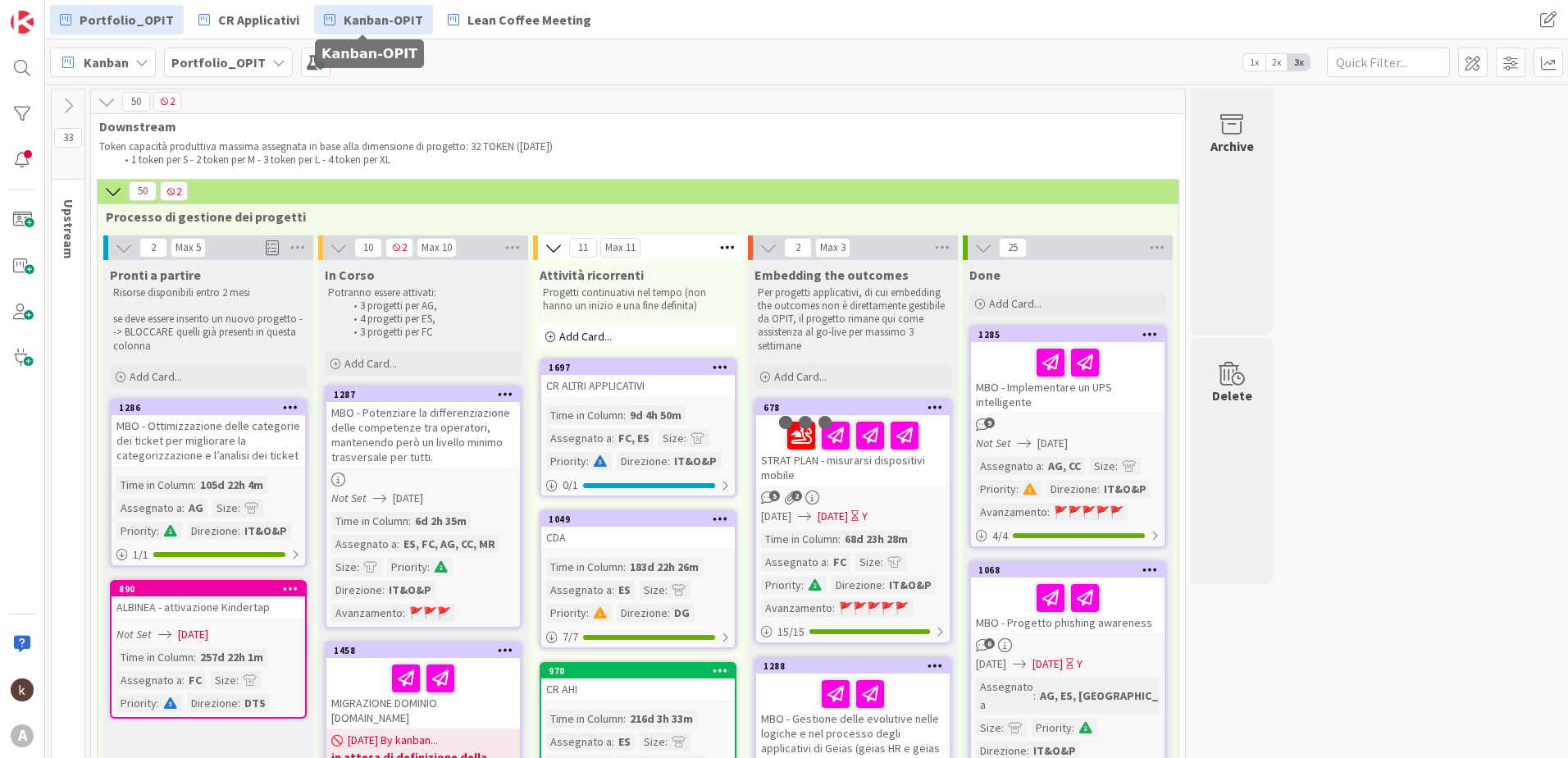
click at [386, 19] on span "Kanban-OPIT" at bounding box center [383, 20] width 80 height 20
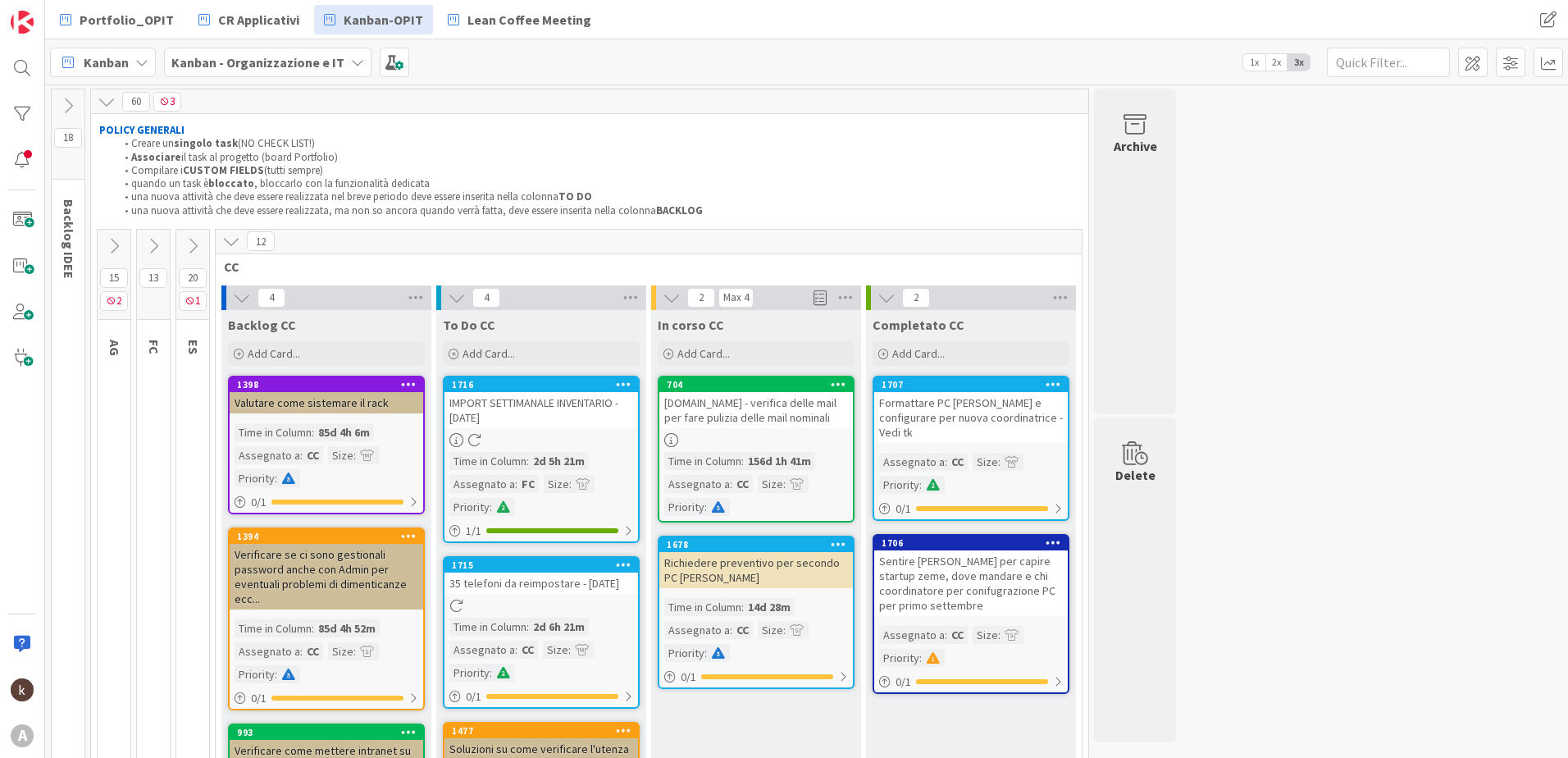
click at [235, 242] on icon at bounding box center [231, 241] width 18 height 18
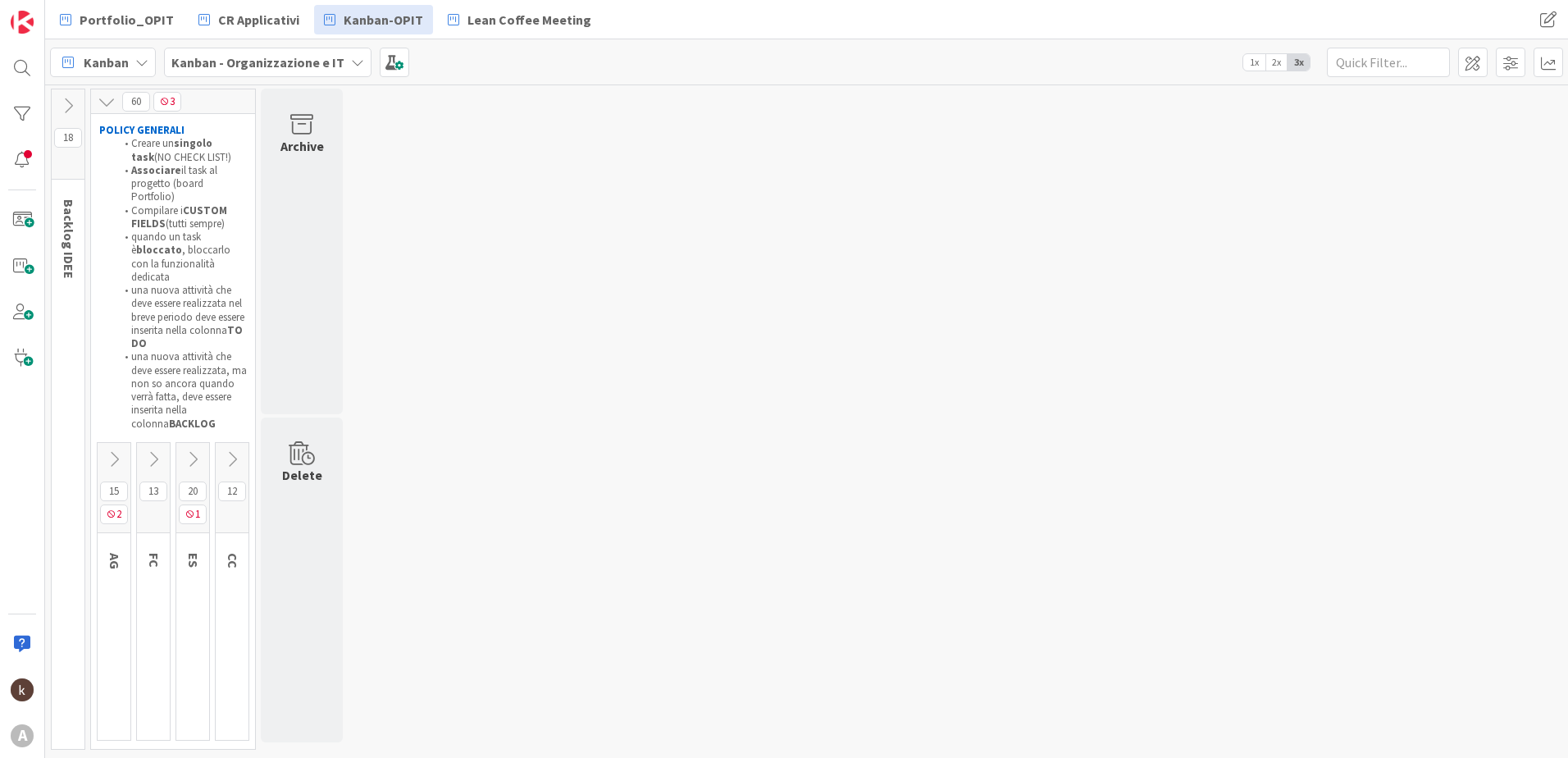
click at [195, 450] on icon at bounding box center [193, 459] width 18 height 18
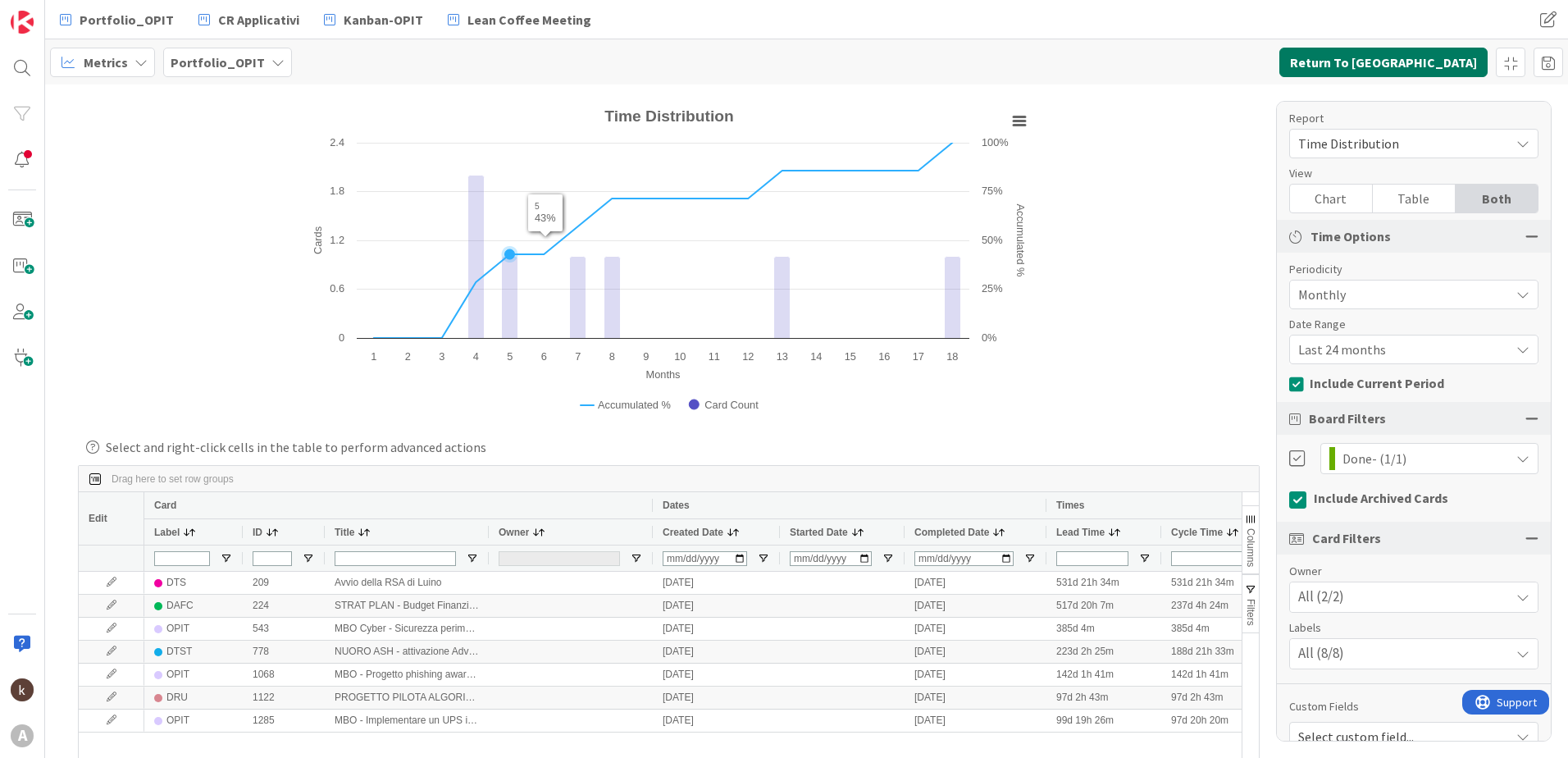
scroll to position [25, 0]
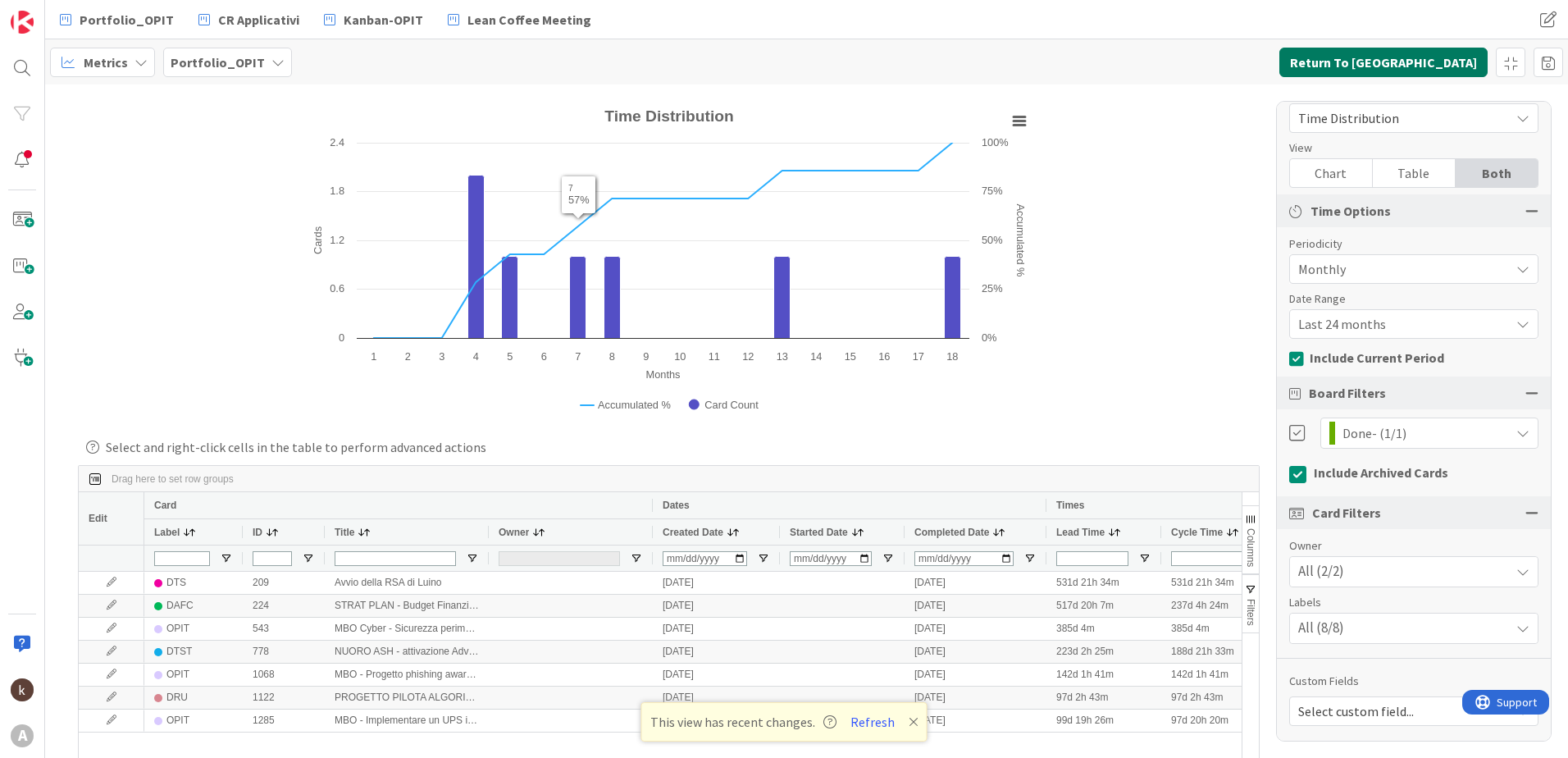
click at [1460, 55] on button "Return To [GEOGRAPHIC_DATA]" at bounding box center [1383, 62] width 208 height 30
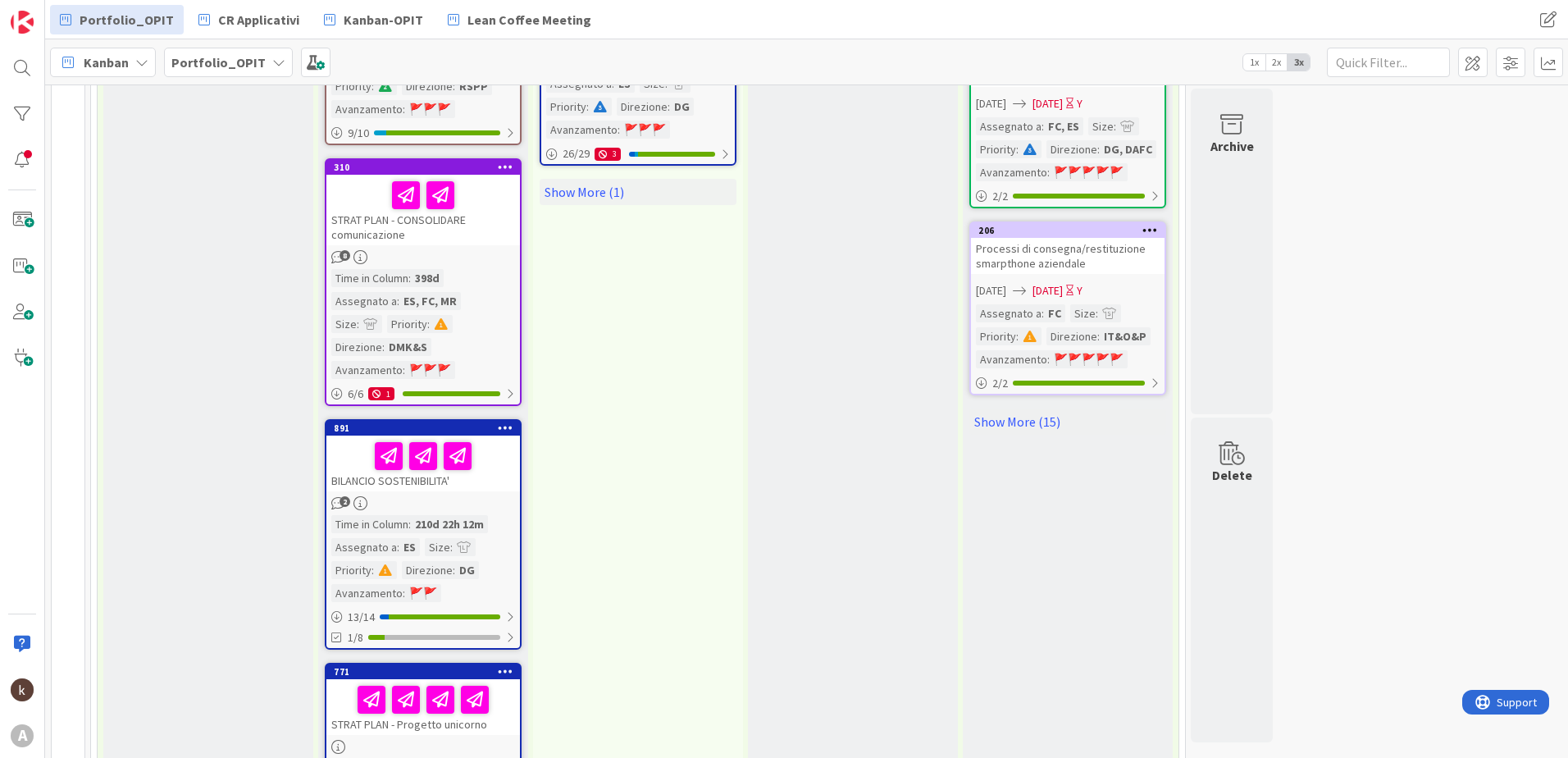
scroll to position [2122, 0]
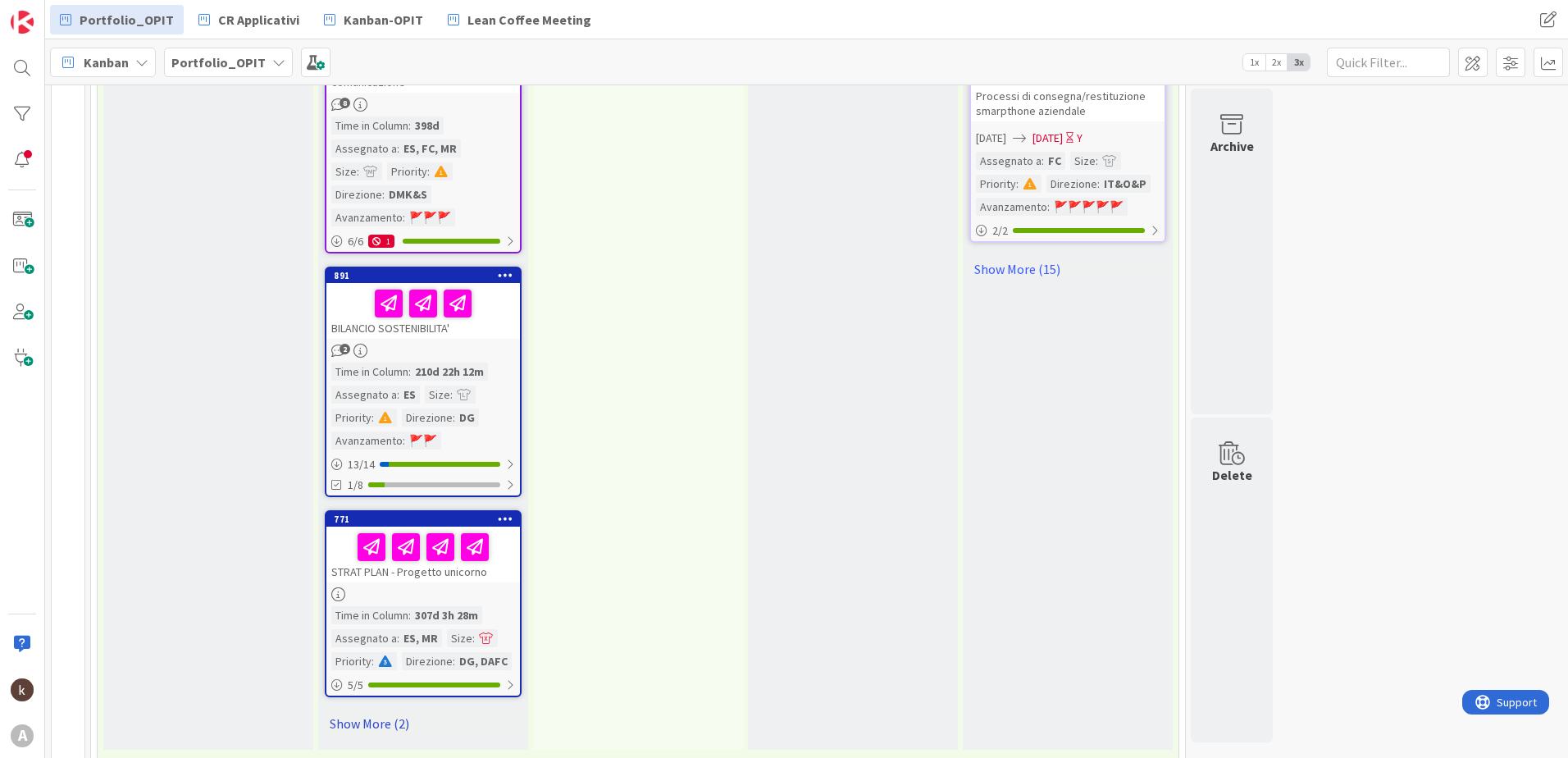
click at [392, 710] on link "Show More (2)" at bounding box center [423, 723] width 197 height 26
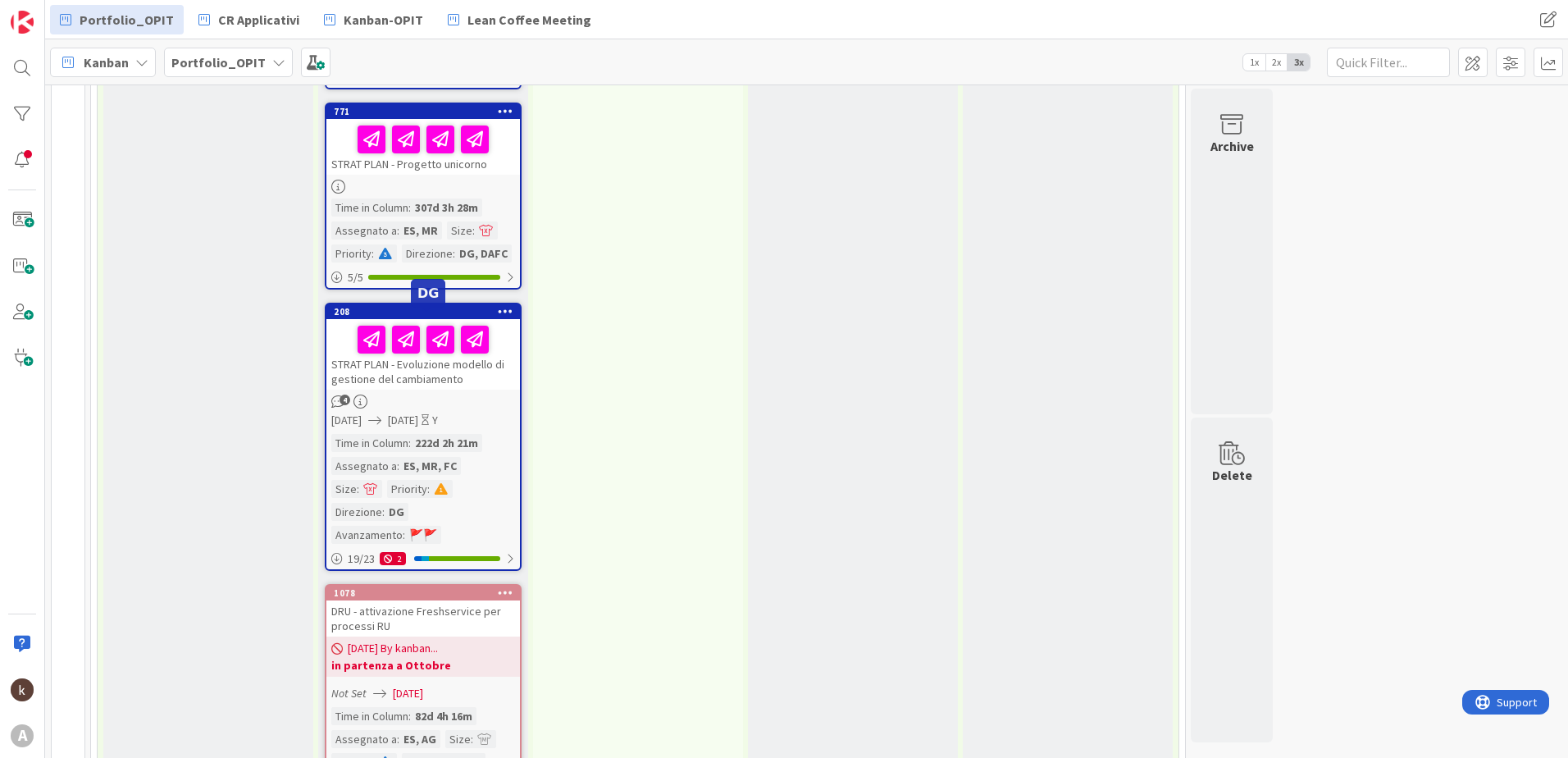
scroll to position [2532, 0]
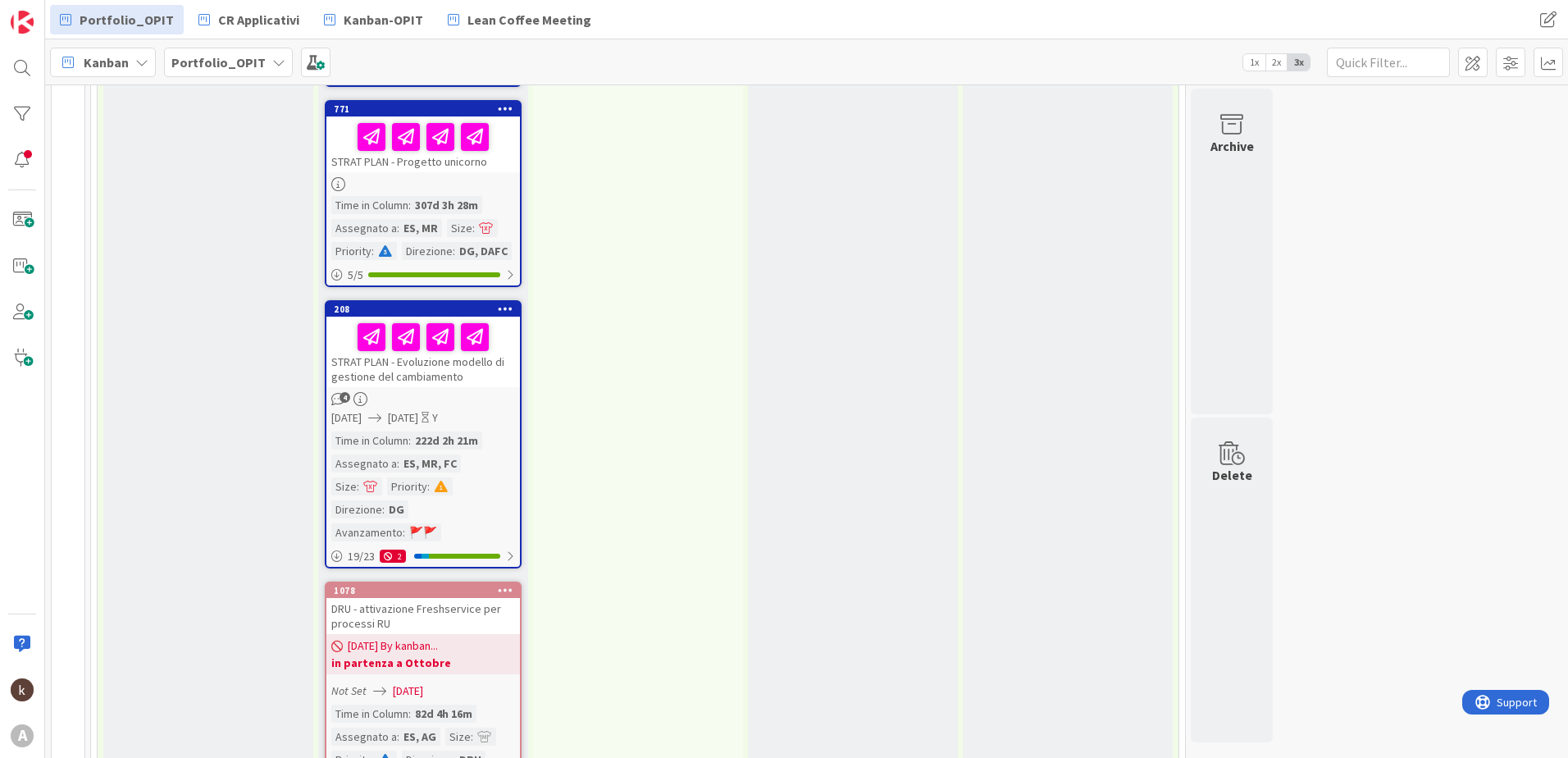
click at [445, 317] on div "STRAT PLAN - Evoluzione modello di gestione del cambiamento" at bounding box center [423, 352] width 194 height 71
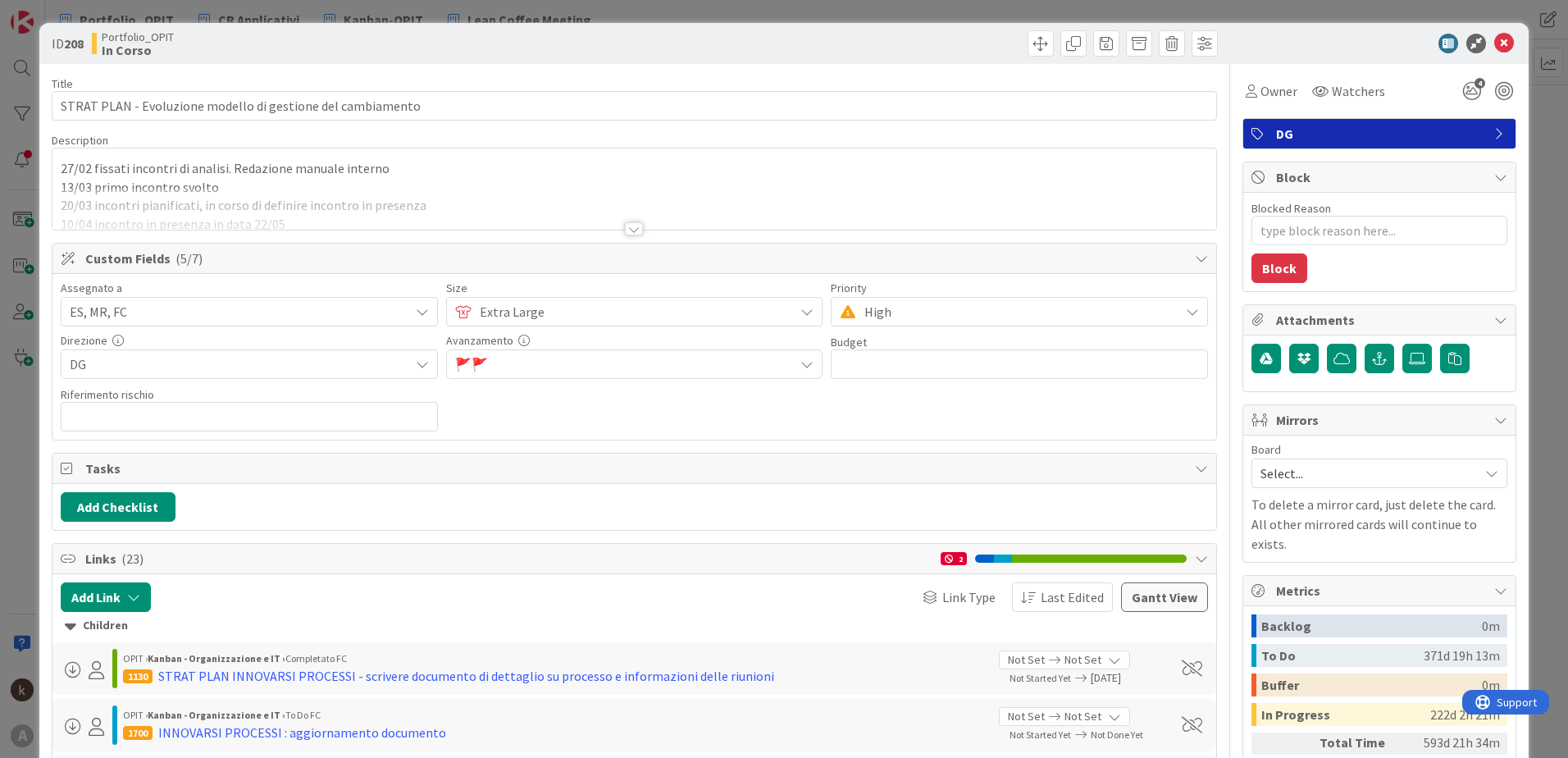
type textarea "x"
click at [624, 313] on span "Extra Large" at bounding box center [633, 312] width 307 height 23
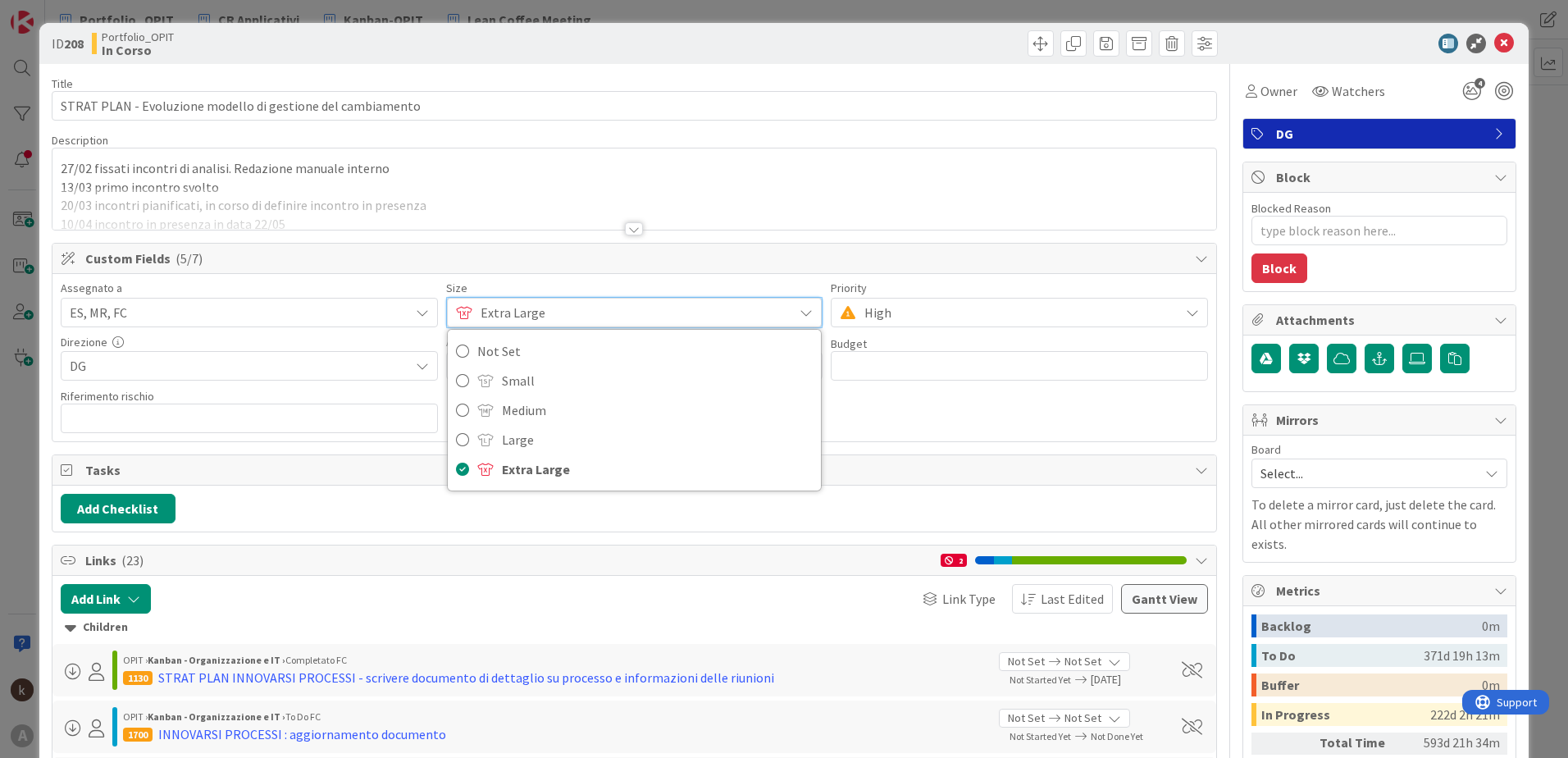
click at [624, 313] on span "Extra Large" at bounding box center [633, 313] width 305 height 23
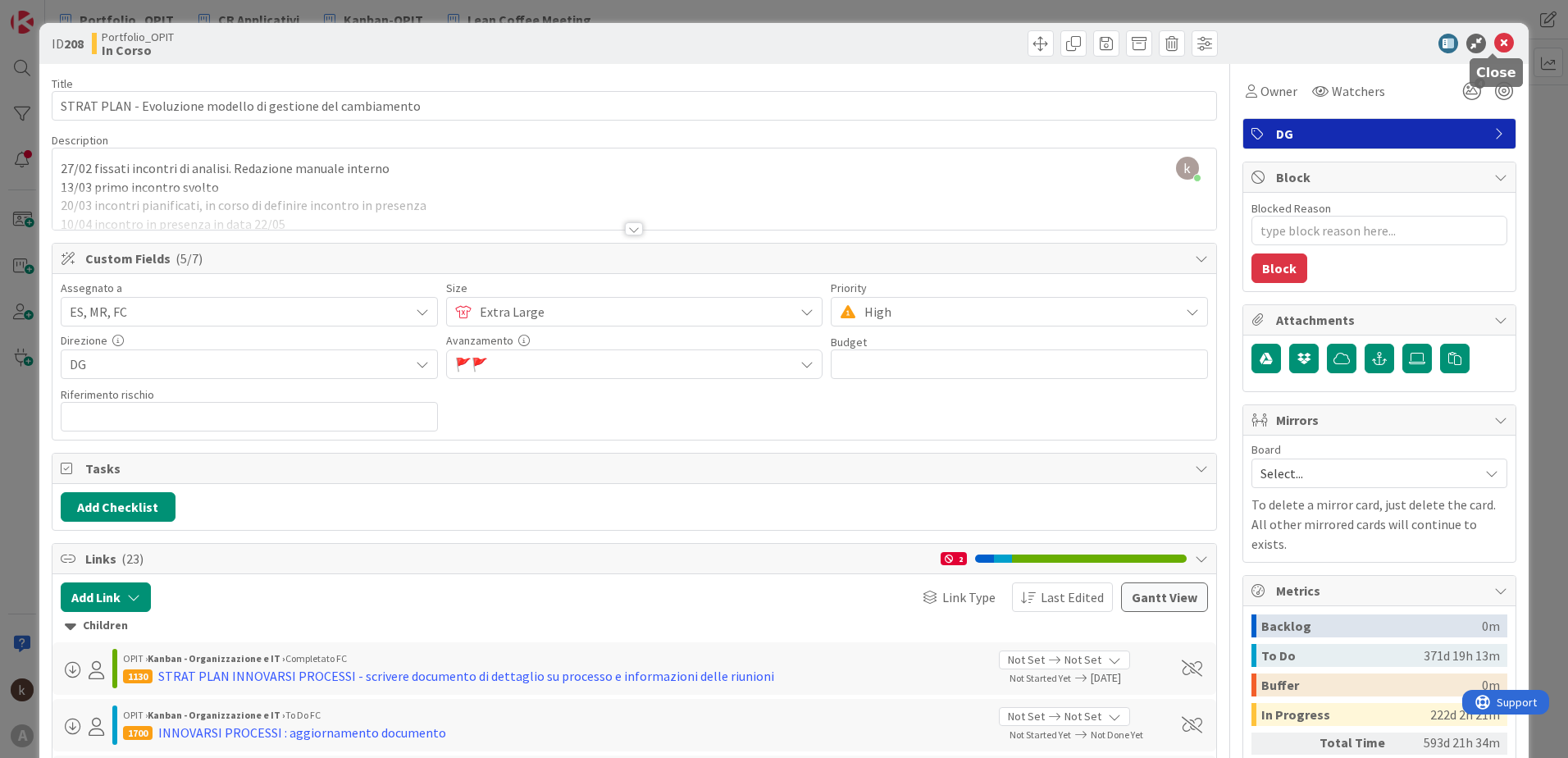
click at [1494, 39] on icon at bounding box center [1504, 44] width 20 height 20
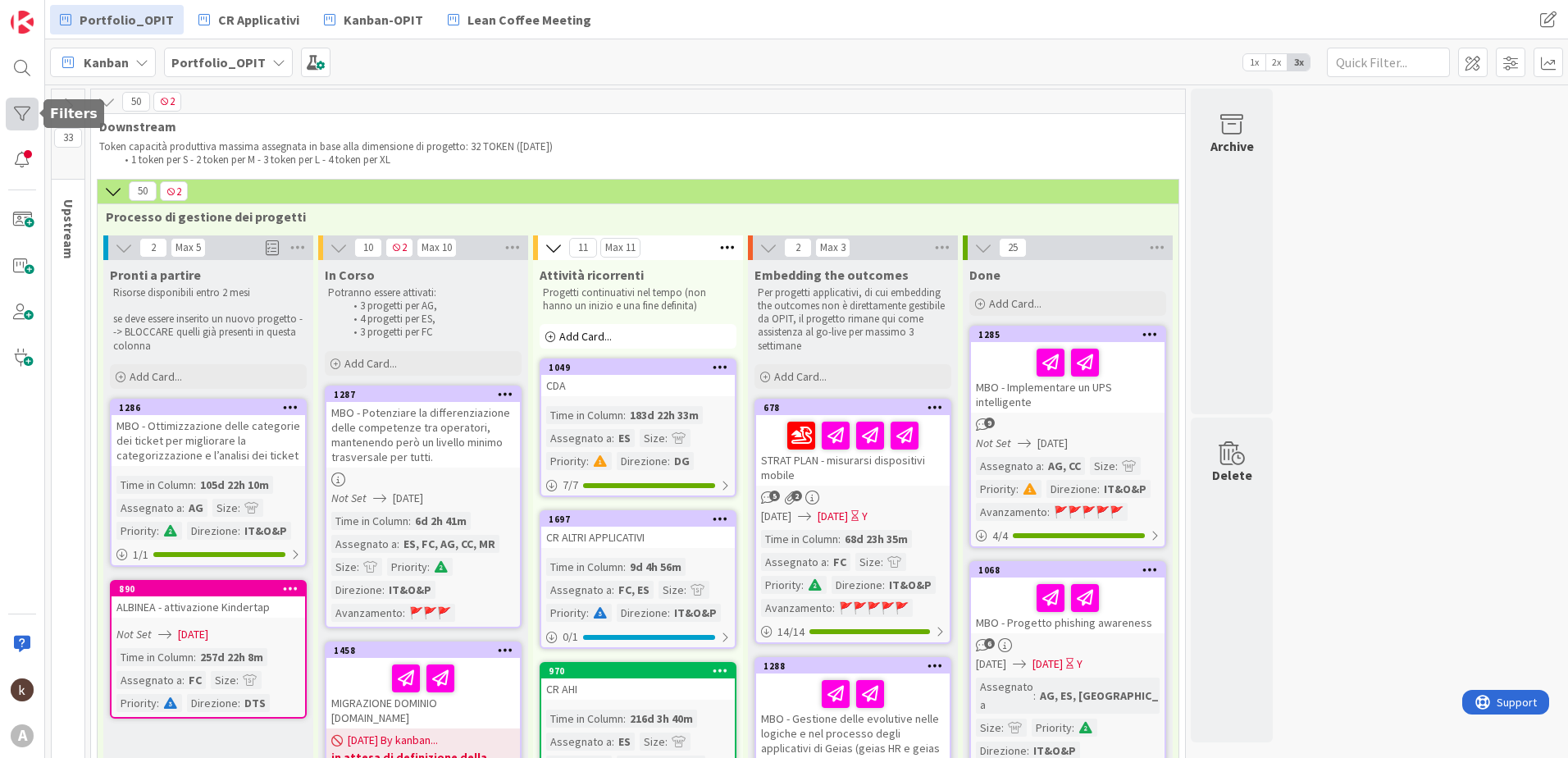
click at [7, 113] on div at bounding box center [22, 114] width 33 height 33
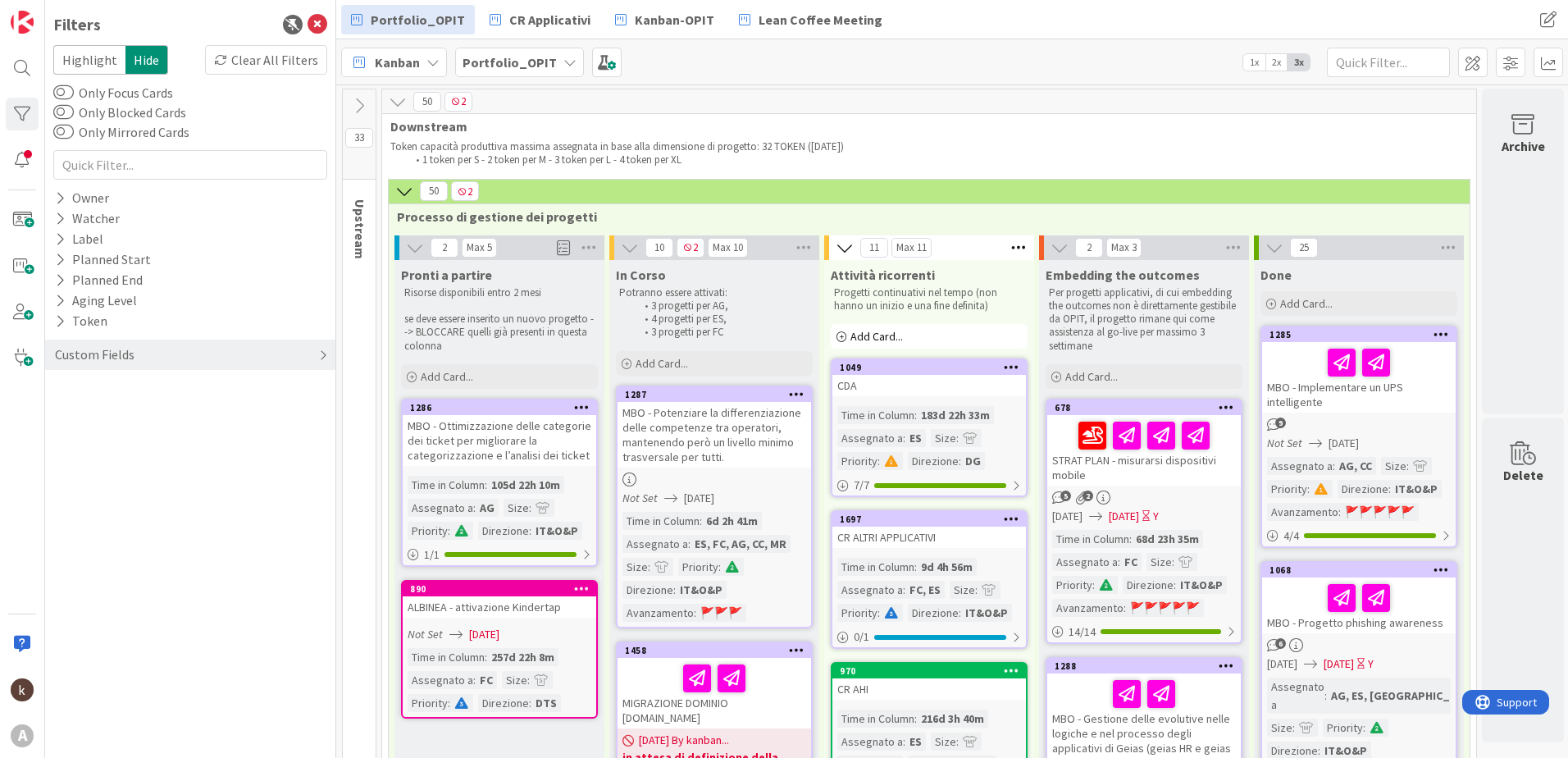
click at [72, 354] on div "Custom Fields" at bounding box center [94, 354] width 82 height 21
click at [91, 414] on button "Size" at bounding box center [74, 409] width 43 height 21
click at [66, 497] on icon at bounding box center [63, 498] width 12 height 12
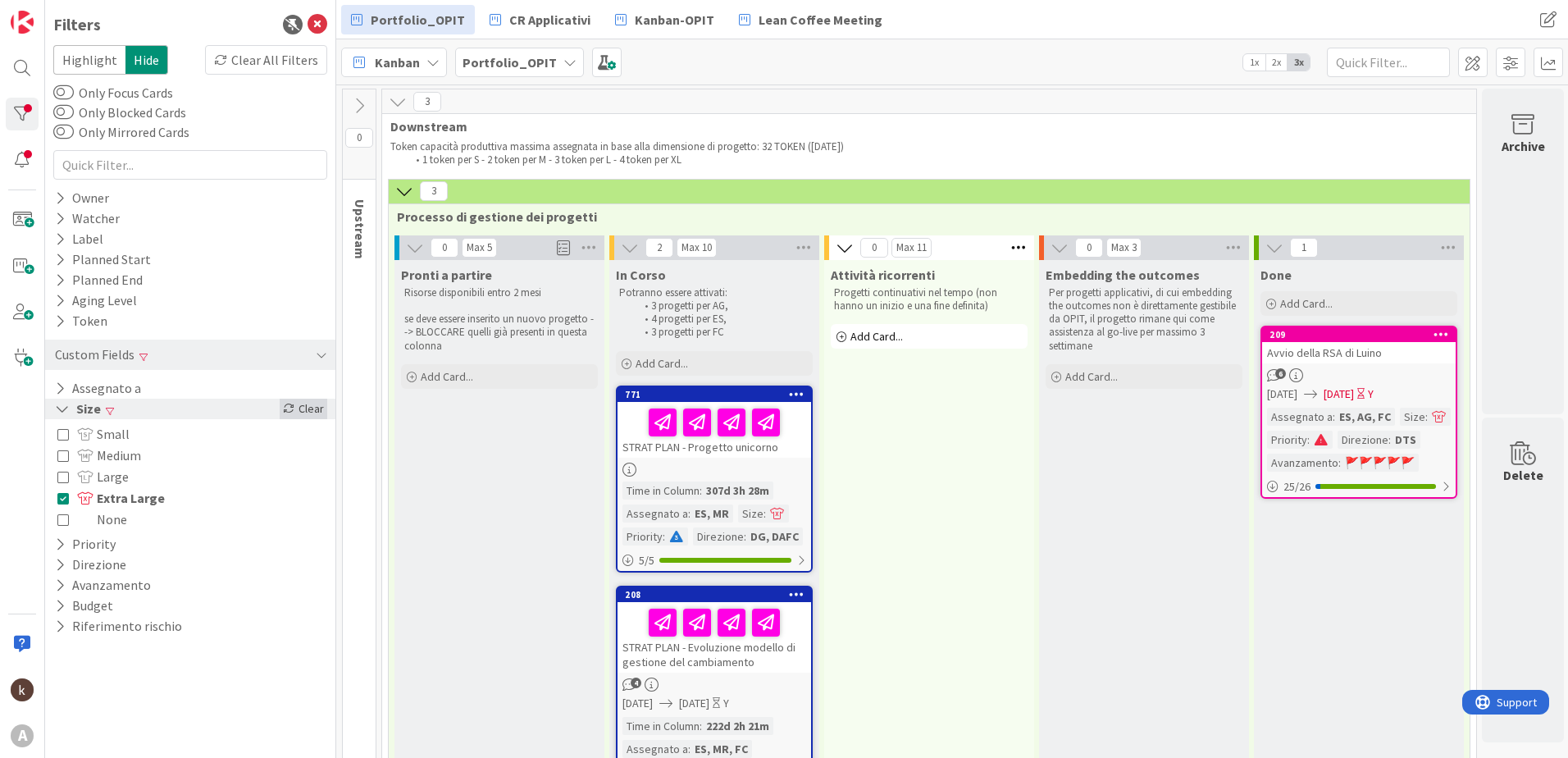
click at [307, 414] on div "Clear" at bounding box center [303, 409] width 48 height 21
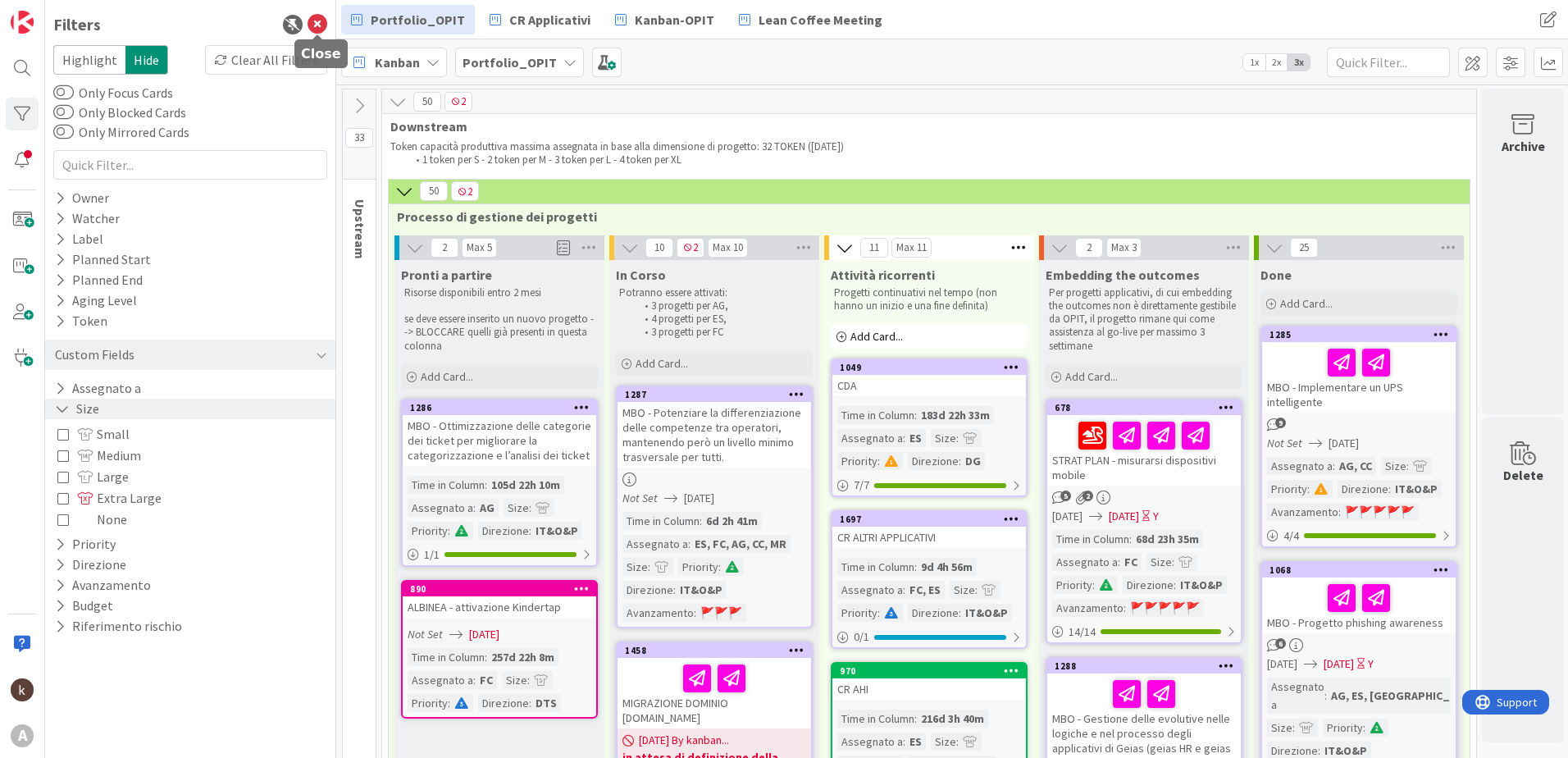
click at [313, 16] on icon at bounding box center [317, 24] width 20 height 20
